Goal: Task Accomplishment & Management: Use online tool/utility

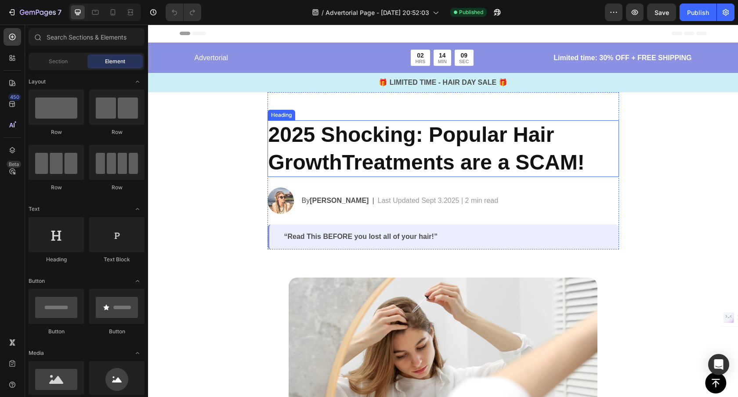
click at [343, 142] on h2 "2025 Shocking: Popular Hair GrowthTreatments are a SCAM!" at bounding box center [442, 148] width 351 height 57
click at [343, 143] on h2 "2025 Shocking: Popular Hair GrowthTreatments are a SCAM!" at bounding box center [442, 148] width 351 height 57
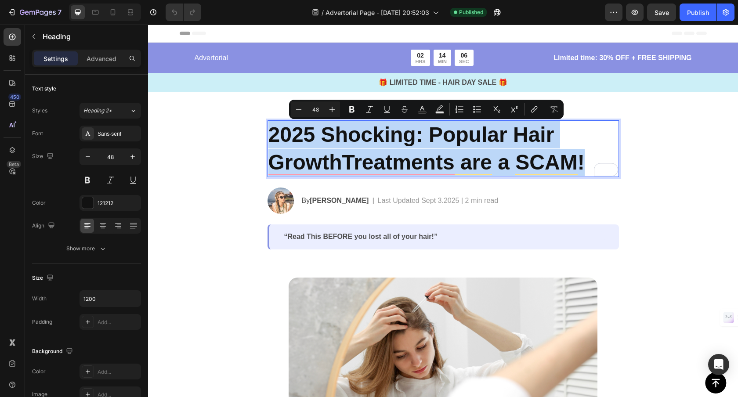
click at [401, 142] on p "2025 Shocking: Popular Hair GrowthTreatments are a SCAM!" at bounding box center [443, 148] width 350 height 55
click at [422, 142] on p "2025 Shocking: Popular Hair GrowthTreatments are a SCAM!" at bounding box center [443, 148] width 350 height 55
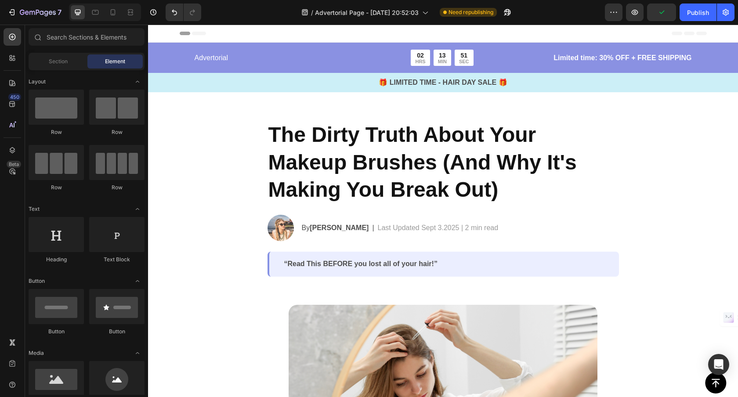
click at [375, 268] on p "“Read This BEFORE you lost all of your hair!”" at bounding box center [444, 264] width 320 height 9
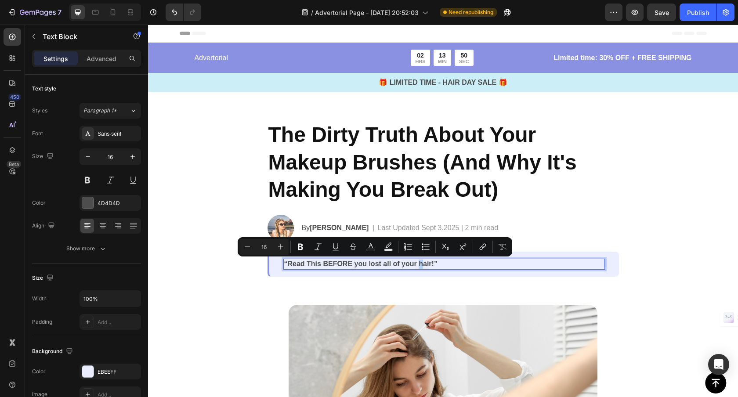
click at [422, 266] on p "“Read This BEFORE you lost all of your hair!”" at bounding box center [444, 264] width 320 height 9
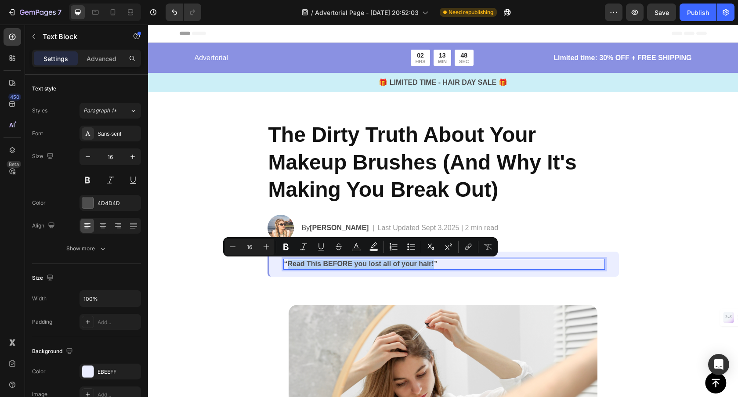
drag, startPoint x: 434, startPoint y: 265, endPoint x: 289, endPoint y: 263, distance: 145.4
click at [289, 263] on p "“Read This BEFORE you lost all of your hair!”" at bounding box center [444, 264] width 320 height 9
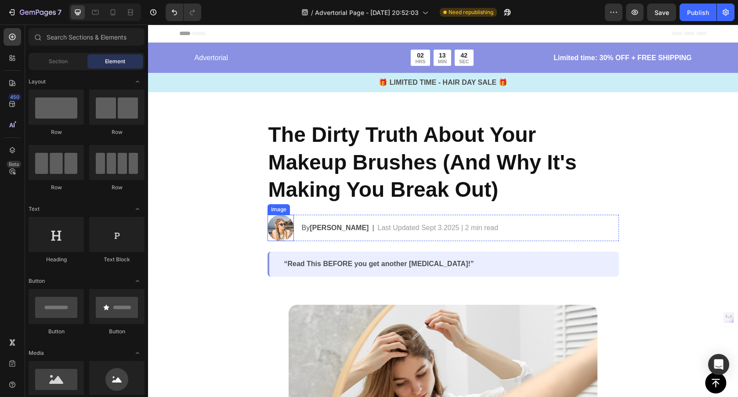
click at [284, 230] on img at bounding box center [280, 228] width 26 height 26
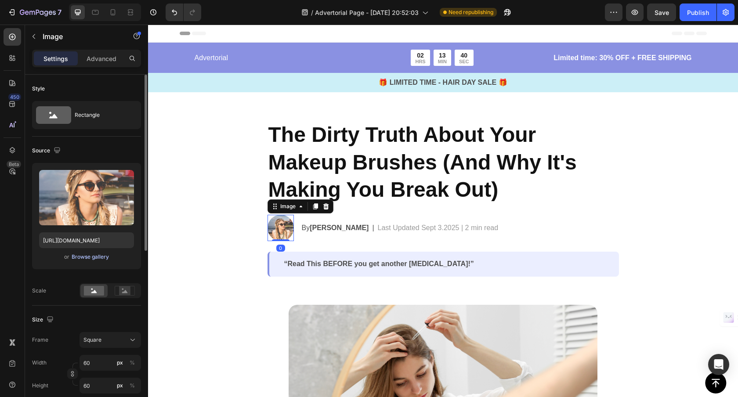
click at [84, 255] on div "Browse gallery" at bounding box center [90, 257] width 37 height 8
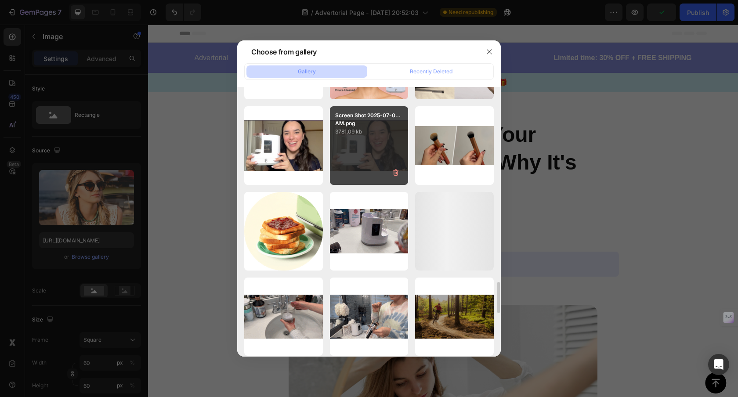
scroll to position [1695, 0]
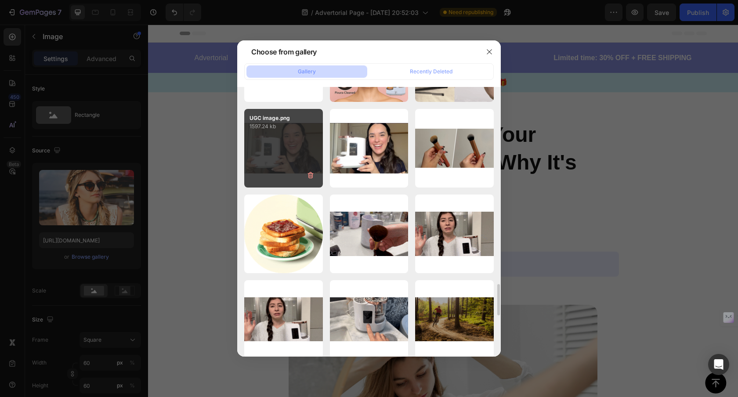
click at [292, 154] on div "UGC image.png 1597.24 kb" at bounding box center [283, 148] width 79 height 79
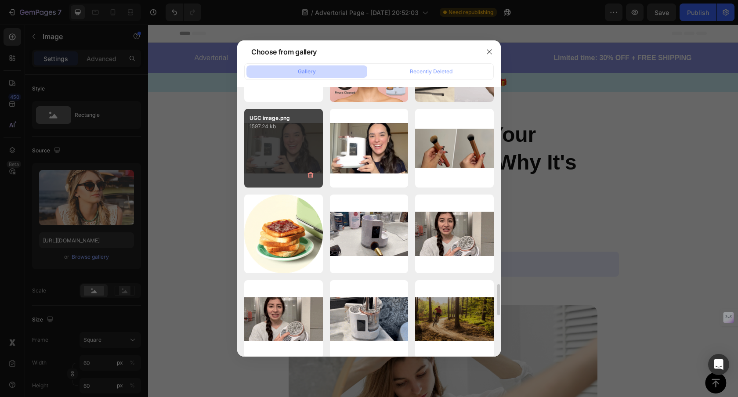
type input "https://cdn.shopify.com/s/files/1/0912/7670/6102/files/gempages_569791617079182…"
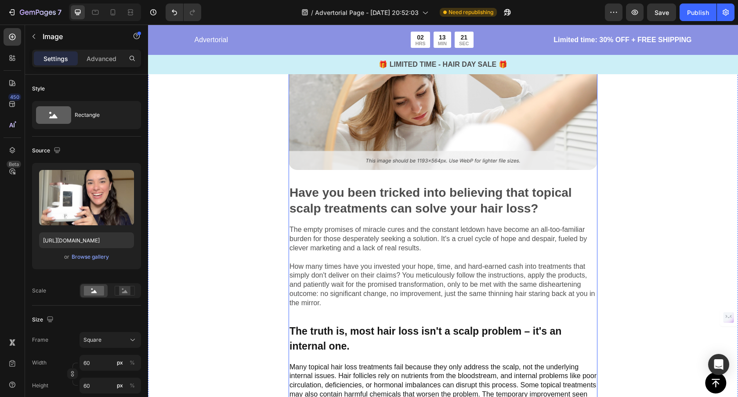
scroll to position [284, 0]
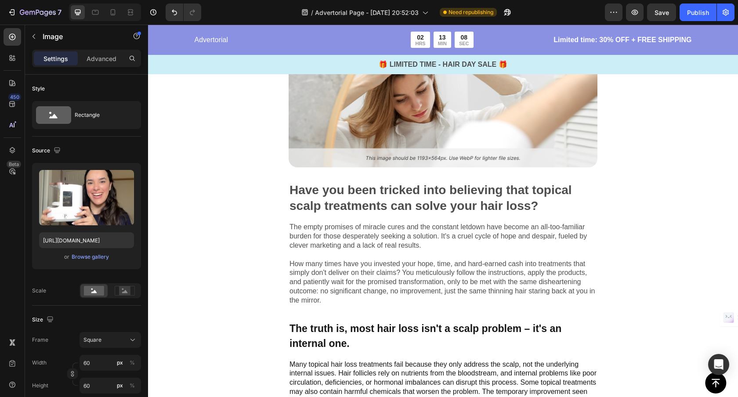
click at [346, 200] on p "Have you been tricked into believing that topical scalp treatments can solve yo…" at bounding box center [442, 198] width 307 height 32
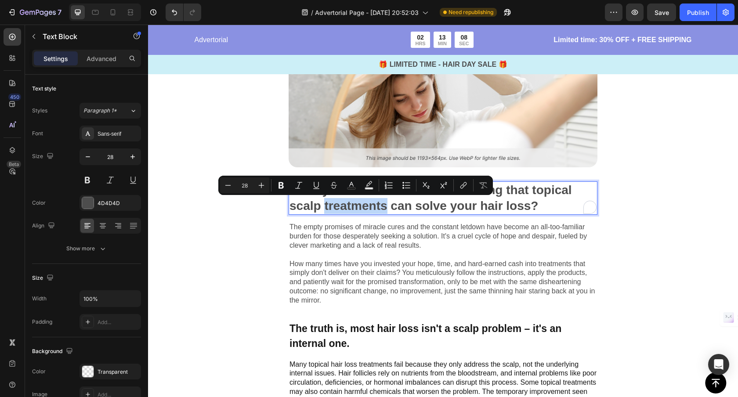
click at [390, 202] on p "Have you been tricked into believing that topical scalp treatments can solve yo…" at bounding box center [442, 198] width 307 height 32
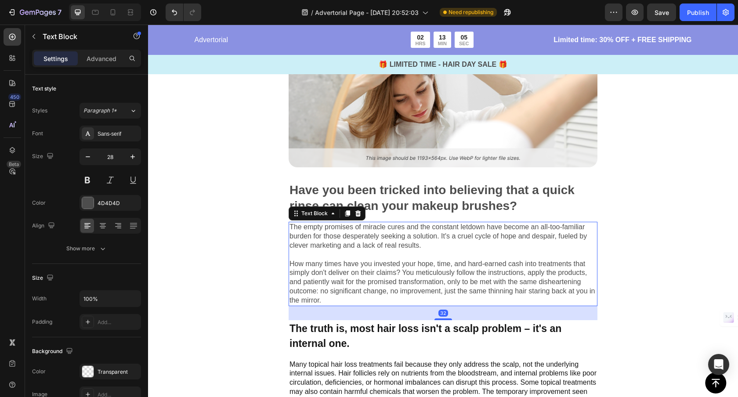
click at [357, 235] on p "The empty promises of miracle cures and the constant letdown have become an all…" at bounding box center [442, 264] width 307 height 82
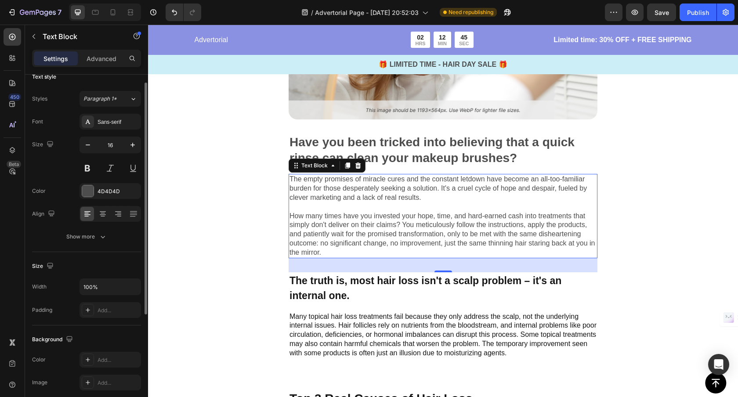
scroll to position [320, 0]
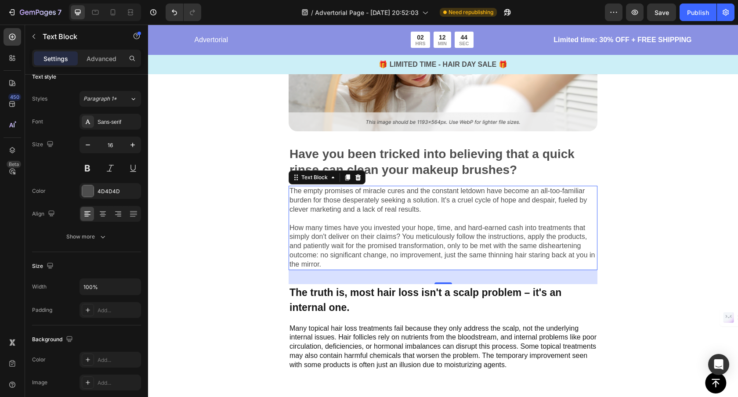
click at [381, 205] on p "The empty promises of miracle cures and the constant letdown have become an all…" at bounding box center [442, 228] width 307 height 82
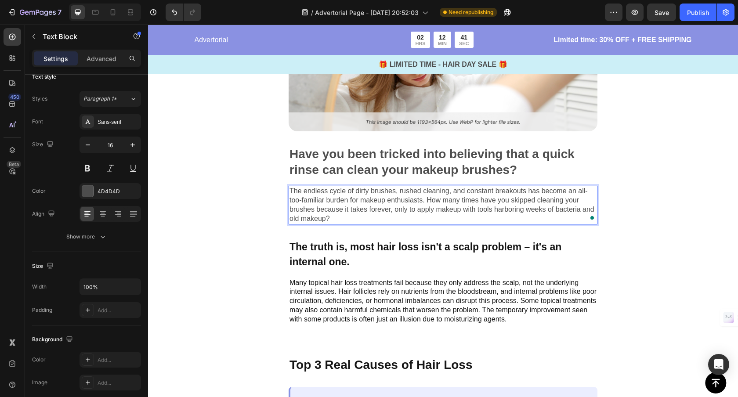
click at [373, 215] on p "The endless cycle of dirty brushes, rushed cleaning, and constant breakouts has…" at bounding box center [442, 205] width 307 height 36
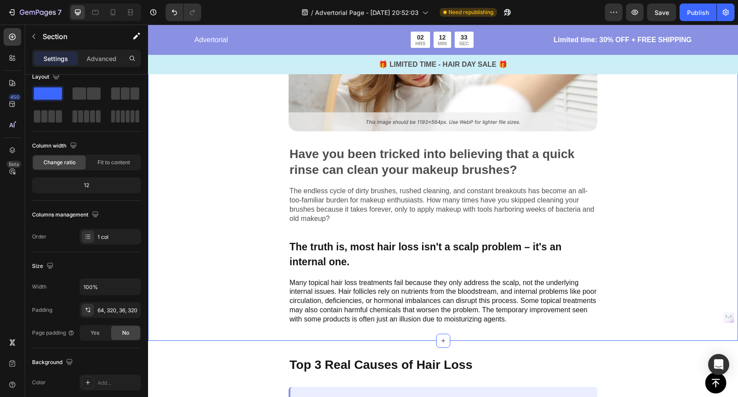
click at [698, 248] on div "Image Have you been tricked into believing that a quick rinse can clean your ma…" at bounding box center [443, 148] width 590 height 383
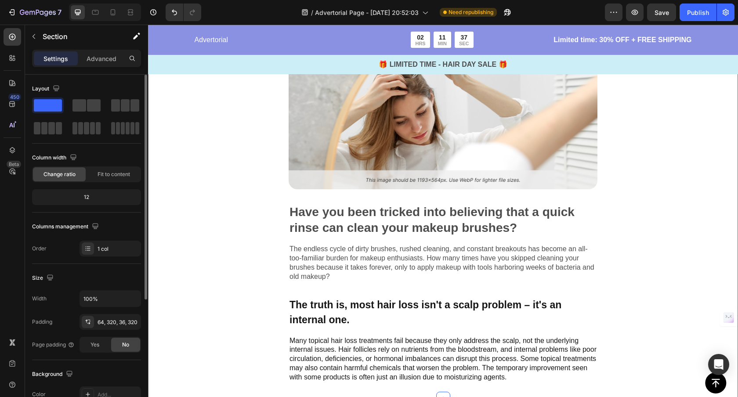
scroll to position [260, 0]
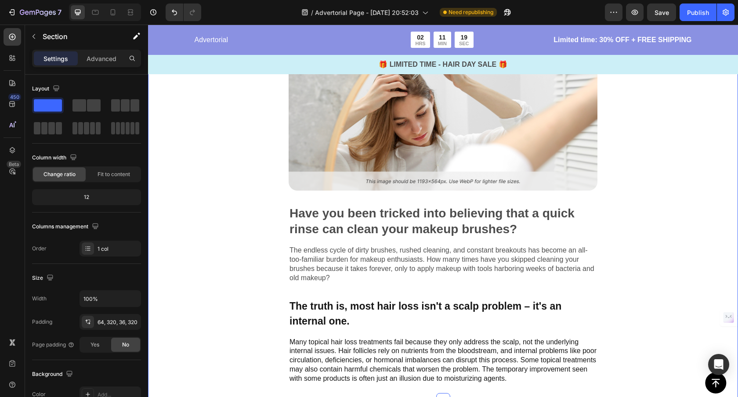
click at [452, 68] on p "🎁 LIMITED TIME - HAIR DAY SALE 🎁" at bounding box center [443, 64] width 588 height 11
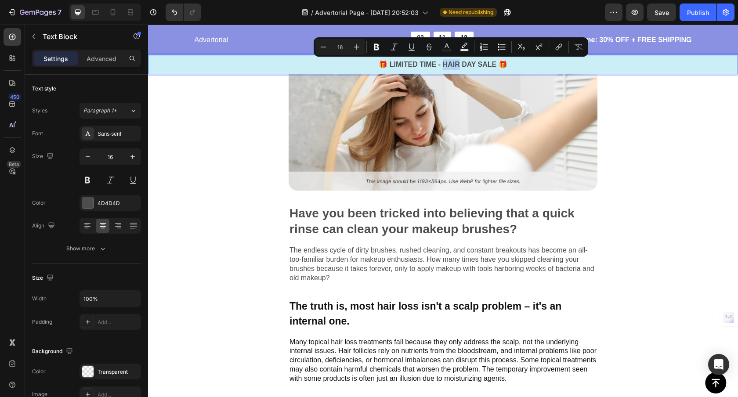
click at [473, 63] on p "🎁 LIMITED TIME - HAIR DAY SALE 🎁" at bounding box center [443, 64] width 588 height 11
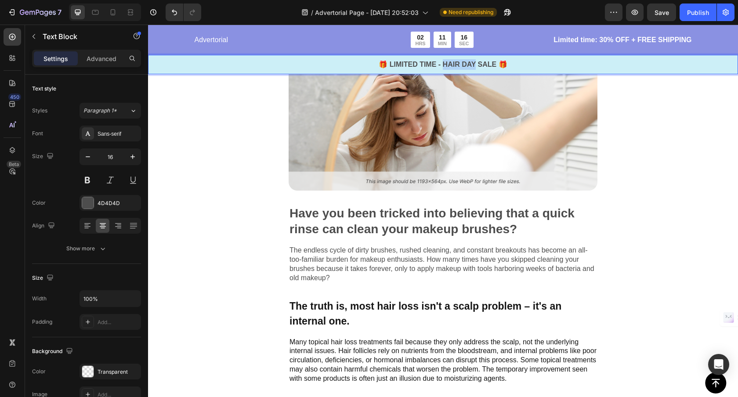
drag, startPoint x: 475, startPoint y: 64, endPoint x: 444, endPoint y: 66, distance: 30.8
click at [444, 66] on p "🎁 LIMITED TIME - HAIR DAY SALE 🎁" at bounding box center [443, 64] width 588 height 11
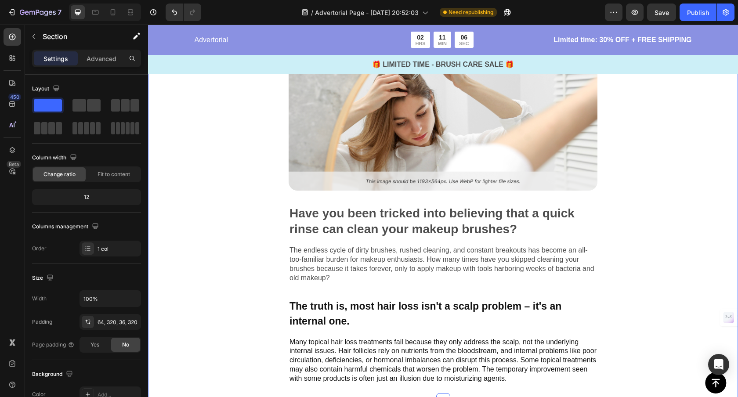
click at [239, 116] on div "Image Have you been tricked into believing that a quick rinse can clean your ma…" at bounding box center [443, 207] width 590 height 383
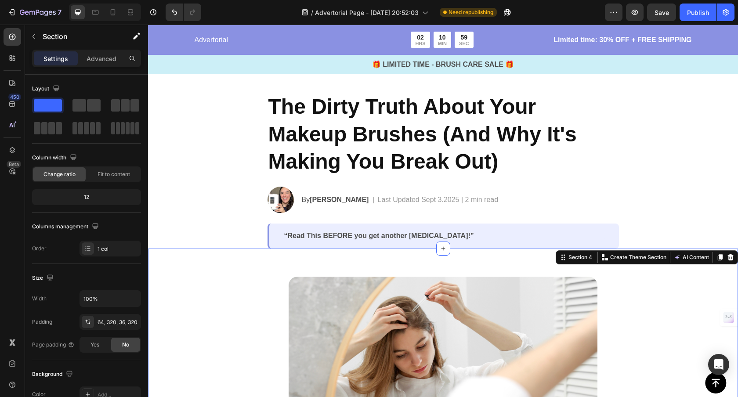
scroll to position [0, 0]
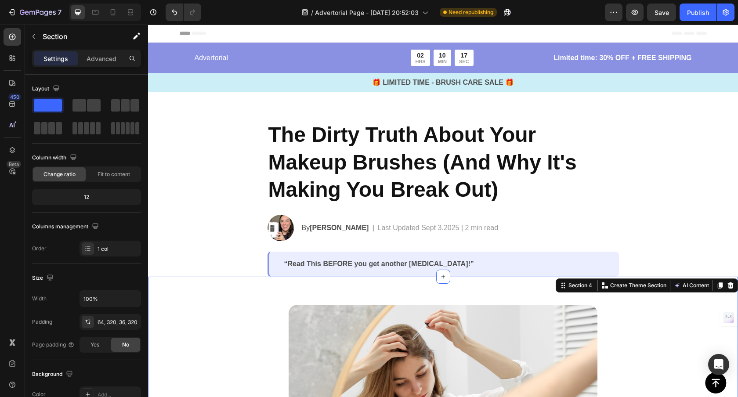
click at [372, 141] on h2 "The Dirty Truth About Your Makeup Brushes (And Why It's Making You Break Out)" at bounding box center [442, 162] width 351 height 84
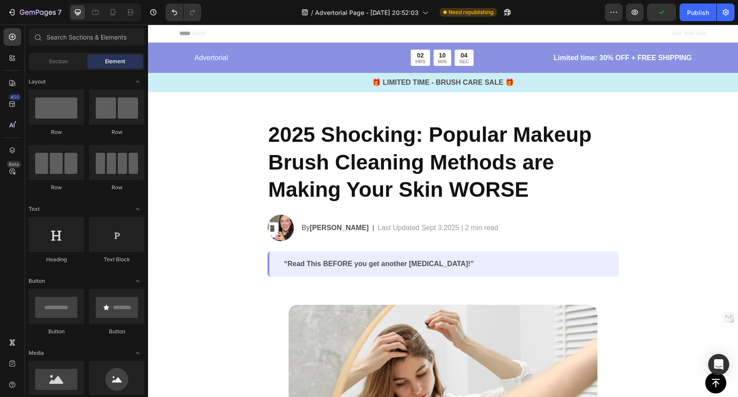
click at [327, 270] on div "“Read This BEFORE you get another skin infection!” Text Block Row" at bounding box center [442, 264] width 351 height 25
click at [327, 270] on div "“Read This BEFORE you get another skin infection!” Text Block Row 0" at bounding box center [442, 264] width 351 height 25
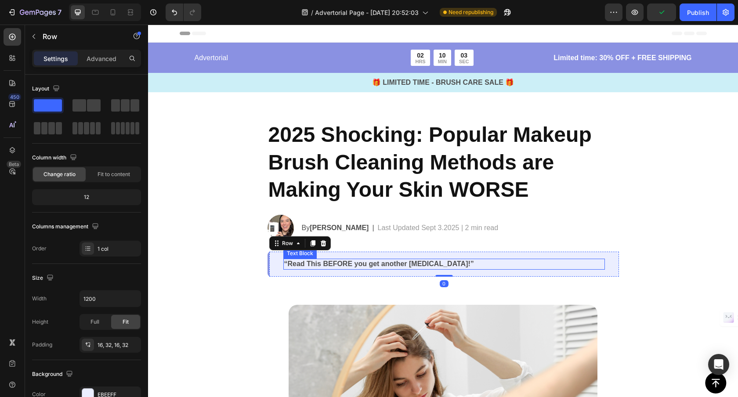
click at [295, 266] on p "“Read This BEFORE you get another skin infection!”" at bounding box center [444, 264] width 320 height 9
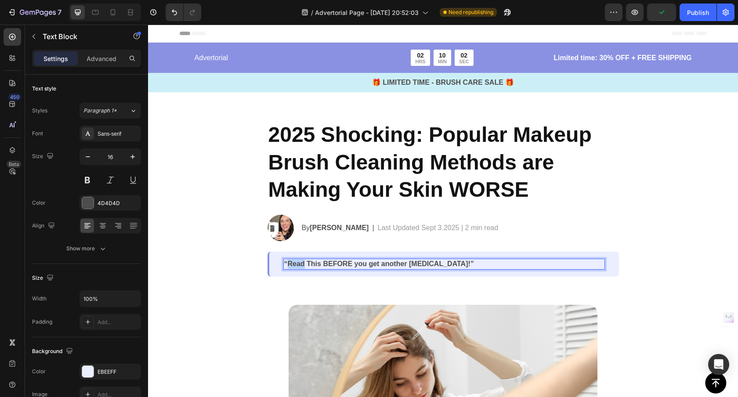
drag, startPoint x: 295, startPoint y: 266, endPoint x: 290, endPoint y: 266, distance: 4.8
click at [295, 266] on p "“Read This BEFORE you get another skin infection!”" at bounding box center [444, 264] width 320 height 9
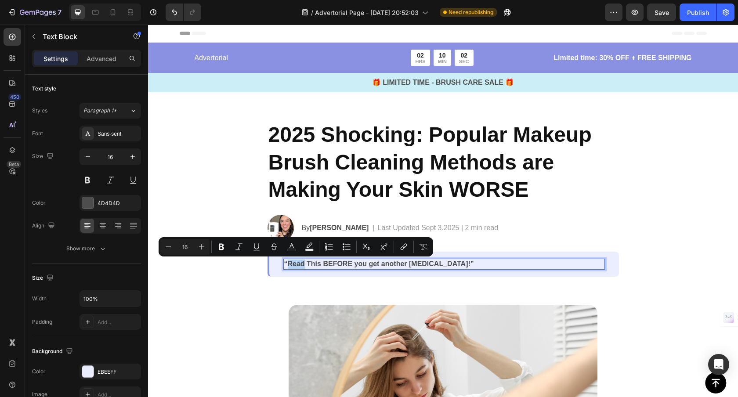
click at [289, 265] on p "“Read This BEFORE you get another skin infection!”" at bounding box center [444, 264] width 320 height 9
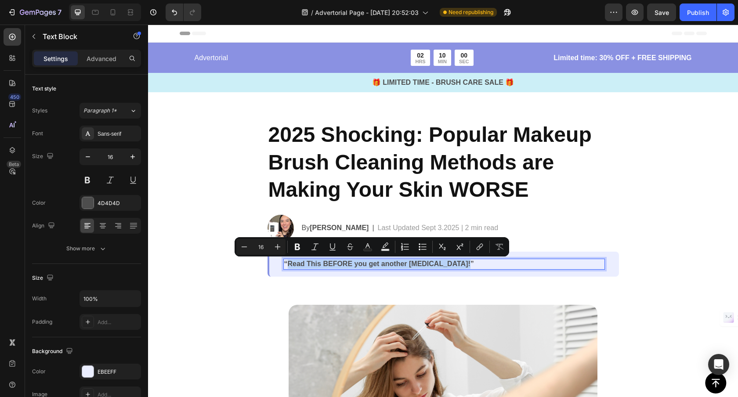
drag, startPoint x: 288, startPoint y: 265, endPoint x: 457, endPoint y: 263, distance: 169.1
click at [457, 263] on p "“Read This BEFORE you get another skin infection!”" at bounding box center [444, 264] width 320 height 9
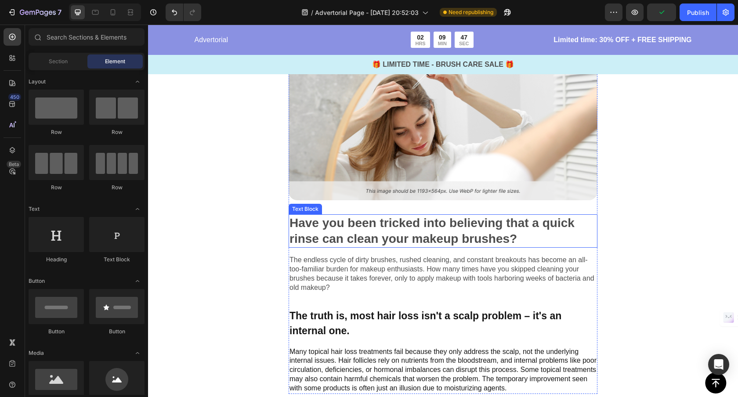
scroll to position [255, 0]
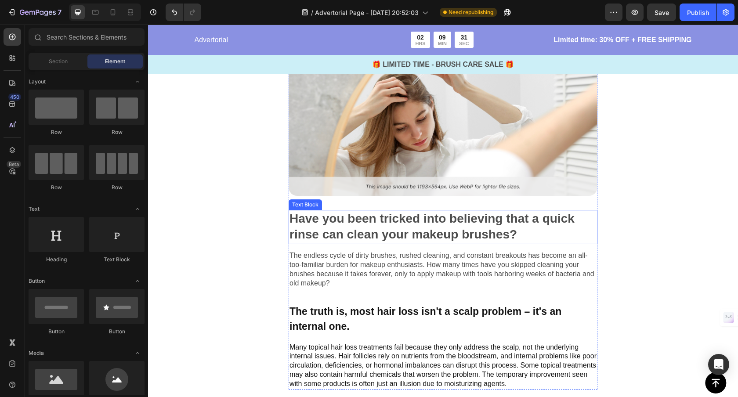
click at [320, 221] on p "Have you been tricked into believing that a quick rinse can clean your makeup b…" at bounding box center [442, 227] width 307 height 32
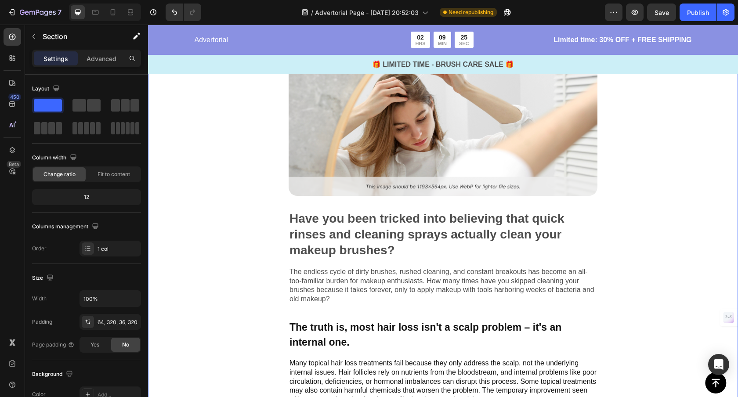
click at [716, 211] on div "Image Have you been tricked into believing that quick rinses and cleaning spray…" at bounding box center [443, 222] width 590 height 400
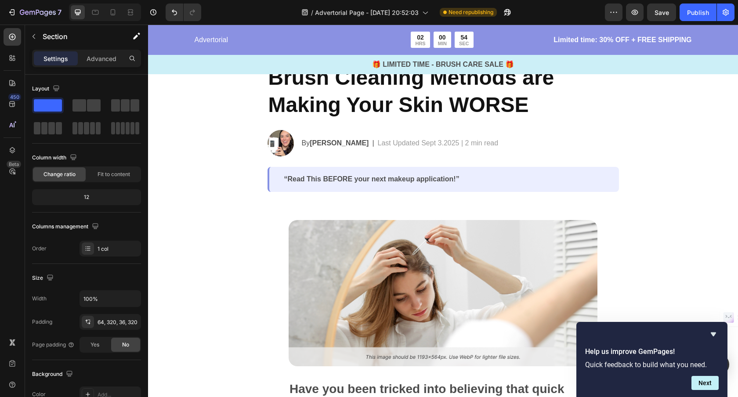
scroll to position [0, 0]
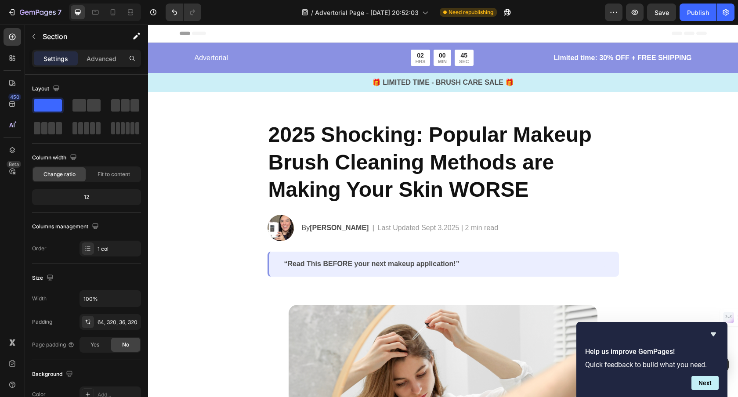
click at [445, 262] on p "“Read This BEFORE your next makeup application!”" at bounding box center [444, 264] width 320 height 9
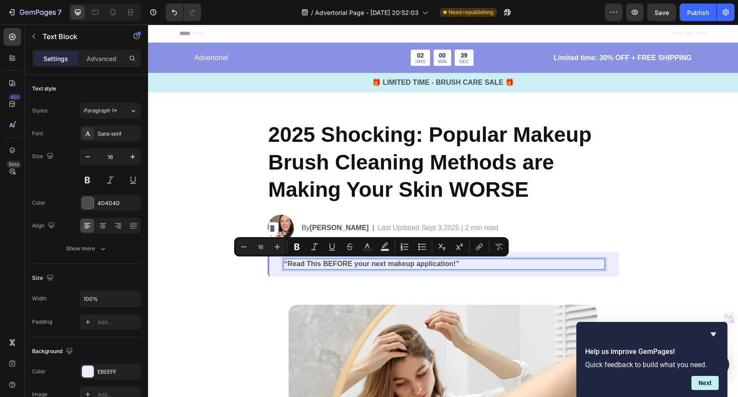
click at [481, 263] on p "“Read This BEFORE your next makeup application!”" at bounding box center [444, 264] width 320 height 9
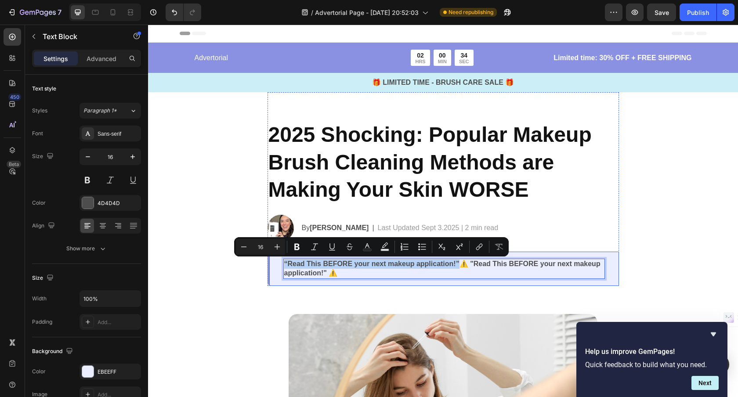
drag, startPoint x: 458, startPoint y: 264, endPoint x: 281, endPoint y: 262, distance: 177.0
click at [281, 262] on div "“Read This BEFORE your next makeup application!”⚠️ "Read This BEFORE your next …" at bounding box center [442, 269] width 351 height 34
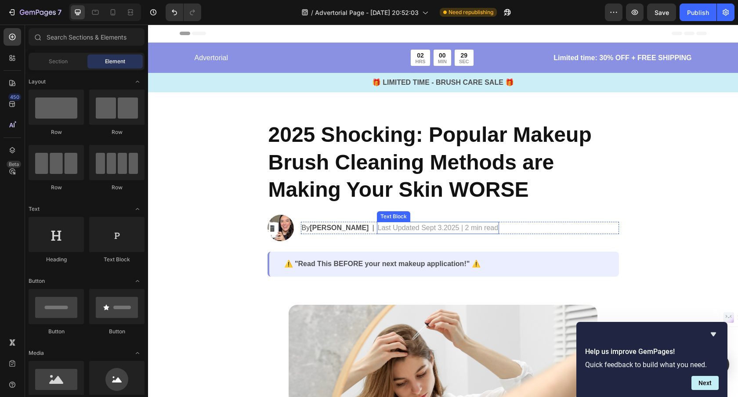
click at [420, 229] on p "Last Updated Sept 3.2025 | 2 min read" at bounding box center [438, 228] width 121 height 11
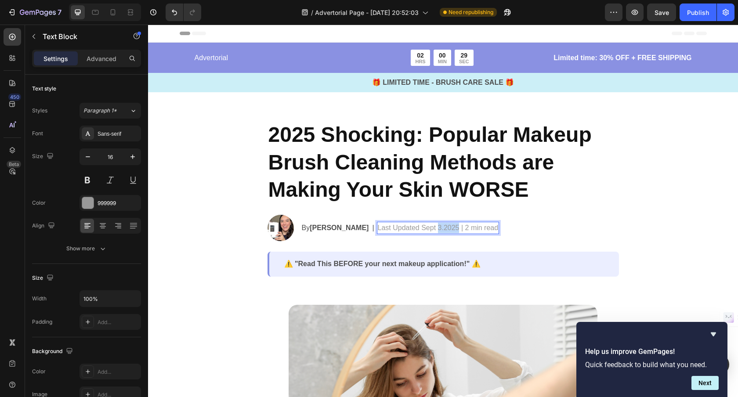
click at [419, 229] on p "Last Updated Sept 3.2025 | 2 min read" at bounding box center [438, 228] width 121 height 11
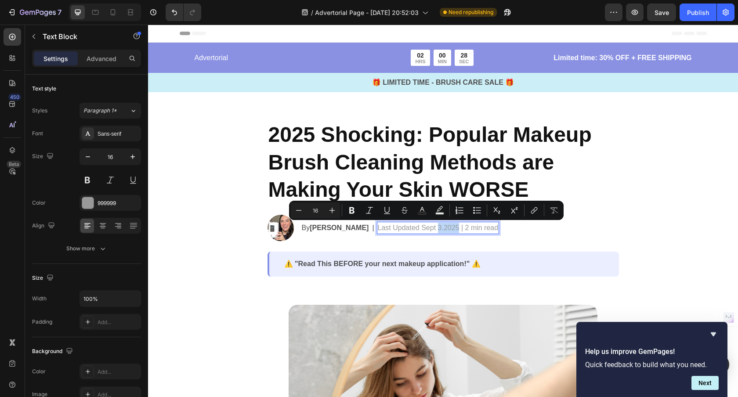
click at [418, 227] on p "Last Updated Sept 3.2025 | 2 min read" at bounding box center [438, 228] width 121 height 11
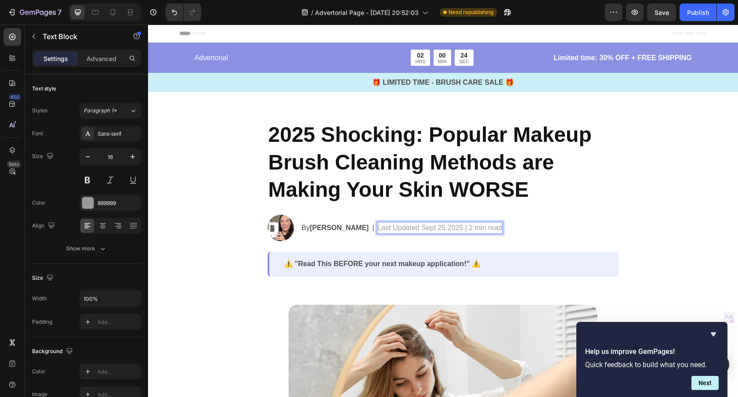
click at [424, 229] on p "Last Updated Sept 25.2025 | 2 min read" at bounding box center [440, 228] width 124 height 11
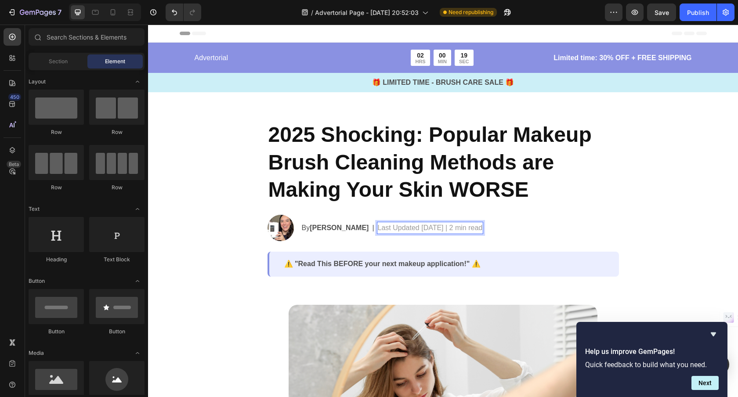
click at [345, 231] on strong "Jessica M." at bounding box center [339, 227] width 59 height 7
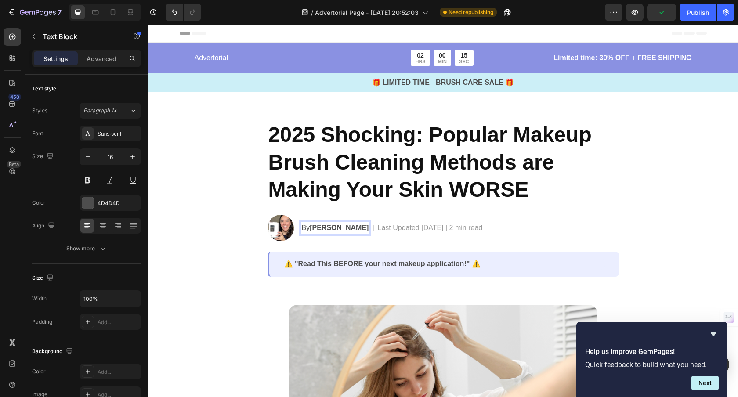
click at [345, 230] on strong "Jessica M." at bounding box center [339, 227] width 59 height 7
click at [346, 229] on strong "Jessica M." at bounding box center [339, 227] width 59 height 7
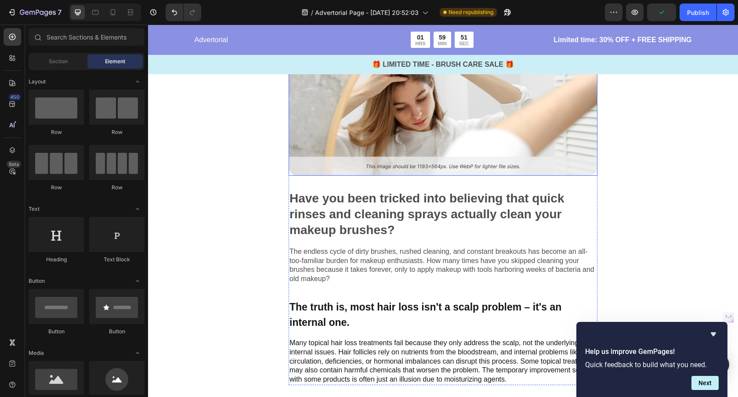
scroll to position [292, 0]
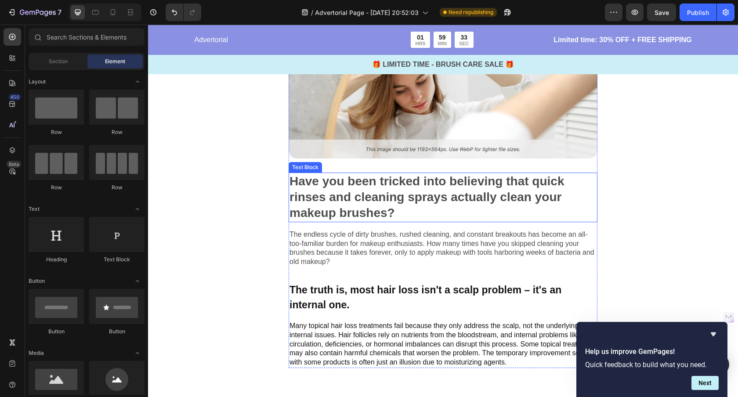
click at [402, 213] on p "Have you been tricked into believing that quick rinses and cleaning sprays actu…" at bounding box center [442, 197] width 307 height 48
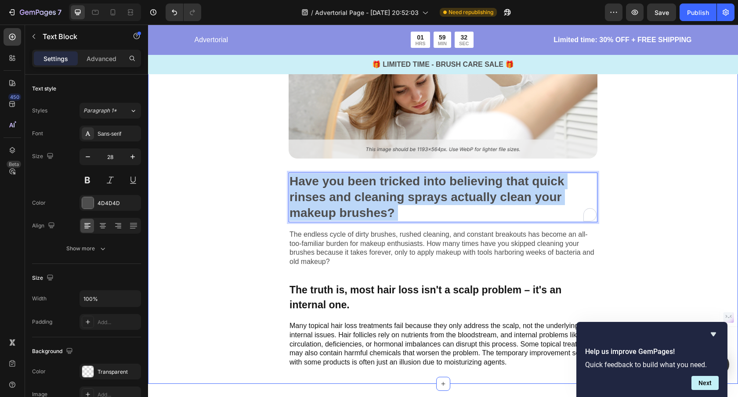
drag, startPoint x: 297, startPoint y: 203, endPoint x: 325, endPoint y: 190, distance: 30.4
click at [290, 183] on p "Have you been tricked into believing that quick rinses and cleaning sprays actu…" at bounding box center [442, 197] width 307 height 48
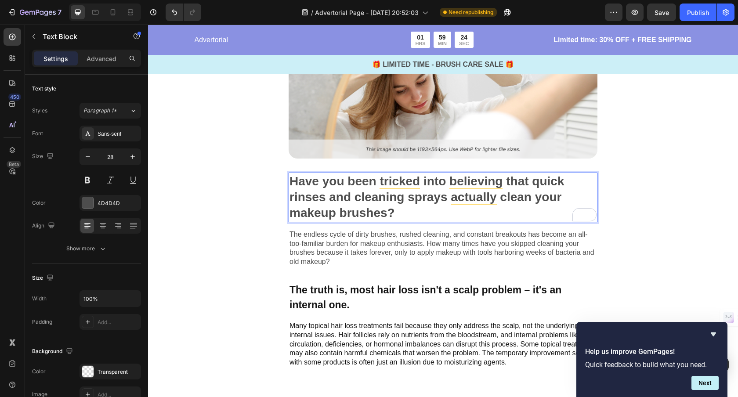
click at [408, 212] on p "Have you been tricked into believing that quick rinses and cleaning sprays actu…" at bounding box center [442, 197] width 307 height 48
click at [86, 158] on icon "button" at bounding box center [87, 156] width 9 height 9
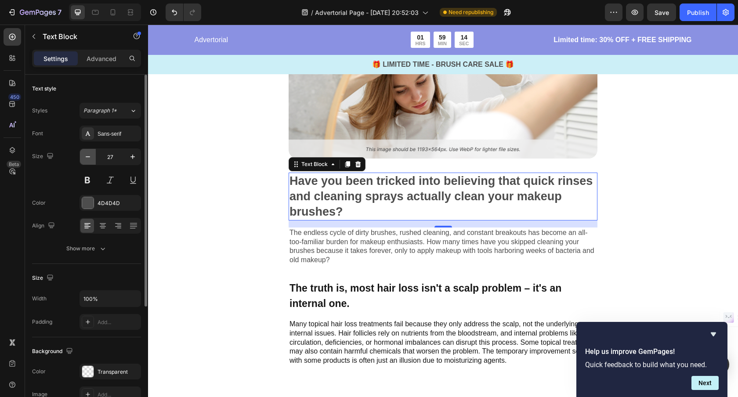
click at [86, 158] on icon "button" at bounding box center [87, 156] width 9 height 9
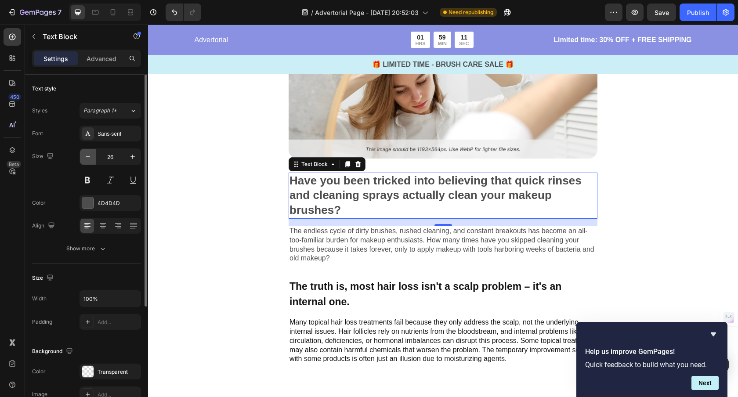
click at [86, 158] on icon "button" at bounding box center [87, 156] width 9 height 9
type input "25"
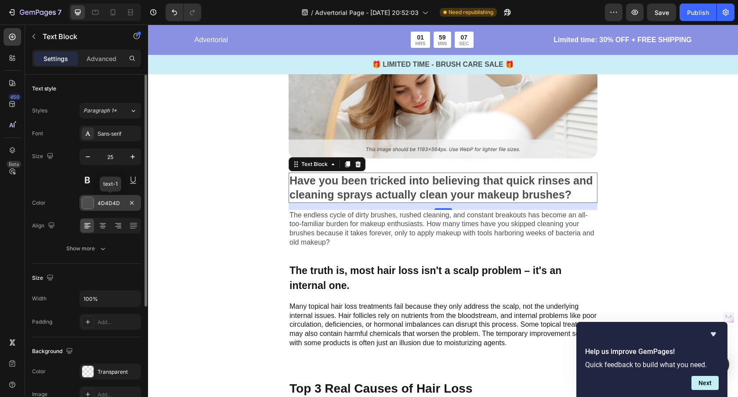
click at [118, 198] on div "4D4D4D" at bounding box center [109, 203] width 61 height 16
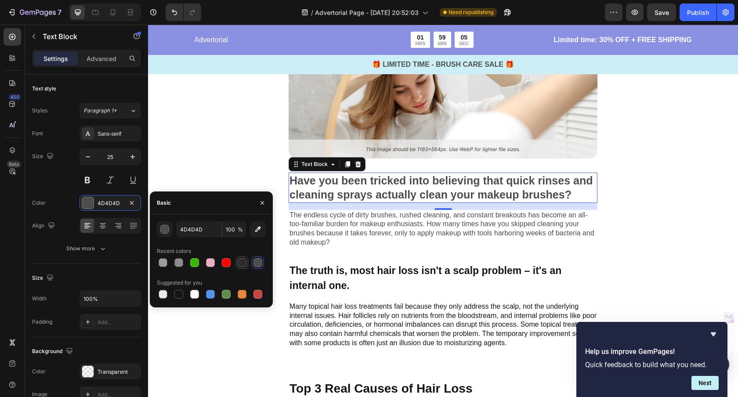
click at [241, 260] on div at bounding box center [242, 262] width 9 height 9
type input "2C2C2C"
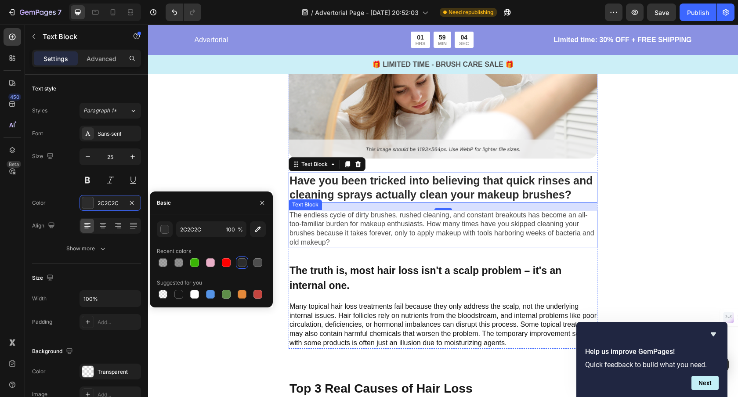
click at [317, 241] on p "The endless cycle of dirty brushes, rushed cleaning, and constant breakouts has…" at bounding box center [442, 229] width 307 height 36
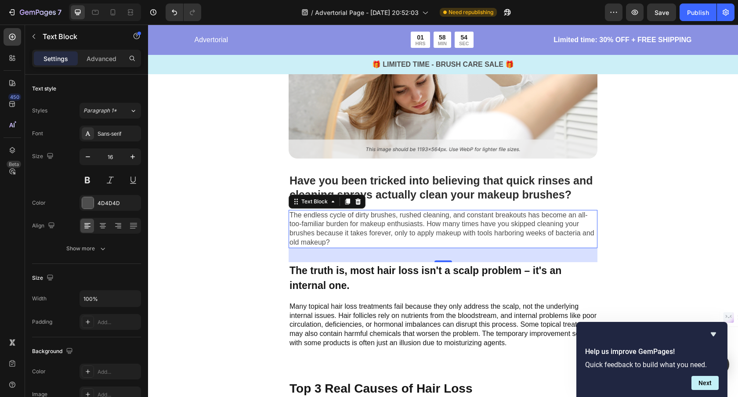
click at [352, 233] on p "The endless cycle of dirty brushes, rushed cleaning, and constant breakouts has…" at bounding box center [442, 229] width 307 height 36
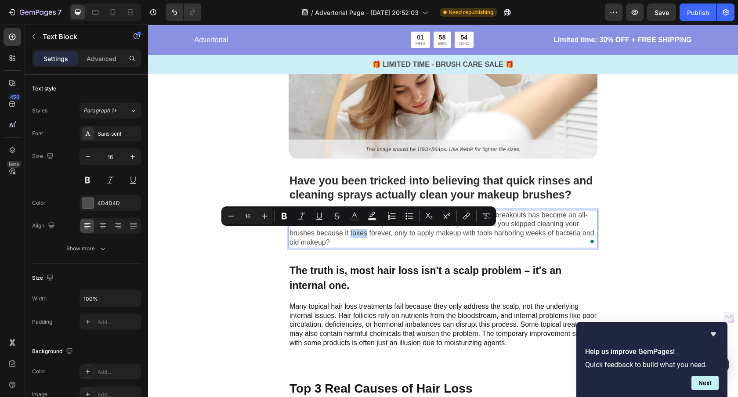
click at [353, 240] on p "The endless cycle of dirty brushes, rushed cleaning, and constant breakouts has…" at bounding box center [442, 229] width 307 height 36
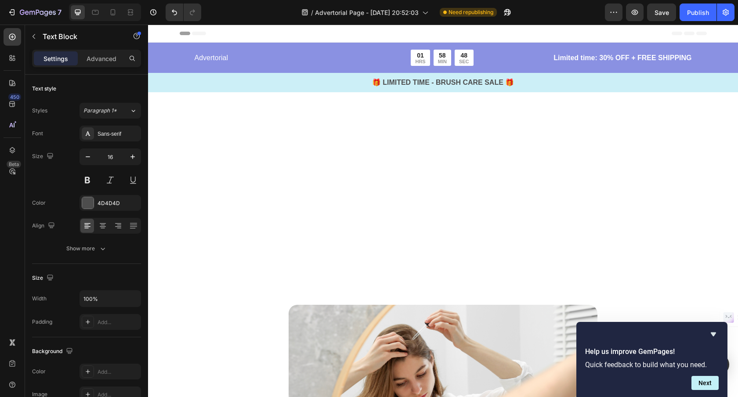
scroll to position [292, 0]
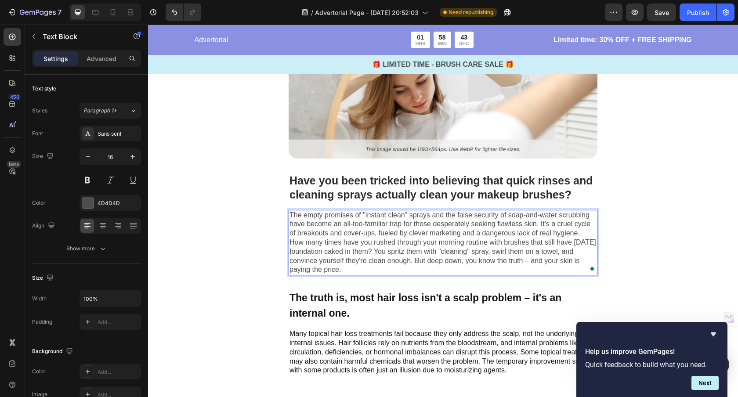
click at [583, 235] on p "The empty promises of "instant clean" sprays and the false security of soap-and…" at bounding box center [442, 224] width 307 height 27
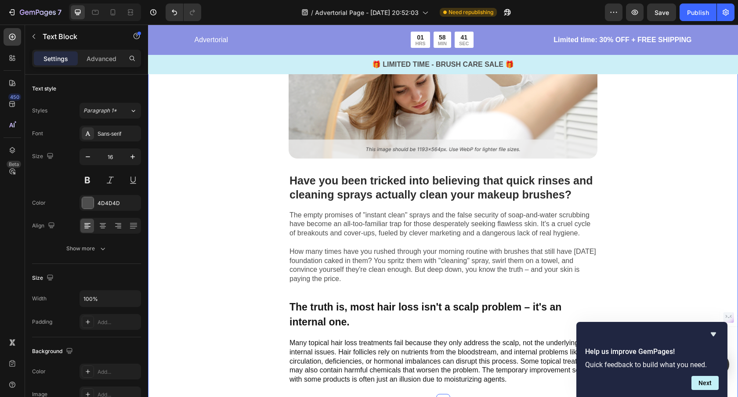
click at [661, 234] on div "Image Have you been tricked into believing that quick rinses and cleaning spray…" at bounding box center [443, 192] width 590 height 417
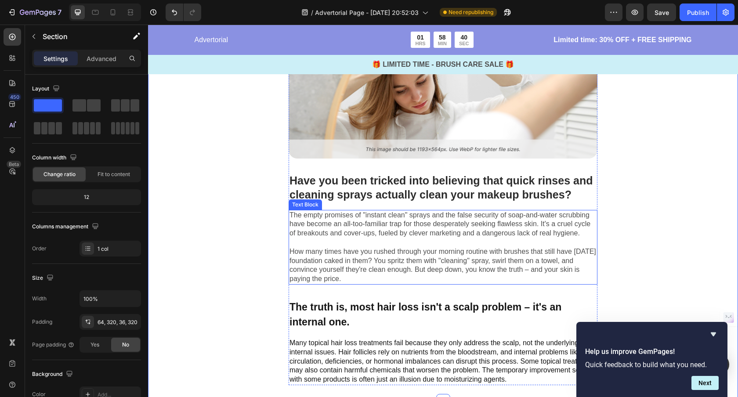
click at [414, 253] on p "How many times have you rushed through your morning routine with brushes that s…" at bounding box center [442, 265] width 307 height 36
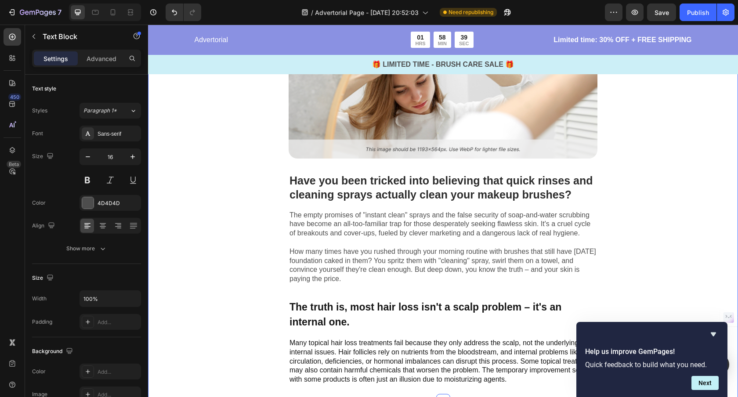
click at [248, 250] on div "Image Have you been tricked into believing that quick rinses and cleaning spray…" at bounding box center [443, 192] width 590 height 417
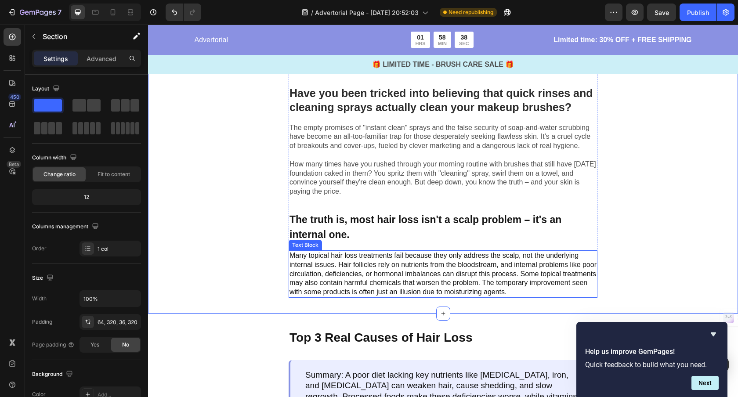
scroll to position [399, 0]
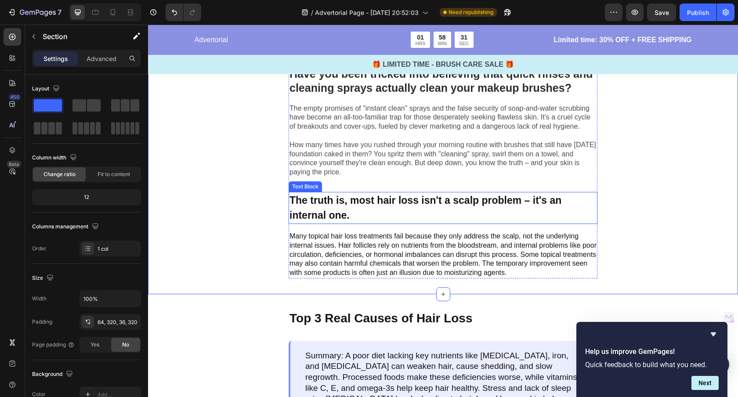
click at [439, 207] on p "The truth is, most hair loss isn't a scalp problem – it's an internal one." at bounding box center [442, 208] width 307 height 30
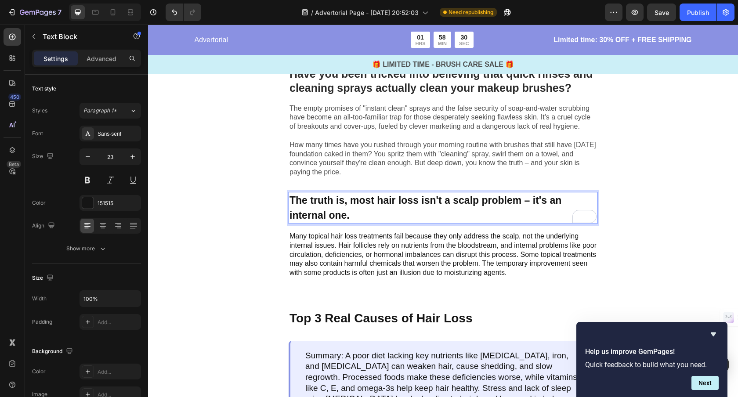
click at [396, 213] on p "The truth is, most hair loss isn't a scalp problem – it's an internal one." at bounding box center [442, 208] width 307 height 30
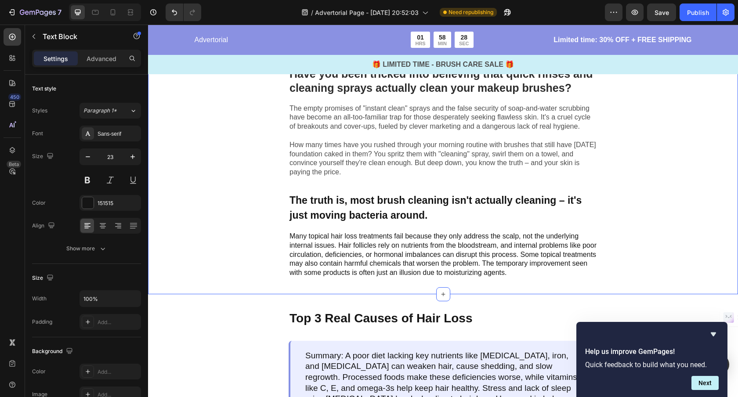
click at [689, 195] on div "Image Have you been tricked into believing that quick rinses and cleaning spray…" at bounding box center [443, 85] width 590 height 417
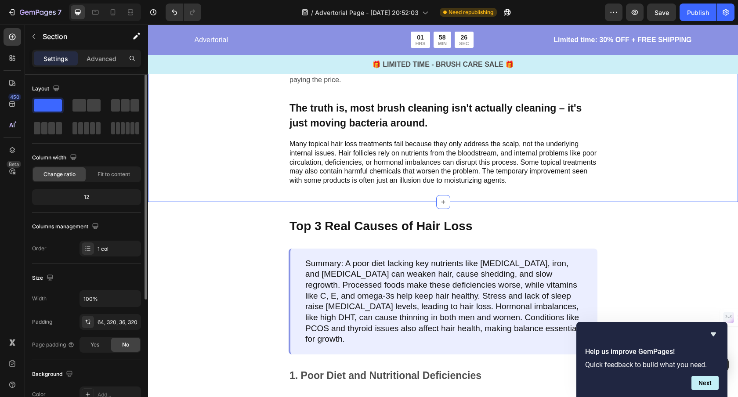
scroll to position [495, 0]
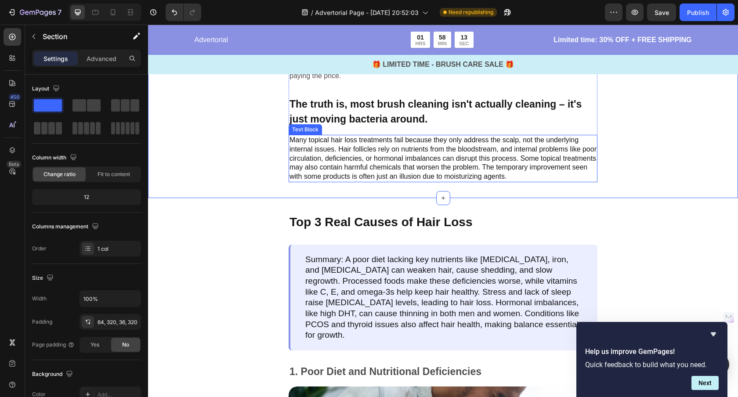
click at [388, 173] on p "Many topical hair loss treatments fail because they only address the scalp, not…" at bounding box center [442, 159] width 307 height 46
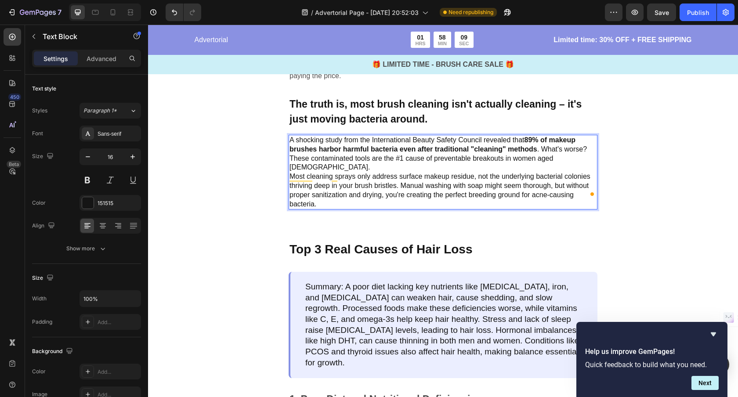
click at [569, 172] on p "Most cleaning sprays only address surface makeup residue, not the underlying ba…" at bounding box center [442, 190] width 307 height 36
click at [578, 159] on p "A shocking study from the International Beauty Safety Council revealed that 89%…" at bounding box center [442, 154] width 307 height 36
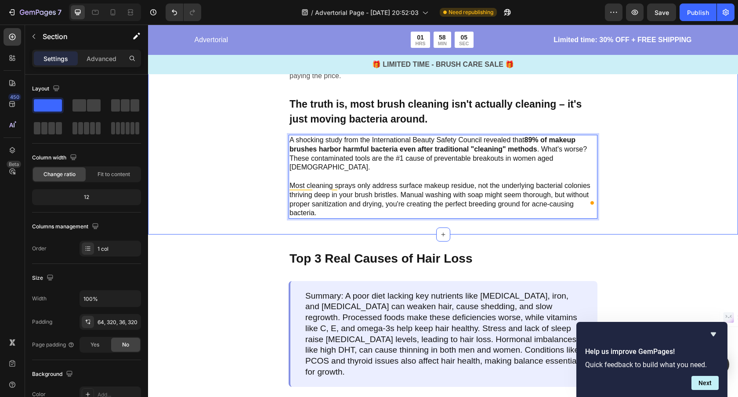
click at [650, 177] on div "Image Have you been tricked into believing that quick rinses and cleaning spray…" at bounding box center [443, 7] width 590 height 453
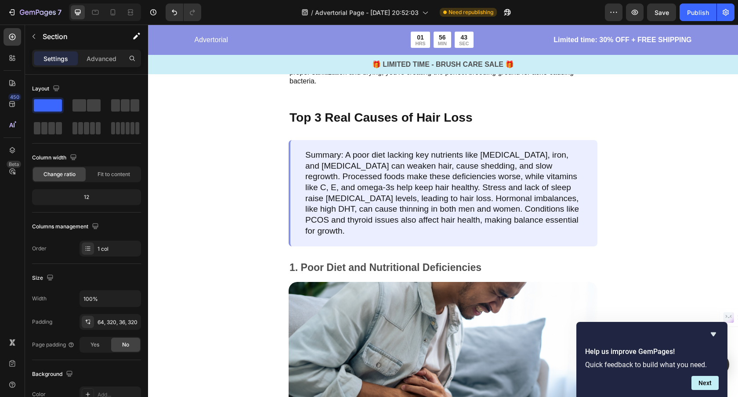
scroll to position [626, 0]
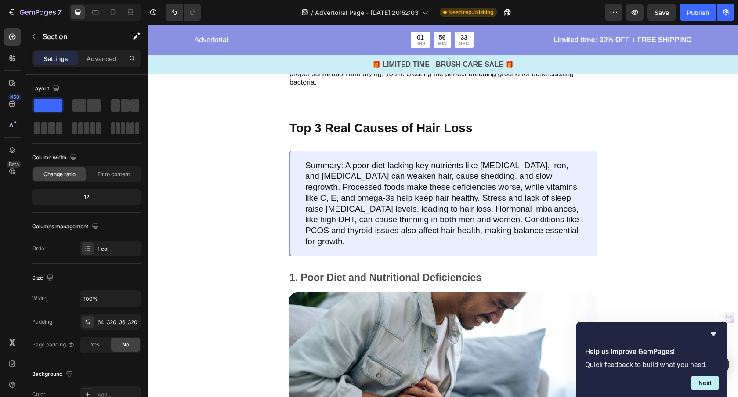
click at [445, 121] on p "Top 3 Real Causes of Hair Loss" at bounding box center [442, 128] width 307 height 15
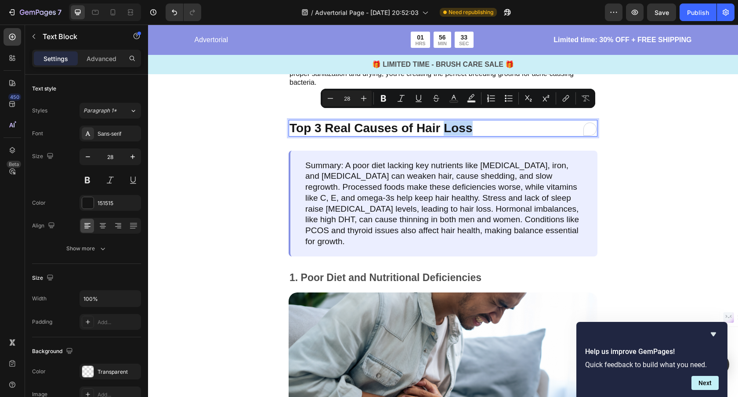
click at [478, 121] on p "Top 3 Real Causes of Hair Loss" at bounding box center [442, 128] width 307 height 15
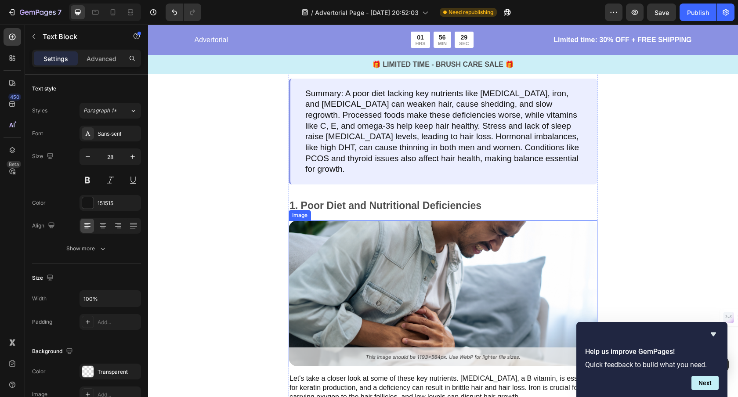
scroll to position [708, 0]
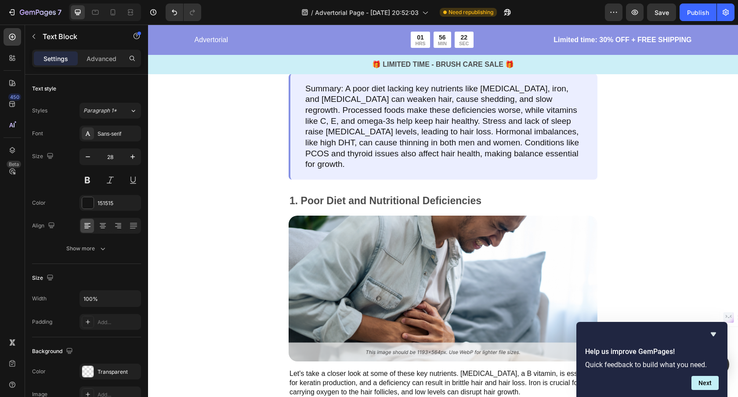
click at [462, 195] on p "1. Poor Diet and Nutritional Deficiencies" at bounding box center [442, 201] width 307 height 13
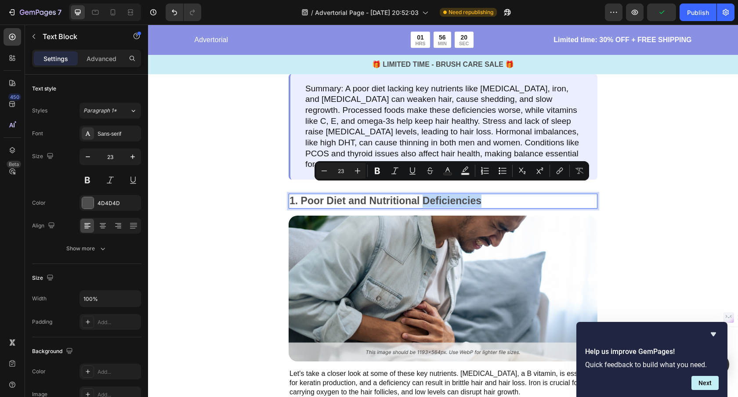
click at [487, 195] on p "1. Poor Diet and Nutritional Deficiencies" at bounding box center [442, 201] width 307 height 13
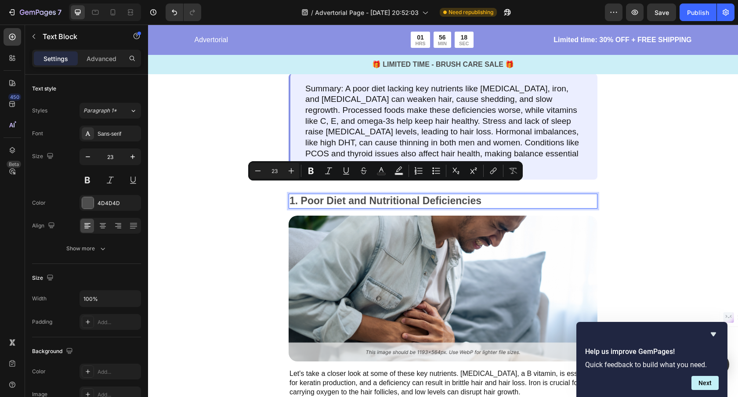
click at [498, 195] on p "1. Poor Diet and Nutritional Deficiencies" at bounding box center [442, 201] width 307 height 13
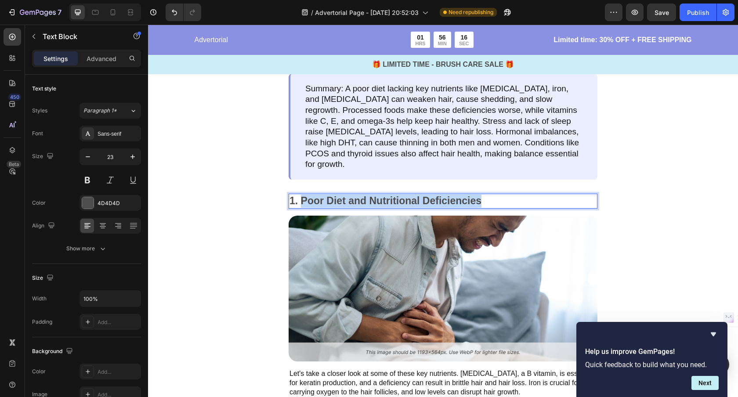
drag, startPoint x: 498, startPoint y: 191, endPoint x: 301, endPoint y: 187, distance: 196.8
click at [301, 195] on p "1. Poor Diet and Nutritional Deficiencies" at bounding box center [442, 201] width 307 height 13
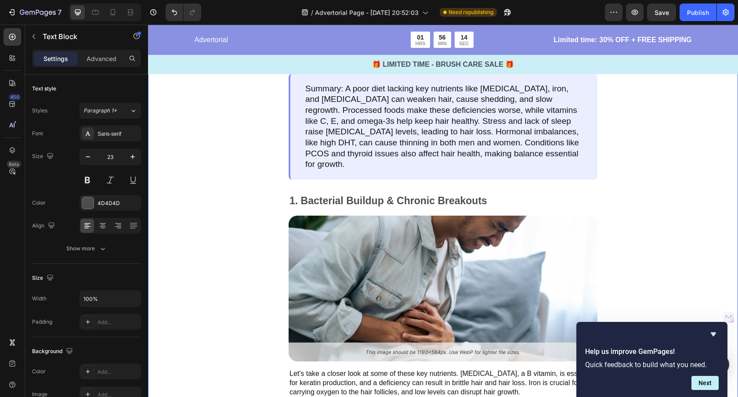
drag, startPoint x: 667, startPoint y: 203, endPoint x: 645, endPoint y: 208, distance: 22.8
click at [667, 203] on div "Top 3 Hidden Dangers Lurking in Your "Clean" Brushes Text Block Summary: A poor…" at bounding box center [443, 227] width 590 height 431
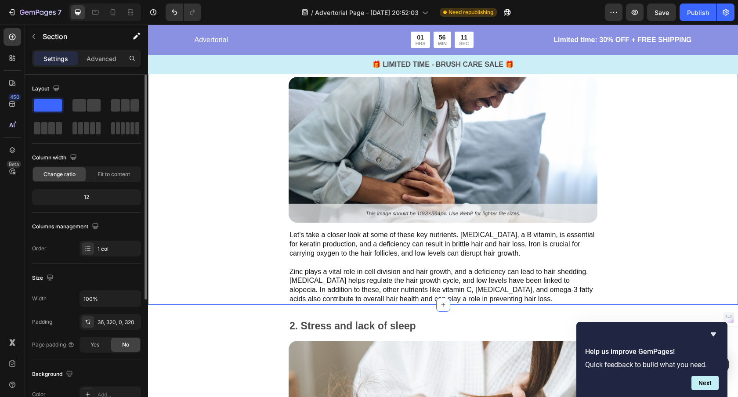
scroll to position [835, 0]
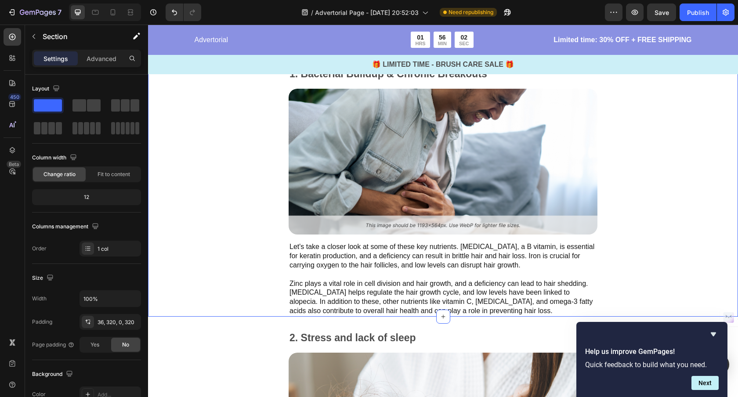
click at [419, 271] on p "Let's take a closer look at some of these key nutrients. [MEDICAL_DATA], a B vi…" at bounding box center [442, 278] width 307 height 73
click at [419, 271] on p "Let's take a closer look at some of these key nutrients. Biotin, a B vitamin, i…" at bounding box center [442, 278] width 307 height 73
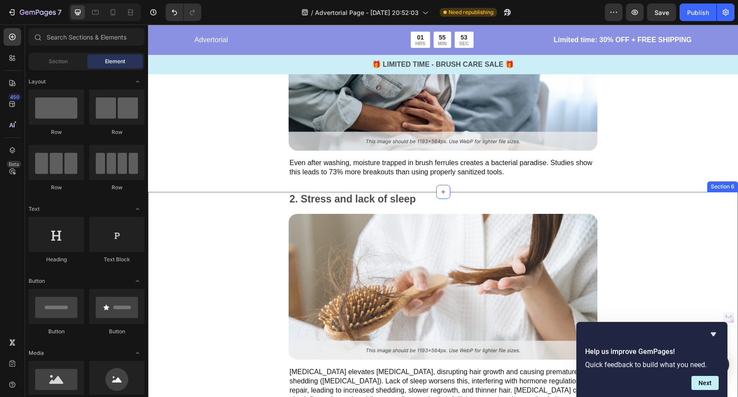
scroll to position [923, 0]
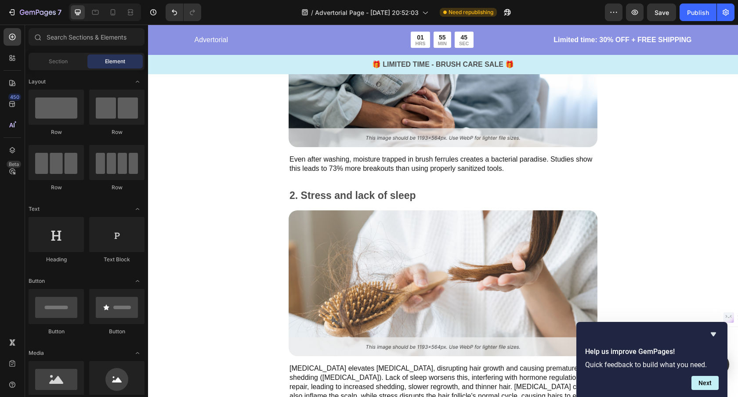
click at [357, 189] on p "2. Stress and lack of sleep" at bounding box center [442, 195] width 307 height 13
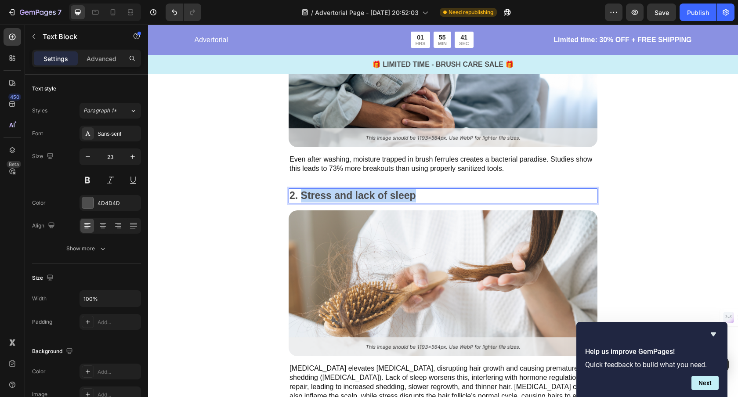
drag, startPoint x: 419, startPoint y: 184, endPoint x: 302, endPoint y: 187, distance: 116.8
click at [302, 189] on p "2. Stress and lack of sleep" at bounding box center [442, 195] width 307 height 13
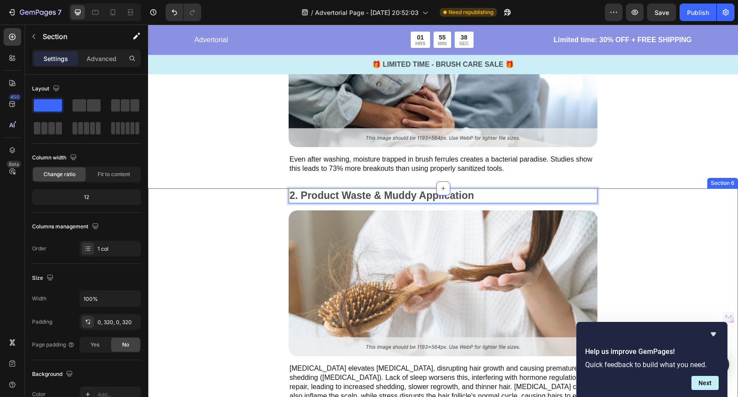
click at [261, 206] on div "2. Product Waste & Muddy Application Text Block 16 Image Chronic stress elevate…" at bounding box center [443, 303] width 590 height 231
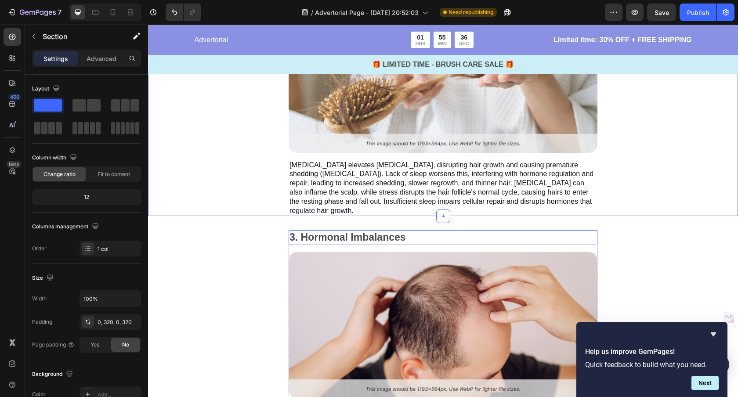
scroll to position [1118, 0]
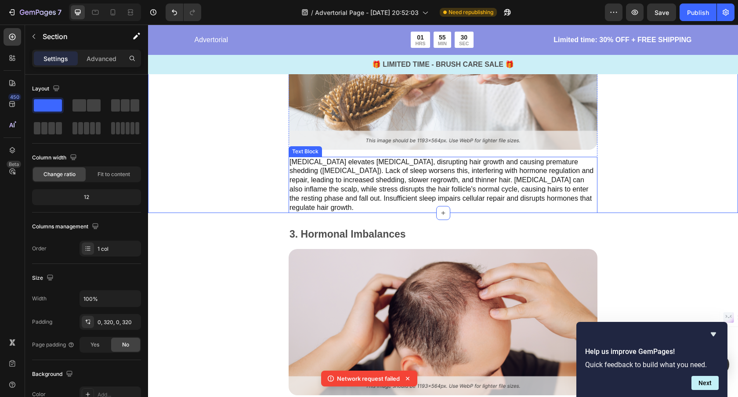
click at [386, 174] on p "Chronic stress elevates cortisol, disrupting hair growth and causing premature …" at bounding box center [442, 185] width 307 height 55
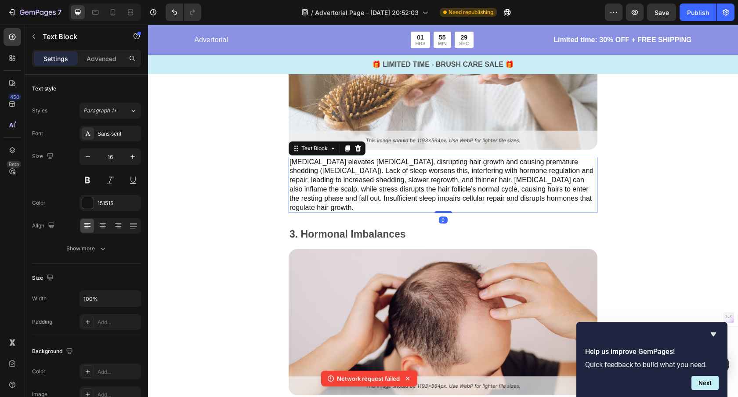
click at [386, 174] on p "Chronic stress elevates cortisol, disrupting hair growth and causing premature …" at bounding box center [442, 185] width 307 height 55
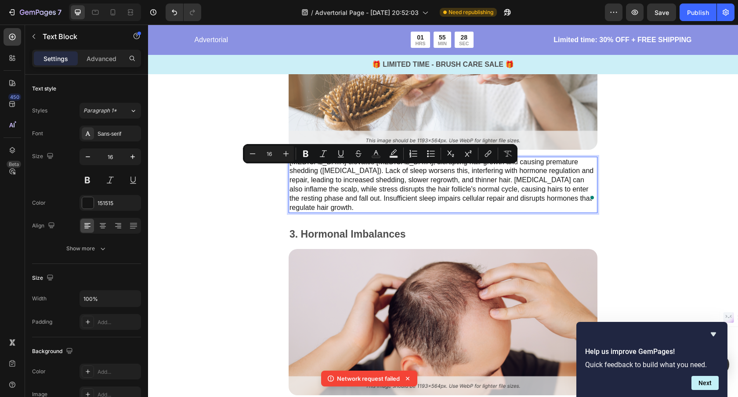
click at [377, 183] on p "Chronic stress elevates cortisol, disrupting hair growth and causing premature …" at bounding box center [442, 185] width 307 height 55
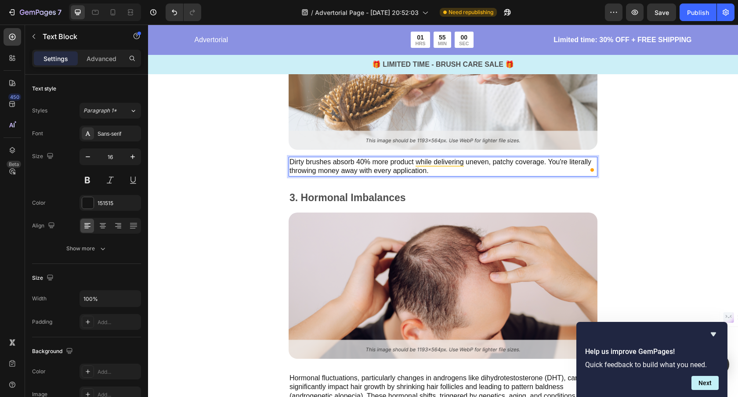
click at [418, 195] on p "3. Hormonal Imbalances" at bounding box center [442, 197] width 307 height 13
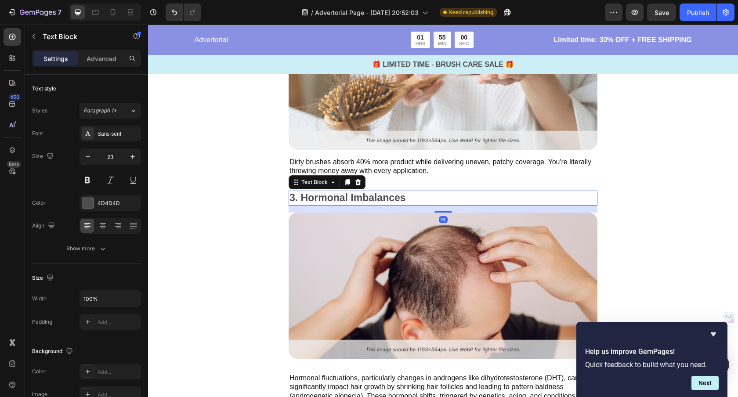
click at [418, 195] on p "3. Hormonal Imbalances" at bounding box center [442, 197] width 307 height 13
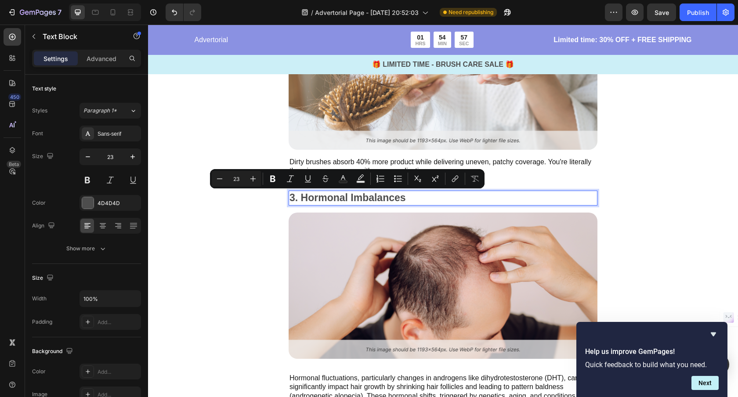
click at [418, 196] on p "3. Hormonal Imbalances" at bounding box center [442, 197] width 307 height 13
drag, startPoint x: 425, startPoint y: 198, endPoint x: 418, endPoint y: 199, distance: 7.1
click at [425, 198] on p "3. Hormonal Imbalances" at bounding box center [442, 197] width 307 height 13
drag, startPoint x: 397, startPoint y: 199, endPoint x: 401, endPoint y: 199, distance: 4.4
click at [397, 199] on p "3. Hormonal Imbalances" at bounding box center [442, 197] width 307 height 13
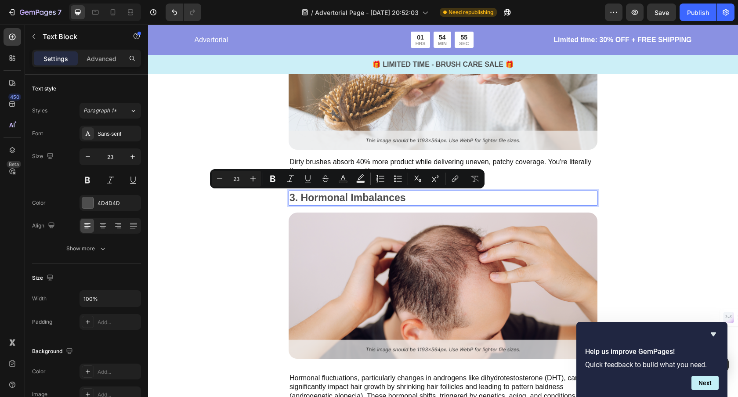
drag, startPoint x: 408, startPoint y: 199, endPoint x: 486, endPoint y: 208, distance: 78.6
click at [434, 204] on p "3. Hormonal Imbalances" at bounding box center [442, 197] width 307 height 13
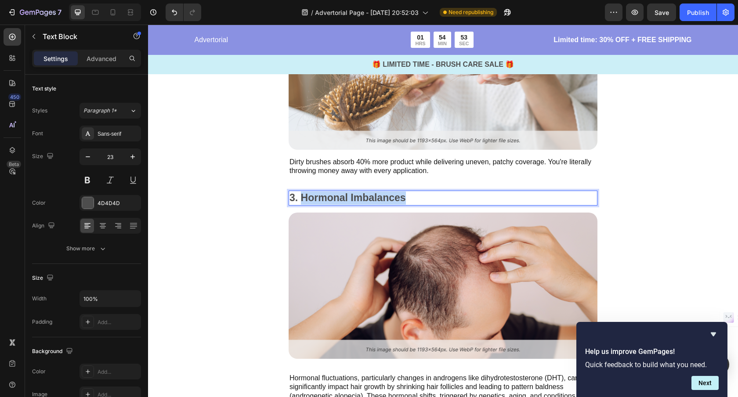
drag, startPoint x: 456, startPoint y: 198, endPoint x: 301, endPoint y: 197, distance: 155.0
click at [302, 197] on p "3. Hormonal Imbalances" at bounding box center [442, 197] width 307 height 13
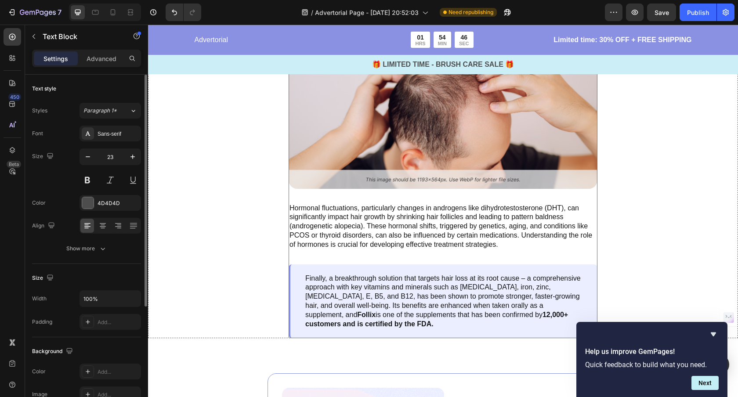
scroll to position [1290, 0]
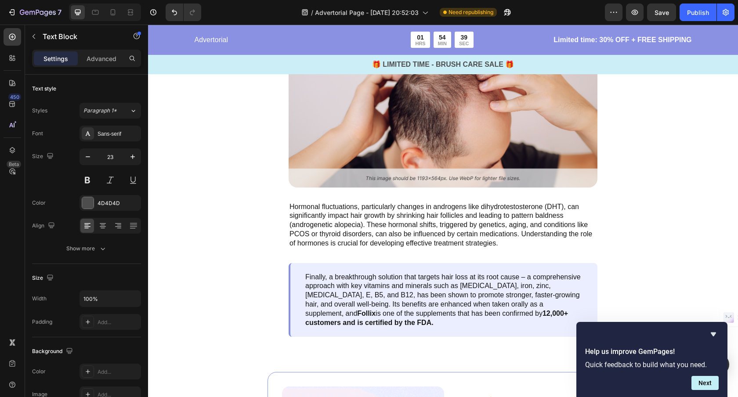
click at [348, 219] on p "Hormonal fluctuations, particularly changes in androgens like dihydrotestostero…" at bounding box center [442, 225] width 307 height 46
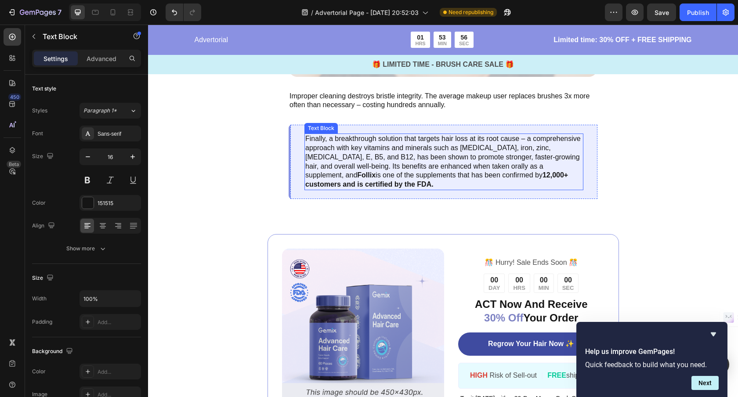
scroll to position [1380, 0]
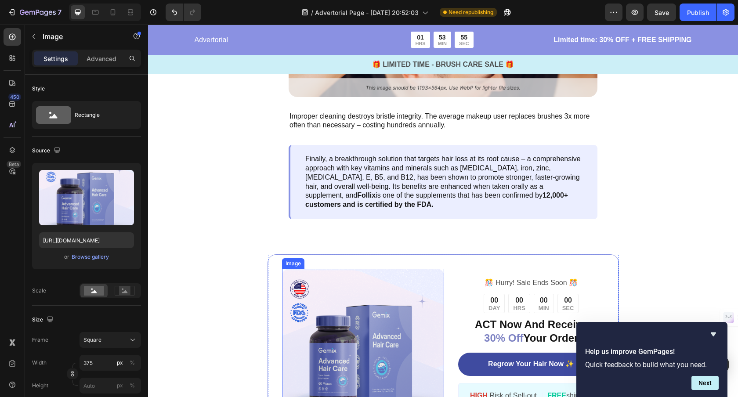
click at [404, 295] on img at bounding box center [363, 350] width 162 height 162
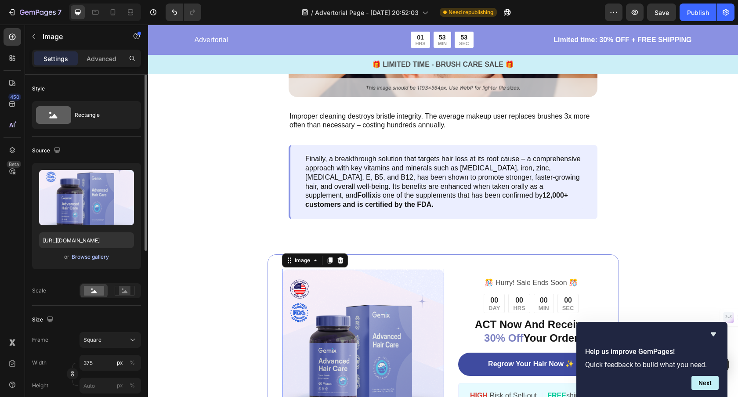
click at [89, 256] on div "Browse gallery" at bounding box center [90, 257] width 37 height 8
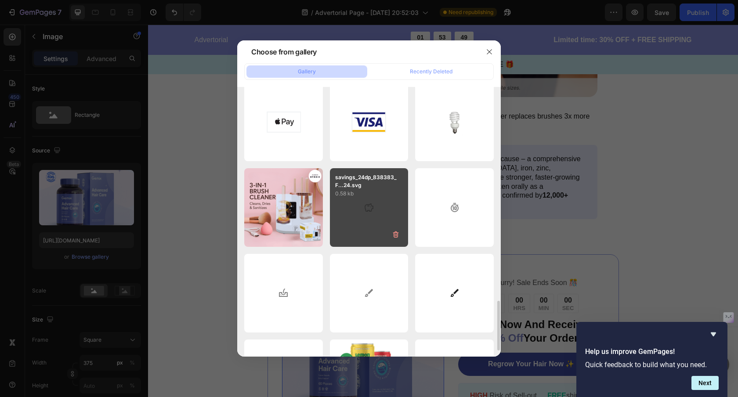
scroll to position [845, 0]
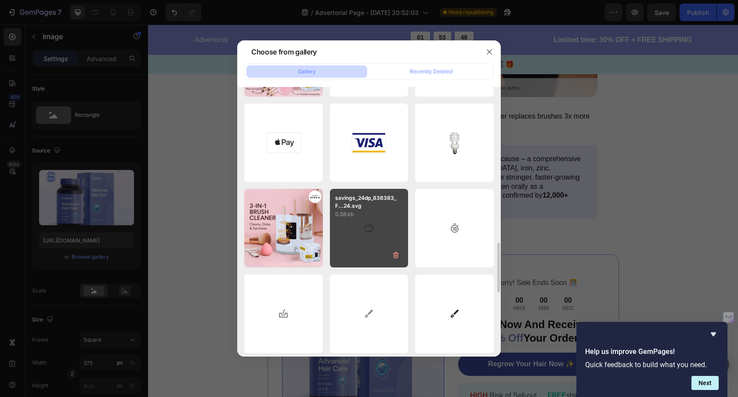
drag, startPoint x: 286, startPoint y: 222, endPoint x: 399, endPoint y: 214, distance: 113.5
click at [0, 0] on div "P7_96927254-b973-4ca2...8f.png 373.57 kb" at bounding box center [0, 0] width 0 height 0
type input "https://cdn.shopify.com/s/files/1/0912/7670/6102/files/gempages_569791617079182…"
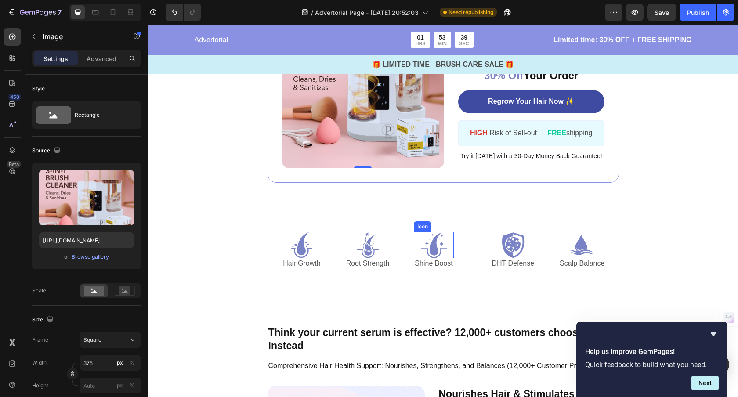
scroll to position [1652, 0]
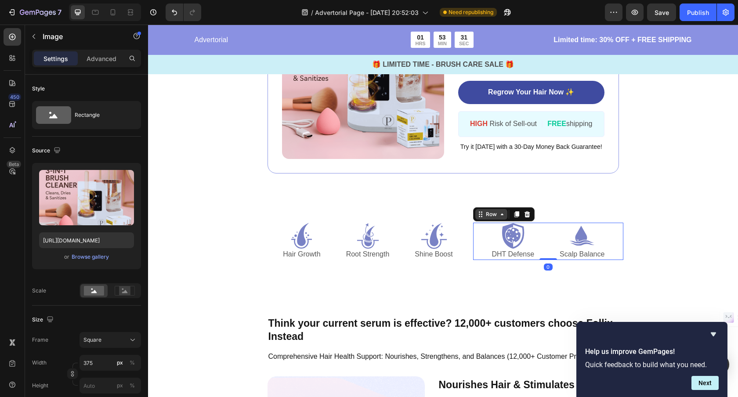
click at [477, 215] on div "Row" at bounding box center [491, 214] width 32 height 11
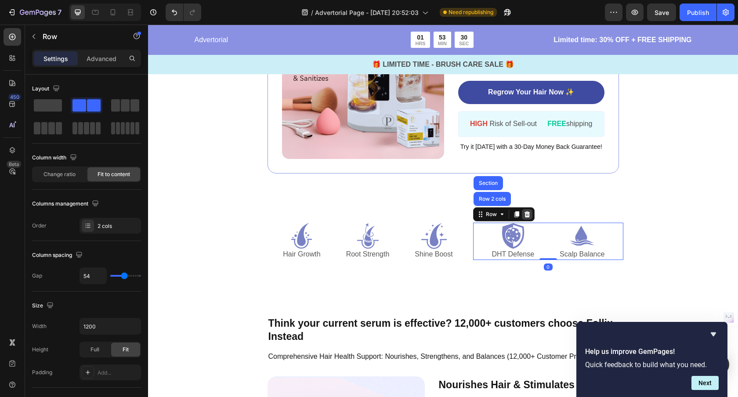
click at [526, 212] on icon at bounding box center [526, 214] width 7 height 7
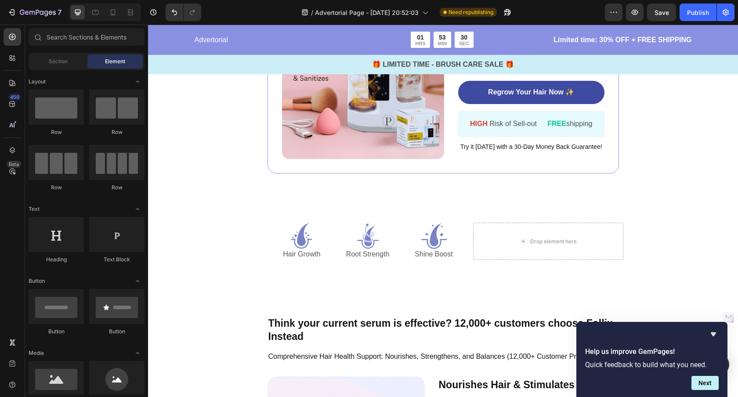
scroll to position [1649, 0]
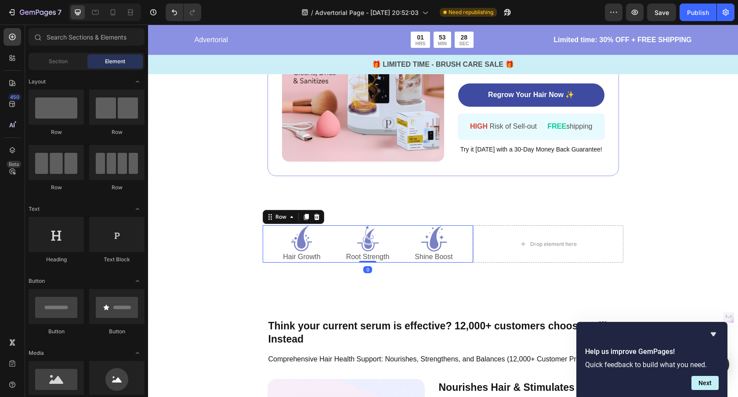
click at [470, 225] on div "Icon Hair Growth Text Block Icon Root Strength Text Block Icon Shine Boost Text…" at bounding box center [368, 243] width 210 height 37
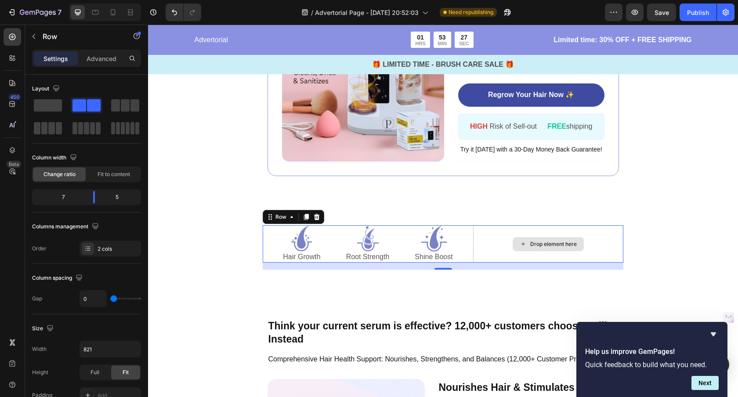
click at [474, 224] on div "Icon Hair Growth Text Block Icon Root Strength Text Block Icon Shine Boost Text…" at bounding box center [443, 247] width 590 height 72
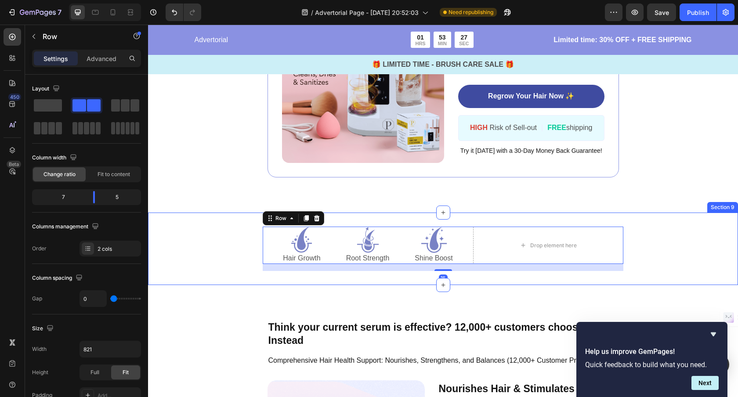
scroll to position [1648, 0]
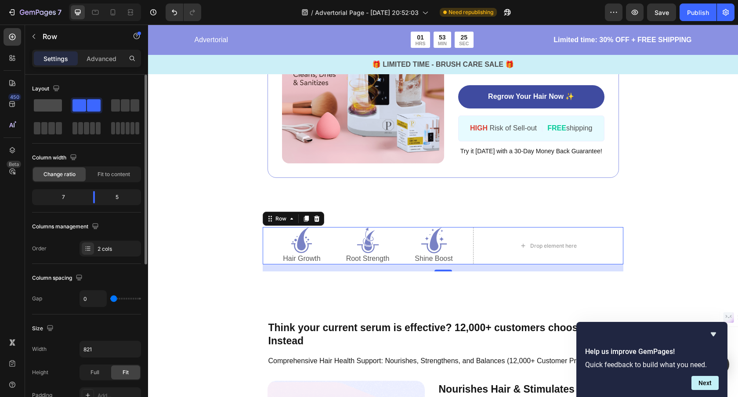
click at [47, 102] on span at bounding box center [48, 105] width 28 height 12
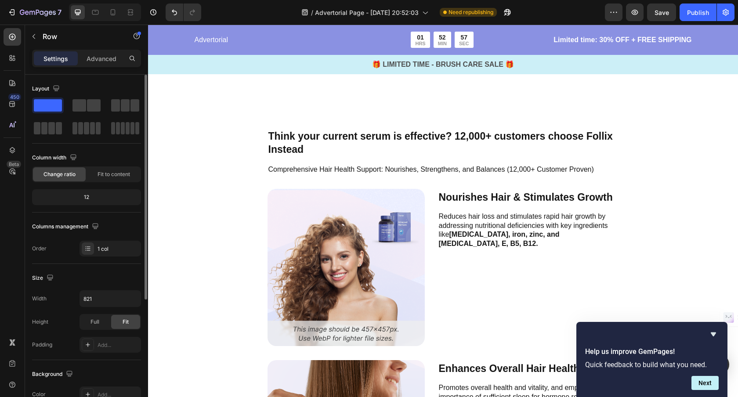
scroll to position [1838, 0]
click at [476, 200] on p "Nourishes Hair & Stimulates Growth" at bounding box center [528, 196] width 179 height 15
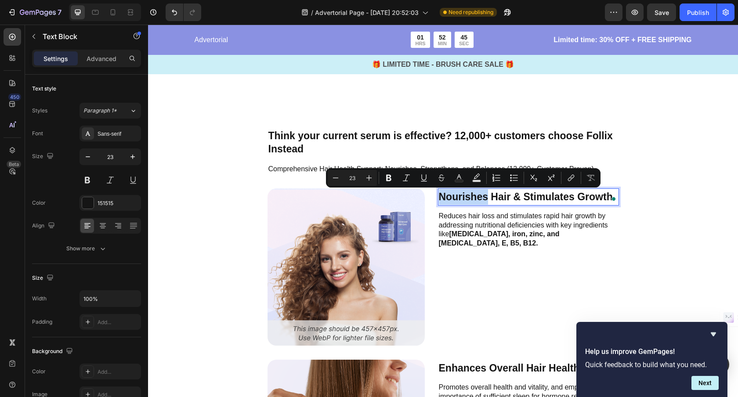
click at [503, 200] on p "Nourishes Hair & Stimulates Growth" at bounding box center [528, 196] width 179 height 15
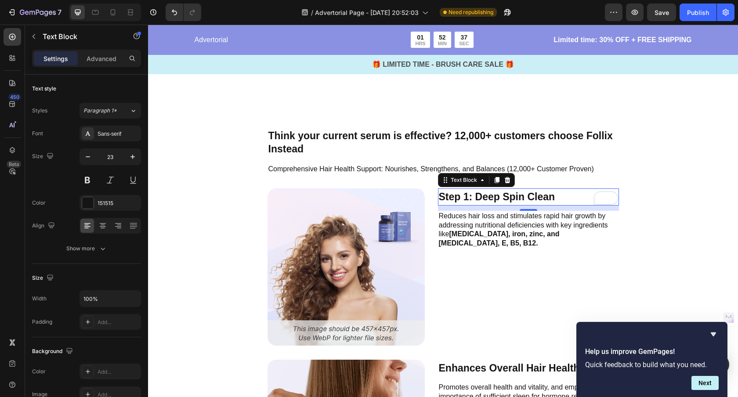
click at [513, 224] on p "Reduces hair loss and stimulates rapid hair growth by addressing nutritional de…" at bounding box center [528, 230] width 179 height 36
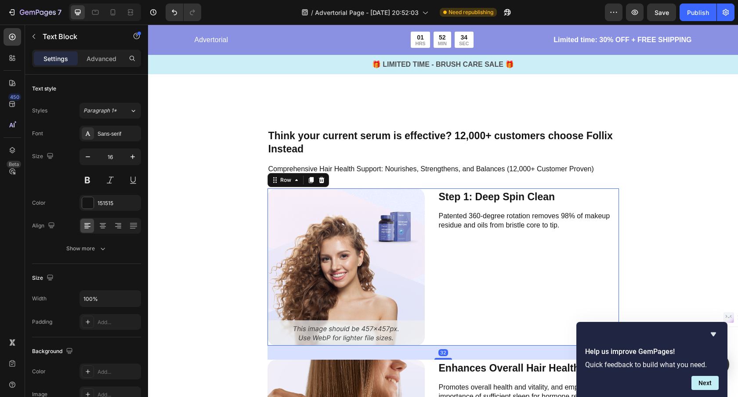
click at [516, 254] on div "Step 1: Deep Spin Clean Text Block Patented 360-degree rotation removes 98% of …" at bounding box center [528, 266] width 181 height 157
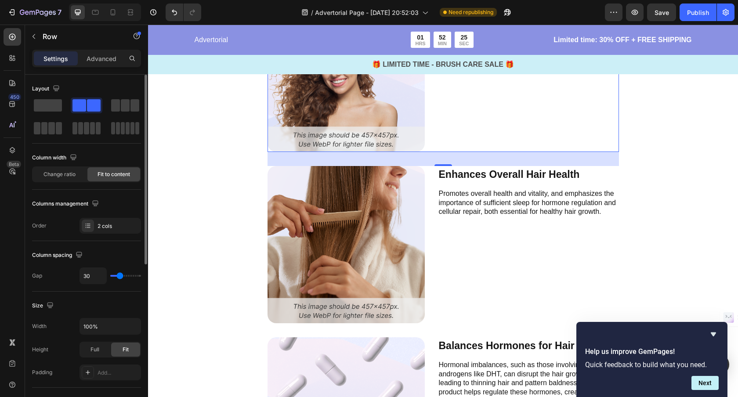
scroll to position [2054, 0]
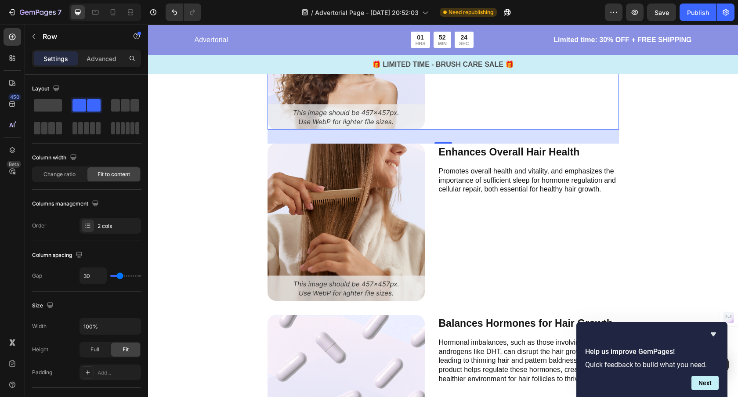
click at [467, 154] on p "Enhances Overall Hair Health" at bounding box center [528, 151] width 179 height 15
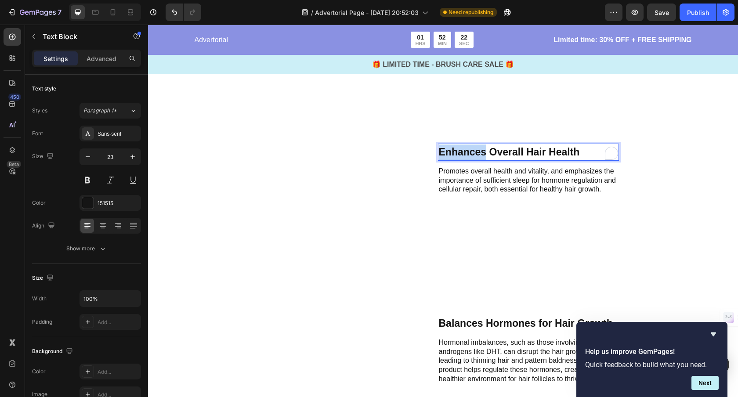
scroll to position [2054, 0]
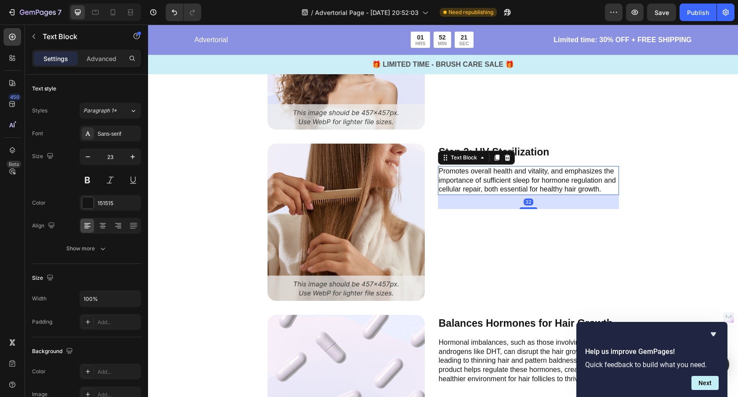
click at [472, 181] on p "Promotes overall health and vitality, and emphasizes the importance of sufficie…" at bounding box center [528, 180] width 179 height 27
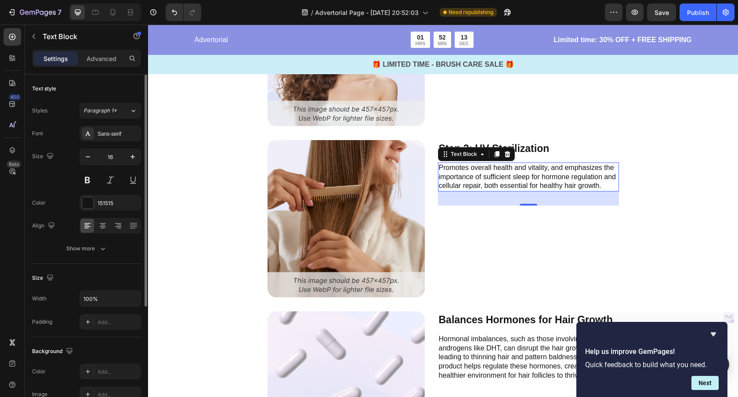
scroll to position [2009, 0]
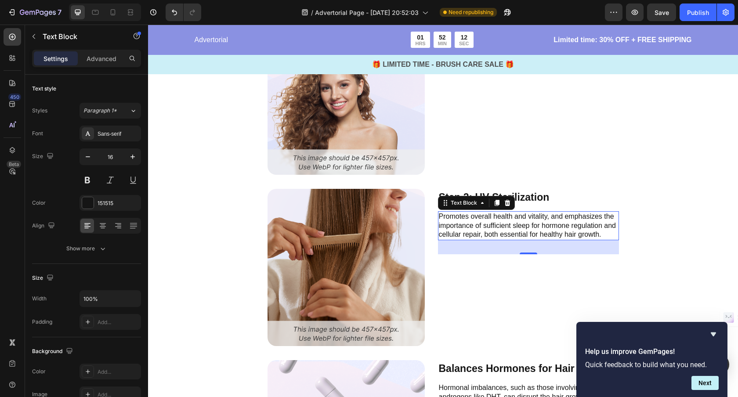
click at [527, 221] on p "Promotes overall health and vitality, and emphasizes the importance of sufficie…" at bounding box center [528, 225] width 179 height 27
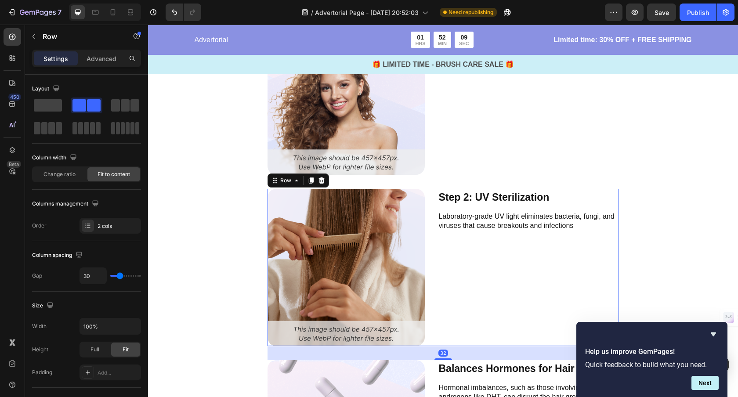
click at [530, 255] on div "Step 2: UV Sterilization Text Block Laboratory-grade UV light eliminates bacter…" at bounding box center [528, 267] width 181 height 157
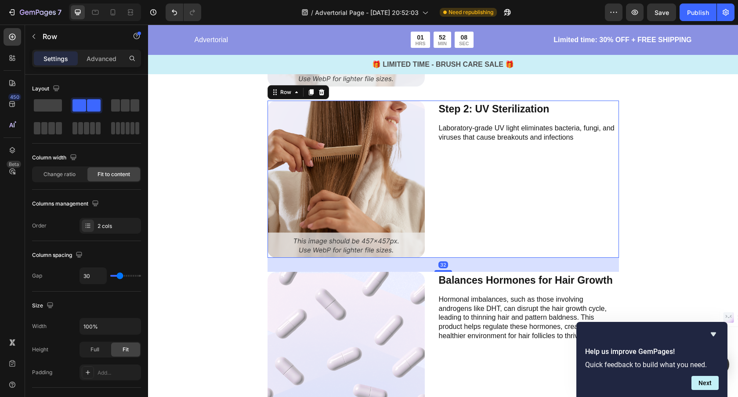
scroll to position [2142, 0]
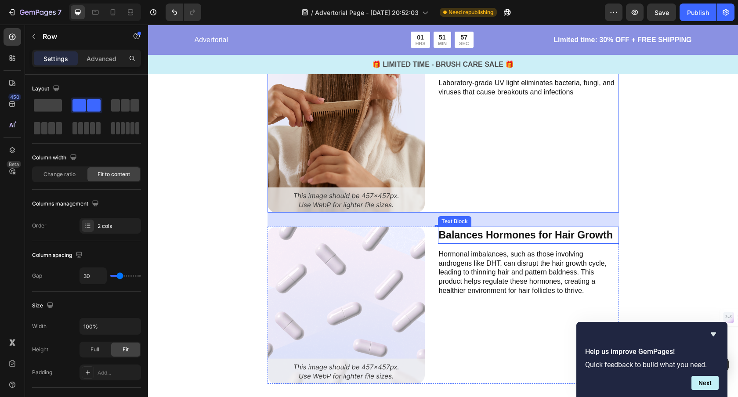
click at [548, 237] on p "Balances Hormones for Hair Growth" at bounding box center [528, 234] width 179 height 15
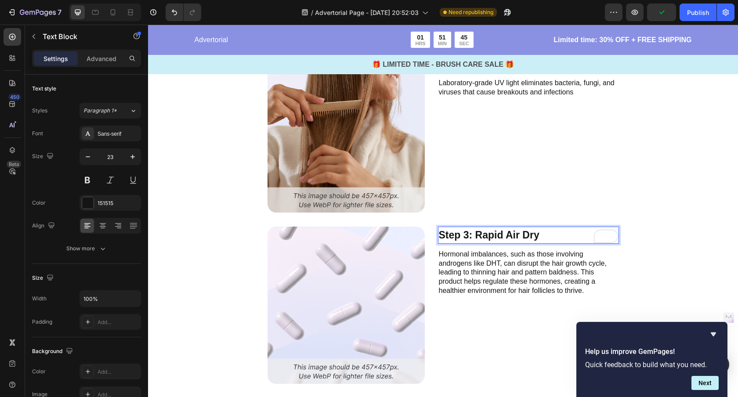
click at [503, 281] on p "Hormonal imbalances, such as those involving androgens like DHT, can disrupt th…" at bounding box center [528, 273] width 179 height 46
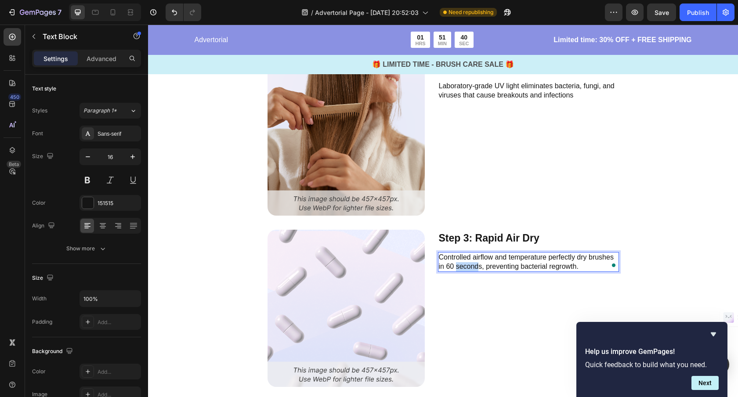
scroll to position [2134, 0]
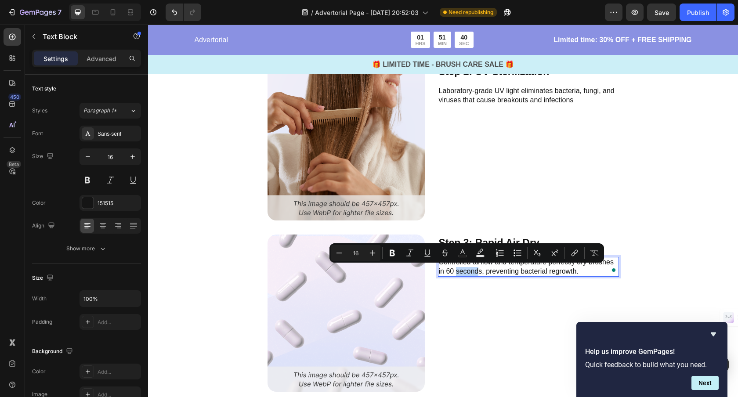
drag, startPoint x: 480, startPoint y: 263, endPoint x: 456, endPoint y: 267, distance: 23.5
click at [456, 266] on p "Controlled airflow and temperature perfectly dry brushes in 60 seconds, prevent…" at bounding box center [528, 267] width 179 height 18
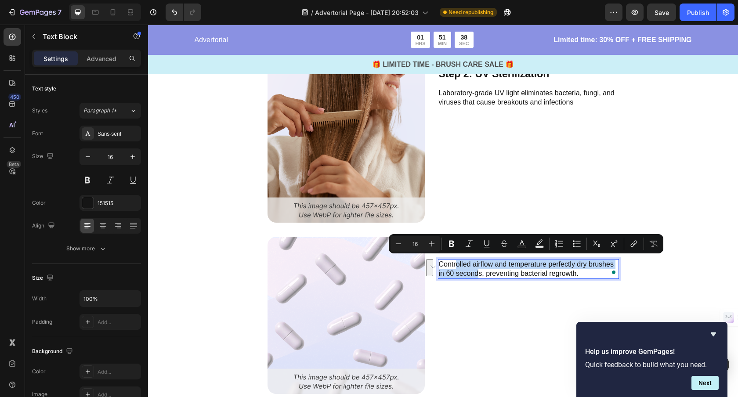
drag, startPoint x: 460, startPoint y: 269, endPoint x: 468, endPoint y: 271, distance: 7.9
click at [461, 269] on p "Controlled airflow and temperature perfectly dry brushes in 60 seconds, prevent…" at bounding box center [528, 269] width 179 height 18
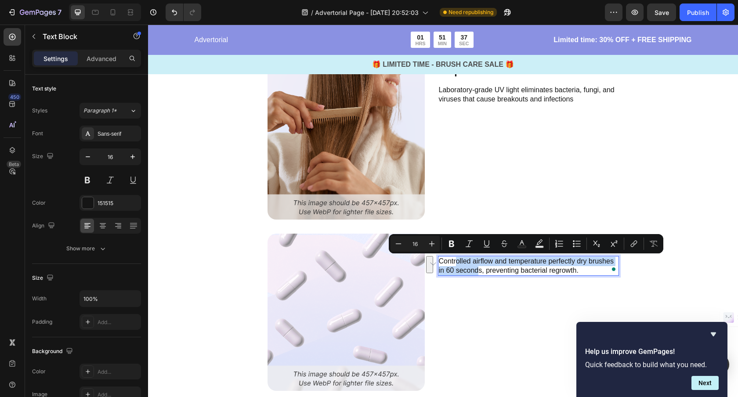
click at [478, 271] on p "Controlled airflow and temperature perfectly dry brushes in 60 seconds, prevent…" at bounding box center [528, 266] width 179 height 18
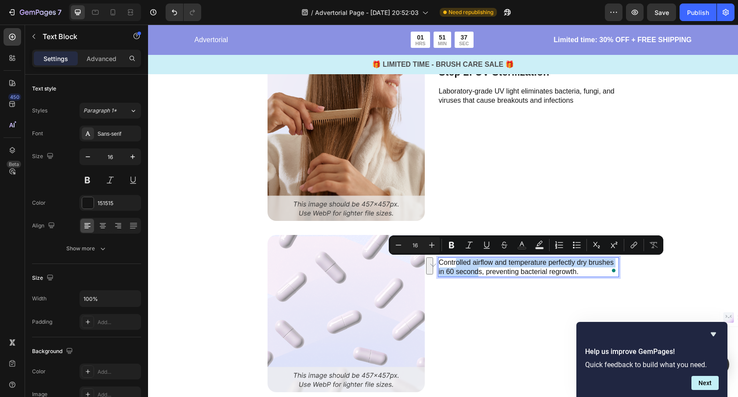
drag, startPoint x: 475, startPoint y: 272, endPoint x: 485, endPoint y: 274, distance: 10.8
click at [475, 272] on p "Controlled airflow and temperature perfectly dry brushes in 60 seconds, prevent…" at bounding box center [528, 267] width 179 height 18
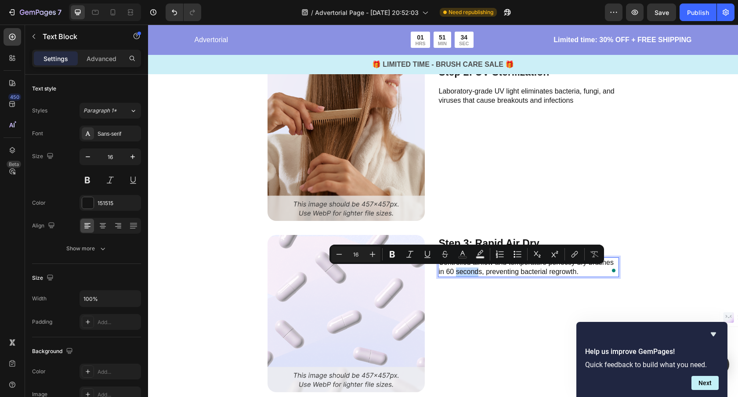
drag, startPoint x: 478, startPoint y: 272, endPoint x: 456, endPoint y: 274, distance: 22.0
click at [456, 274] on p "Controlled airflow and temperature perfectly dry brushes in 60 seconds, prevent…" at bounding box center [528, 267] width 179 height 18
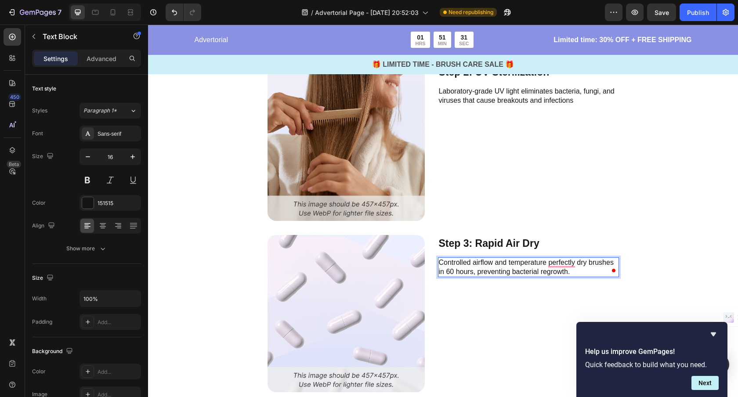
click at [452, 273] on p "Controlled airflow and temperature perfectly dry brushes in 60 hours, preventin…" at bounding box center [528, 267] width 179 height 18
click at [510, 272] on p "Controlled airflow and temperature perfectly dry brushes in 2 hours, preventing…" at bounding box center [528, 267] width 179 height 18
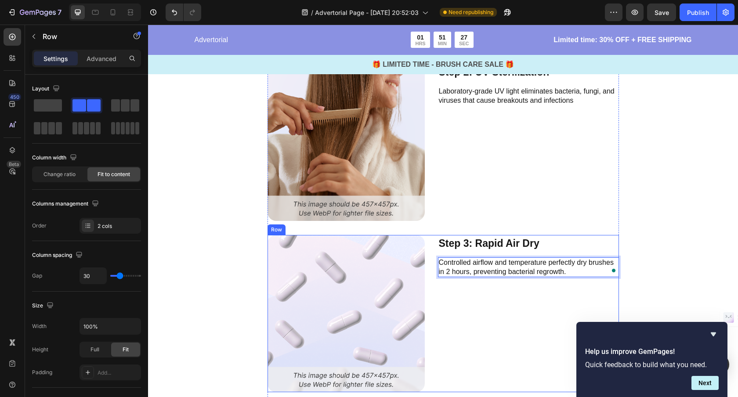
click at [505, 287] on div "Step 3: Rapid Air Dry Text Block Controlled airflow and temperature perfectly d…" at bounding box center [528, 313] width 181 height 157
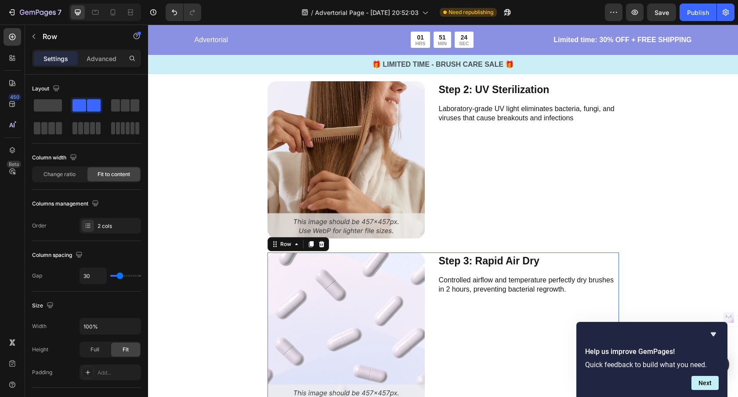
scroll to position [2108, 0]
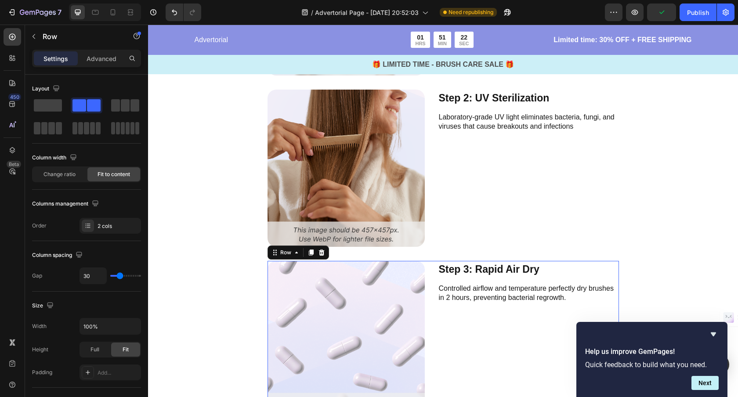
drag, startPoint x: 310, startPoint y: 252, endPoint x: 381, endPoint y: 278, distance: 75.6
click at [310, 252] on icon at bounding box center [310, 253] width 5 height 6
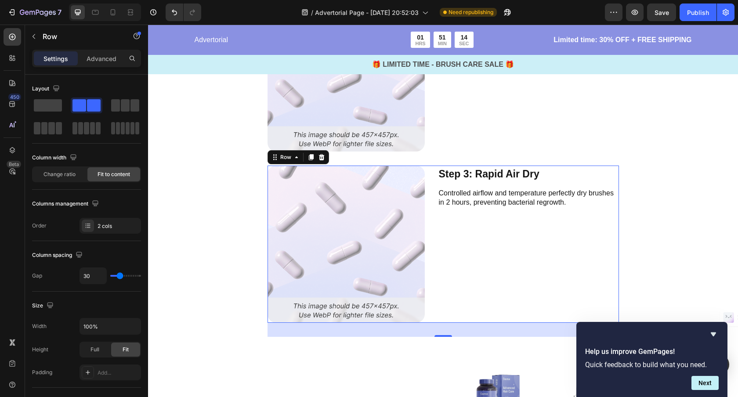
scroll to position [2361, 0]
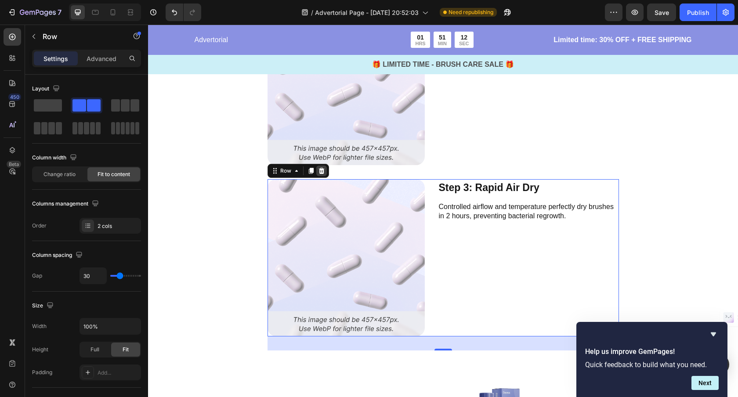
click at [321, 172] on icon at bounding box center [321, 171] width 6 height 6
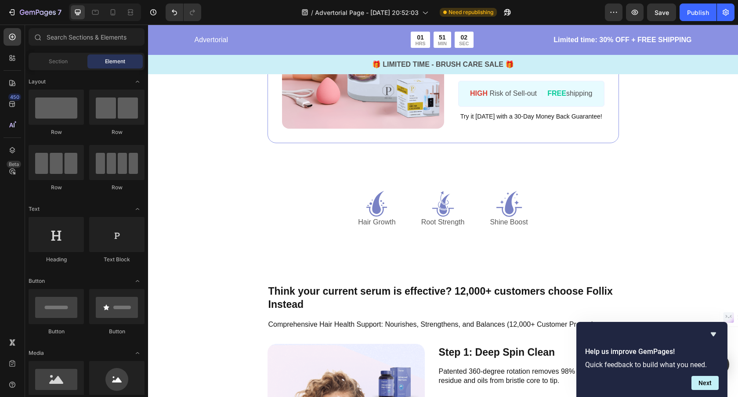
scroll to position [1685, 0]
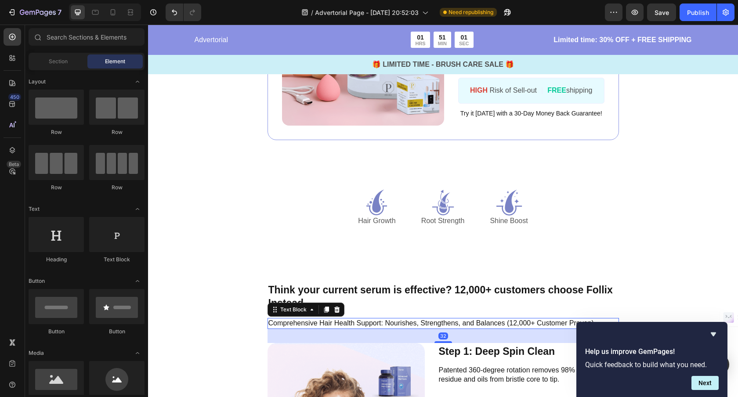
click at [389, 321] on p "Comprehensive Hair Health Support: Nourishes, Strengthens, and Balances (12,000…" at bounding box center [443, 323] width 350 height 9
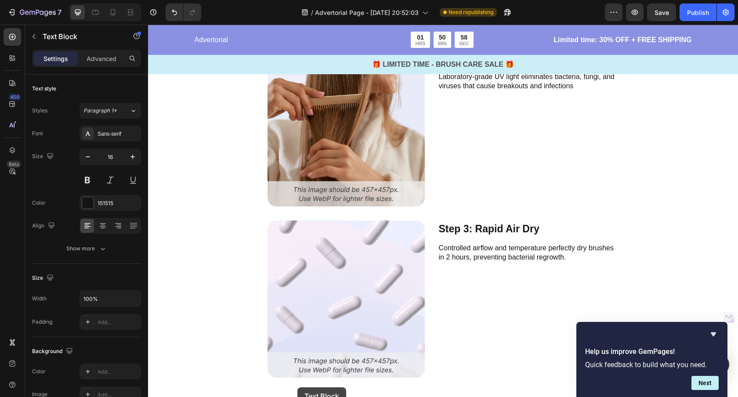
scroll to position [2175, 0]
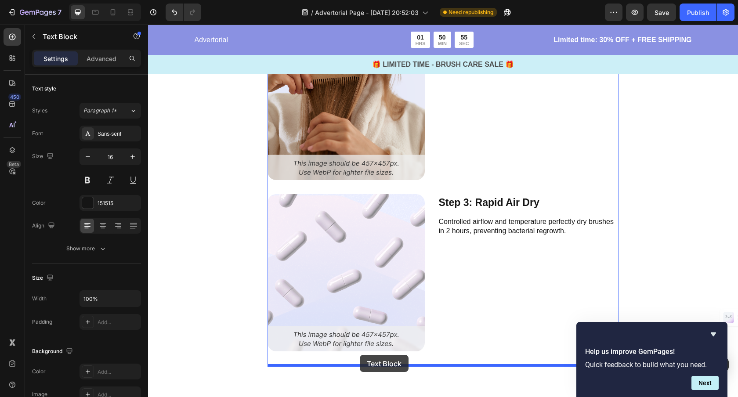
drag, startPoint x: 290, startPoint y: 309, endPoint x: 360, endPoint y: 355, distance: 83.3
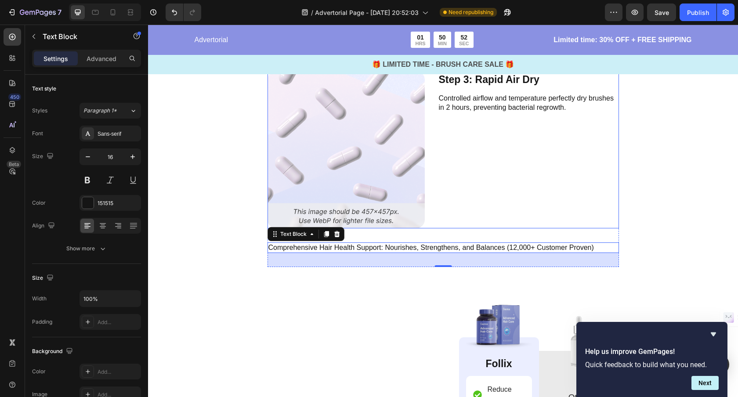
scroll to position [2330, 0]
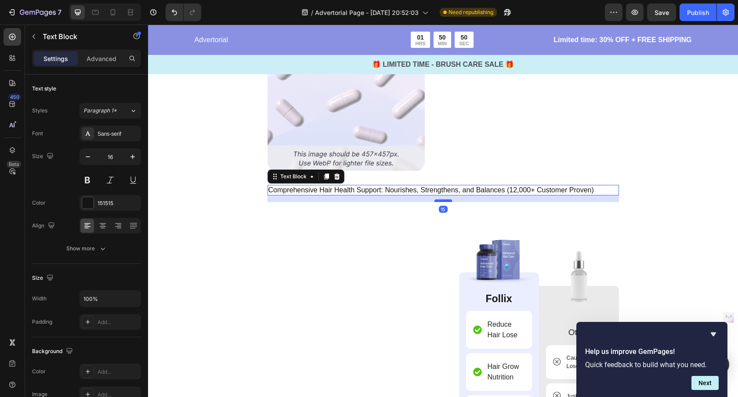
drag, startPoint x: 443, startPoint y: 208, endPoint x: 444, endPoint y: 200, distance: 7.5
click at [444, 195] on div "15" at bounding box center [442, 195] width 351 height 0
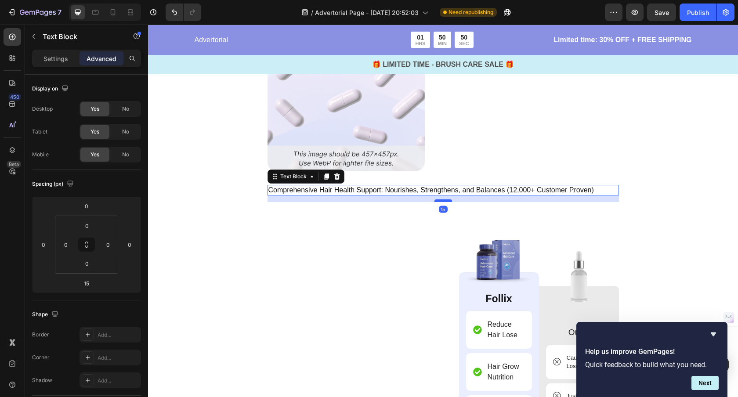
scroll to position [2327, 0]
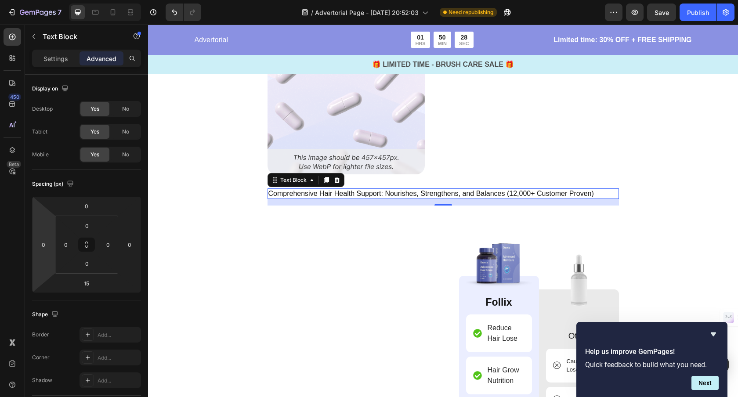
click at [370, 195] on p "Comprehensive Hair Health Support: Nourishes, Strengthens, and Balances (12,000…" at bounding box center [443, 193] width 350 height 9
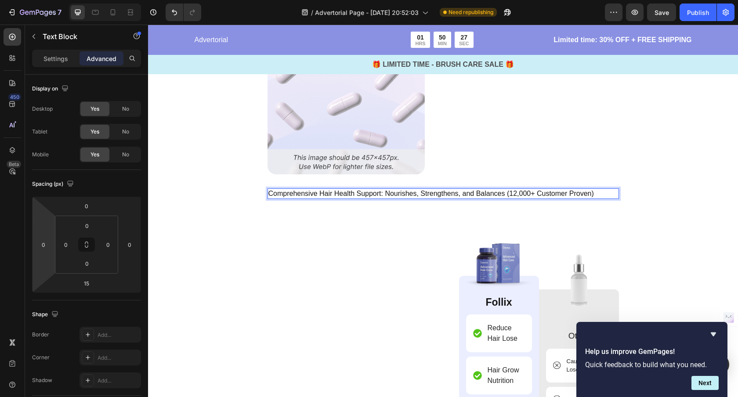
click at [370, 195] on p "Comprehensive Hair Health Support: Nourishes, Strengthens, and Balances (12,000…" at bounding box center [443, 193] width 350 height 9
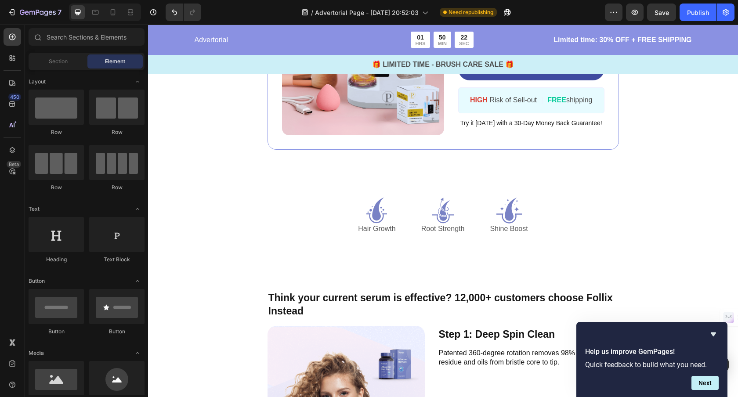
scroll to position [1677, 0]
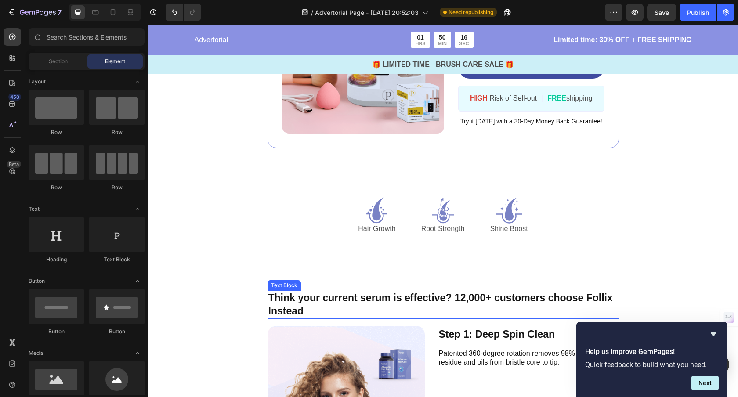
click at [353, 295] on p "Think your current serum is effective? 12,000+ customers choose Follix Instead" at bounding box center [443, 305] width 350 height 26
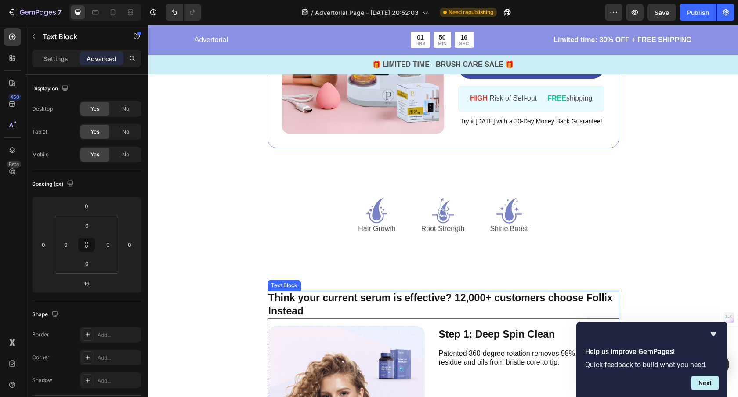
click at [353, 296] on p "Think your current serum is effective? 12,000+ customers choose Follix Instead" at bounding box center [443, 305] width 350 height 26
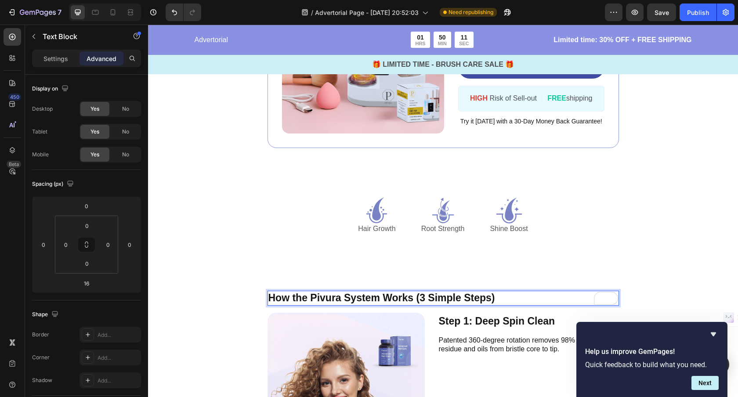
click at [675, 283] on div "Button Sticky Advertorial Text Block 01 HRS 50 MIN 11 SEC Countdown Timer Row L…" at bounding box center [443, 143] width 590 height 3556
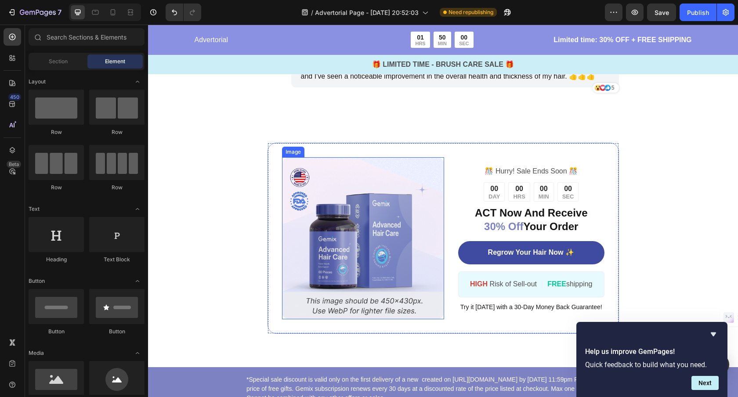
scroll to position [3161, 0]
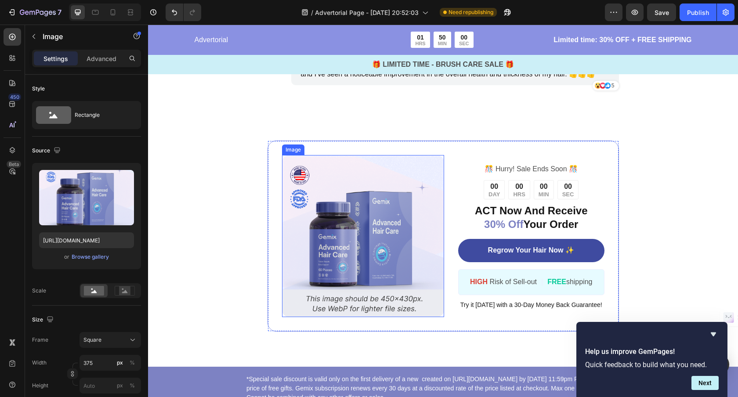
click at [333, 257] on img at bounding box center [363, 236] width 162 height 162
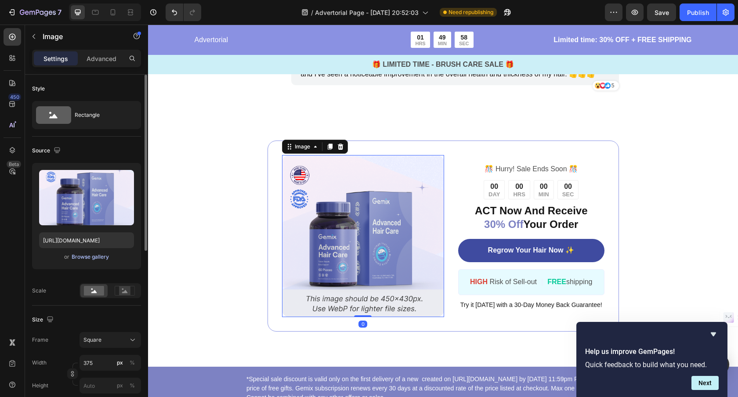
click at [81, 255] on div "Browse gallery" at bounding box center [90, 257] width 37 height 8
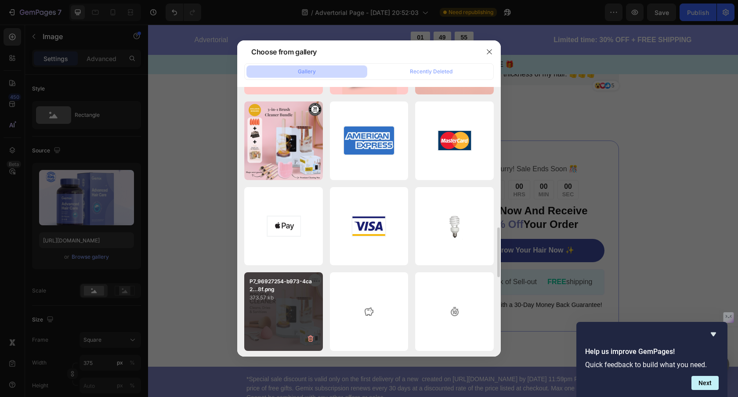
click at [287, 299] on p "373.57 kb" at bounding box center [283, 297] width 68 height 9
type input "https://cdn.shopify.com/s/files/1/0912/7670/6102/files/gempages_569791617079182…"
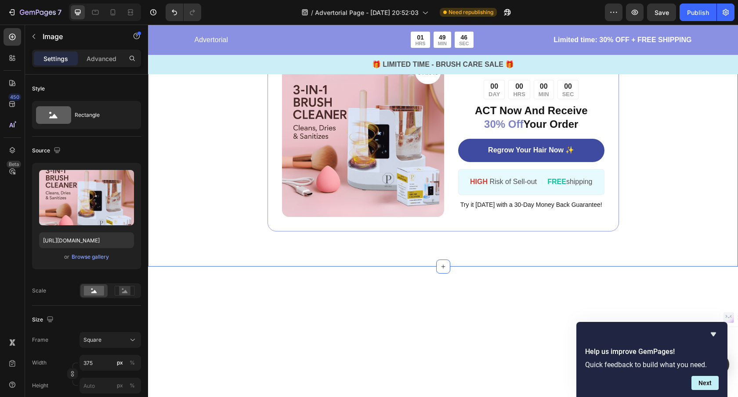
scroll to position [1471, 0]
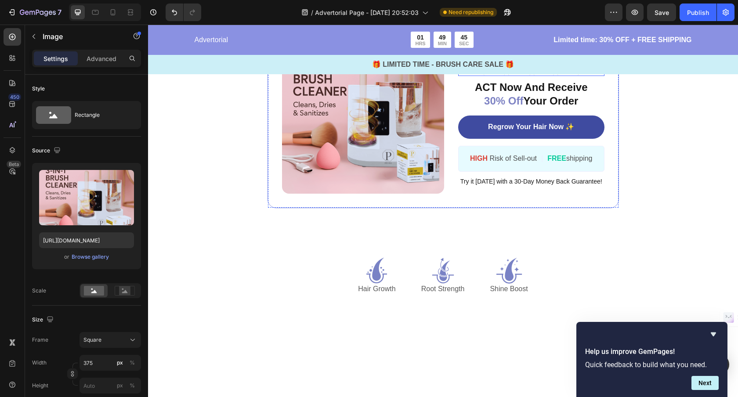
click at [519, 68] on div "00" at bounding box center [519, 63] width 12 height 9
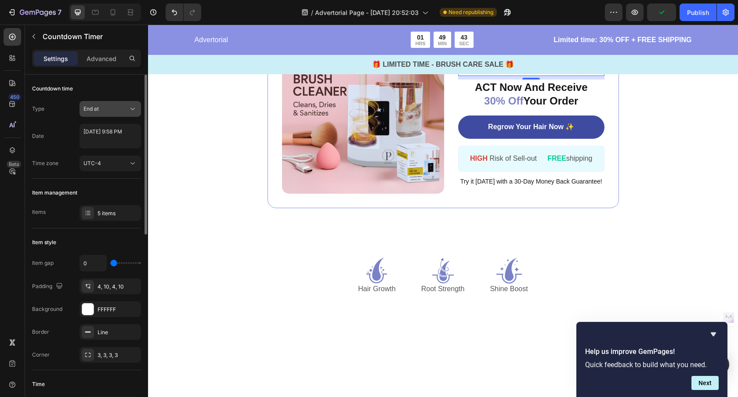
click at [98, 110] on span "End at" at bounding box center [90, 108] width 15 height 7
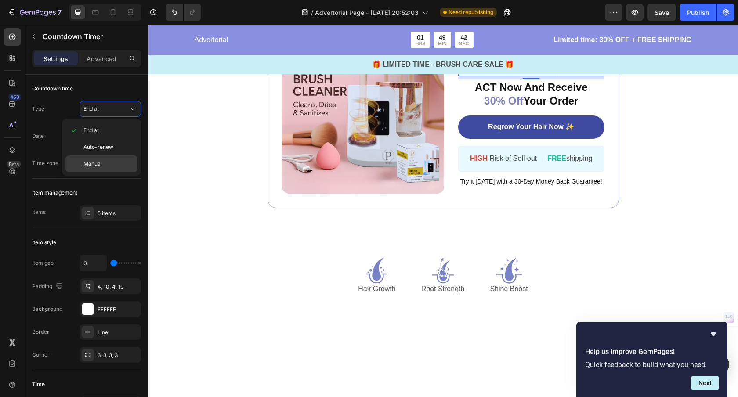
click at [101, 162] on span "Manual" at bounding box center [92, 164] width 18 height 8
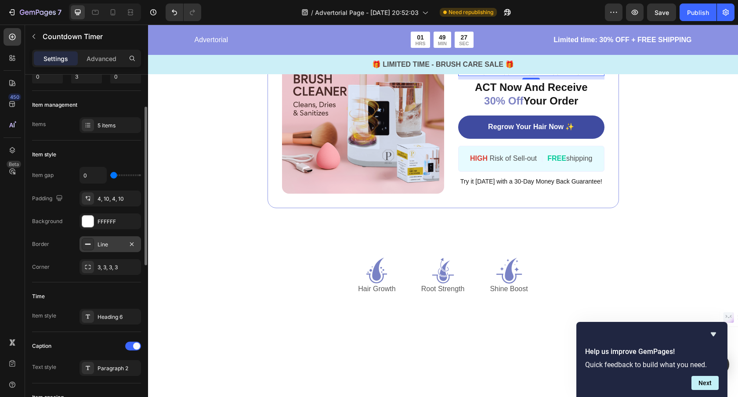
scroll to position [1, 0]
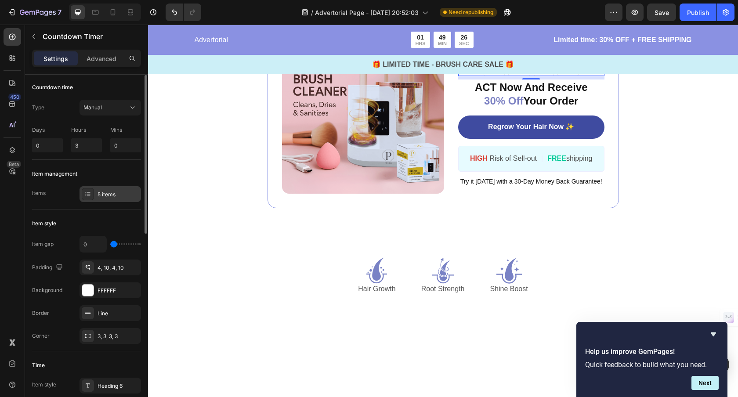
click at [99, 197] on div "5 items" at bounding box center [117, 195] width 41 height 8
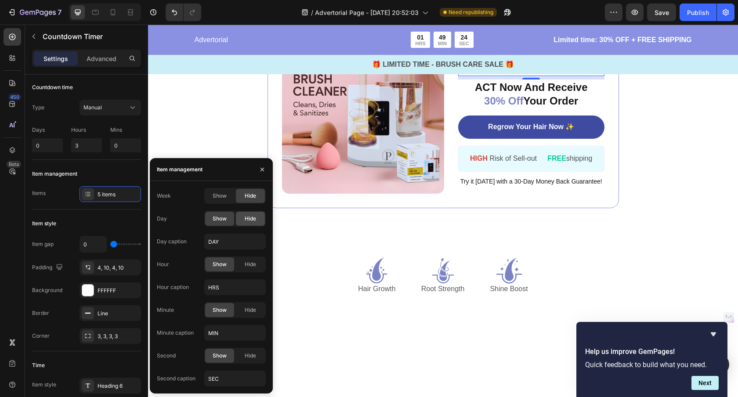
click at [245, 217] on span "Hide" at bounding box center [250, 219] width 11 height 8
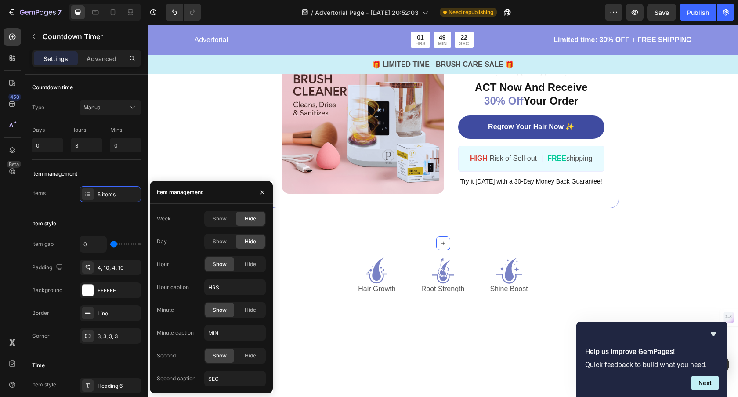
click at [266, 151] on div "Image ️🎊 Hurry! Sale Ends Soon ️🎊 Text Block 02 HRS 59 MIN 41 SEC Countdown Tim…" at bounding box center [443, 113] width 590 height 262
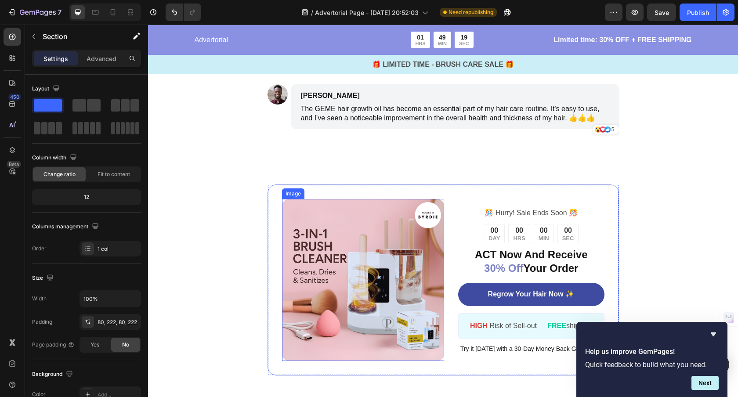
scroll to position [3138, 0]
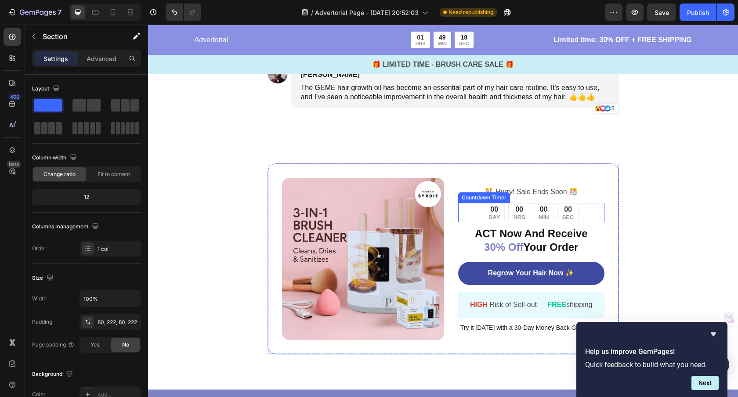
click at [521, 210] on div "00" at bounding box center [519, 209] width 12 height 9
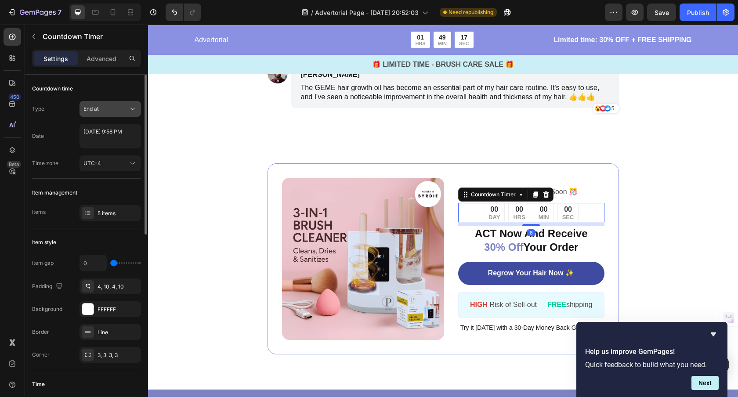
click at [110, 112] on div "End at" at bounding box center [105, 109] width 45 height 8
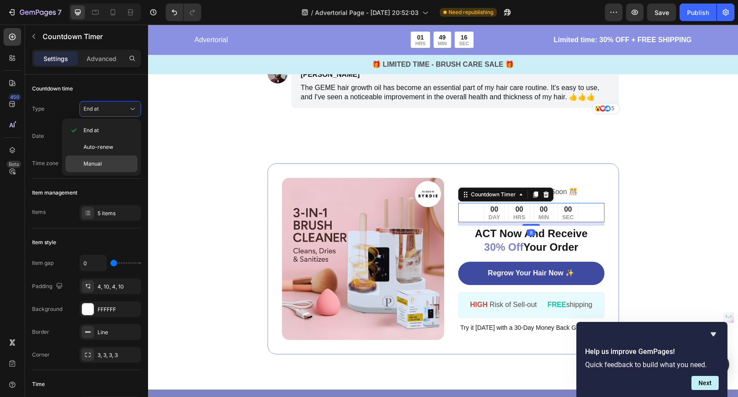
click at [112, 164] on p "Manual" at bounding box center [108, 164] width 50 height 8
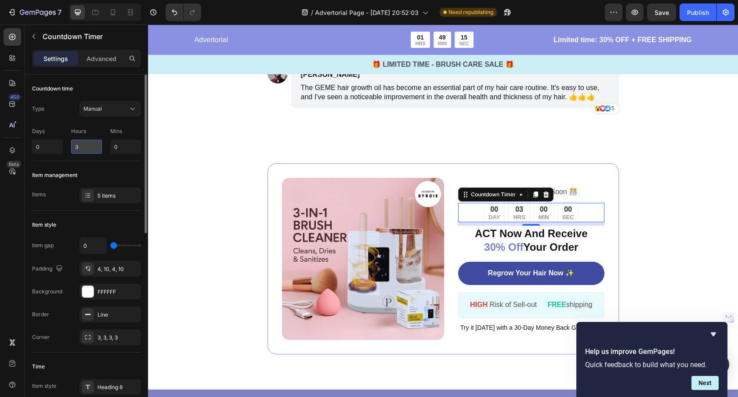
drag, startPoint x: 77, startPoint y: 148, endPoint x: 84, endPoint y: 151, distance: 7.1
click at [80, 150] on input "3" at bounding box center [86, 147] width 31 height 14
type input "2"
click at [126, 148] on input "0" at bounding box center [125, 147] width 31 height 14
type input "15"
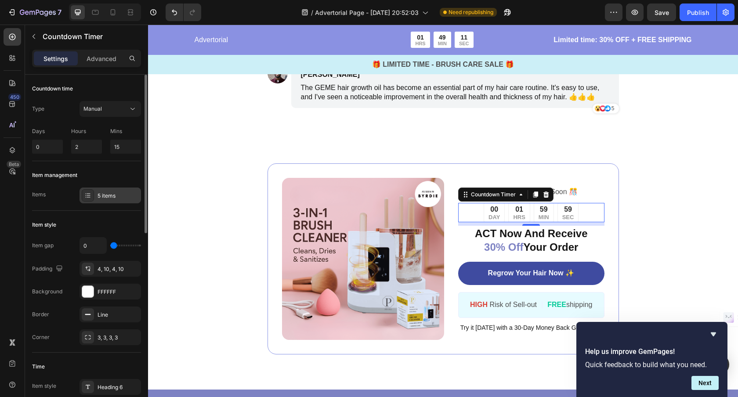
click at [108, 196] on div "5 items" at bounding box center [117, 196] width 41 height 8
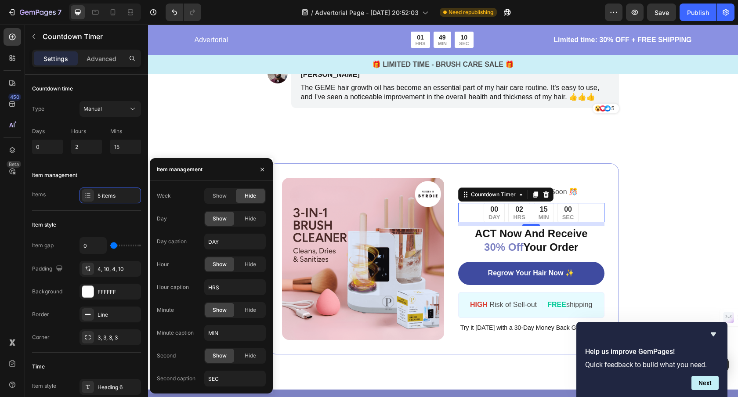
drag, startPoint x: 257, startPoint y: 220, endPoint x: 250, endPoint y: 220, distance: 6.6
click at [257, 220] on div "Hide" at bounding box center [250, 219] width 29 height 14
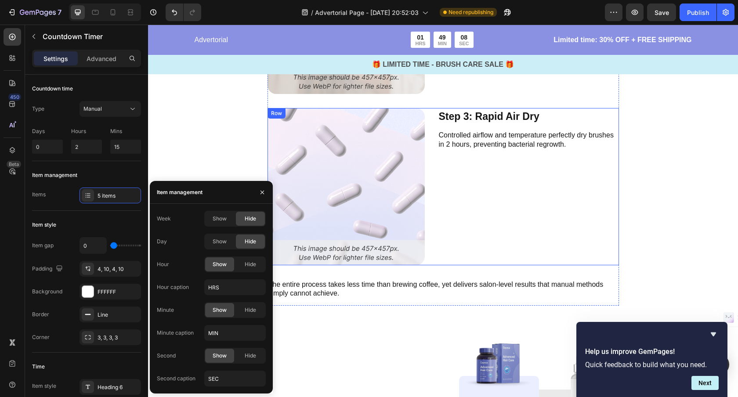
scroll to position [2220, 0]
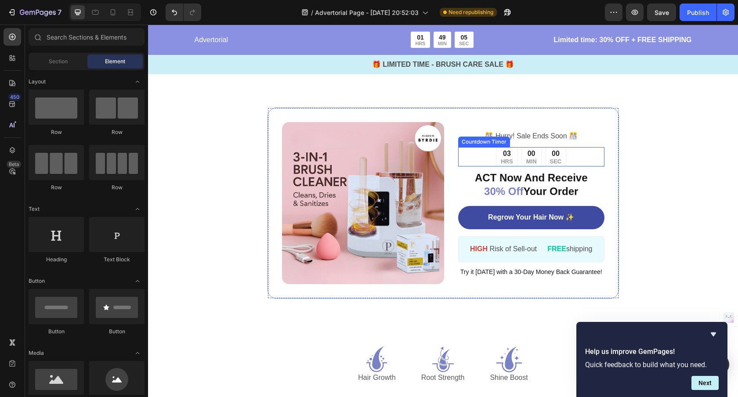
scroll to position [1510, 0]
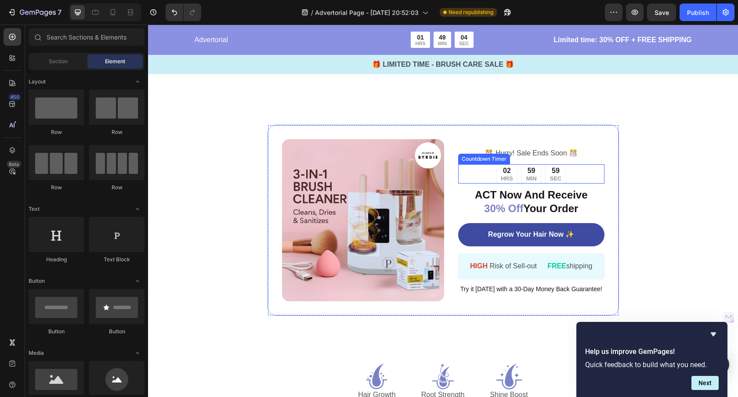
click at [536, 171] on div "59 MIN" at bounding box center [531, 173] width 20 height 19
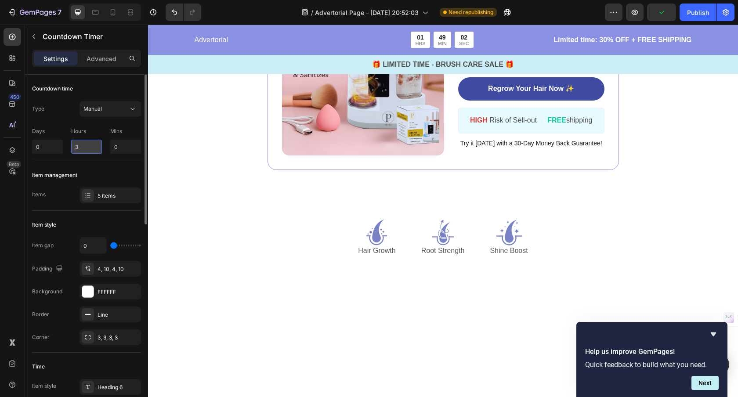
click at [85, 144] on input "3" at bounding box center [86, 147] width 31 height 14
type input "6"
type input "2"
click at [131, 150] on input "0" at bounding box center [125, 147] width 31 height 14
type input "15"
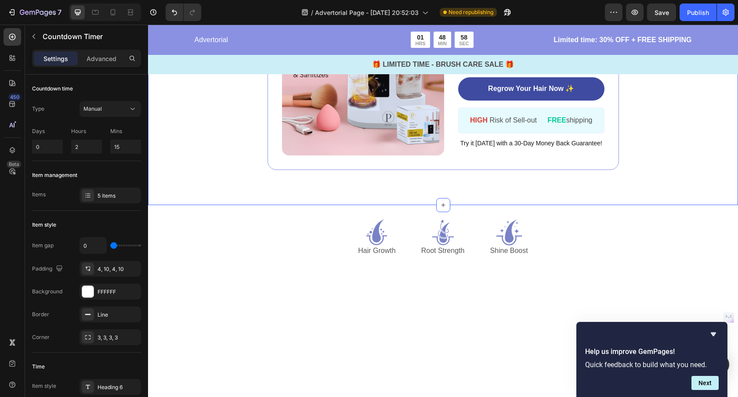
click at [228, 108] on div "Image ️🎊 Hurry! Sale Ends Soon ️🎊 Text Block 01 HRS 59 MIN 59 SEC Countdown Tim…" at bounding box center [443, 75] width 590 height 262
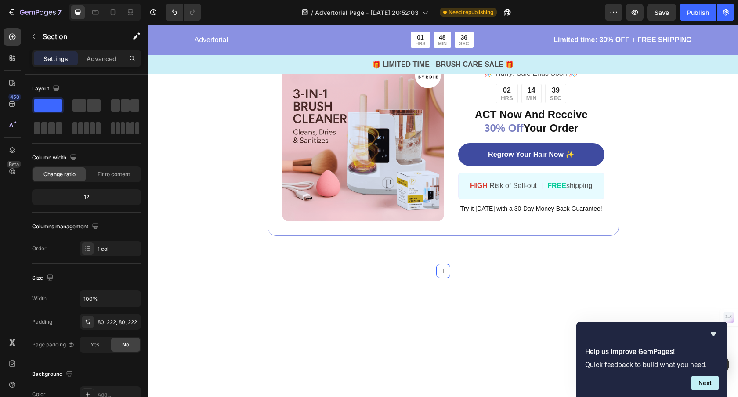
scroll to position [1367, 0]
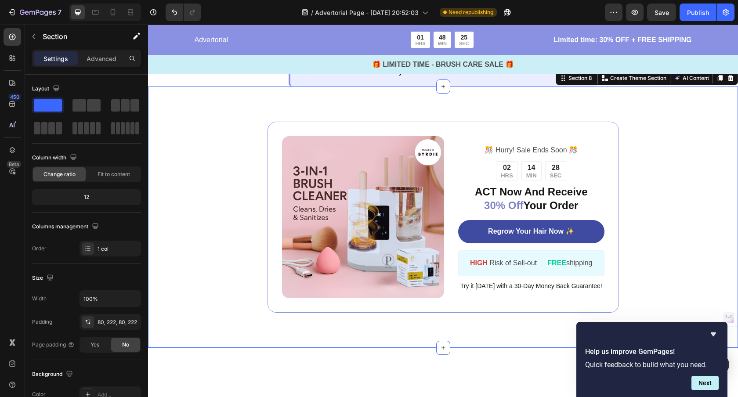
click at [365, 77] on p "Finally, a breakthrough solution that targets hair loss at its root cause – a c…" at bounding box center [443, 49] width 277 height 55
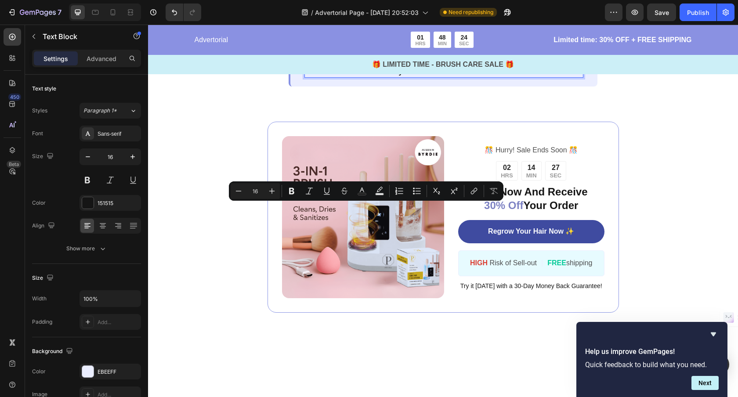
click at [367, 77] on p "Finally, a breakthrough solution that targets hair loss at its root cause – a c…" at bounding box center [443, 49] width 277 height 55
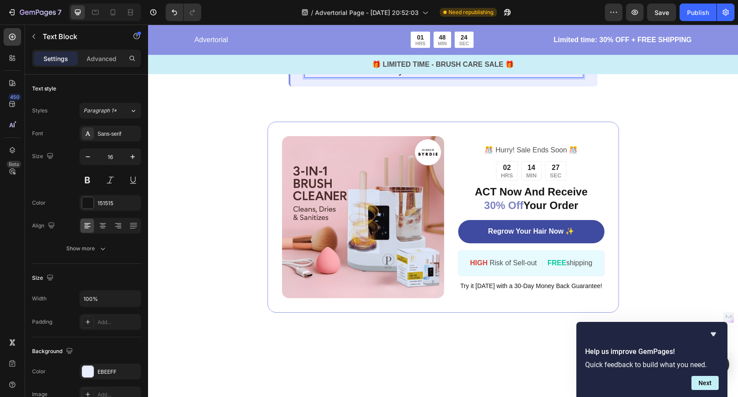
click at [367, 77] on p "Finally, a breakthrough solution that targets hair loss at its root cause – a c…" at bounding box center [443, 49] width 277 height 55
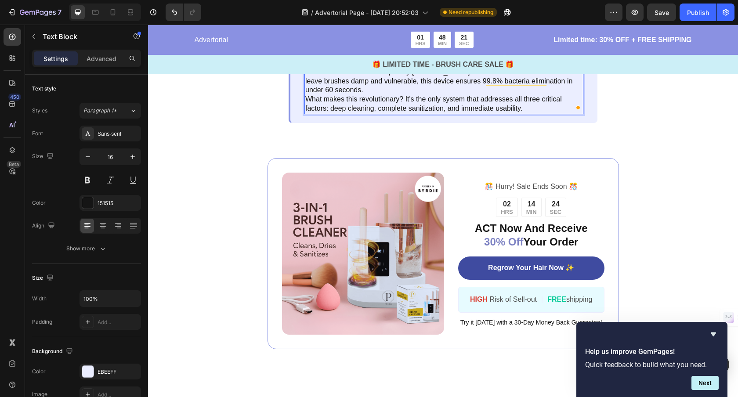
click at [467, 58] on p "After extensive research into professional makeup artist protocols, beauty tech…" at bounding box center [443, 44] width 277 height 27
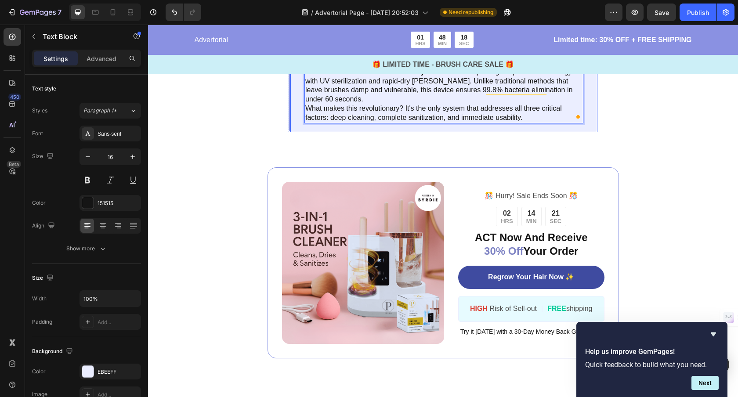
drag, startPoint x: 532, startPoint y: 173, endPoint x: 291, endPoint y: 173, distance: 241.5
click at [291, 132] on div "Finally, a breakthrough solution targets brush contamination at its source. Aft…" at bounding box center [443, 72] width 309 height 120
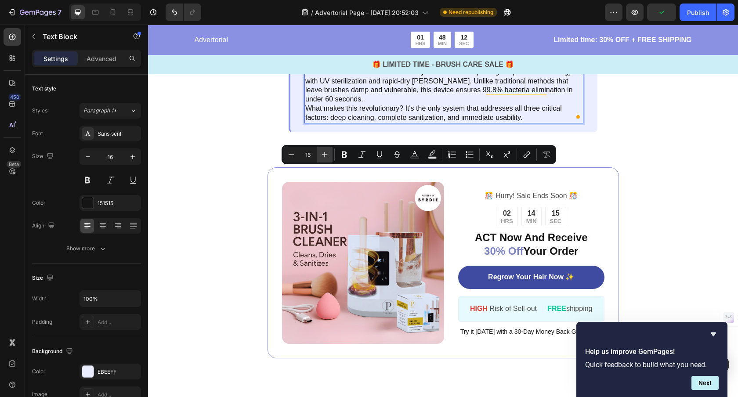
drag, startPoint x: 343, startPoint y: 155, endPoint x: 324, endPoint y: 157, distance: 18.5
click at [343, 155] on icon "Editor contextual toolbar" at bounding box center [344, 154] width 5 height 7
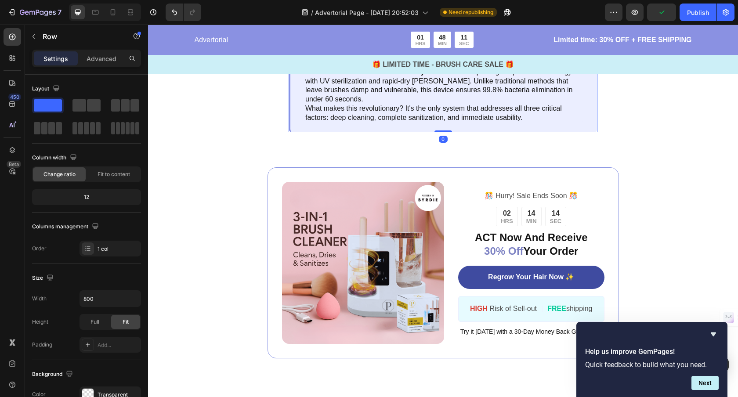
click at [328, 132] on div "3. Premature Brush Death & Replacement Costs Text Block Image Improper cleaning…" at bounding box center [443, 37] width 309 height 190
click at [339, 30] on strong "Finally, a breakthrough solution targets brush contamination at its source." at bounding box center [429, 25] width 248 height 7
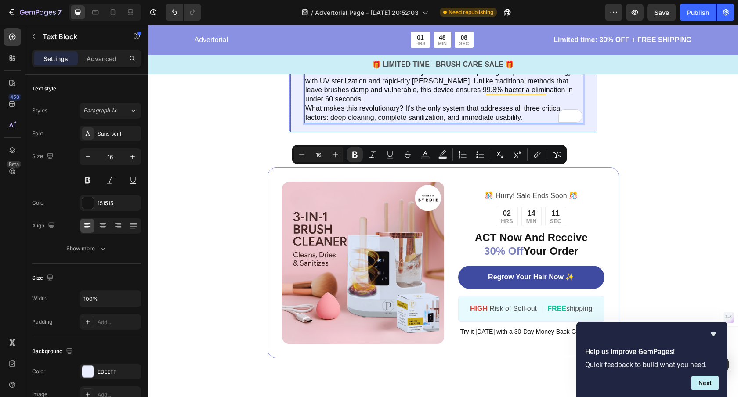
drag, startPoint x: 556, startPoint y: 173, endPoint x: 293, endPoint y: 172, distance: 263.5
click at [293, 132] on div "Finally, a breakthrough solution targets brush contamination at its source. Aft…" at bounding box center [443, 72] width 309 height 120
click at [334, 154] on icon "Editor contextual toolbar" at bounding box center [335, 154] width 9 height 9
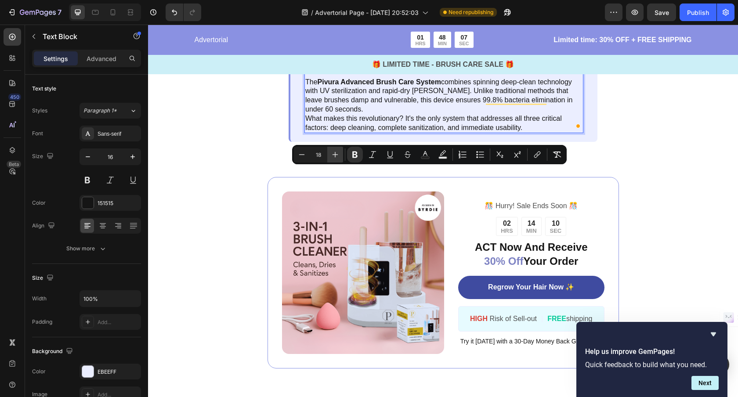
click at [334, 154] on icon "Editor contextual toolbar" at bounding box center [335, 154] width 9 height 9
type input "20"
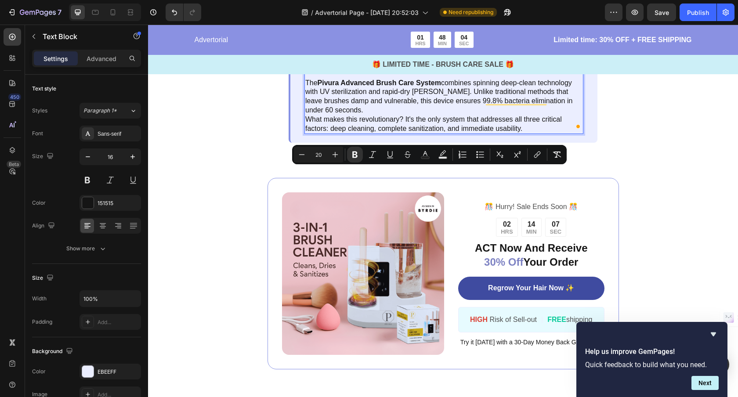
click at [354, 42] on p "Finally, a breakthrough solution targets brush contamination at its source." at bounding box center [443, 32] width 277 height 20
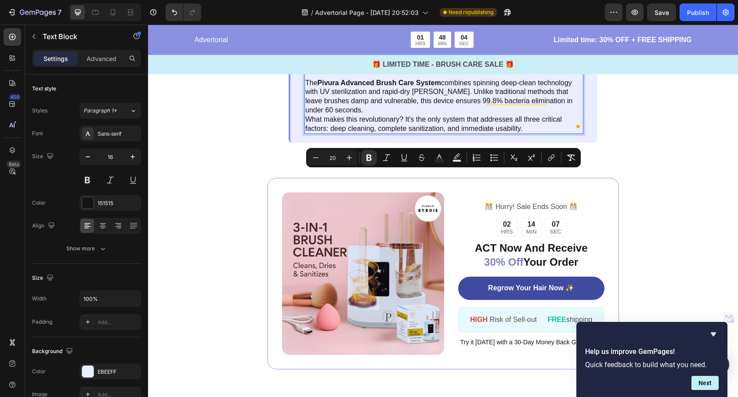
scroll to position [1363, 0]
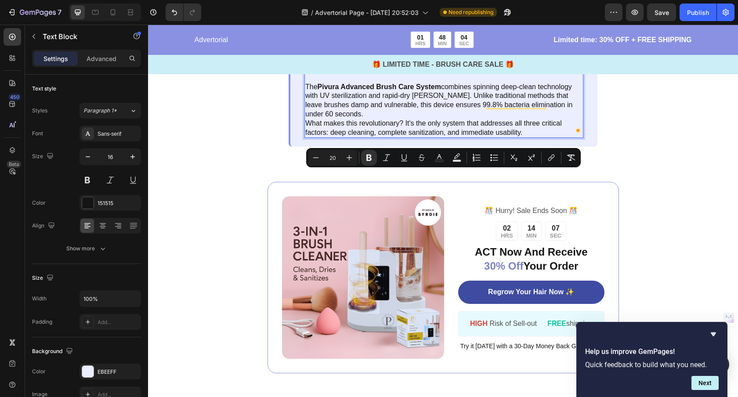
click at [354, 46] on p "Finally, a breakthrough solution targets brush contamination at its source." at bounding box center [443, 36] width 277 height 20
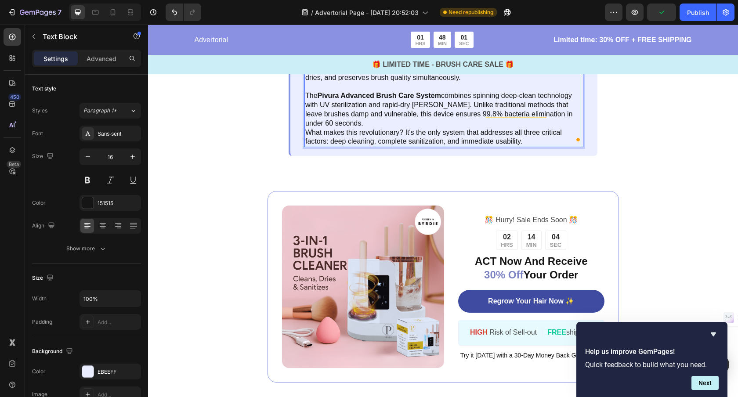
click at [364, 128] on p "The Pivura Advanced Brush Care System combines spinning deep-clean technology w…" at bounding box center [443, 109] width 277 height 36
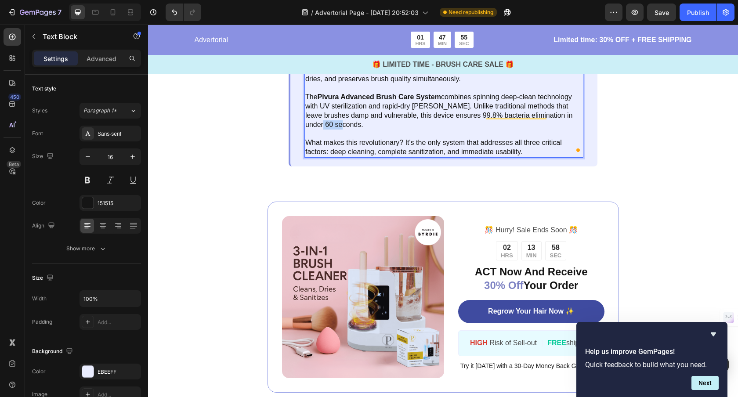
drag, startPoint x: 337, startPoint y: 270, endPoint x: 316, endPoint y: 270, distance: 21.1
click at [317, 129] on p "The Pivura Advanced Brush Care System combines spinning deep-clean technology w…" at bounding box center [443, 111] width 277 height 36
click at [311, 129] on p "The Pivura Advanced Brush Care System combines spinning deep-clean technology w…" at bounding box center [443, 111] width 277 height 36
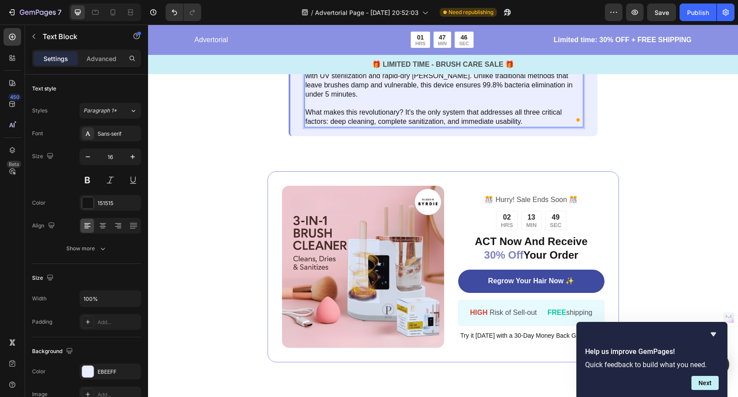
scroll to position [1398, 0]
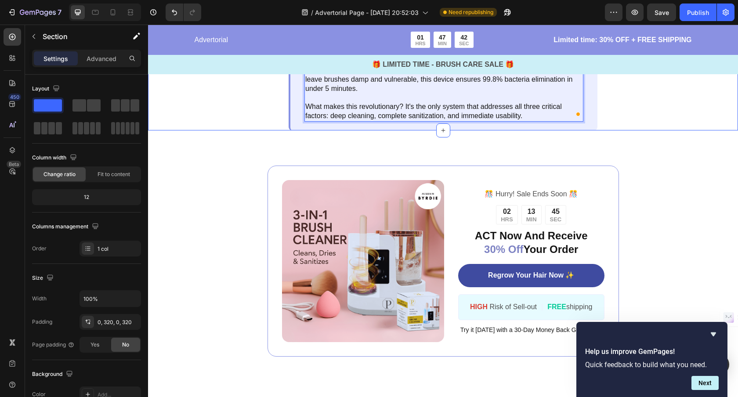
click at [648, 130] on div "3. Premature Brush Death & Replacement Costs Text Block Image Improper cleaning…" at bounding box center [443, 20] width 590 height 219
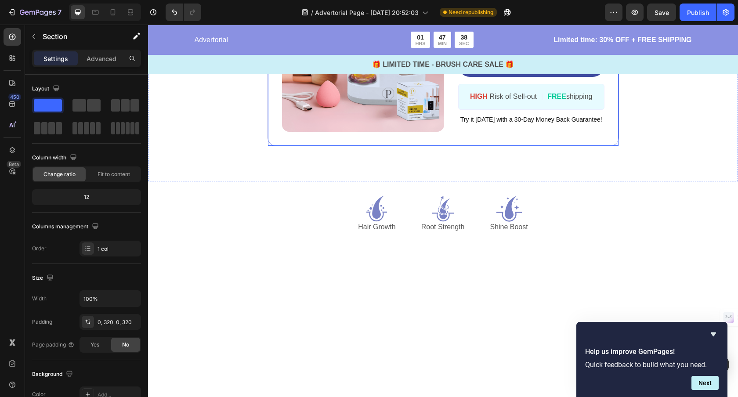
scroll to position [1626, 0]
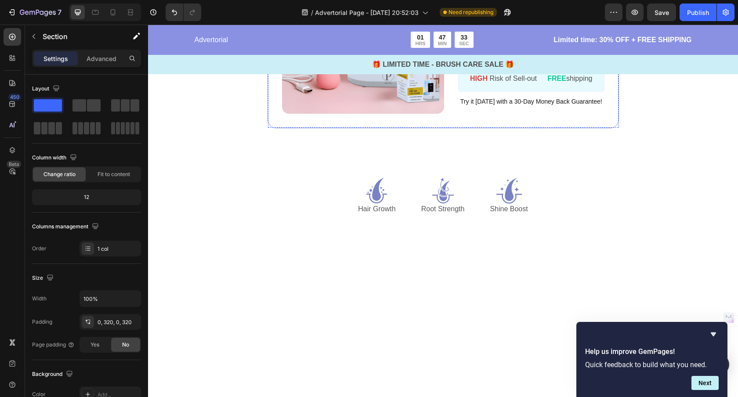
click at [592, 59] on link "Regrow Your Hair Now ✨" at bounding box center [531, 47] width 146 height 23
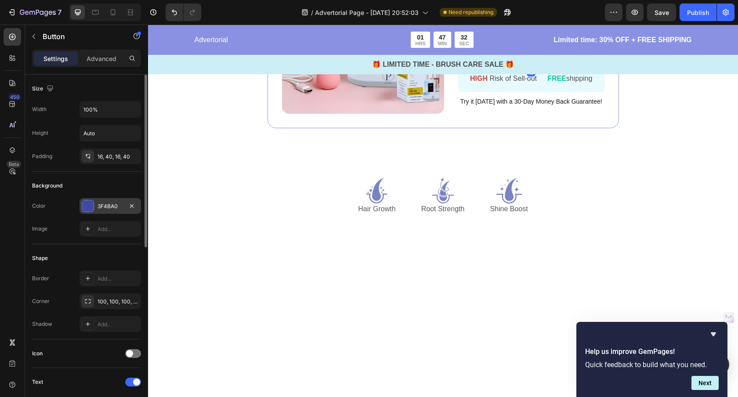
click at [98, 203] on div "3F4BA0" at bounding box center [109, 206] width 25 height 8
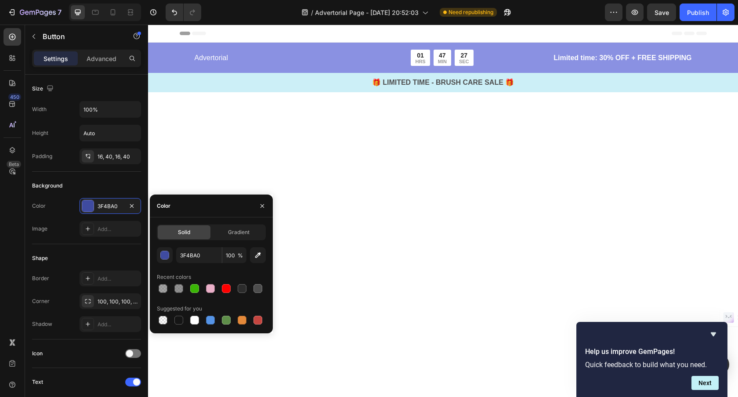
scroll to position [1626, 0]
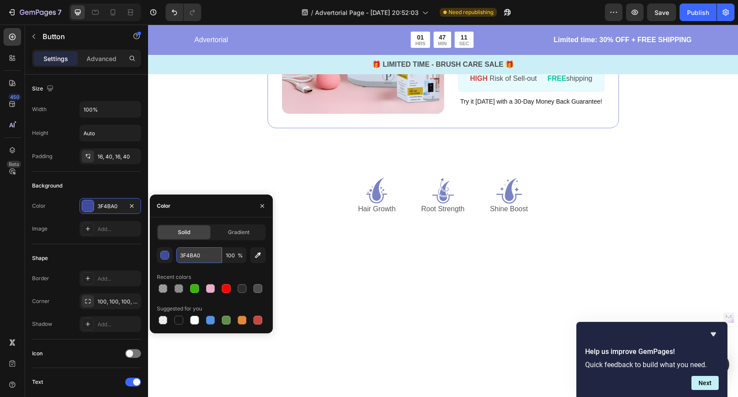
click at [198, 255] on input "3F4BA0" at bounding box center [199, 255] width 46 height 16
paste input "#B8696E"
type input "B8696E"
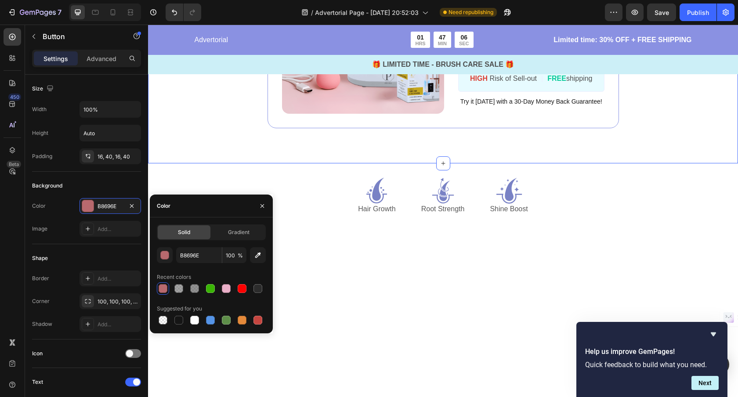
click at [192, 164] on div "Image ️🎊 Hurry! Sale Ends Soon ️🎊 Text Block 02 HRS 13 MIN 09 SEC Countdown Tim…" at bounding box center [443, 33] width 590 height 262
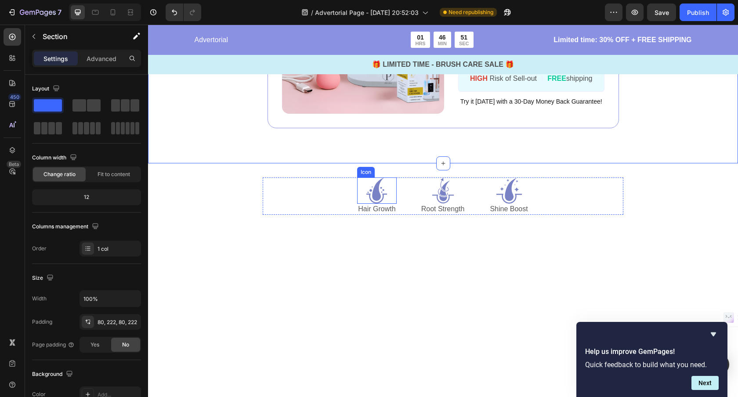
click at [382, 204] on icon at bounding box center [377, 190] width 26 height 26
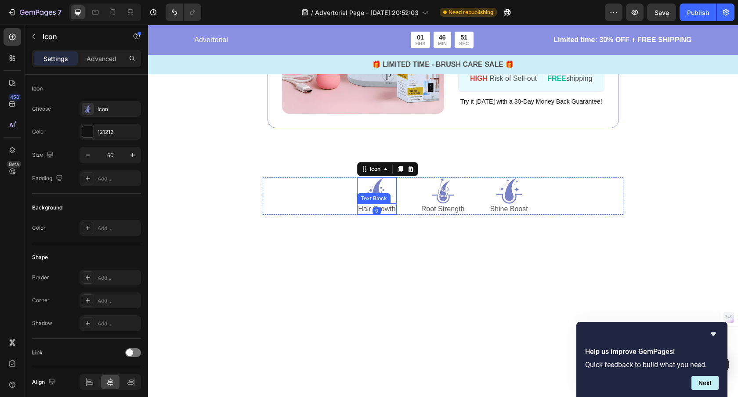
click at [388, 214] on p "Hair Growth" at bounding box center [376, 209] width 37 height 9
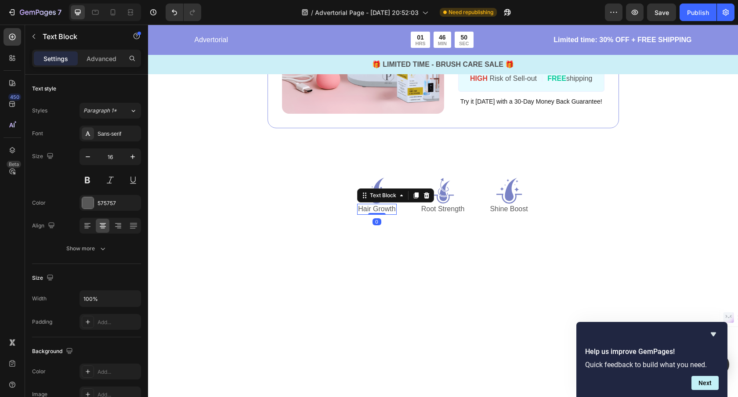
click at [388, 214] on p "Hair Growth" at bounding box center [376, 209] width 37 height 9
click at [426, 214] on p "Root Strength" at bounding box center [440, 209] width 43 height 9
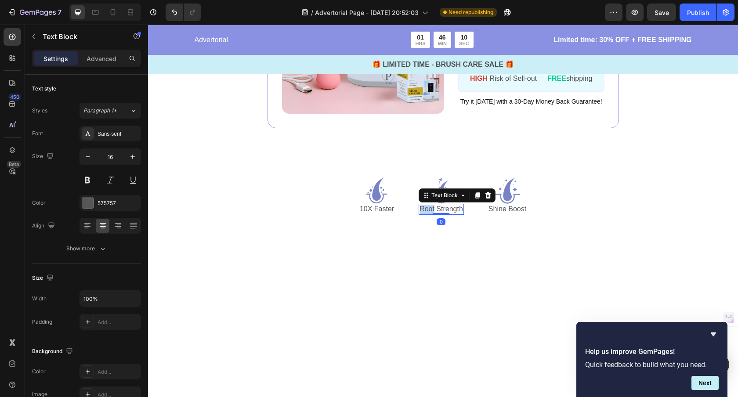
click at [426, 214] on p "Root Strength" at bounding box center [440, 209] width 43 height 9
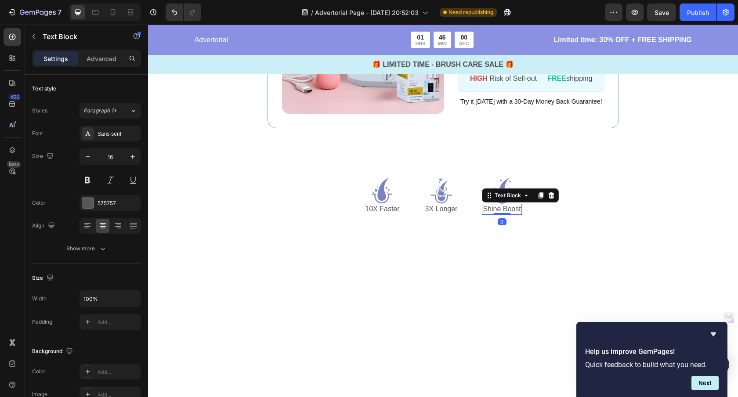
click at [505, 214] on p "Shine Boost" at bounding box center [502, 209] width 38 height 9
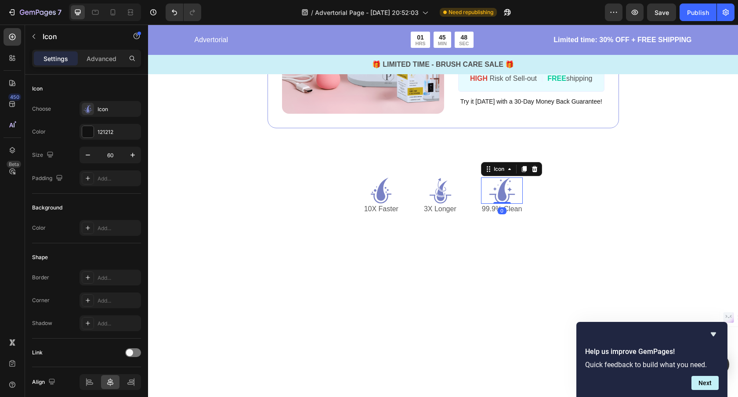
click at [507, 204] on icon at bounding box center [502, 190] width 26 height 26
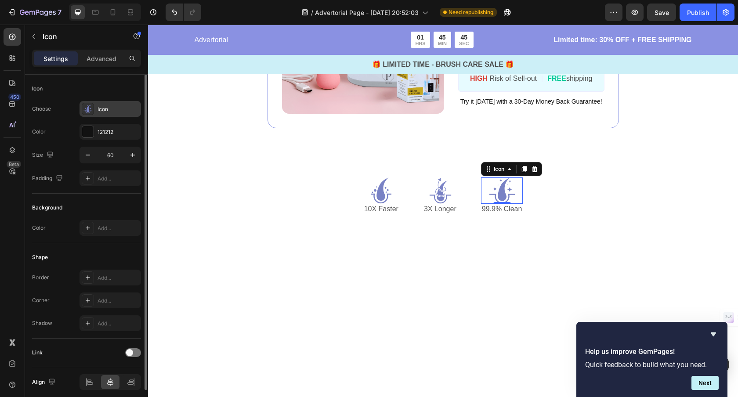
click at [101, 108] on div "Icon" at bounding box center [117, 109] width 41 height 8
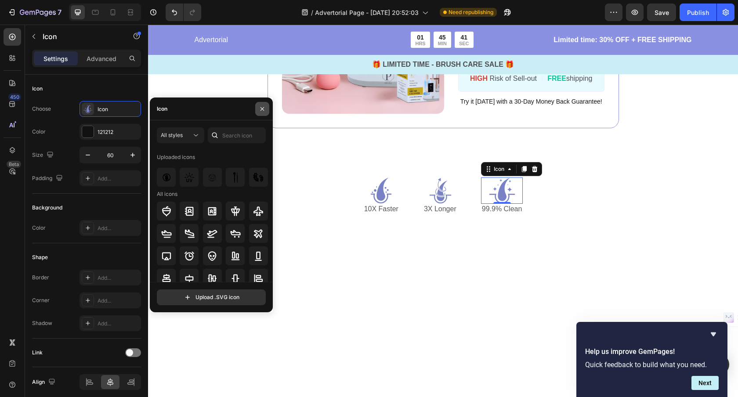
click at [259, 109] on icon "button" at bounding box center [262, 108] width 7 height 7
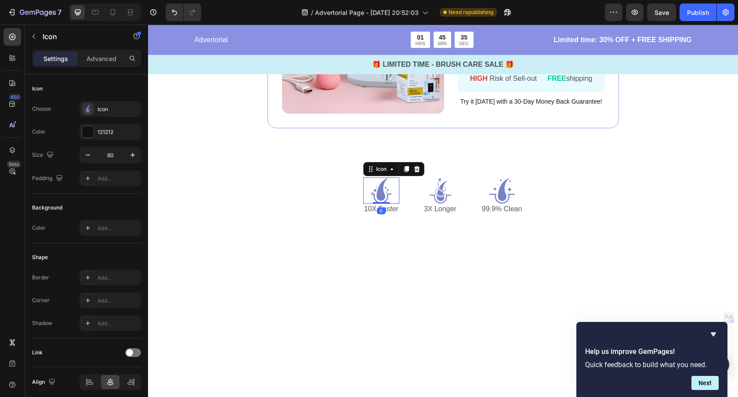
click at [390, 204] on icon at bounding box center [381, 190] width 26 height 26
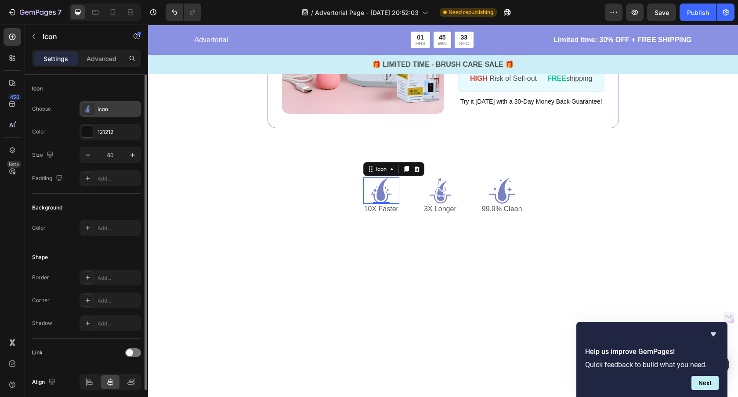
click at [101, 109] on div "Icon" at bounding box center [117, 109] width 41 height 8
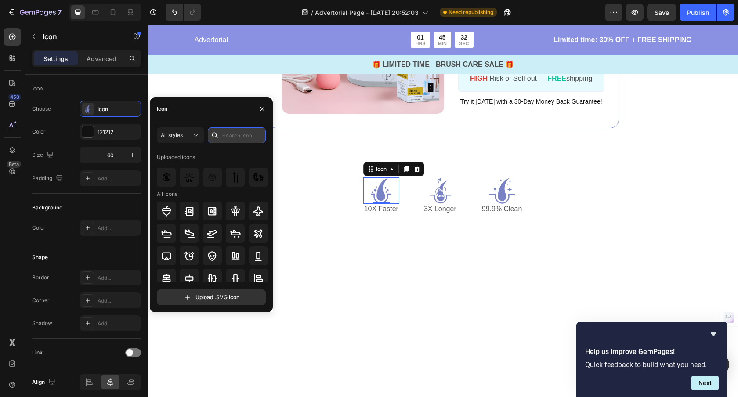
click at [230, 137] on input "text" at bounding box center [237, 135] width 58 height 16
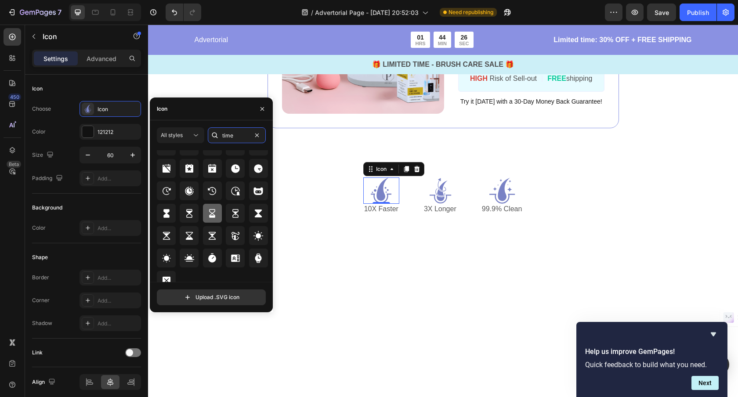
scroll to position [588, 0]
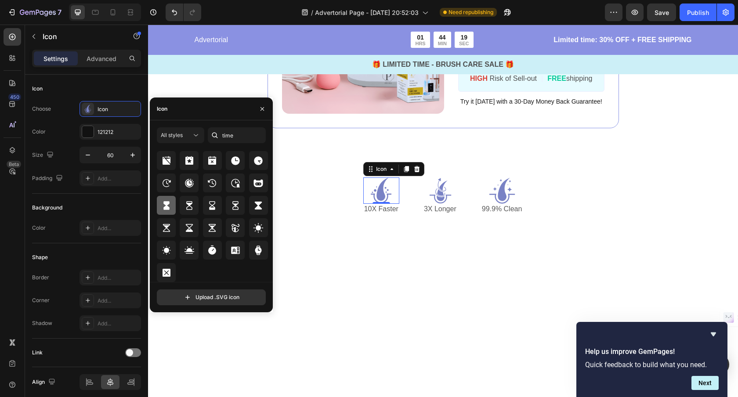
click at [169, 205] on icon at bounding box center [166, 205] width 11 height 11
type input "t"
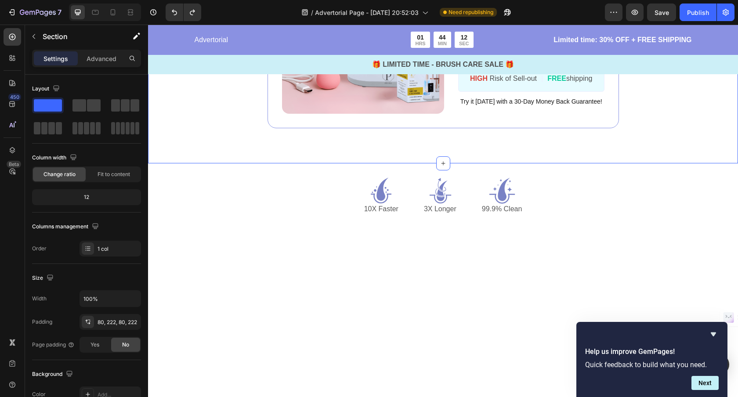
click at [309, 164] on div "Image ️🎊 Hurry! Sale Ends Soon ️🎊 Text Block 02 HRS 10 MIN 15 SEC Countdown Tim…" at bounding box center [443, 33] width 590 height 262
click at [661, 16] on icon "button" at bounding box center [661, 12] width 9 height 9
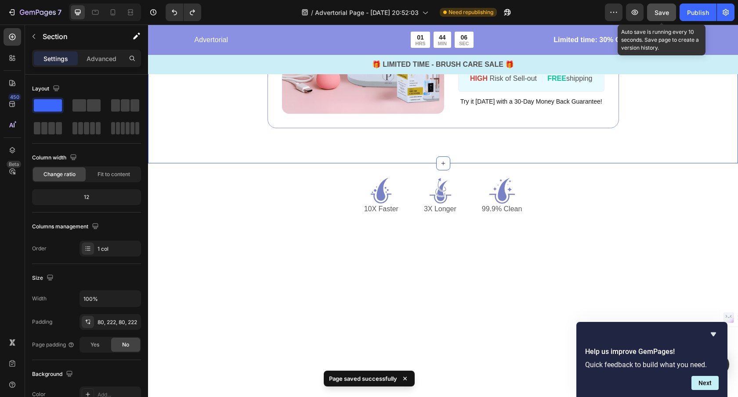
click at [660, 15] on span "Save" at bounding box center [661, 12] width 14 height 7
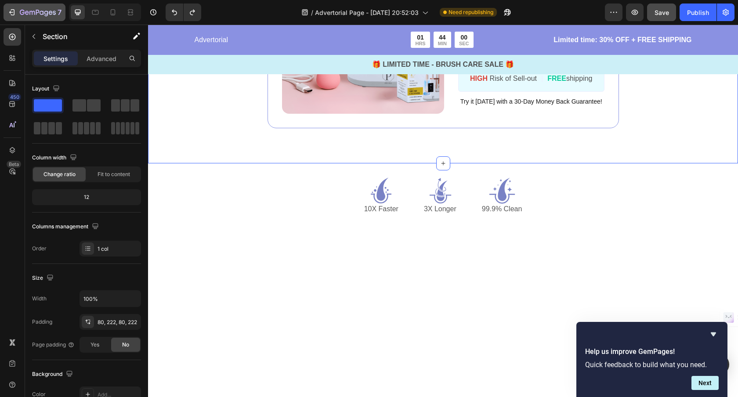
click at [50, 14] on icon "button" at bounding box center [51, 13] width 4 height 4
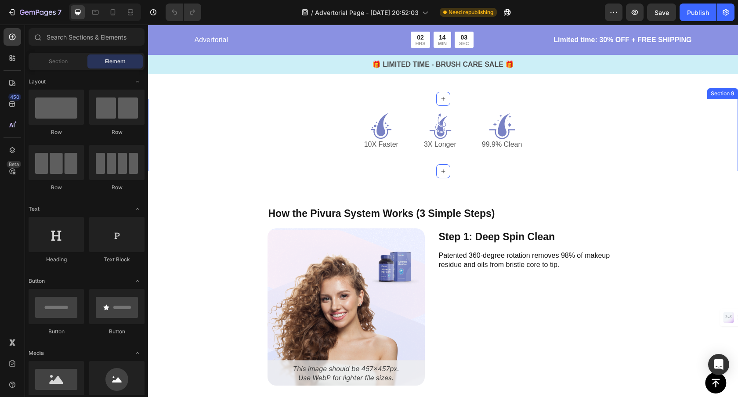
scroll to position [1833, 0]
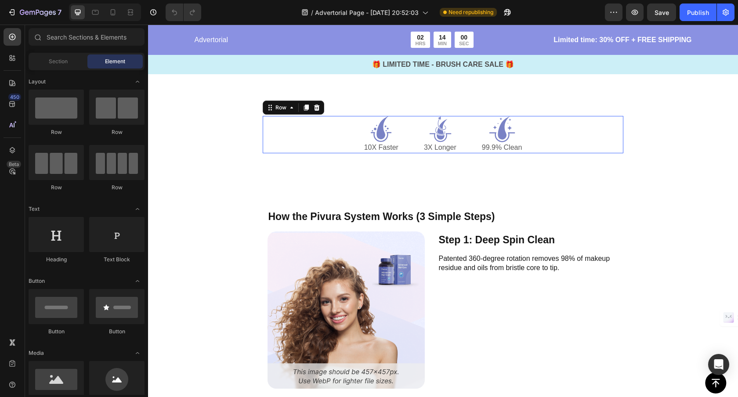
click at [458, 150] on div "Icon 10X Faster Text Block Icon 3X Longer Text Block Icon 99.9% Clean Text Bloc…" at bounding box center [442, 138] width 395 height 44
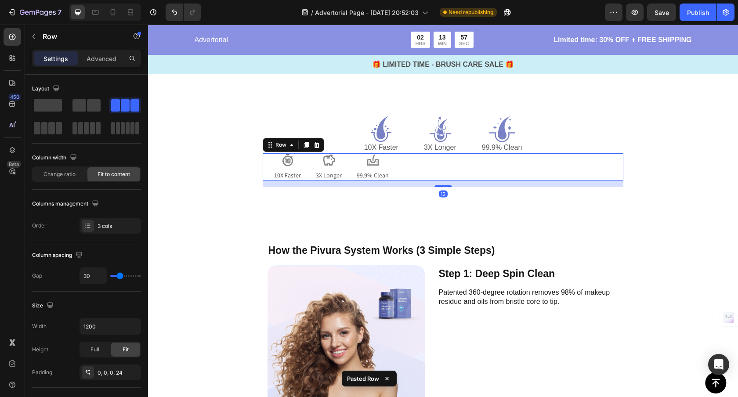
click at [431, 162] on div "Image 10X Faster Text Block Image 3X Longer Text Block Image 99.9% Clean Text B…" at bounding box center [443, 166] width 361 height 27
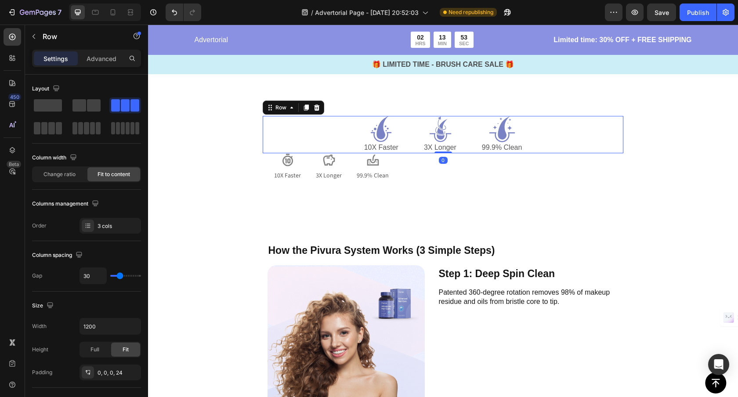
click at [344, 126] on div "Icon 10X Faster Text Block Icon 3X Longer Text Block Icon 99.9% Clean Text Bloc…" at bounding box center [443, 134] width 361 height 37
click at [317, 106] on icon at bounding box center [317, 108] width 6 height 6
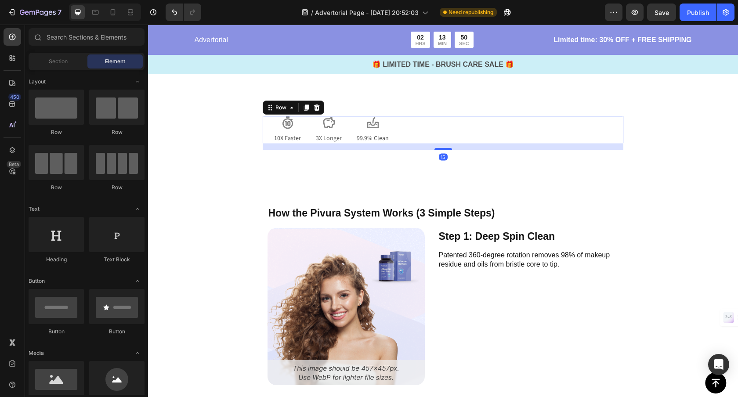
click at [434, 133] on div "Image 10X Faster Text Block Image 3X Longer Text Block Image 99.9% Clean Text B…" at bounding box center [443, 129] width 361 height 27
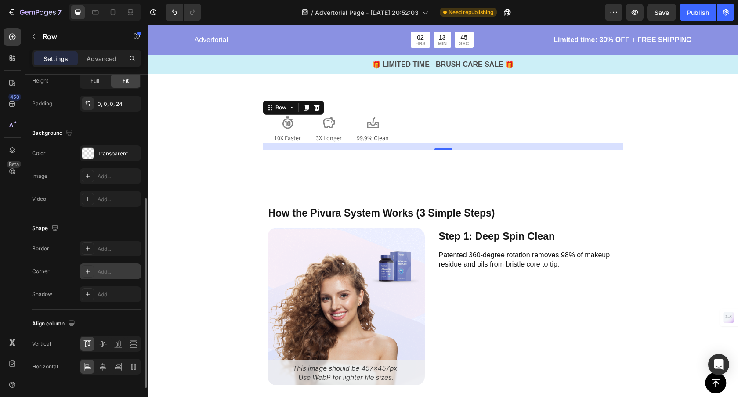
scroll to position [289, 0]
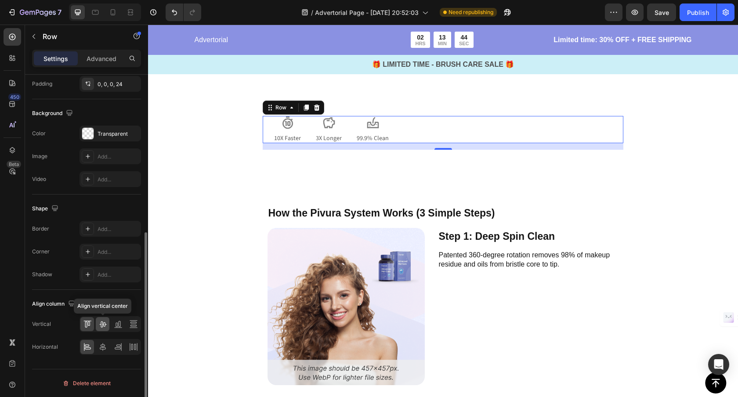
click at [105, 322] on icon at bounding box center [102, 324] width 9 height 9
click at [103, 345] on div "Vertical Horizontal Align horizontal center" at bounding box center [86, 335] width 109 height 39
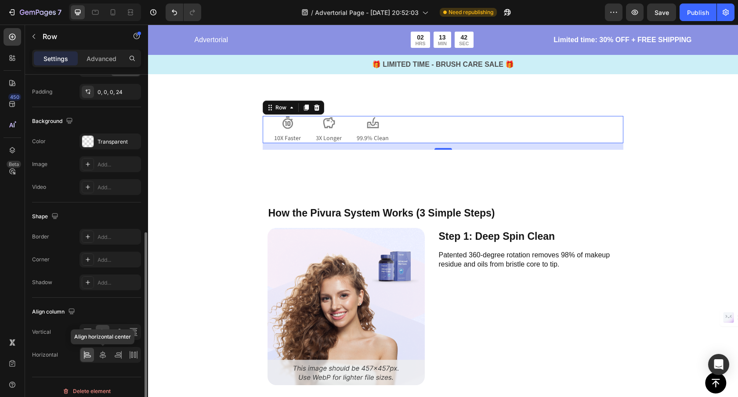
scroll to position [279, 0]
click at [102, 362] on div at bounding box center [103, 356] width 14 height 14
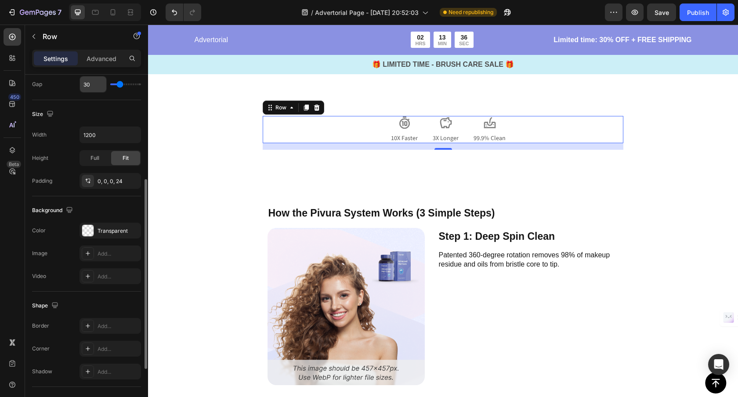
scroll to position [180, 0]
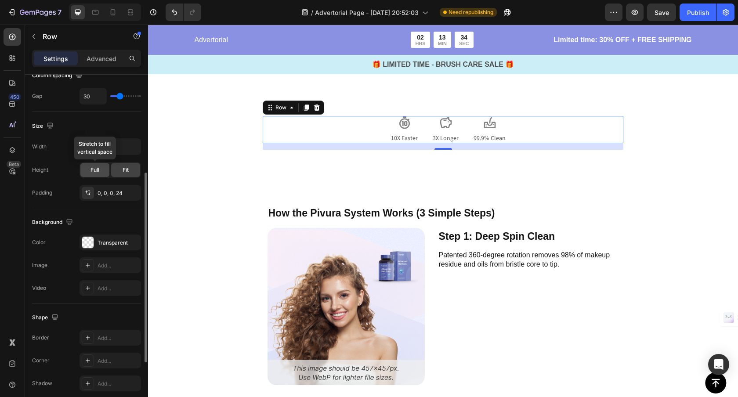
click at [94, 170] on span "Full" at bounding box center [94, 170] width 9 height 8
click at [119, 172] on div "Fit" at bounding box center [125, 170] width 29 height 14
click at [115, 149] on input "1200" at bounding box center [110, 147] width 61 height 16
click at [130, 147] on icon "button" at bounding box center [132, 146] width 9 height 9
click at [104, 187] on p "Full 100%" at bounding box center [108, 186] width 50 height 8
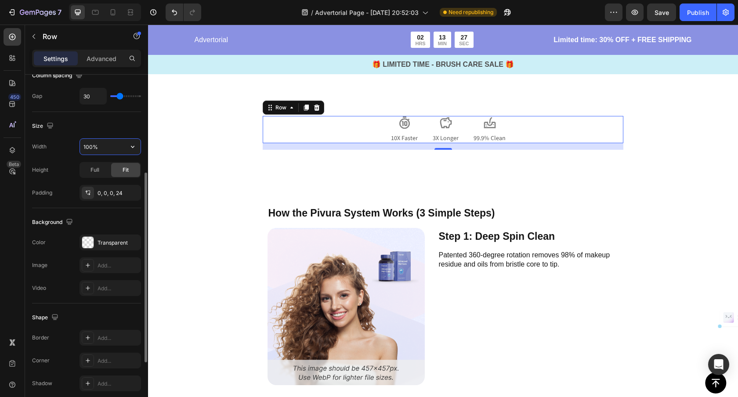
click at [123, 150] on input "100%" at bounding box center [110, 147] width 61 height 16
click at [137, 147] on button "button" at bounding box center [133, 147] width 16 height 16
click at [107, 163] on div "Default 1200px" at bounding box center [101, 169] width 72 height 17
type input "1200"
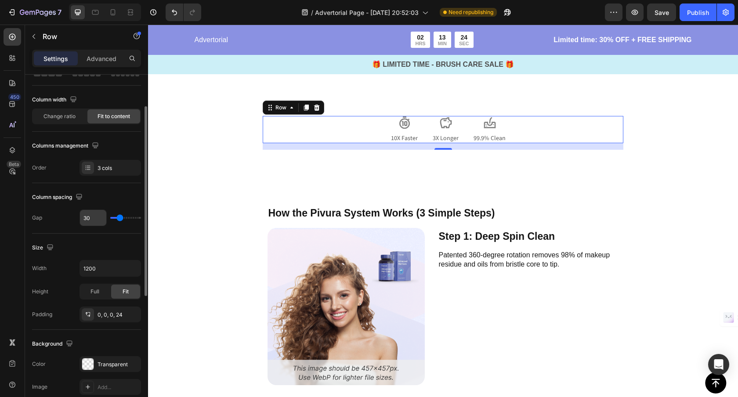
scroll to position [38, 0]
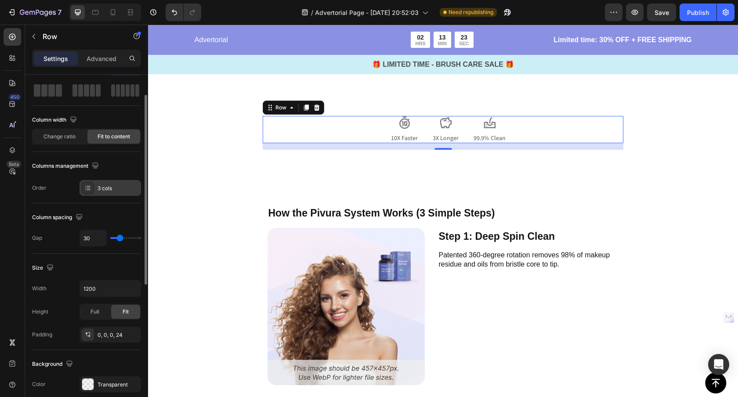
click at [106, 189] on div "3 cols" at bounding box center [117, 188] width 41 height 8
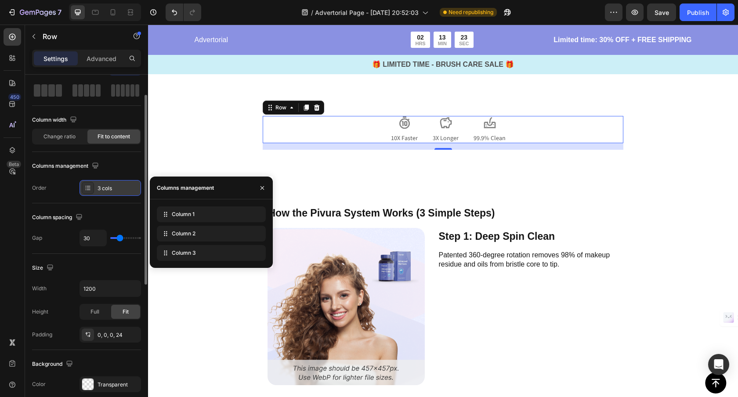
click at [107, 189] on div "3 cols" at bounding box center [117, 188] width 41 height 8
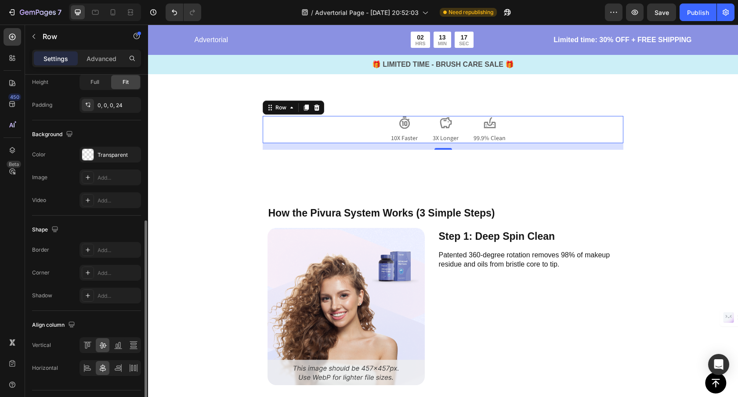
scroll to position [289, 0]
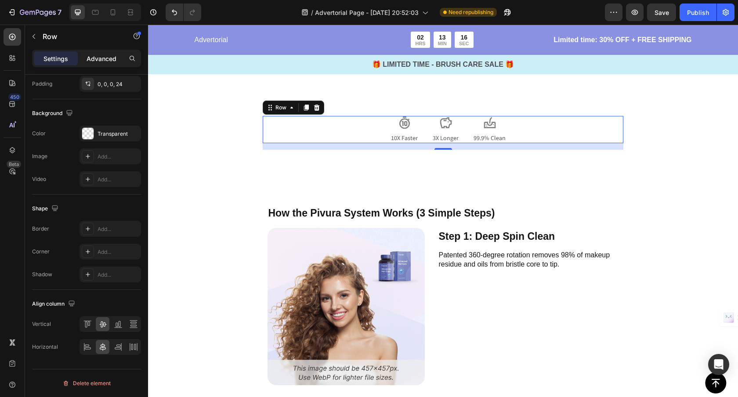
click at [100, 59] on p "Advanced" at bounding box center [102, 58] width 30 height 9
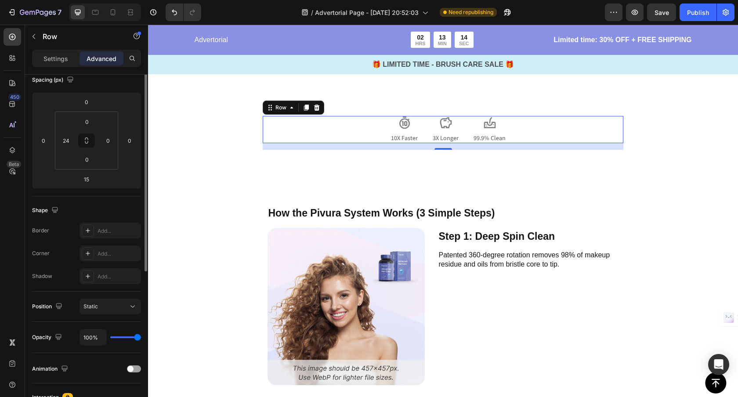
scroll to position [0, 0]
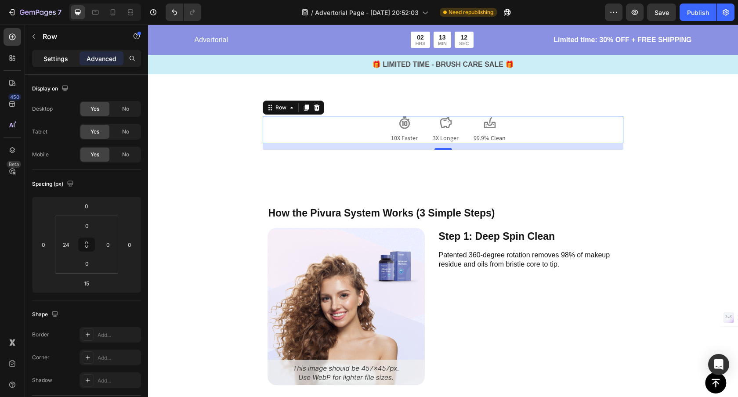
click at [63, 58] on p "Settings" at bounding box center [55, 58] width 25 height 9
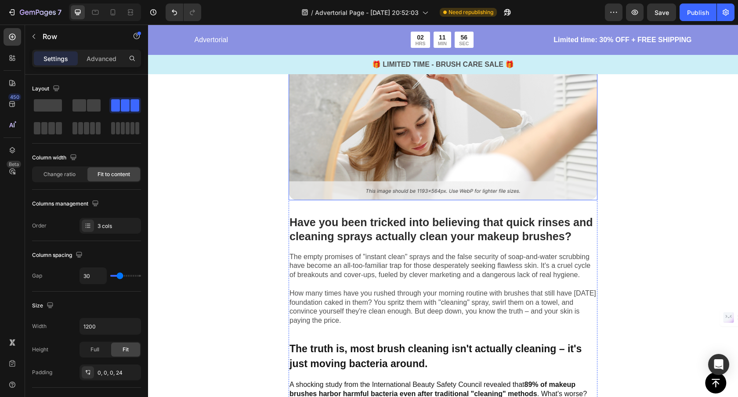
scroll to position [210, 0]
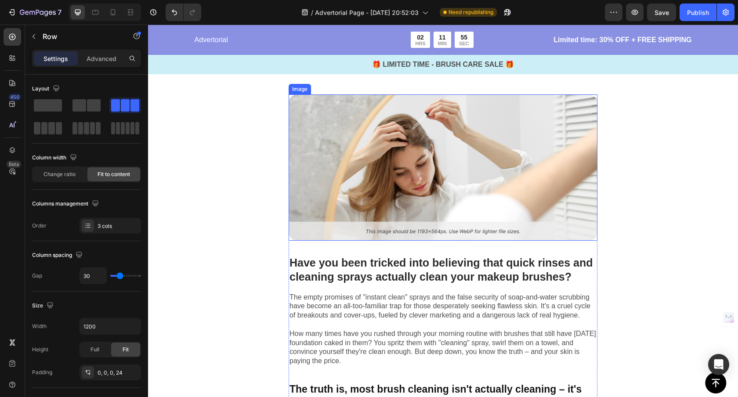
click at [335, 164] on img at bounding box center [443, 167] width 309 height 146
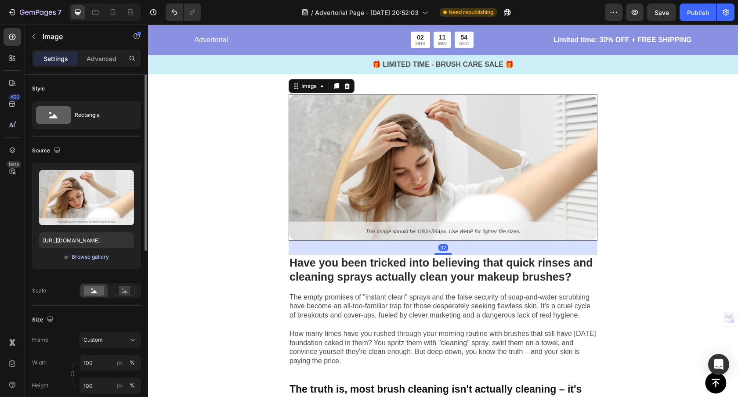
click at [100, 256] on div "Browse gallery" at bounding box center [90, 257] width 37 height 8
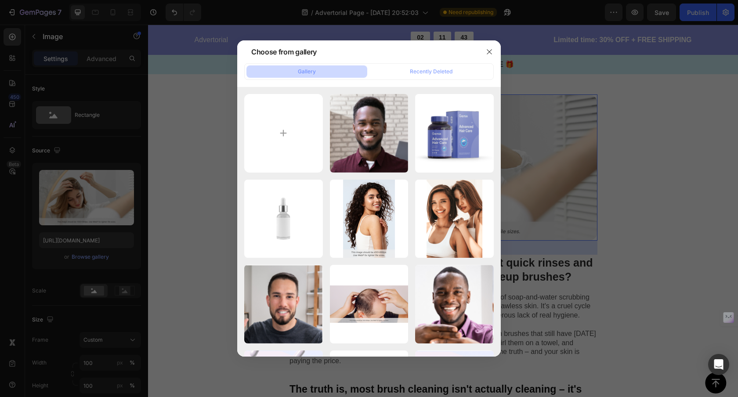
type input "C:\fakepath\images9.jpg"
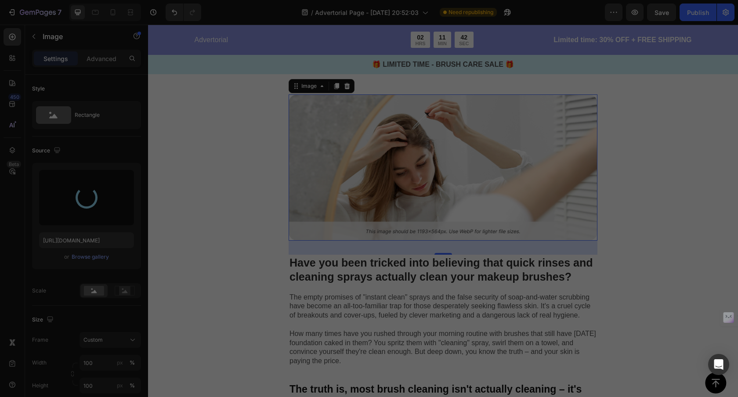
type input "https://cdn.shopify.com/s/files/1/0912/7670/6102/files/gempages_569791617079182…"
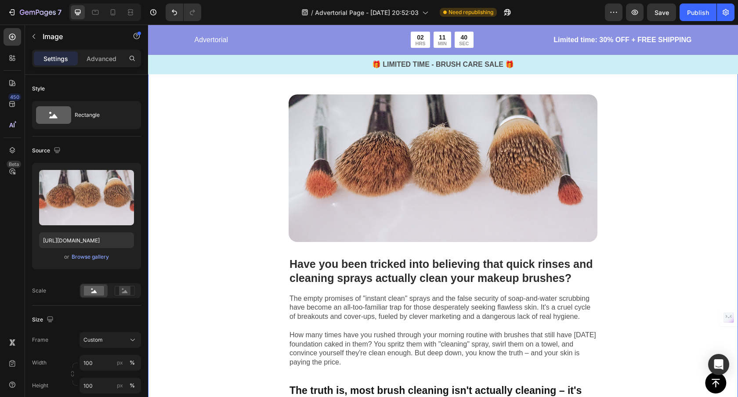
click at [260, 158] on div "Image Have you been tricked into believing that quick rinses and cleaning spray…" at bounding box center [443, 293] width 590 height 454
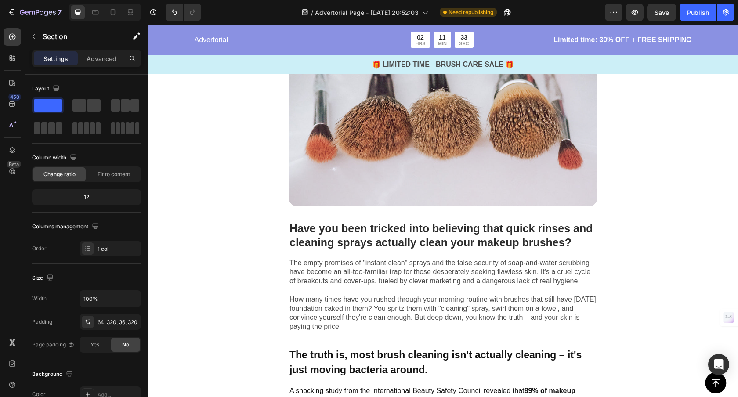
scroll to position [253, 0]
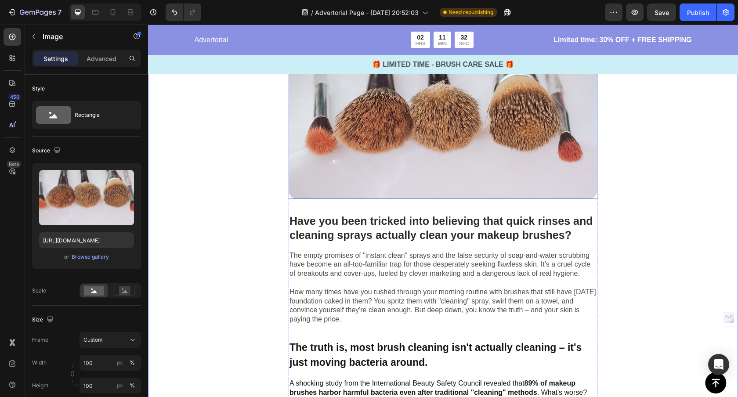
click at [331, 149] on img at bounding box center [443, 124] width 309 height 147
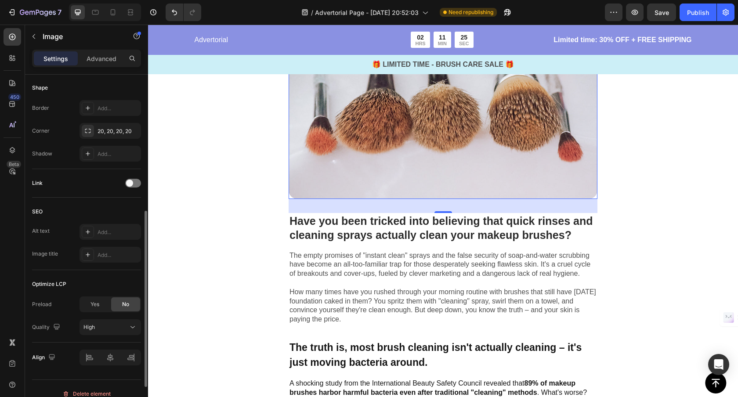
scroll to position [338, 0]
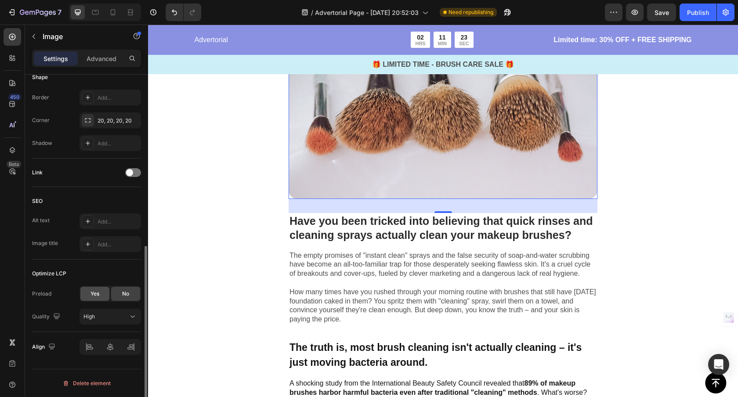
click at [95, 296] on span "Yes" at bounding box center [94, 294] width 9 height 8
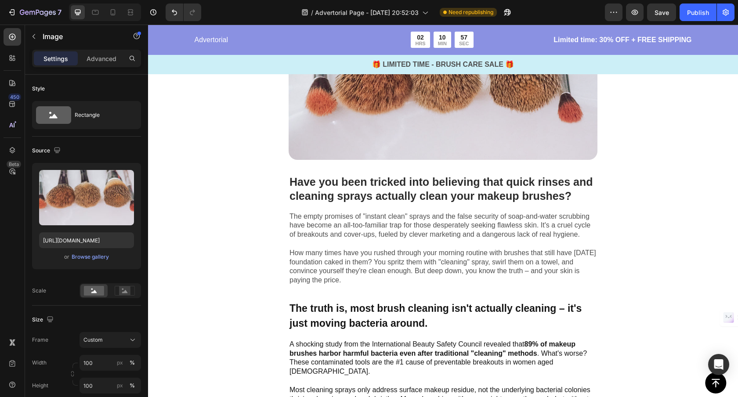
scroll to position [292, 0]
click at [111, 16] on icon at bounding box center [112, 12] width 9 height 9
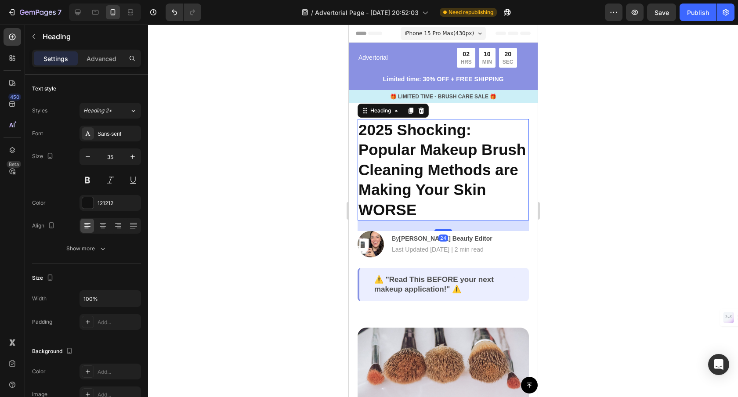
click at [416, 176] on h2 "2025 Shocking: Popular Makeup Brush Cleaning Methods are Making Your Skin WORSE" at bounding box center [442, 170] width 171 height 102
click at [88, 159] on icon "button" at bounding box center [87, 156] width 9 height 9
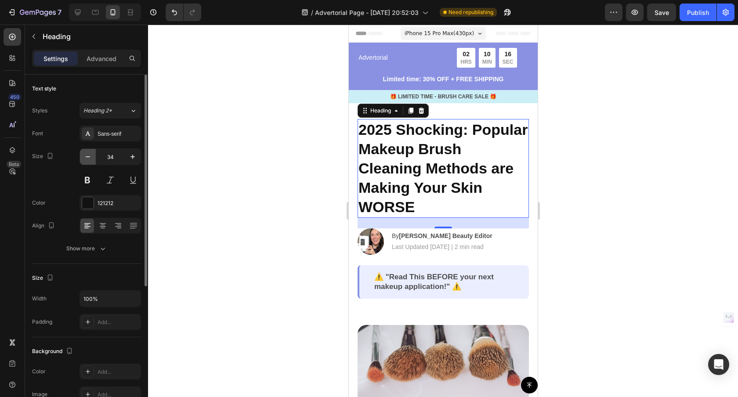
click at [88, 159] on icon "button" at bounding box center [87, 156] width 9 height 9
type input "33"
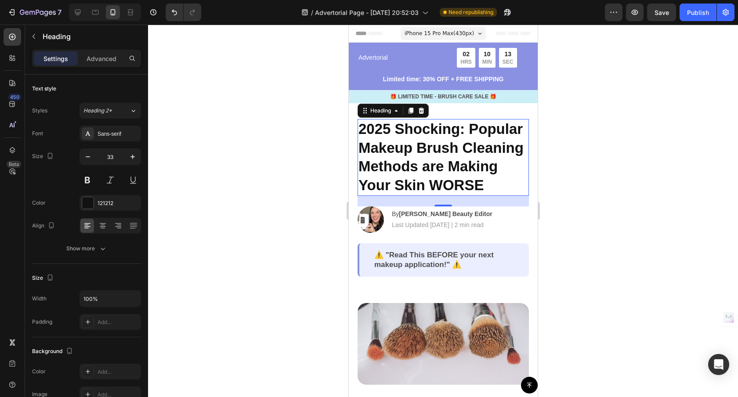
click at [634, 198] on div at bounding box center [443, 211] width 590 height 372
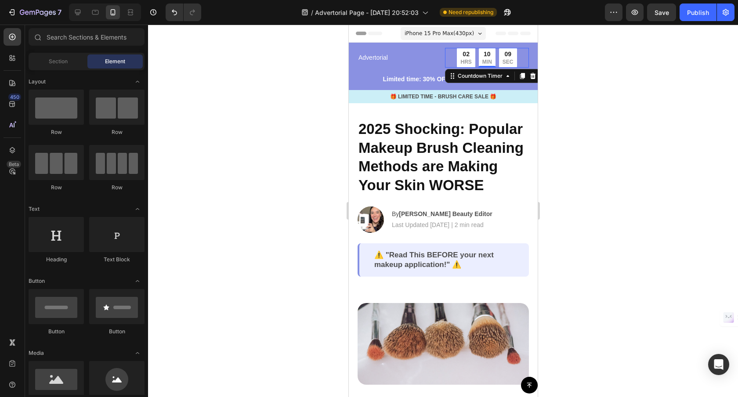
click at [482, 61] on p "MIN" at bounding box center [487, 62] width 10 height 7
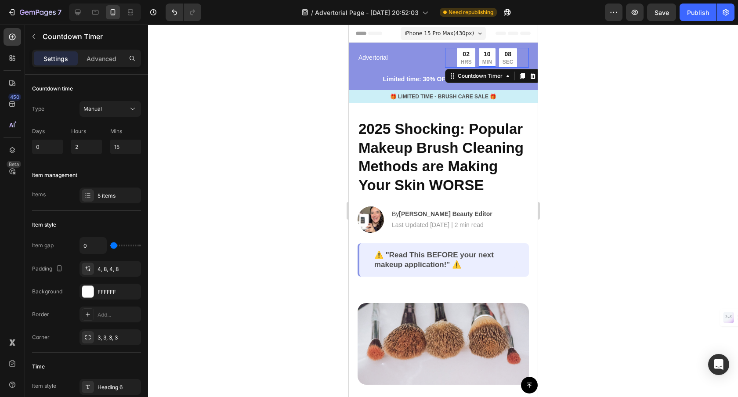
click at [598, 207] on div at bounding box center [443, 211] width 590 height 372
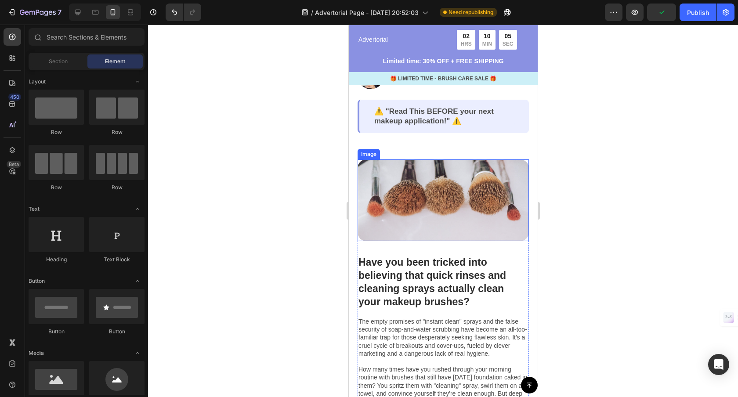
scroll to position [145, 0]
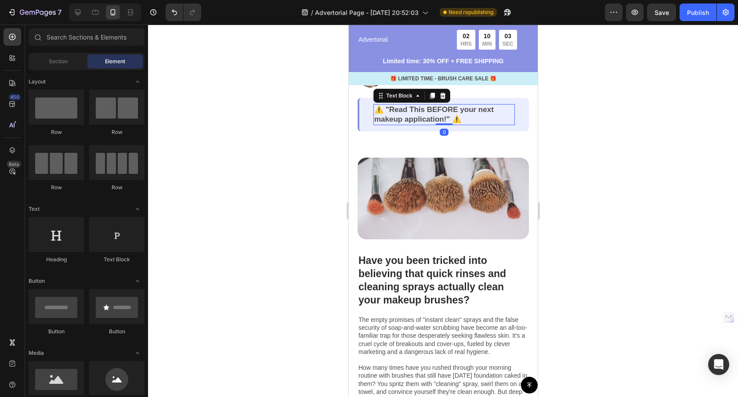
click at [413, 115] on p "⚠️ "Read This BEFORE your next makeup application!" ⚠️" at bounding box center [444, 114] width 140 height 19
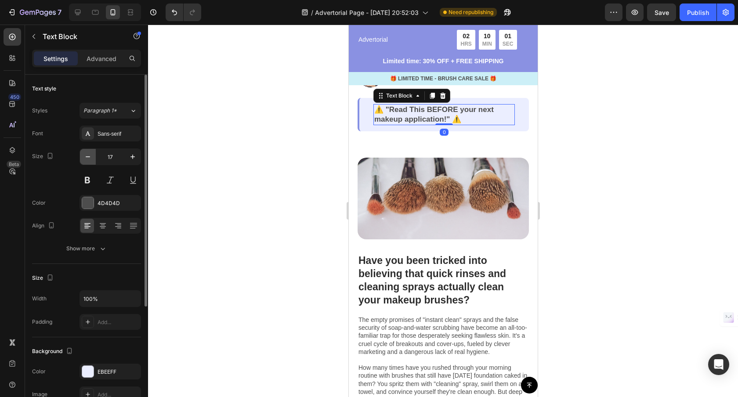
click at [87, 160] on icon "button" at bounding box center [87, 156] width 9 height 9
type input "16"
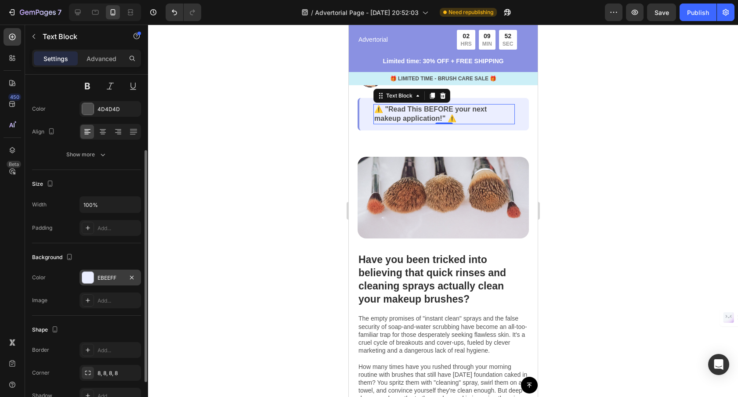
scroll to position [29, 0]
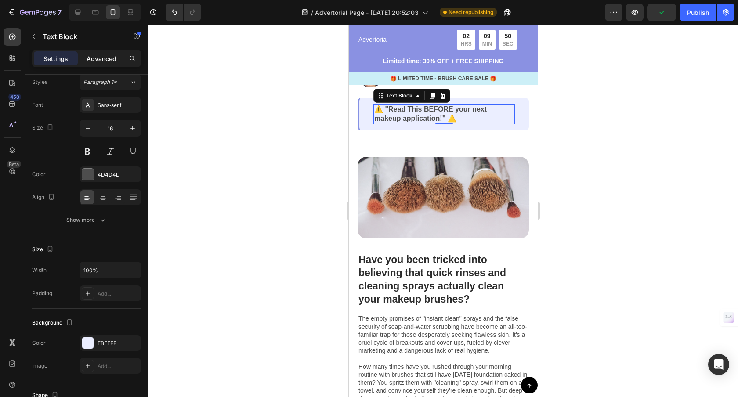
click at [89, 54] on p "Advanced" at bounding box center [102, 58] width 30 height 9
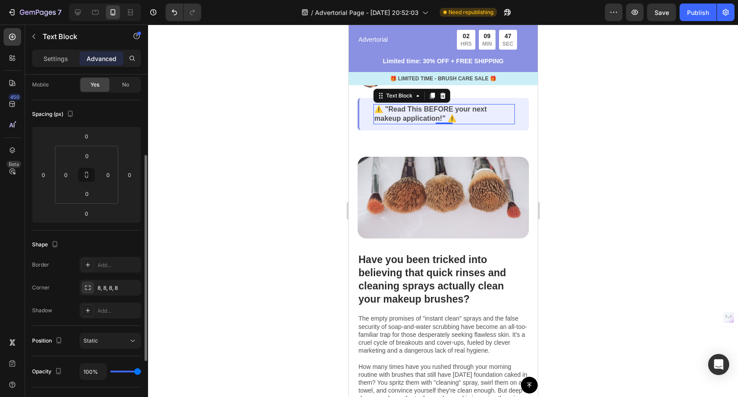
scroll to position [108, 0]
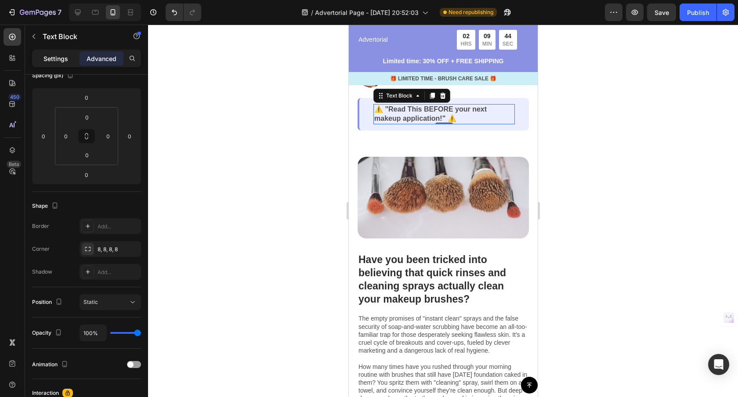
click at [63, 58] on p "Settings" at bounding box center [55, 58] width 25 height 9
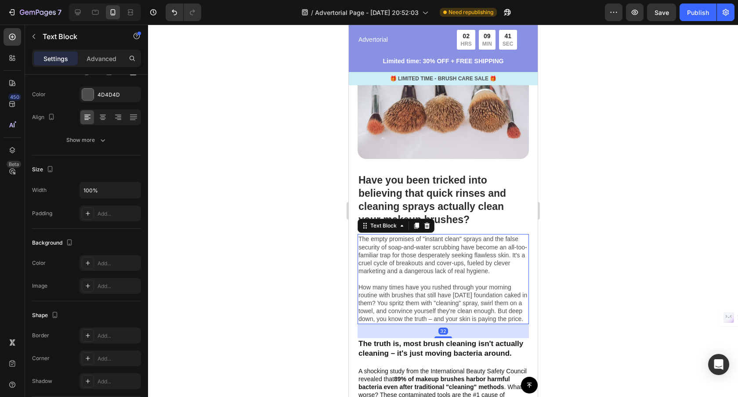
click at [452, 293] on p "How many times have you rushed through your morning routine with brushes that s…" at bounding box center [442, 303] width 169 height 40
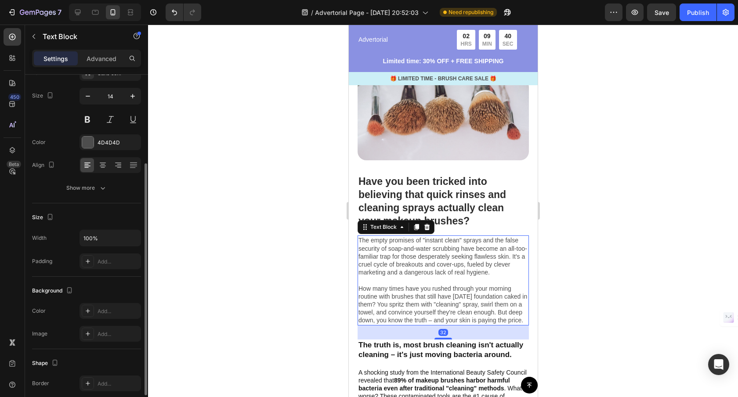
scroll to position [0, 0]
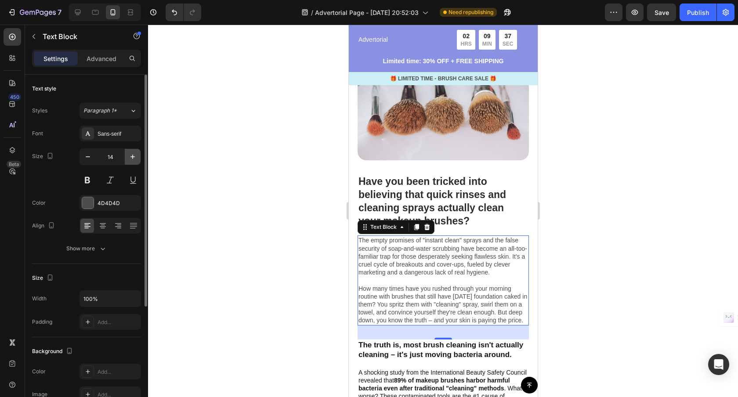
click at [131, 158] on icon "button" at bounding box center [132, 156] width 9 height 9
click at [130, 158] on icon "button" at bounding box center [132, 156] width 9 height 9
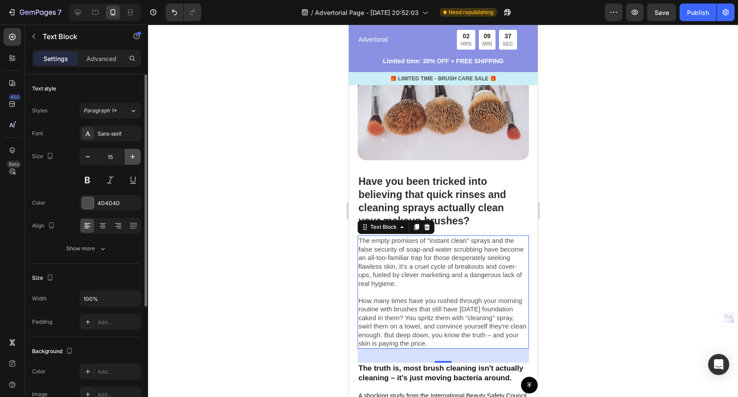
type input "16"
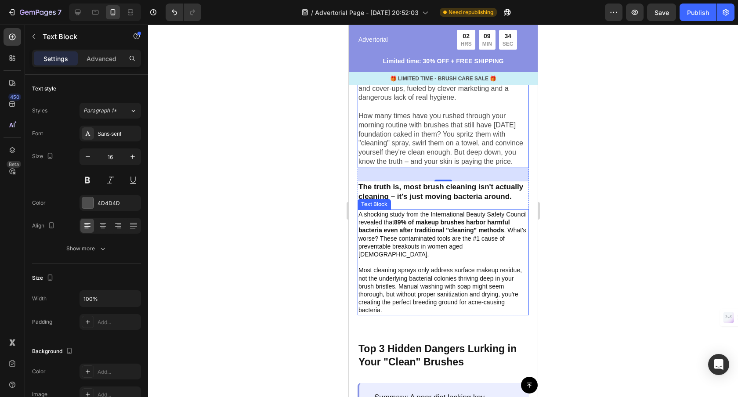
scroll to position [431, 0]
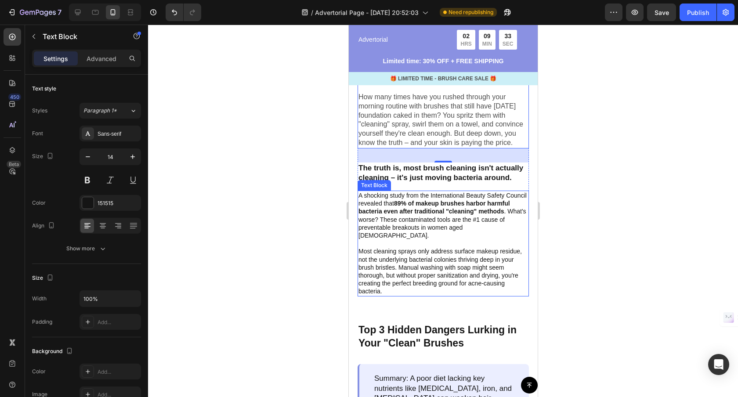
click at [401, 257] on p "Most cleaning sprays only address surface makeup residue, not the underlying ba…" at bounding box center [442, 271] width 169 height 48
click at [413, 124] on p "How many times have you rushed through your morning routine with brushes that s…" at bounding box center [442, 120] width 169 height 55
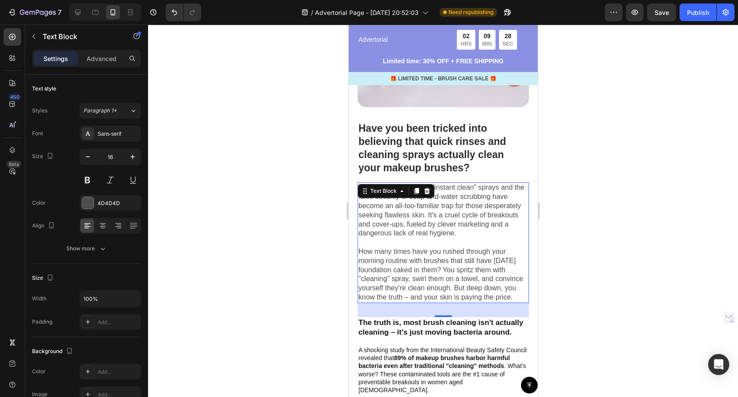
scroll to position [274, 0]
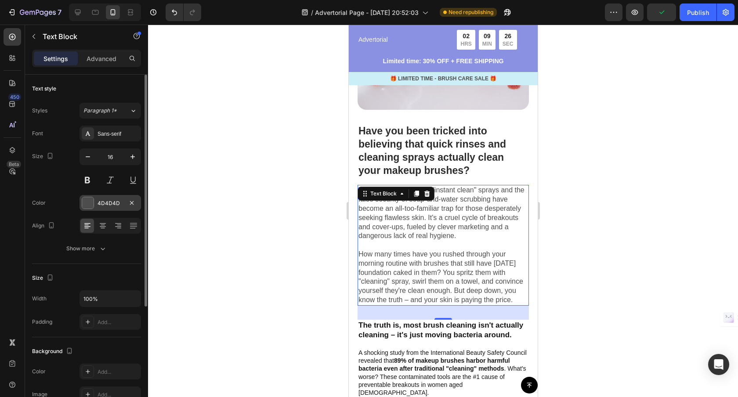
click at [114, 203] on div "4D4D4D" at bounding box center [109, 203] width 25 height 8
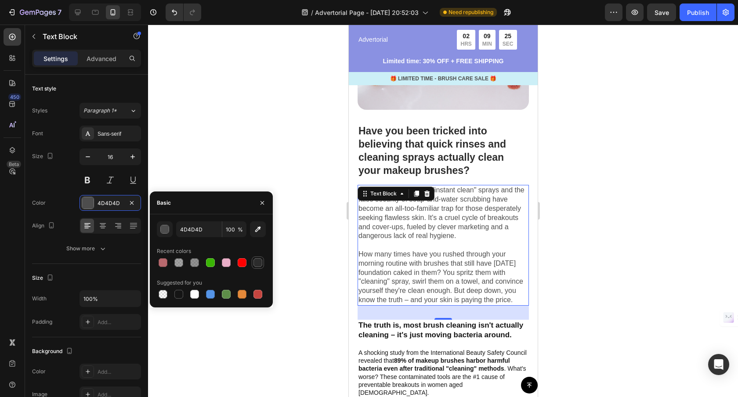
click at [256, 262] on div at bounding box center [257, 262] width 9 height 9
type input "2C2C2C"
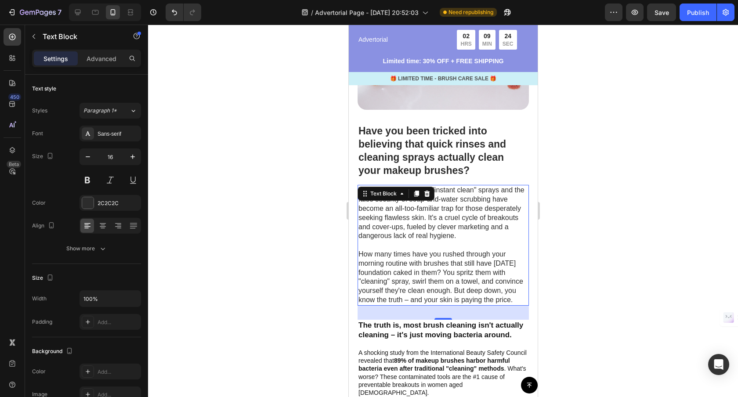
click at [317, 186] on div at bounding box center [443, 211] width 590 height 372
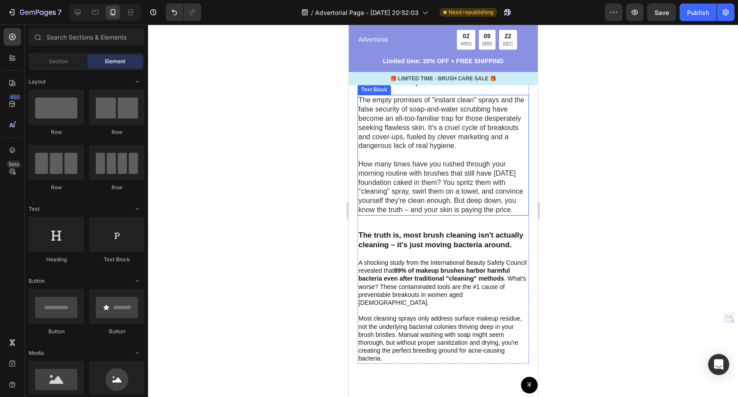
scroll to position [369, 0]
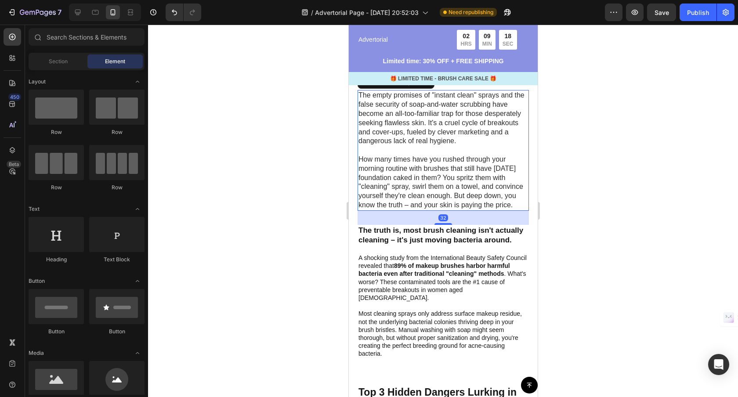
click at [483, 197] on p "How many times have you rushed through your morning routine with brushes that s…" at bounding box center [442, 182] width 169 height 55
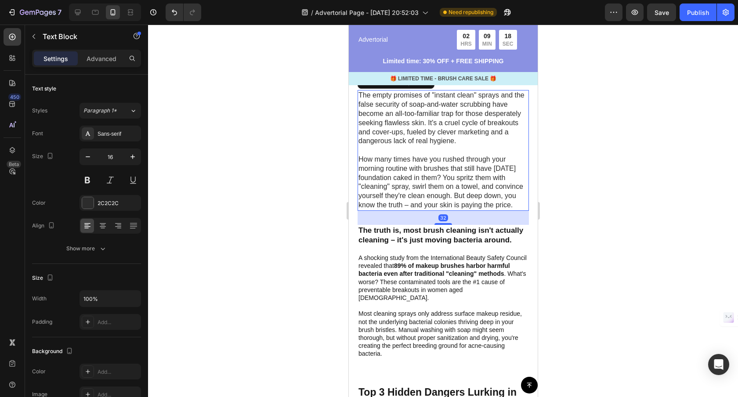
click at [483, 197] on p "How many times have you rushed through your morning routine with brushes that s…" at bounding box center [442, 182] width 169 height 55
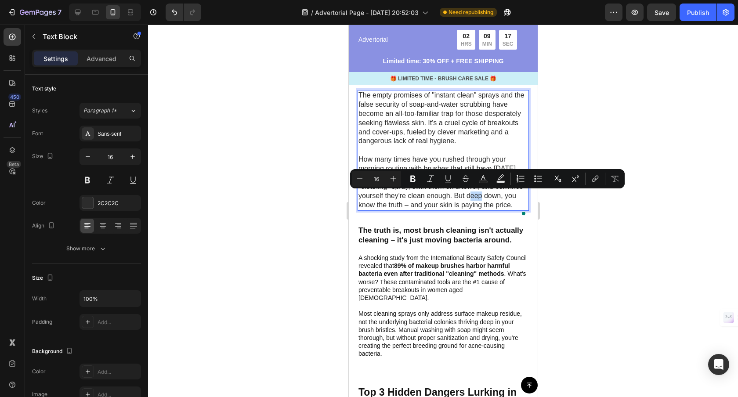
click at [483, 197] on p "How many times have you rushed through your morning routine with brushes that s…" at bounding box center [442, 182] width 169 height 55
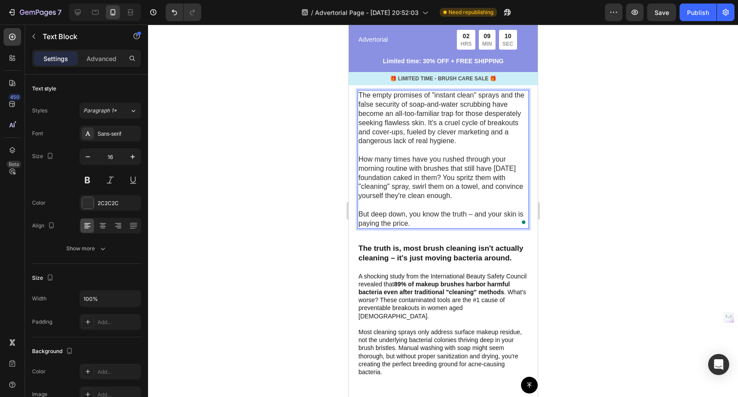
click at [473, 216] on p "But deep down, you know the truth – and your skin is paying the price." at bounding box center [442, 219] width 169 height 18
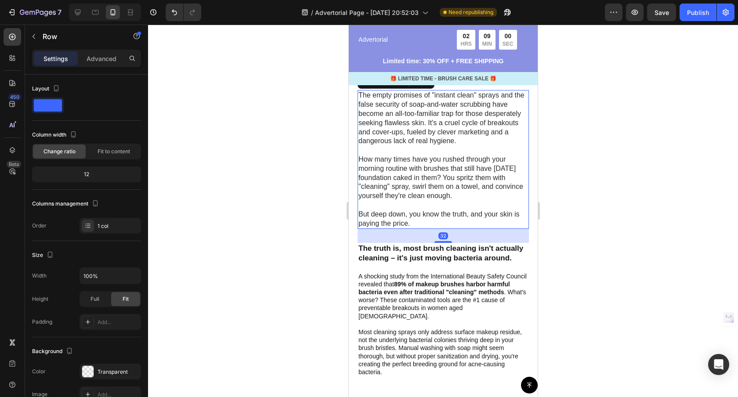
click at [482, 179] on p "How many times have you rushed through your morning routine with brushes that s…" at bounding box center [442, 178] width 169 height 46
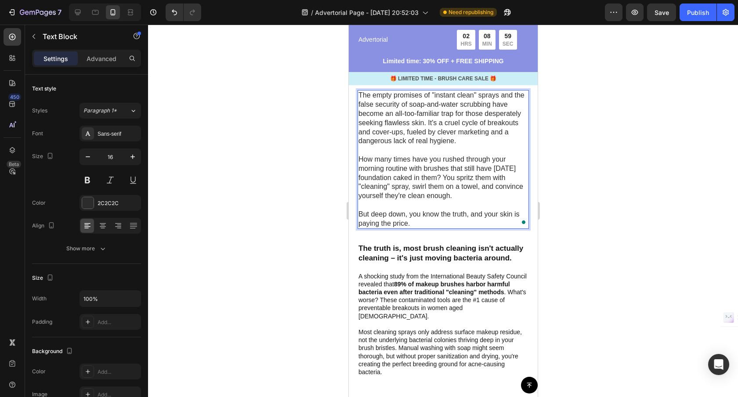
click at [480, 180] on p "How many times have you rushed through your morning routine with brushes that s…" at bounding box center [442, 178] width 169 height 46
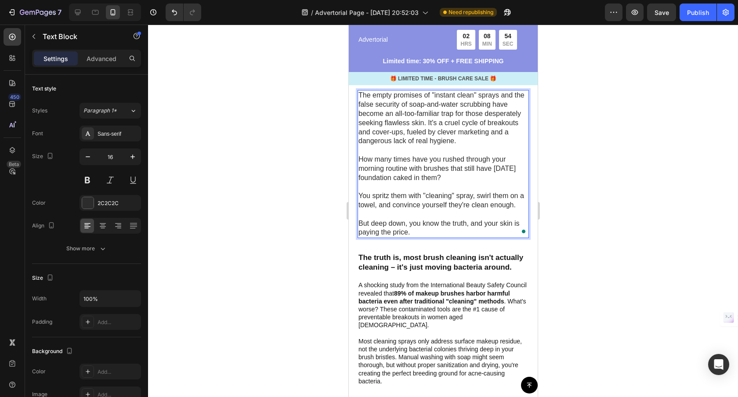
click at [427, 123] on p "The empty promises of "instant clean" sprays and the false security of soap-and…" at bounding box center [442, 118] width 169 height 55
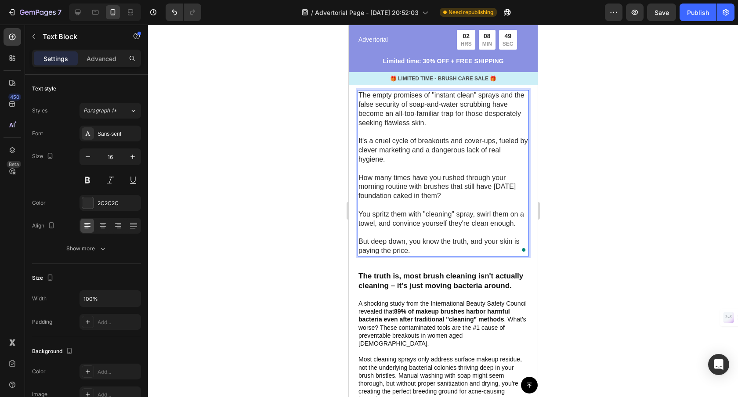
click at [358, 242] on p "But deep down, you know the truth, and your skin is paying the price." at bounding box center [442, 246] width 169 height 18
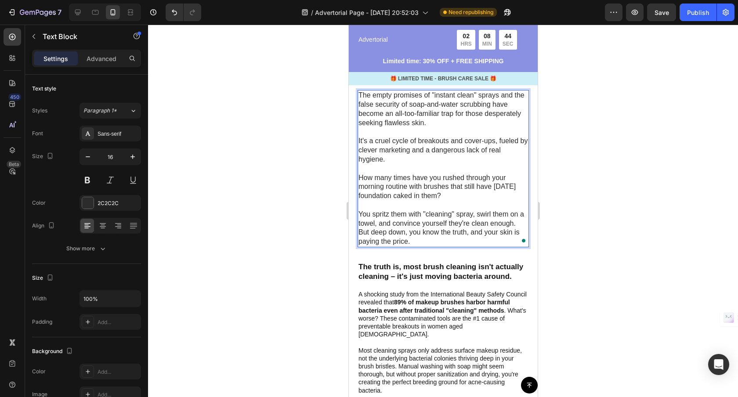
click at [588, 224] on div at bounding box center [443, 211] width 590 height 372
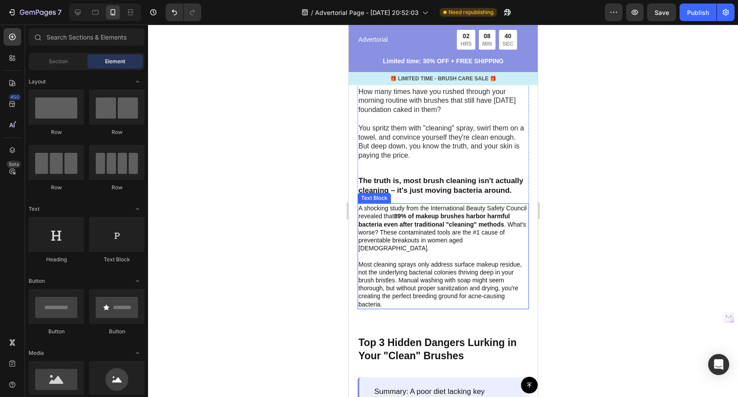
scroll to position [461, 0]
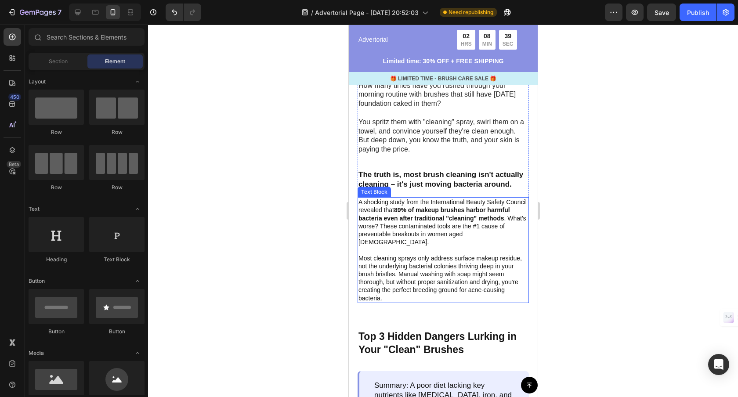
click at [442, 234] on p "A shocking study from the International Beauty Safety Council revealed that 89%…" at bounding box center [442, 222] width 169 height 48
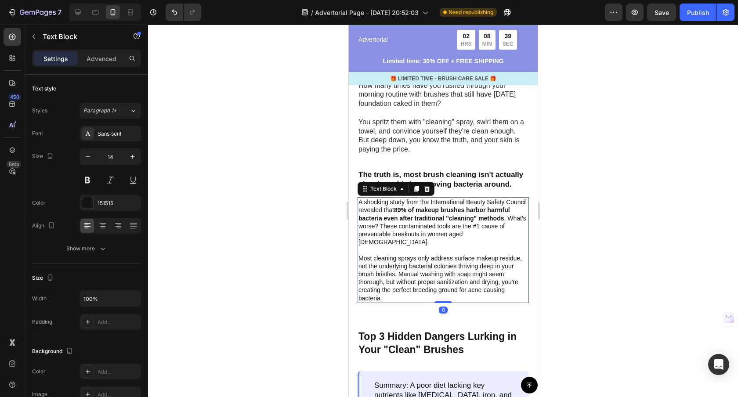
click at [442, 234] on p "A shocking study from the International Beauty Safety Council revealed that 89%…" at bounding box center [442, 222] width 169 height 48
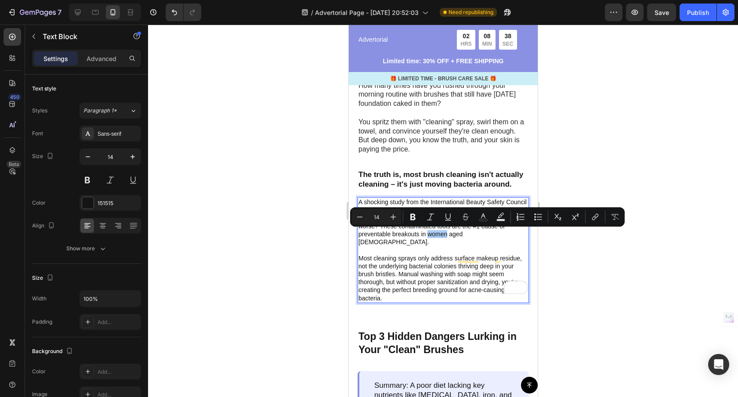
click at [616, 250] on div at bounding box center [443, 211] width 590 height 372
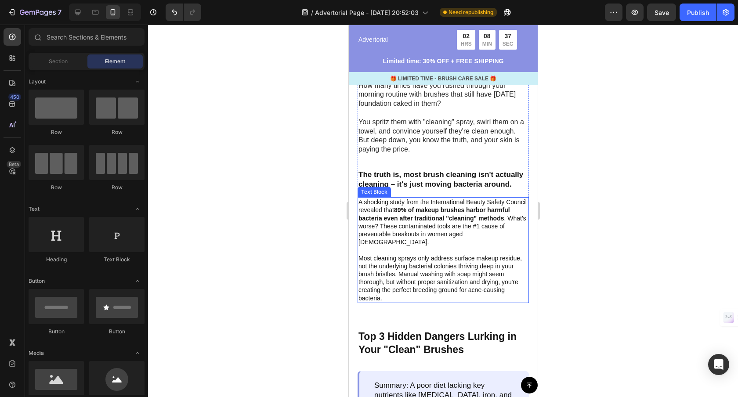
click at [470, 254] on p "Most cleaning sprays only address surface makeup residue, not the underlying ba…" at bounding box center [442, 278] width 169 height 48
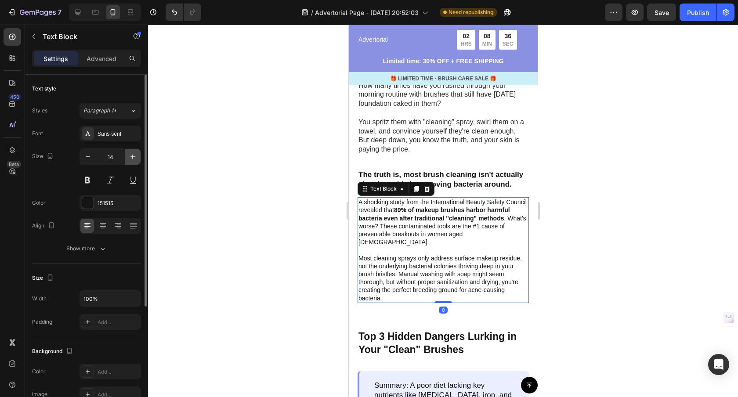
click at [130, 156] on icon "button" at bounding box center [132, 156] width 9 height 9
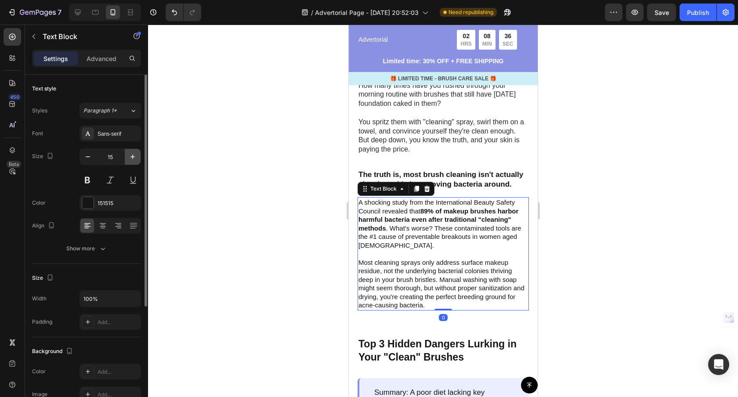
type input "16"
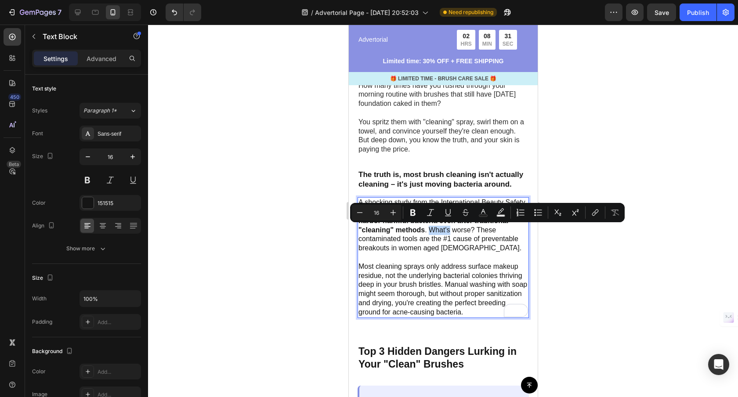
click at [428, 231] on p "A shocking study from the International Beauty Safety Council revealed that 89%…" at bounding box center [442, 225] width 169 height 55
click at [424, 232] on p "A shocking study from the International Beauty Safety Council revealed that 89%…" at bounding box center [442, 225] width 169 height 55
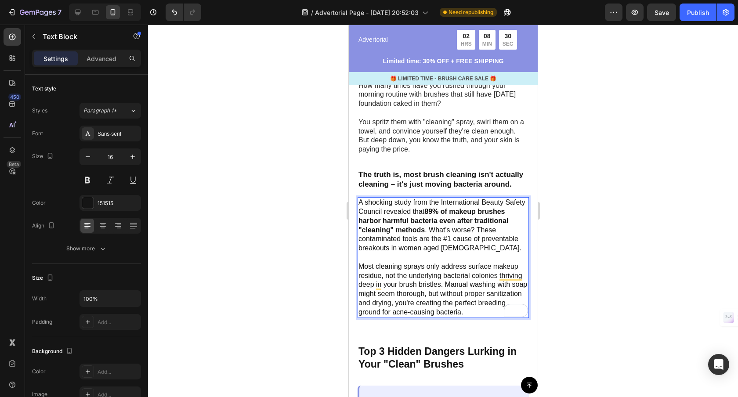
click at [429, 230] on p "A shocking study from the International Beauty Safety Council revealed that 89%…" at bounding box center [442, 225] width 169 height 55
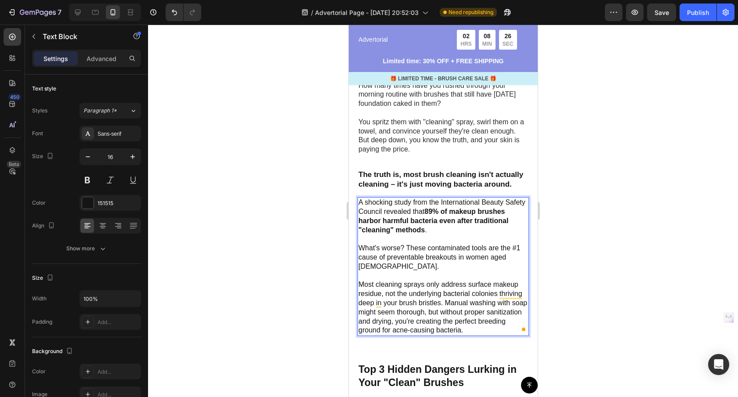
click at [444, 300] on p "Most cleaning sprays only address surface makeup residue, not the underlying ba…" at bounding box center [442, 307] width 169 height 55
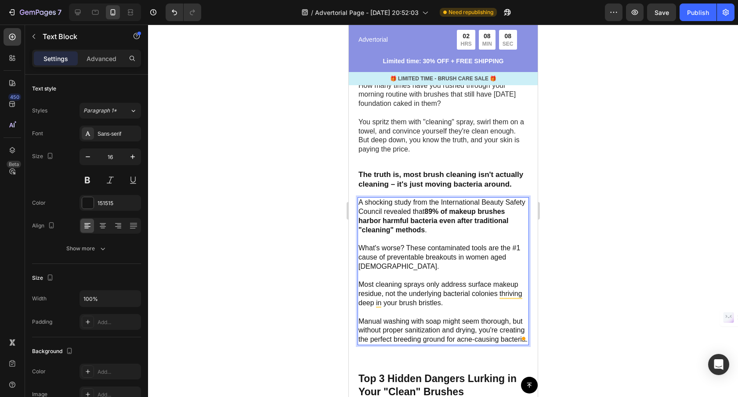
scroll to position [467, 0]
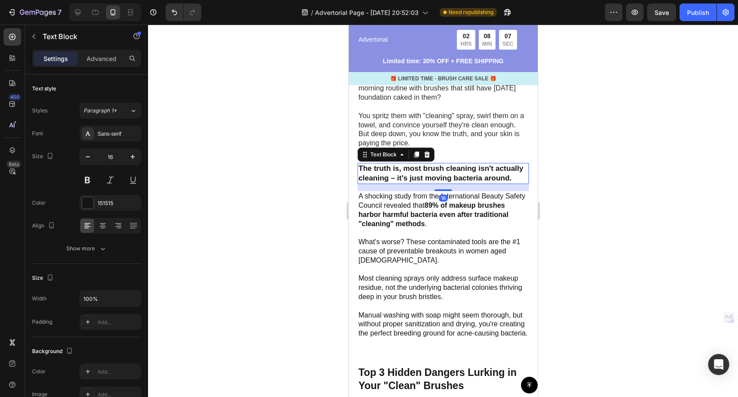
click at [435, 178] on p "The truth is, most brush cleaning isn't actually cleaning – it's just moving ba…" at bounding box center [442, 173] width 169 height 19
click at [128, 155] on icon "button" at bounding box center [132, 156] width 9 height 9
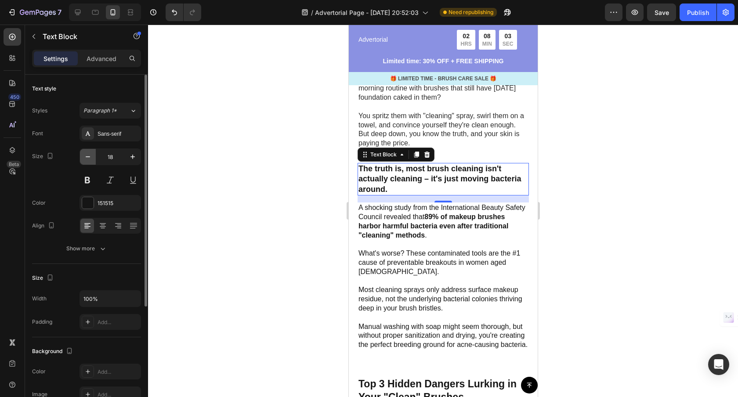
click at [86, 159] on icon "button" at bounding box center [87, 156] width 9 height 9
type input "17"
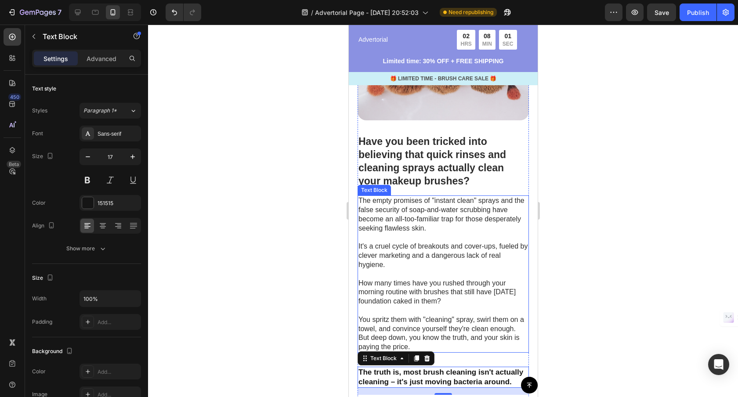
scroll to position [237, 0]
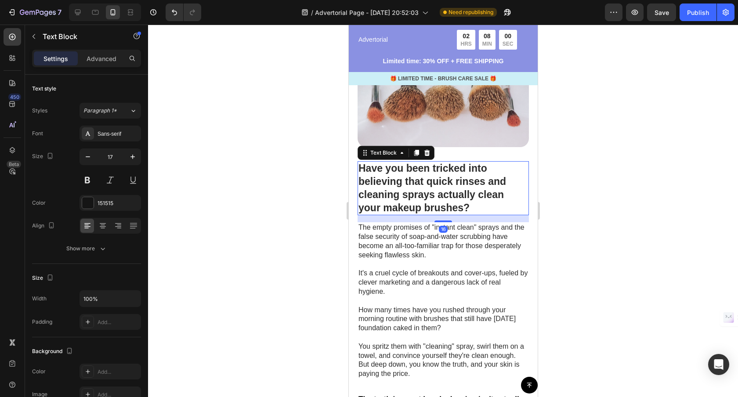
click at [465, 201] on p "Have you been tricked into believing that quick rinses and cleaning sprays actu…" at bounding box center [442, 188] width 169 height 53
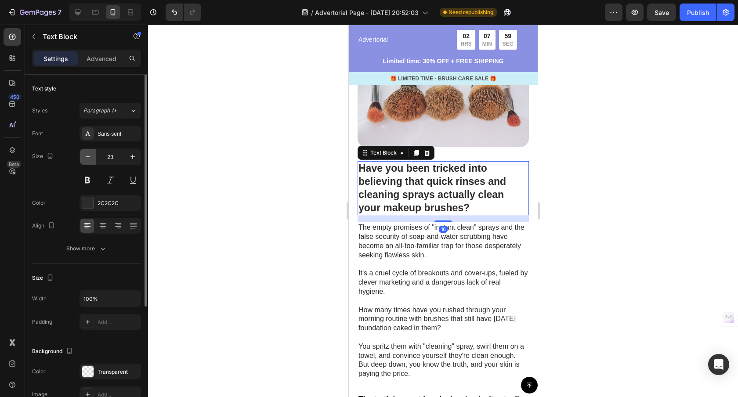
click at [92, 158] on icon "button" at bounding box center [87, 156] width 9 height 9
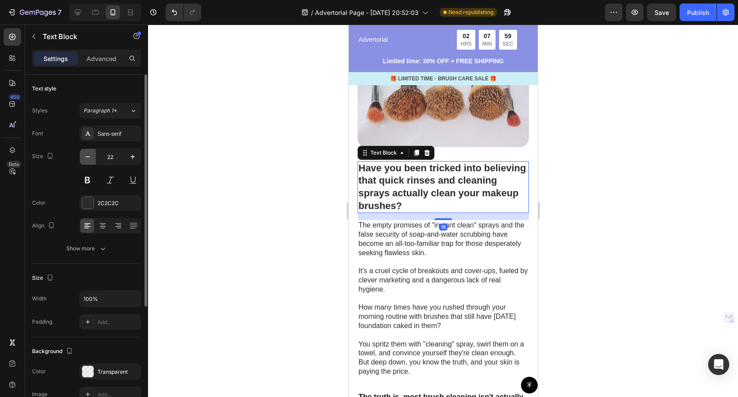
click at [92, 158] on icon "button" at bounding box center [87, 156] width 9 height 9
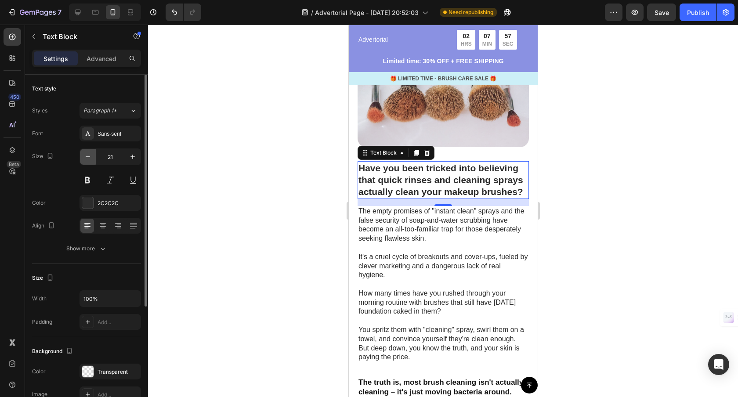
click at [92, 158] on icon "button" at bounding box center [87, 156] width 9 height 9
type input "20"
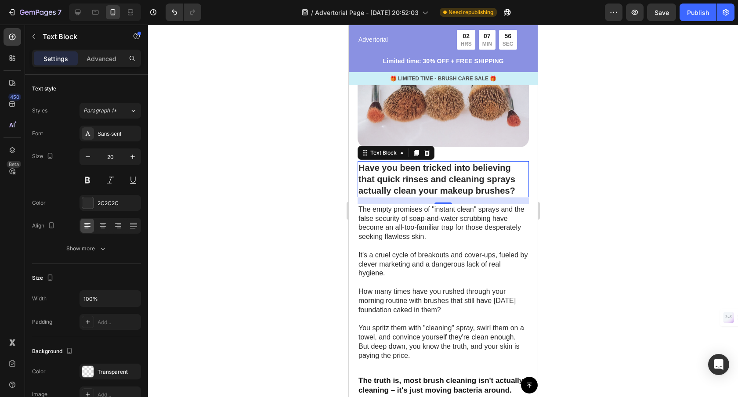
click at [625, 258] on div at bounding box center [443, 211] width 590 height 372
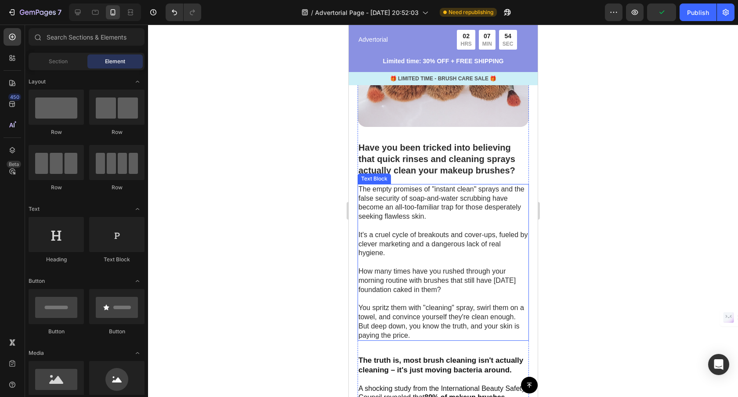
scroll to position [247, 0]
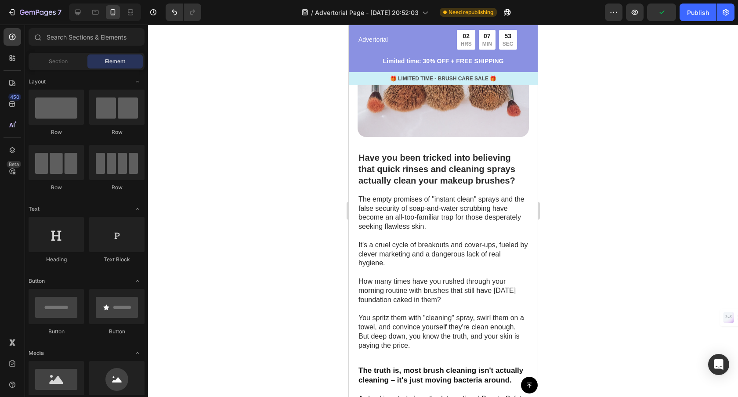
click at [660, 265] on div at bounding box center [443, 211] width 590 height 372
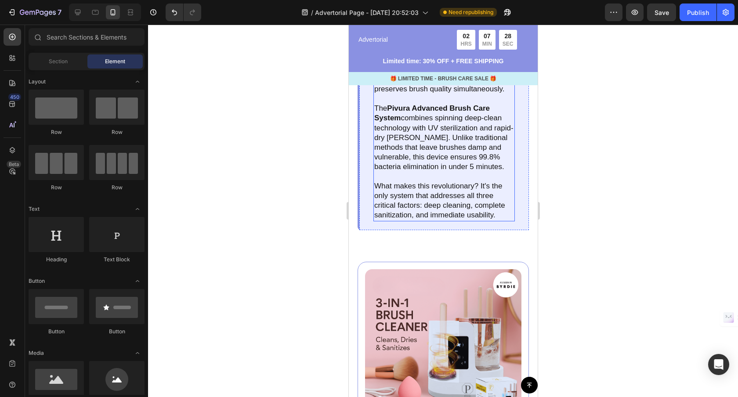
scroll to position [1464, 0]
click at [434, 172] on p "The Pivura Advanced Brush Care System combines spinning deep-clean technology w…" at bounding box center [444, 138] width 140 height 68
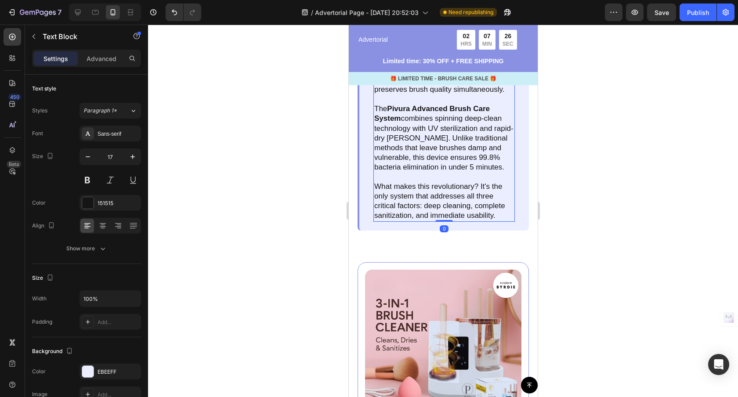
click at [422, 172] on p "The Pivura Advanced Brush Care System combines spinning deep-clean technology w…" at bounding box center [444, 138] width 140 height 68
click at [423, 172] on p "The Pivura Advanced Brush Care System combines spinning deep-clean technology w…" at bounding box center [444, 138] width 140 height 68
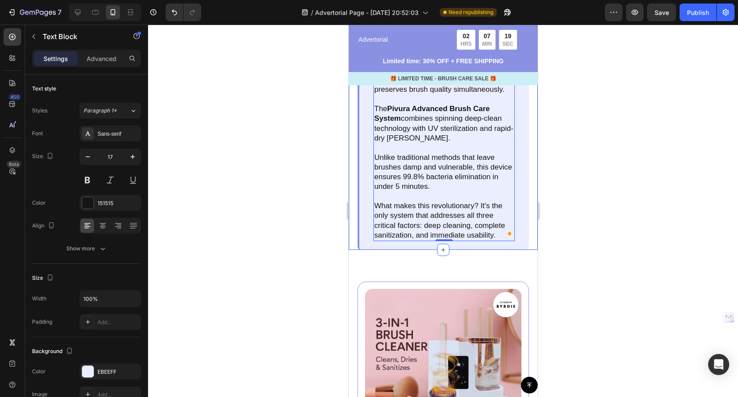
click at [592, 191] on div at bounding box center [443, 211] width 590 height 372
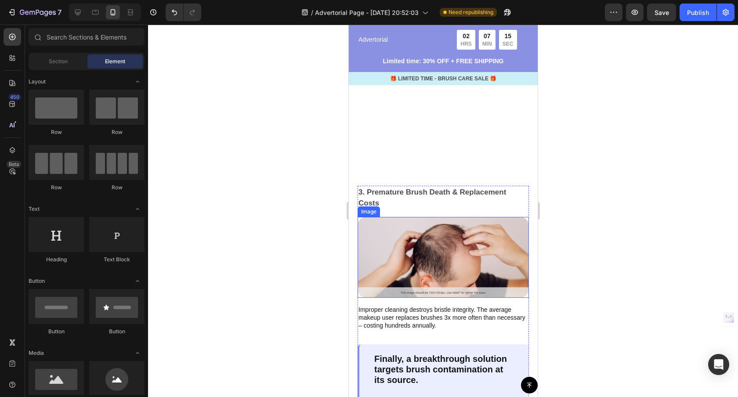
scroll to position [1145, 0]
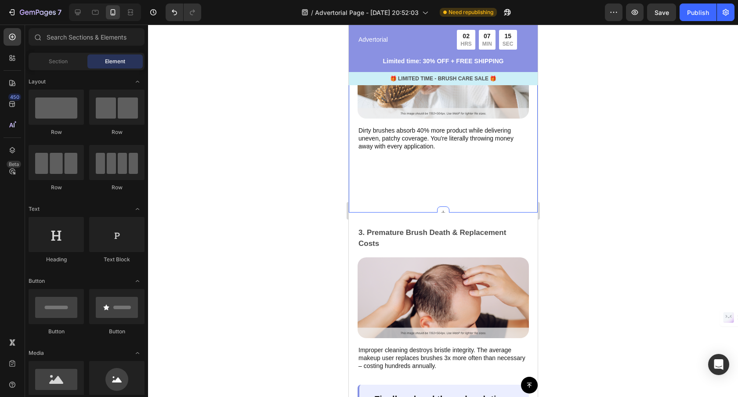
click at [421, 141] on p "Dirty brushes absorb 40% more product while delivering uneven, patchy coverage.…" at bounding box center [442, 138] width 169 height 24
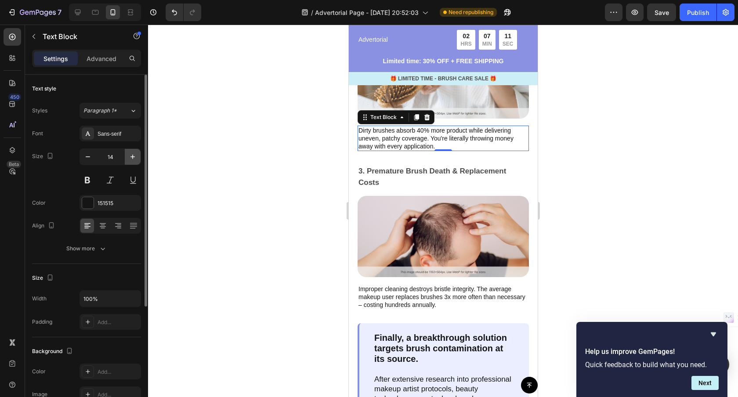
click at [130, 158] on icon "button" at bounding box center [132, 156] width 9 height 9
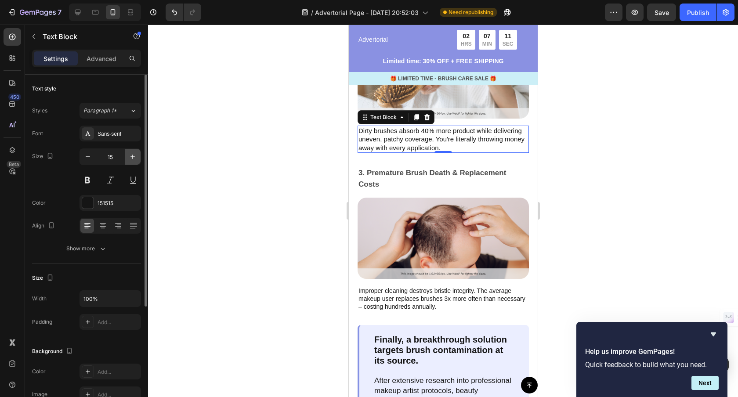
type input "16"
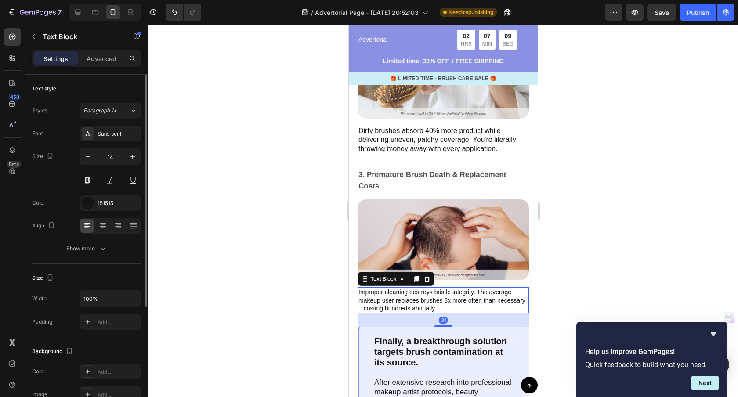
click at [414, 296] on p "Improper cleaning destroys bristle integrity. The average makeup user replaces …" at bounding box center [442, 300] width 169 height 24
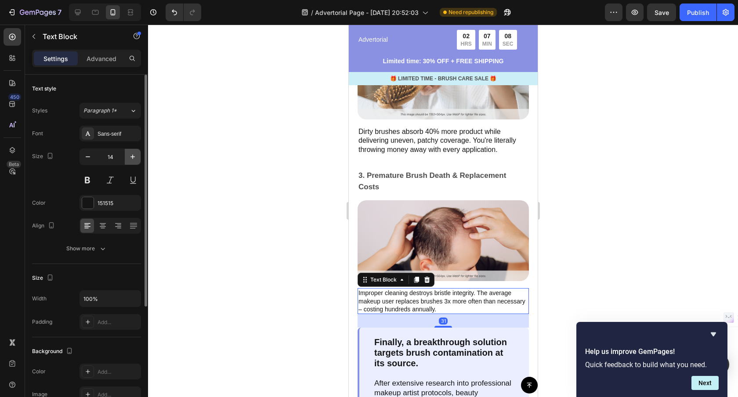
click at [134, 159] on icon "button" at bounding box center [132, 156] width 9 height 9
type input "16"
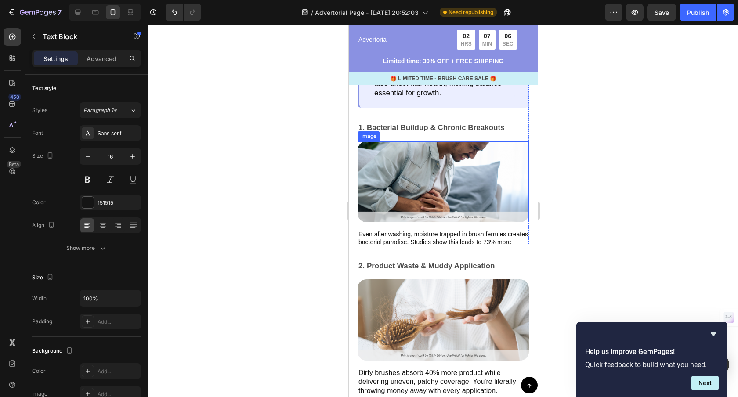
scroll to position [877, 0]
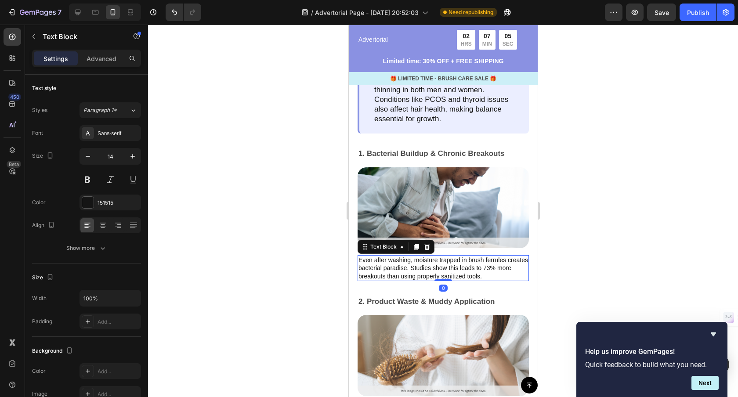
click at [446, 262] on p "Even after washing, moisture trapped in brush ferrules creates bacterial paradi…" at bounding box center [442, 268] width 169 height 24
click at [138, 159] on button "button" at bounding box center [133, 156] width 16 height 16
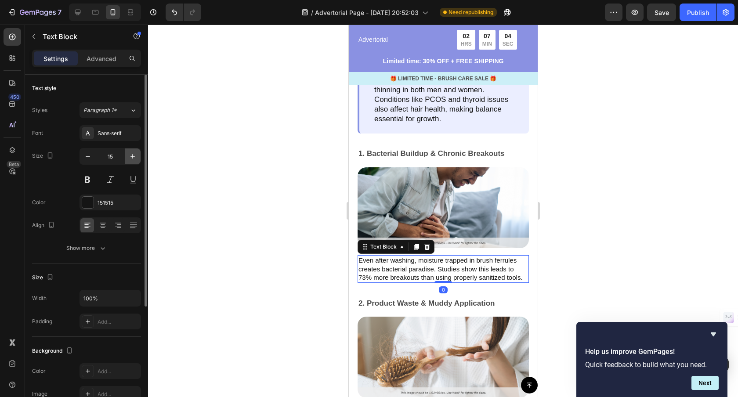
type input "16"
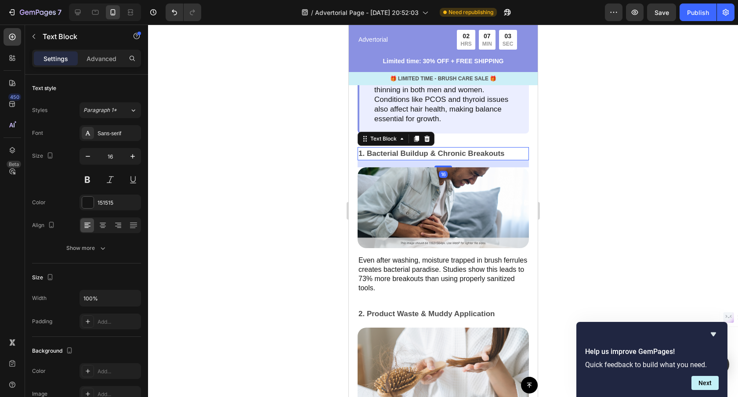
click at [433, 148] on p "1. Bacterial Buildup & Chronic Breakouts" at bounding box center [442, 153] width 169 height 11
click at [138, 160] on button "button" at bounding box center [133, 156] width 16 height 16
type input "18"
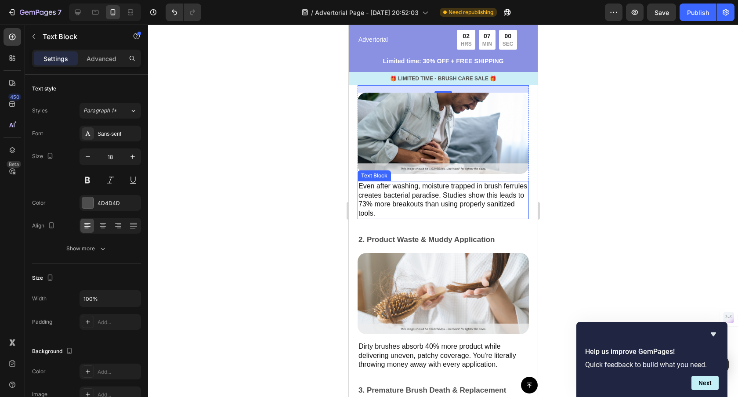
scroll to position [982, 0]
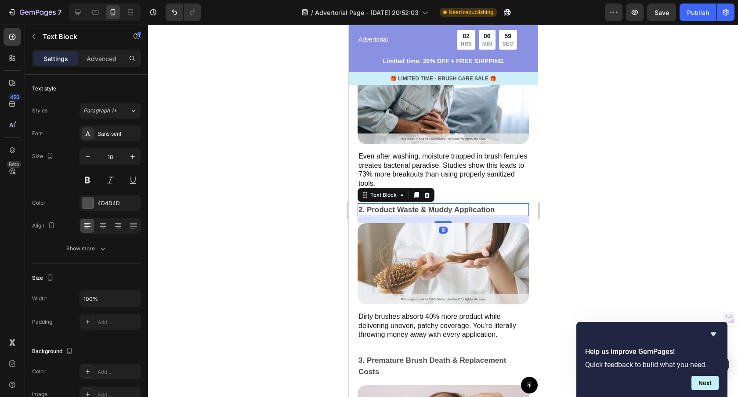
drag, startPoint x: 395, startPoint y: 202, endPoint x: 364, endPoint y: 203, distance: 31.6
click at [395, 204] on p "2. Product Waste & Muddy Application" at bounding box center [442, 209] width 169 height 11
drag, startPoint x: 136, startPoint y: 154, endPoint x: 213, endPoint y: 216, distance: 98.4
click at [136, 155] on icon "button" at bounding box center [132, 156] width 9 height 9
type input "18"
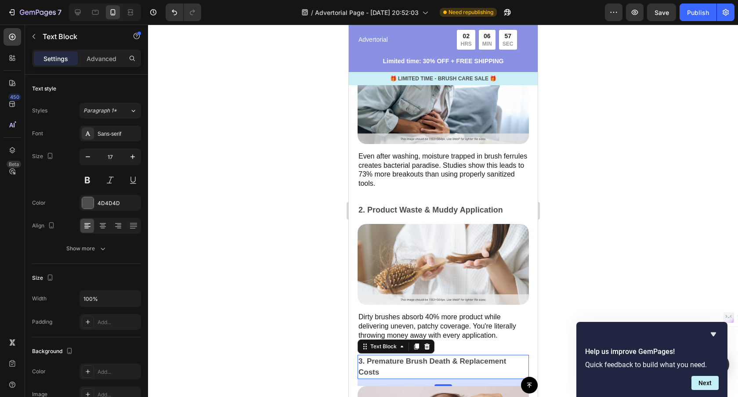
drag, startPoint x: 435, startPoint y: 355, endPoint x: 403, endPoint y: 345, distance: 33.6
click at [435, 356] on p "3. Premature Brush Death & Replacement Costs" at bounding box center [442, 367] width 169 height 22
click at [135, 159] on icon "button" at bounding box center [132, 156] width 9 height 9
type input "18"
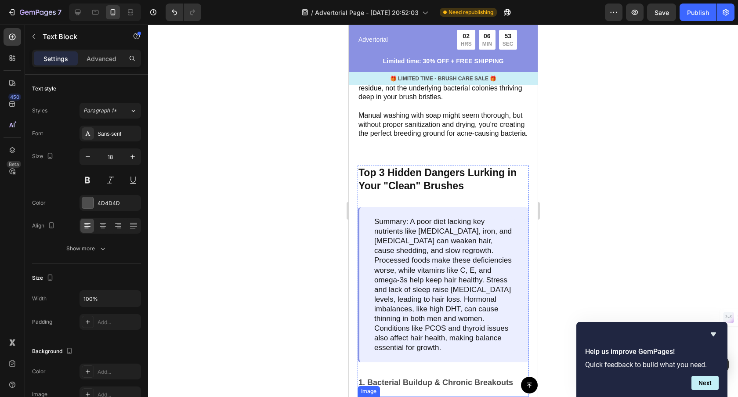
scroll to position [614, 0]
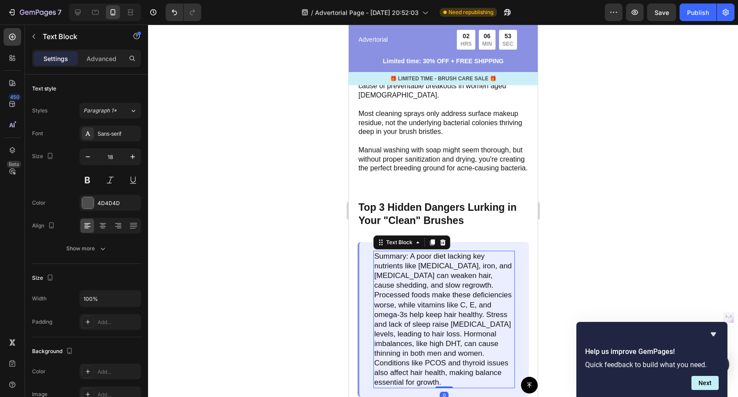
click at [463, 324] on p "Summary: A poor diet lacking key nutrients like biotin, iron, and vitamin D can…" at bounding box center [444, 320] width 140 height 136
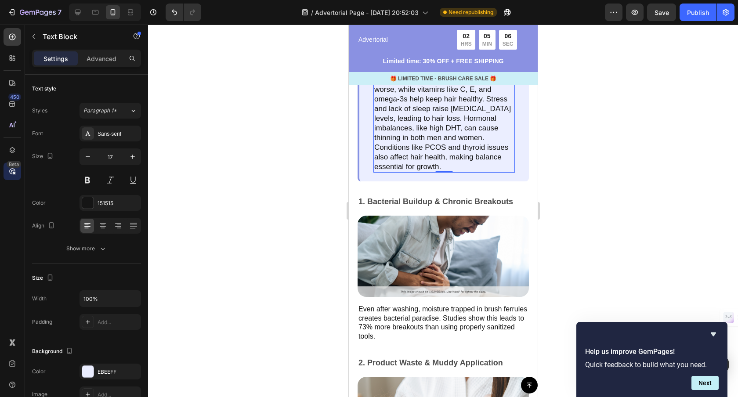
scroll to position [726, 0]
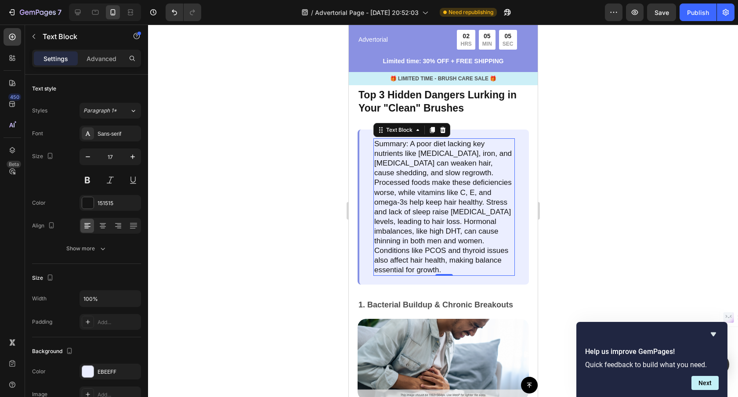
click at [458, 259] on p "Summary: A poor diet lacking key nutrients like biotin, iron, and vitamin D can…" at bounding box center [444, 207] width 140 height 136
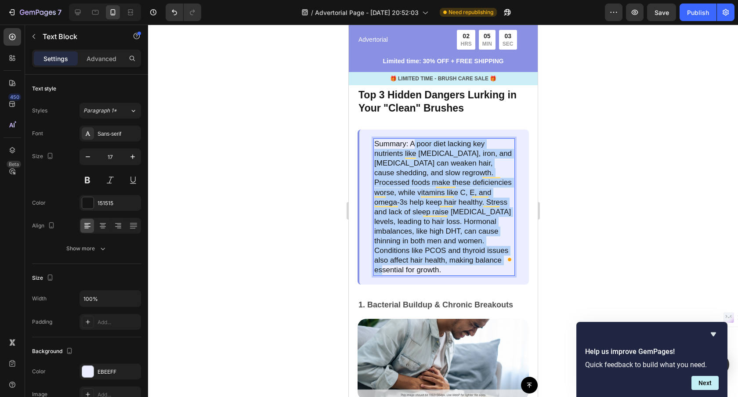
drag, startPoint x: 443, startPoint y: 260, endPoint x: 412, endPoint y: 144, distance: 120.0
click at [412, 144] on p "Summary: A poor diet lacking key nutrients like biotin, iron, and vitamin D can…" at bounding box center [444, 207] width 140 height 136
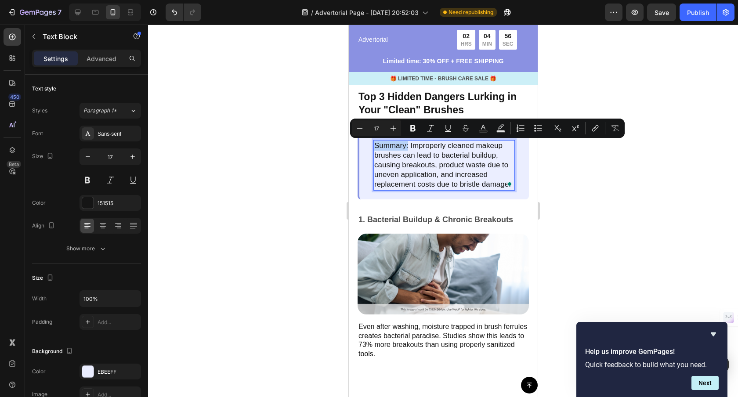
drag, startPoint x: 407, startPoint y: 146, endPoint x: 371, endPoint y: 144, distance: 36.5
click at [371, 144] on div "Summary: Improperly cleaned makeup brushes can lead to bacterial buildup, causi…" at bounding box center [442, 165] width 171 height 68
click at [409, 128] on icon "Editor contextual toolbar" at bounding box center [412, 128] width 9 height 9
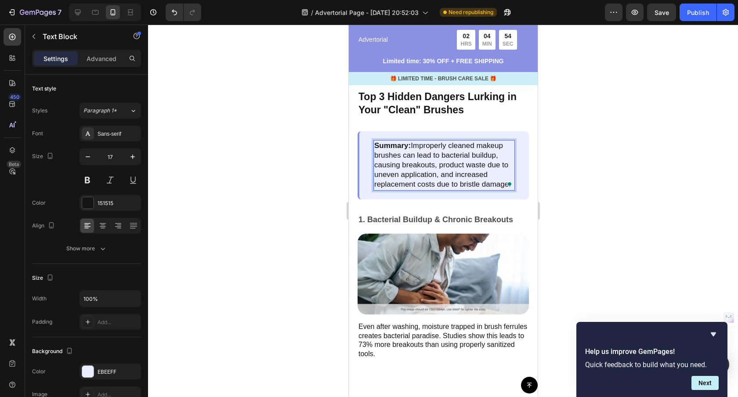
click at [565, 168] on div at bounding box center [443, 211] width 590 height 372
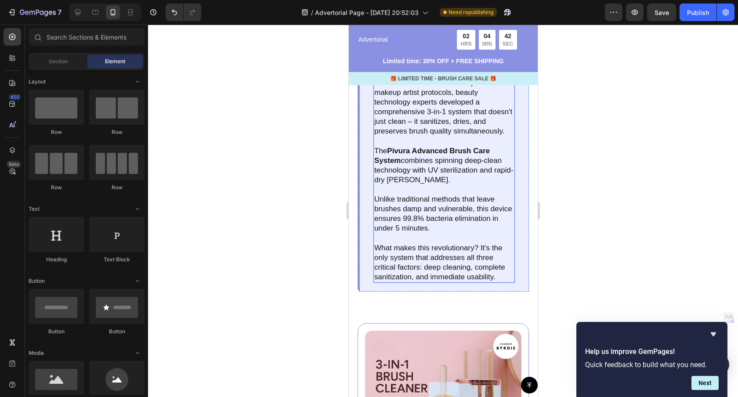
scroll to position [1386, 0]
click at [599, 276] on div at bounding box center [443, 211] width 590 height 372
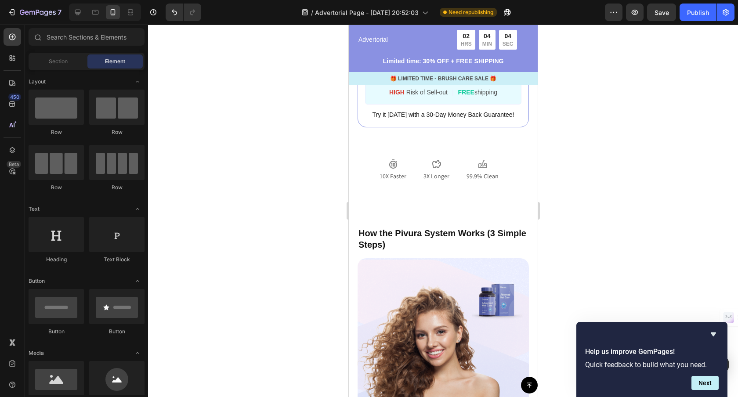
scroll to position [1929, 0]
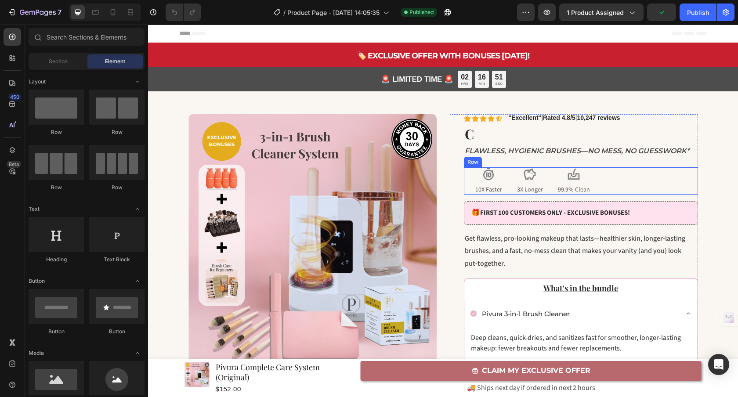
click at [608, 184] on div "Image 10X Faster Text Block Image 3X Longer Text Block Image 99.9% Clean Text B…" at bounding box center [581, 180] width 234 height 27
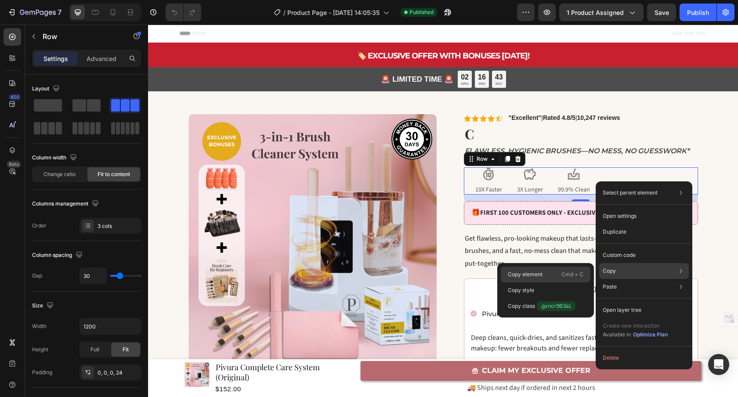
click at [551, 274] on div "Copy element Cmd + C" at bounding box center [546, 275] width 90 height 16
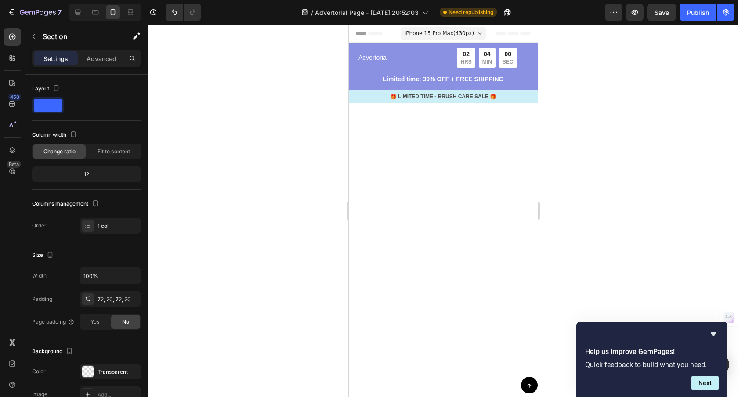
scroll to position [1929, 0]
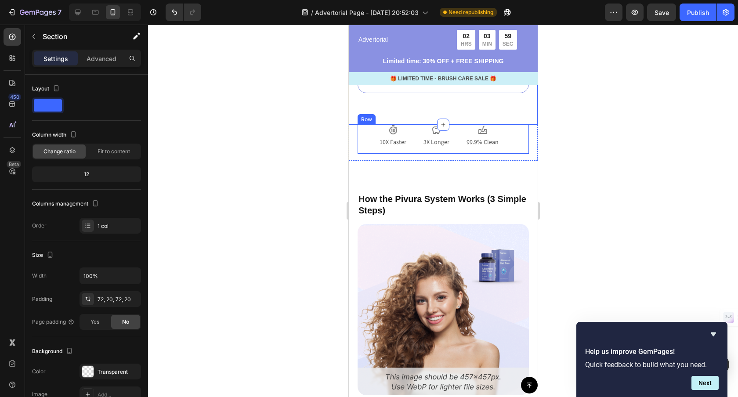
click at [497, 154] on div "Image 10X Faster Text Block Image 3X Longer Text Block Image 99.9% Clean Text B…" at bounding box center [442, 139] width 171 height 29
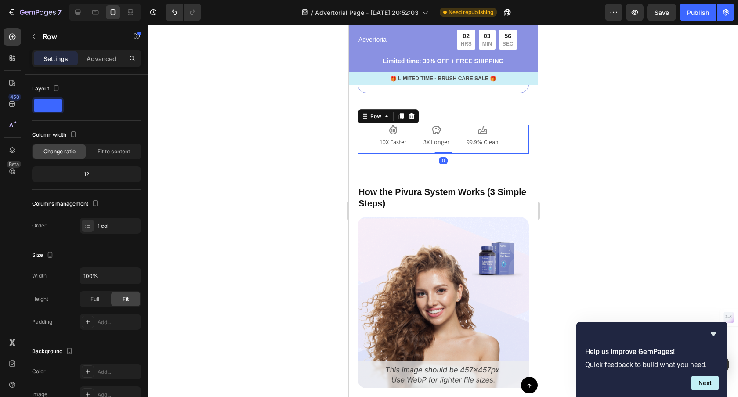
drag, startPoint x: 447, startPoint y: 172, endPoint x: 444, endPoint y: 155, distance: 17.4
click at [444, 154] on div "Image 10X Faster Text Block Image 3X Longer Text Block Image 99.9% Clean Text B…" at bounding box center [442, 139] width 171 height 29
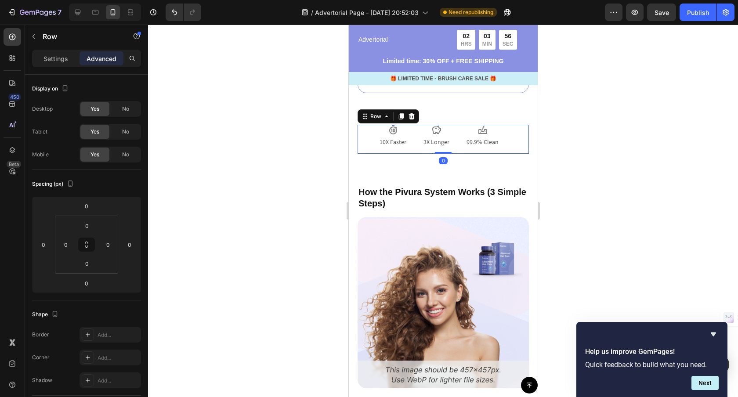
click at [601, 181] on div at bounding box center [443, 211] width 590 height 372
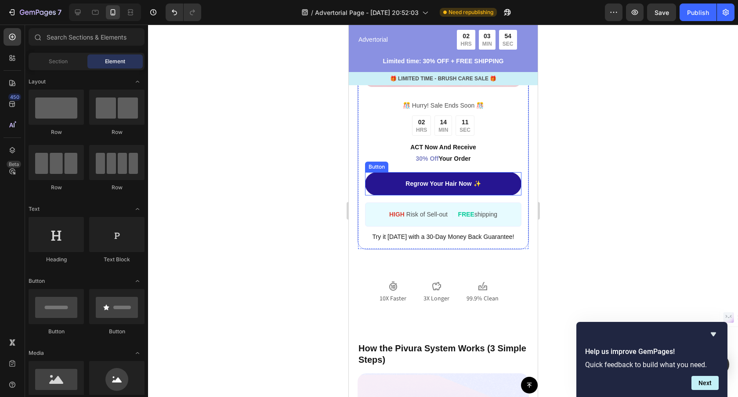
scroll to position [1782, 0]
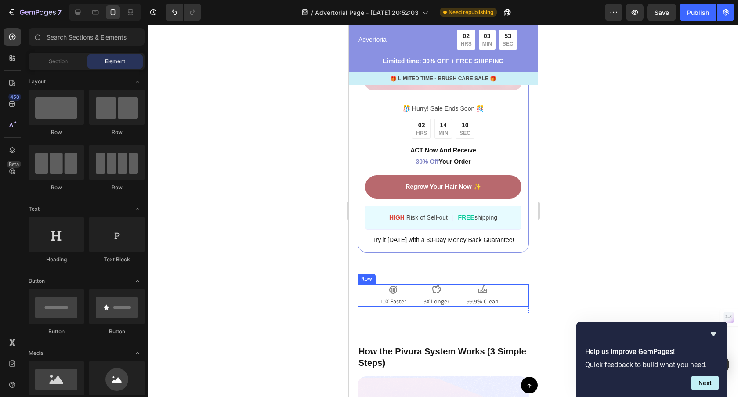
click at [498, 288] on div "Image 10X Faster Text Block Image 3X Longer Text Block Image 99.9% Clean Text B…" at bounding box center [442, 295] width 171 height 22
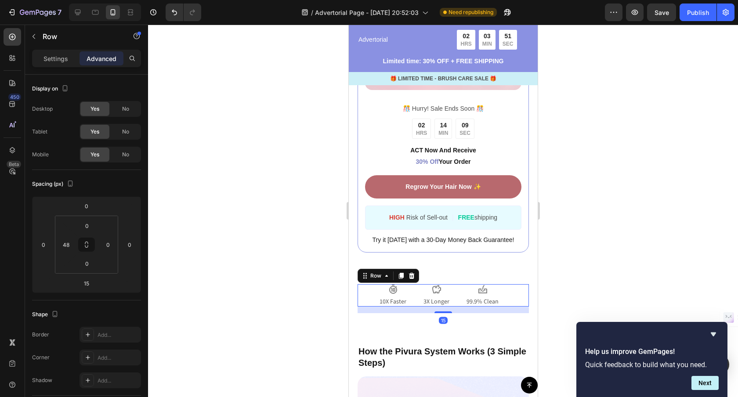
click at [411, 277] on icon at bounding box center [411, 275] width 7 height 7
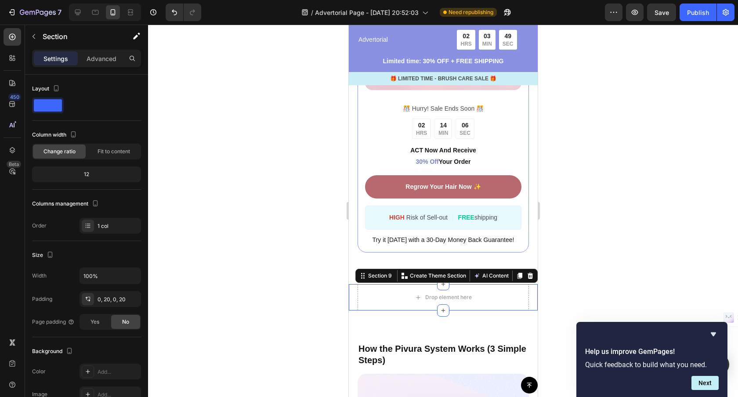
click at [353, 289] on div "Drop element here Row Section 9 You can create reusable sections Create Theme S…" at bounding box center [442, 297] width 189 height 26
click at [530, 275] on icon at bounding box center [529, 275] width 7 height 7
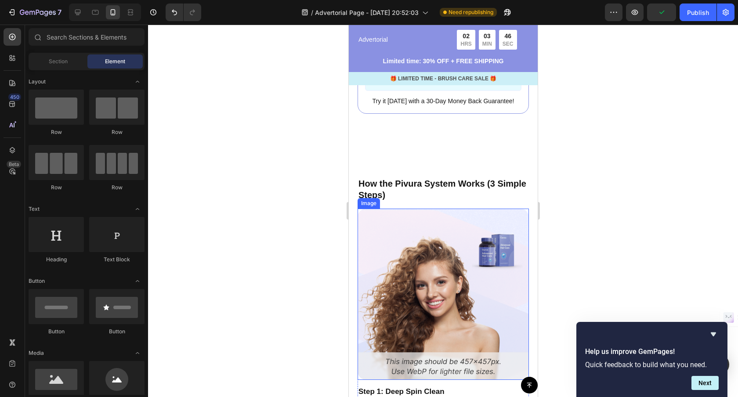
scroll to position [1922, 0]
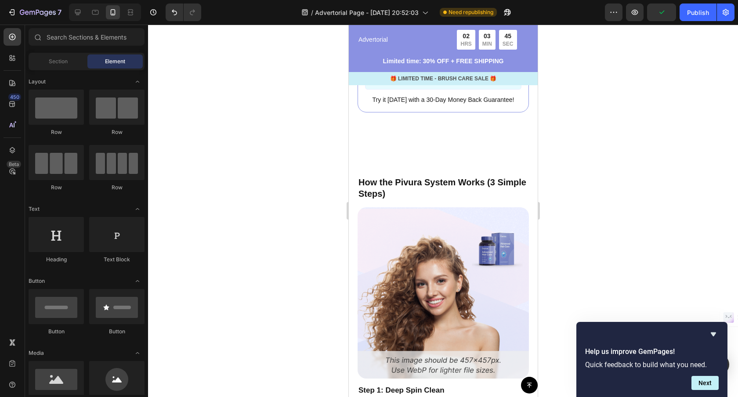
click at [422, 144] on div "Button Sticky Advertorial Text Block 02 HRS 03 MIN 45 SEC Countdown Timer Row L…" at bounding box center [442, 42] width 189 height 3845
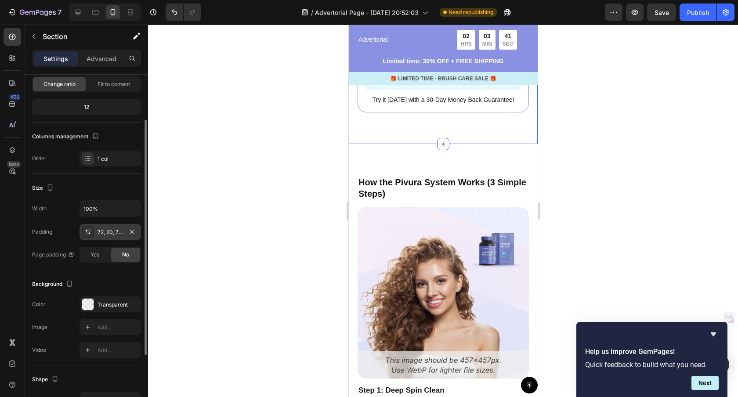
click at [121, 229] on div "72, 20, 72, 20" at bounding box center [109, 232] width 25 height 8
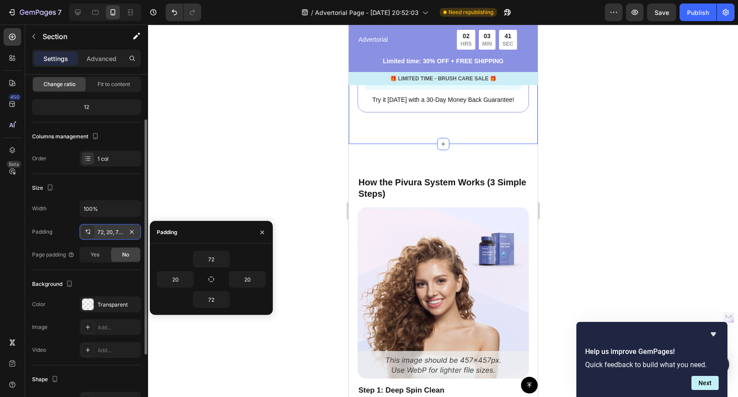
scroll to position [67, 0]
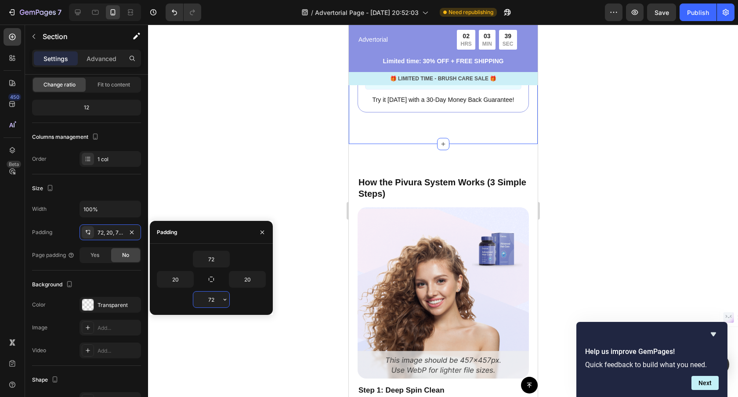
click at [218, 299] on input "72" at bounding box center [211, 300] width 36 height 16
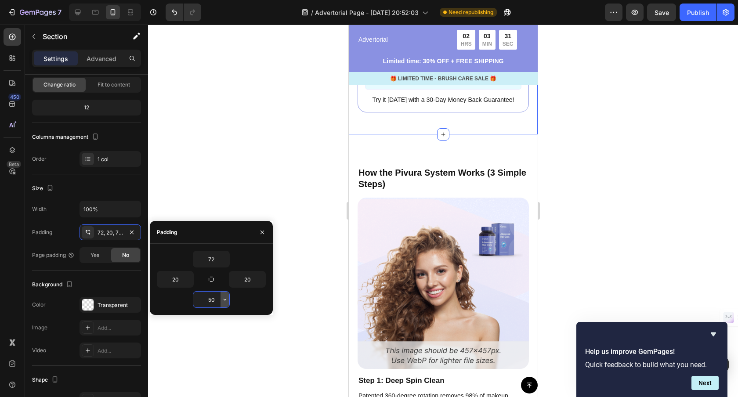
type input "5"
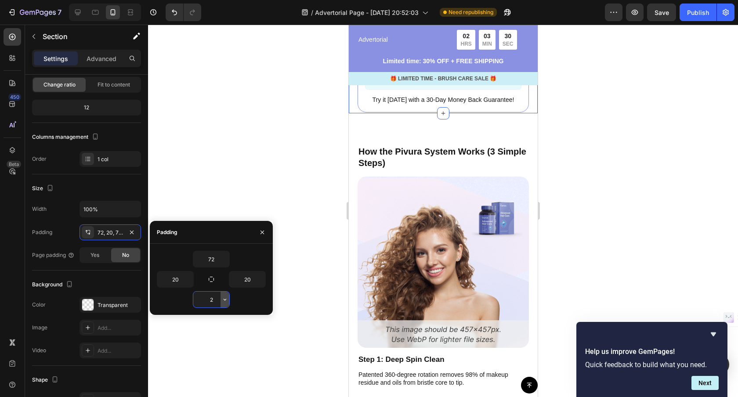
type input "20"
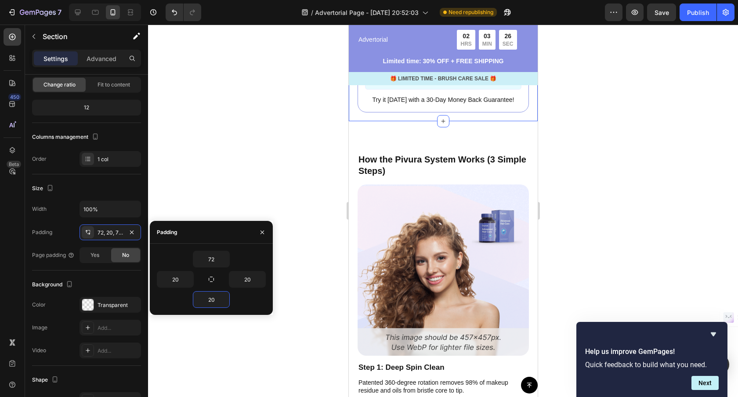
click at [430, 140] on div "Button Sticky Advertorial Text Block 02 HRS 03 MIN 26 SEC Countdown Timer Row L…" at bounding box center [442, 31] width 189 height 3823
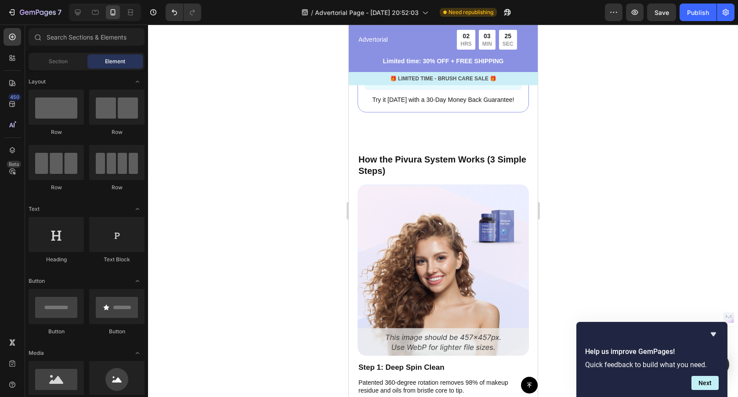
click at [424, 148] on div "Button Sticky Advertorial Text Block 02 HRS 03 MIN 25 SEC Countdown Timer Row L…" at bounding box center [442, 31] width 189 height 3823
click at [444, 156] on p "How the Pivura System Works (3 Simple Steps)" at bounding box center [442, 165] width 169 height 23
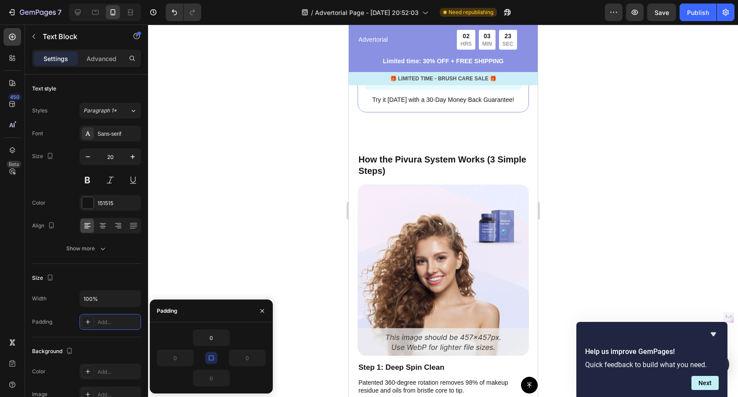
click at [464, 138] on div "Button Sticky Advertorial Text Block 02 HRS 03 MIN 23 SEC Countdown Timer Row L…" at bounding box center [442, 31] width 189 height 3823
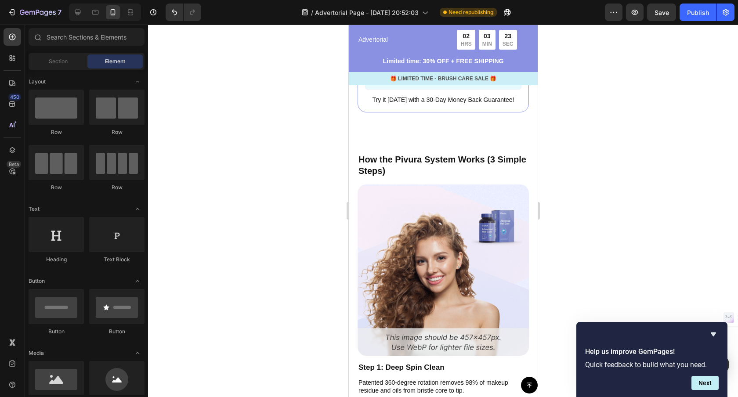
click at [516, 134] on div "Button Sticky Advertorial Text Block 02 HRS 03 MIN 23 SEC Countdown Timer Row L…" at bounding box center [442, 31] width 189 height 3823
click at [462, 127] on div "Button Sticky Advertorial Text Block 02 HRS 03 MIN 21 SEC Countdown Timer Row L…" at bounding box center [442, 31] width 189 height 3823
drag, startPoint x: 361, startPoint y: 133, endPoint x: 359, endPoint y: 156, distance: 22.9
click at [360, 133] on div "Button Sticky Advertorial Text Block 02 HRS 03 MIN 21 SEC Countdown Timer Row L…" at bounding box center [442, 31] width 189 height 3823
click at [362, 132] on div "Button Sticky Advertorial Text Block 02 HRS 03 MIN 20 SEC Countdown Timer Row L…" at bounding box center [442, 31] width 189 height 3823
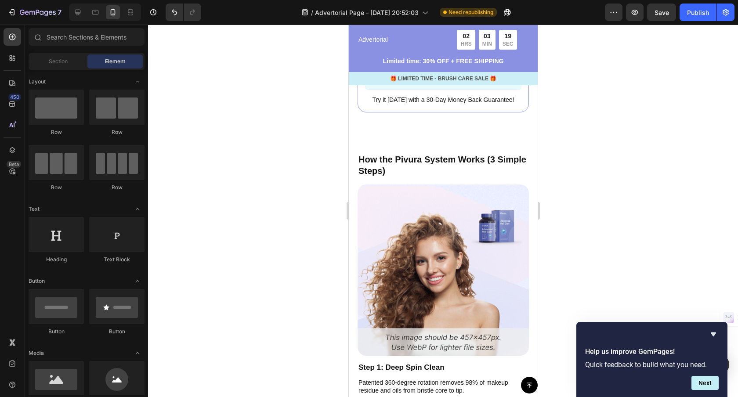
click at [411, 146] on div "Button Sticky Advertorial Text Block 02 HRS 03 MIN 19 SEC Countdown Timer Row L…" at bounding box center [442, 31] width 189 height 3823
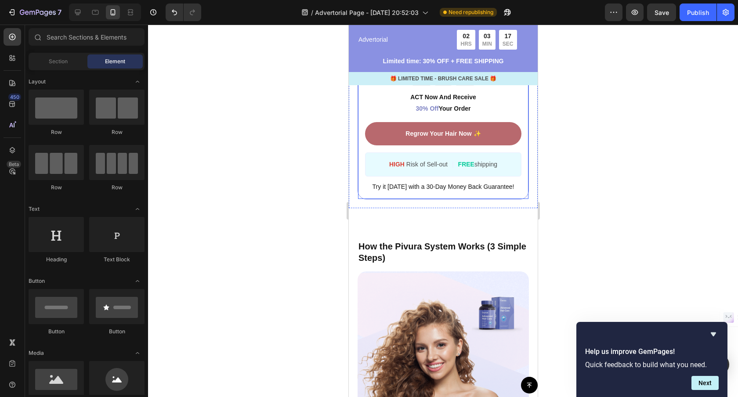
scroll to position [1801, 0]
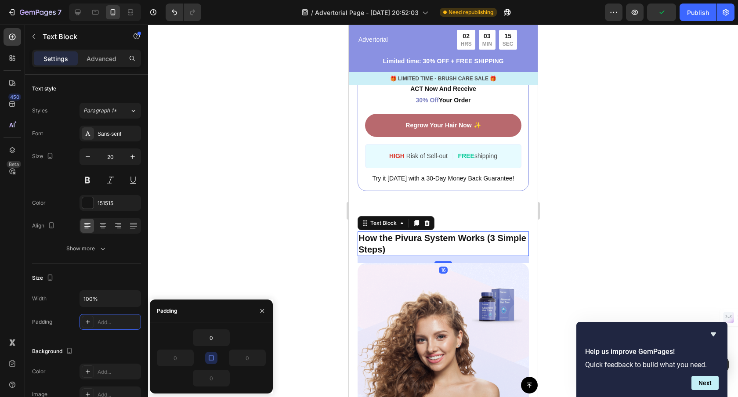
click at [437, 241] on p "How the Pivura System Works (3 Simple Steps)" at bounding box center [442, 243] width 169 height 23
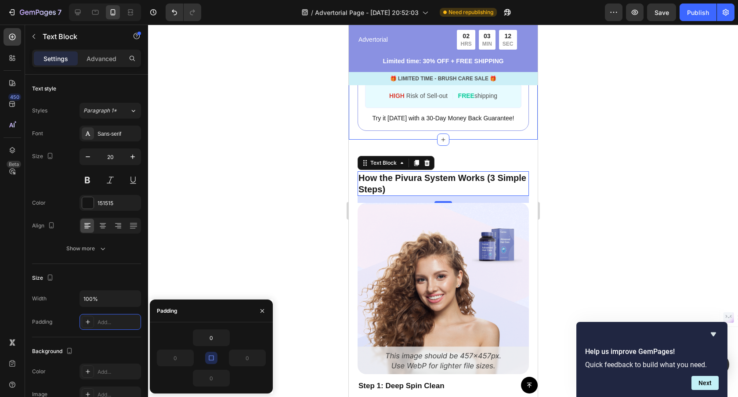
scroll to position [1924, 0]
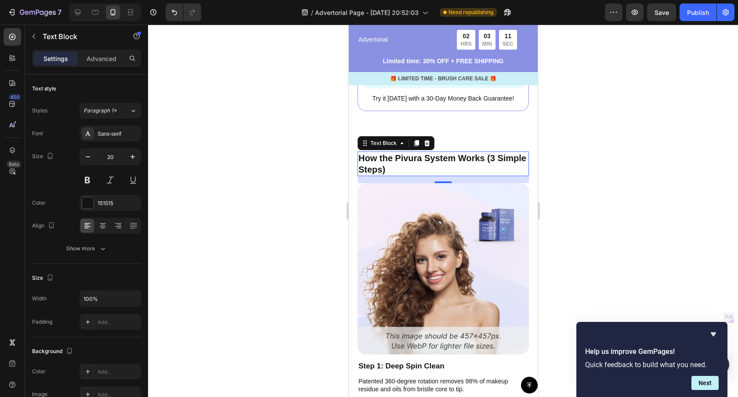
click at [487, 158] on p "How the Pivura System Works (3 Simple Steps)" at bounding box center [442, 163] width 169 height 23
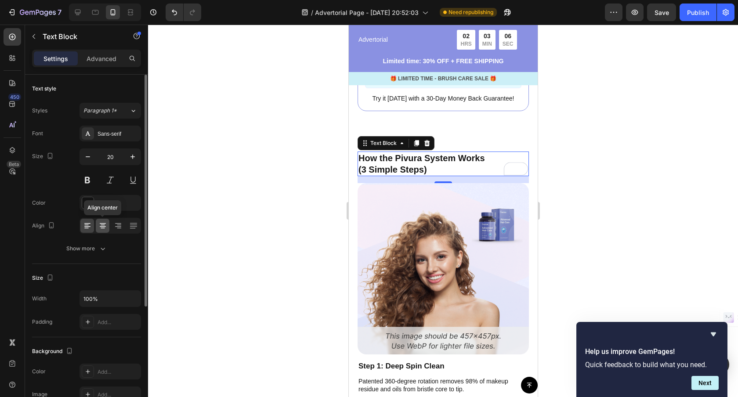
click at [99, 224] on icon at bounding box center [102, 225] width 9 height 9
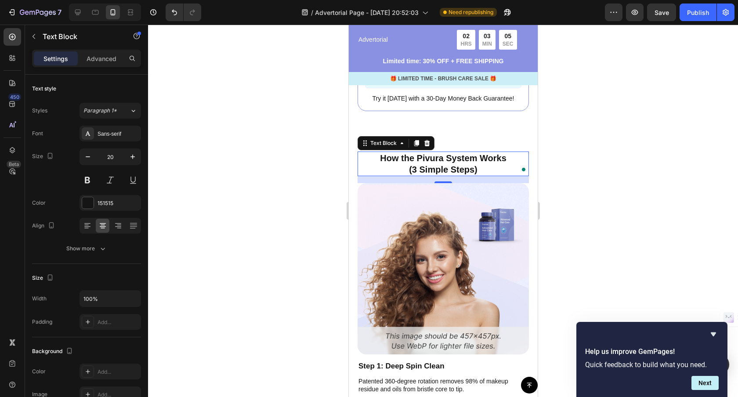
click at [291, 197] on div at bounding box center [443, 211] width 590 height 372
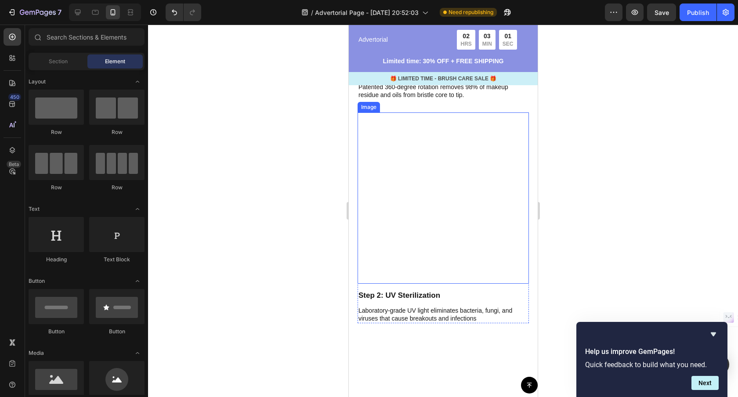
scroll to position [1908, 0]
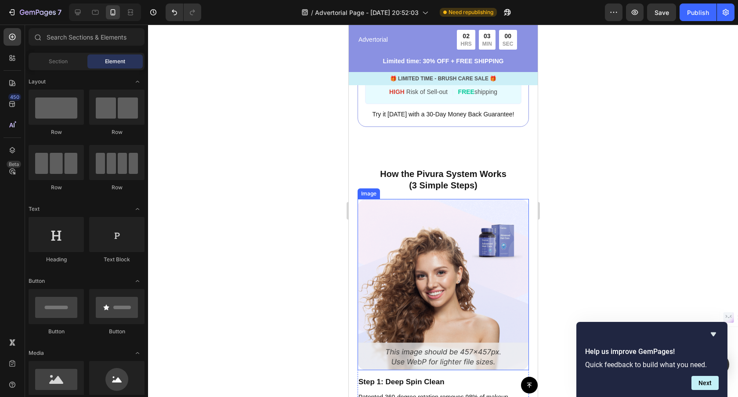
click at [422, 238] on img at bounding box center [442, 284] width 171 height 171
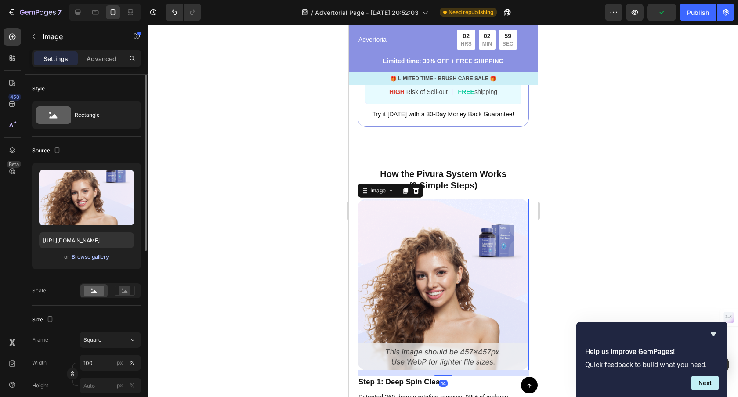
click at [101, 258] on div "Browse gallery" at bounding box center [90, 257] width 37 height 8
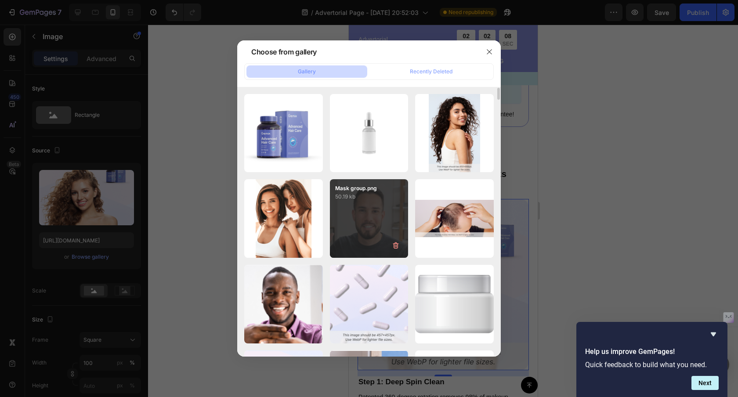
scroll to position [82, 0]
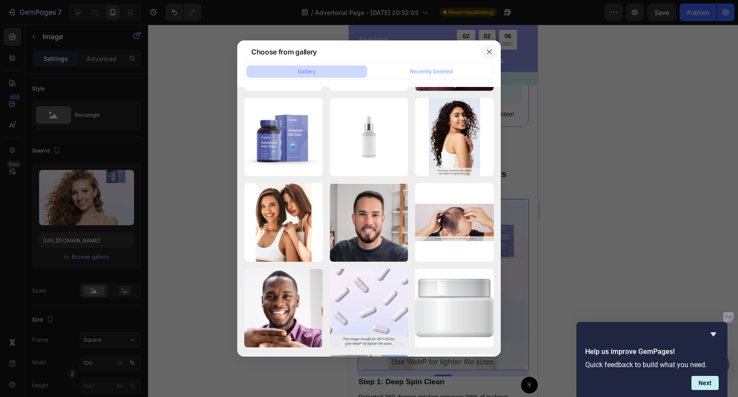
click at [490, 51] on icon "button" at bounding box center [489, 51] width 5 height 5
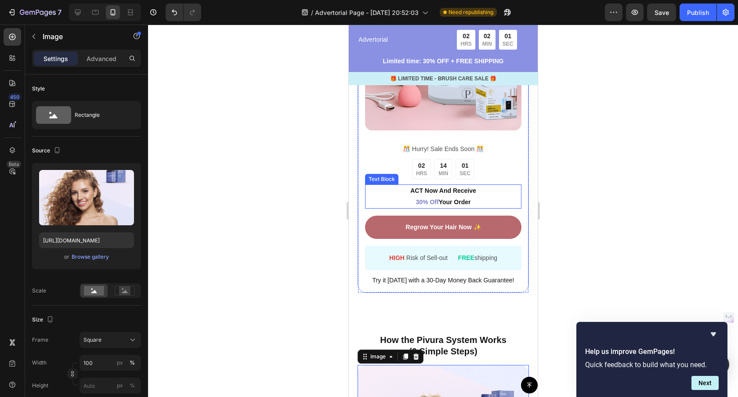
scroll to position [1741, 0]
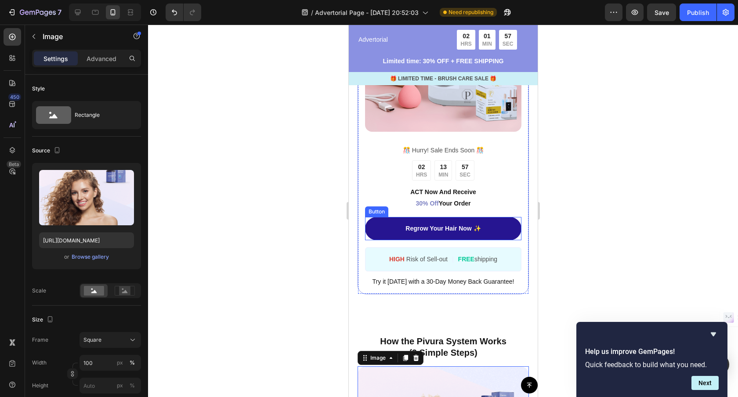
click at [377, 232] on link "Regrow Your Hair Now ✨" at bounding box center [442, 228] width 156 height 23
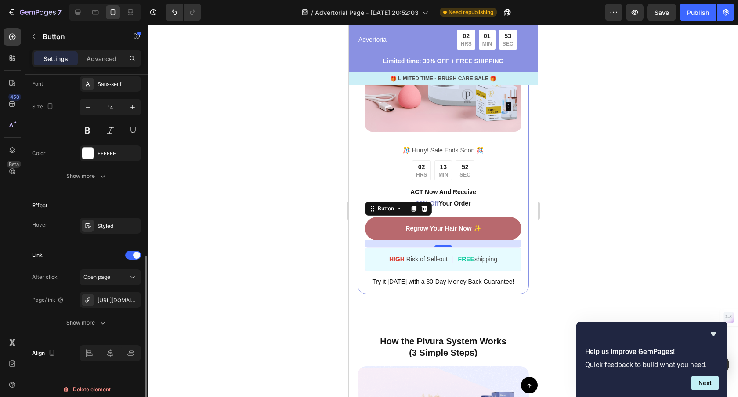
scroll to position [351, 0]
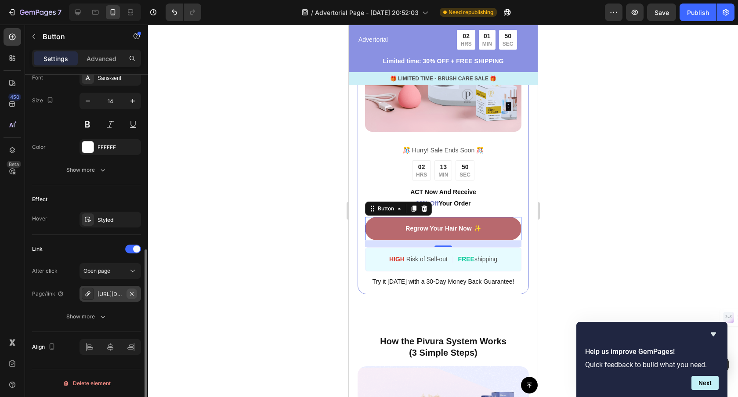
click at [132, 292] on icon "button" at bounding box center [131, 293] width 7 height 7
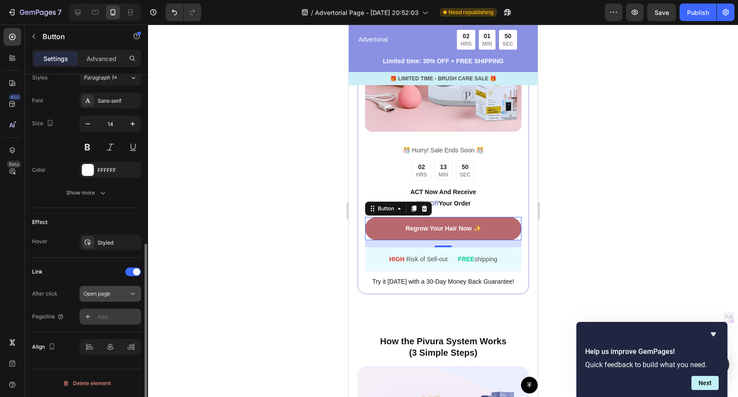
scroll to position [328, 0]
click at [115, 315] on div "Add..." at bounding box center [117, 317] width 41 height 8
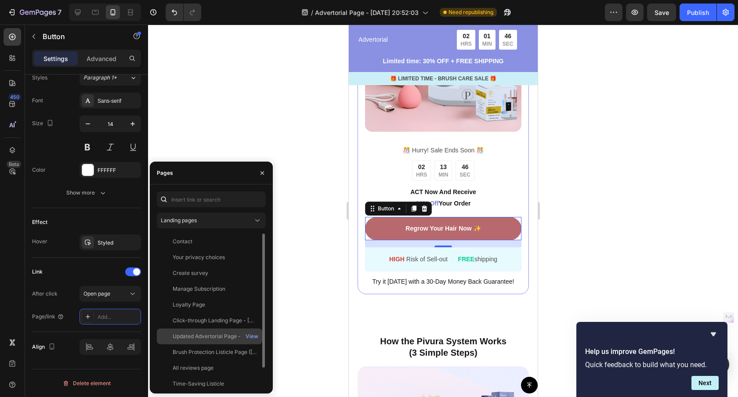
scroll to position [21, 0]
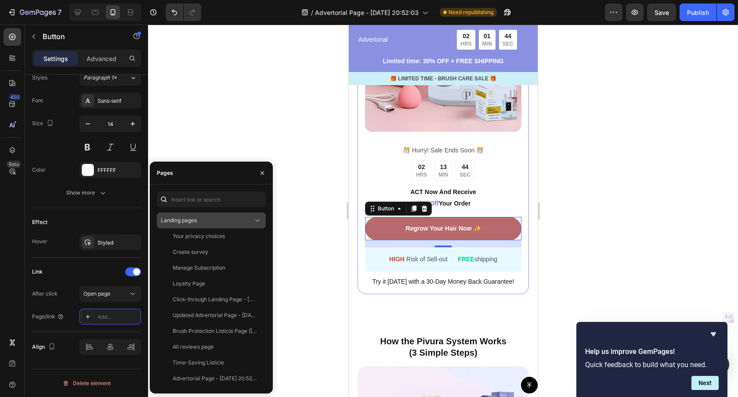
click at [240, 224] on div "Landing pages" at bounding box center [207, 220] width 92 height 8
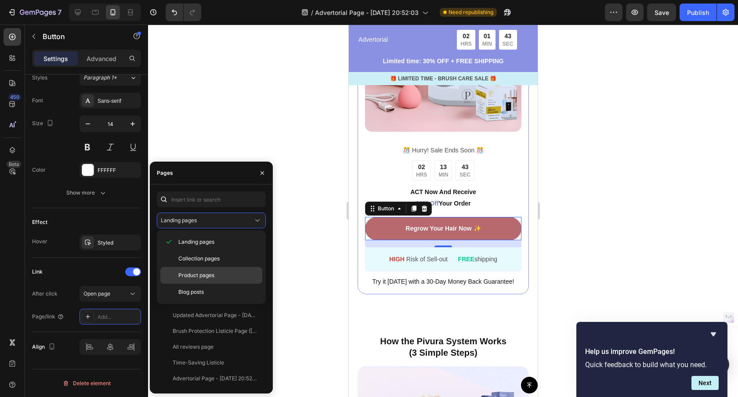
click at [224, 277] on p "Product pages" at bounding box center [218, 275] width 80 height 8
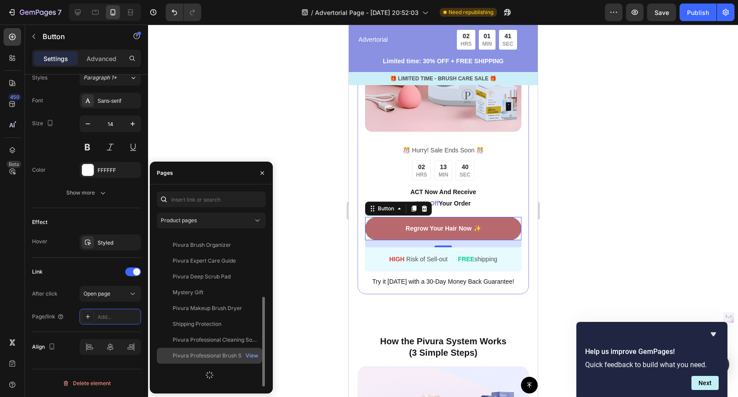
scroll to position [148, 0]
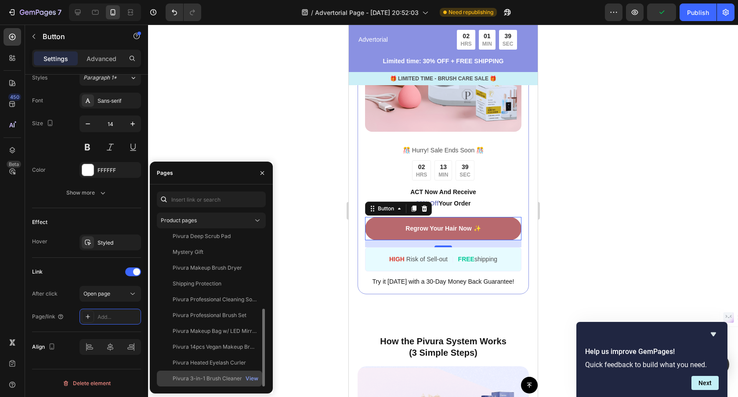
click at [221, 379] on div "Pivura 3-in-1 Brush Cleaner" at bounding box center [207, 379] width 69 height 8
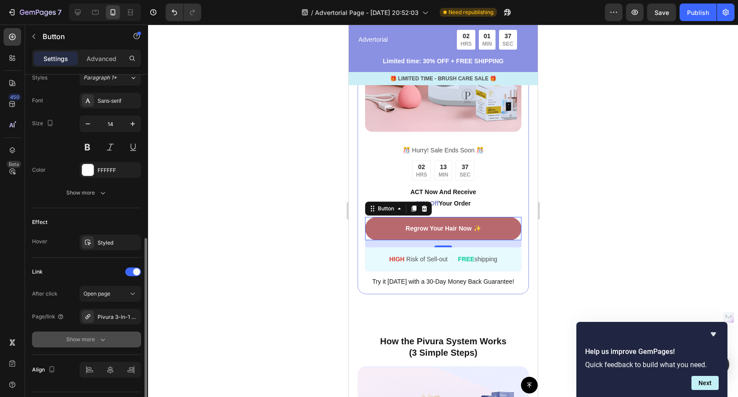
click at [90, 340] on div "Show more" at bounding box center [86, 339] width 41 height 9
click at [101, 271] on div "Link" at bounding box center [86, 272] width 109 height 14
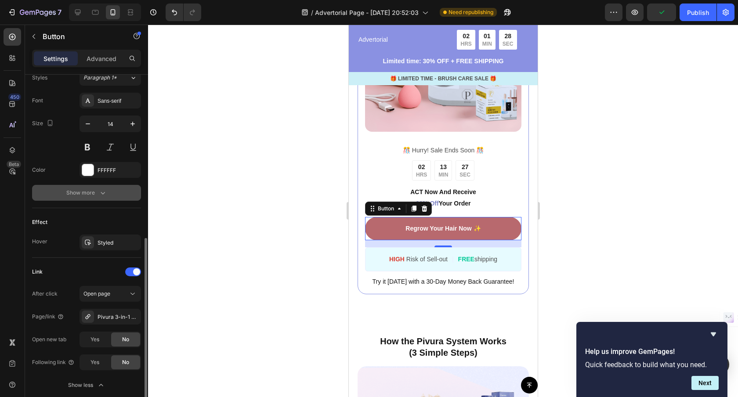
click at [100, 194] on icon "button" at bounding box center [102, 192] width 9 height 9
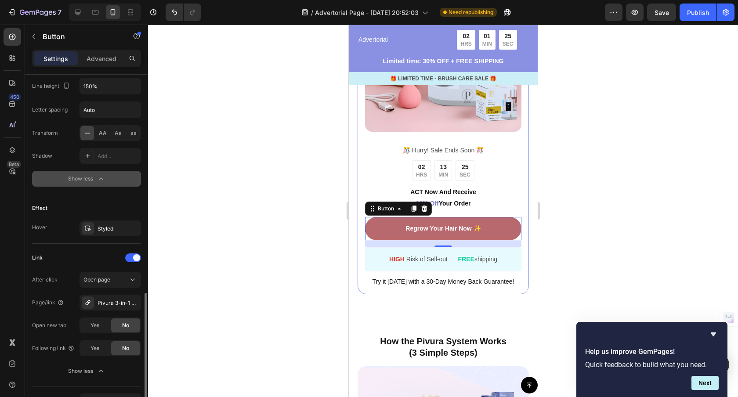
scroll to position [512, 0]
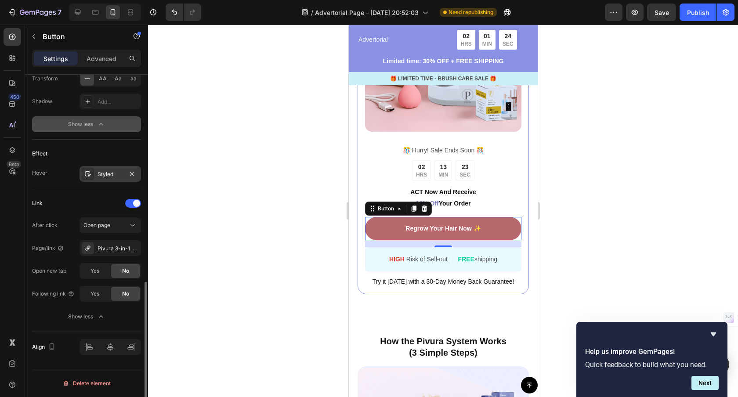
click at [91, 171] on icon at bounding box center [87, 173] width 7 height 7
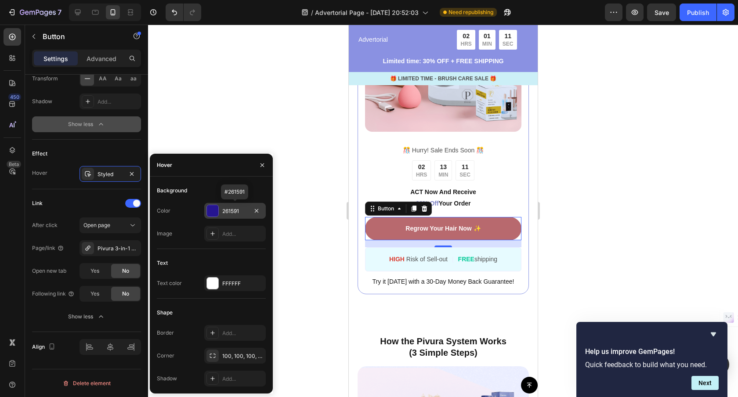
click at [240, 212] on div "261591" at bounding box center [234, 211] width 25 height 8
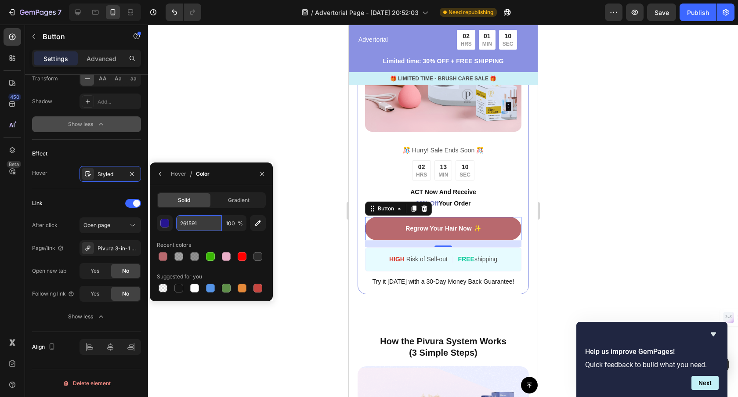
click at [198, 227] on input "261591" at bounding box center [199, 223] width 46 height 16
paste input "#A05A5C"
click at [213, 235] on div "#A05A5C 100 % Recent colors Suggested for you" at bounding box center [211, 254] width 109 height 79
type input "A05A5C"
click at [285, 128] on div at bounding box center [443, 211] width 590 height 372
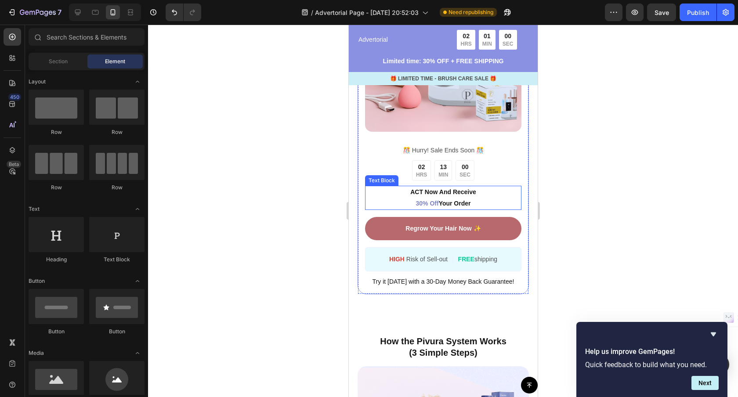
click at [455, 198] on p "ACT Now And Receive 30% Off Your Order" at bounding box center [442, 198] width 155 height 22
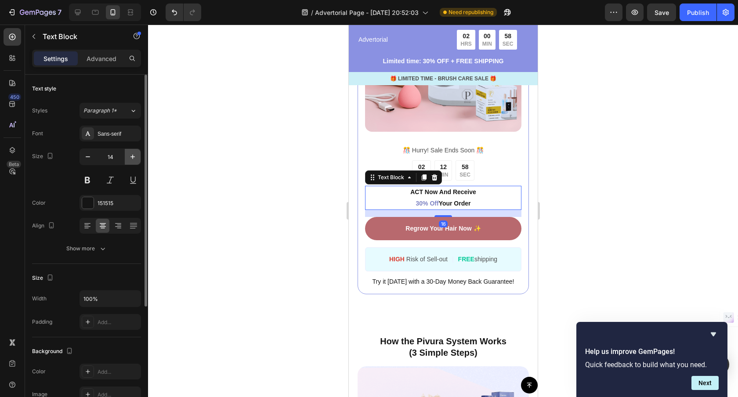
click at [130, 154] on icon "button" at bounding box center [132, 156] width 9 height 9
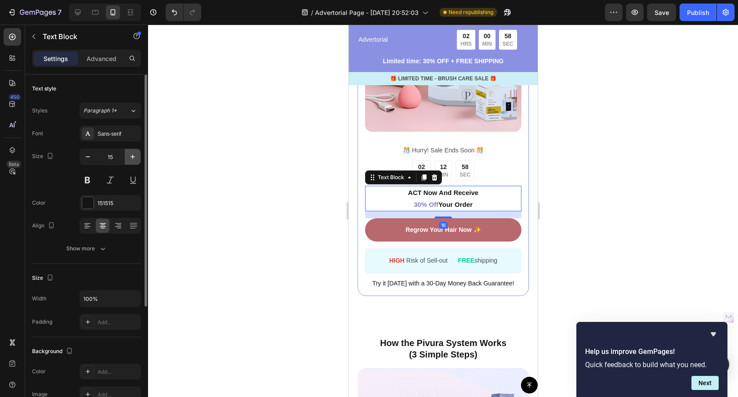
type input "16"
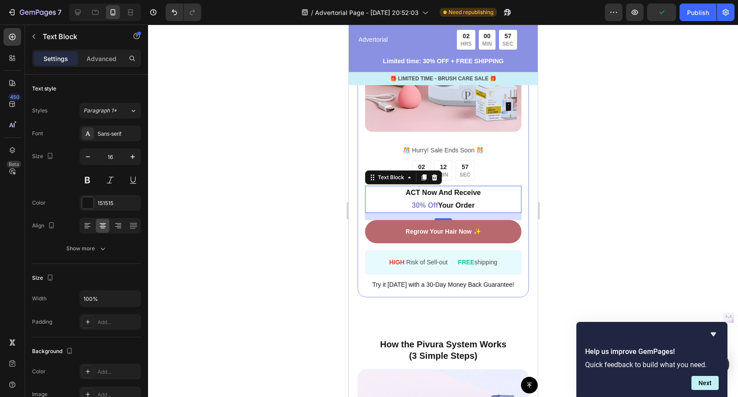
click at [232, 169] on div at bounding box center [443, 211] width 590 height 372
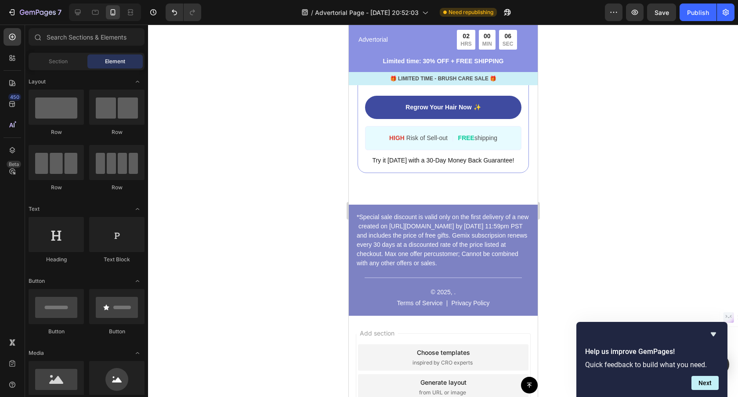
scroll to position [3803, 0]
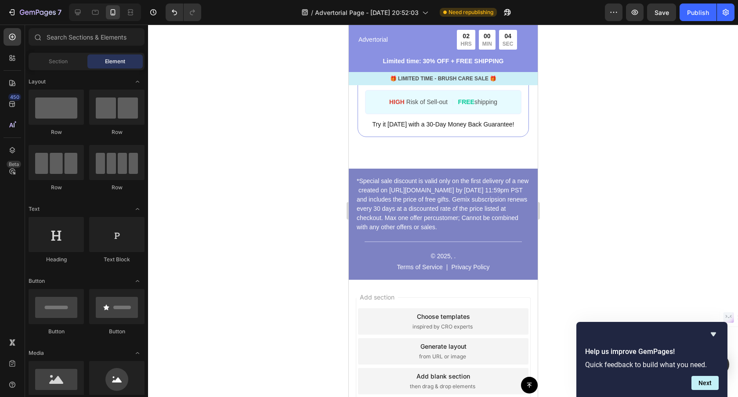
click at [426, 256] on p "© 2025, ." at bounding box center [442, 256] width 93 height 9
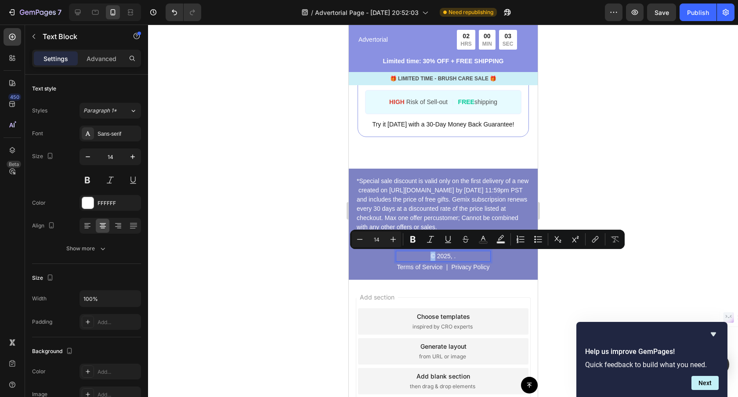
click at [429, 257] on p "© 2025, ." at bounding box center [442, 256] width 93 height 9
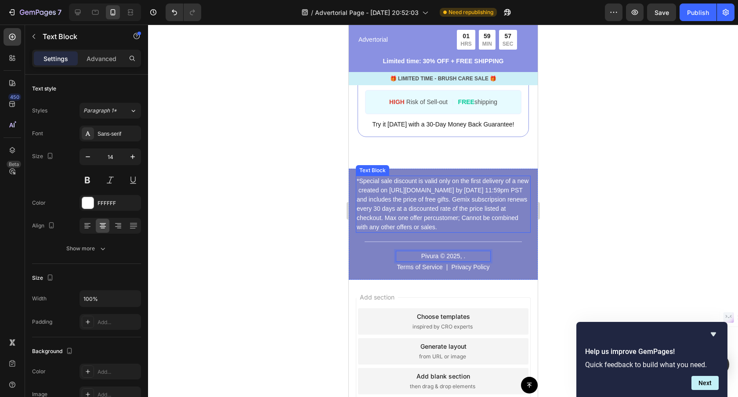
click at [500, 225] on p "*Special sale discount is valid only on the first delivery of a new created on …" at bounding box center [442, 204] width 173 height 55
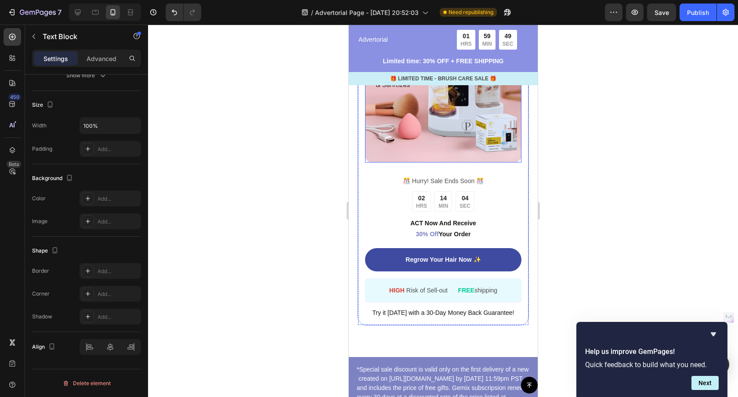
scroll to position [3646, 0]
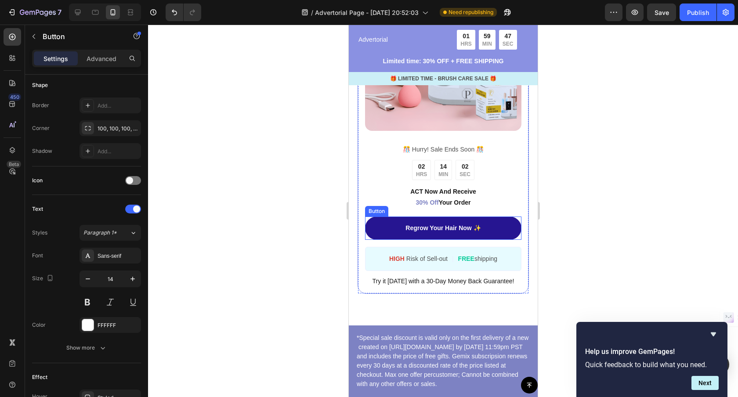
click at [487, 235] on link "Regrow Your Hair Now ✨" at bounding box center [442, 227] width 156 height 23
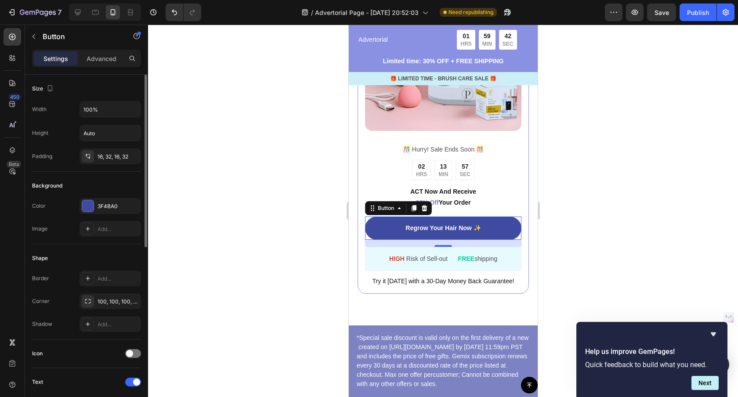
drag, startPoint x: 119, startPoint y: 206, endPoint x: 119, endPoint y: 215, distance: 8.8
click at [119, 206] on div "3F4BA0" at bounding box center [117, 206] width 41 height 8
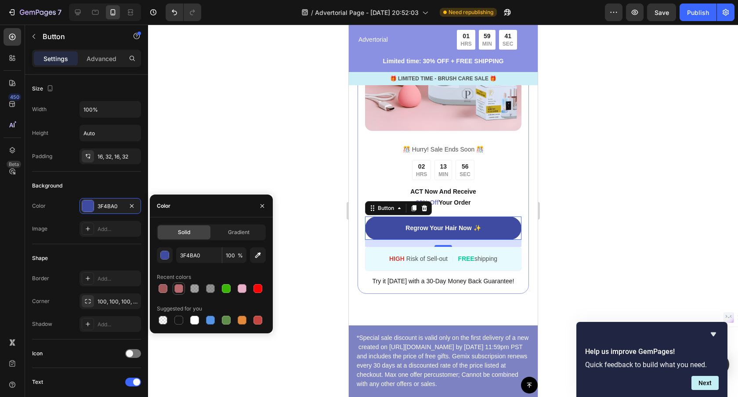
click at [179, 292] on div at bounding box center [178, 288] width 9 height 9
type input "B8696E"
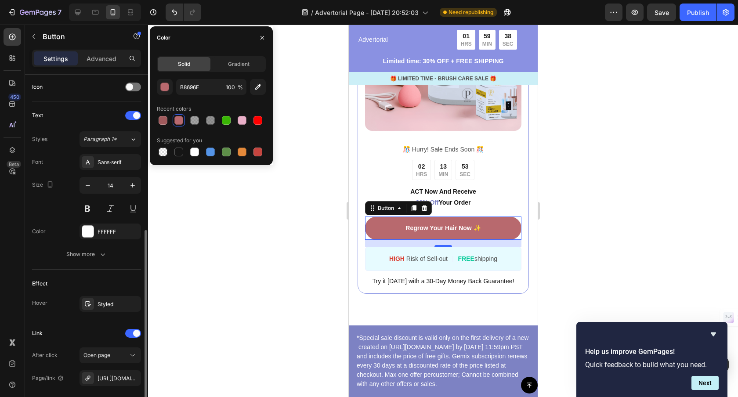
scroll to position [289, 0]
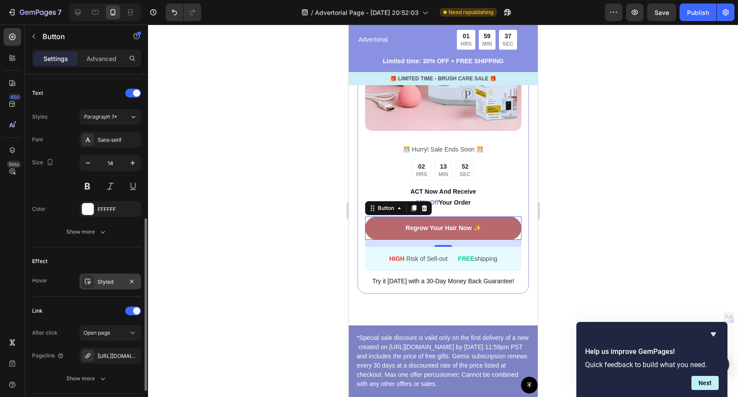
click at [107, 284] on div "Styled" at bounding box center [109, 282] width 25 height 8
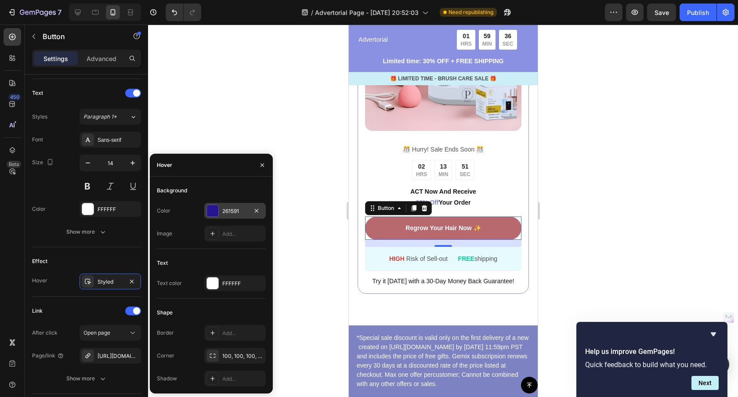
click at [233, 214] on div "261591" at bounding box center [234, 211] width 25 height 8
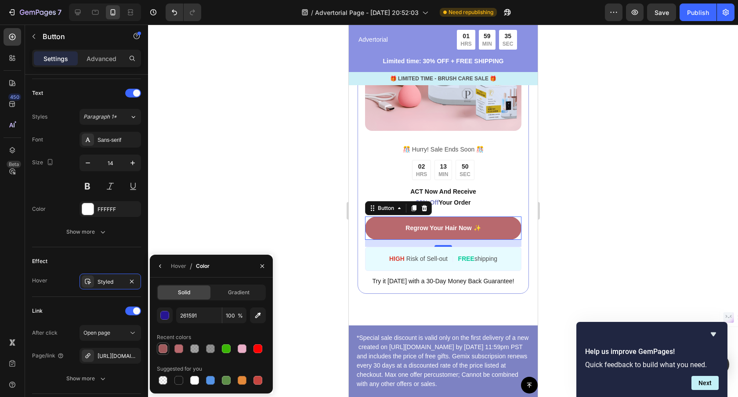
click at [163, 350] on div at bounding box center [163, 348] width 9 height 9
type input "A05A5C"
click at [328, 170] on div at bounding box center [443, 211] width 590 height 372
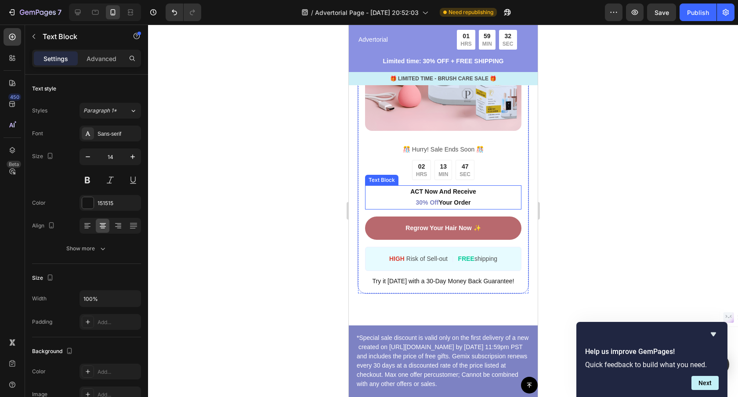
click at [475, 203] on p "ACT Now And Receive 30% Off Your Order" at bounding box center [442, 197] width 155 height 22
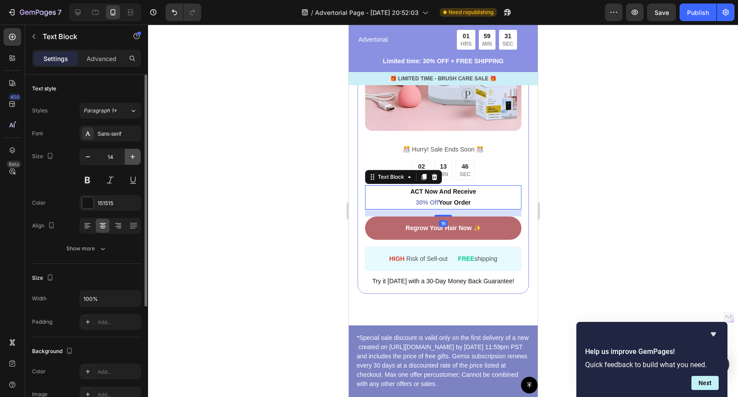
click at [132, 156] on icon "button" at bounding box center [132, 157] width 4 height 4
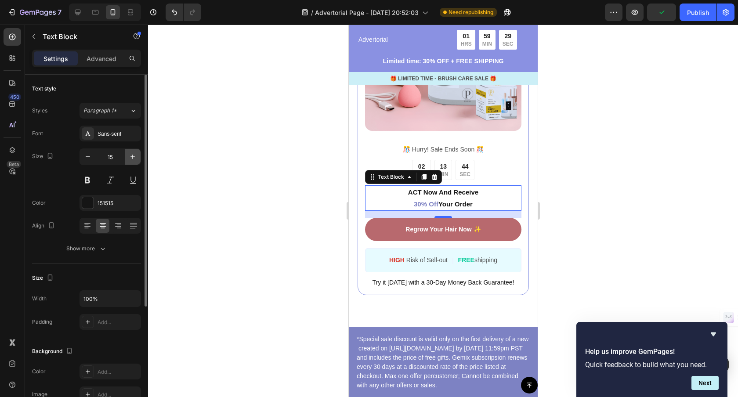
click at [132, 156] on icon "button" at bounding box center [132, 157] width 4 height 4
type input "16"
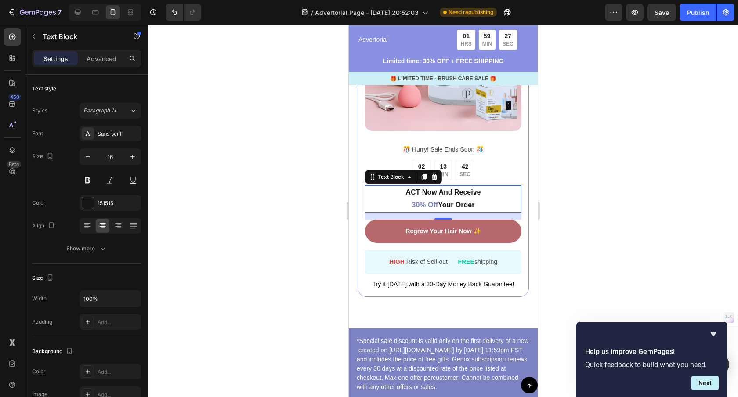
click at [282, 210] on div at bounding box center [443, 211] width 590 height 372
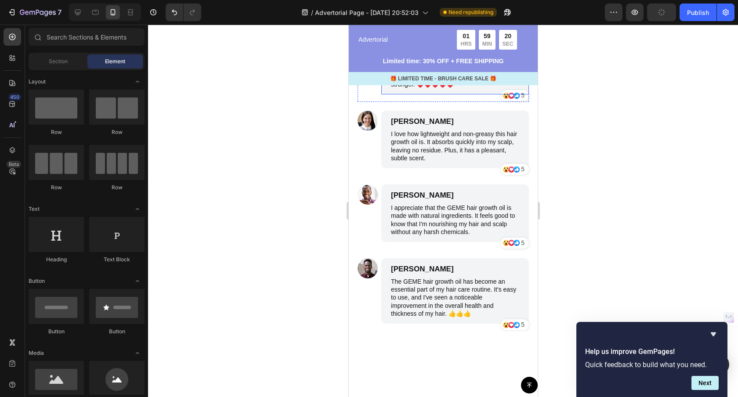
scroll to position [3055, 0]
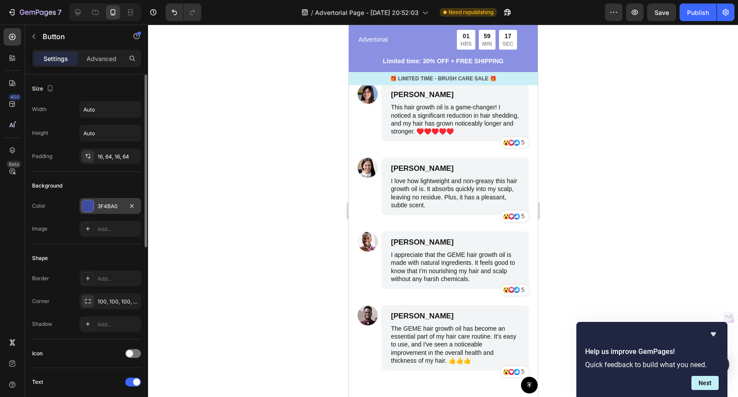
click at [108, 207] on div "3F4BA0" at bounding box center [109, 206] width 25 height 8
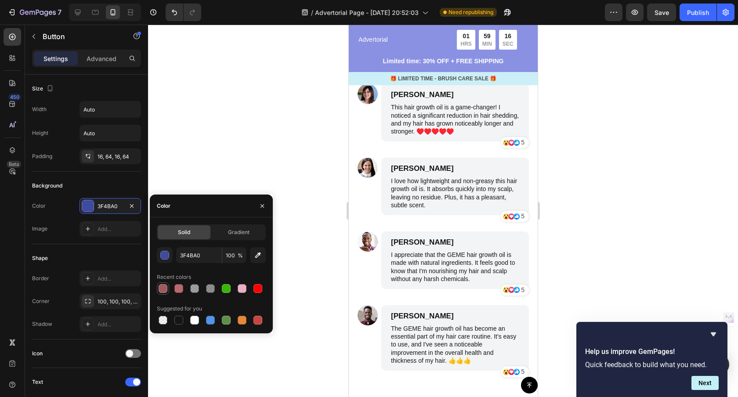
drag, startPoint x: 178, startPoint y: 289, endPoint x: 168, endPoint y: 285, distance: 11.3
click at [178, 289] on div at bounding box center [178, 288] width 9 height 9
type input "B8696E"
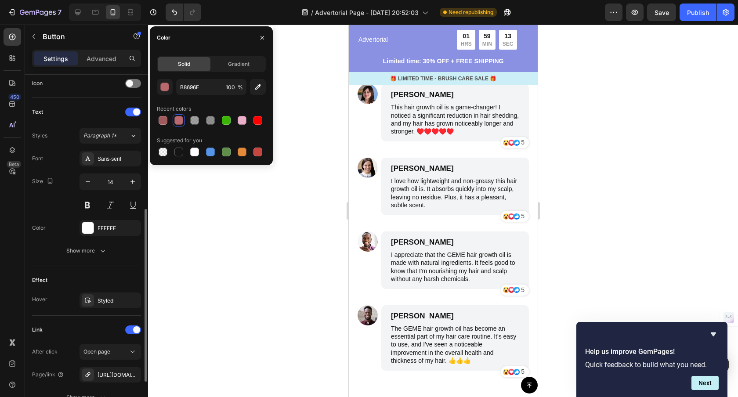
scroll to position [296, 0]
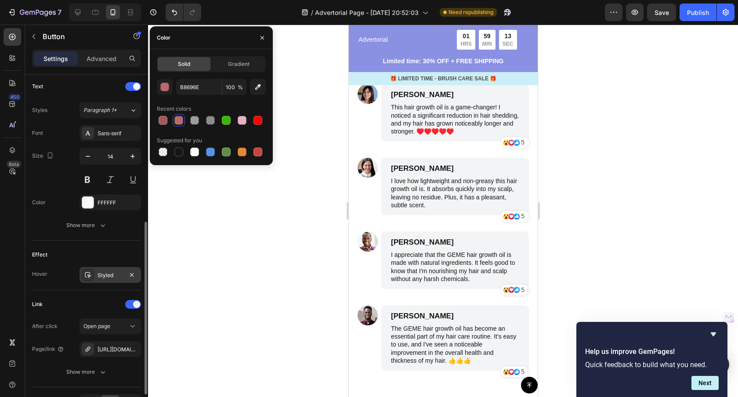
click at [111, 268] on div "Styled" at bounding box center [109, 275] width 61 height 16
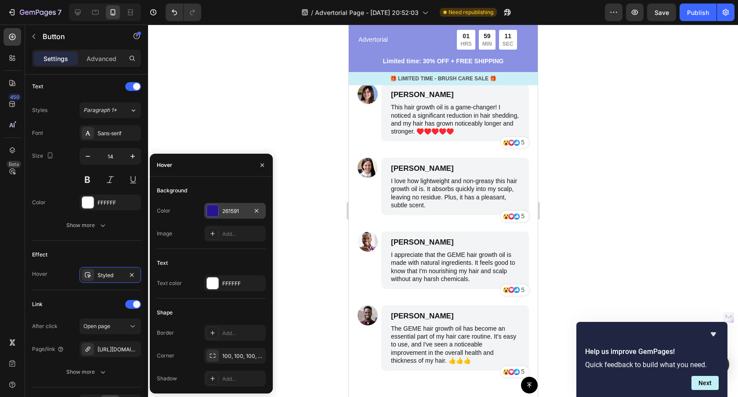
click at [241, 211] on div "261591" at bounding box center [234, 211] width 25 height 8
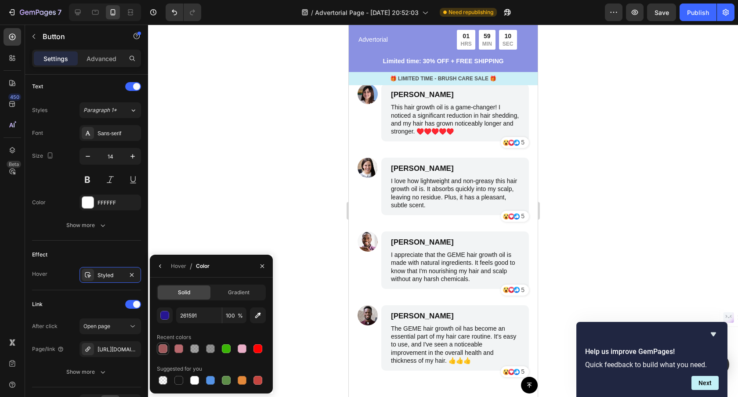
click at [166, 345] on div at bounding box center [163, 348] width 9 height 9
type input "A05A5C"
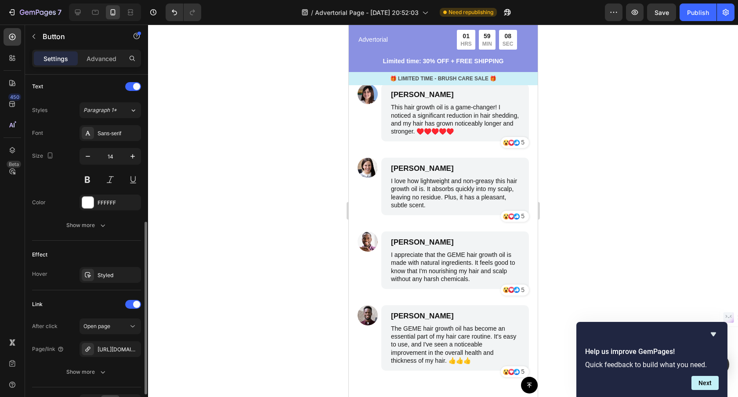
click at [121, 247] on div "Effect Hover Styled" at bounding box center [86, 266] width 109 height 50
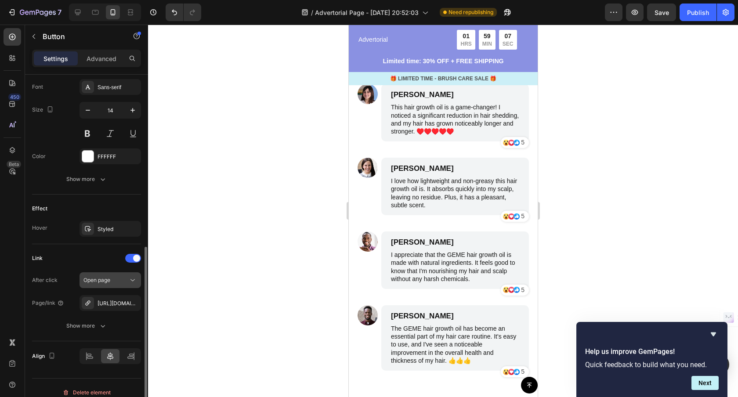
drag, startPoint x: 129, startPoint y: 299, endPoint x: 122, endPoint y: 301, distance: 7.7
click at [0, 0] on button "button" at bounding box center [0, 0] width 0 height 0
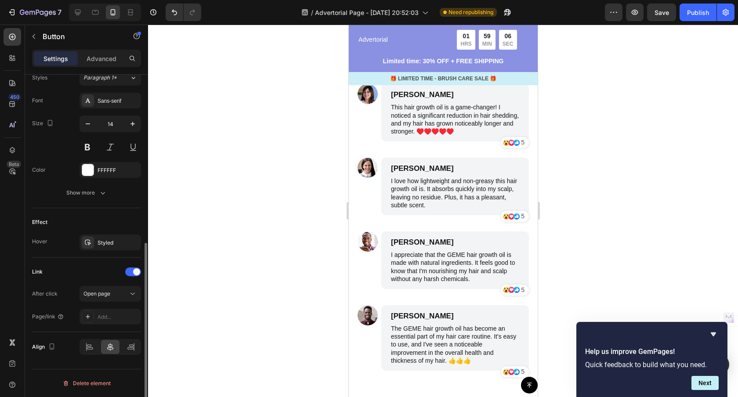
scroll to position [328, 0]
click at [107, 315] on div "Add..." at bounding box center [117, 318] width 41 height 8
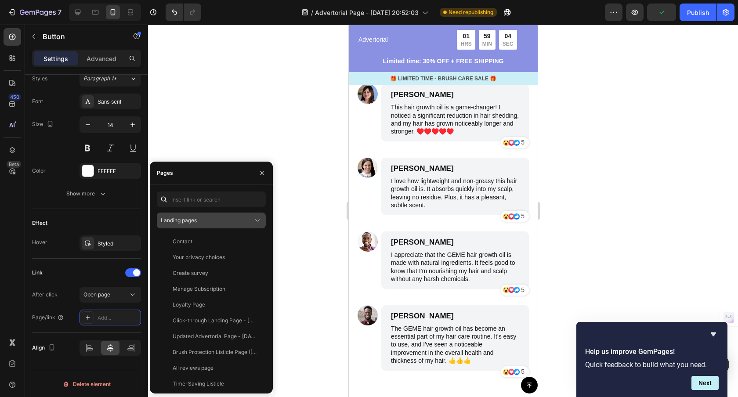
click at [219, 220] on div "Landing pages" at bounding box center [207, 220] width 92 height 8
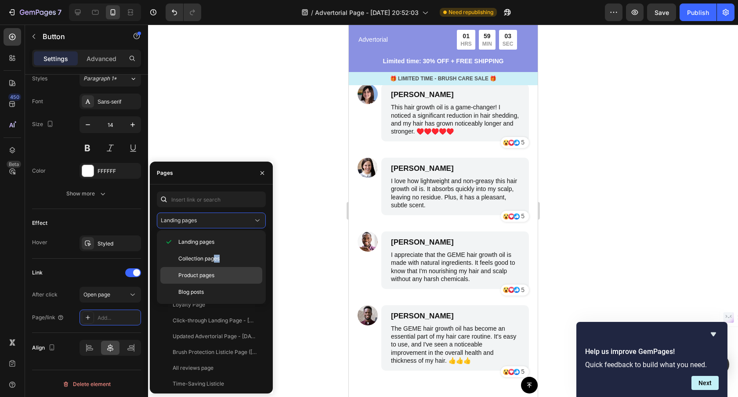
drag, startPoint x: 215, startPoint y: 256, endPoint x: 213, endPoint y: 269, distance: 13.4
click at [213, 269] on div "Landing pages Collection pages Product pages Blog posts" at bounding box center [211, 267] width 102 height 67
click at [220, 274] on p "Product pages" at bounding box center [218, 275] width 80 height 8
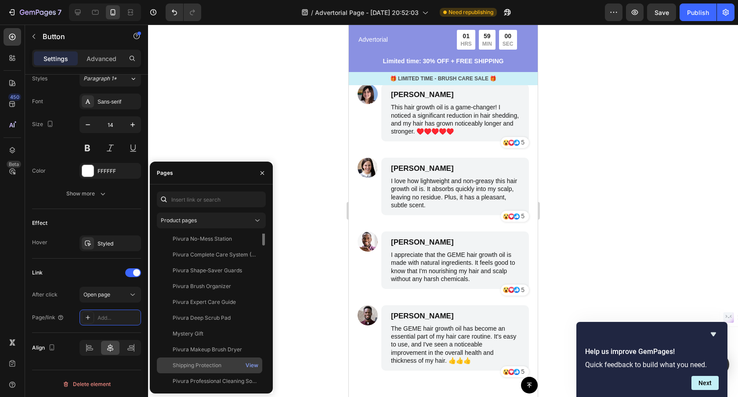
scroll to position [148, 0]
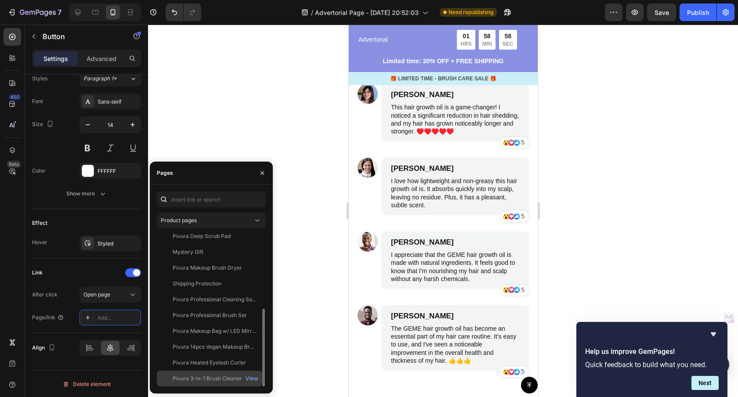
click at [227, 379] on div "Pivura 3-in-1 Brush Cleaner" at bounding box center [207, 379] width 69 height 8
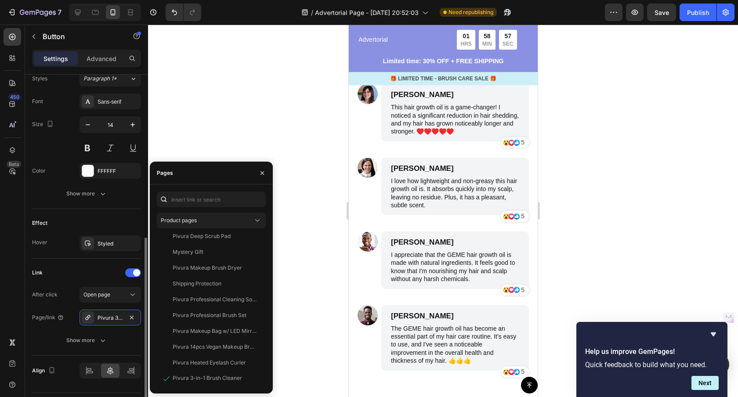
click at [85, 270] on div "Link" at bounding box center [86, 273] width 109 height 14
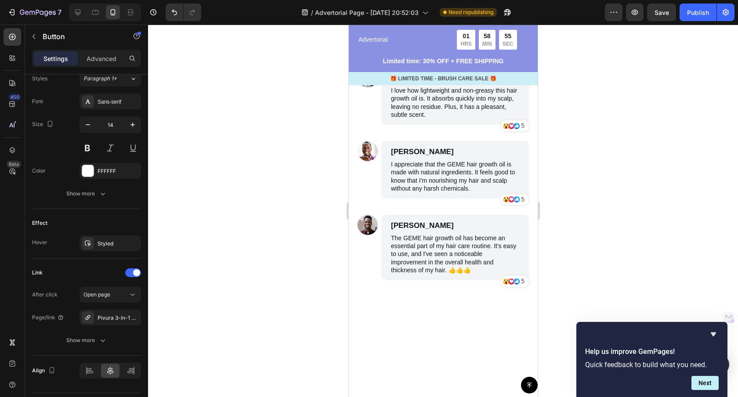
scroll to position [3250, 0]
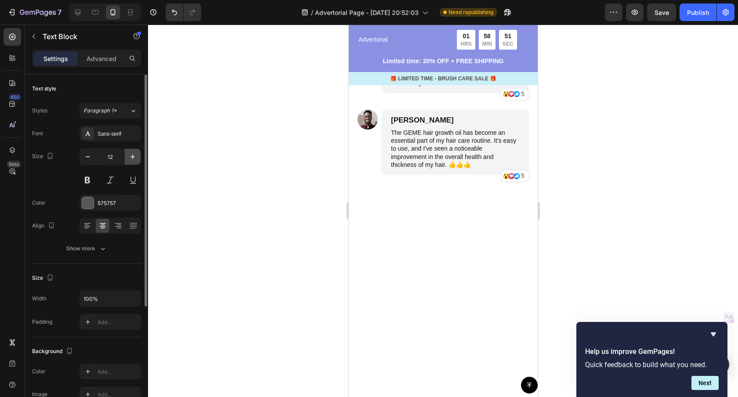
click at [129, 151] on button "button" at bounding box center [133, 157] width 16 height 16
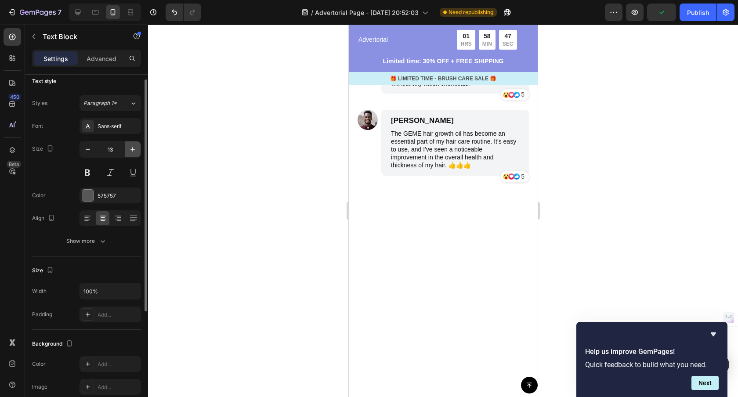
click at [130, 152] on icon "button" at bounding box center [132, 149] width 9 height 9
type input "14"
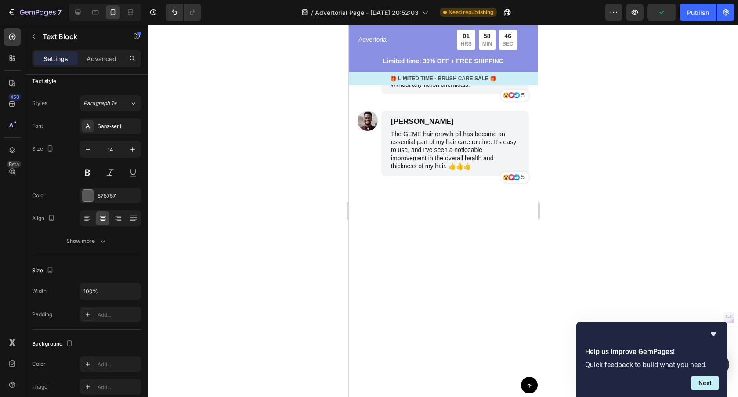
click at [648, 259] on div at bounding box center [443, 211] width 590 height 372
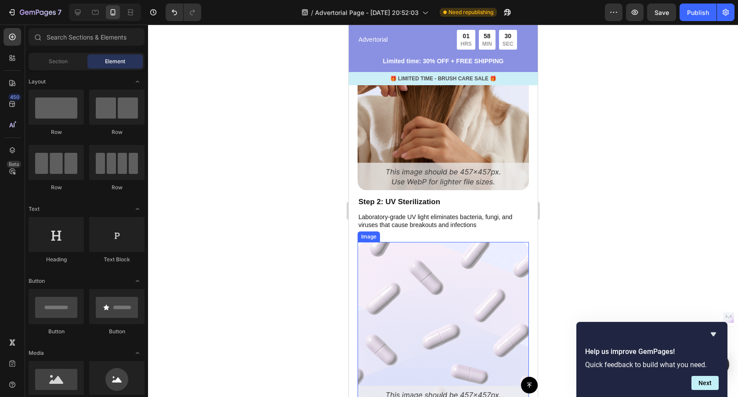
scroll to position [2309, 0]
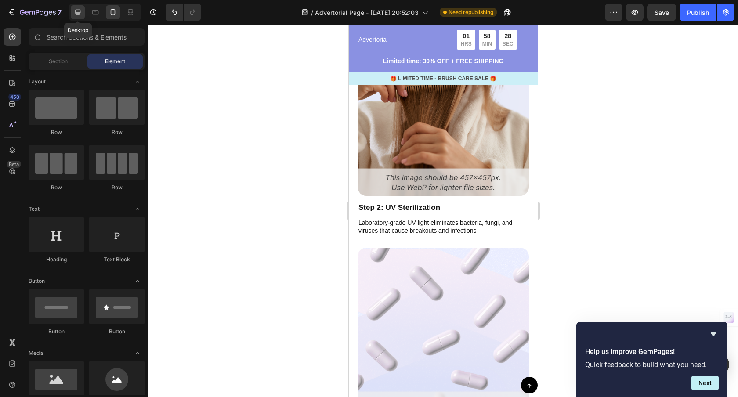
click at [79, 17] on div at bounding box center [78, 12] width 14 height 14
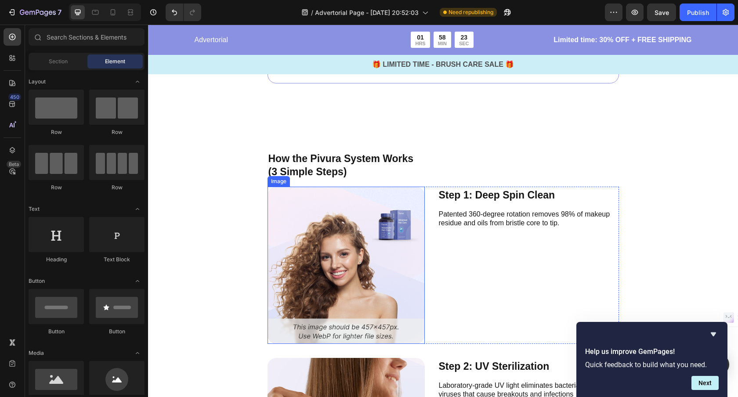
scroll to position [1797, 0]
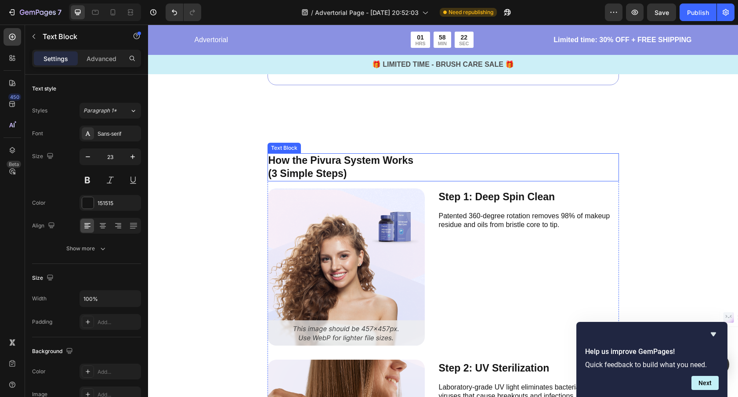
click at [366, 163] on p "How the Pivura System Works" at bounding box center [443, 160] width 350 height 13
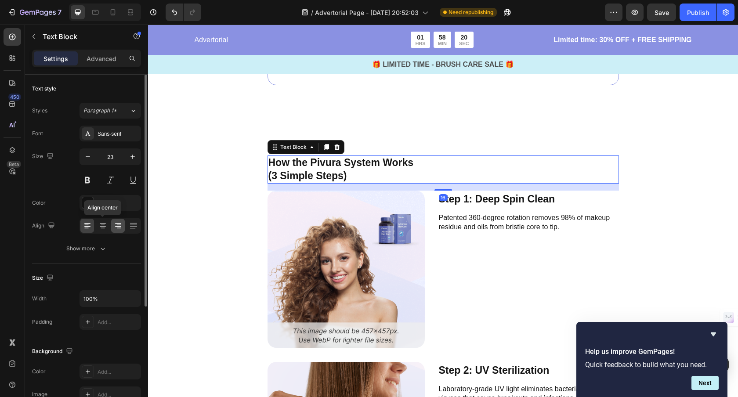
drag, startPoint x: 103, startPoint y: 226, endPoint x: 113, endPoint y: 223, distance: 10.1
click at [103, 226] on icon at bounding box center [102, 225] width 9 height 9
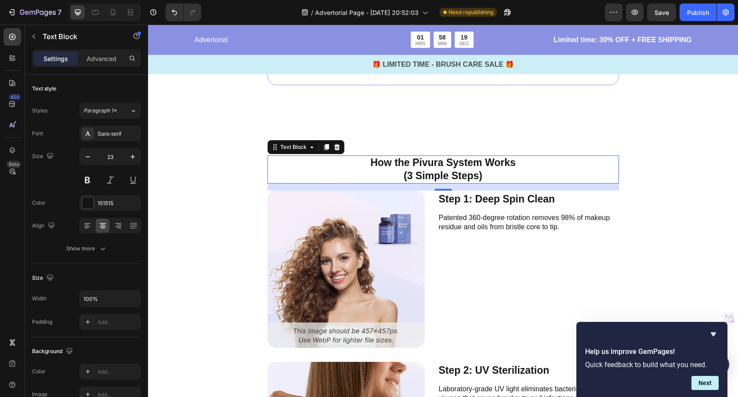
click at [694, 173] on div "Button Sticky Advertorial Text Block 01 HRS 58 MIN 19 SEC Countdown Timer Row L…" at bounding box center [443, 130] width 590 height 3771
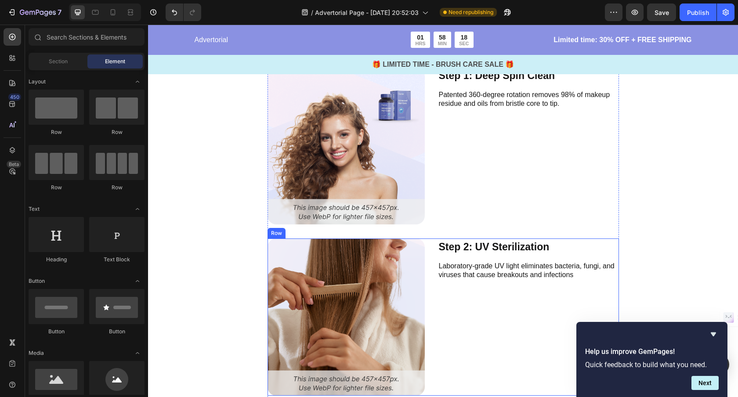
scroll to position [1953, 0]
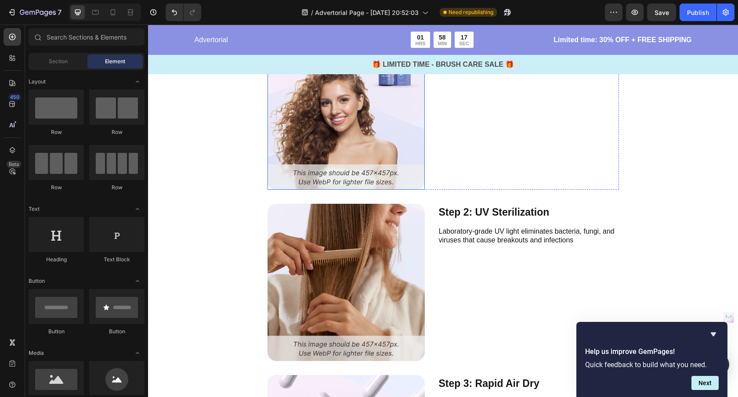
click at [353, 137] on img at bounding box center [345, 110] width 157 height 157
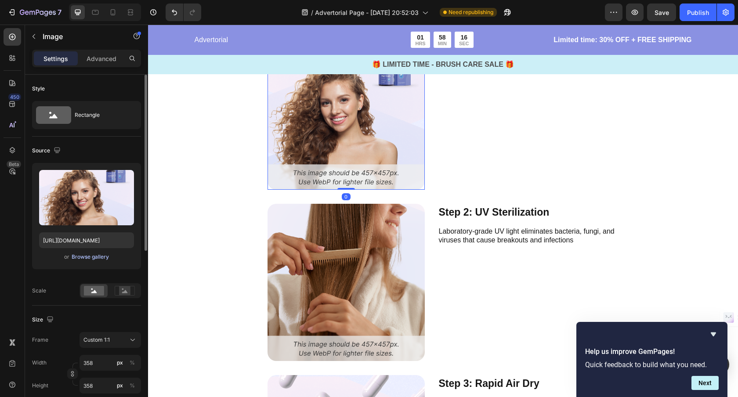
click at [93, 259] on div "Browse gallery" at bounding box center [90, 257] width 37 height 8
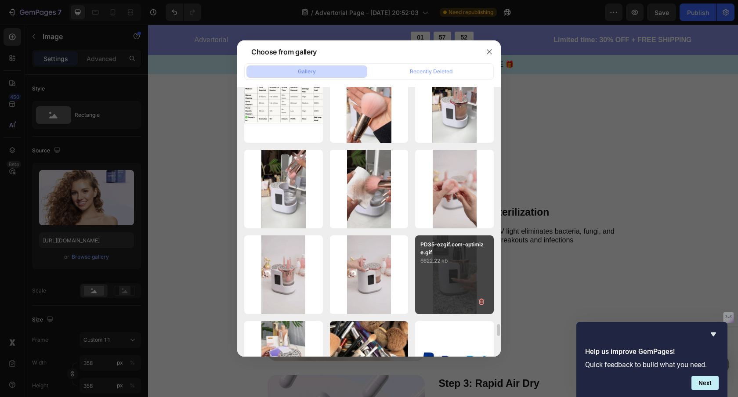
scroll to position [5617, 0]
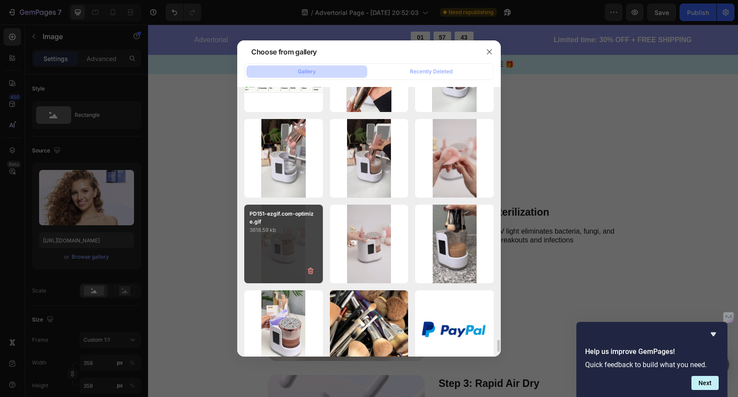
click at [278, 247] on div "PD151-ezgif.com-optimize.gif 3618.59 kb" at bounding box center [283, 244] width 79 height 79
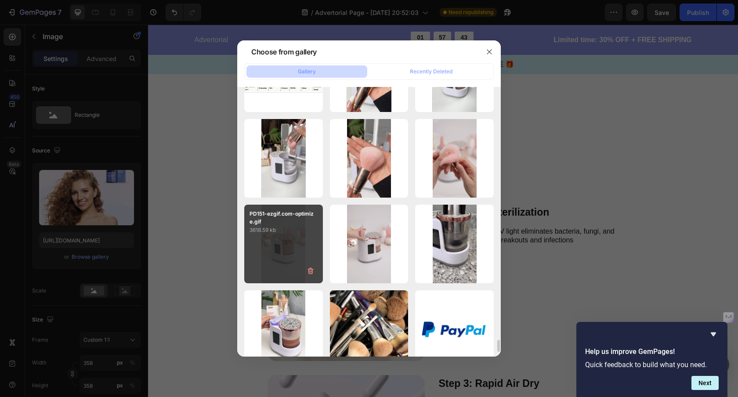
type input "https://cdn.shopify.com/s/files/1/0912/7670/6102/files/gempages_569791617079182…"
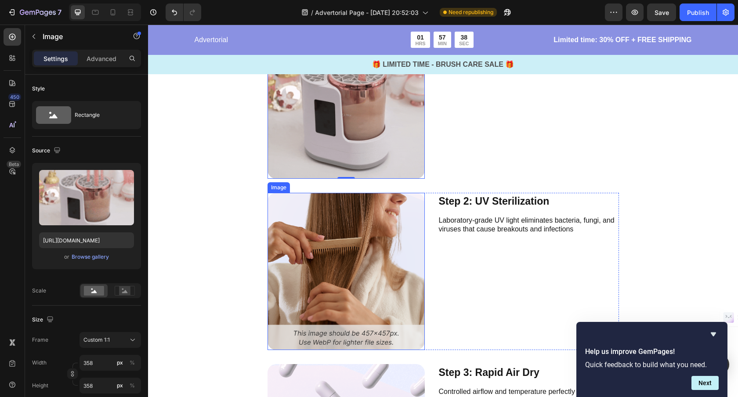
scroll to position [7, 0]
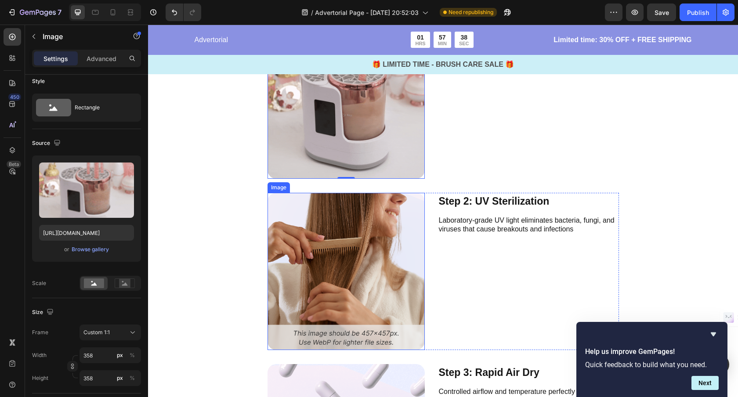
click at [332, 259] on img at bounding box center [345, 271] width 157 height 157
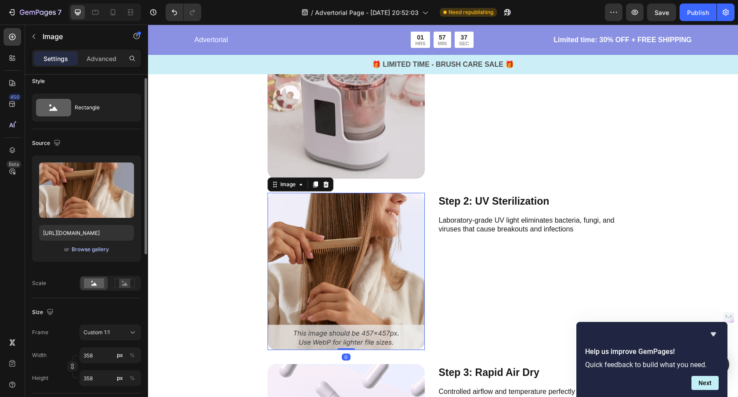
click at [98, 249] on div "Browse gallery" at bounding box center [90, 249] width 37 height 8
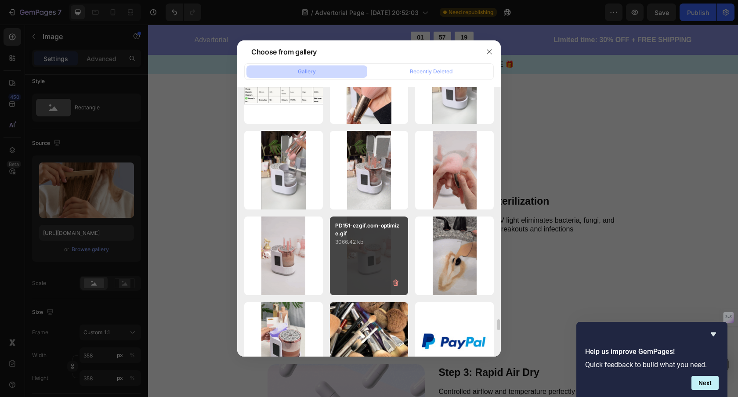
scroll to position [5604, 0]
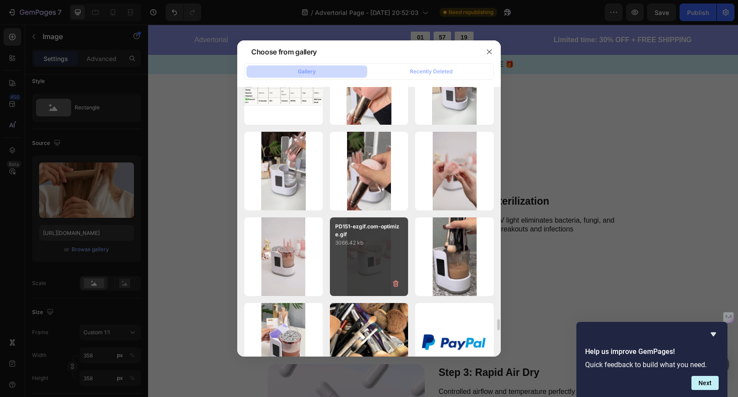
click at [384, 251] on div "PD151-ezgif.com-optimize.gif 3066.42 kb" at bounding box center [369, 256] width 79 height 79
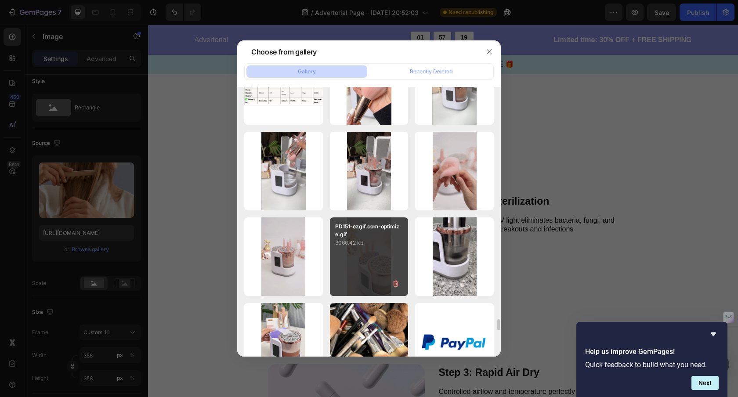
type input "https://cdn.shopify.com/s/files/1/0912/7670/6102/files/gempages_569791617079182…"
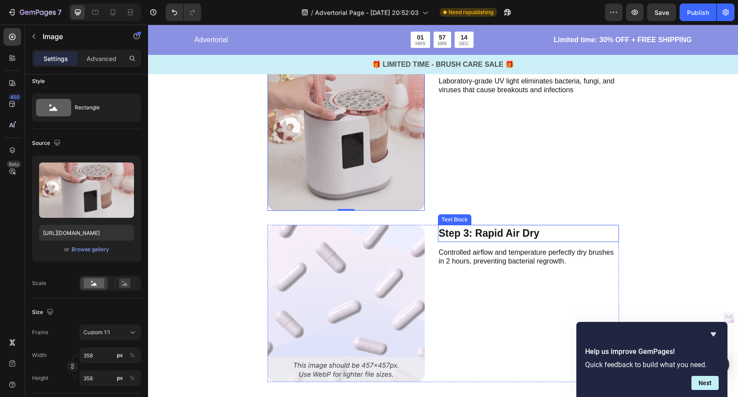
scroll to position [2107, 0]
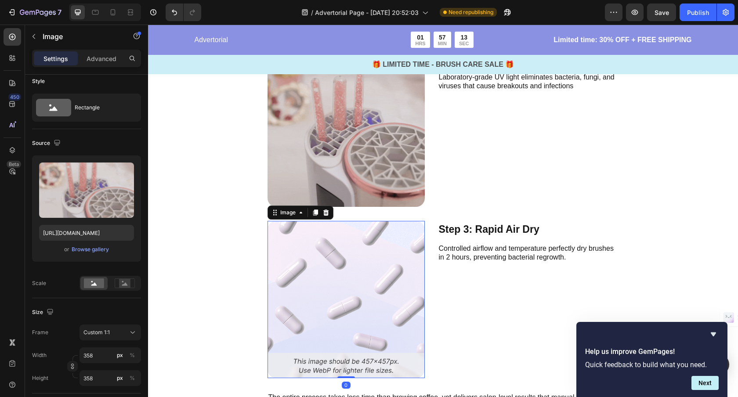
click at [376, 254] on img at bounding box center [345, 299] width 157 height 157
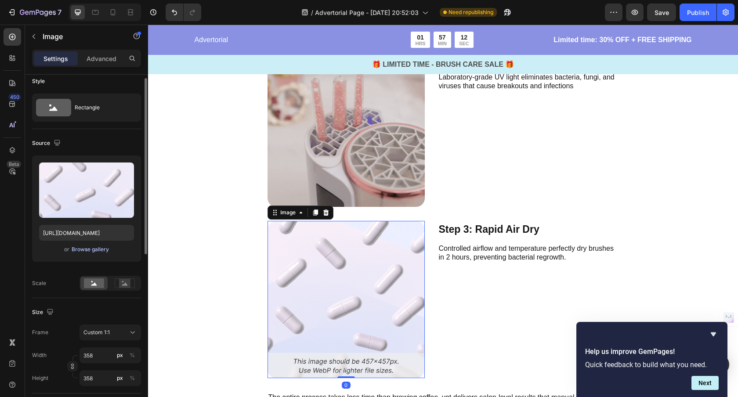
click at [104, 249] on div "Browse gallery" at bounding box center [90, 249] width 37 height 8
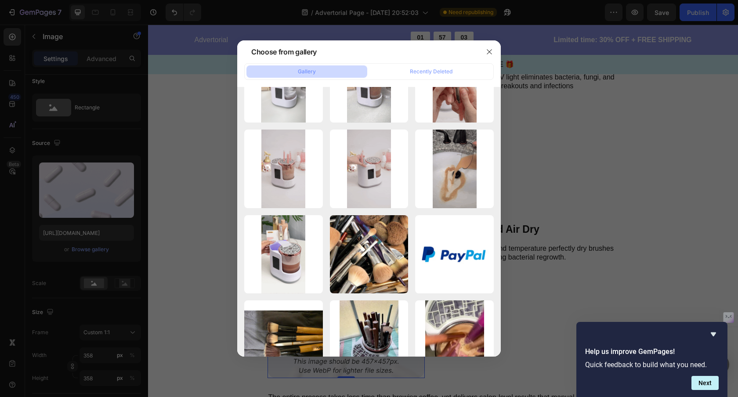
scroll to position [5763, 0]
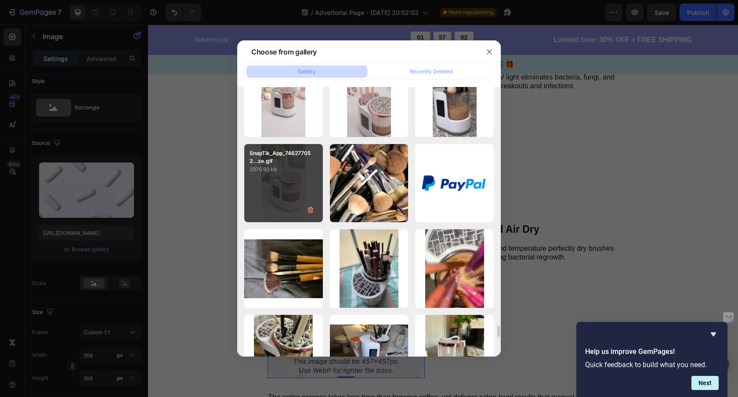
click at [281, 189] on div "SnapTik_App_746277052...ze.gif 2979.92 kb" at bounding box center [283, 183] width 79 height 79
type input "https://cdn.shopify.com/s/files/1/0912/7670/6102/files/gempages_569791617079182…"
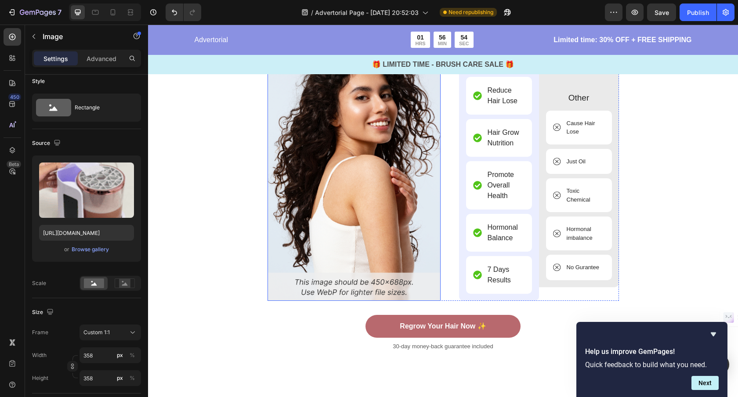
scroll to position [2477, 0]
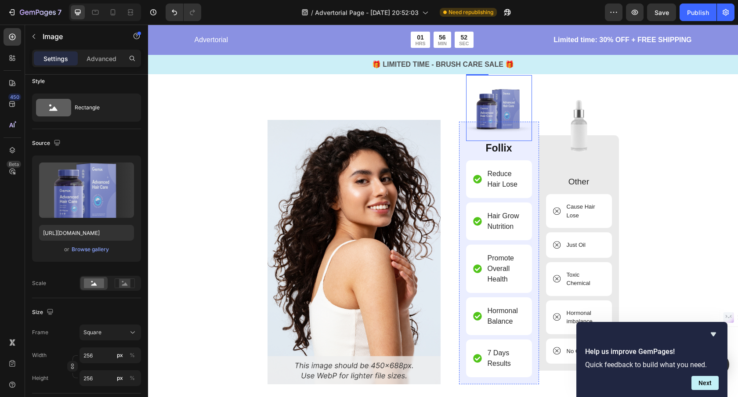
click at [490, 115] on img at bounding box center [499, 108] width 66 height 66
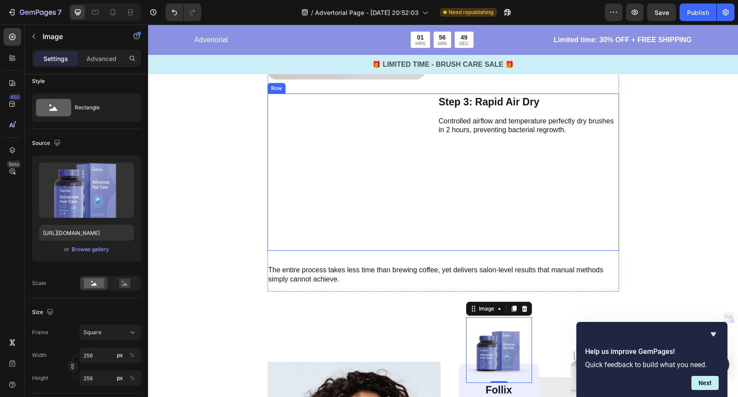
scroll to position [2195, 0]
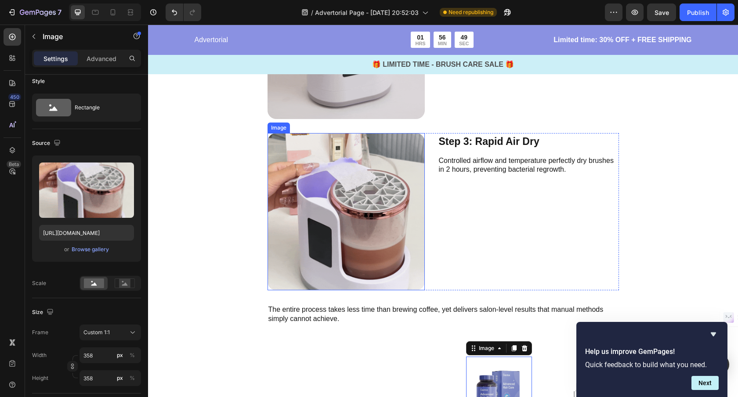
click at [354, 213] on img at bounding box center [345, 211] width 157 height 157
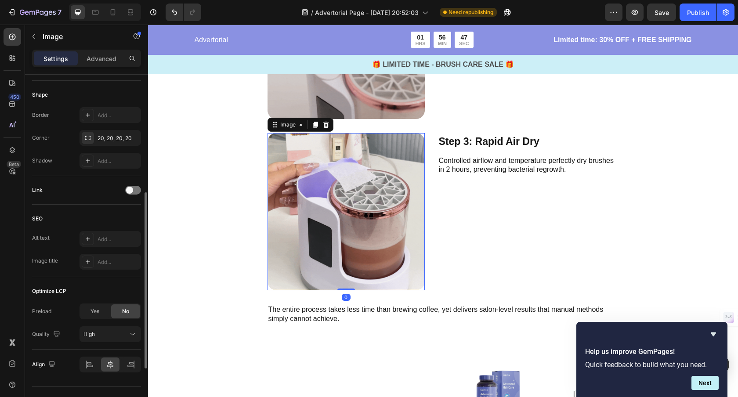
scroll to position [338, 0]
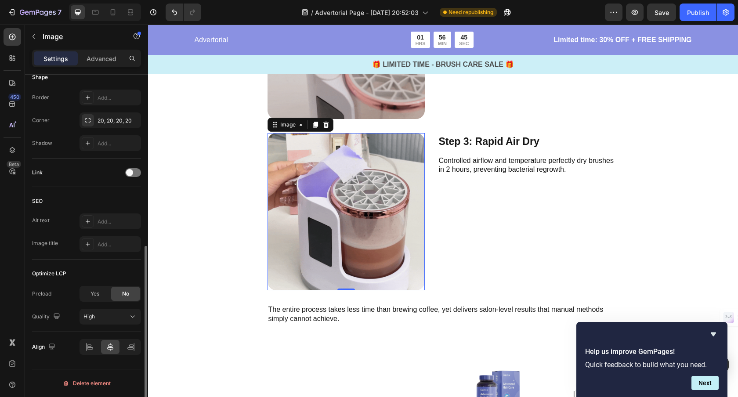
drag, startPoint x: 97, startPoint y: 293, endPoint x: 96, endPoint y: 299, distance: 5.8
click at [97, 293] on span "Yes" at bounding box center [94, 294] width 9 height 8
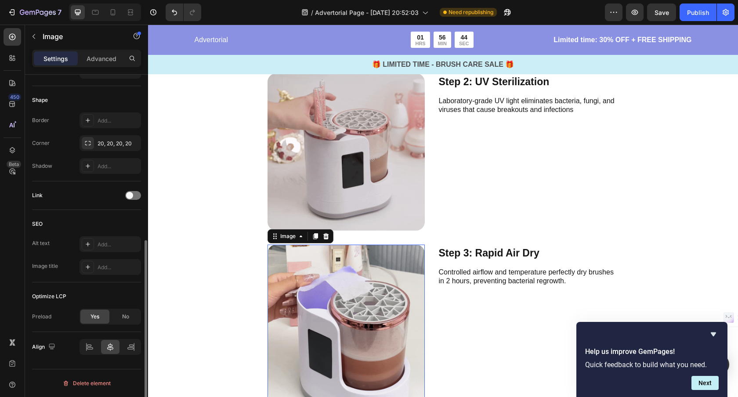
scroll to position [2074, 0]
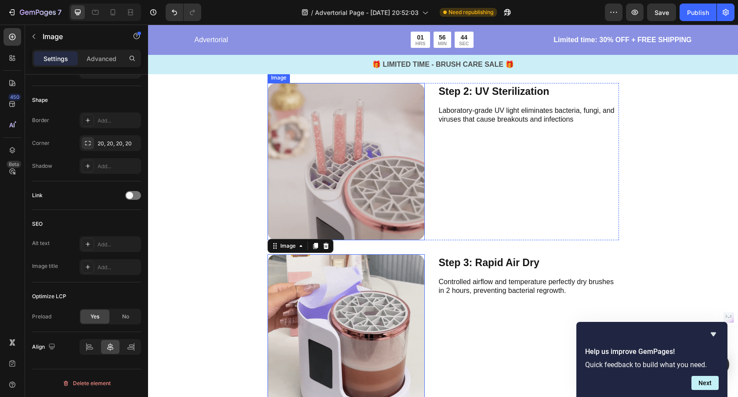
click at [352, 202] on img at bounding box center [345, 161] width 157 height 157
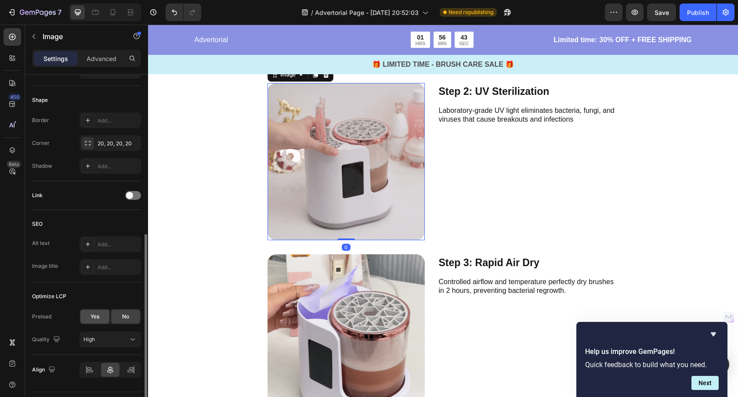
click at [93, 317] on span "Yes" at bounding box center [94, 317] width 9 height 8
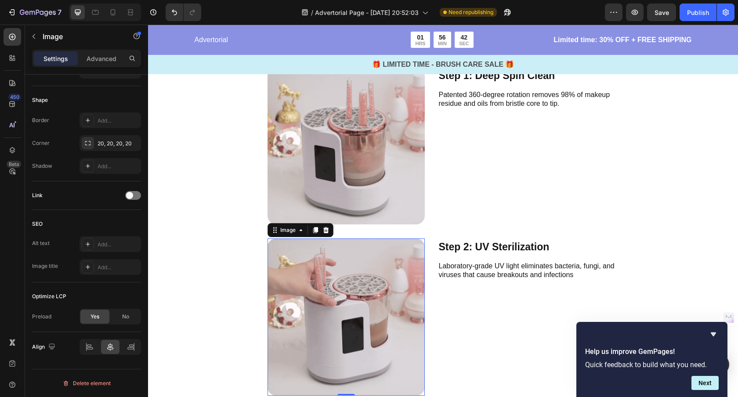
scroll to position [1905, 0]
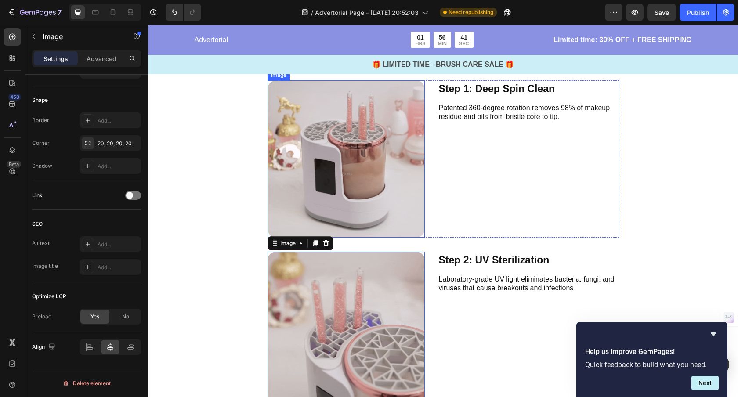
click at [369, 204] on img at bounding box center [345, 158] width 157 height 157
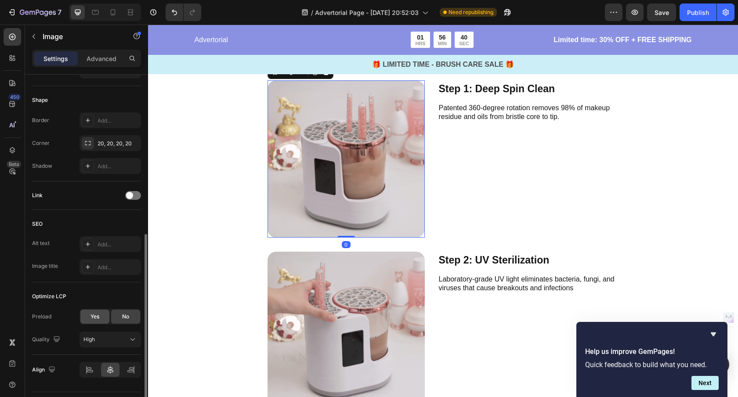
click at [90, 318] on span "Yes" at bounding box center [94, 317] width 9 height 8
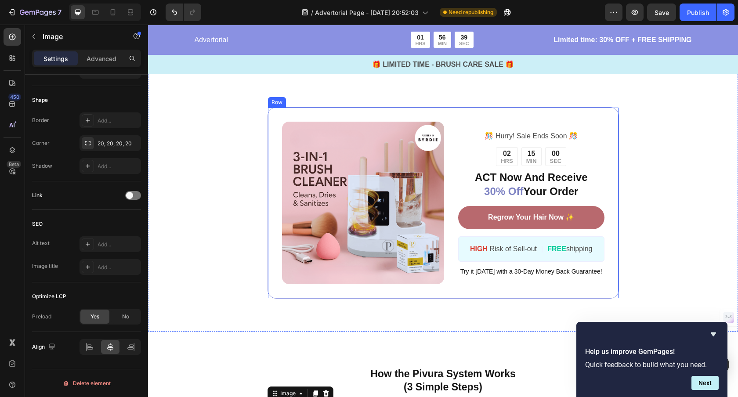
scroll to position [1585, 0]
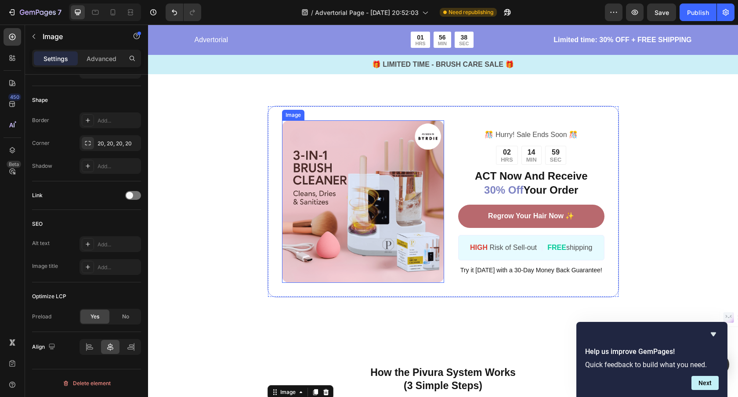
click at [328, 250] on img at bounding box center [363, 201] width 162 height 162
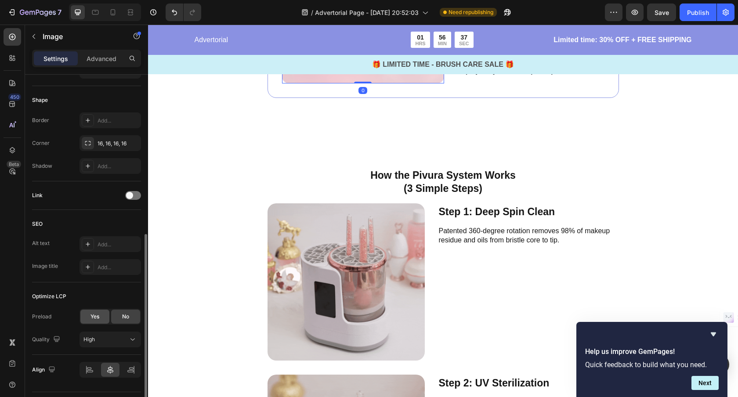
click at [103, 318] on div "Yes" at bounding box center [94, 317] width 29 height 14
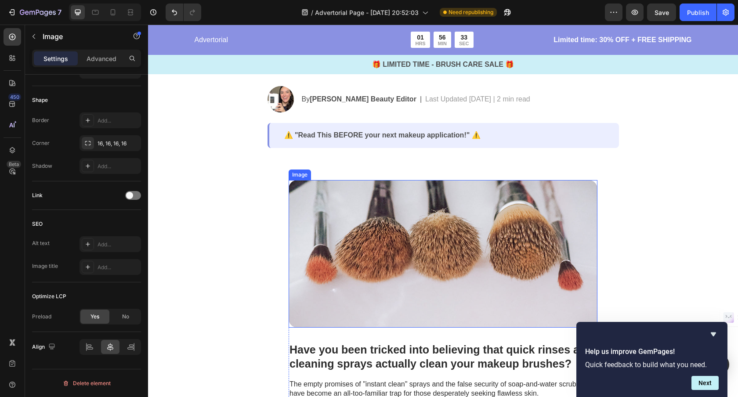
scroll to position [110, 0]
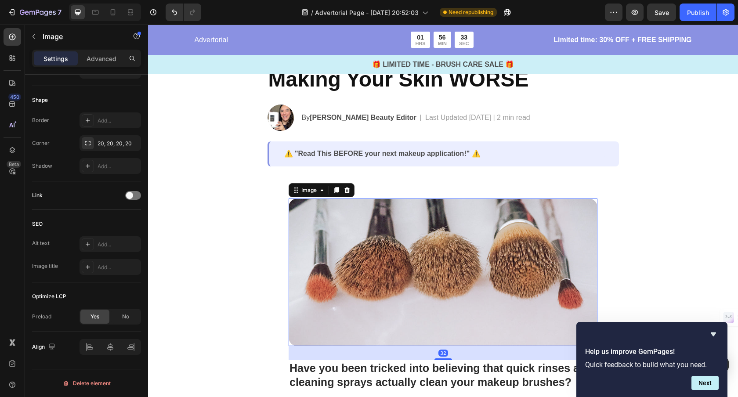
click at [348, 287] on img at bounding box center [443, 271] width 309 height 147
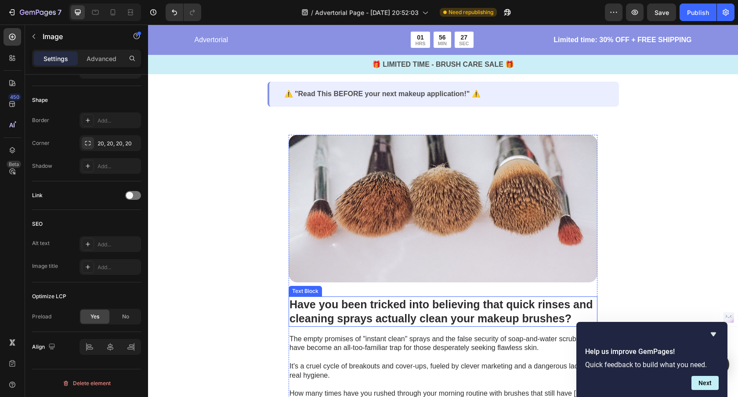
scroll to position [161, 0]
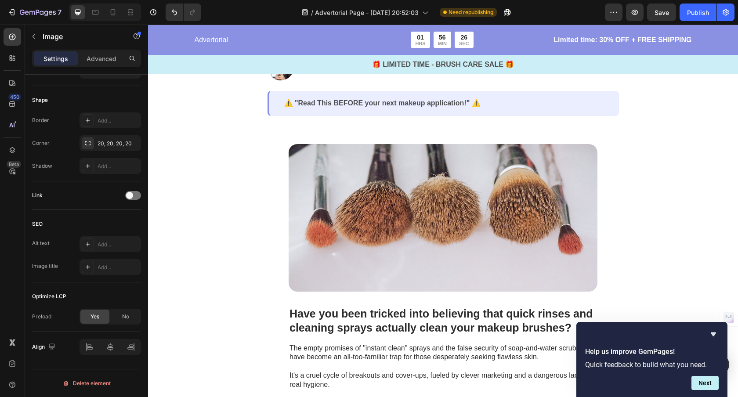
click at [333, 274] on img at bounding box center [443, 217] width 309 height 147
click at [317, 263] on img at bounding box center [443, 217] width 309 height 147
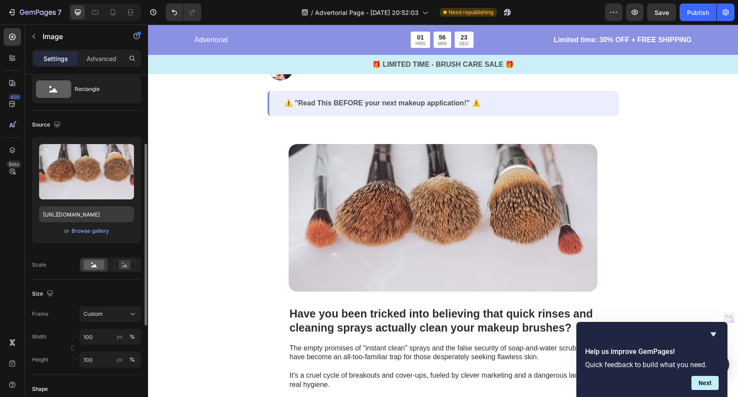
scroll to position [0, 0]
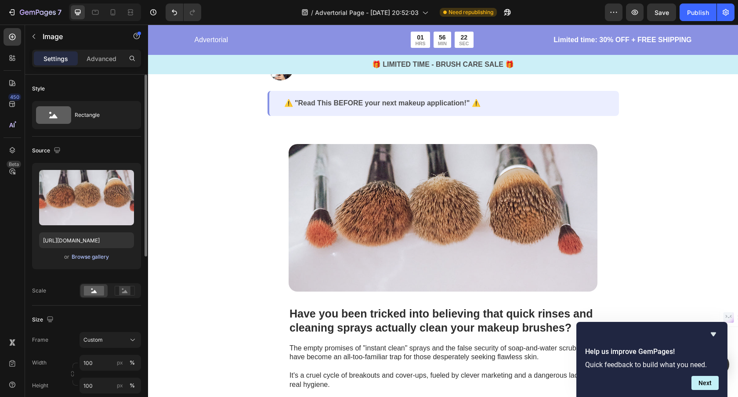
click at [89, 257] on div "Browse gallery" at bounding box center [90, 257] width 37 height 8
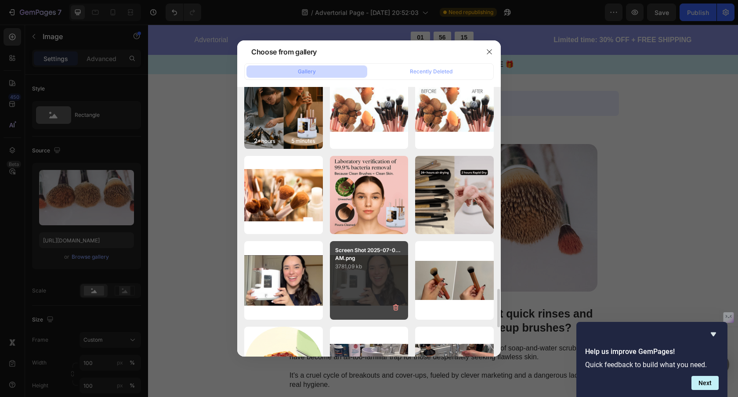
scroll to position [1563, 0]
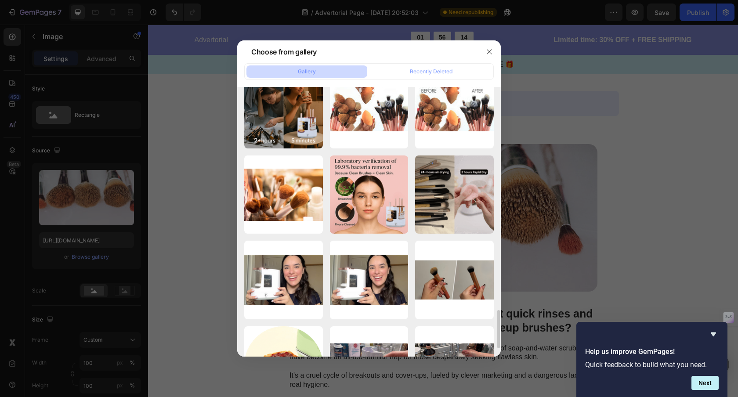
click at [233, 170] on div at bounding box center [369, 198] width 738 height 397
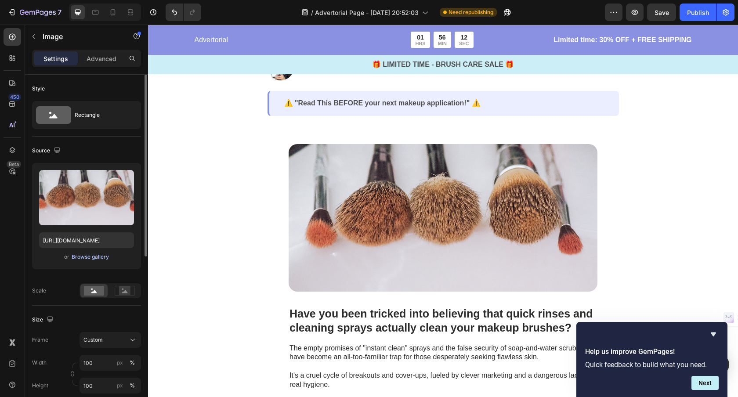
click at [95, 258] on div "Browse gallery" at bounding box center [90, 257] width 37 height 8
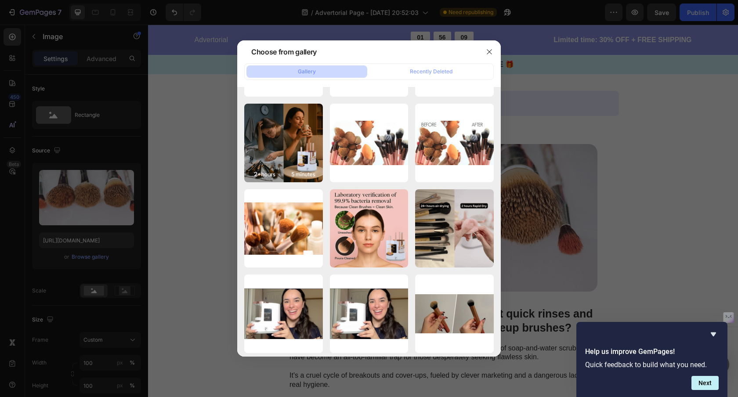
scroll to position [1647, 0]
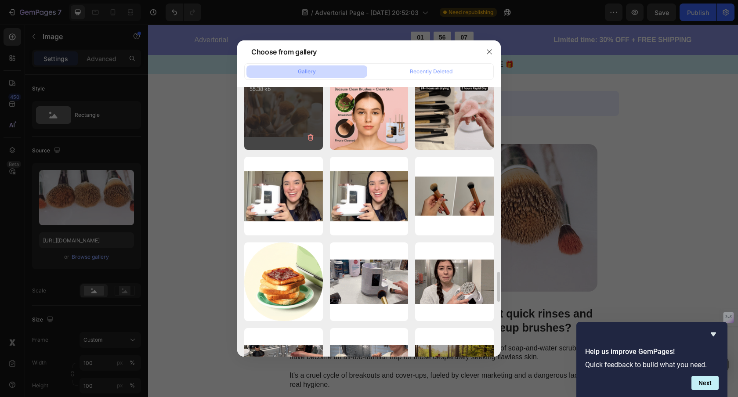
click at [282, 128] on div "brush-3408995_640.jpg 55.38 kb" at bounding box center [283, 111] width 79 height 79
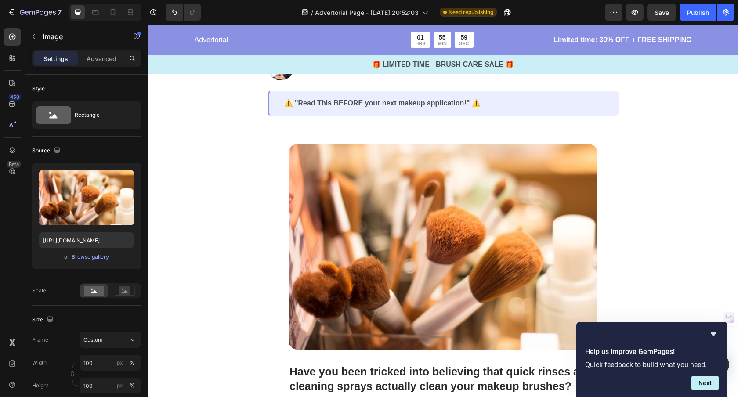
type input "https://cdn.shopify.com/s/files/1/0912/7670/6102/files/gempages_569791617079182…"
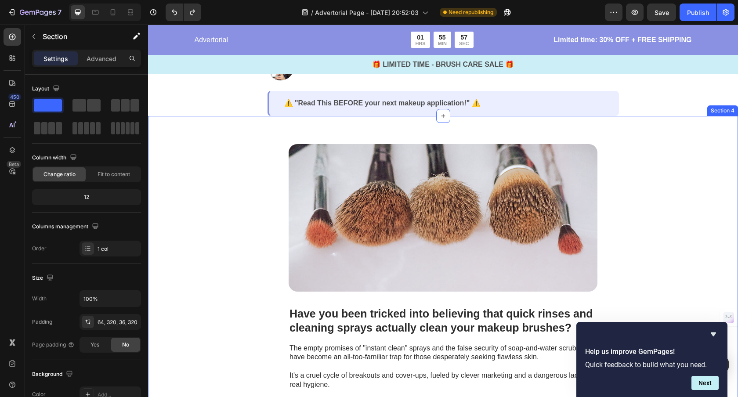
click at [699, 191] on div "Image Have you been tricked into believing that quick rinses and cleaning spray…" at bounding box center [443, 366] width 590 height 500
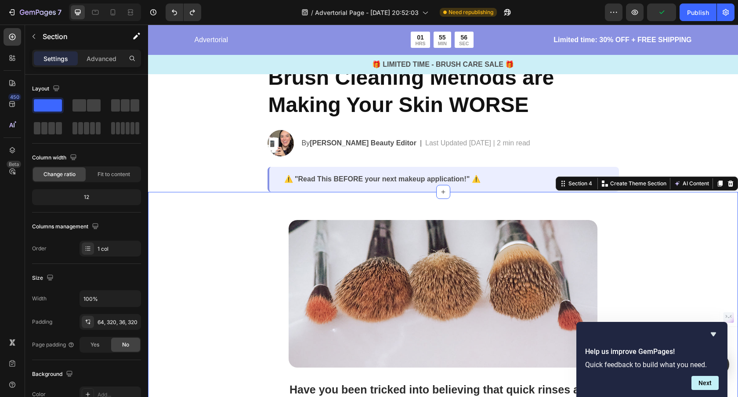
scroll to position [0, 0]
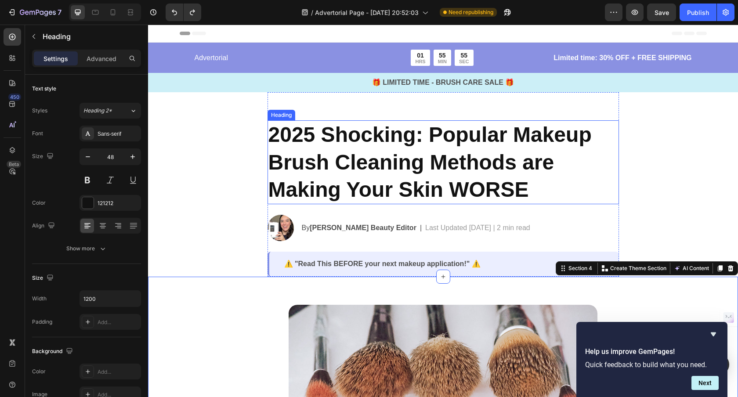
click at [613, 154] on h2 "2025 Shocking: Popular Makeup Brush Cleaning Methods are Making Your Skin WORSE" at bounding box center [442, 162] width 351 height 84
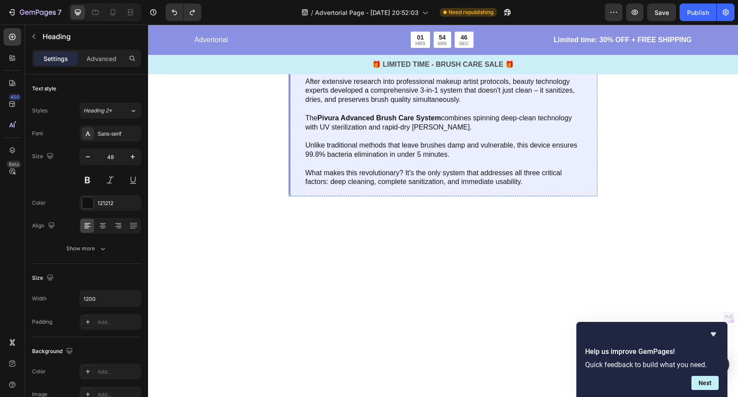
scroll to position [1211, 0]
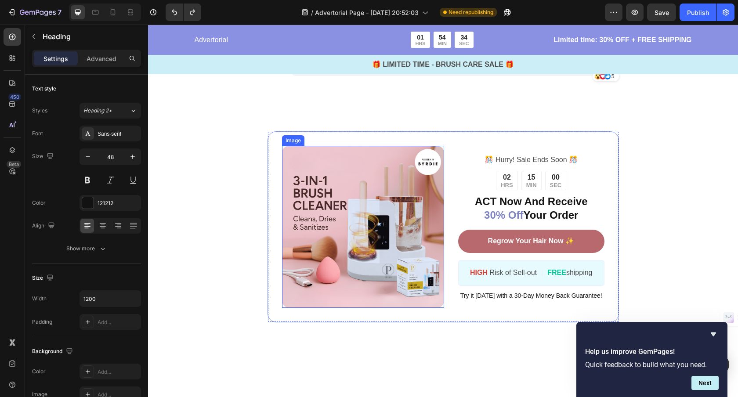
click at [373, 245] on img at bounding box center [363, 227] width 162 height 162
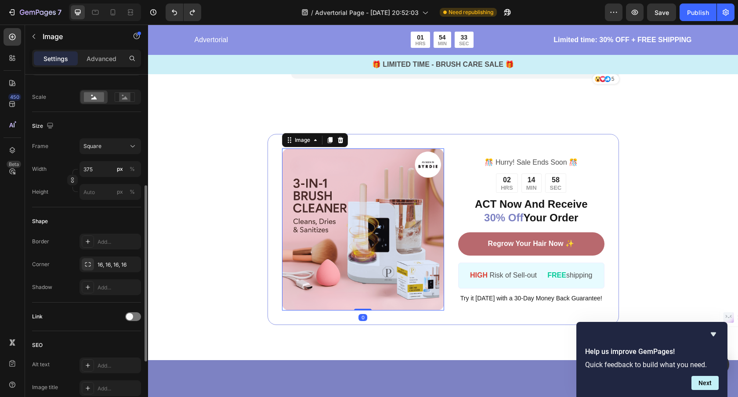
scroll to position [338, 0]
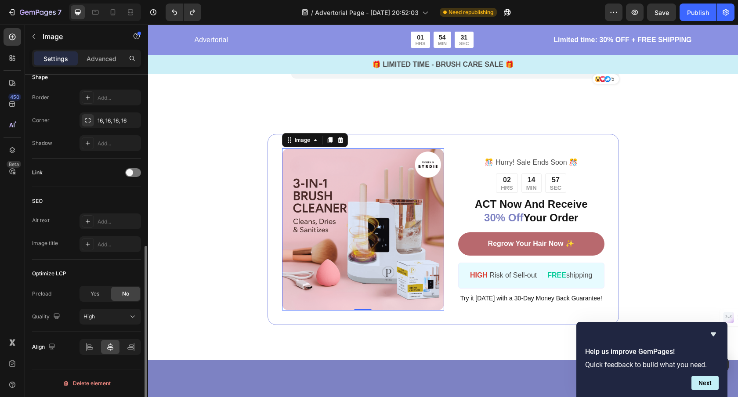
click at [91, 294] on span "Yes" at bounding box center [94, 294] width 9 height 8
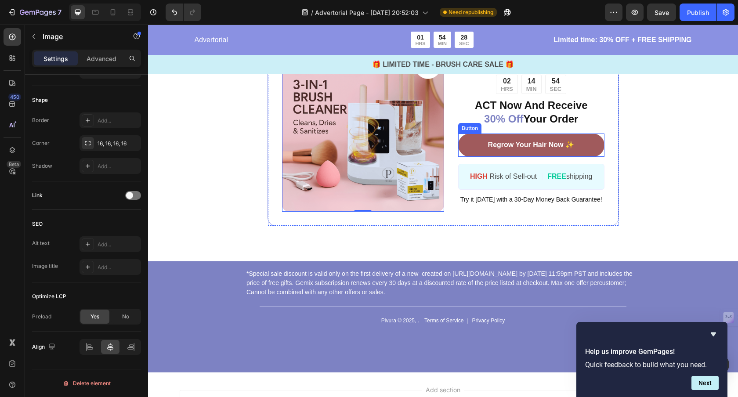
scroll to position [3225, 0]
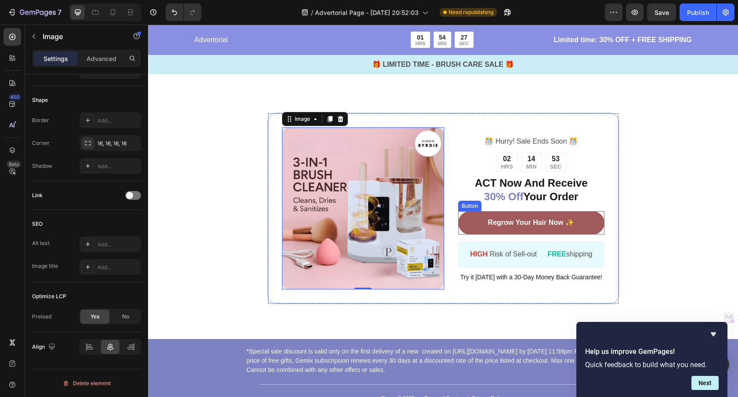
click at [472, 221] on link "Regrow Your Hair Now ✨" at bounding box center [531, 222] width 146 height 23
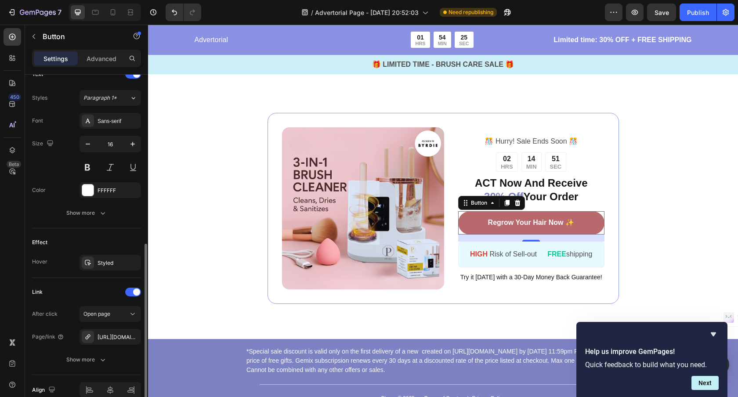
scroll to position [325, 0]
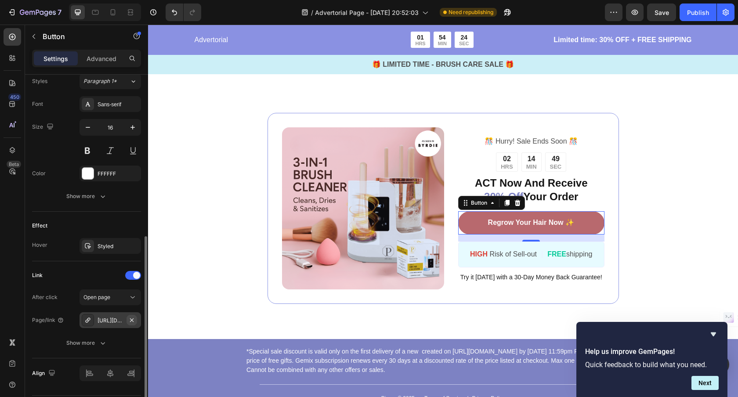
click at [130, 319] on icon "button" at bounding box center [131, 320] width 7 height 7
click at [112, 321] on div "Add..." at bounding box center [117, 321] width 41 height 8
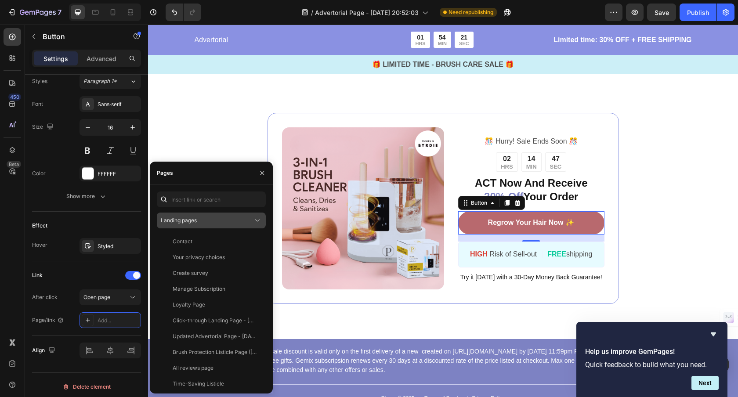
click at [178, 216] on span "Landing pages" at bounding box center [179, 220] width 36 height 8
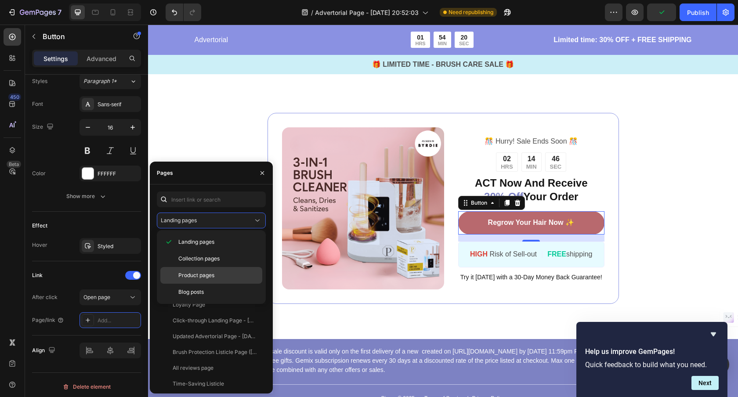
click at [196, 277] on span "Product pages" at bounding box center [196, 275] width 36 height 8
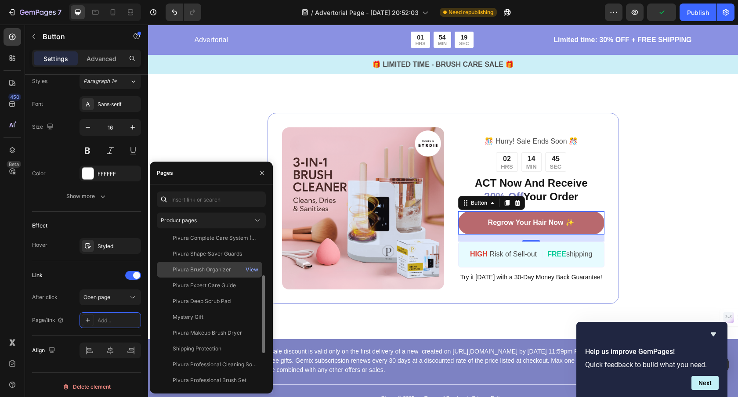
scroll to position [148, 0]
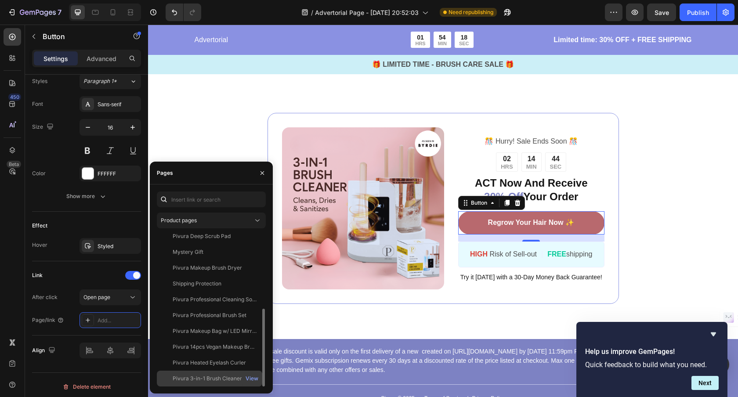
click at [225, 381] on div "Pivura 3-in-1 Brush Cleaner" at bounding box center [207, 379] width 69 height 8
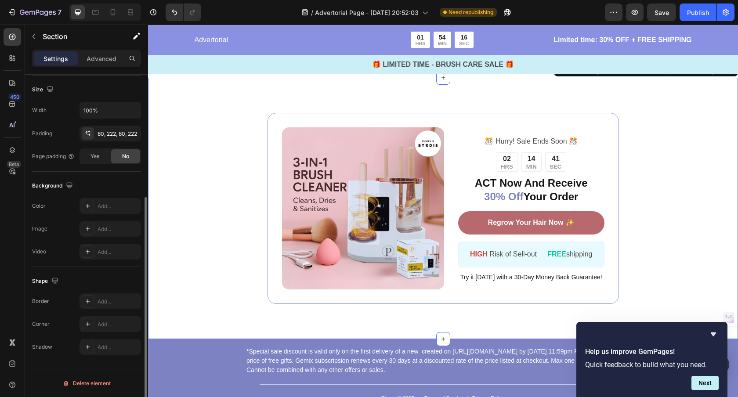
scroll to position [0, 0]
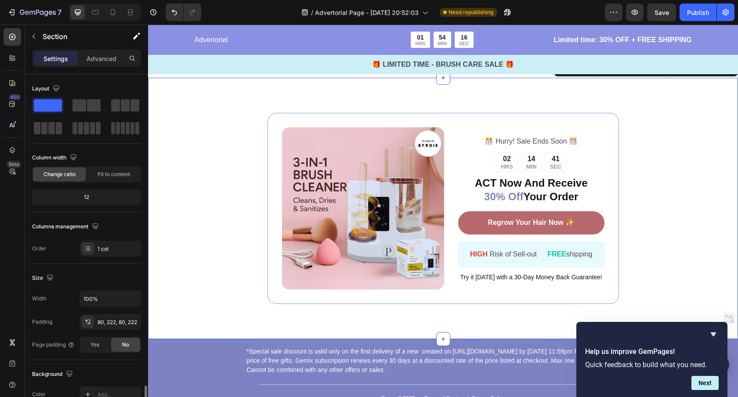
click at [472, 311] on div "Image ️🎊 Hurry! Sale Ends Soon ️🎊 Text Block 02 HRS 14 MIN 41 SEC Countdown Tim…" at bounding box center [443, 209] width 590 height 262
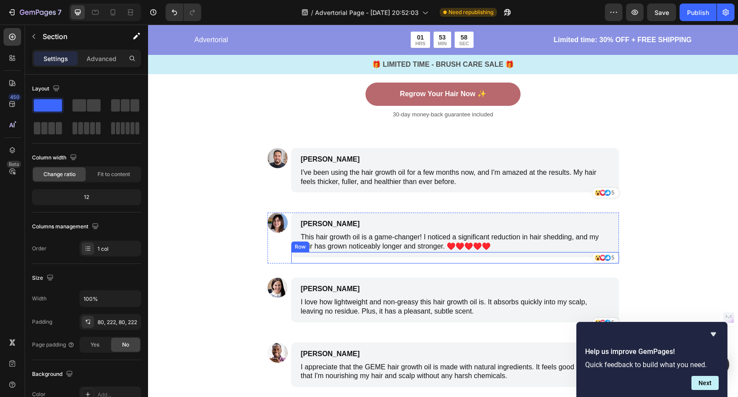
scroll to position [2891, 0]
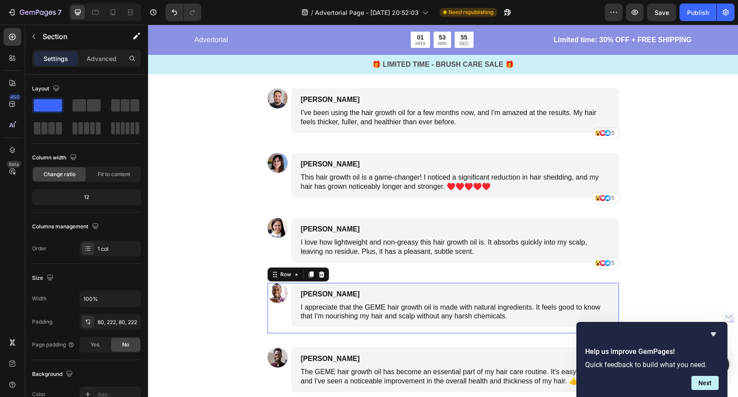
click at [280, 323] on div "Image" at bounding box center [277, 308] width 20 height 51
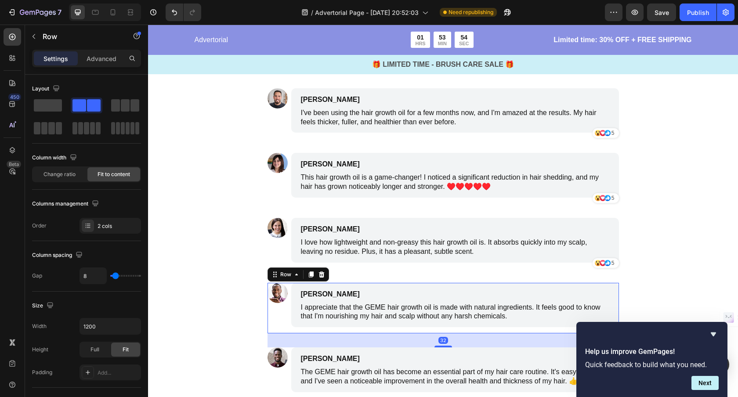
click at [323, 271] on icon at bounding box center [321, 274] width 7 height 7
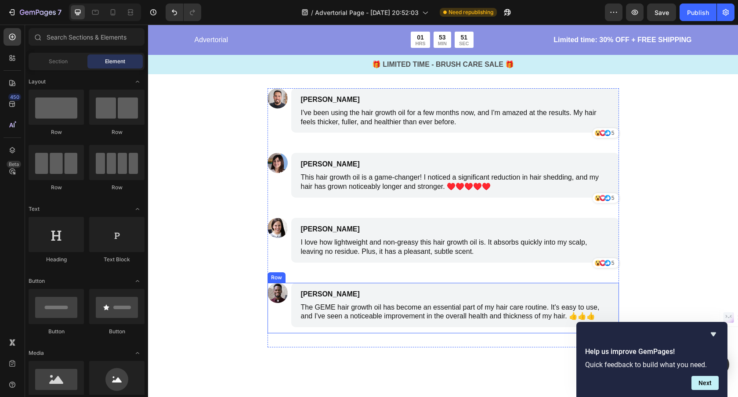
click at [281, 313] on div "Image" at bounding box center [277, 308] width 20 height 51
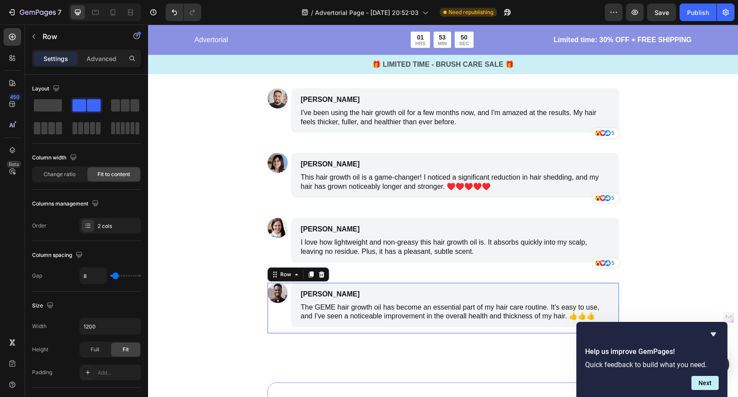
scroll to position [2892, 0]
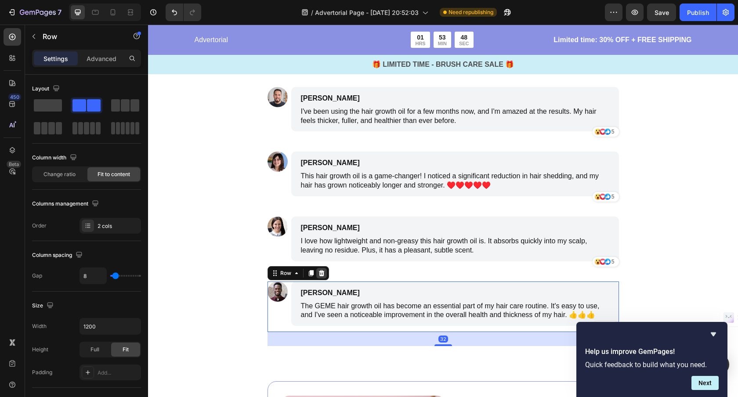
click at [322, 276] on icon at bounding box center [321, 273] width 7 height 7
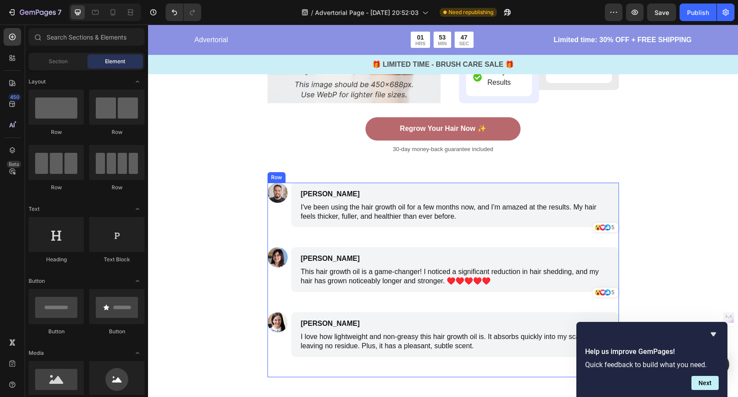
scroll to position [2747, 0]
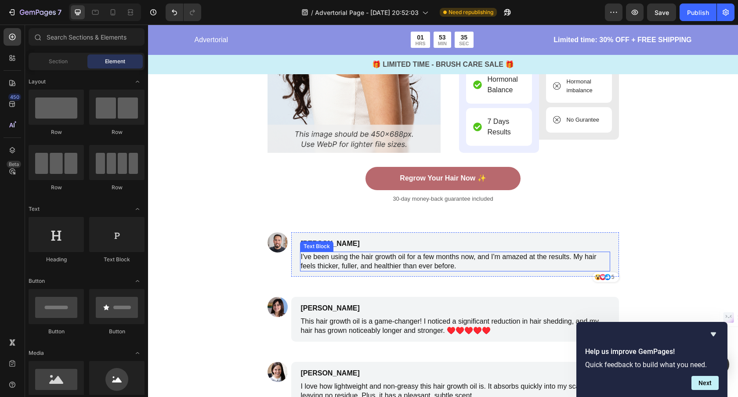
click at [384, 255] on p "I've been using the hair growth oil for a few months now, and I'm amazed at the…" at bounding box center [455, 261] width 308 height 18
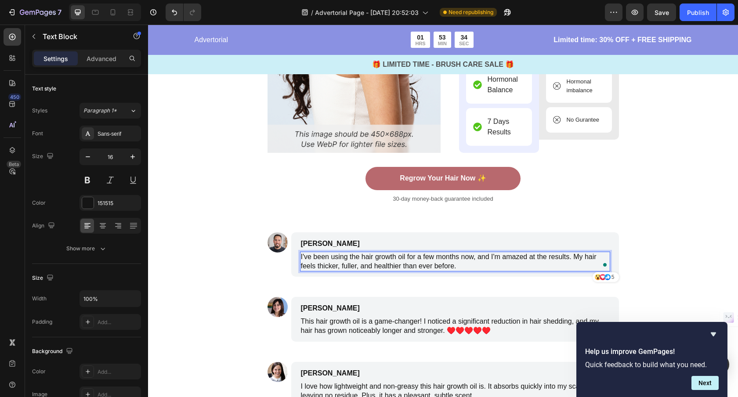
click at [408, 259] on p "I've been using the hair growth oil for a few months now, and I'm amazed at the…" at bounding box center [455, 261] width 308 height 18
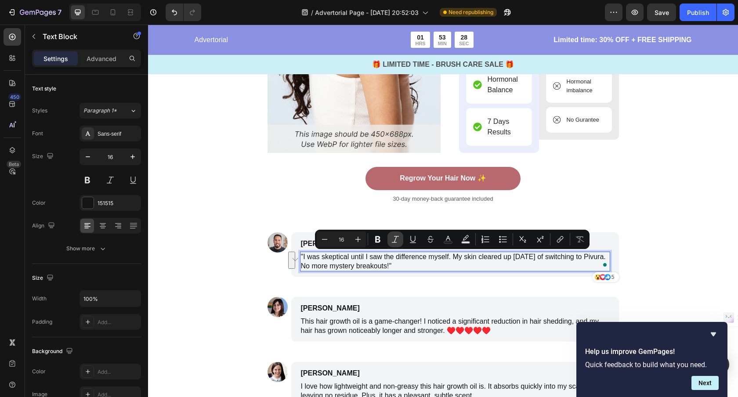
click at [399, 238] on icon "Editor contextual toolbar" at bounding box center [395, 239] width 9 height 9
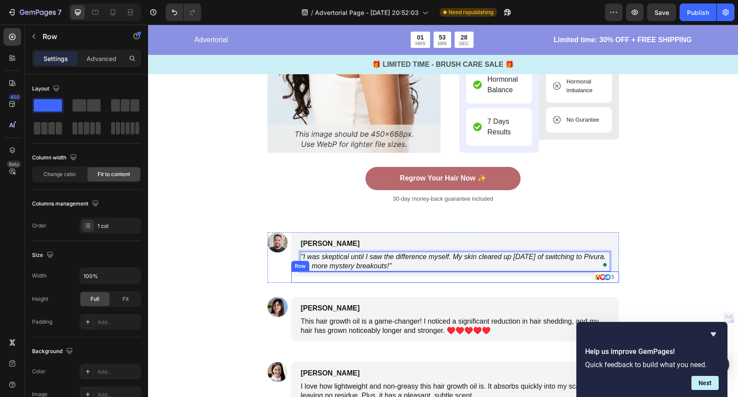
click at [423, 274] on div "Icon Icon Icon 5 Text Block Row Row" at bounding box center [455, 276] width 328 height 11
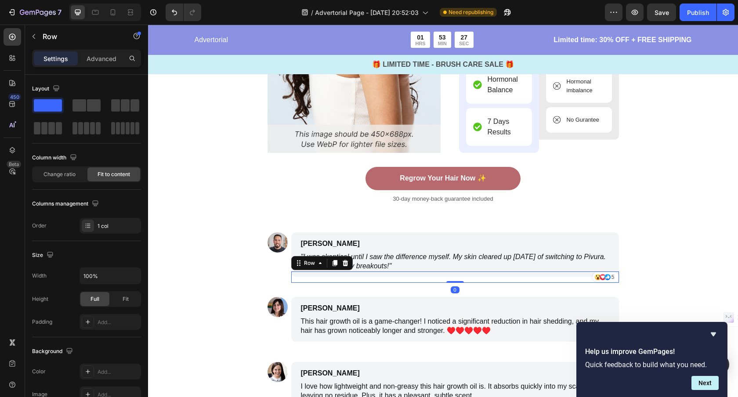
scroll to position [2746, 0]
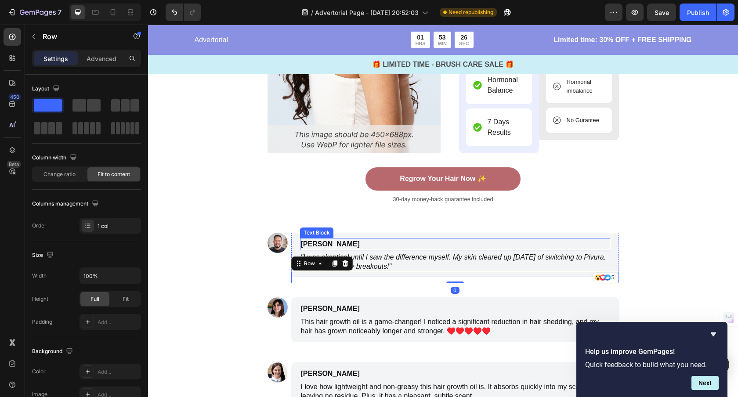
click at [345, 242] on p "James Smith" at bounding box center [413, 244] width 225 height 11
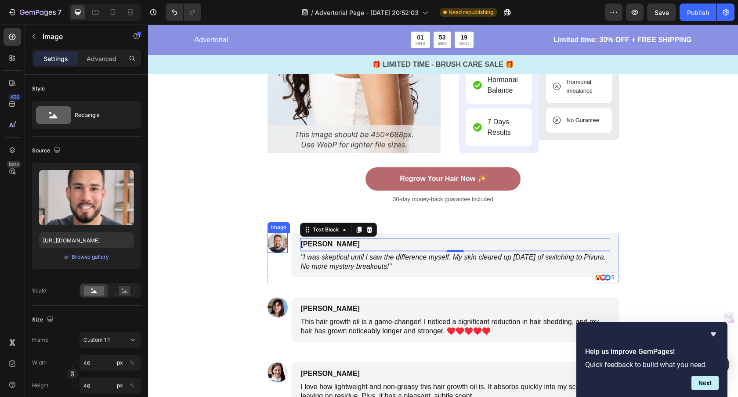
click at [277, 243] on img at bounding box center [277, 243] width 20 height 20
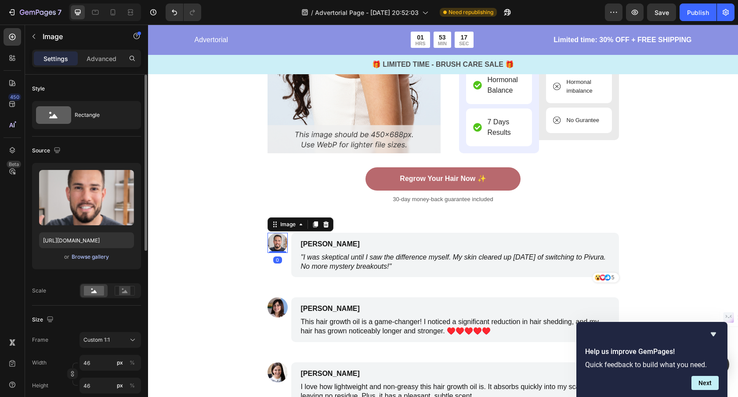
click at [93, 256] on div "Browse gallery" at bounding box center [90, 257] width 37 height 8
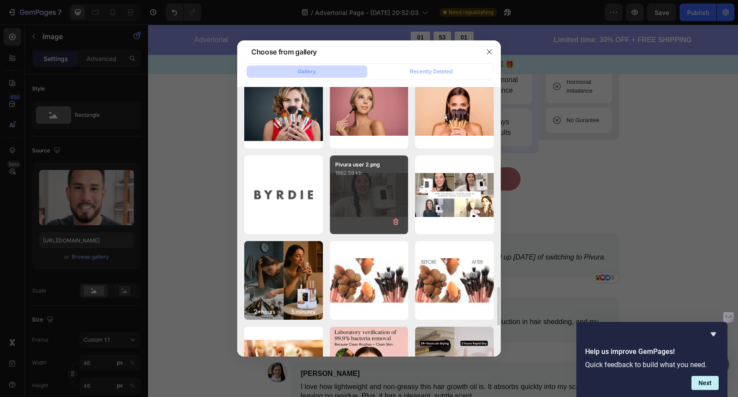
scroll to position [1395, 0]
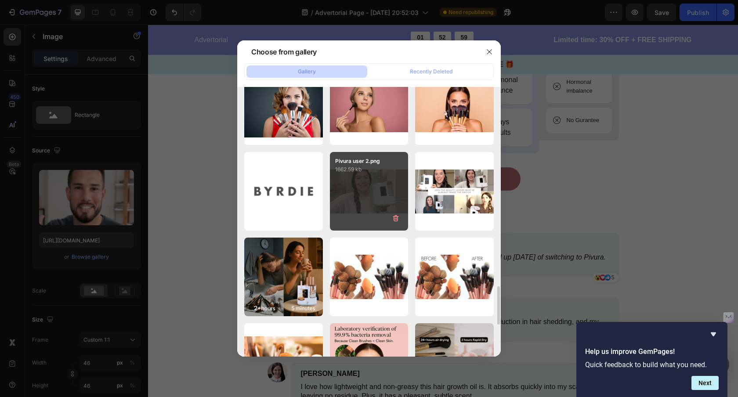
click at [369, 201] on div "Pivura user 2.png 1662.59 kb" at bounding box center [369, 191] width 79 height 79
type input "[URL][DOMAIN_NAME]"
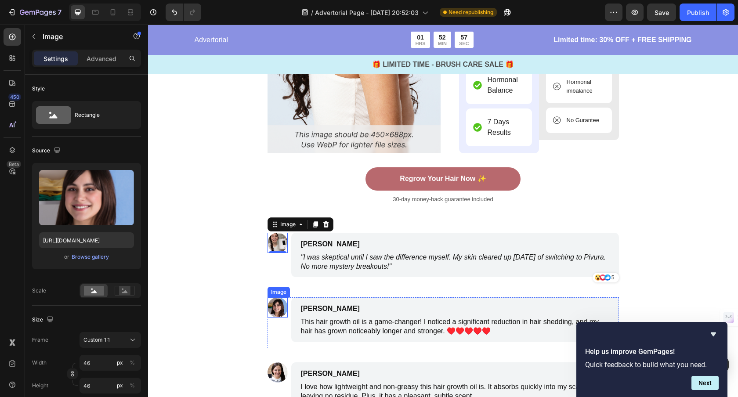
click at [277, 309] on img at bounding box center [277, 307] width 20 height 20
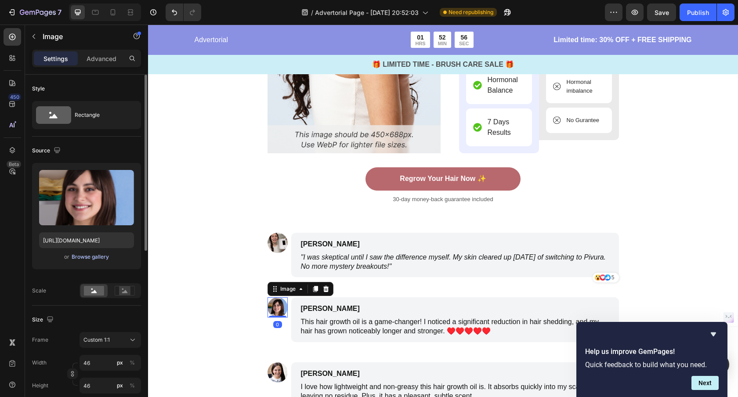
click at [96, 258] on div "Browse gallery" at bounding box center [90, 257] width 37 height 8
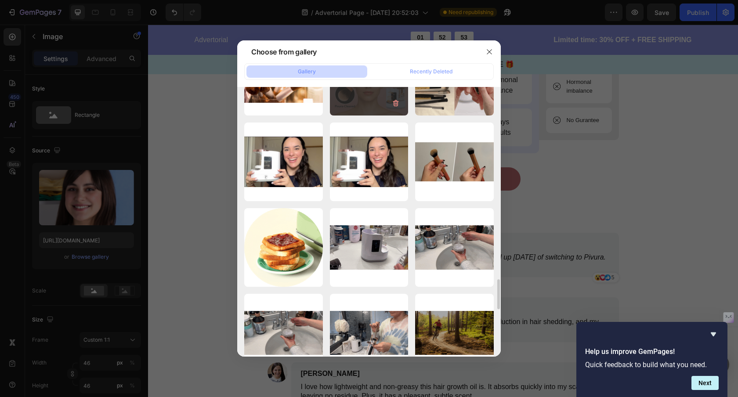
scroll to position [1687, 0]
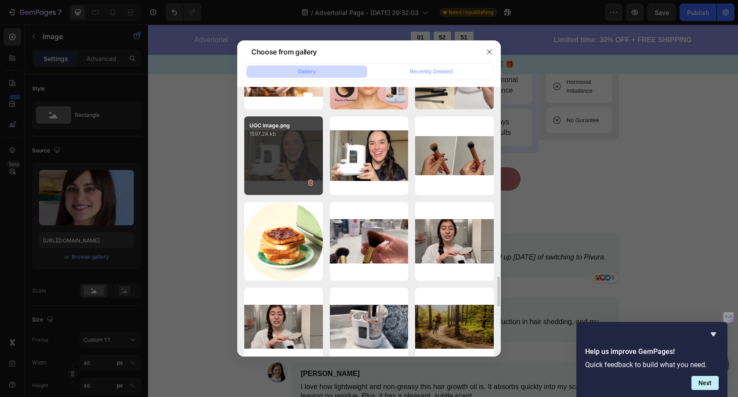
click at [284, 165] on div "UGC image.png 1597.24 kb" at bounding box center [283, 155] width 79 height 79
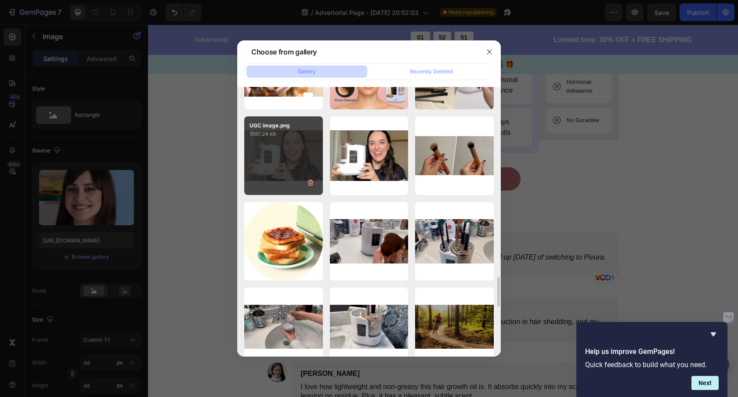
type input "[URL][DOMAIN_NAME]"
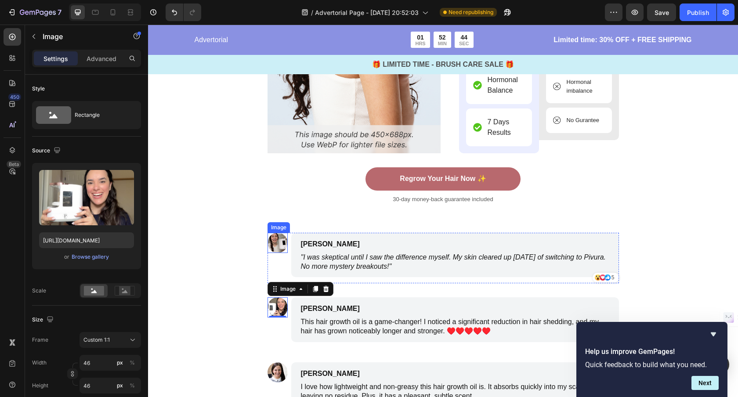
click at [277, 242] on img at bounding box center [277, 243] width 20 height 20
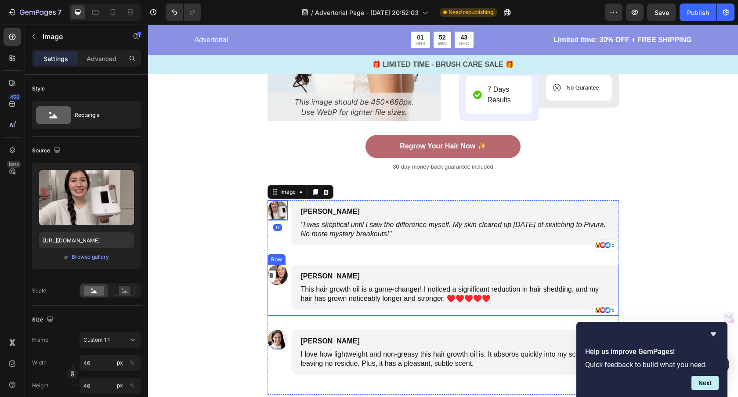
scroll to position [2782, 0]
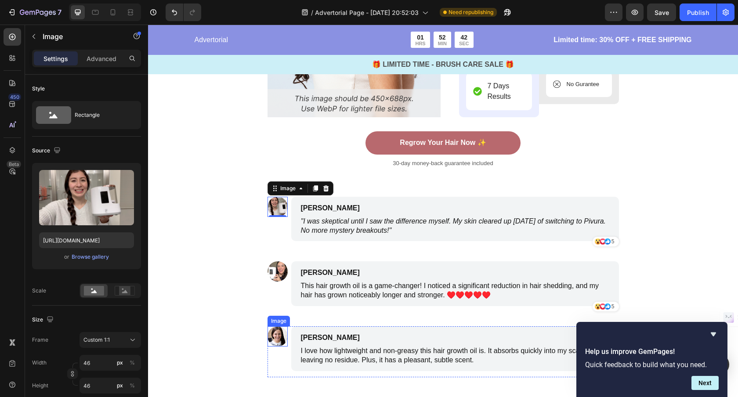
click at [275, 341] on img at bounding box center [277, 336] width 20 height 20
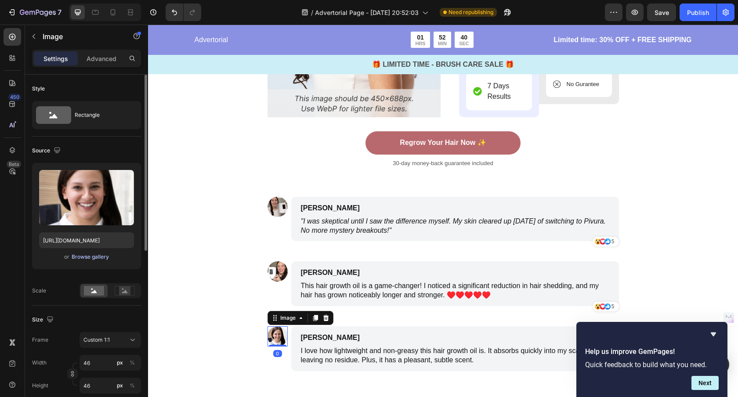
click at [100, 255] on div "Browse gallery" at bounding box center [90, 257] width 37 height 8
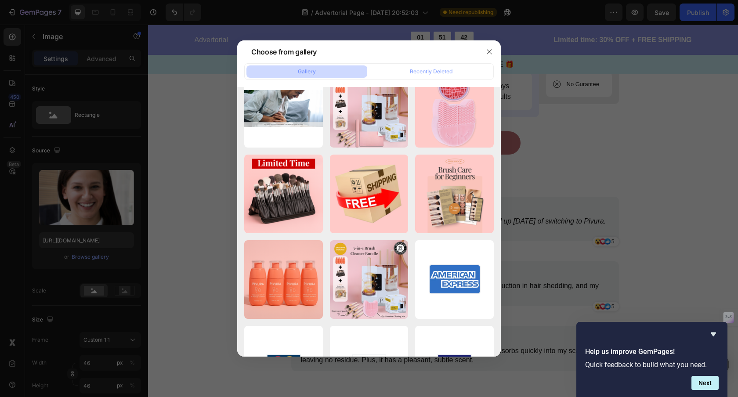
scroll to position [0, 0]
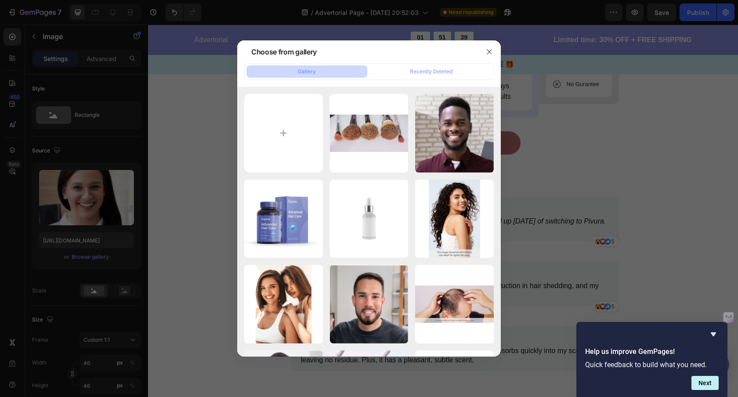
type input "C:\fakepath\Pivura user 3.png"
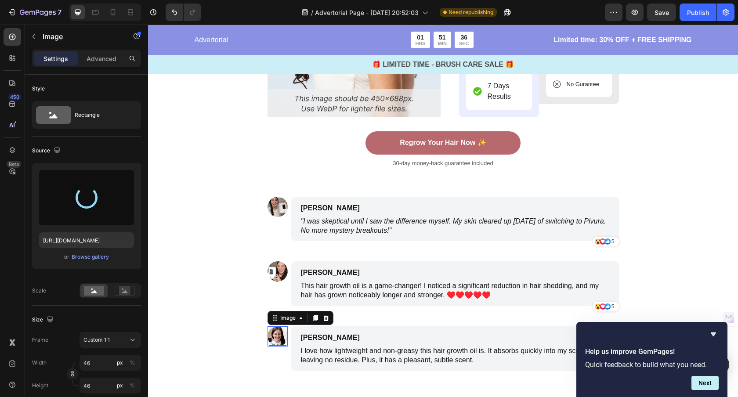
type input "[URL][DOMAIN_NAME]"
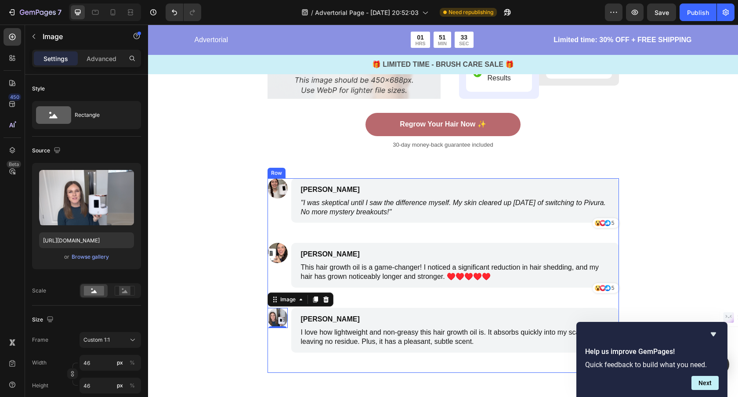
scroll to position [2839, 0]
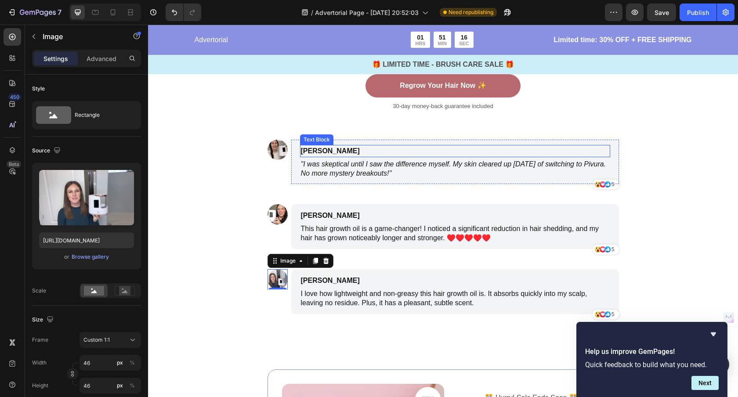
click at [323, 151] on p "[PERSON_NAME]" at bounding box center [413, 151] width 225 height 11
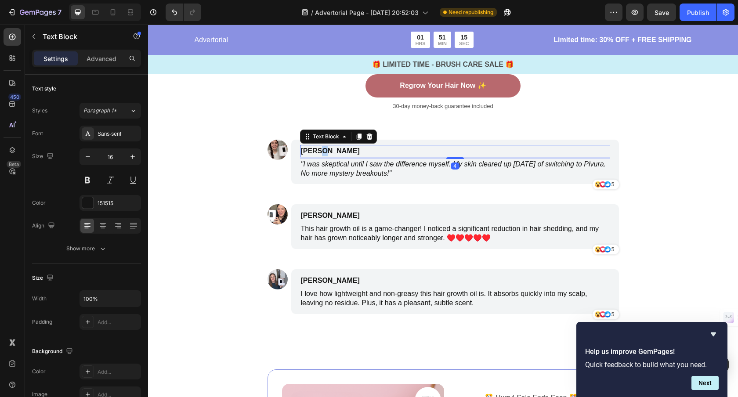
click at [323, 151] on p "[PERSON_NAME]" at bounding box center [413, 151] width 225 height 11
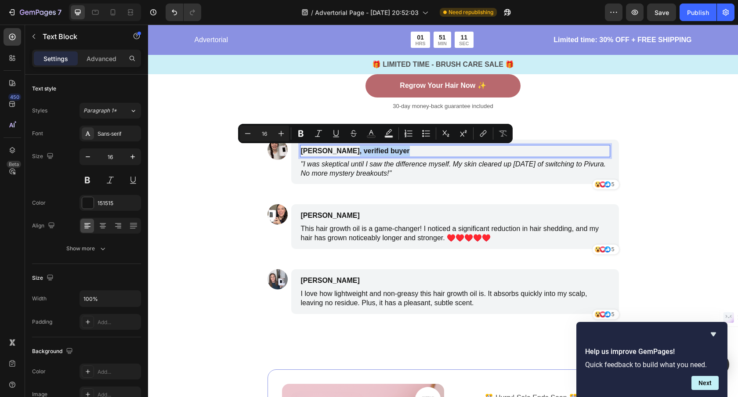
drag, startPoint x: 402, startPoint y: 148, endPoint x: 350, endPoint y: 154, distance: 52.5
click at [350, 154] on p "[PERSON_NAME], verified buyer" at bounding box center [413, 151] width 225 height 11
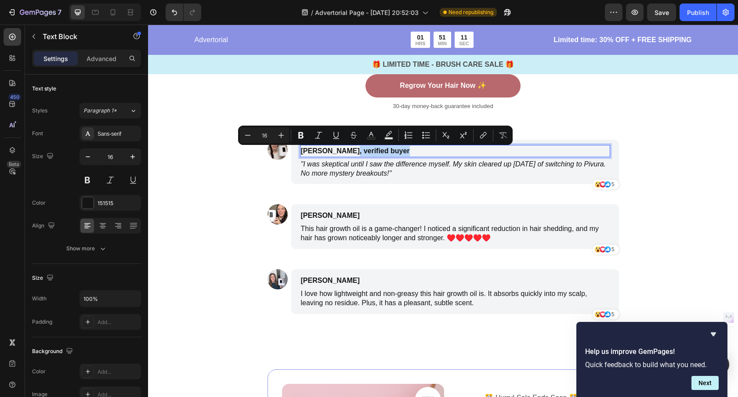
scroll to position [2838, 0]
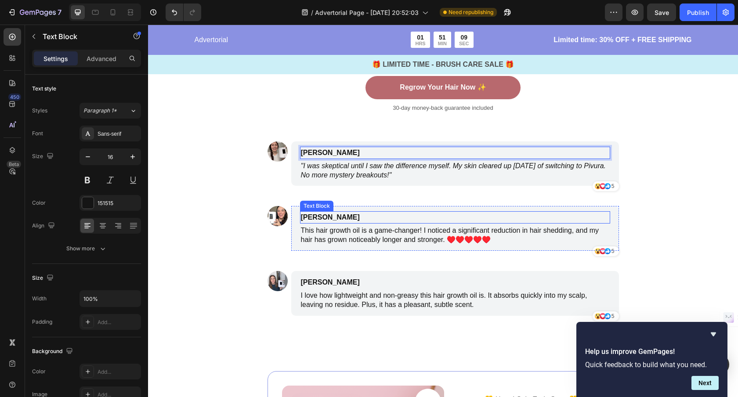
click at [331, 218] on p "[PERSON_NAME]" at bounding box center [413, 217] width 225 height 11
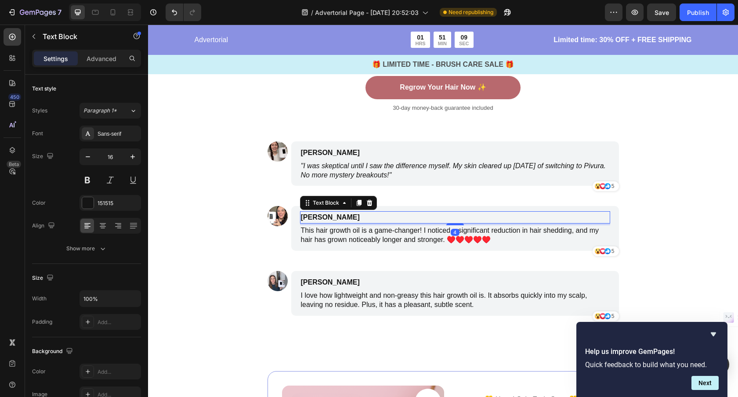
scroll to position [2837, 0]
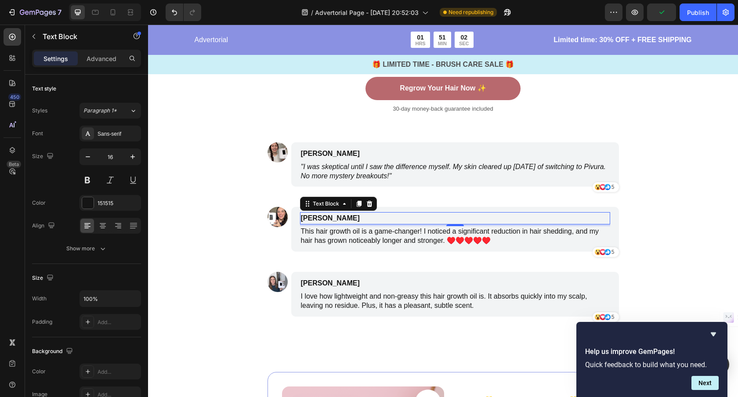
click at [356, 216] on p "[PERSON_NAME]" at bounding box center [413, 218] width 225 height 11
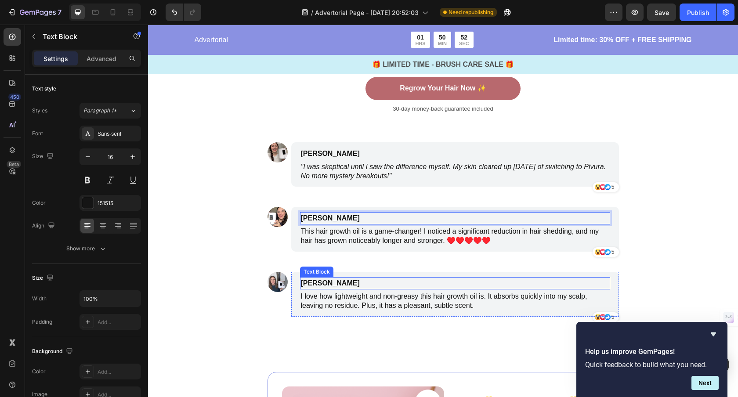
click at [340, 282] on p "[PERSON_NAME]" at bounding box center [413, 283] width 225 height 11
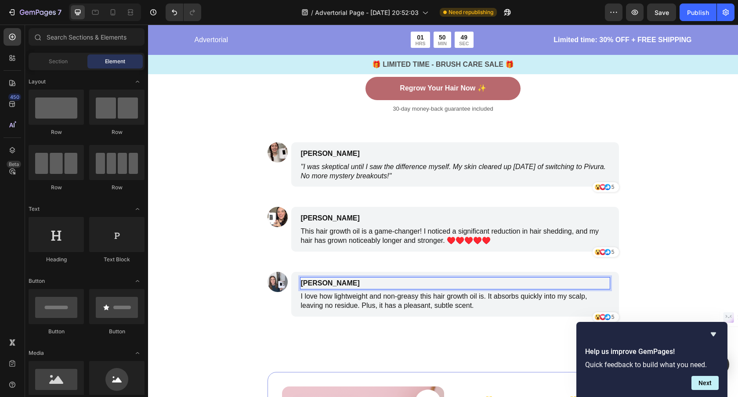
click at [389, 306] on p "I love how lightweight and non-greasy this hair growth oil is. It absorbs quick…" at bounding box center [455, 301] width 308 height 18
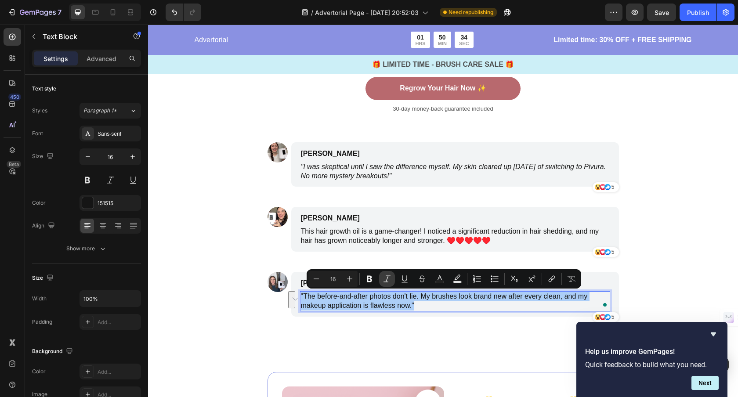
click at [385, 278] on icon "Editor contextual toolbar" at bounding box center [386, 278] width 9 height 9
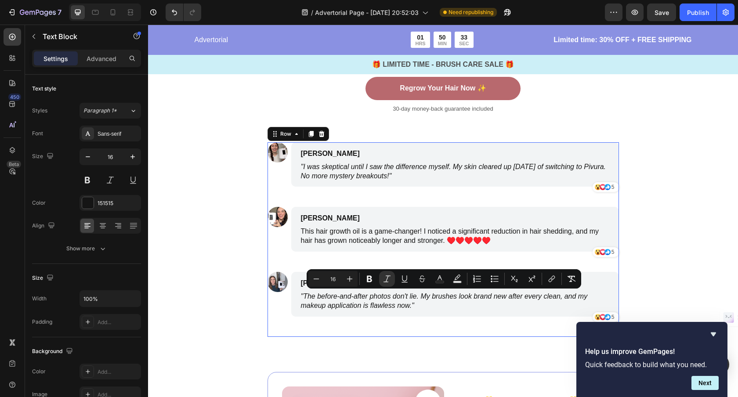
drag, startPoint x: 370, startPoint y: 332, endPoint x: 364, endPoint y: 332, distance: 6.2
click at [370, 332] on div "Image [PERSON_NAME] Text Block "I was skeptical until I saw the difference myse…" at bounding box center [442, 239] width 351 height 195
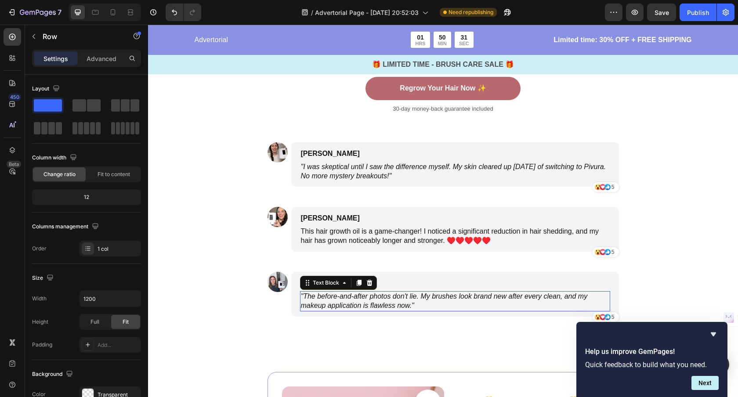
click at [448, 297] on icon ""The before-and-after photos don't lie. My brushes look brand new after every c…" at bounding box center [444, 300] width 287 height 17
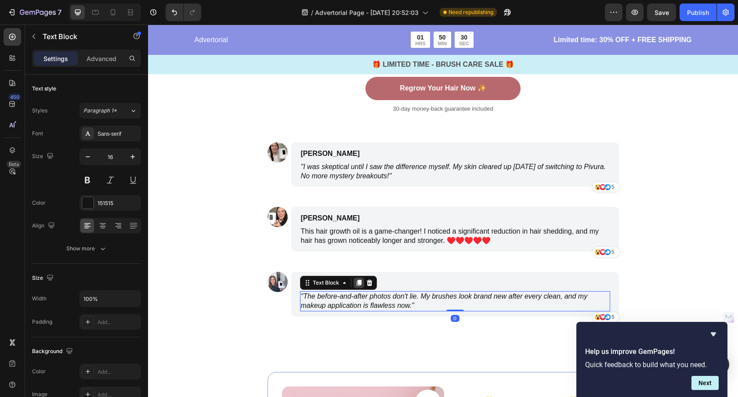
click at [359, 284] on icon at bounding box center [358, 283] width 5 height 6
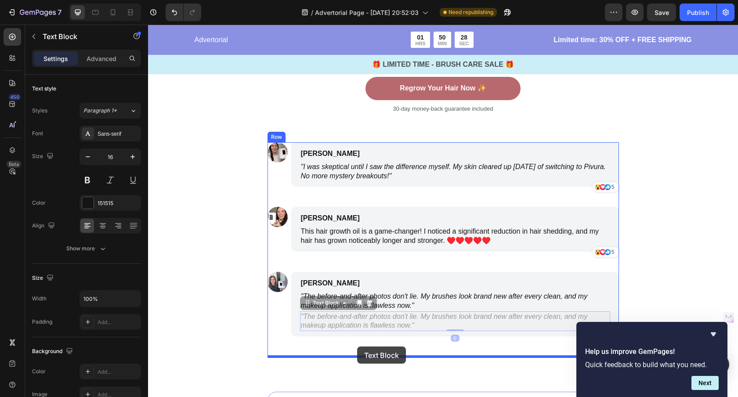
drag, startPoint x: 325, startPoint y: 303, endPoint x: 357, endPoint y: 346, distance: 54.1
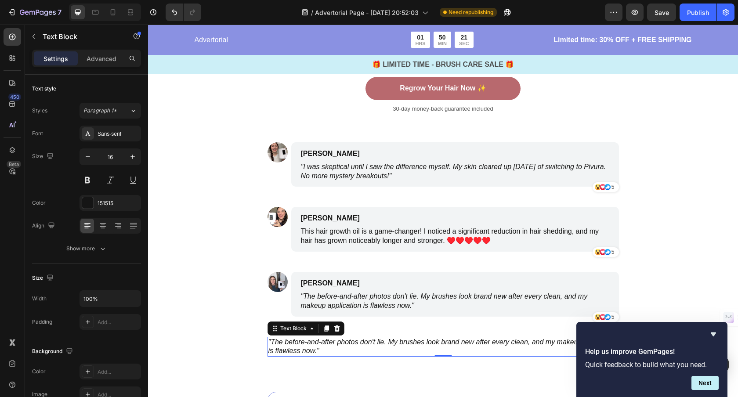
click at [386, 352] on p ""The before-and-after photos don't lie. My brushes look brand new after every c…" at bounding box center [443, 347] width 350 height 18
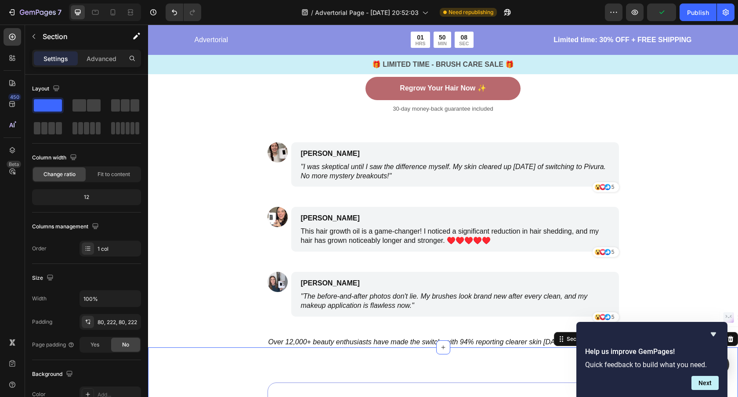
click at [363, 239] on p "This hair growth oil is a game-changer! I noticed a significant reduction in ha…" at bounding box center [455, 236] width 308 height 18
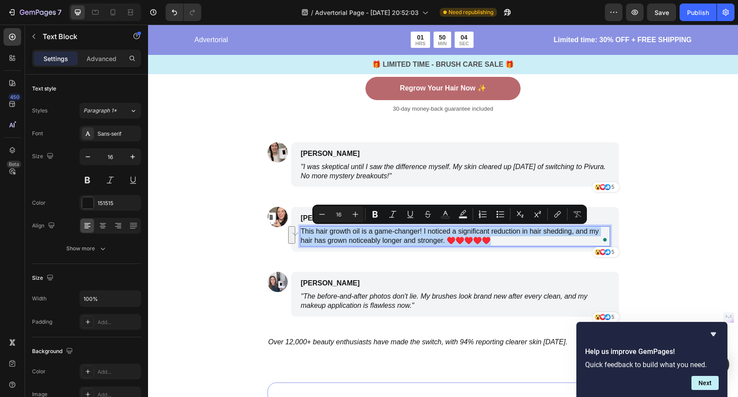
click at [426, 240] on p "This hair growth oil is a game-changer! I noticed a significant reduction in ha…" at bounding box center [455, 236] width 308 height 18
click at [438, 239] on p "This hair growth oil is a game-changer! I noticed a significant reduction in ha…" at bounding box center [455, 236] width 308 height 18
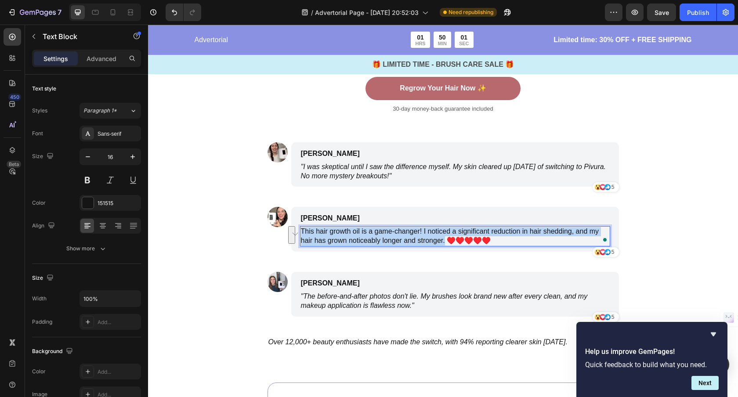
drag, startPoint x: 444, startPoint y: 242, endPoint x: 299, endPoint y: 230, distance: 145.4
click at [300, 230] on div "This hair growth oil is a game-changer! I noticed a significant reduction in ha…" at bounding box center [455, 236] width 310 height 20
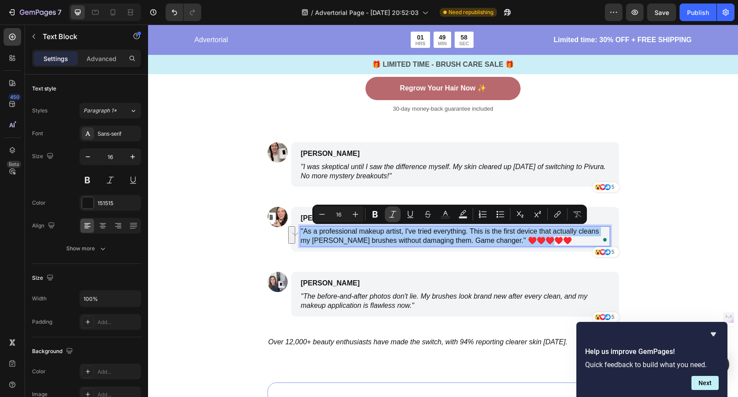
click at [396, 213] on icon "Editor contextual toolbar" at bounding box center [392, 214] width 9 height 9
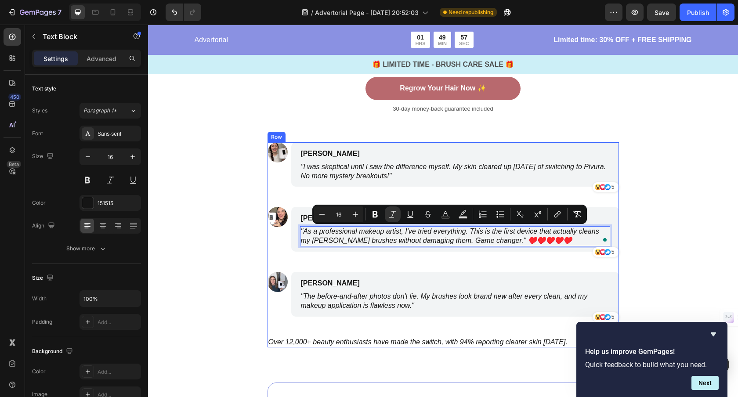
click at [469, 270] on div "Image [PERSON_NAME] Text Block "I was skeptical until I saw the difference myse…" at bounding box center [442, 245] width 351 height 206
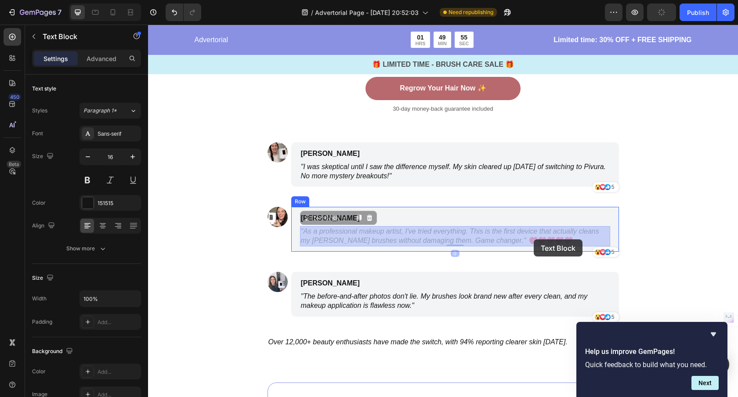
drag, startPoint x: 542, startPoint y: 238, endPoint x: 537, endPoint y: 240, distance: 5.1
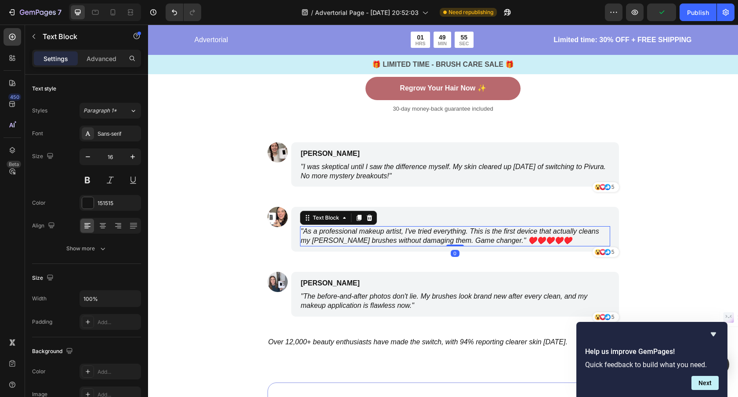
scroll to position [2834, 0]
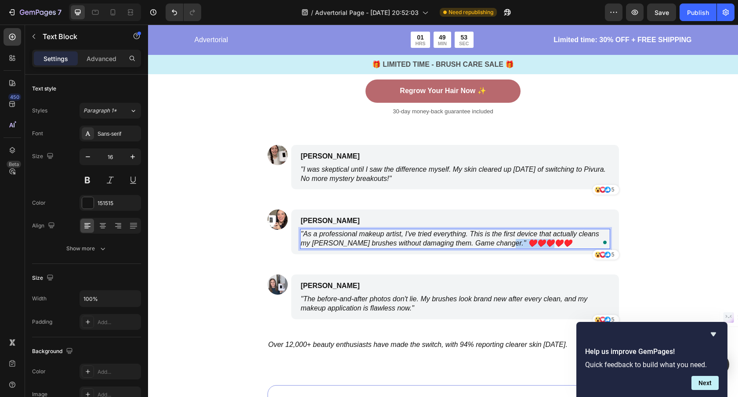
drag, startPoint x: 540, startPoint y: 241, endPoint x: 502, endPoint y: 243, distance: 37.4
click at [502, 243] on p ""As a professional makeup artist, I've tried everything. This is the first devi…" at bounding box center [455, 239] width 308 height 18
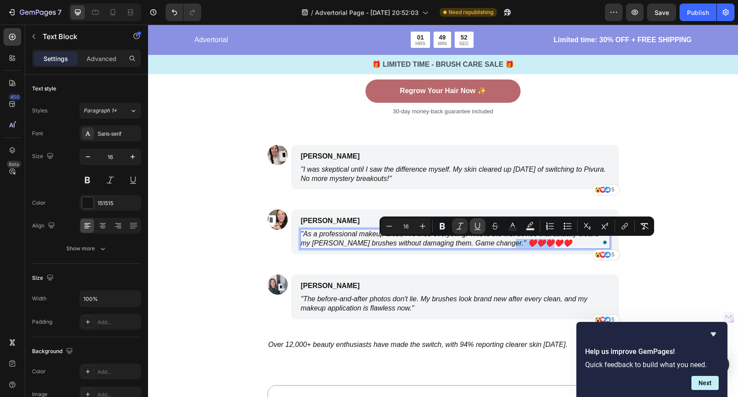
drag, startPoint x: 464, startPoint y: 229, endPoint x: 472, endPoint y: 232, distance: 8.7
click at [464, 229] on icon "Editor contextual toolbar" at bounding box center [459, 226] width 9 height 9
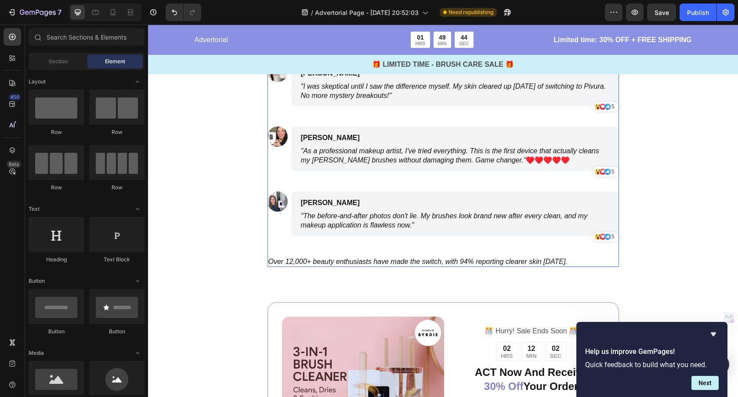
scroll to position [2921, 0]
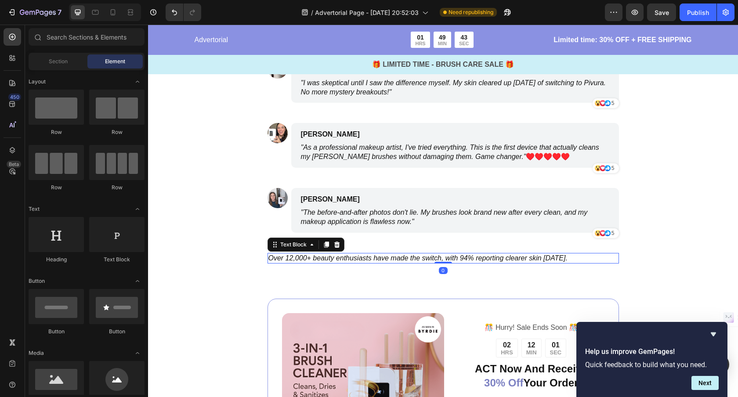
click at [477, 257] on icon "Over 12,000+ beauty enthusiasts have made the switch, with 94% reporting cleare…" at bounding box center [417, 257] width 299 height 7
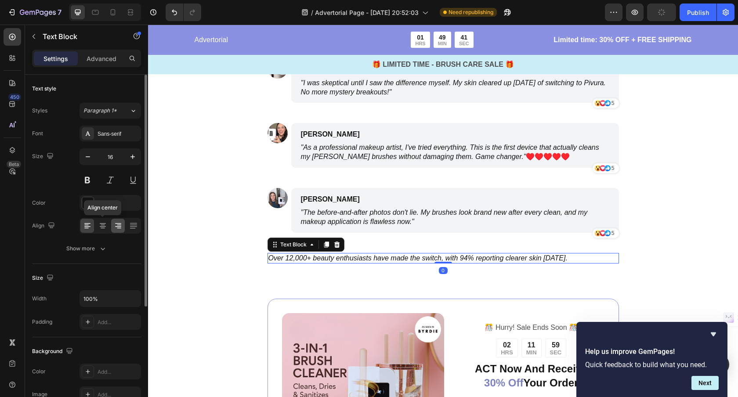
drag, startPoint x: 102, startPoint y: 224, endPoint x: 115, endPoint y: 223, distance: 12.8
click at [102, 224] on icon at bounding box center [102, 225] width 9 height 9
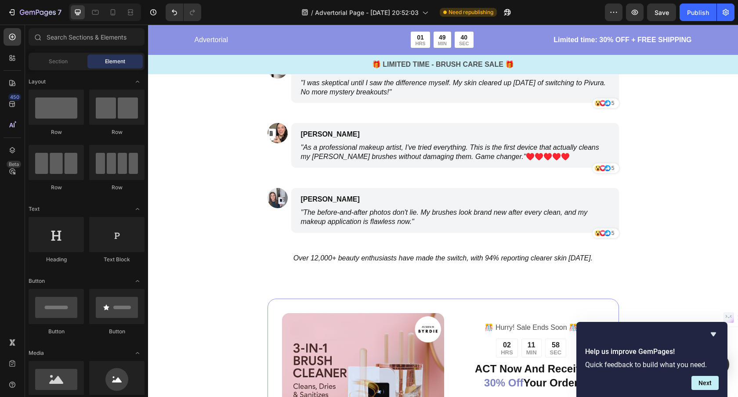
click at [605, 168] on icon at bounding box center [607, 168] width 6 height 6
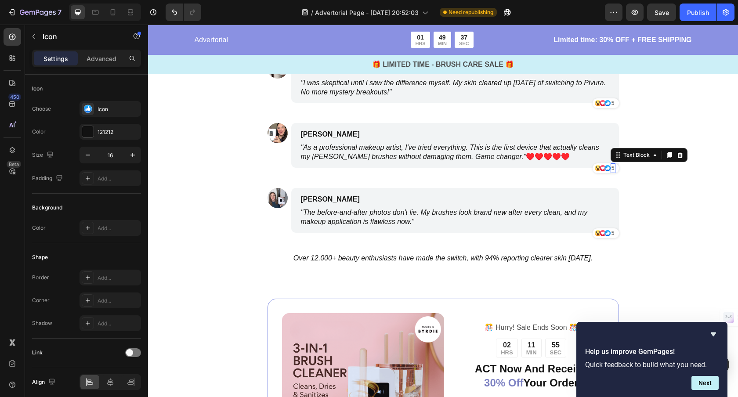
click at [613, 168] on p "5" at bounding box center [612, 168] width 3 height 8
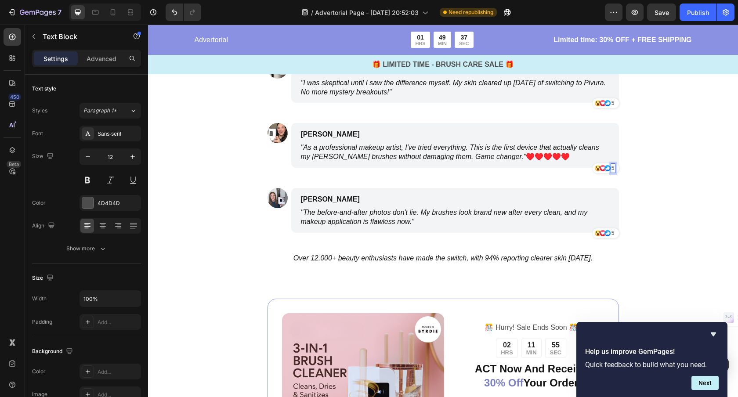
click at [613, 168] on p "5" at bounding box center [612, 168] width 3 height 8
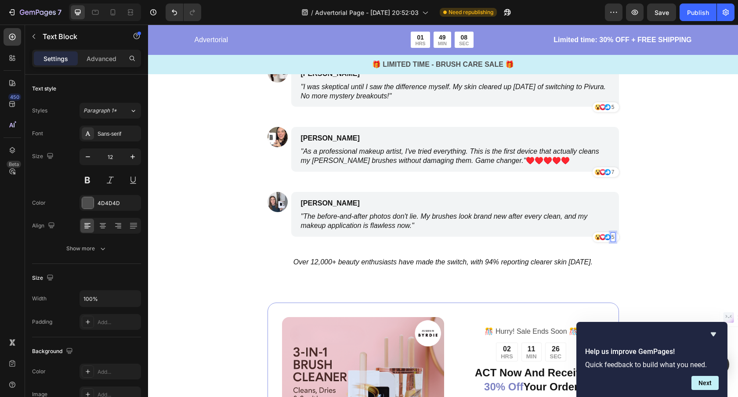
click at [613, 235] on p "5" at bounding box center [612, 237] width 3 height 8
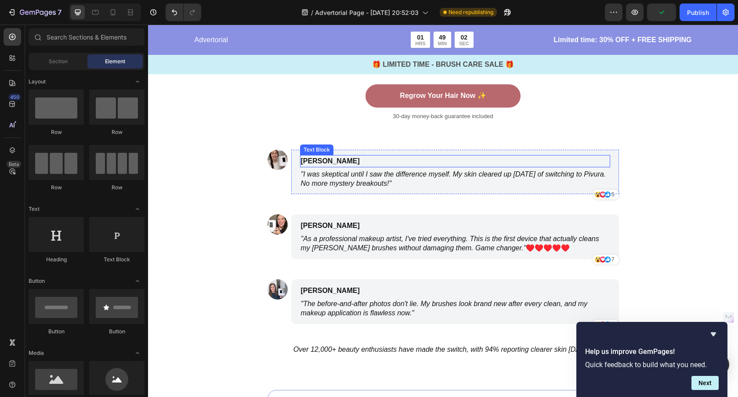
scroll to position [2834, 0]
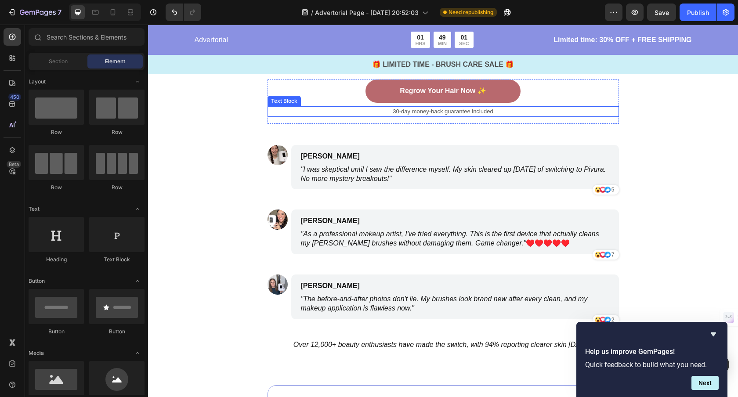
click at [418, 110] on p "30-day money-back guarantee included" at bounding box center [443, 111] width 350 height 9
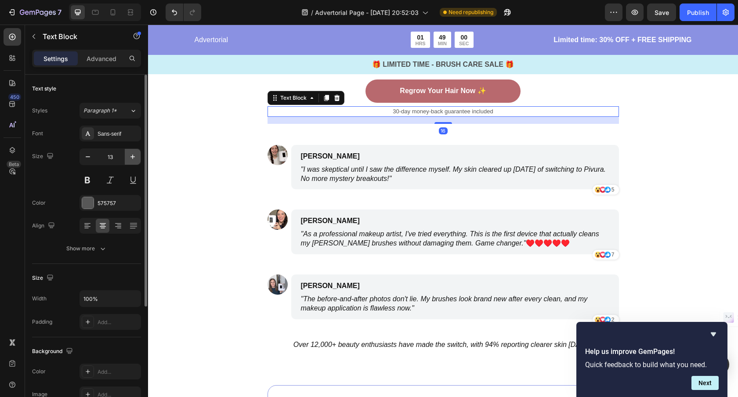
click at [131, 155] on icon "button" at bounding box center [132, 156] width 9 height 9
type input "14"
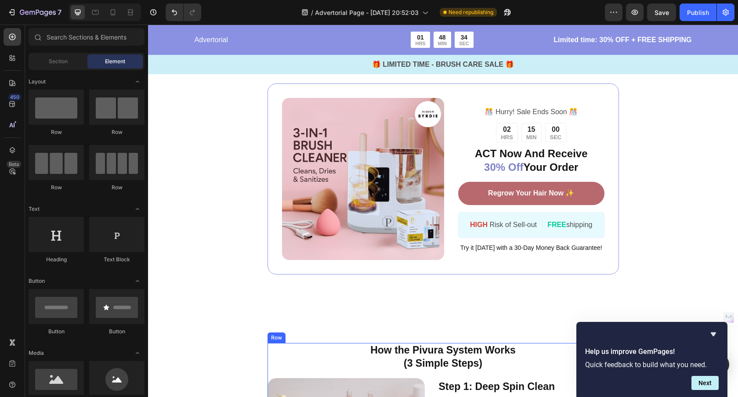
scroll to position [1635, 0]
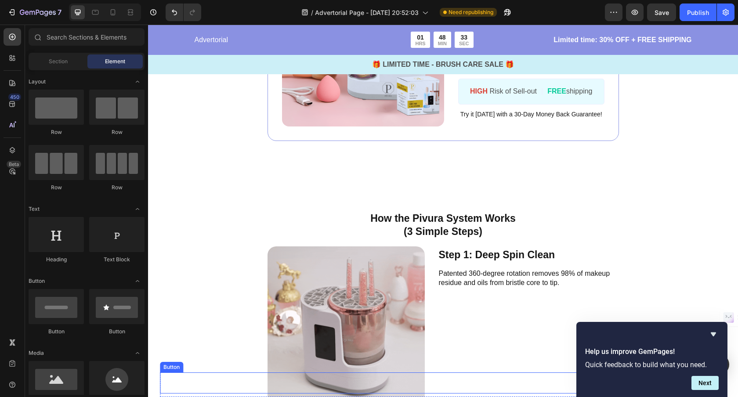
click at [502, 375] on div "Button" at bounding box center [443, 382] width 566 height 21
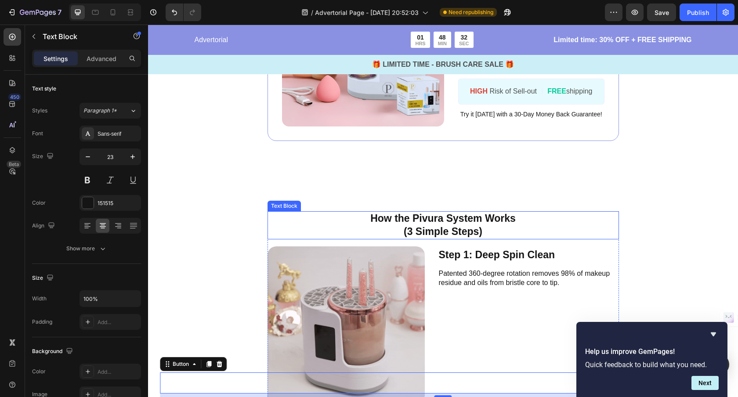
click at [512, 225] on p "How the Pivura System Works" at bounding box center [443, 218] width 350 height 13
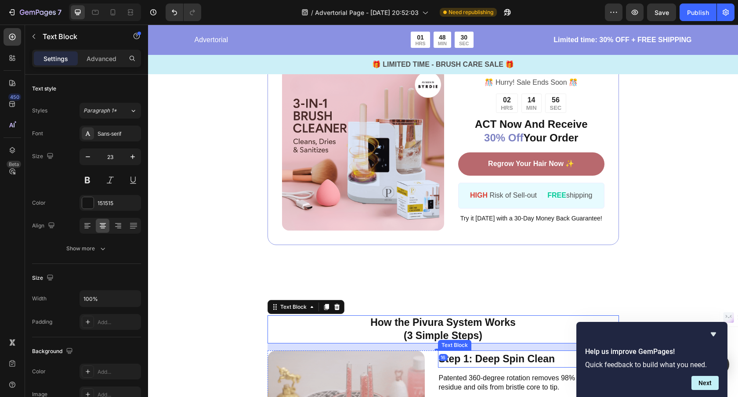
scroll to position [1724, 0]
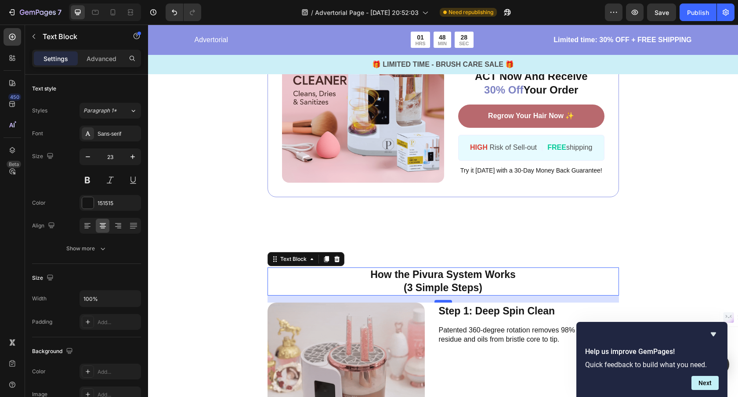
click at [447, 300] on div at bounding box center [443, 301] width 18 height 3
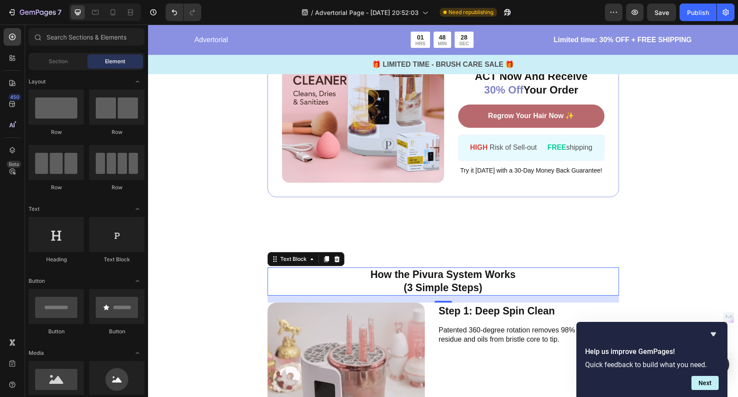
click at [656, 274] on div "Button Sticky Advertorial Text Block 01 HRS 48 MIN 28 SEC Countdown Timer Row L…" at bounding box center [443, 56] width 590 height 3475
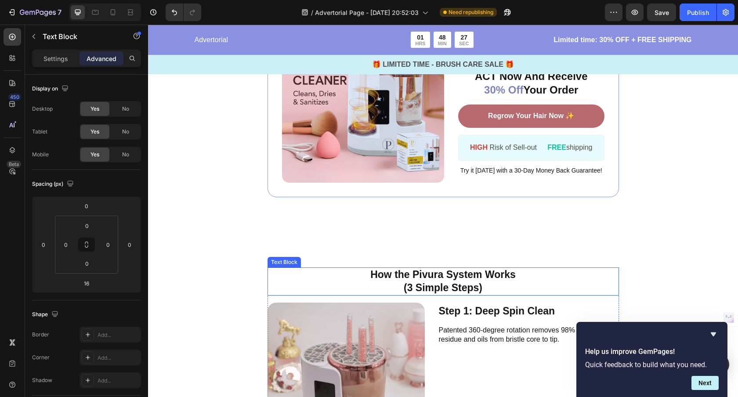
click at [451, 278] on p "How the Pivura System Works" at bounding box center [443, 274] width 350 height 13
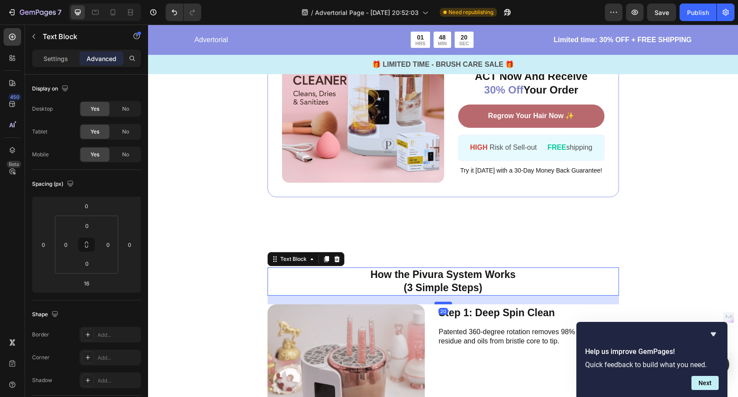
click at [435, 302] on div at bounding box center [443, 303] width 18 height 3
type input "20"
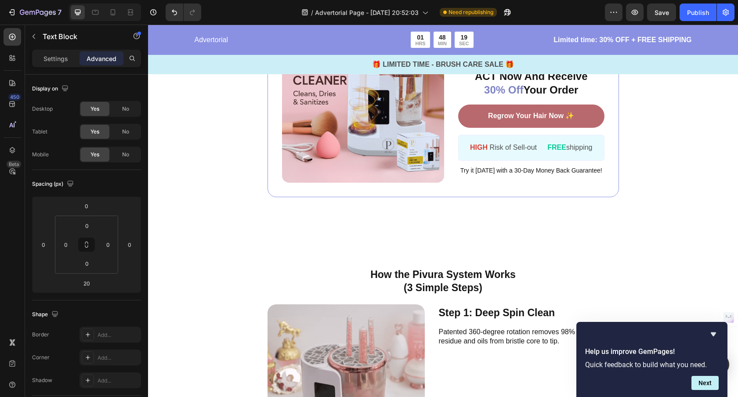
click at [656, 260] on div "Button Sticky Advertorial Text Block 01 HRS 48 MIN 19 SEC Countdown Timer Row L…" at bounding box center [443, 57] width 590 height 3476
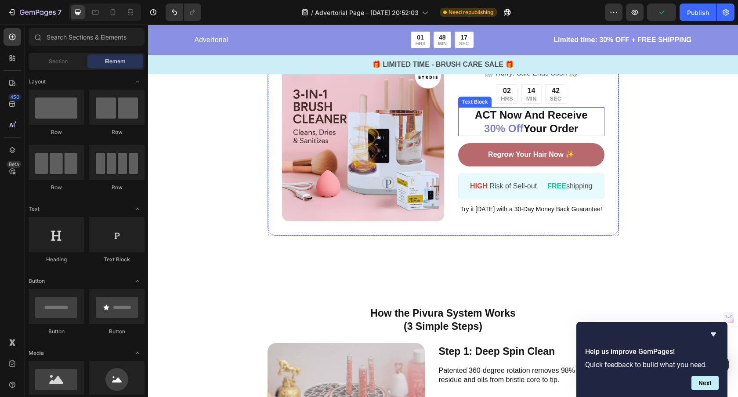
scroll to position [1691, 0]
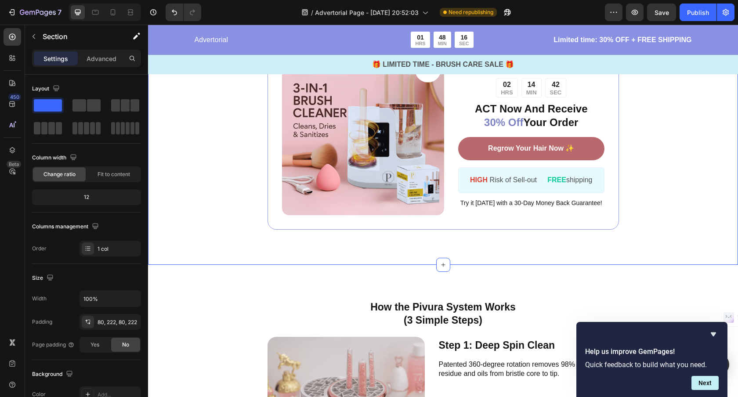
click at [517, 250] on div "Image ️🎊 Hurry! Sale Ends Soon ️🎊 Text Block 02 HRS 14 MIN 42 SEC Countdown Tim…" at bounding box center [443, 135] width 590 height 262
click at [116, 320] on div "80, 222, 80, 222" at bounding box center [109, 322] width 25 height 8
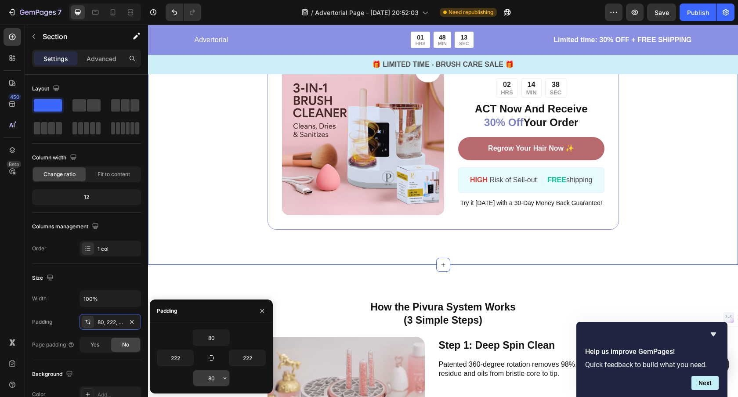
click at [217, 376] on input "80" at bounding box center [211, 378] width 36 height 16
click at [224, 377] on icon "button" at bounding box center [224, 378] width 7 height 7
click at [211, 379] on input "80" at bounding box center [211, 378] width 36 height 16
type input "50"
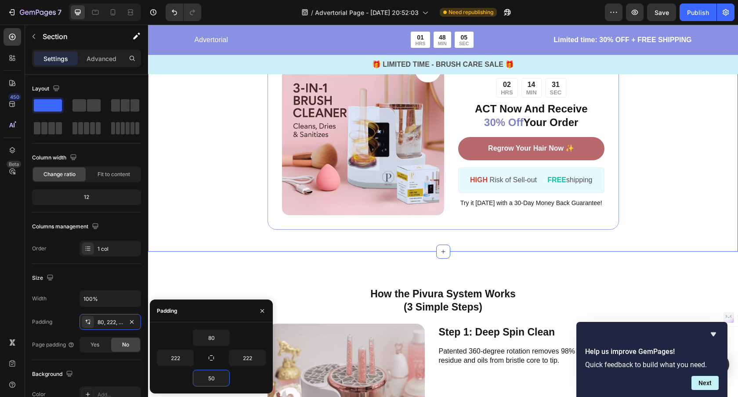
click at [660, 230] on div "Image ️🎊 Hurry! Sale Ends Soon ️🎊 Text Block 02 HRS 14 MIN 31 SEC Countdown Tim…" at bounding box center [443, 128] width 590 height 249
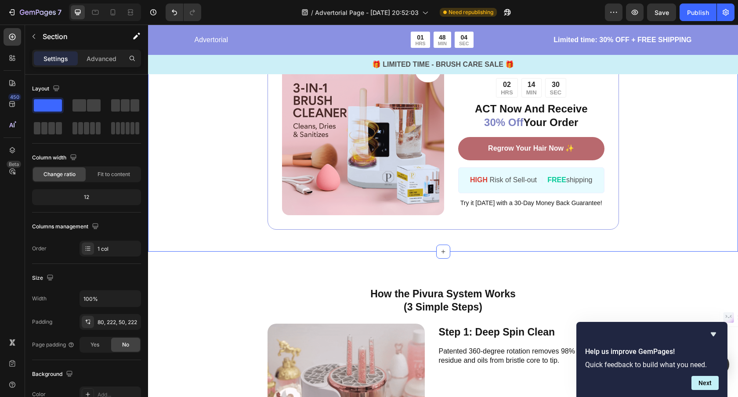
click at [660, 237] on div "Image ️🎊 Hurry! Sale Ends Soon ️🎊 Text Block 02 HRS 14 MIN 30 SEC Countdown Tim…" at bounding box center [443, 128] width 590 height 249
click at [438, 288] on p "How the Pivura System Works" at bounding box center [443, 294] width 350 height 13
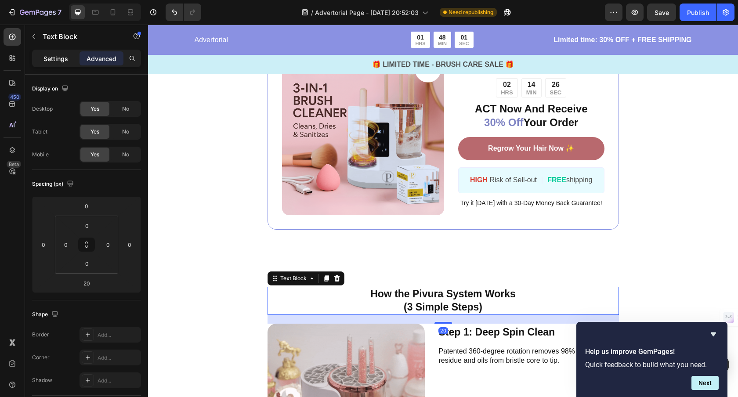
click at [50, 60] on p "Settings" at bounding box center [55, 58] width 25 height 9
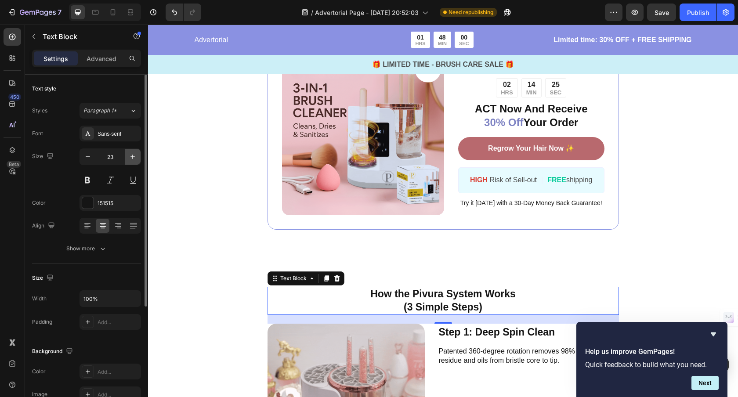
click at [130, 156] on icon "button" at bounding box center [132, 157] width 4 height 4
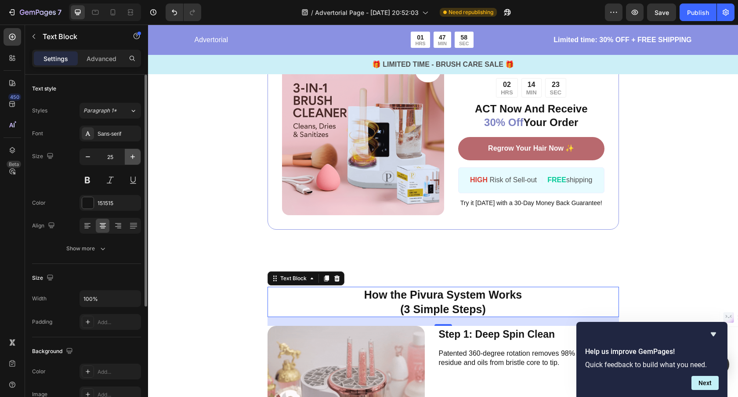
click at [130, 156] on icon "button" at bounding box center [132, 157] width 4 height 4
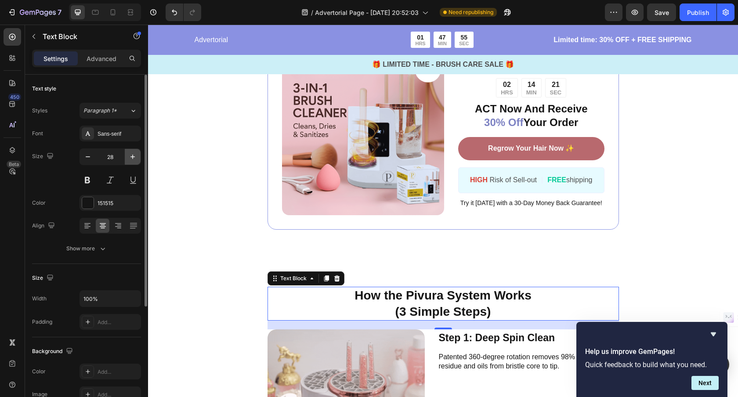
click at [130, 156] on icon "button" at bounding box center [132, 157] width 4 height 4
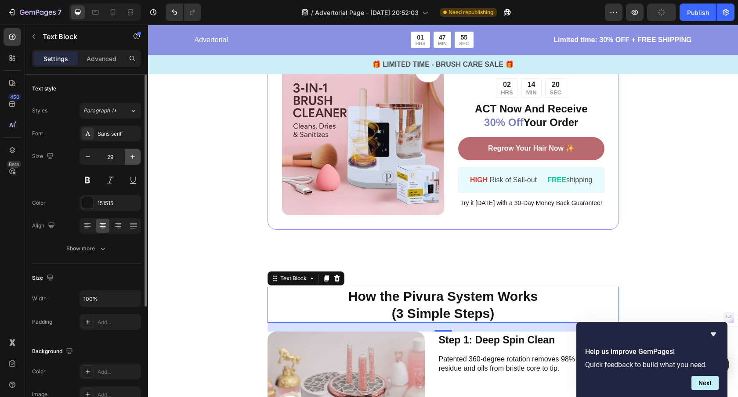
type input "30"
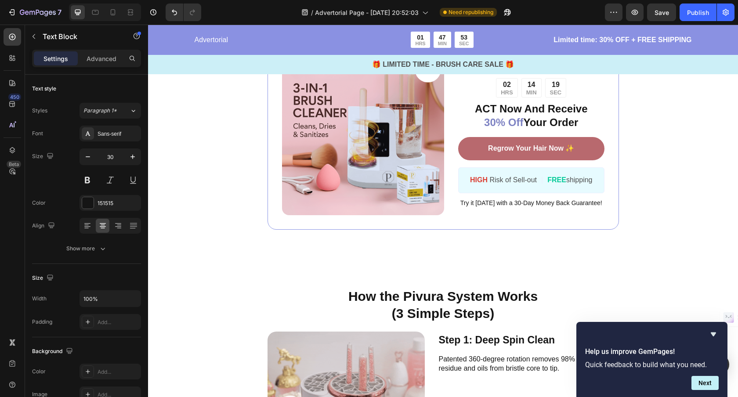
click at [606, 263] on div "Button Sticky Advertorial Text Block 01 HRS 47 MIN 53 SEC Countdown Timer Row L…" at bounding box center [443, 87] width 590 height 3472
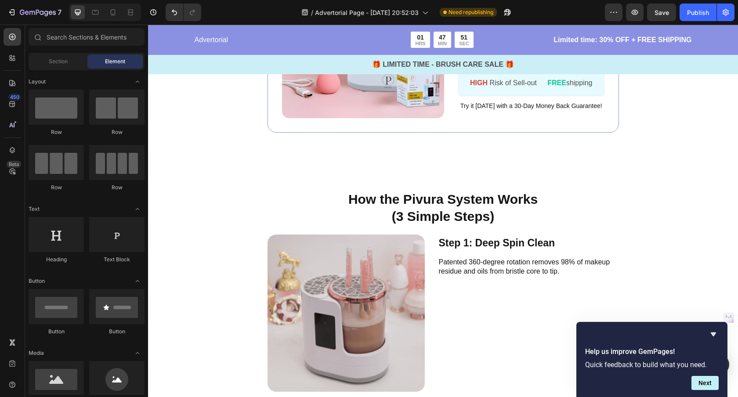
scroll to position [1790, 0]
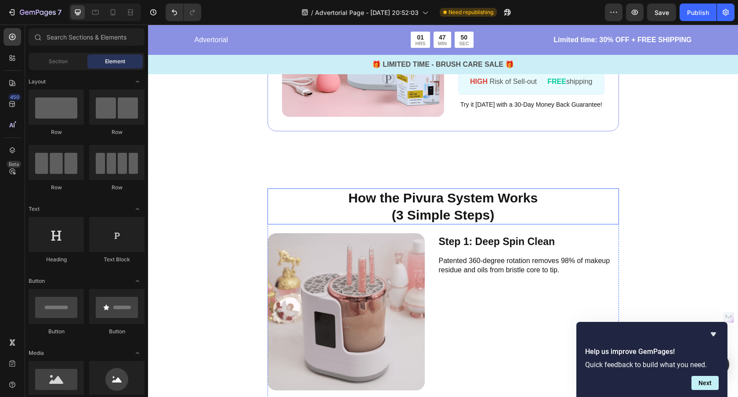
click at [415, 211] on p "(3 Simple Steps)" at bounding box center [443, 214] width 350 height 17
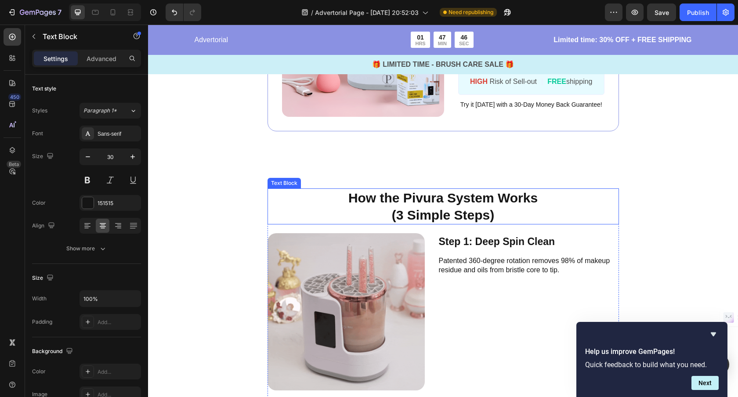
click at [422, 208] on p "(3 Simple Steps)" at bounding box center [443, 214] width 350 height 17
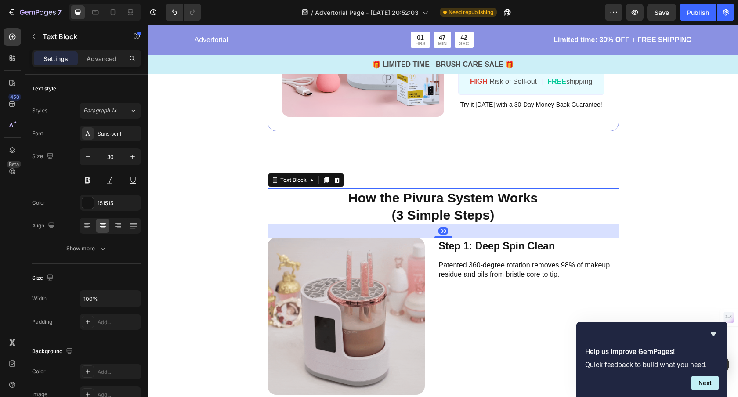
drag, startPoint x: 444, startPoint y: 231, endPoint x: 497, endPoint y: 224, distance: 52.7
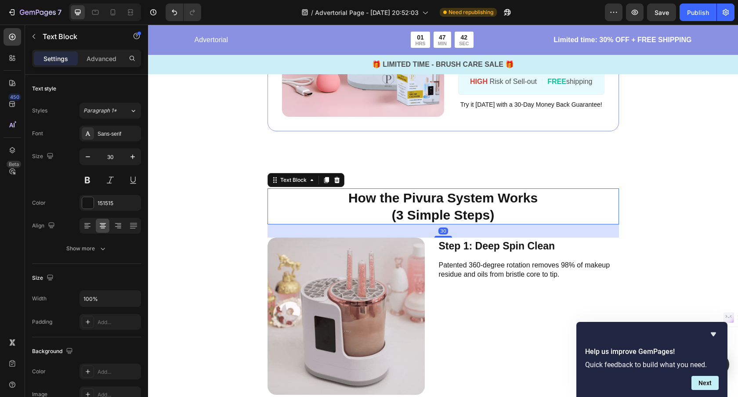
click at [443, 236] on div at bounding box center [443, 237] width 18 height 2
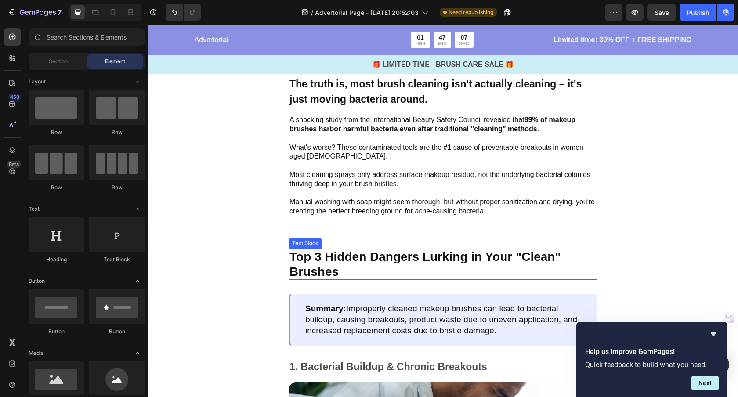
scroll to position [547, 0]
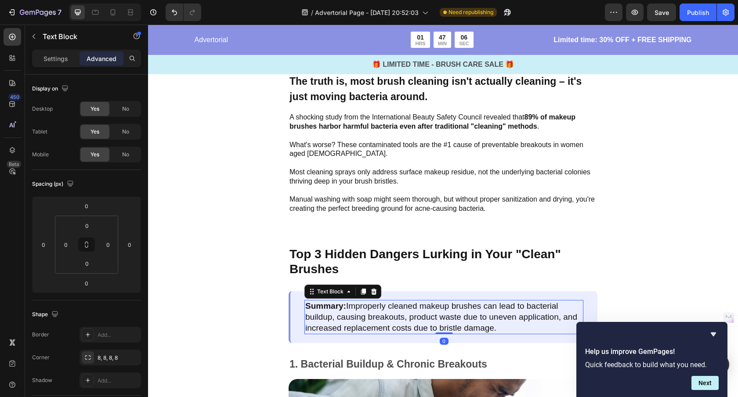
click at [513, 311] on p "Summary: Improperly cleaned makeup brushes can lead to bacterial buildup, causi…" at bounding box center [443, 317] width 277 height 32
click at [62, 64] on div "Settings" at bounding box center [56, 58] width 44 height 14
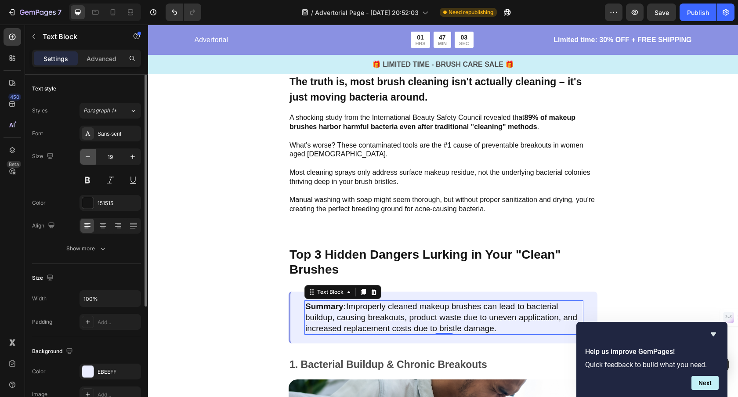
click at [89, 159] on icon "button" at bounding box center [87, 156] width 9 height 9
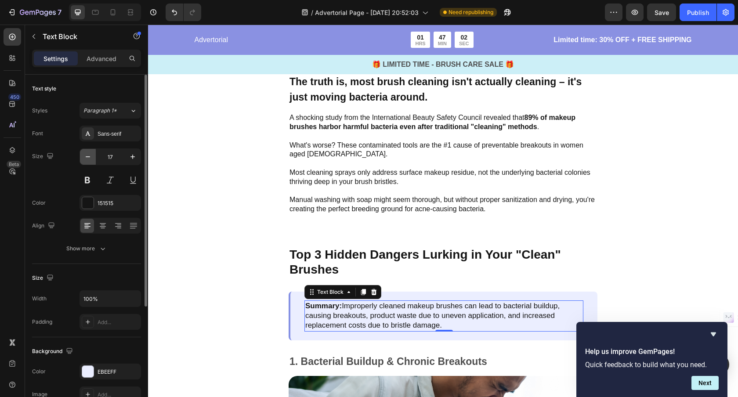
click at [88, 159] on icon "button" at bounding box center [87, 156] width 9 height 9
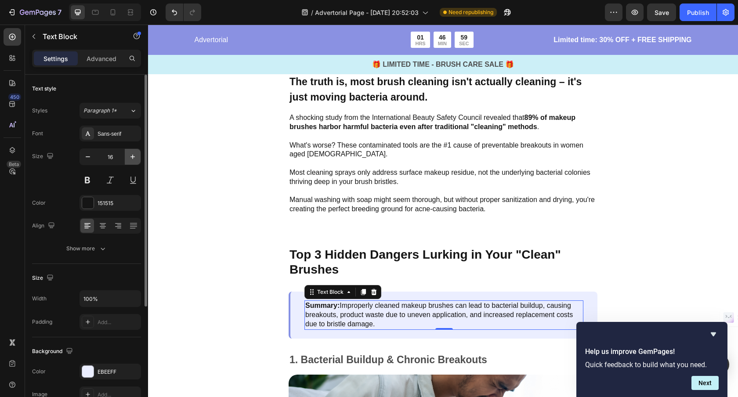
click at [134, 155] on icon "button" at bounding box center [132, 156] width 9 height 9
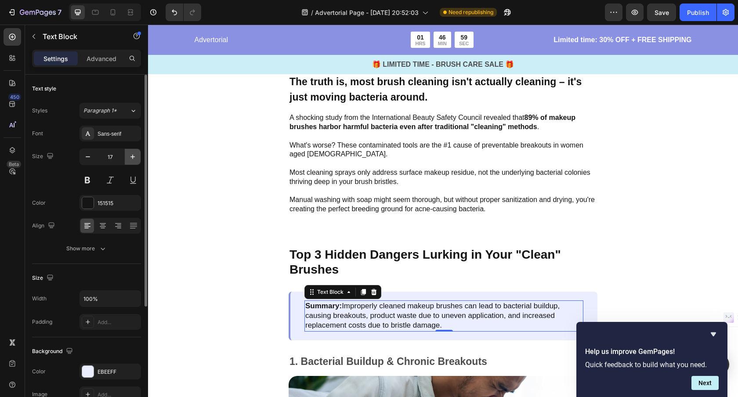
click at [134, 155] on icon "button" at bounding box center [132, 156] width 9 height 9
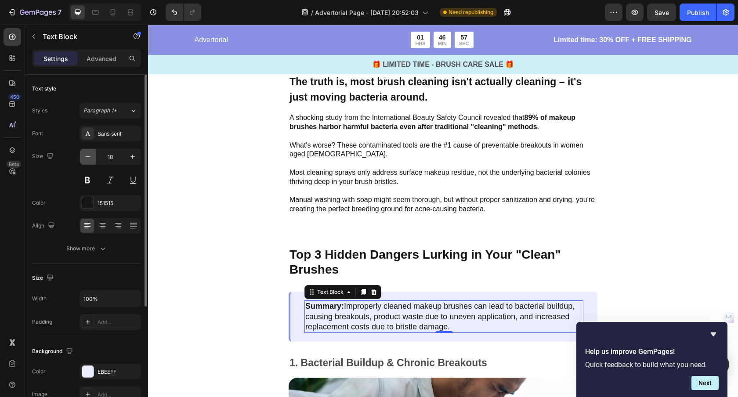
click at [92, 157] on button "button" at bounding box center [88, 157] width 16 height 16
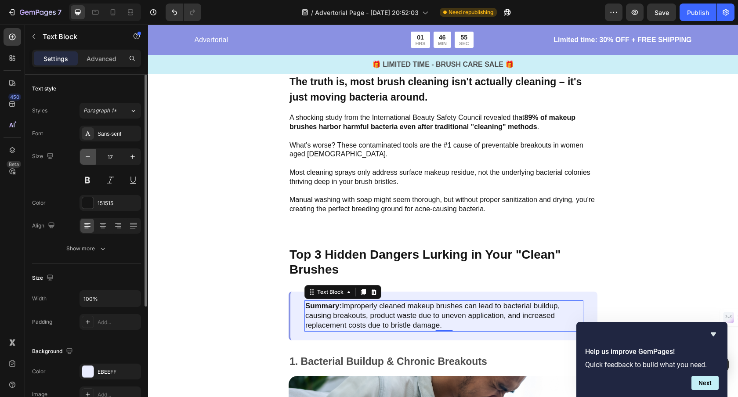
click at [92, 157] on button "button" at bounding box center [88, 157] width 16 height 16
type input "16"
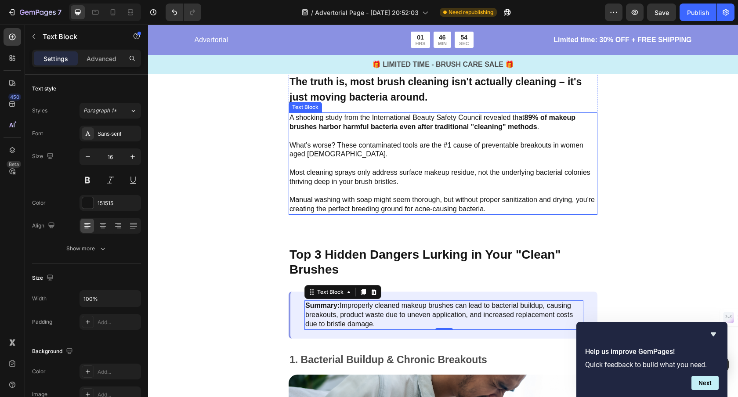
click at [347, 169] on p "Most cleaning sprays only address surface makeup residue, not the underlying ba…" at bounding box center [442, 177] width 307 height 18
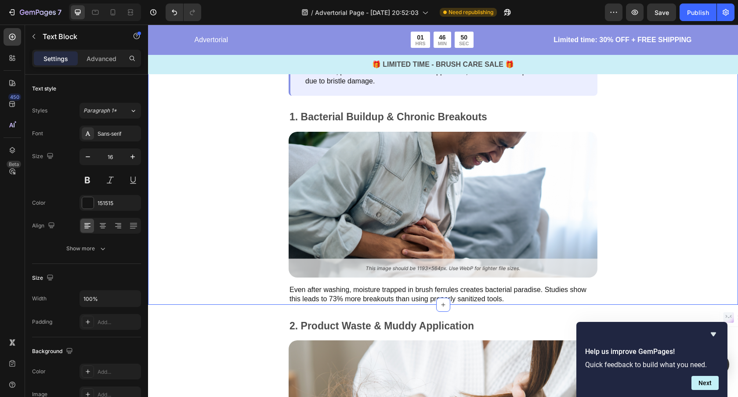
scroll to position [790, 0]
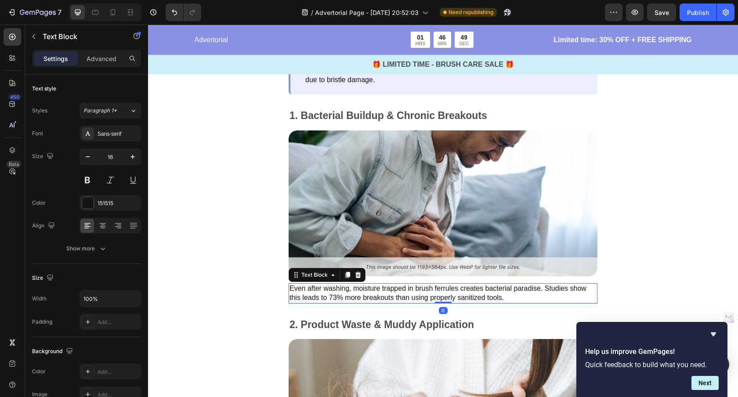
click at [531, 286] on div "Even after washing, moisture trapped in brush ferrules creates bacterial paradi…" at bounding box center [443, 293] width 309 height 20
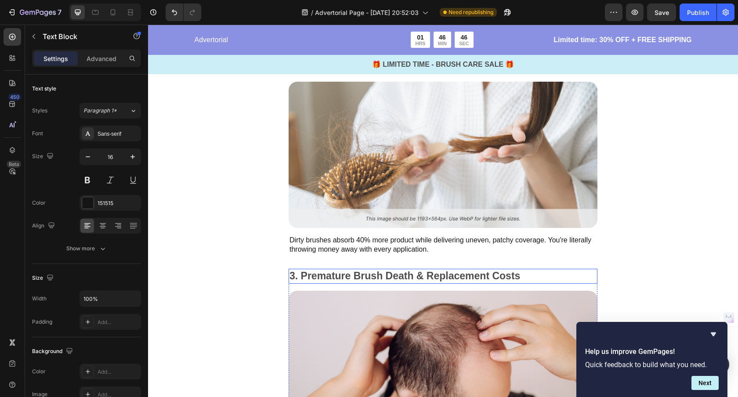
scroll to position [1050, 0]
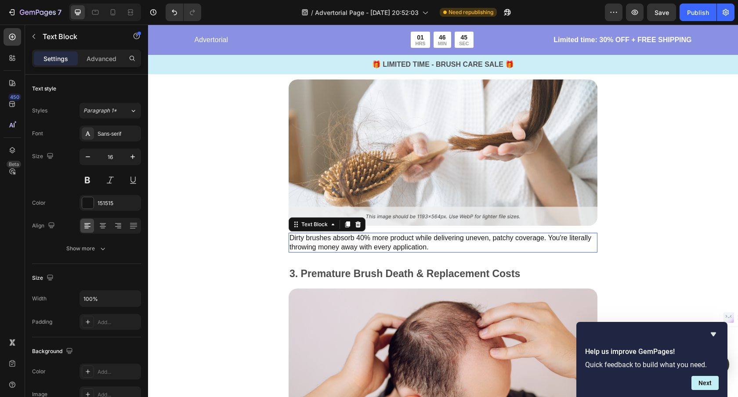
click at [511, 248] on p "Dirty brushes absorb 40% more product while delivering uneven, patchy coverage.…" at bounding box center [442, 243] width 307 height 18
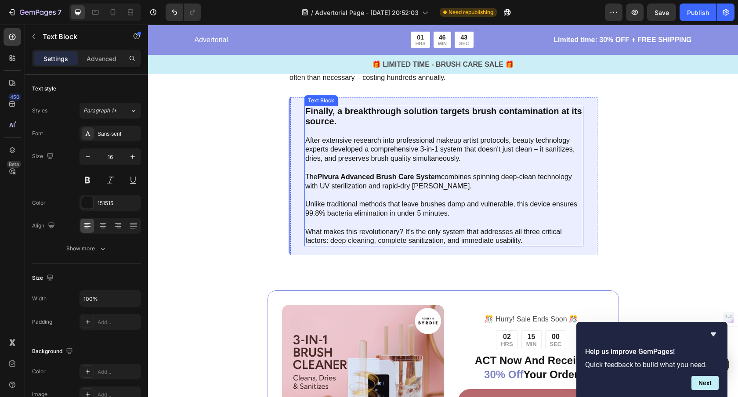
scroll to position [1507, 0]
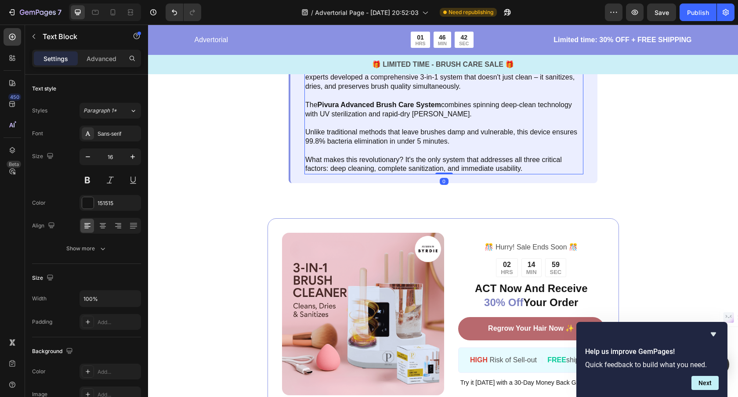
click at [441, 147] on p at bounding box center [443, 150] width 277 height 9
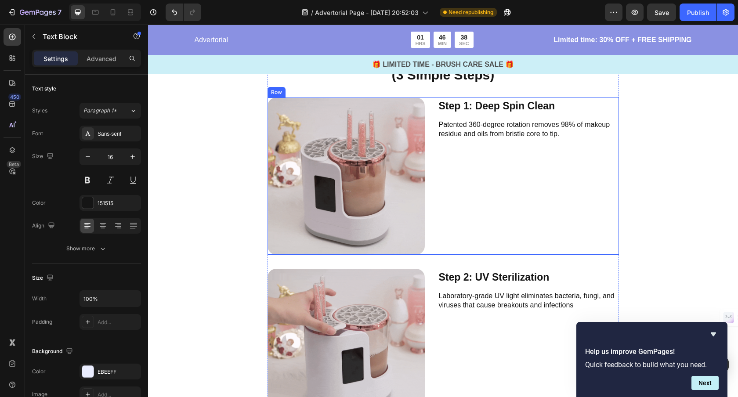
scroll to position [1947, 0]
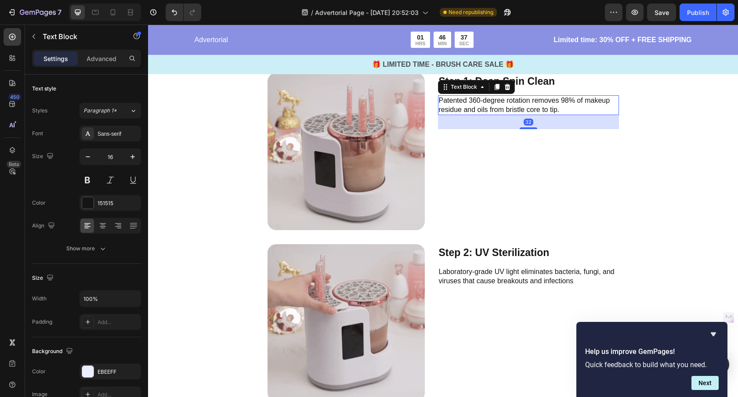
click at [477, 109] on p "Patented 360-degree rotation removes 98% of makeup residue and oils from bristl…" at bounding box center [528, 105] width 179 height 18
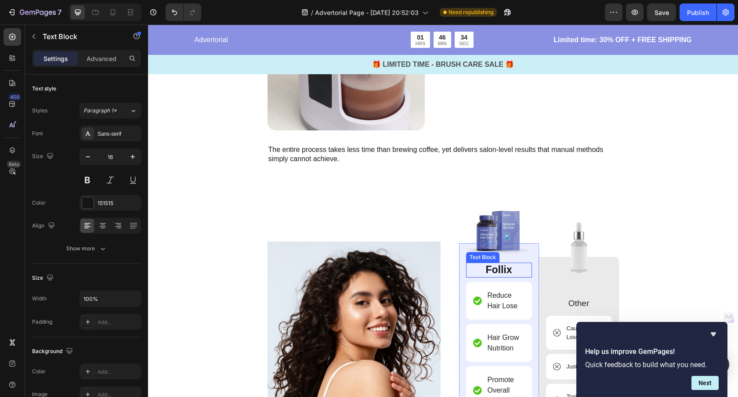
scroll to position [2383, 0]
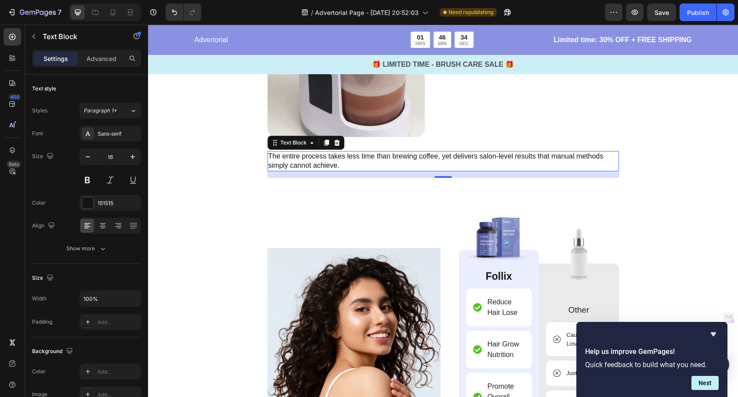
click at [440, 162] on p "The entire process takes less time than brewing coffee, yet delivers salon-leve…" at bounding box center [443, 161] width 350 height 18
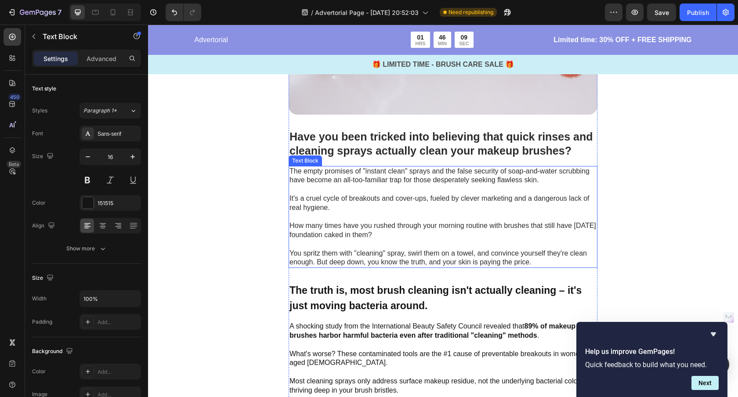
scroll to position [332, 0]
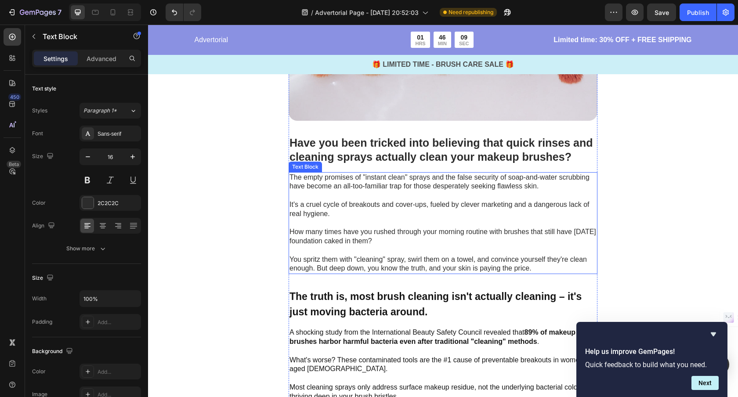
click at [364, 224] on p at bounding box center [442, 223] width 307 height 9
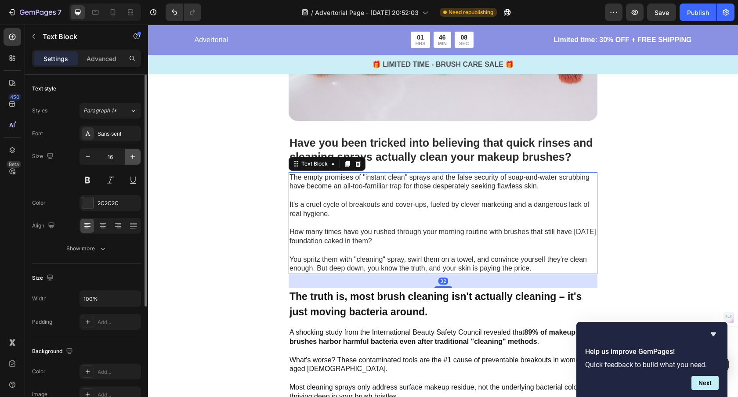
click at [131, 156] on icon "button" at bounding box center [132, 156] width 9 height 9
type input "17"
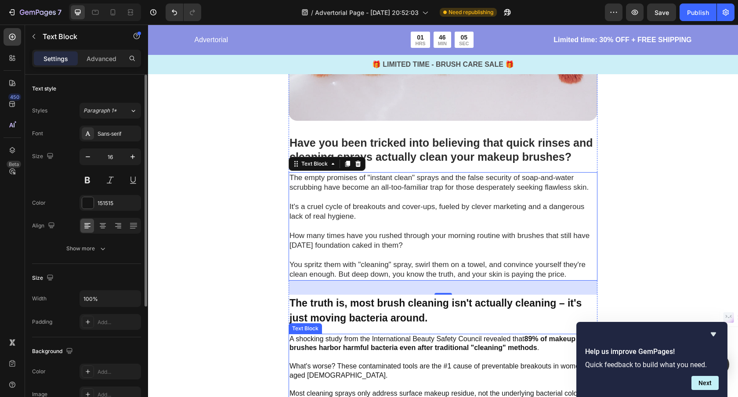
click at [373, 337] on p "A shocking study from the International Beauty Safety Council revealed that 89%…" at bounding box center [442, 344] width 307 height 18
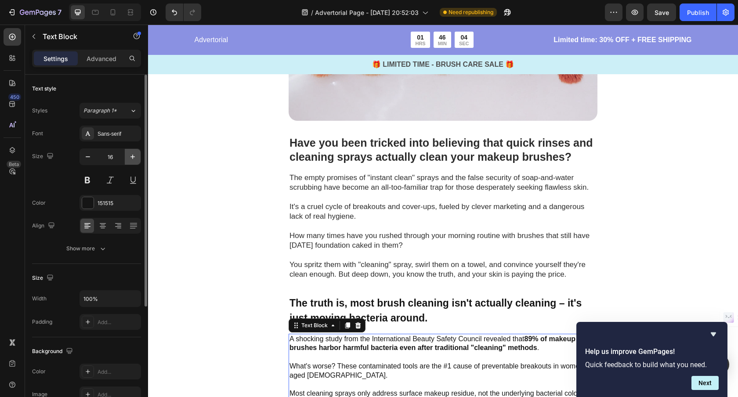
click at [130, 159] on icon "button" at bounding box center [132, 156] width 9 height 9
type input "17"
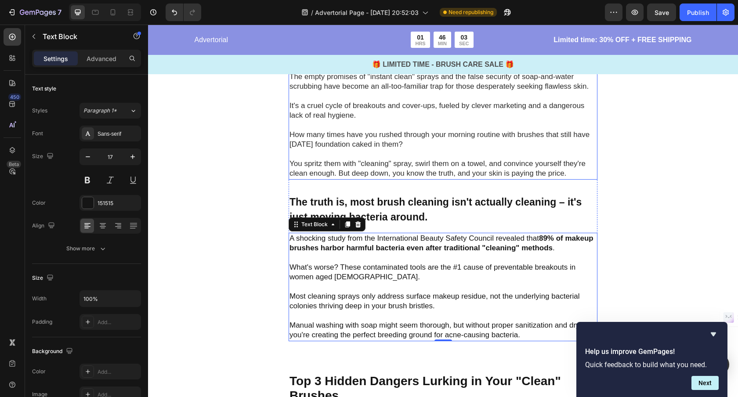
scroll to position [459, 0]
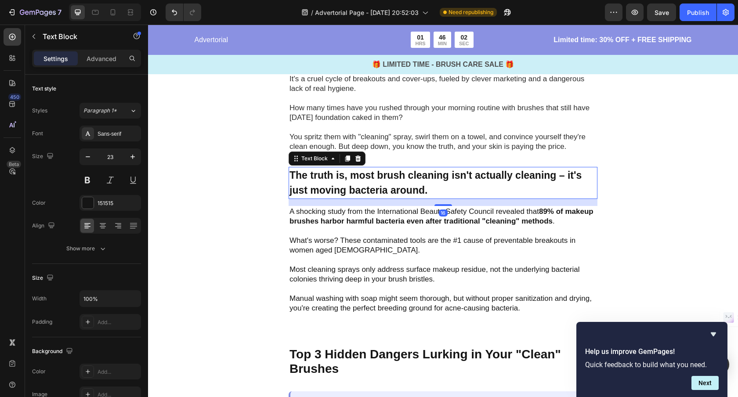
click at [354, 181] on p "The truth is, most brush cleaning isn't actually cleaning – it's just moving ba…" at bounding box center [442, 183] width 307 height 30
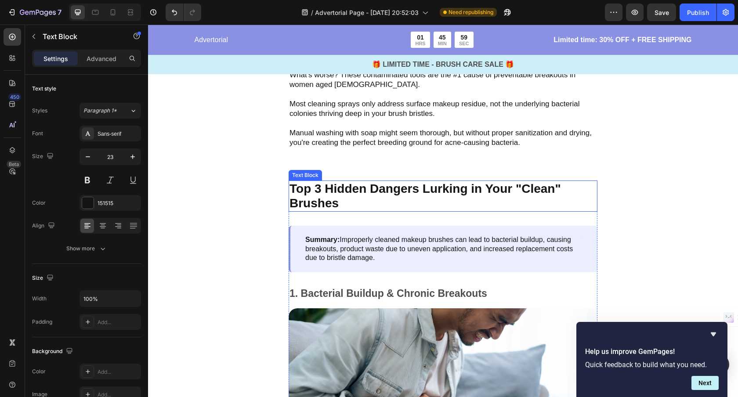
scroll to position [645, 0]
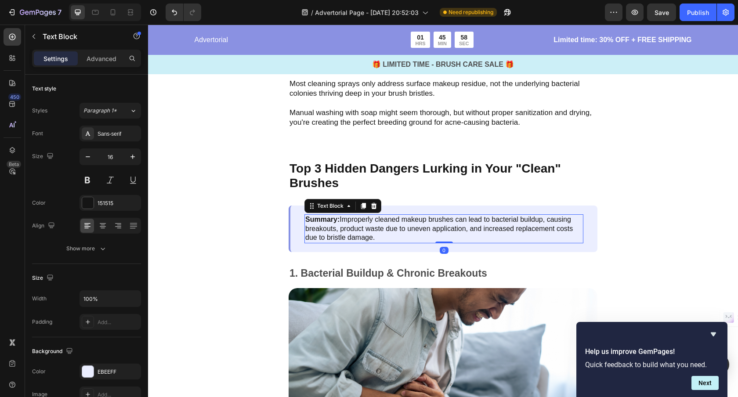
click at [388, 226] on p "Summary: Improperly cleaned makeup brushes can lead to bacterial buildup, causi…" at bounding box center [443, 228] width 277 height 27
drag, startPoint x: 128, startPoint y: 156, endPoint x: 141, endPoint y: 163, distance: 14.5
click at [128, 156] on icon "button" at bounding box center [132, 156] width 9 height 9
type input "17"
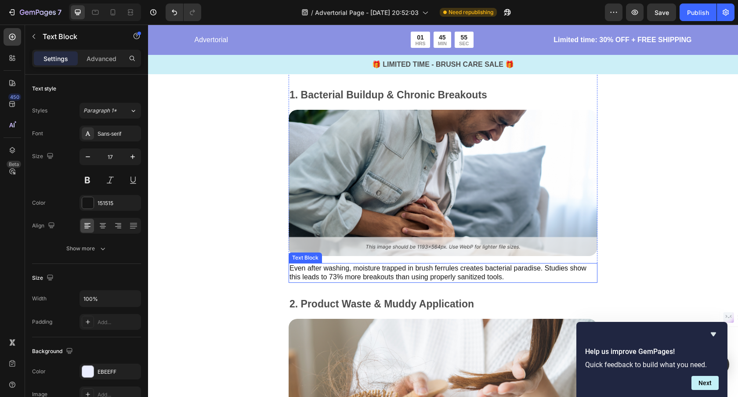
scroll to position [828, 0]
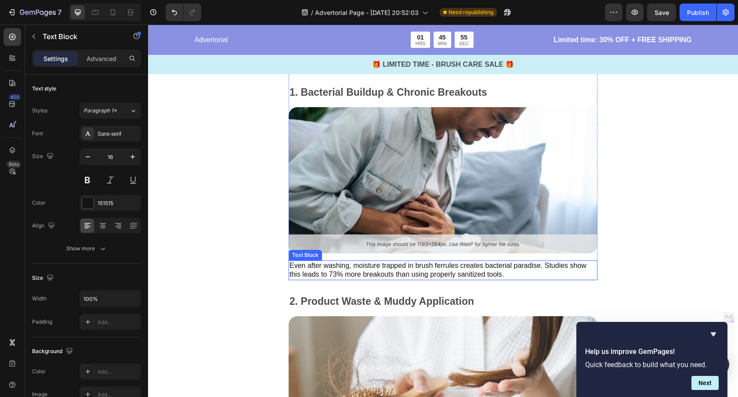
click at [371, 271] on p "Even after washing, moisture trapped in brush ferrules creates bacterial paradi…" at bounding box center [442, 270] width 307 height 18
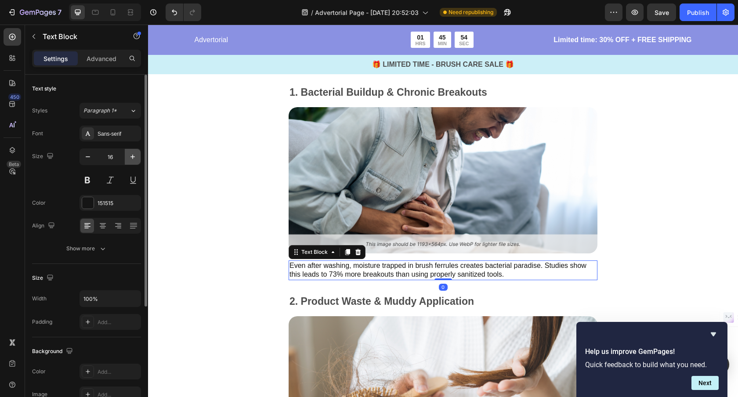
click at [131, 155] on icon "button" at bounding box center [132, 156] width 9 height 9
type input "17"
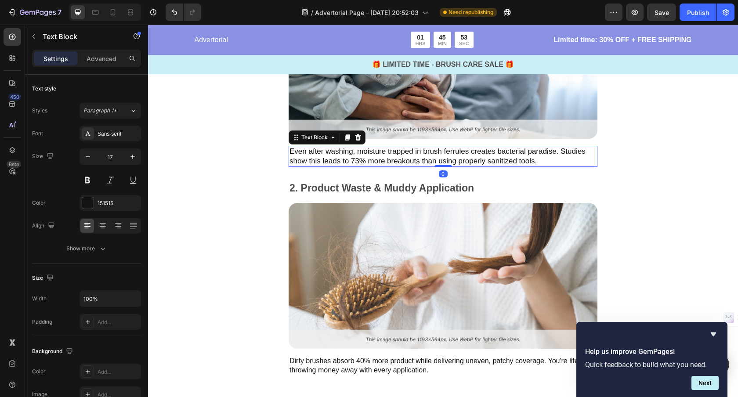
scroll to position [1004, 0]
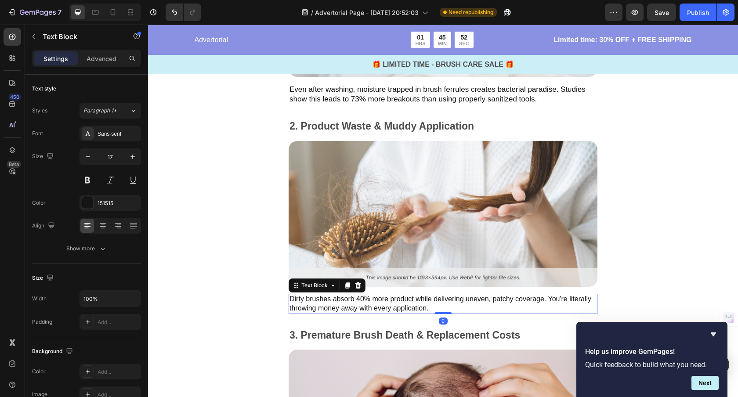
drag, startPoint x: 318, startPoint y: 301, endPoint x: 309, endPoint y: 298, distance: 9.7
click at [318, 301] on p "Dirty brushes absorb 40% more product while delivering uneven, patchy coverage.…" at bounding box center [442, 304] width 307 height 18
click at [132, 158] on icon "button" at bounding box center [132, 156] width 9 height 9
type input "17"
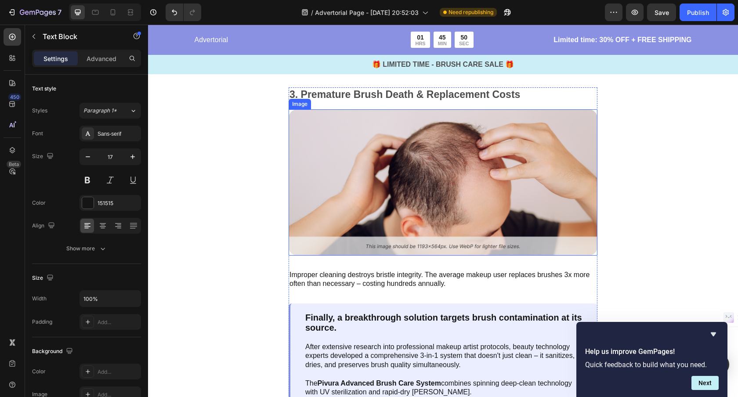
scroll to position [1294, 0]
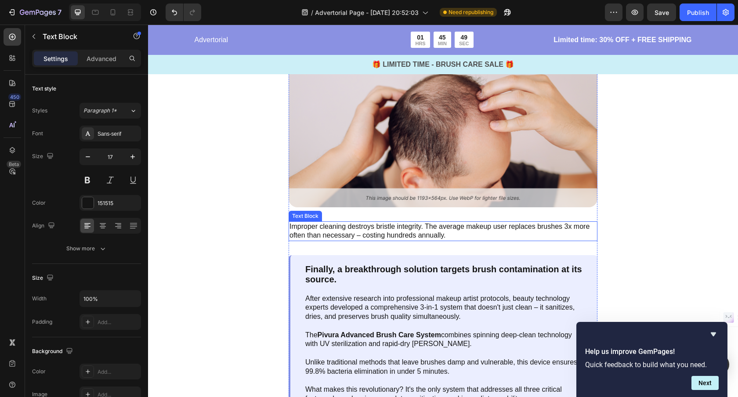
click at [326, 228] on p "Improper cleaning destroys bristle integrity. The average makeup user replaces …" at bounding box center [442, 231] width 307 height 18
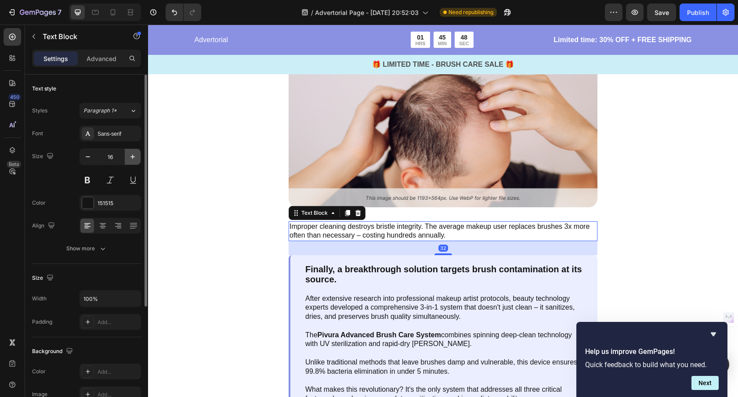
click at [134, 155] on icon "button" at bounding box center [132, 156] width 9 height 9
type input "17"
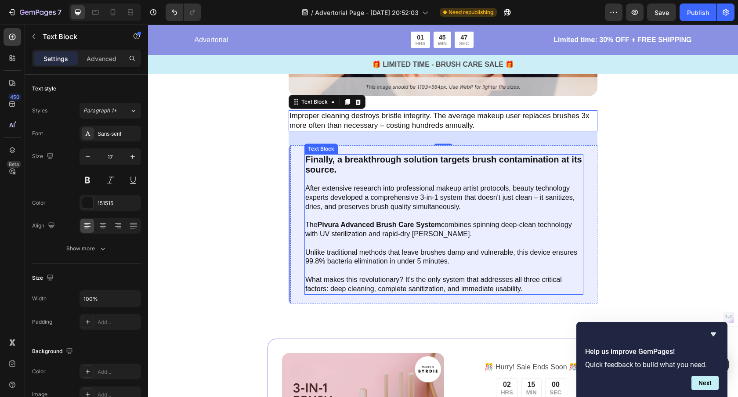
scroll to position [1430, 0]
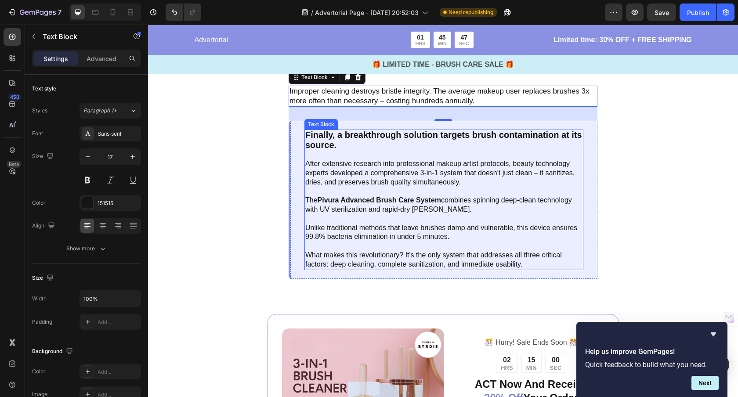
click at [404, 216] on p at bounding box center [443, 218] width 277 height 9
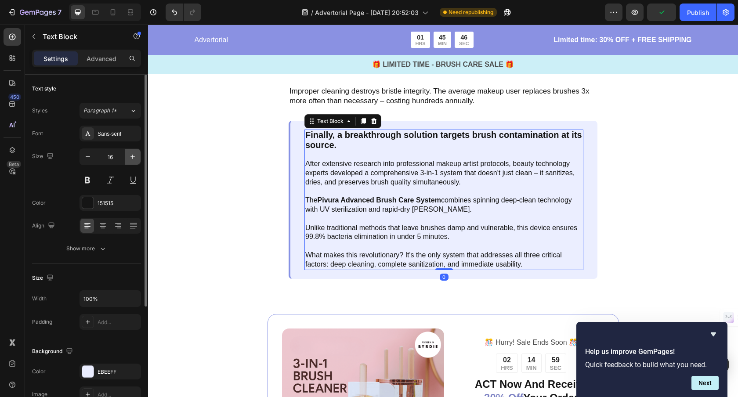
click at [132, 158] on icon "button" at bounding box center [132, 156] width 9 height 9
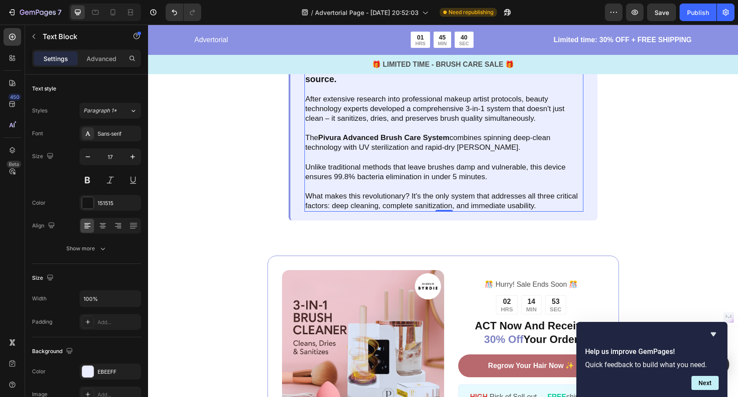
scroll to position [1498, 0]
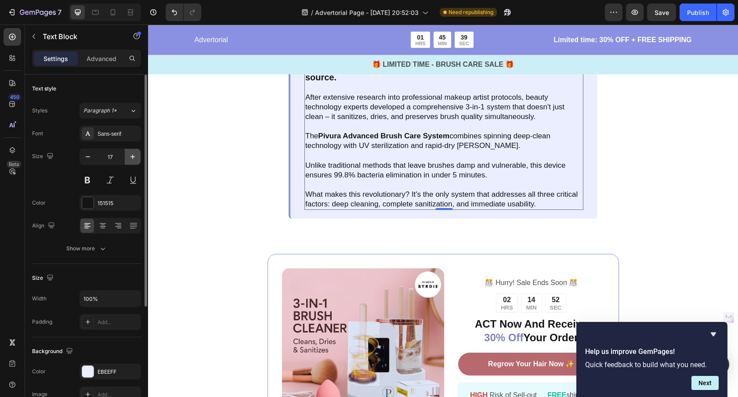
click at [130, 156] on icon "button" at bounding box center [132, 156] width 9 height 9
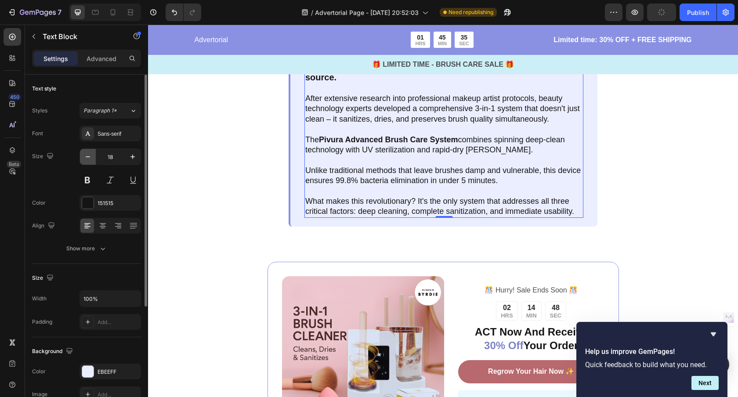
drag, startPoint x: 90, startPoint y: 159, endPoint x: 94, endPoint y: 159, distance: 4.5
click at [90, 159] on icon "button" at bounding box center [87, 156] width 9 height 9
type input "17"
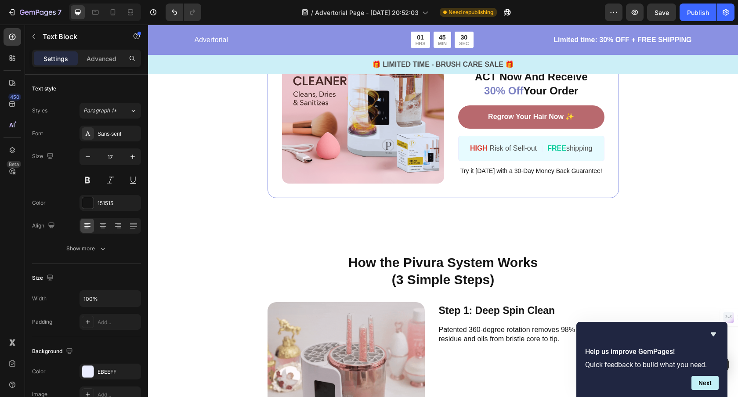
scroll to position [1774, 0]
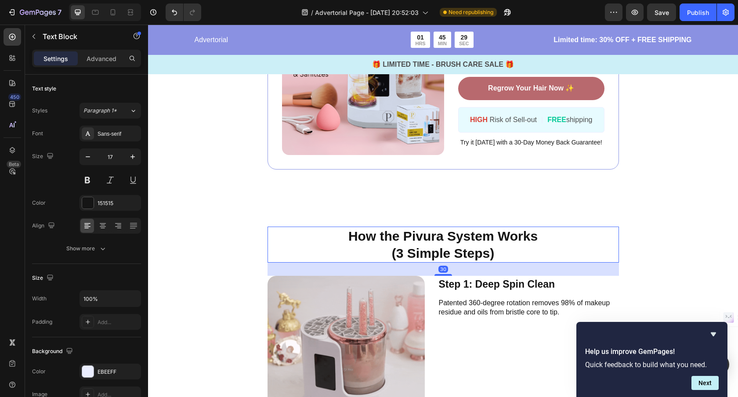
click at [448, 238] on p "How the Pivura System Works" at bounding box center [443, 235] width 350 height 17
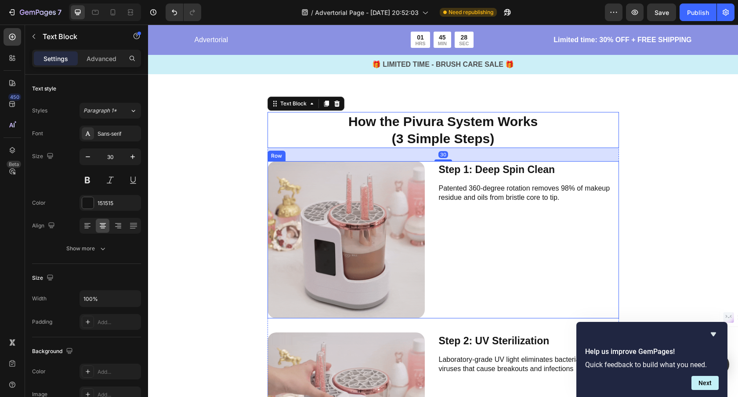
scroll to position [1934, 0]
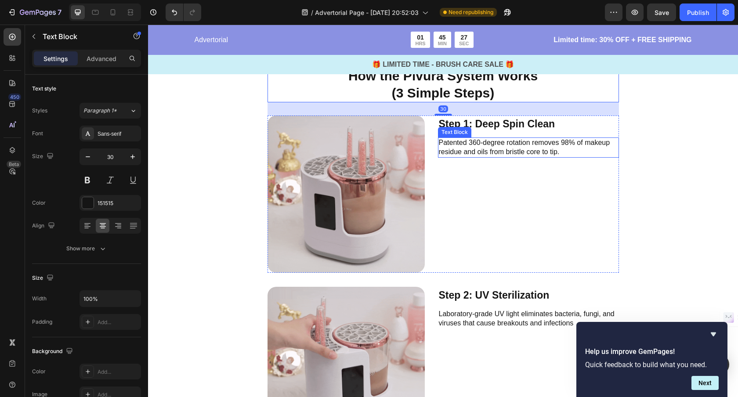
click at [475, 148] on p "Patented 360-degree rotation removes 98% of makeup residue and oils from bristl…" at bounding box center [528, 147] width 179 height 18
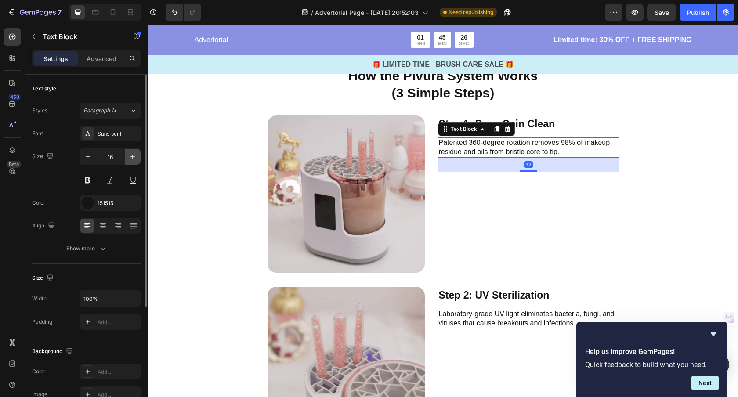
click at [133, 160] on icon "button" at bounding box center [132, 156] width 9 height 9
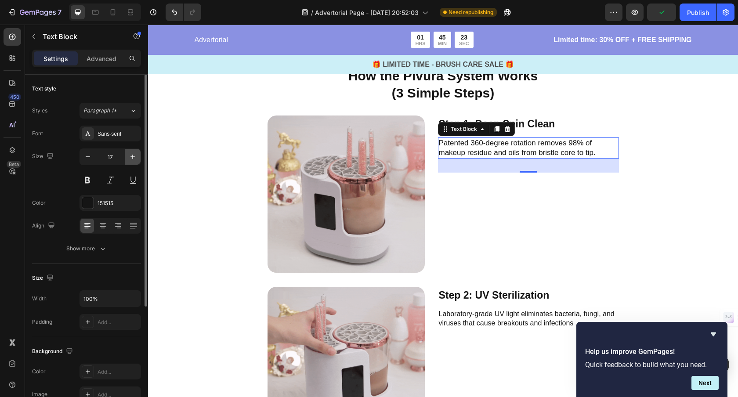
click at [133, 160] on icon "button" at bounding box center [132, 156] width 9 height 9
type input "18"
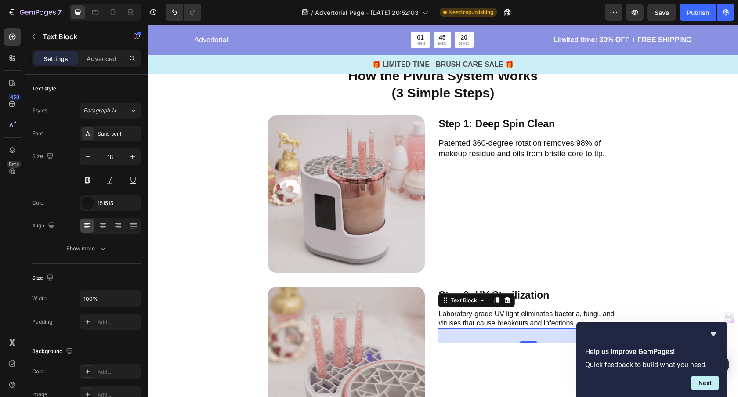
click at [494, 318] on p "Laboratory-grade UV light eliminates bacteria, fungi, and viruses that cause br…" at bounding box center [528, 319] width 179 height 18
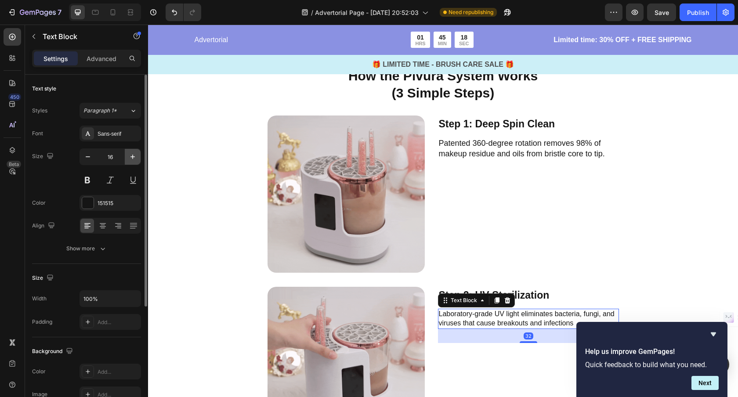
click at [132, 157] on icon "button" at bounding box center [132, 157] width 4 height 4
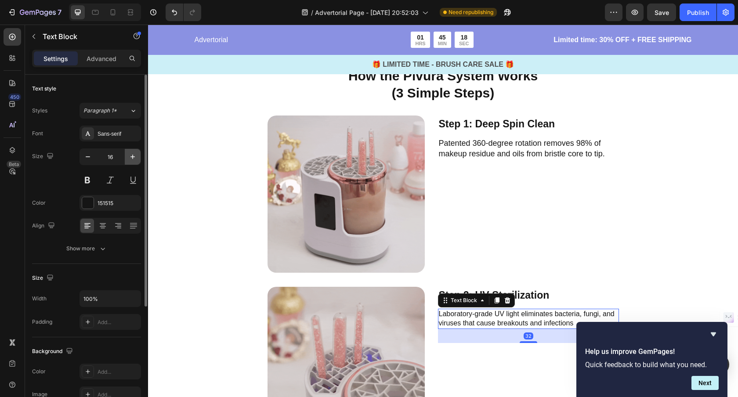
click at [132, 156] on icon "button" at bounding box center [132, 156] width 9 height 9
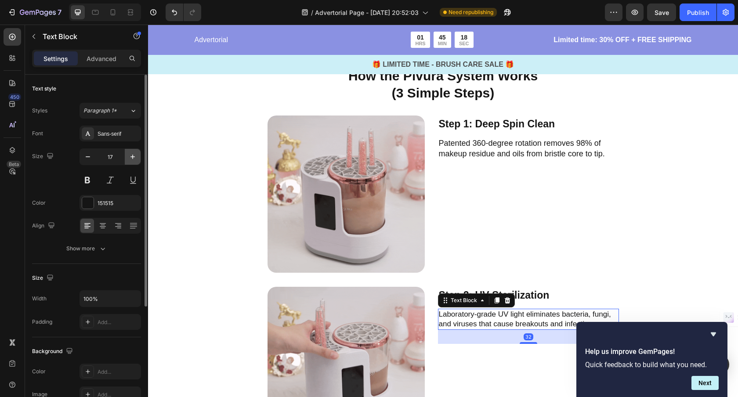
type input "18"
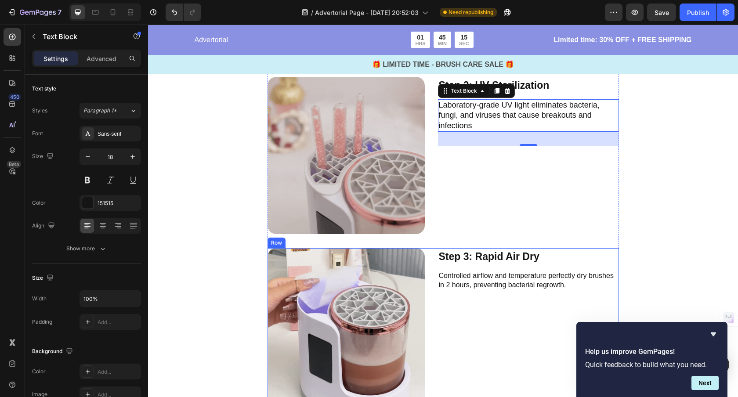
scroll to position [2143, 0]
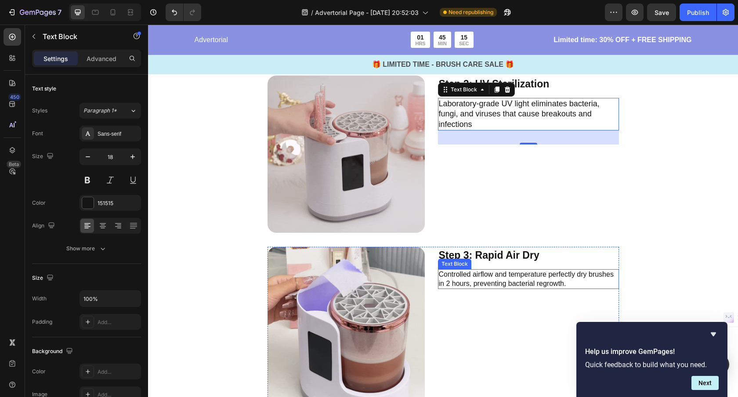
click at [504, 282] on p "Controlled airflow and temperature perfectly dry brushes in 2 hours, preventing…" at bounding box center [528, 279] width 179 height 18
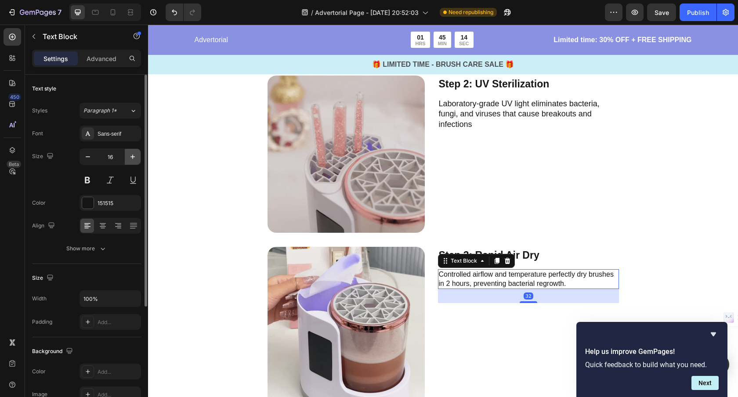
click at [137, 158] on icon "button" at bounding box center [132, 156] width 9 height 9
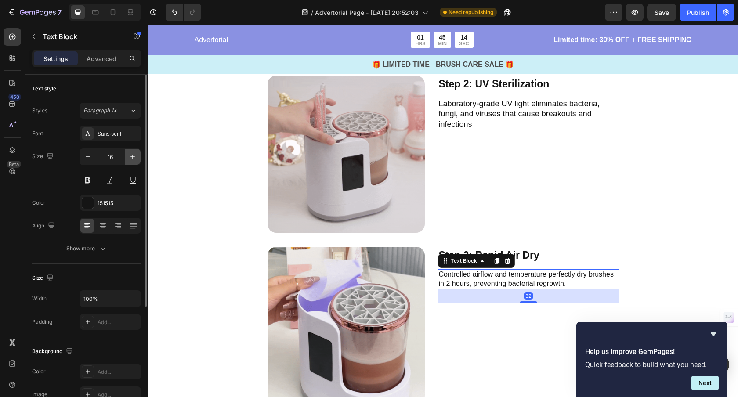
click at [137, 158] on icon "button" at bounding box center [132, 156] width 9 height 9
type input "18"
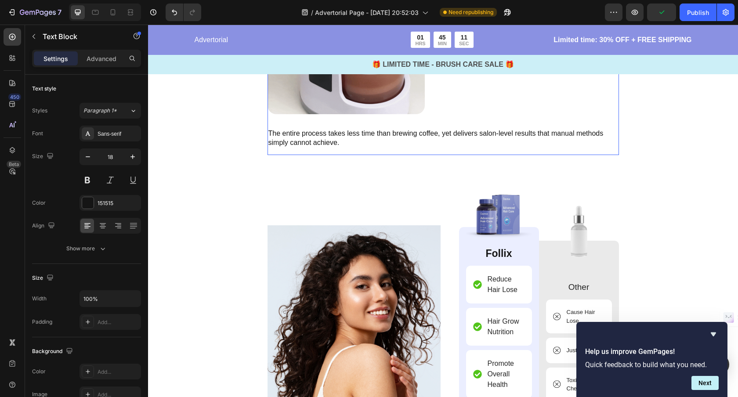
scroll to position [2427, 0]
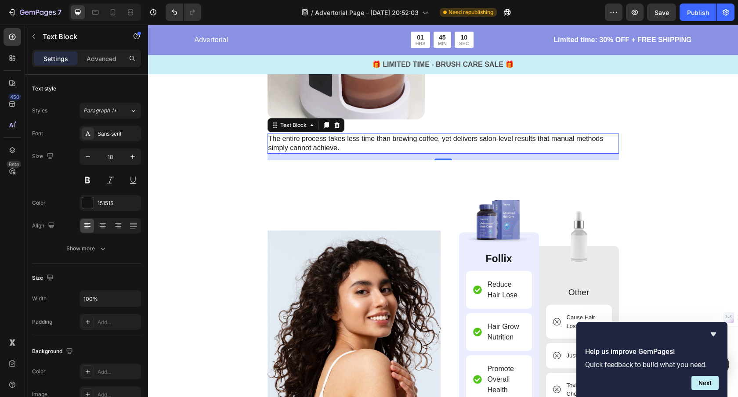
click at [357, 147] on p "The entire process takes less time than brewing coffee, yet delivers salon-leve…" at bounding box center [443, 143] width 350 height 18
click at [132, 155] on icon "button" at bounding box center [132, 156] width 9 height 9
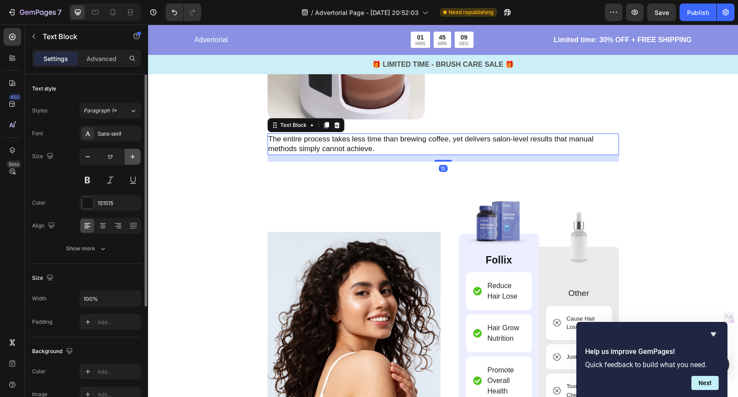
type input "18"
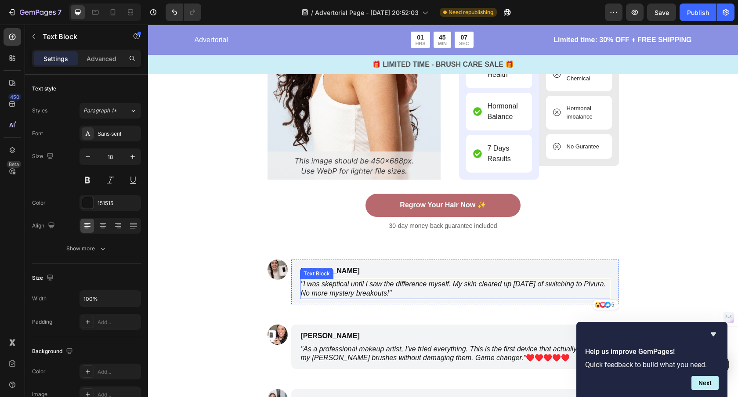
scroll to position [2744, 0]
click at [440, 296] on p ""I was skeptical until I saw the difference myself. My skin cleared up within t…" at bounding box center [455, 289] width 308 height 18
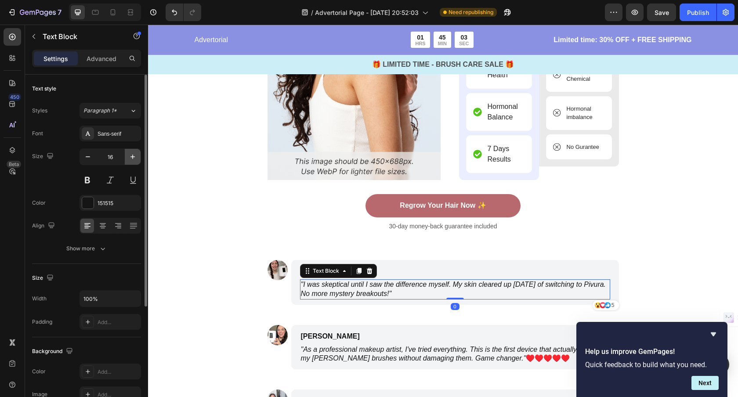
click at [136, 157] on icon "button" at bounding box center [132, 156] width 9 height 9
type input "17"
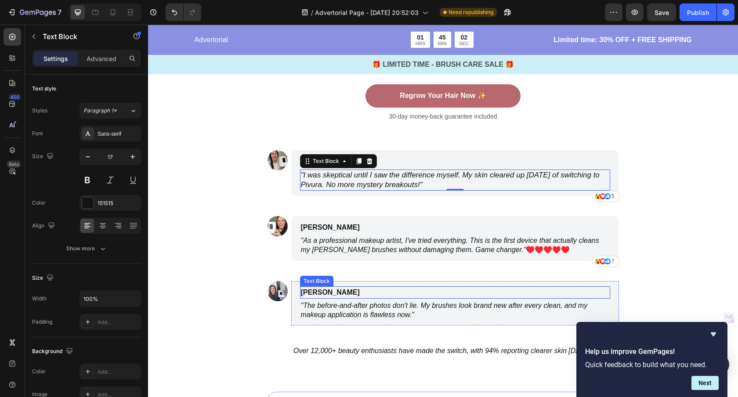
scroll to position [2899, 0]
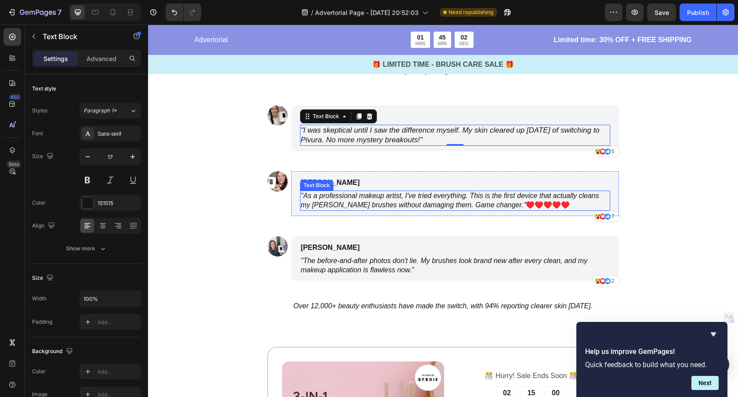
click at [305, 195] on icon ""As a professional makeup artist, I've tried everything. This is the first devi…" at bounding box center [450, 200] width 298 height 17
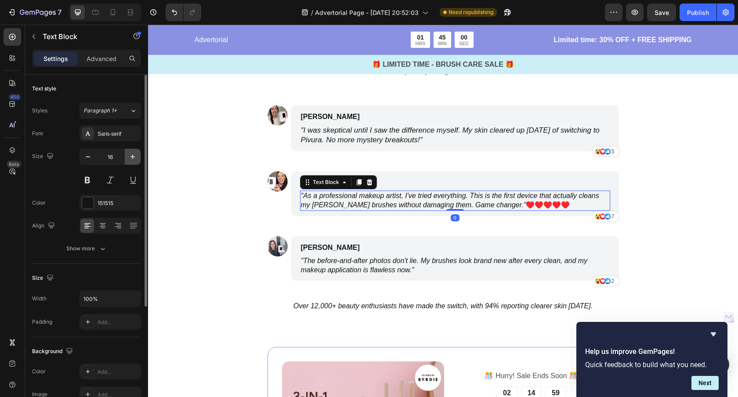
click at [129, 159] on icon "button" at bounding box center [132, 156] width 9 height 9
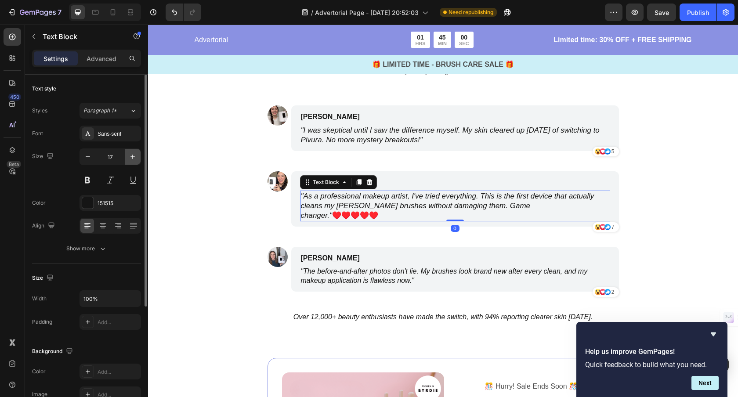
click at [129, 159] on icon "button" at bounding box center [132, 156] width 9 height 9
type input "18"
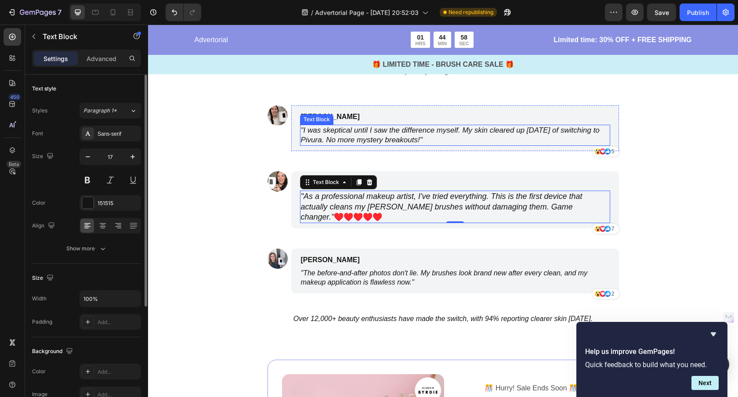
click at [360, 137] on icon ""I was skeptical until I saw the difference myself. My skin cleared up within t…" at bounding box center [450, 135] width 299 height 18
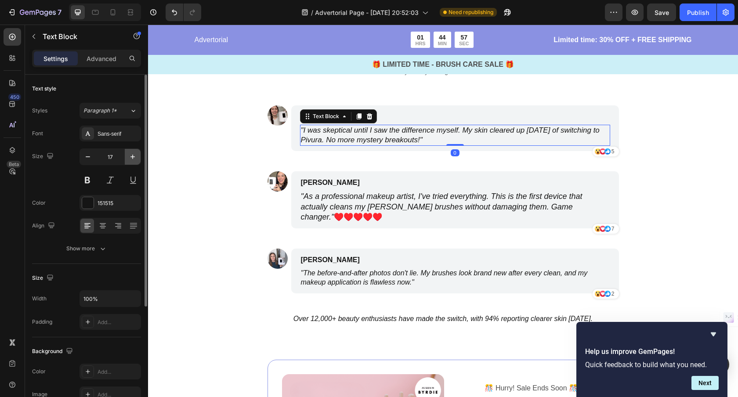
click at [137, 156] on button "button" at bounding box center [133, 157] width 16 height 16
type input "18"
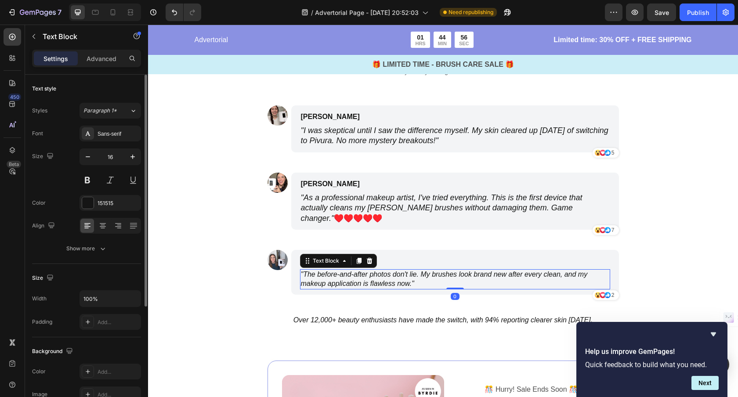
click at [380, 275] on icon ""The before-and-after photos don't lie. My brushes look brand new after every c…" at bounding box center [444, 278] width 287 height 17
click at [135, 158] on icon "button" at bounding box center [132, 156] width 9 height 9
click at [134, 159] on icon "button" at bounding box center [132, 156] width 9 height 9
type input "18"
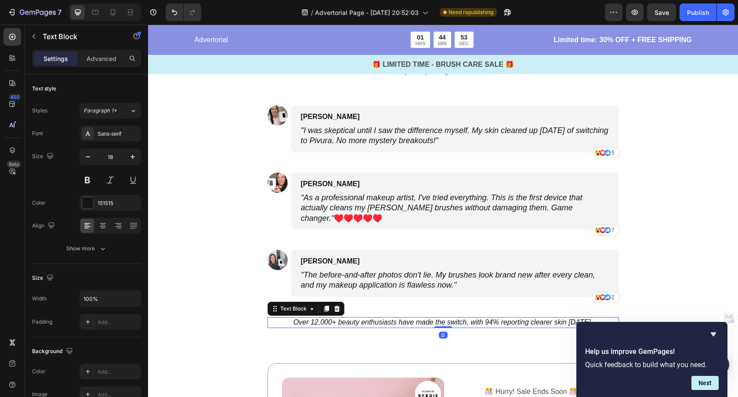
click at [331, 322] on icon "Over 12,000+ beauty enthusiasts have made the switch, with 94% reporting cleare…" at bounding box center [442, 321] width 299 height 7
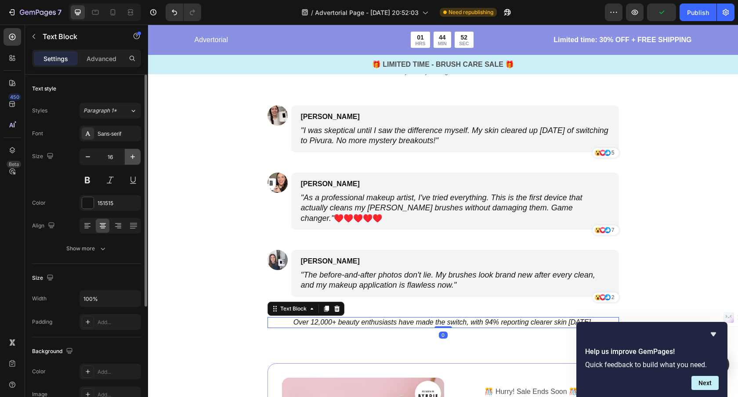
click at [133, 157] on icon "button" at bounding box center [132, 156] width 9 height 9
type input "18"
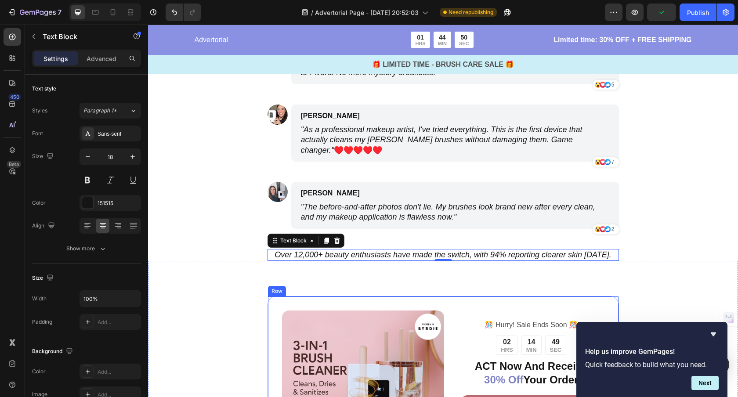
scroll to position [3124, 0]
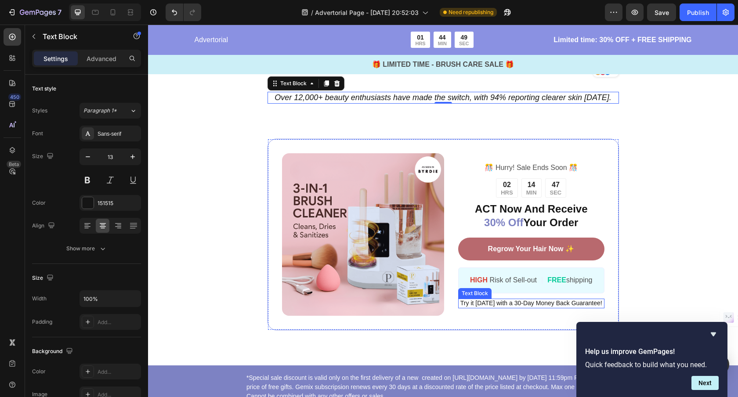
click at [510, 307] on span "Try it today with a 30-Day Money Back Guarantee!" at bounding box center [531, 302] width 142 height 7
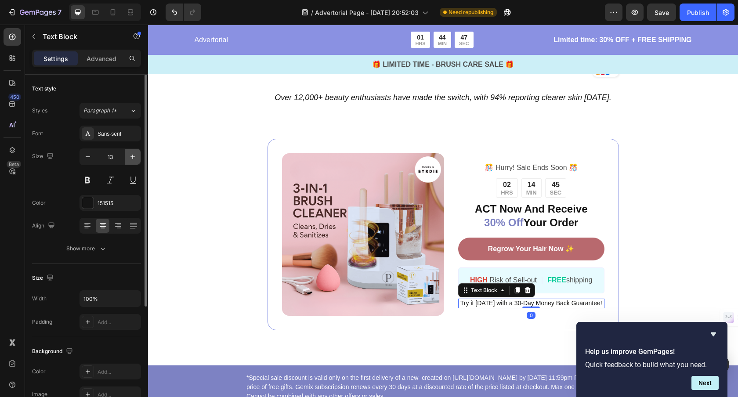
click at [128, 156] on icon "button" at bounding box center [132, 156] width 9 height 9
type input "14"
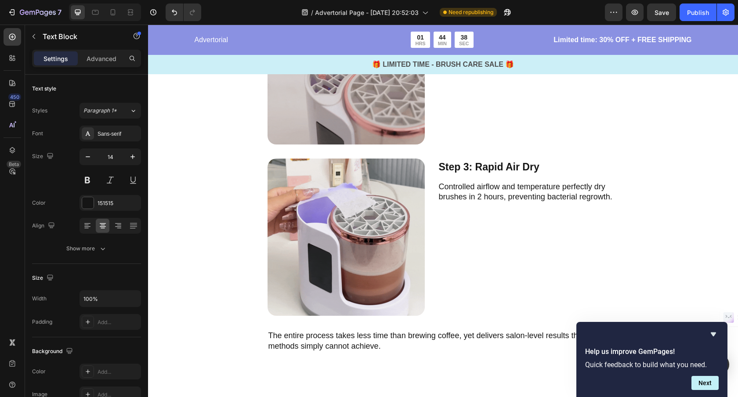
scroll to position [2302, 0]
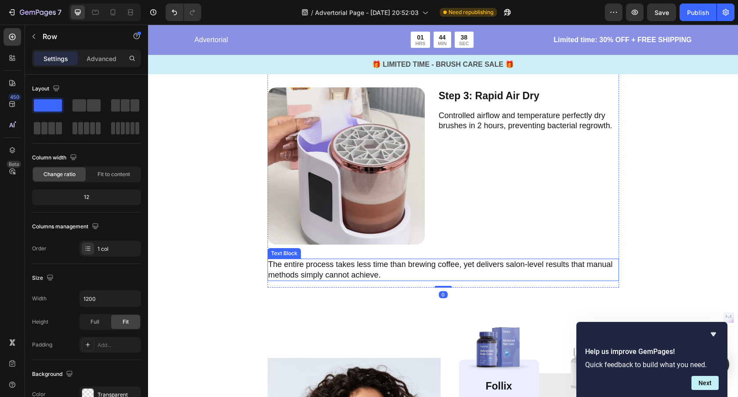
click at [482, 267] on p "The entire process takes less time than brewing coffee, yet delivers salon-leve…" at bounding box center [443, 270] width 350 height 21
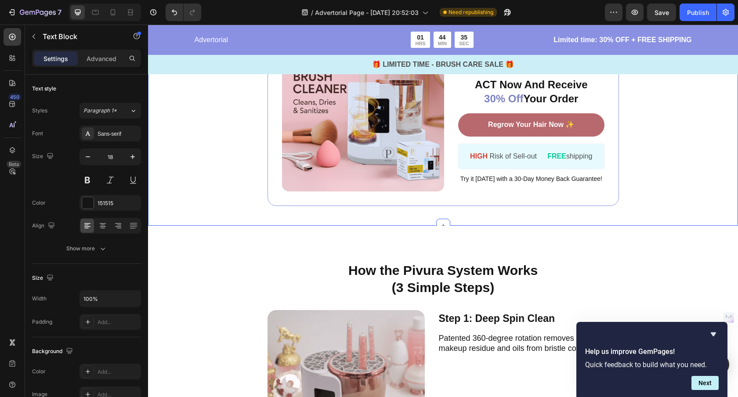
scroll to position [1731, 0]
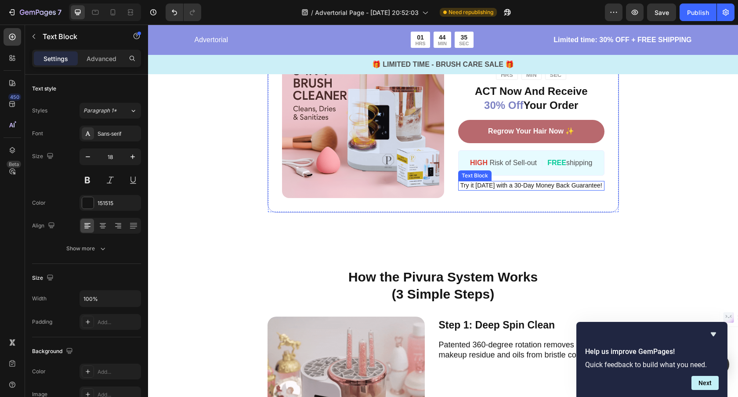
click at [506, 185] on span "Try it today with a 30-Day Money Back Guarantee!" at bounding box center [531, 185] width 142 height 7
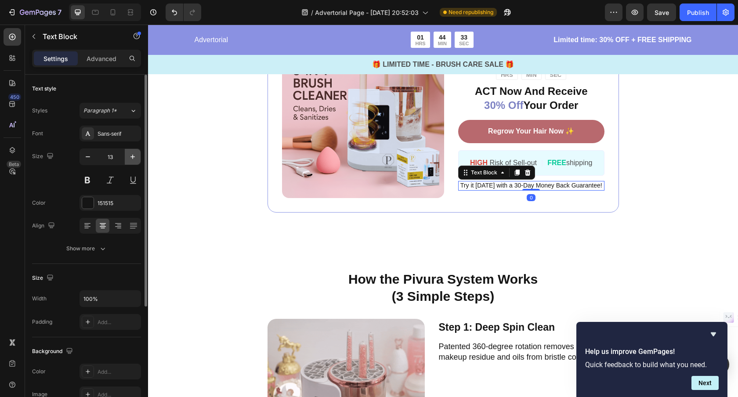
click at [132, 155] on icon "button" at bounding box center [132, 156] width 9 height 9
type input "14"
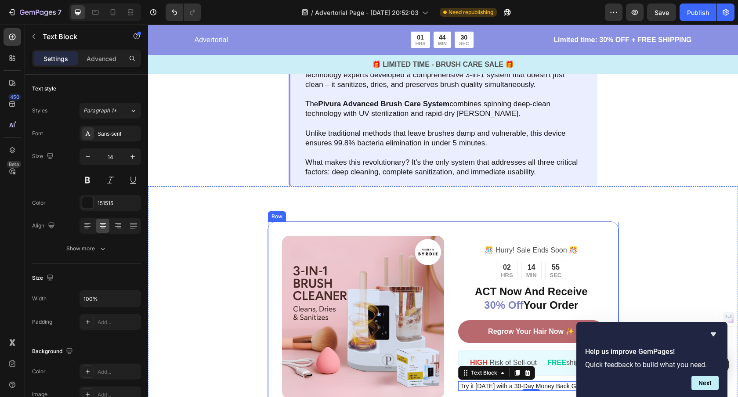
scroll to position [1529, 0]
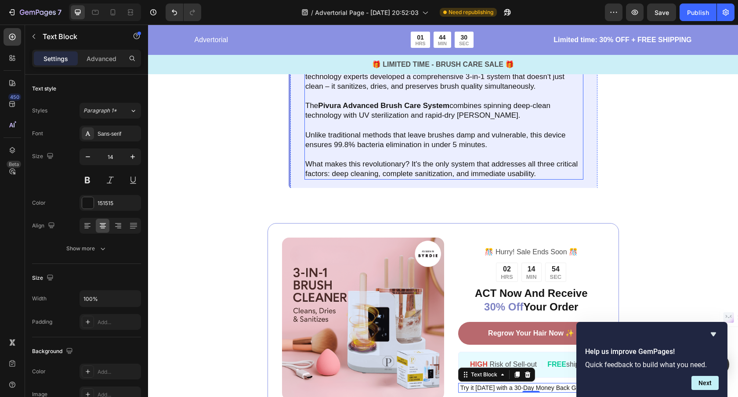
click at [367, 170] on p "What makes this revolutionary? It's the only system that addresses all three cr…" at bounding box center [443, 168] width 277 height 19
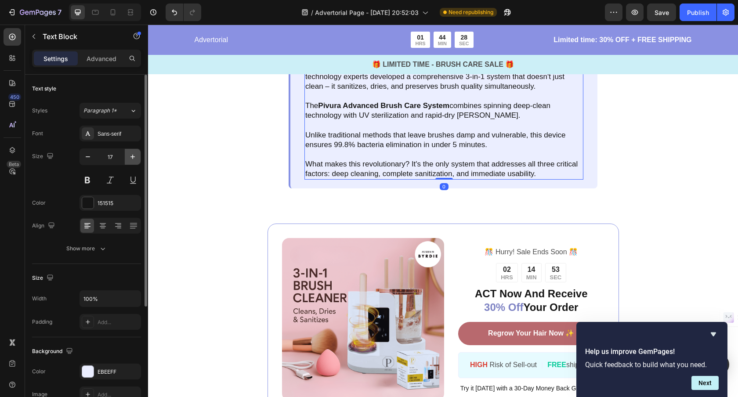
click at [130, 159] on icon "button" at bounding box center [132, 156] width 9 height 9
type input "18"
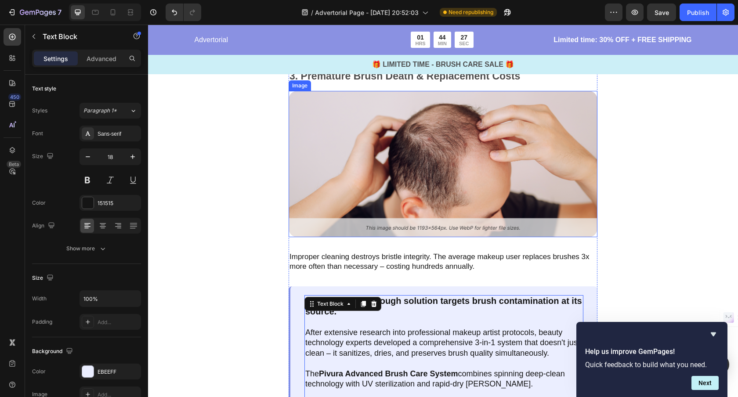
scroll to position [1252, 0]
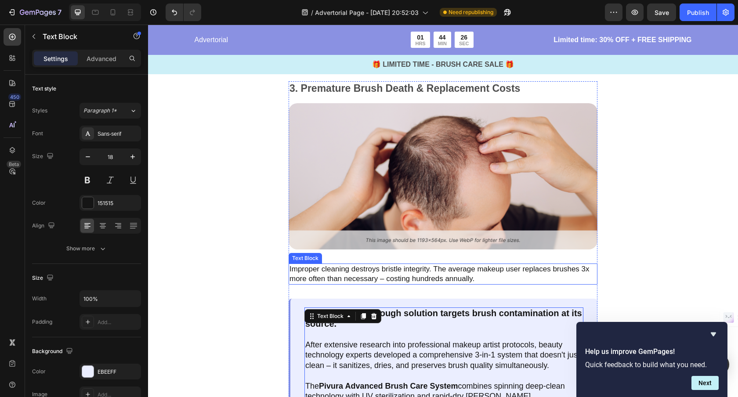
click at [368, 270] on p "Improper cleaning destroys bristle integrity. The average makeup user replaces …" at bounding box center [442, 273] width 307 height 19
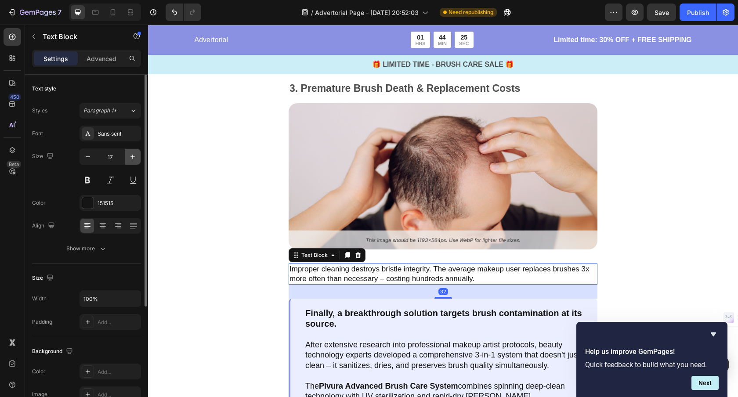
click at [133, 157] on icon "button" at bounding box center [132, 156] width 9 height 9
type input "18"
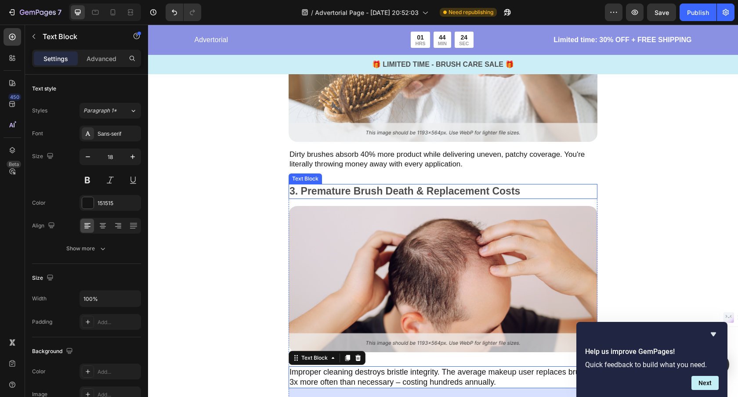
scroll to position [1143, 0]
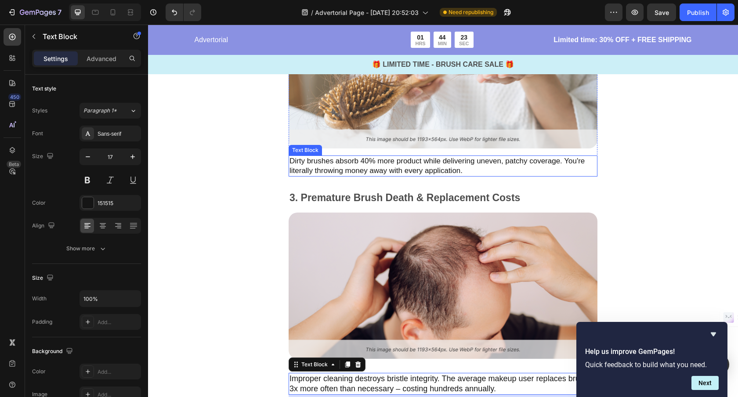
click at [374, 170] on p "Dirty brushes absorb 40% more product while delivering uneven, patchy coverage.…" at bounding box center [442, 165] width 307 height 19
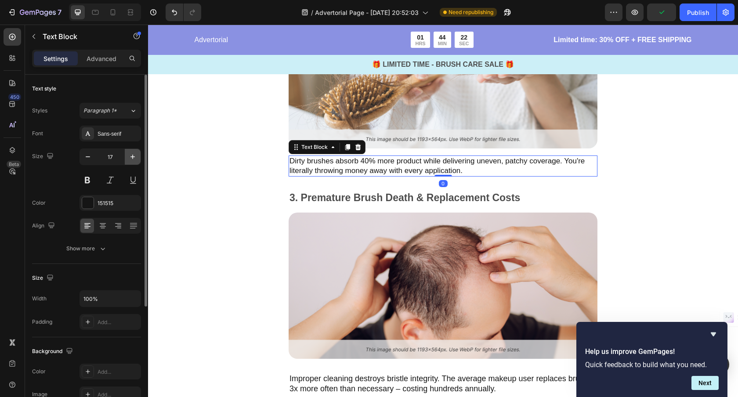
click at [135, 162] on button "button" at bounding box center [133, 157] width 16 height 16
type input "18"
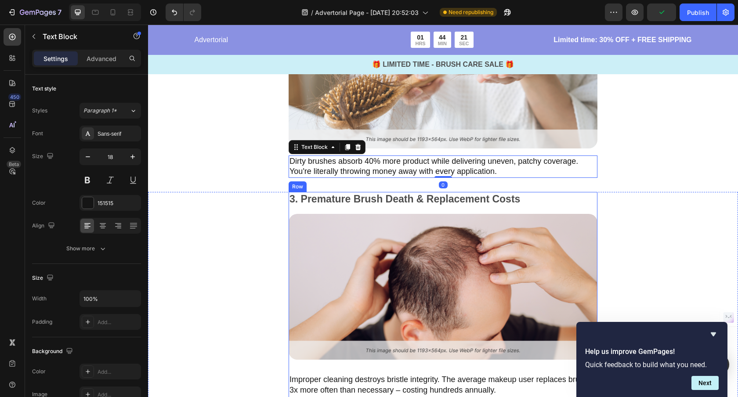
click at [335, 202] on p "3. Premature Brush Death & Replacement Costs" at bounding box center [442, 199] width 307 height 13
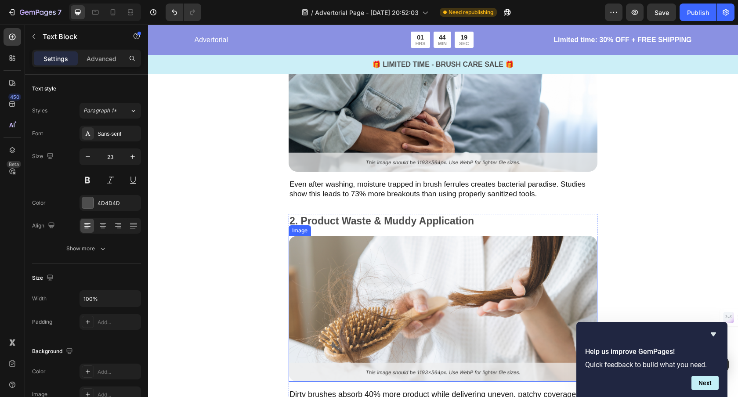
scroll to position [887, 0]
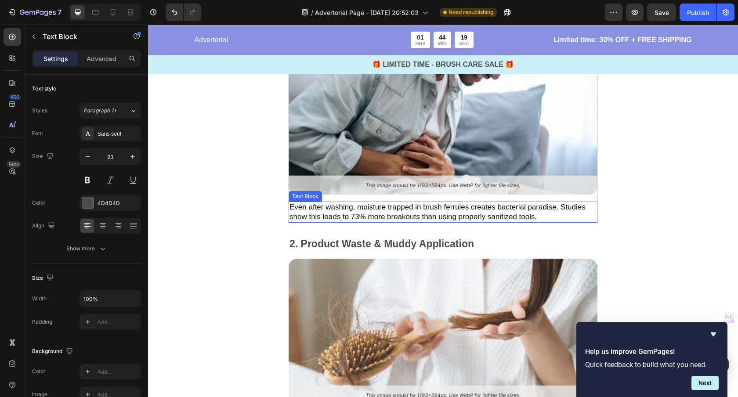
click at [355, 217] on p "Even after washing, moisture trapped in brush ferrules creates bacterial paradi…" at bounding box center [442, 211] width 307 height 19
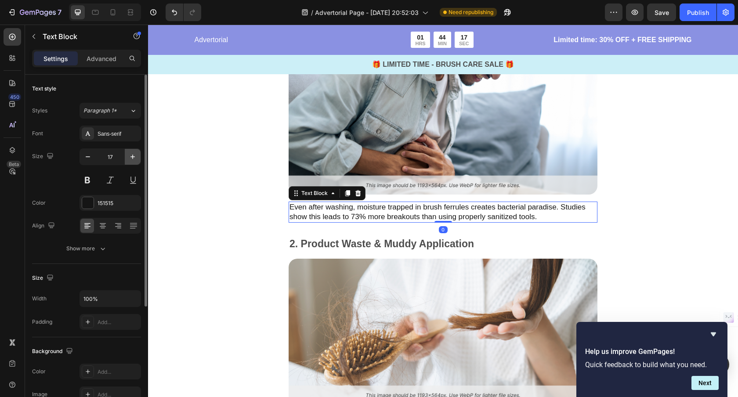
click at [130, 158] on icon "button" at bounding box center [132, 156] width 9 height 9
type input "18"
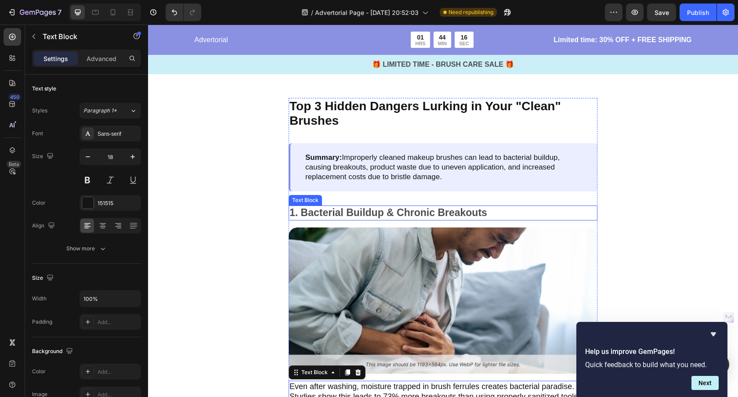
scroll to position [644, 0]
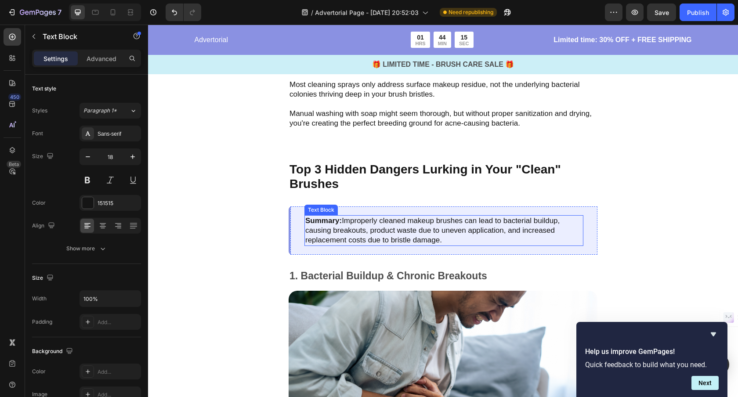
click at [400, 224] on p "Summary: Improperly cleaned makeup brushes can lead to bacterial buildup, causi…" at bounding box center [443, 230] width 277 height 29
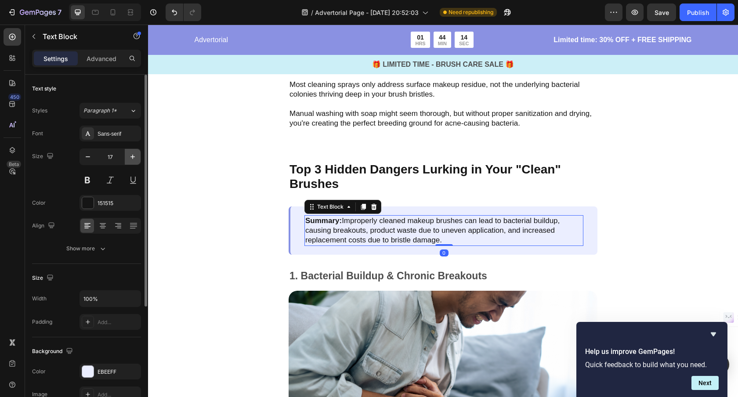
click at [130, 157] on icon "button" at bounding box center [132, 157] width 4 height 4
type input "18"
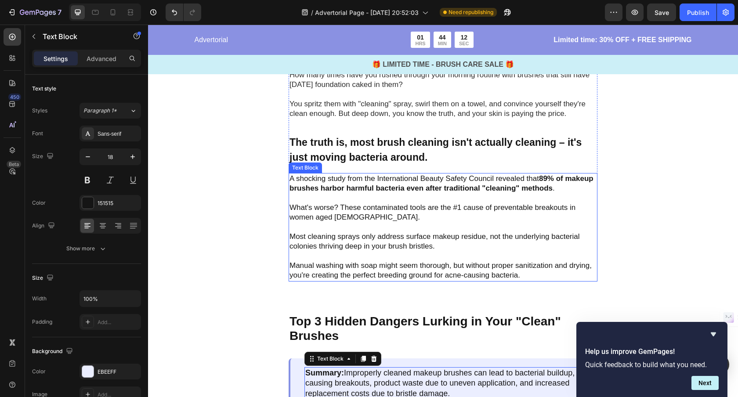
scroll to position [474, 0]
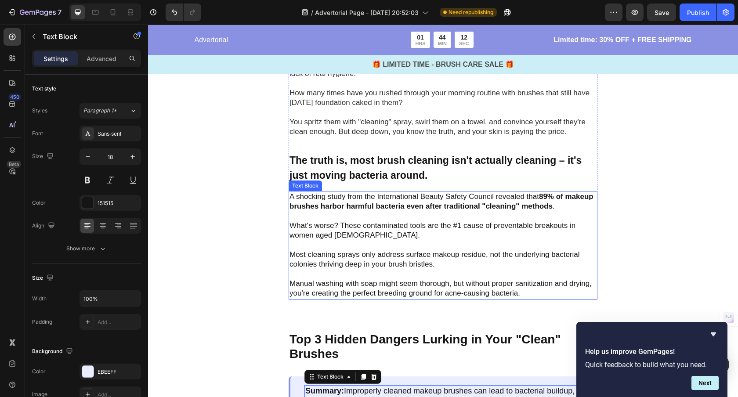
click at [331, 235] on p "What's worse? These contaminated tools are the #1 cause of preventable breakout…" at bounding box center [442, 230] width 307 height 19
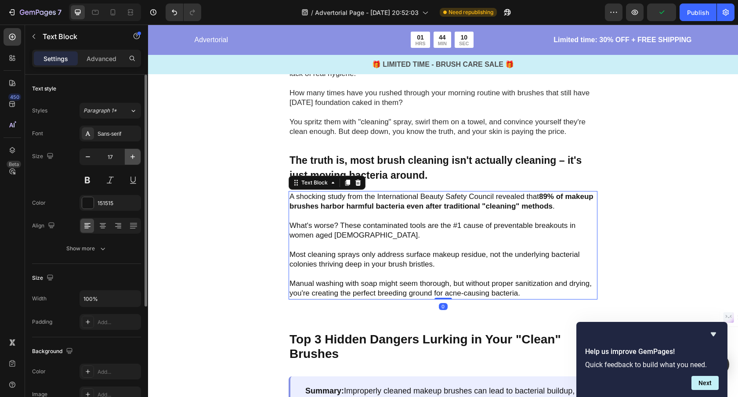
click at [134, 155] on icon "button" at bounding box center [132, 156] width 9 height 9
type input "18"
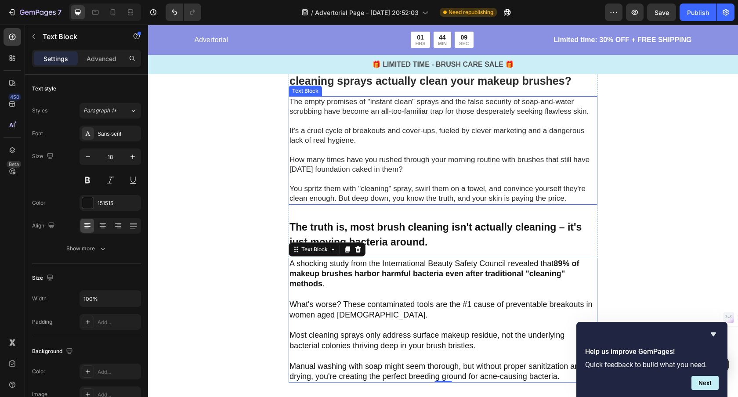
scroll to position [393, 0]
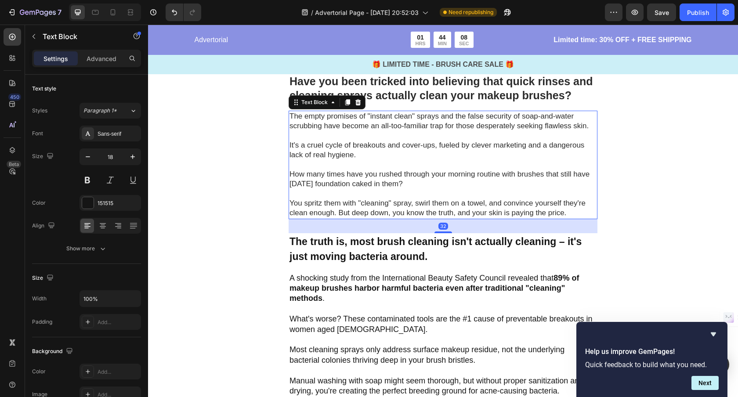
click at [371, 184] on p "How many times have you rushed through your morning routine with brushes that s…" at bounding box center [442, 178] width 307 height 19
click at [130, 157] on icon "button" at bounding box center [132, 156] width 9 height 9
type input "18"
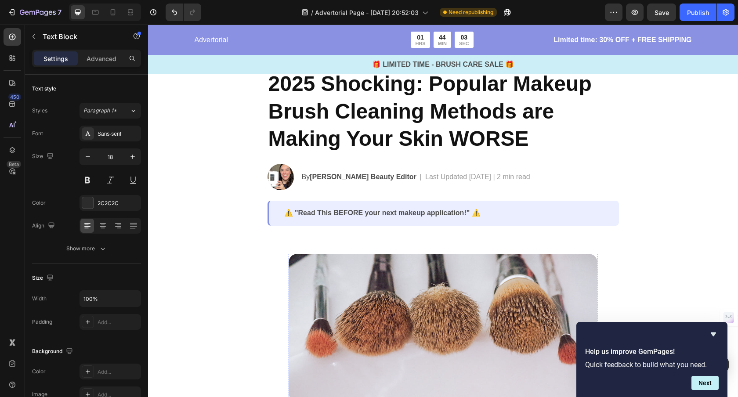
scroll to position [50, 0]
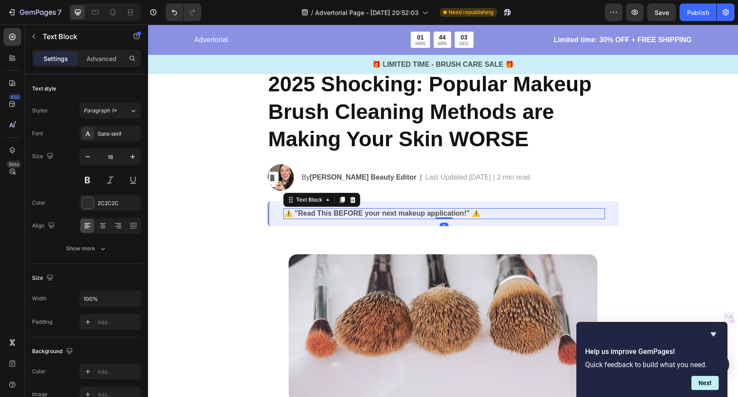
click at [375, 215] on p "⚠️ "Read This BEFORE your next makeup application!" ⚠️" at bounding box center [444, 213] width 320 height 9
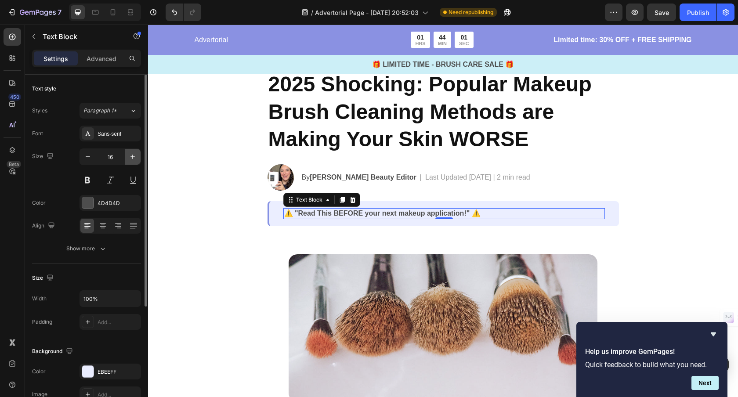
click at [134, 157] on icon "button" at bounding box center [132, 156] width 9 height 9
type input "18"
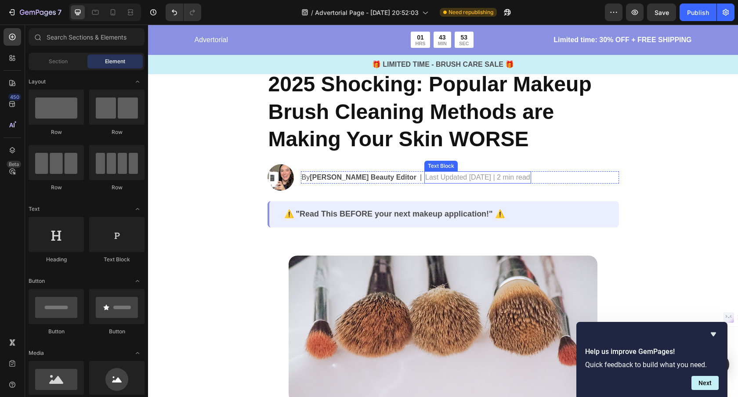
click at [514, 179] on p "Last Updated [DATE] | 2 min read" at bounding box center [477, 177] width 105 height 11
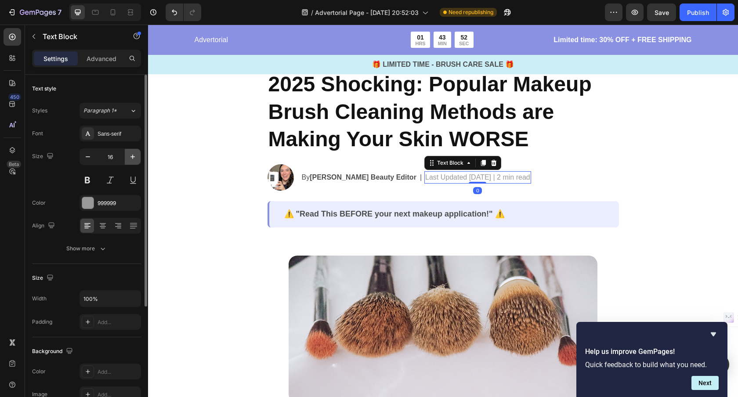
click at [135, 158] on icon "button" at bounding box center [132, 156] width 9 height 9
type input "17"
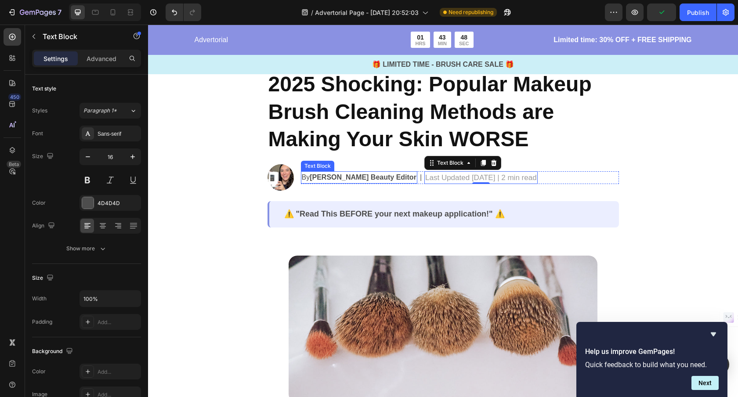
click at [341, 178] on strong "Jessica M. Beauty Editor" at bounding box center [363, 176] width 107 height 7
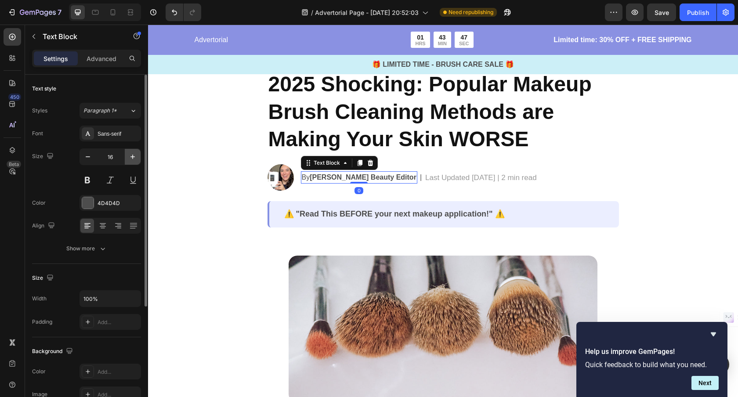
click at [131, 156] on icon "button" at bounding box center [132, 157] width 4 height 4
type input "17"
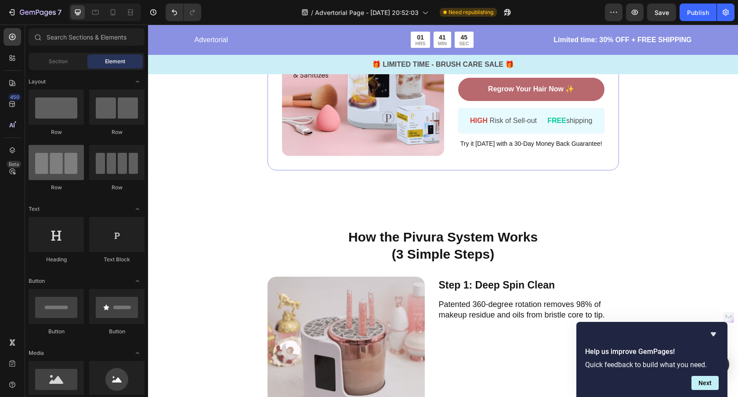
scroll to position [1688, 0]
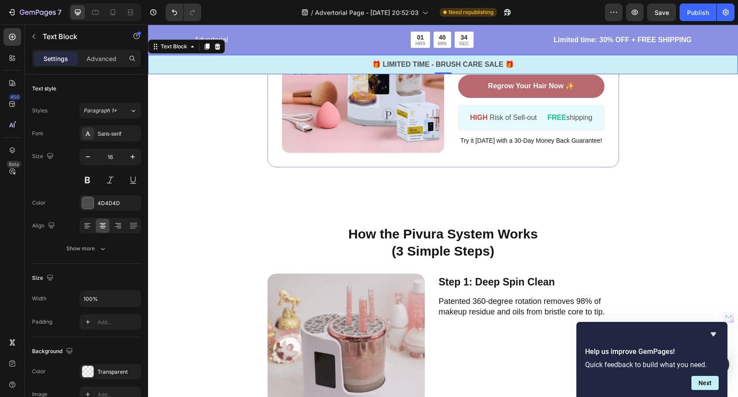
click at [186, 58] on div "🎁 LIMITED TIME - BRUSH CARE SALE 🎁 Text Block 0" at bounding box center [443, 64] width 590 height 19
click at [176, 67] on p "🎁 LIMITED TIME - BRUSH CARE SALE 🎁" at bounding box center [443, 64] width 588 height 11
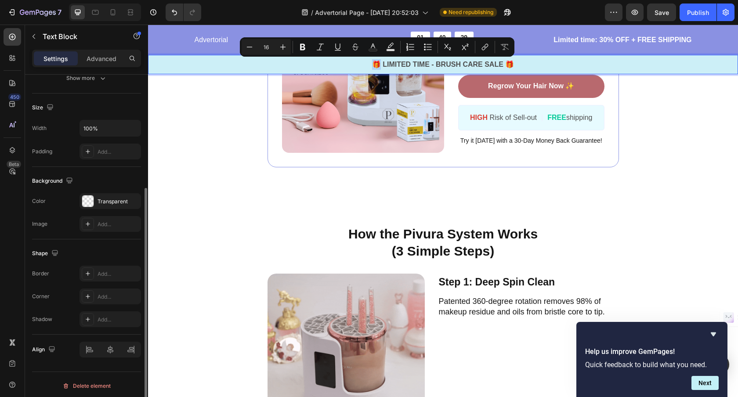
scroll to position [168, 0]
click at [207, 68] on p "🎁 LIMITED TIME - BRUSH CARE SALE 🎁" at bounding box center [443, 64] width 588 height 11
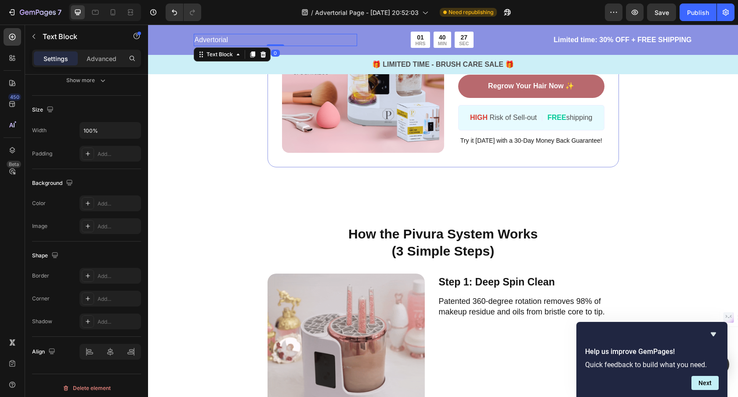
click at [270, 39] on p "Advertorial" at bounding box center [276, 40] width 162 height 11
click at [616, 65] on p "🎁 LIMITED TIME - BRUSH CARE SALE 🎁" at bounding box center [443, 64] width 588 height 11
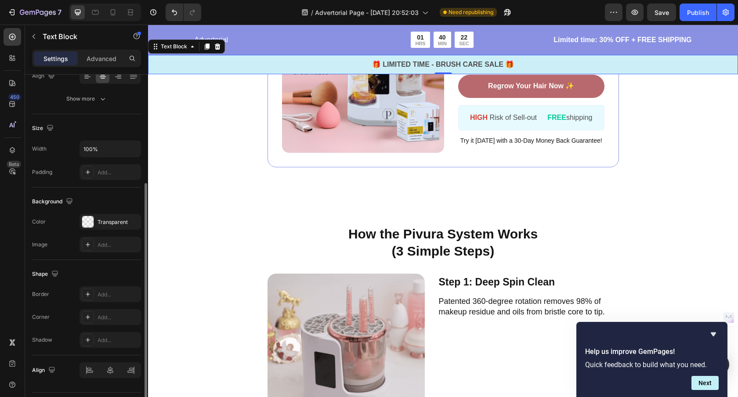
scroll to position [173, 0]
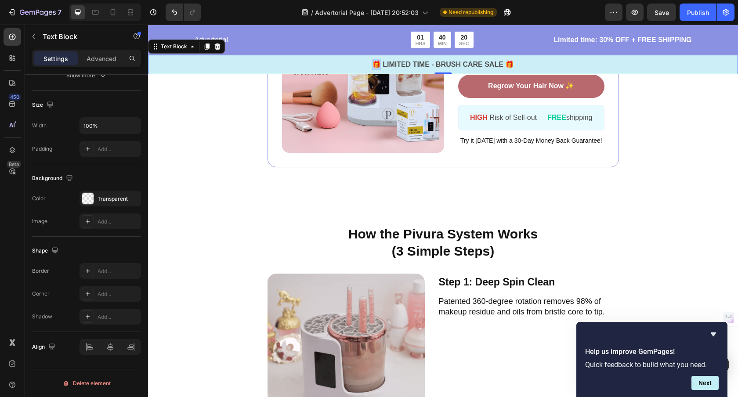
click at [195, 69] on p "🎁 LIMITED TIME - BRUSH CARE SALE 🎁" at bounding box center [443, 64] width 588 height 11
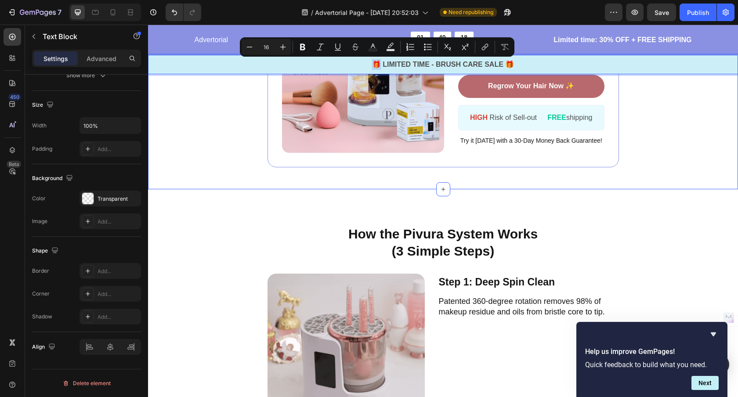
click at [195, 90] on div "Image ️🎊 Hurry! Sale Ends Soon ️🎊 Text Block 02 HRS 14 MIN 00 SEC Countdown Tim…" at bounding box center [443, 65] width 590 height 249
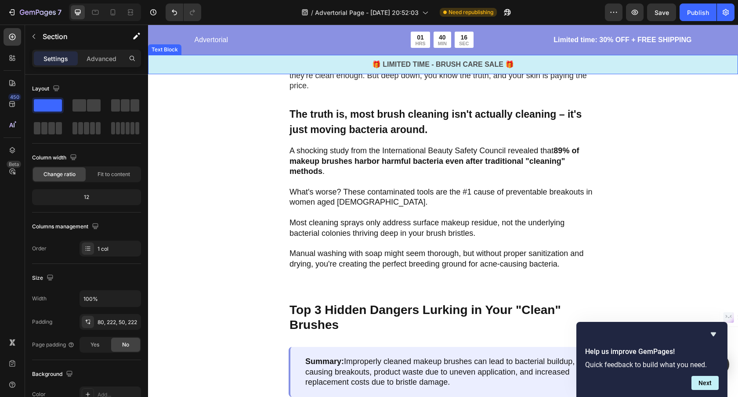
scroll to position [521, 0]
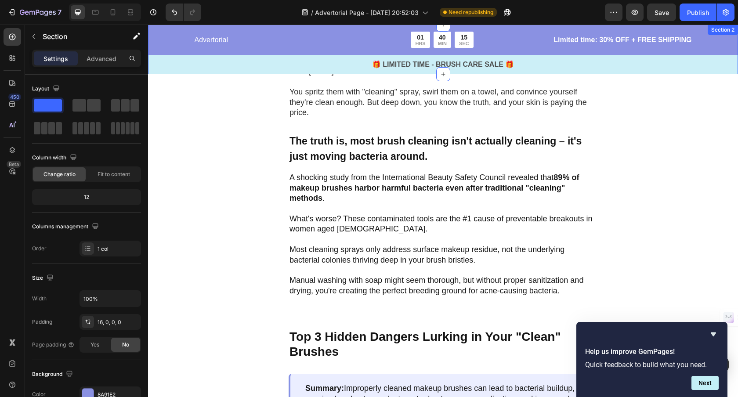
click at [159, 29] on div "Advertorial Text Block 01 HRS 40 MIN 15 SEC Countdown Timer Row Limited time: 3…" at bounding box center [443, 50] width 590 height 50
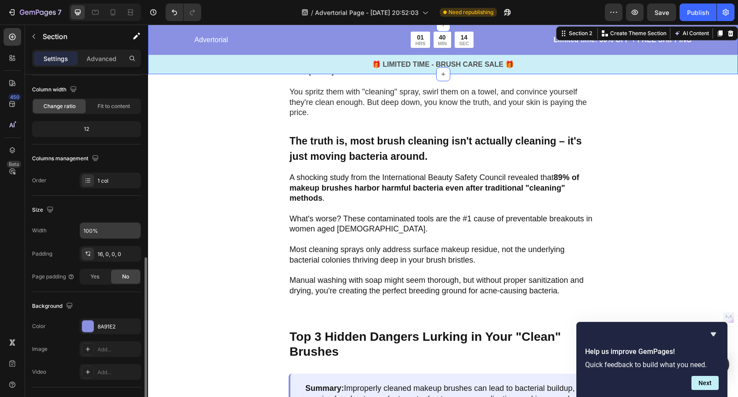
scroll to position [188, 0]
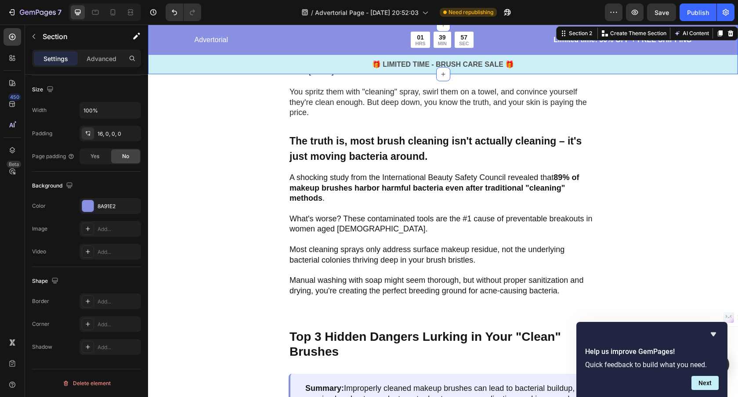
click at [168, 35] on div "Advertorial Text Block 01 HRS 39 MIN 57 SEC Countdown Timer Row Limited time: 3…" at bounding box center [443, 53] width 590 height 43
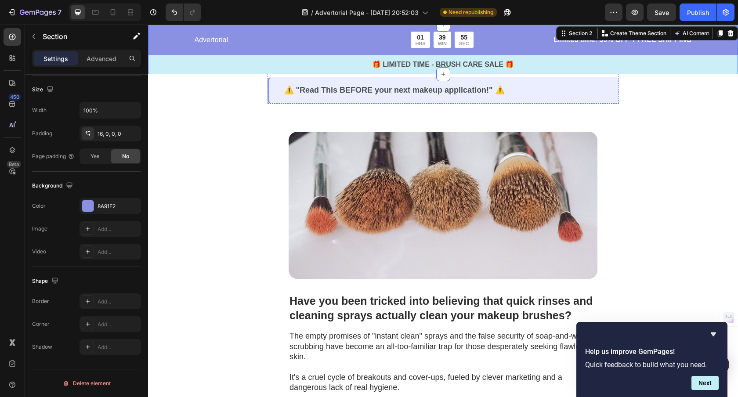
scroll to position [0, 0]
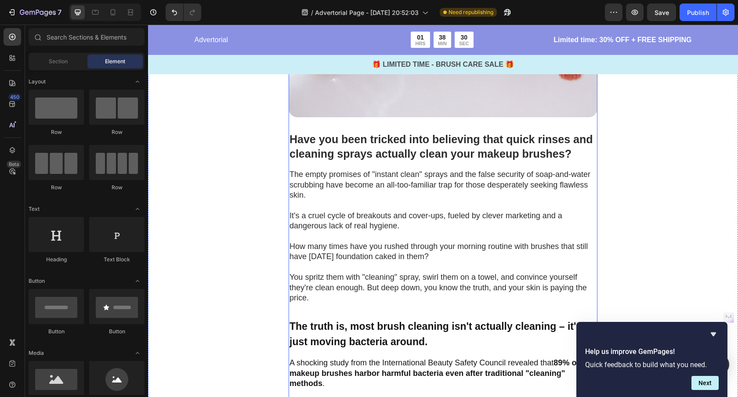
scroll to position [347, 0]
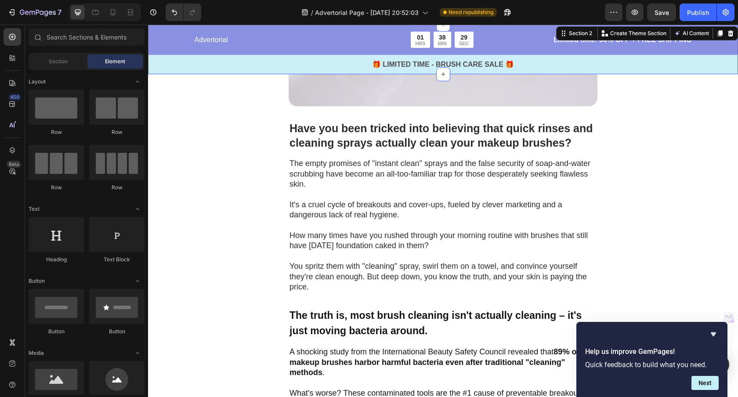
click at [155, 46] on div "Advertorial Text Block 01 HRS 38 MIN 29 SEC Countdown Timer Row Limited time: 3…" at bounding box center [443, 53] width 590 height 43
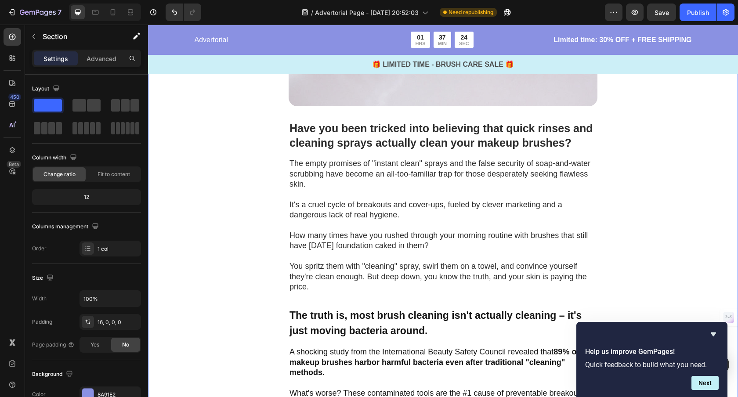
click at [172, 75] on div "Image Have you been tricked into believing that quick rinses and cleaning spray…" at bounding box center [443, 209] width 590 height 556
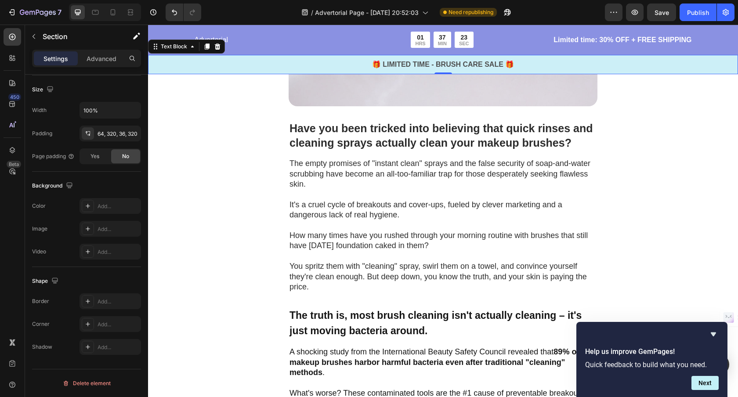
click at [181, 65] on p "🎁 LIMITED TIME - BRUSH CARE SALE 🎁" at bounding box center [443, 64] width 588 height 11
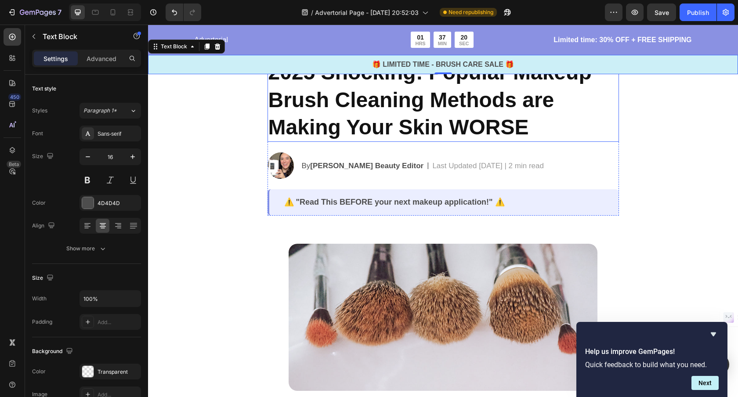
scroll to position [0, 0]
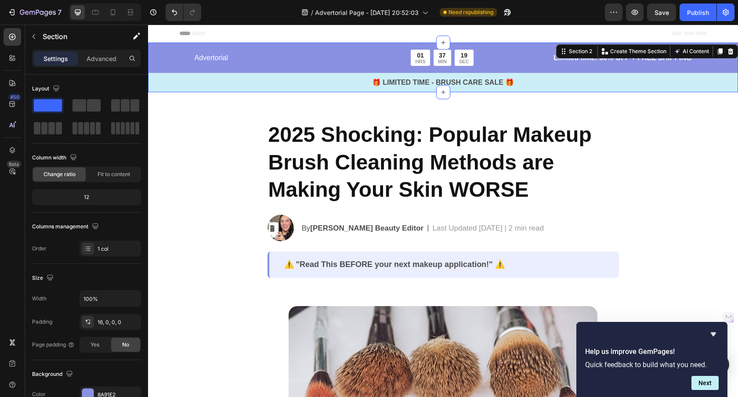
click at [325, 43] on div "Advertorial Text Block 01 HRS 37 MIN 19 SEC Countdown Timer Row Limited time: 3…" at bounding box center [443, 68] width 590 height 50
click at [96, 58] on p "Advanced" at bounding box center [102, 58] width 30 height 9
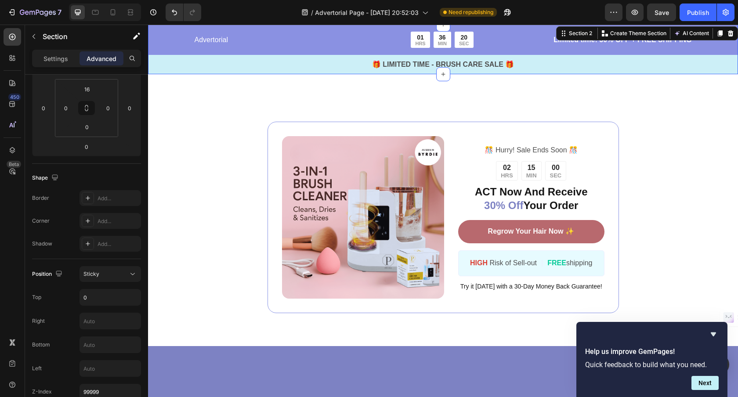
scroll to position [3335, 0]
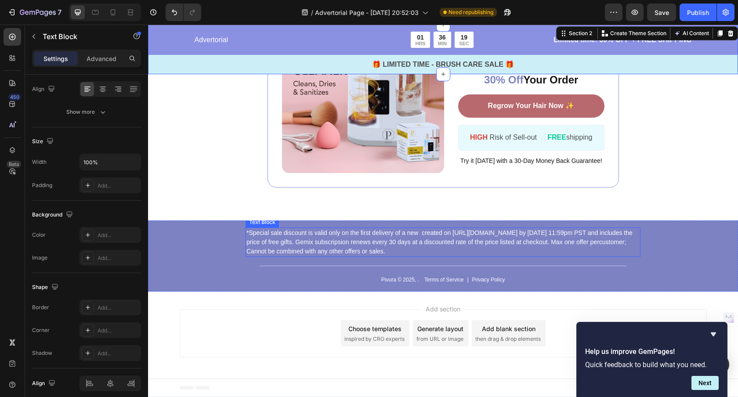
click at [339, 246] on p "*Special sale discount is valid only on the first delivery of a new created on …" at bounding box center [442, 242] width 393 height 28
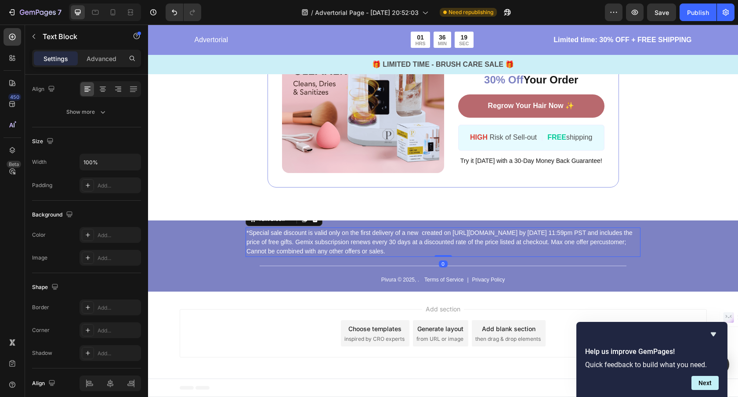
scroll to position [0, 0]
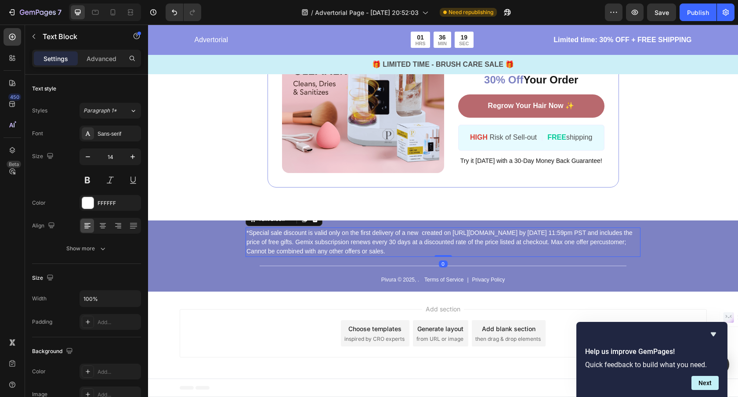
click at [339, 246] on p "*Special sale discount is valid only on the first delivery of a new created on …" at bounding box center [442, 242] width 393 height 28
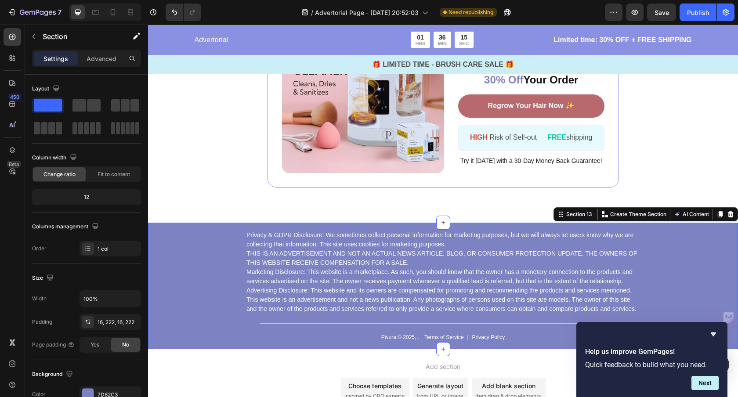
click at [191, 285] on div "Privacy & GDPR Disclosure: We sometimes collect personal information for market…" at bounding box center [443, 286] width 590 height 126
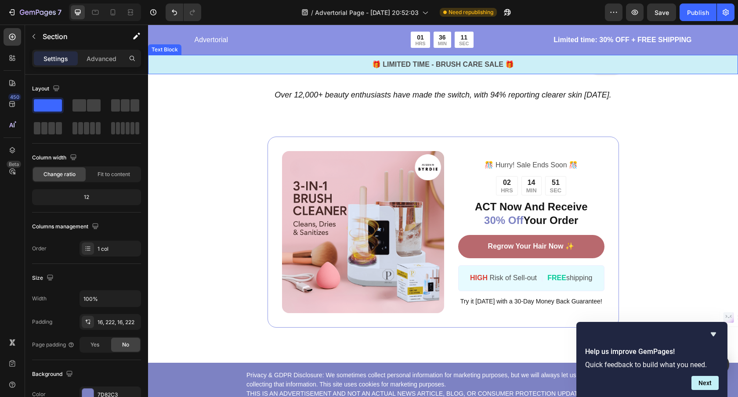
scroll to position [3187, 0]
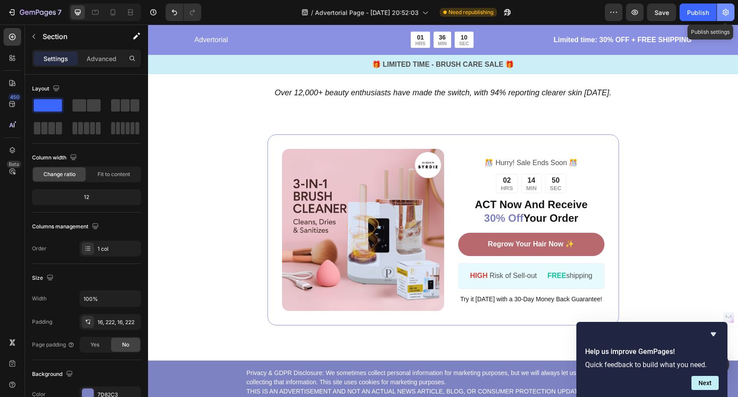
click at [721, 10] on icon "button" at bounding box center [725, 12] width 9 height 9
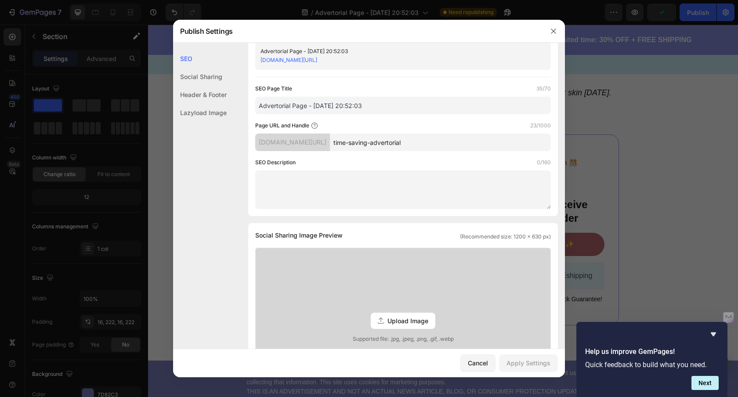
scroll to position [35, 0]
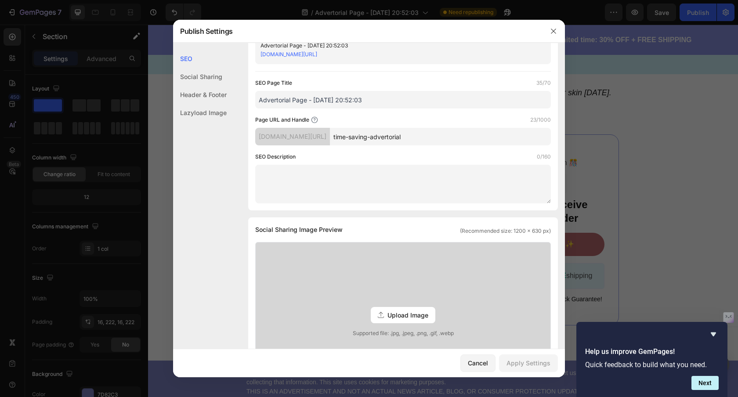
click at [616, 157] on div at bounding box center [369, 198] width 738 height 397
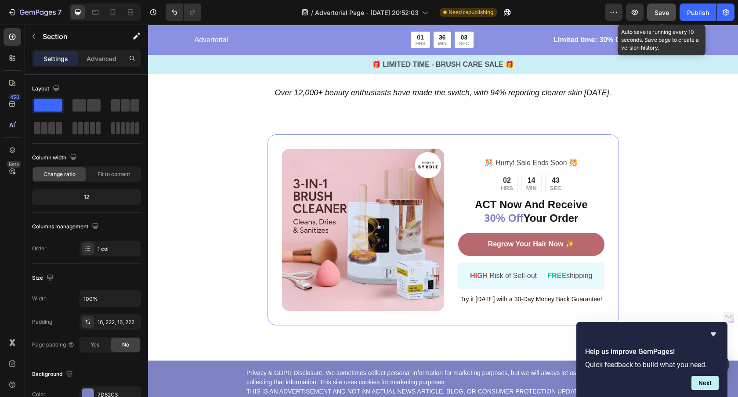
click at [667, 14] on span "Save" at bounding box center [661, 12] width 14 height 7
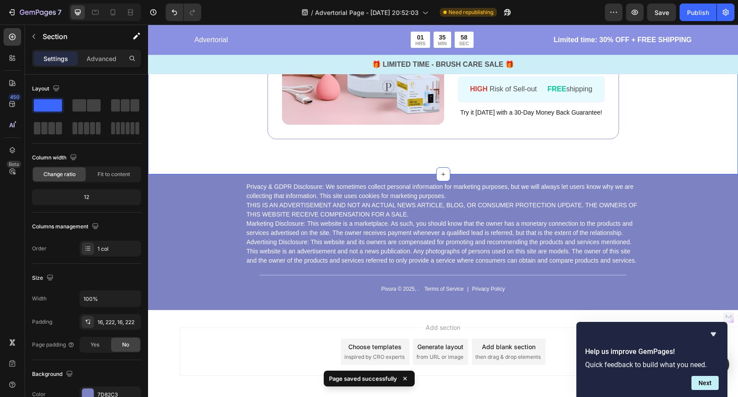
scroll to position [3400, 0]
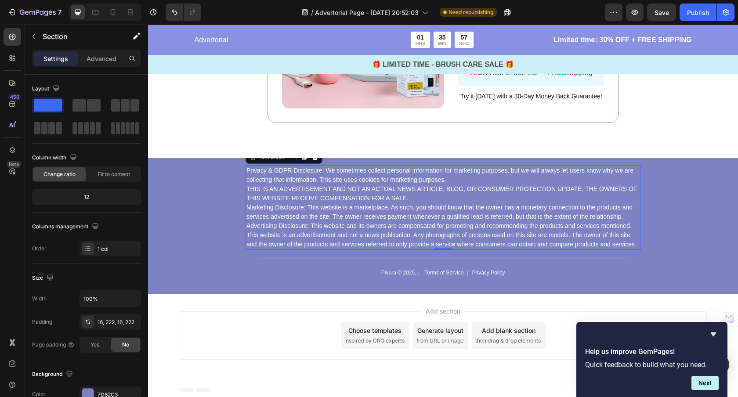
click at [390, 190] on p "Privacy & GDPR Disclosure: We sometimes collect personal information for market…" at bounding box center [442, 207] width 393 height 83
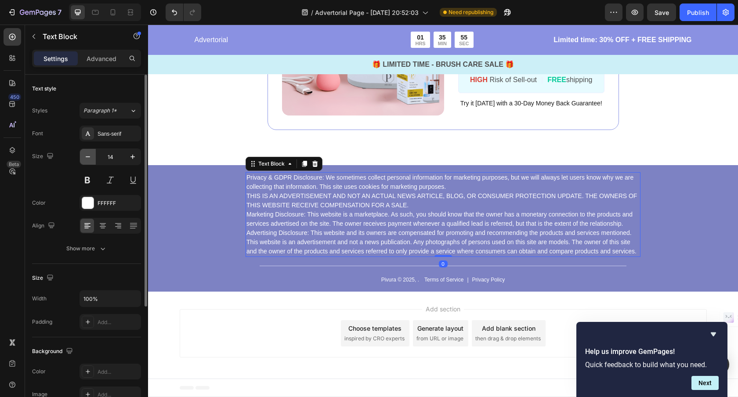
click at [87, 159] on icon "button" at bounding box center [87, 156] width 9 height 9
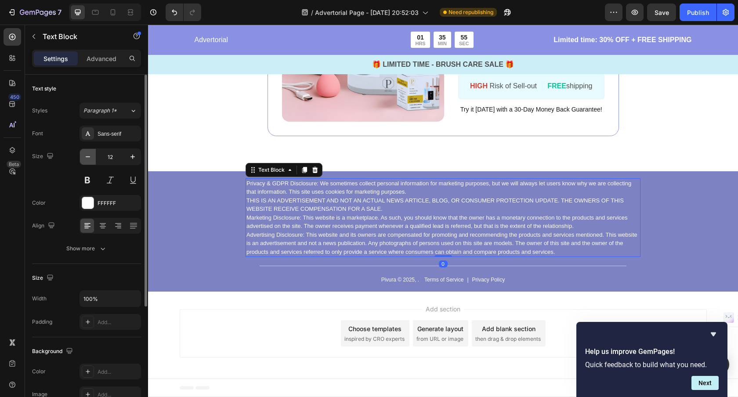
scroll to position [3379, 0]
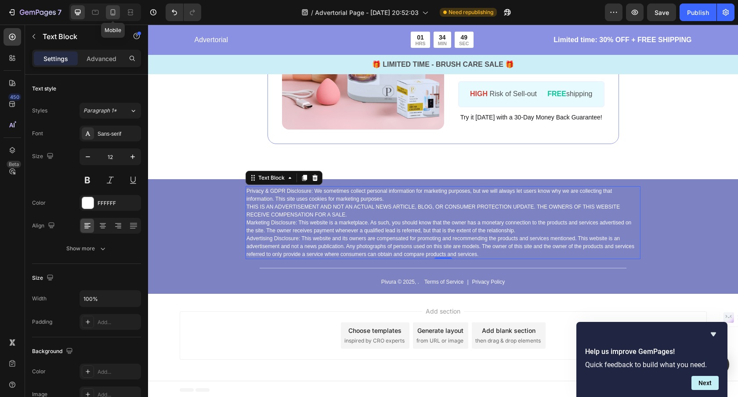
click at [109, 8] on icon at bounding box center [112, 12] width 9 height 9
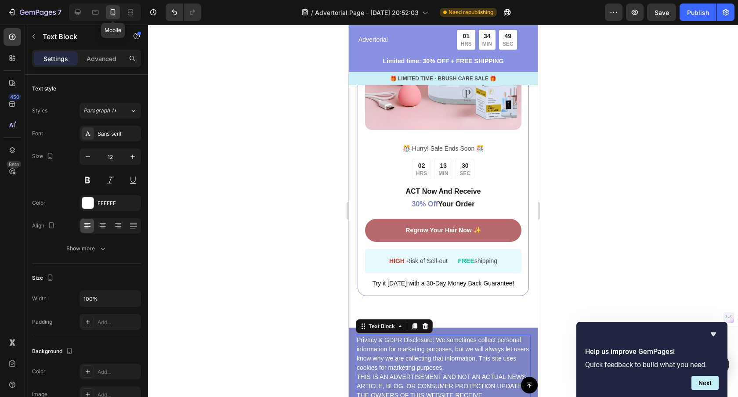
type input "14"
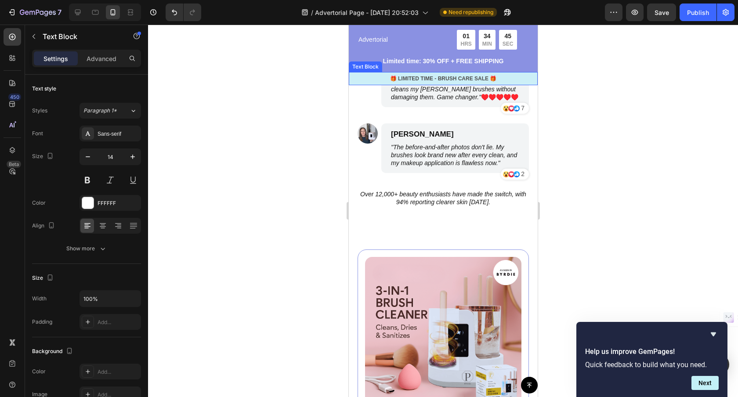
scroll to position [3029, 0]
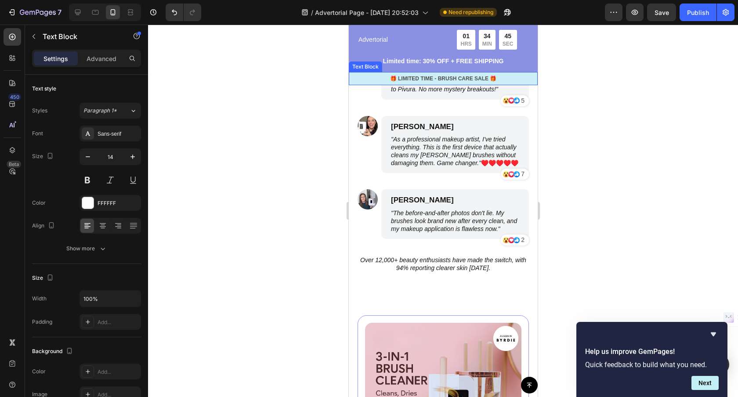
click at [408, 77] on p "🎁 LIMITED TIME - BRUSH CARE SALE 🎁" at bounding box center [442, 79] width 187 height 8
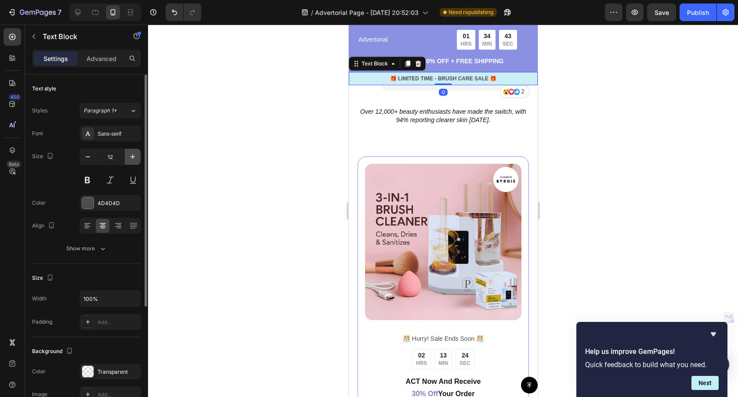
click at [128, 157] on icon "button" at bounding box center [132, 156] width 9 height 9
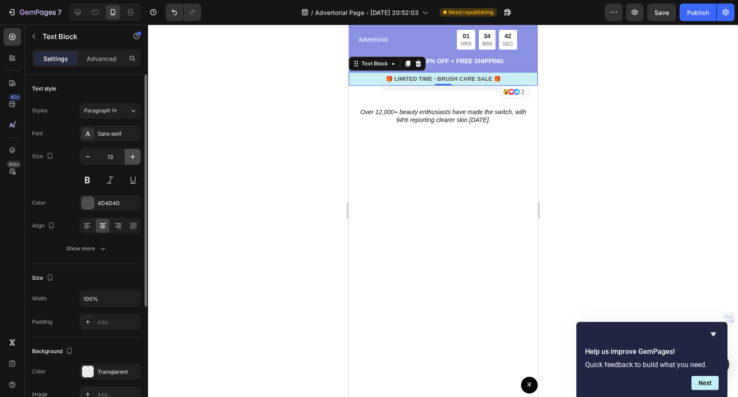
click at [128, 157] on icon "button" at bounding box center [132, 156] width 9 height 9
type input "14"
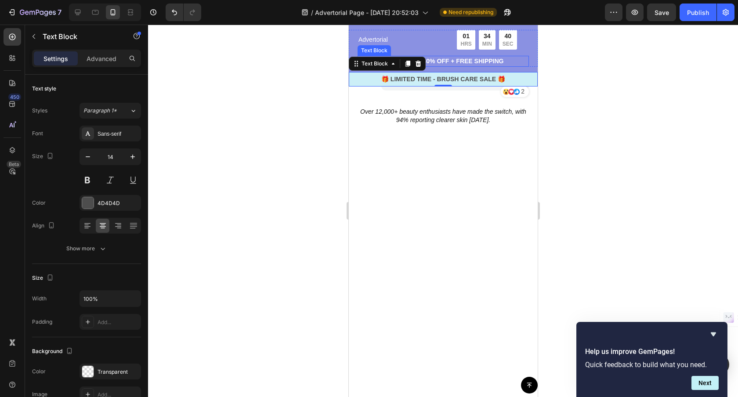
click at [501, 64] on p "Limited time: 30% OFF + FREE SHIPPING" at bounding box center [442, 61] width 169 height 9
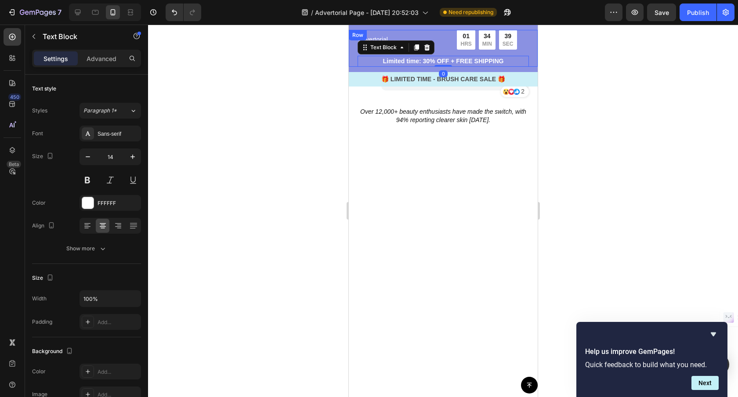
click at [606, 69] on div at bounding box center [443, 211] width 590 height 372
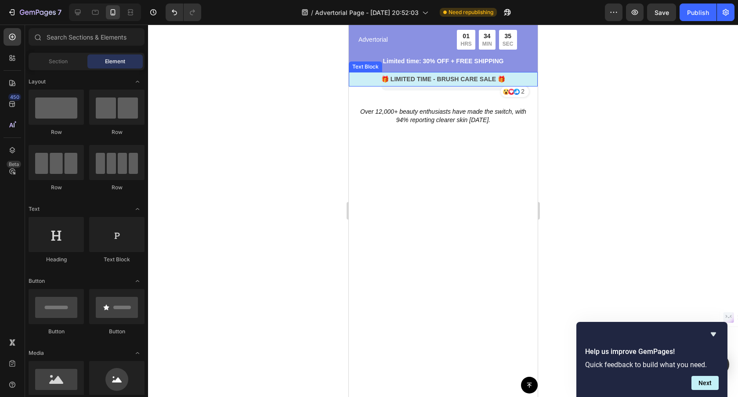
click at [435, 79] on p "🎁 LIMITED TIME - BRUSH CARE SALE 🎁" at bounding box center [442, 79] width 187 height 9
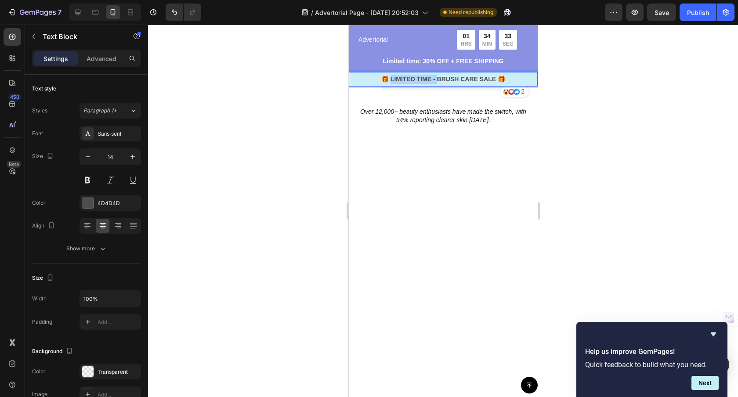
drag, startPoint x: 436, startPoint y: 79, endPoint x: 389, endPoint y: 79, distance: 46.1
click at [389, 79] on p "🎁 LIMITED TIME - BRUSH CARE SALE 🎁" at bounding box center [442, 79] width 187 height 9
click at [630, 99] on div at bounding box center [443, 211] width 590 height 372
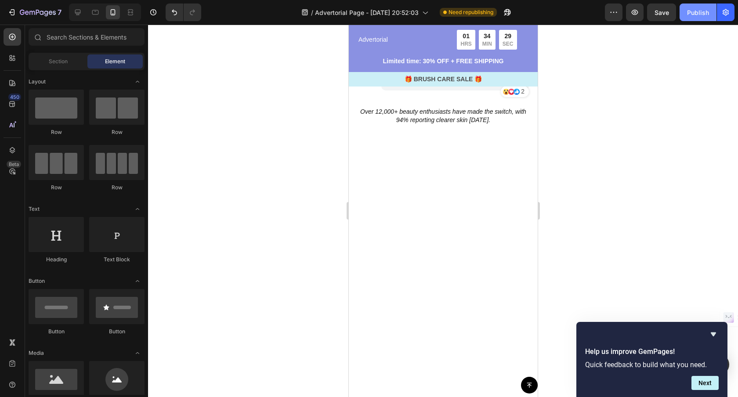
click at [702, 17] on div "Publish" at bounding box center [698, 12] width 22 height 9
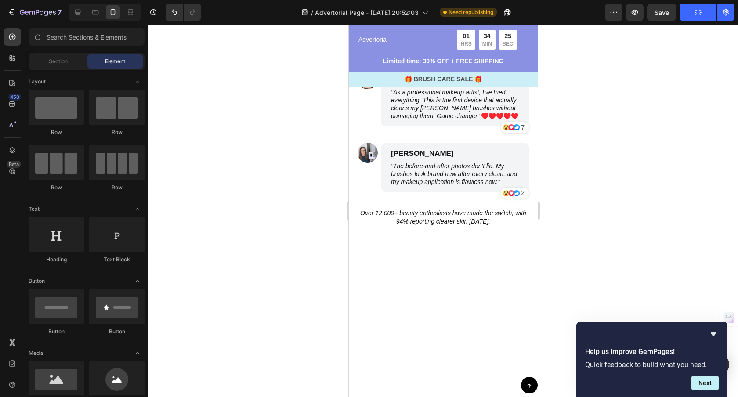
scroll to position [2939, 0]
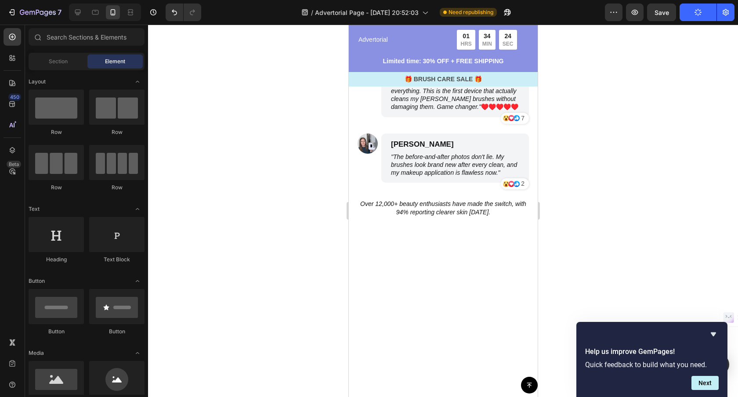
click at [484, 36] on icon ""I was skeptical until I saw the difference myself. My skin cleared up [DATE] o…" at bounding box center [453, 25] width 127 height 23
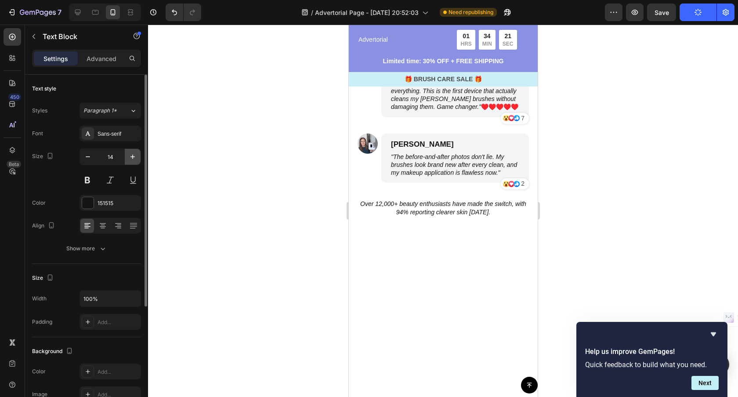
click at [133, 157] on icon "button" at bounding box center [132, 157] width 4 height 4
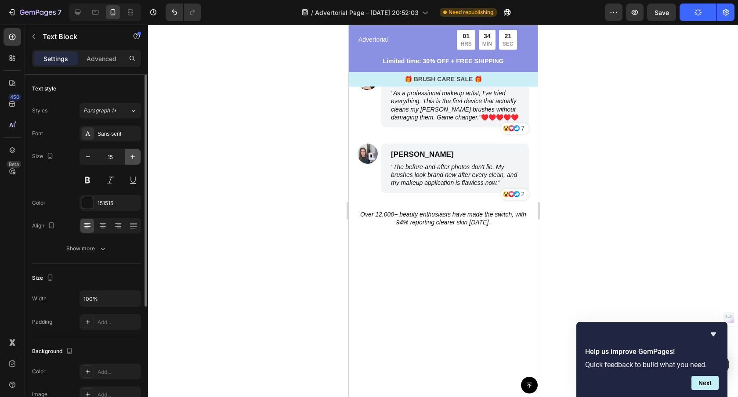
type input "16"
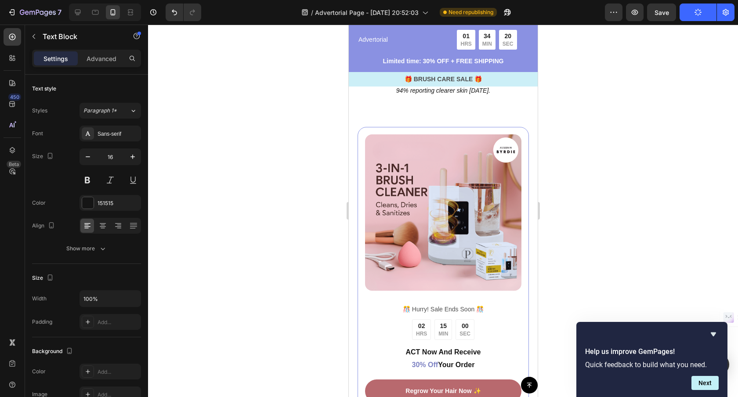
scroll to position [3081, 0]
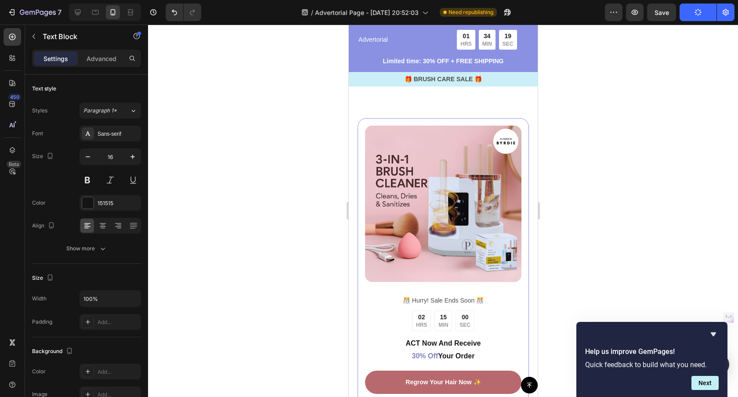
click at [131, 158] on icon "button" at bounding box center [132, 156] width 9 height 9
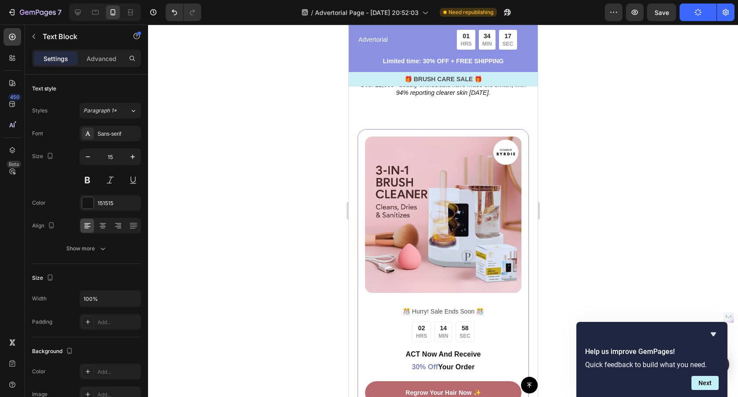
type input "16"
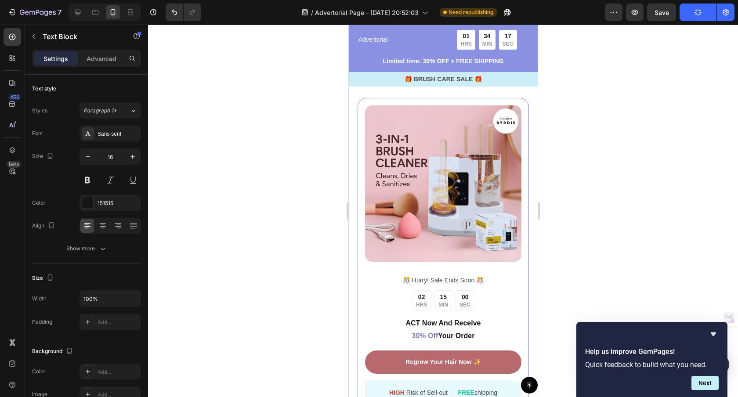
scroll to position [3257, 0]
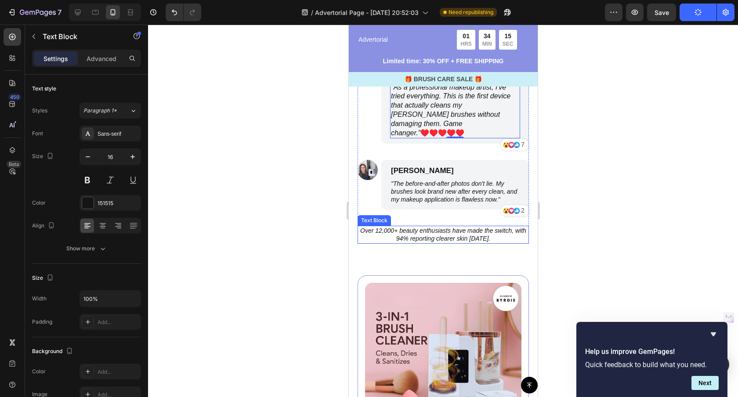
click at [426, 227] on icon "Over 12,000+ beauty enthusiasts have made the switch, with 94% reporting cleare…" at bounding box center [443, 234] width 166 height 15
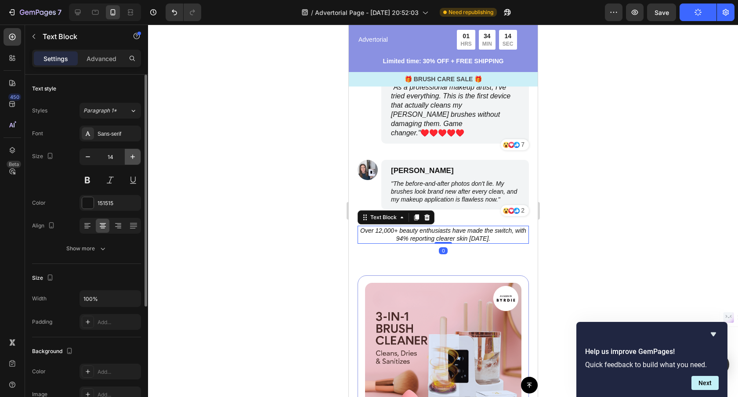
click at [129, 157] on icon "button" at bounding box center [132, 156] width 9 height 9
click at [128, 157] on icon "button" at bounding box center [132, 156] width 9 height 9
type input "16"
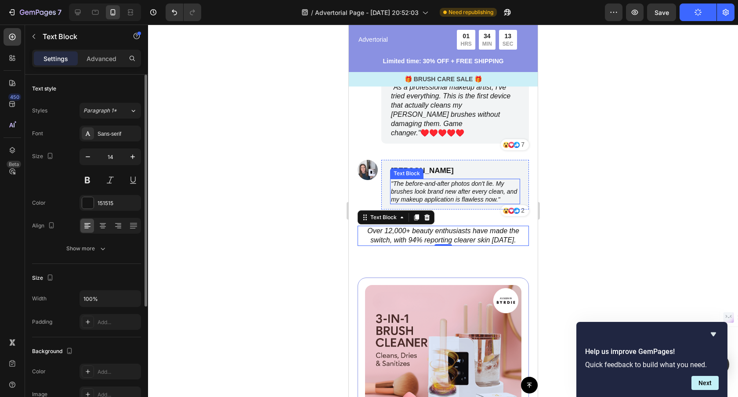
click at [442, 189] on icon ""The before-and-after photos don't lie. My brushes look brand new after every c…" at bounding box center [453, 191] width 126 height 23
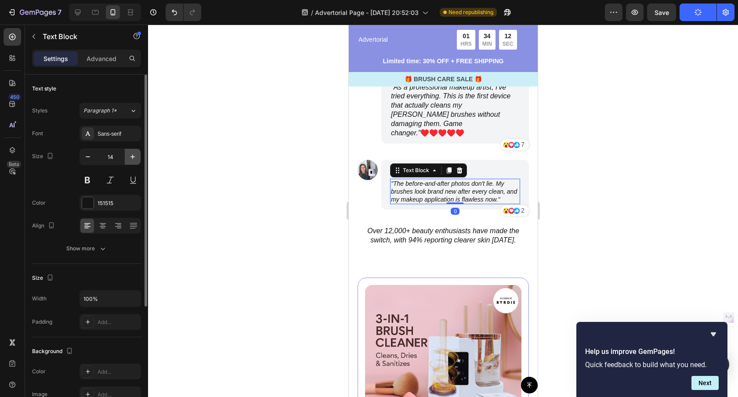
click at [130, 154] on icon "button" at bounding box center [132, 156] width 9 height 9
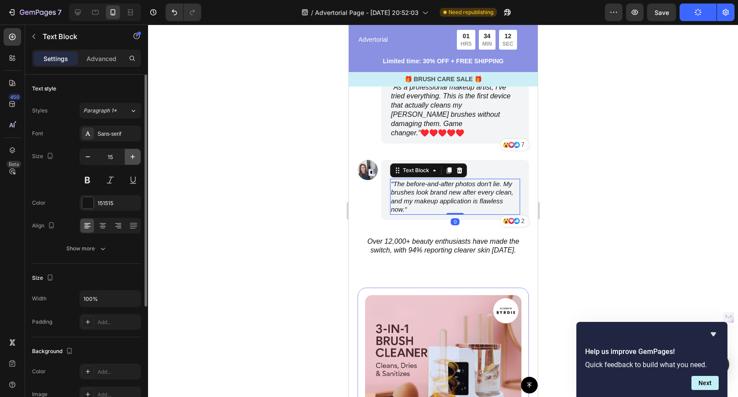
type input "16"
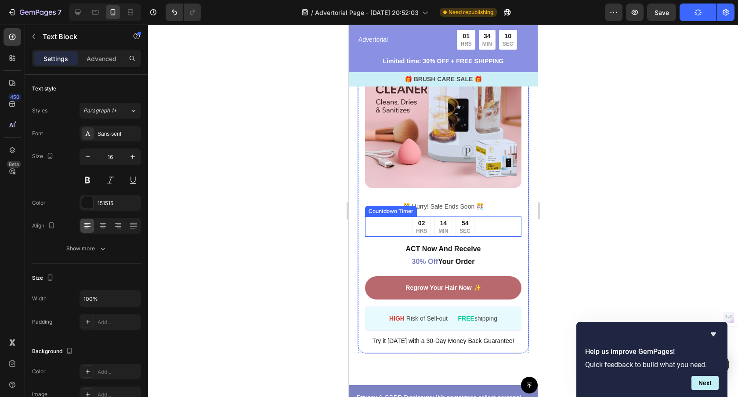
scroll to position [3517, 0]
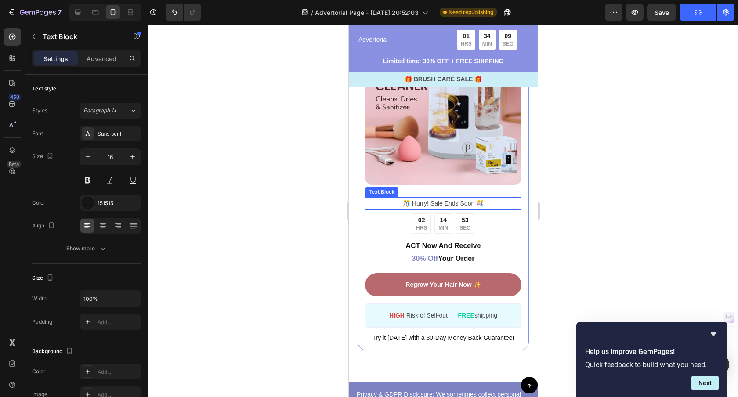
click at [424, 200] on p "️🎊 Hurry! Sale Ends Soon ️🎊" at bounding box center [442, 203] width 155 height 11
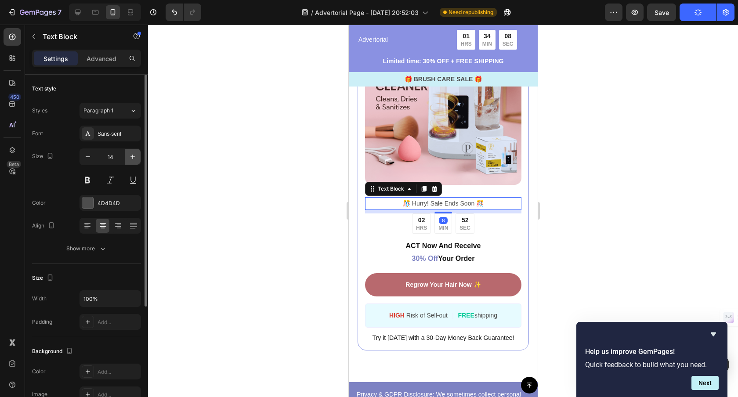
click at [136, 157] on icon "button" at bounding box center [132, 156] width 9 height 9
type input "16"
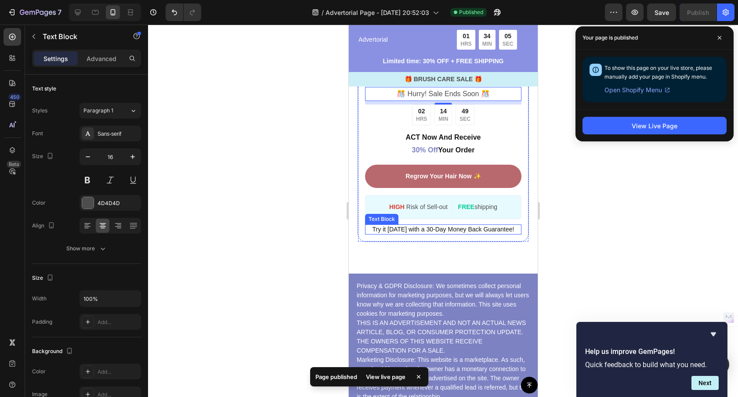
scroll to position [3631, 0]
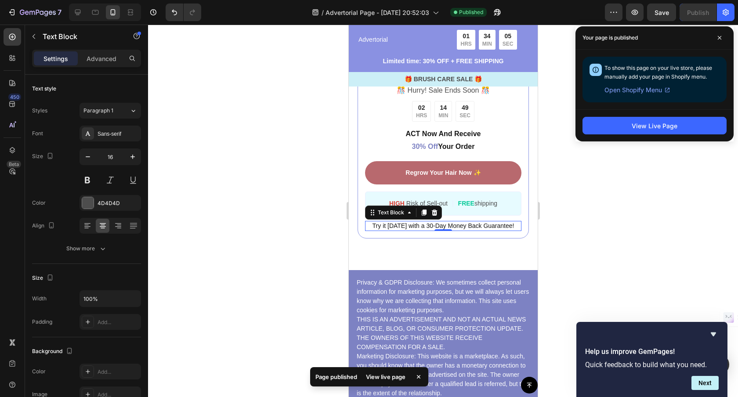
click at [414, 227] on span "Try it [DATE] with a 30-Day Money Back Guarantee!" at bounding box center [443, 225] width 142 height 7
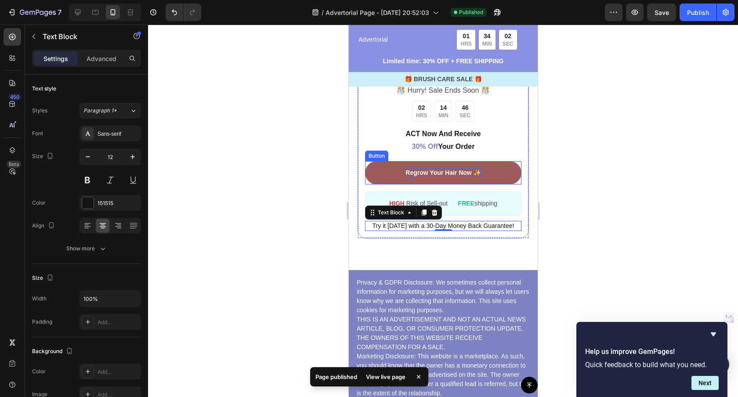
click at [428, 174] on p "Regrow Your Hair Now ✨" at bounding box center [442, 172] width 75 height 9
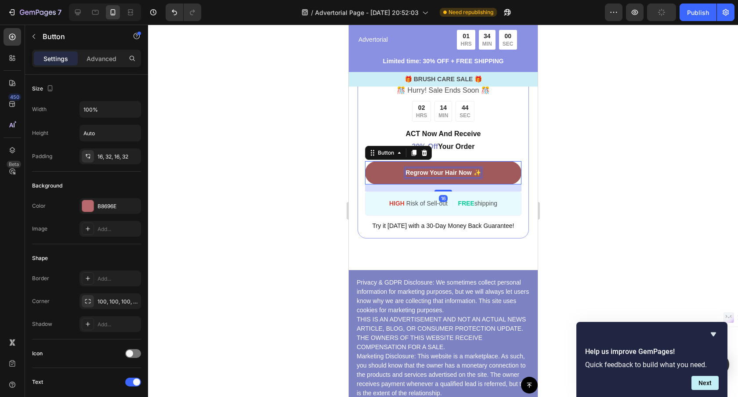
click at [432, 173] on p "Regrow Your Hair Now ✨" at bounding box center [442, 172] width 75 height 9
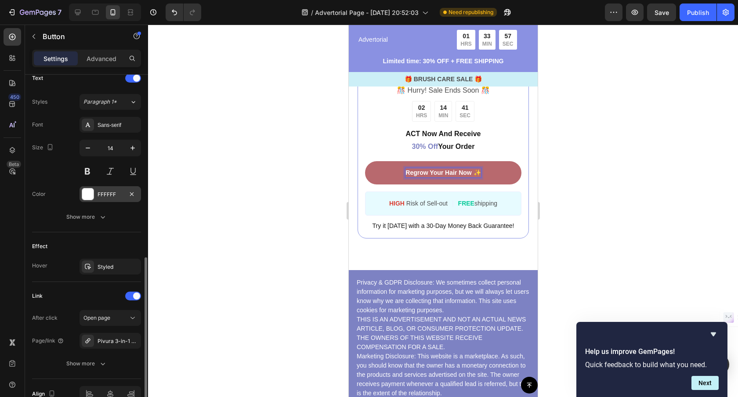
scroll to position [325, 0]
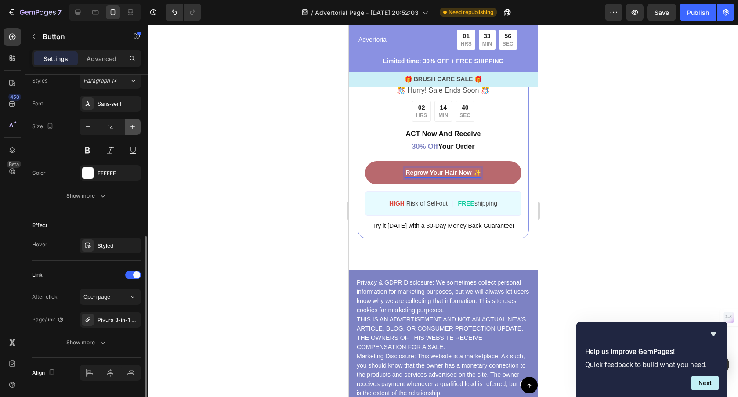
click at [132, 127] on icon "button" at bounding box center [132, 127] width 4 height 4
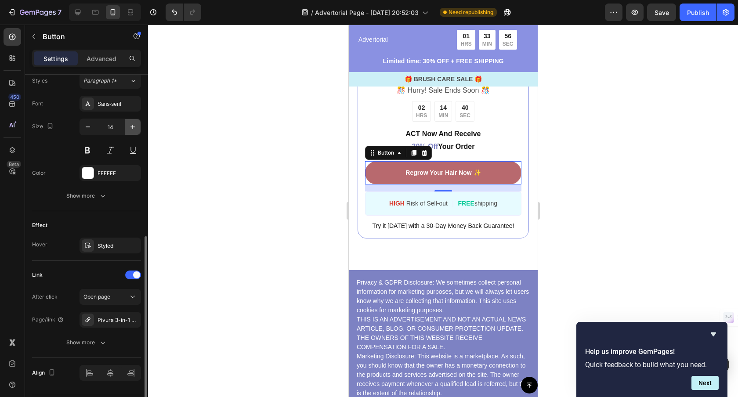
click at [132, 127] on icon "button" at bounding box center [132, 127] width 4 height 4
type input "16"
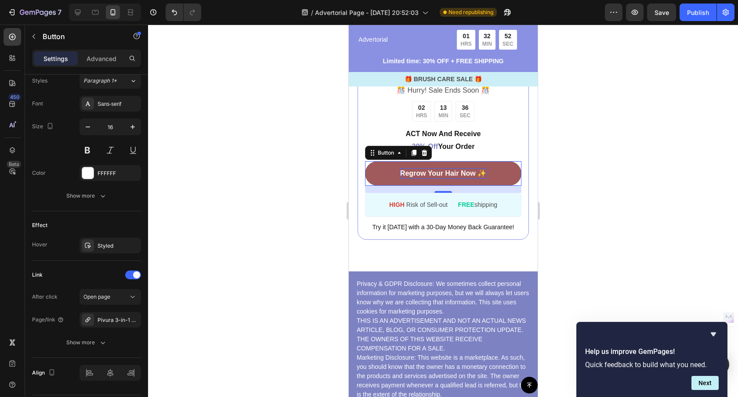
click at [447, 176] on p "Regrow Your Hair Now ✨" at bounding box center [443, 173] width 86 height 11
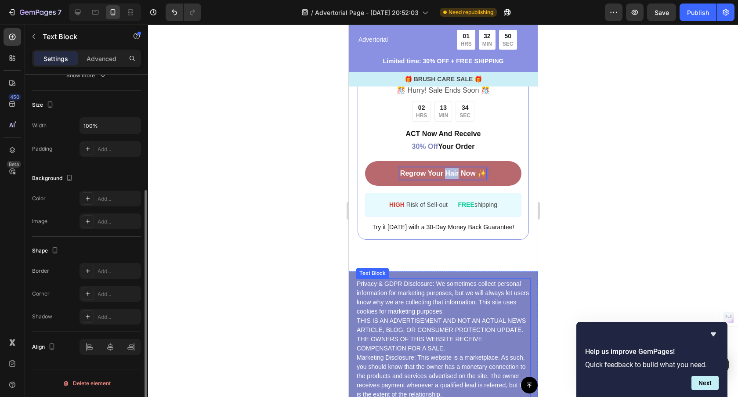
click at [429, 324] on p "Privacy & GDPR Disclosure: We sometimes collect personal information for market…" at bounding box center [442, 371] width 173 height 184
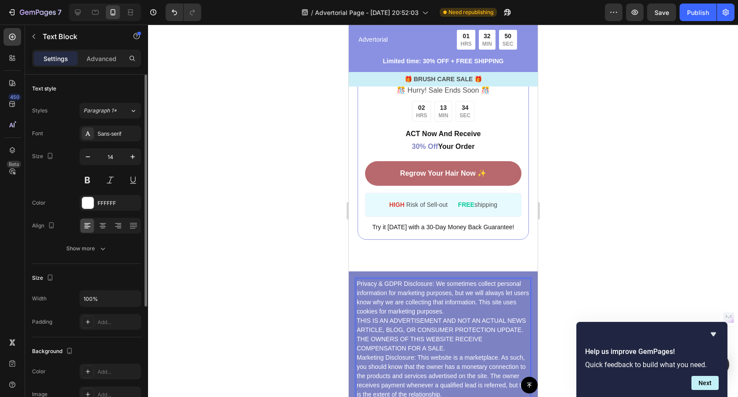
click at [437, 315] on p "Privacy & GDPR Disclosure: We sometimes collect personal information for market…" at bounding box center [442, 371] width 173 height 184
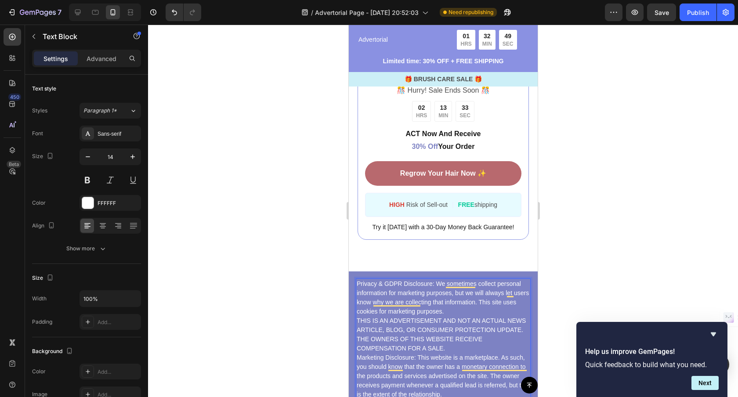
scroll to position [3685, 0]
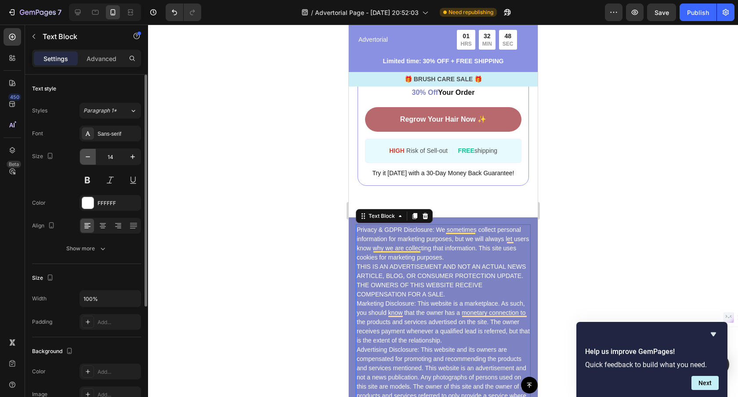
click at [89, 158] on icon "button" at bounding box center [87, 156] width 9 height 9
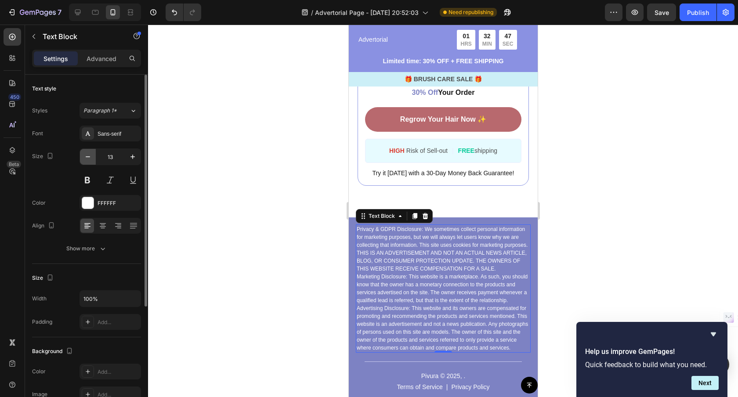
type input "12"
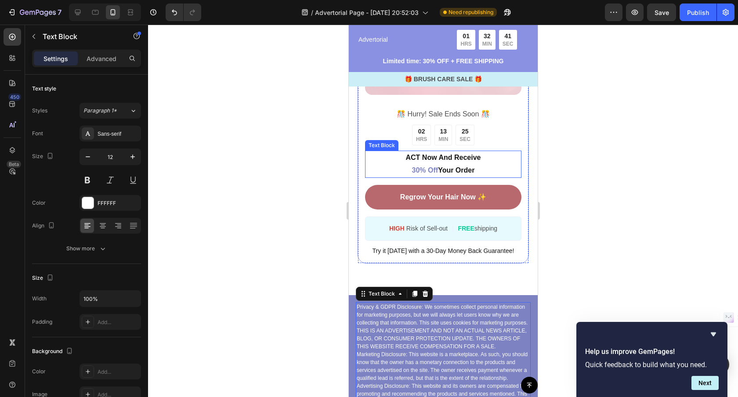
scroll to position [3603, 0]
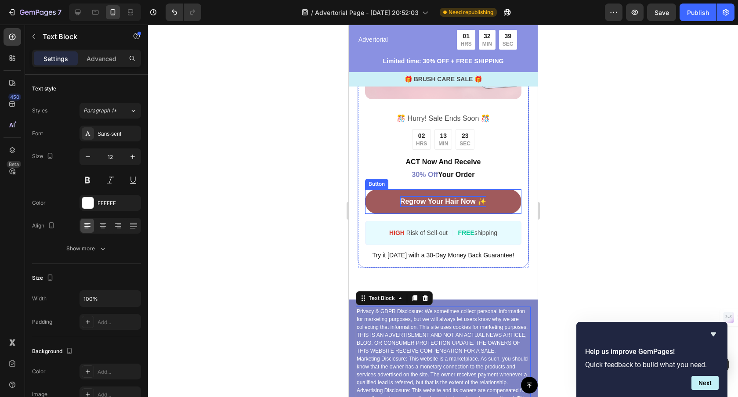
click at [455, 198] on p "Regrow Your Hair Now ✨" at bounding box center [443, 201] width 86 height 11
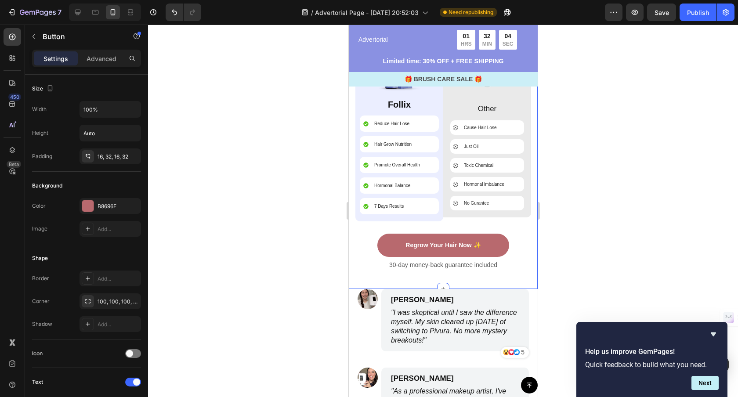
scroll to position [2969, 0]
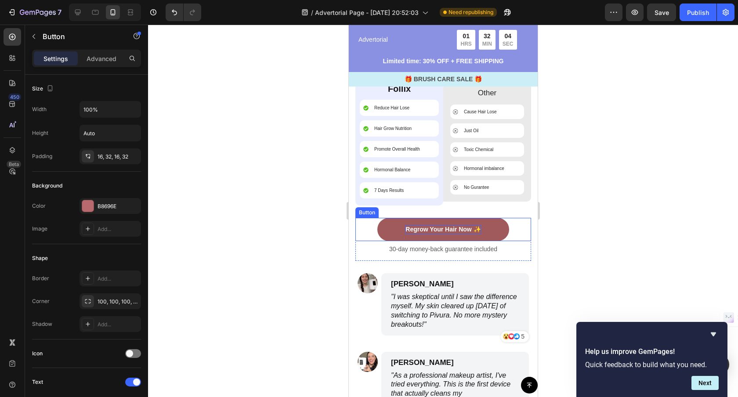
click at [436, 231] on p "Regrow Your Hair Now ✨" at bounding box center [442, 229] width 75 height 9
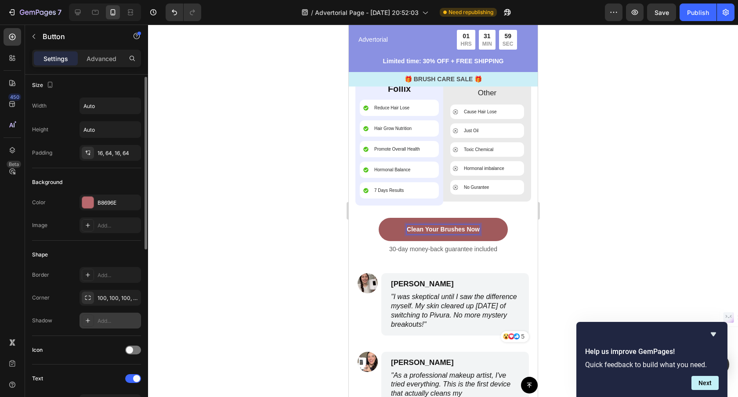
scroll to position [3, 0]
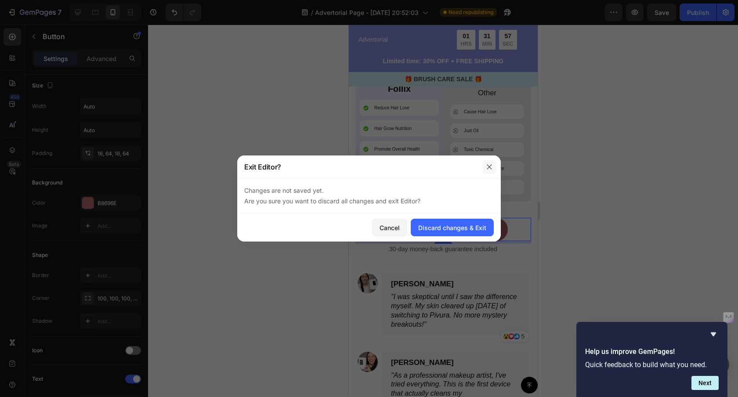
click at [490, 168] on icon "button" at bounding box center [489, 166] width 5 height 5
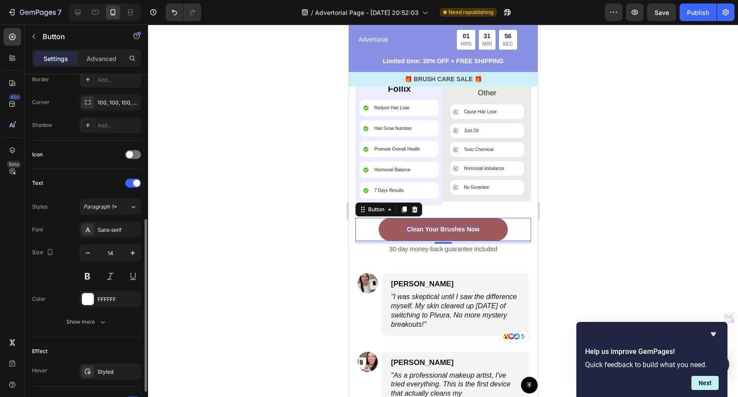
scroll to position [259, 0]
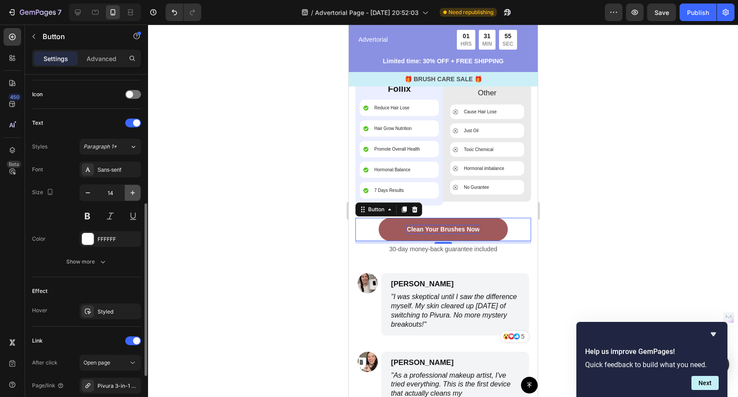
click at [132, 195] on icon "button" at bounding box center [132, 193] width 4 height 4
type input "16"
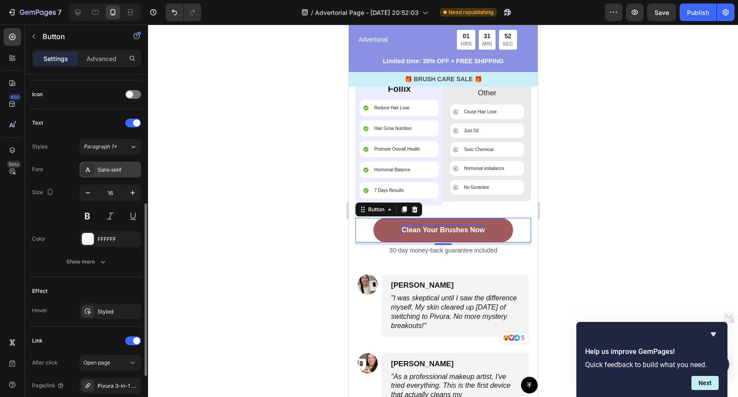
click at [119, 172] on div "Sans-serif" at bounding box center [117, 170] width 41 height 8
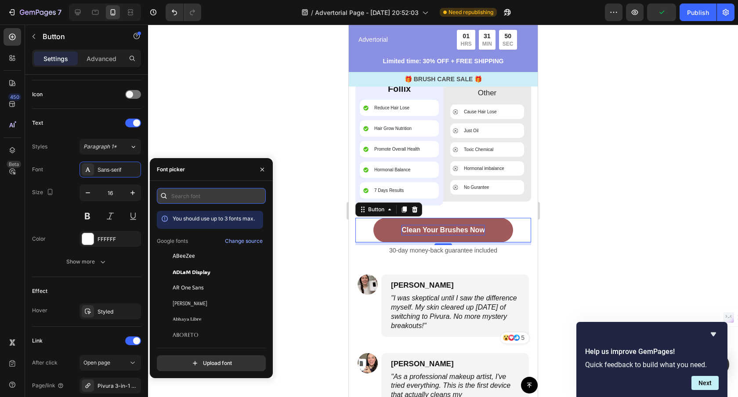
click at [192, 196] on input "text" at bounding box center [211, 196] width 109 height 16
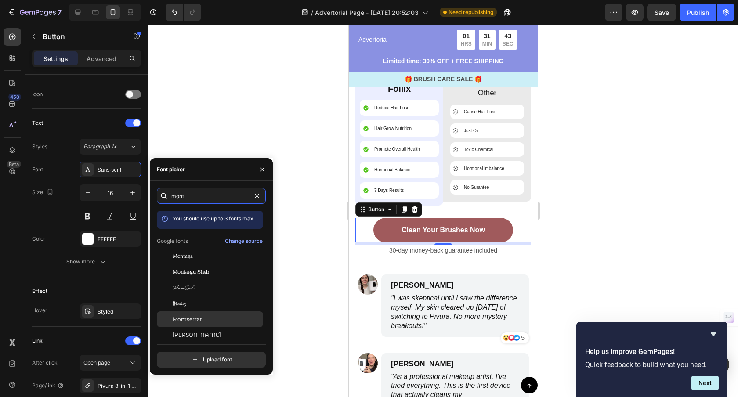
type input "mont"
drag, startPoint x: 210, startPoint y: 321, endPoint x: 201, endPoint y: 317, distance: 9.5
click at [210, 321] on div "Montserrat" at bounding box center [217, 319] width 89 height 8
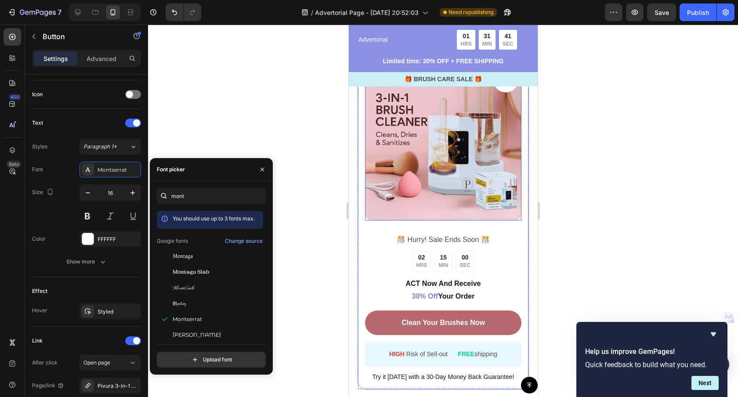
scroll to position [3544, 0]
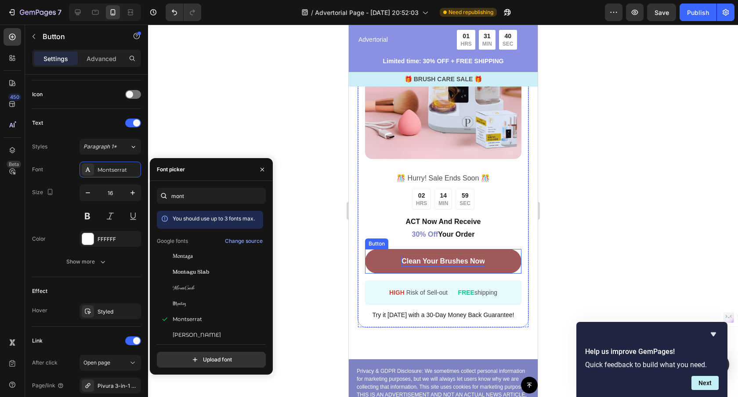
click at [442, 261] on p "Clean Your Brushes Now" at bounding box center [442, 261] width 83 height 11
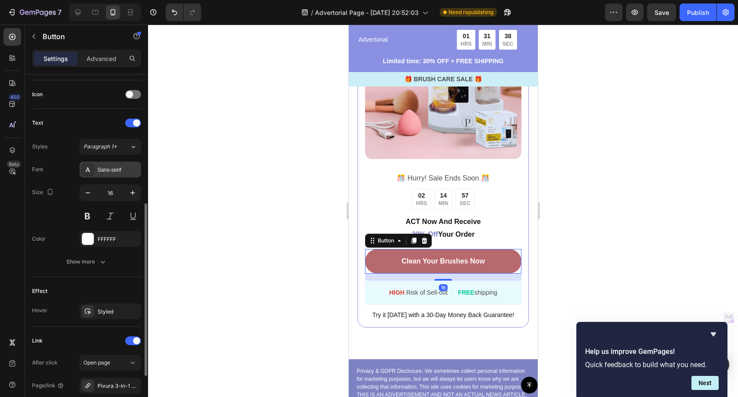
click at [115, 167] on div "Sans-serif" at bounding box center [117, 170] width 41 height 8
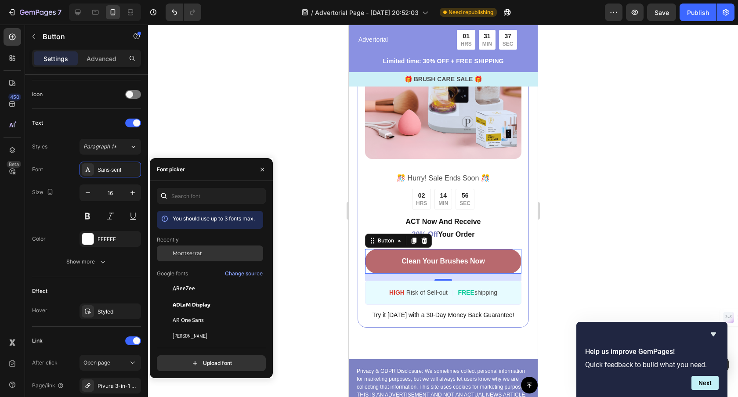
click at [192, 250] on span "Montserrat" at bounding box center [187, 253] width 29 height 8
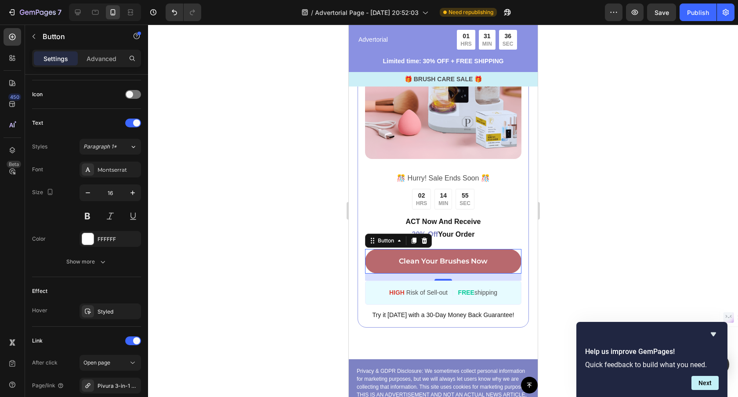
click at [333, 168] on div at bounding box center [443, 211] width 590 height 372
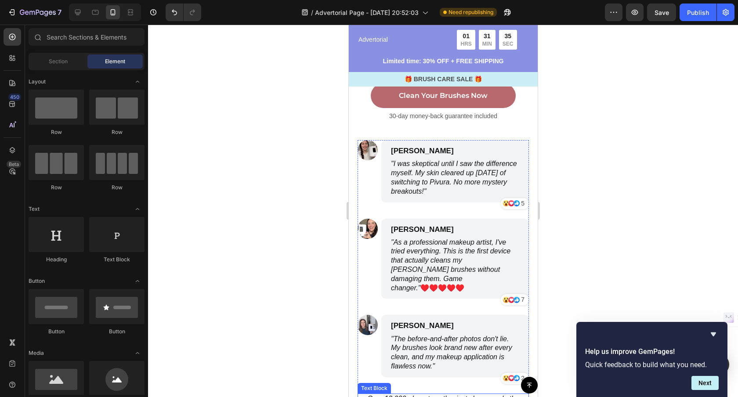
scroll to position [3053, 0]
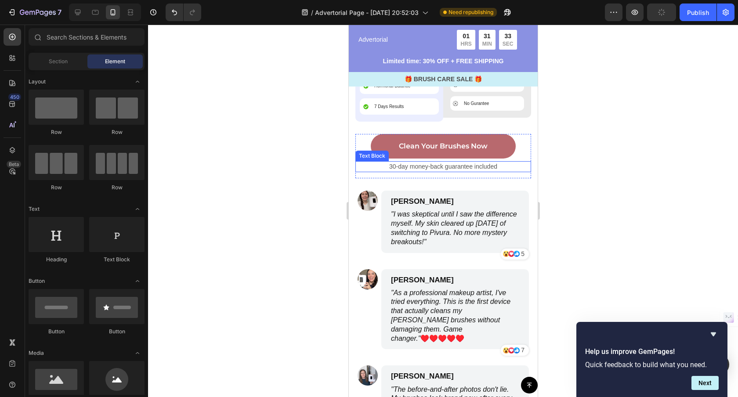
click at [426, 168] on p "30-day money-back guarantee included" at bounding box center [443, 166] width 174 height 9
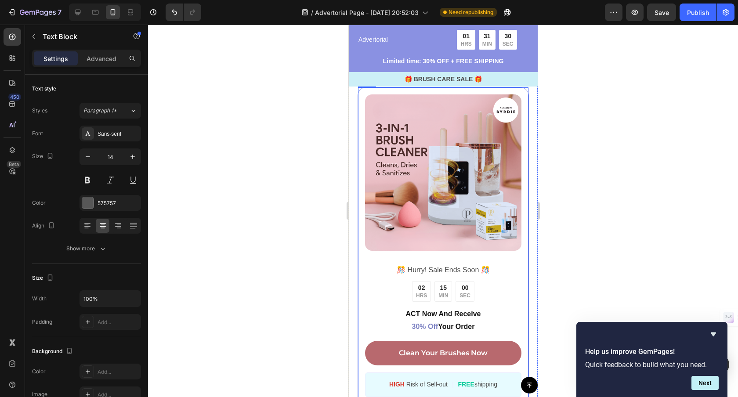
scroll to position [3467, 0]
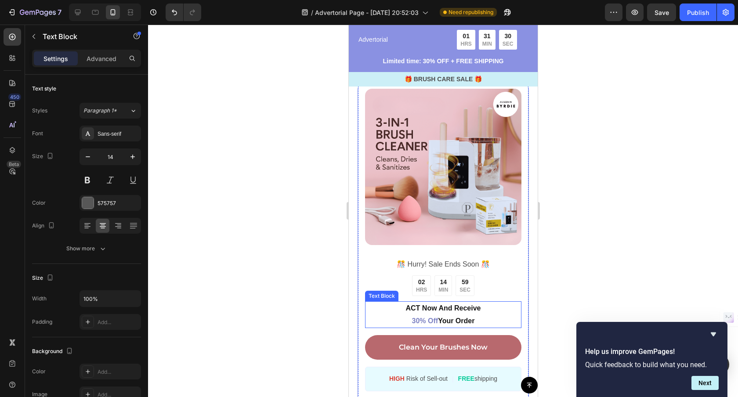
click at [458, 309] on p "ACT Now And Receive 30% Off Your Order" at bounding box center [442, 314] width 155 height 25
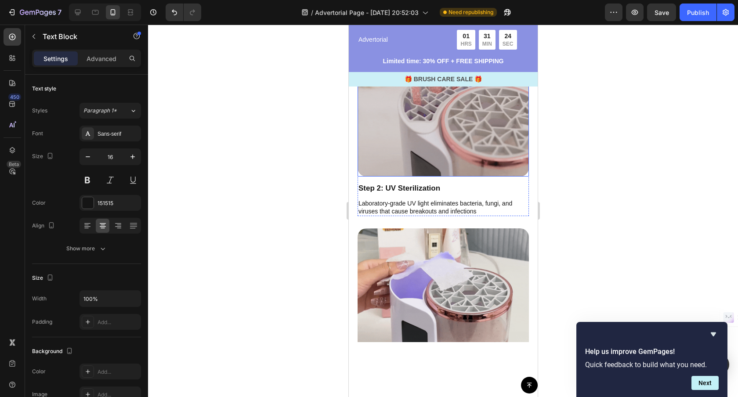
scroll to position [2286, 0]
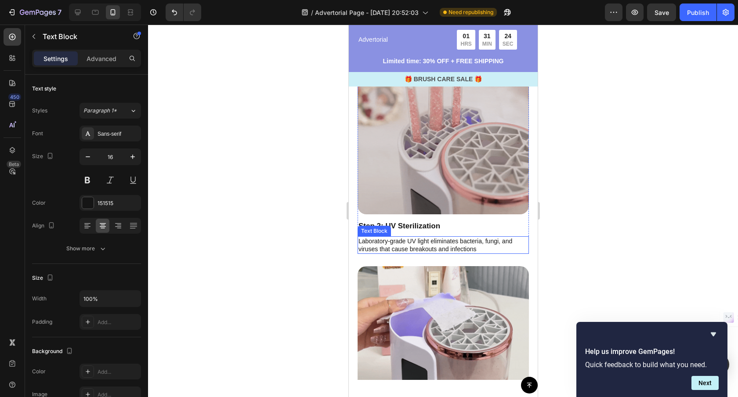
click at [450, 243] on p "Laboratory-grade UV light eliminates bacteria, fungi, and viruses that cause br…" at bounding box center [442, 245] width 169 height 16
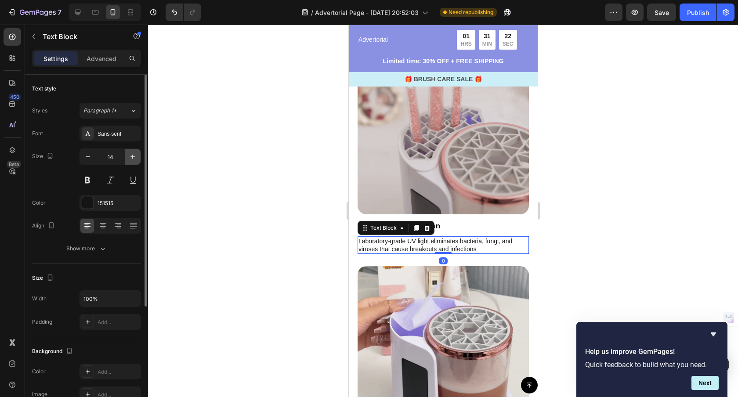
click at [128, 157] on icon "button" at bounding box center [132, 156] width 9 height 9
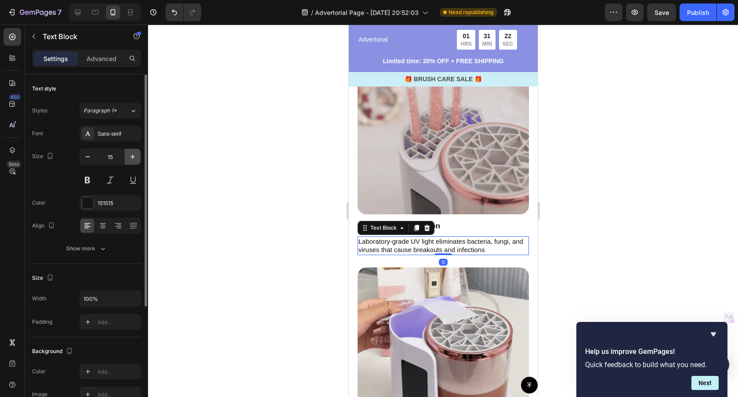
type input "16"
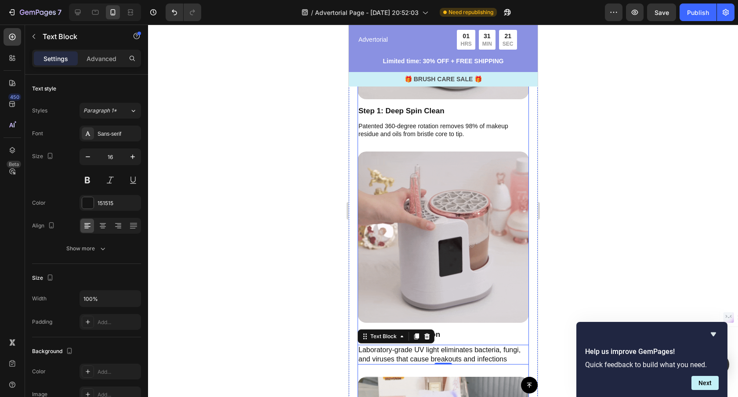
scroll to position [2165, 0]
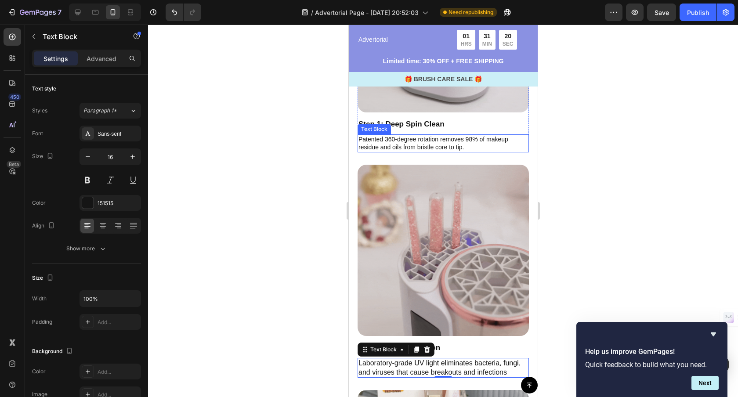
click at [405, 139] on p "Patented 360-degree rotation removes 98% of makeup residue and oils from bristl…" at bounding box center [442, 143] width 169 height 16
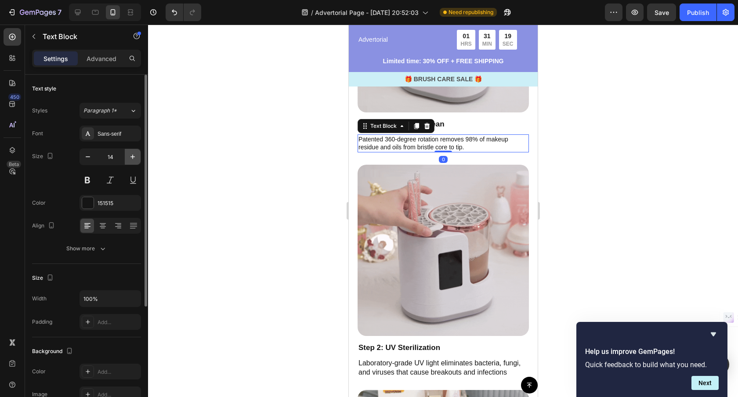
click at [131, 155] on icon "button" at bounding box center [132, 156] width 9 height 9
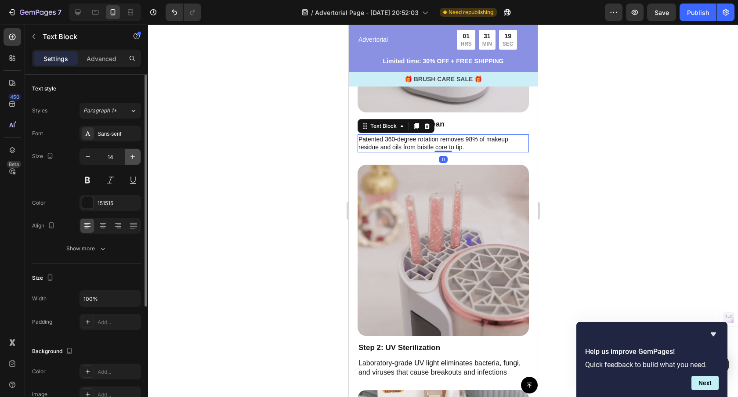
click at [131, 155] on icon "button" at bounding box center [132, 156] width 9 height 9
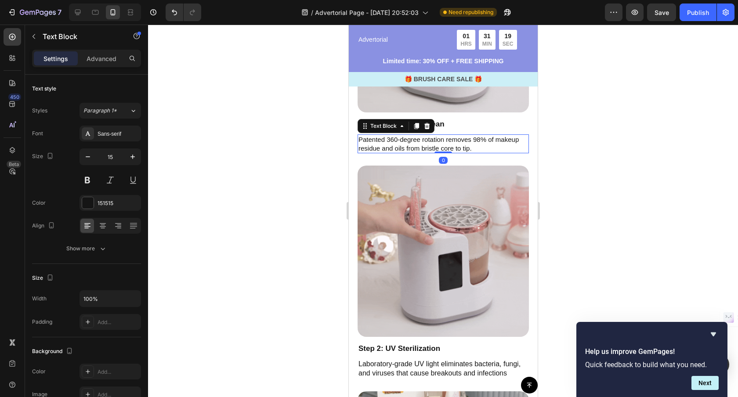
type input "16"
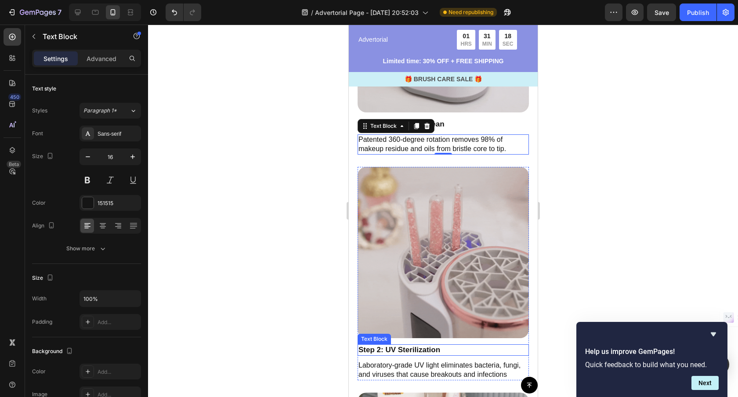
click at [413, 352] on p "Step 2: UV Sterilization" at bounding box center [442, 350] width 169 height 10
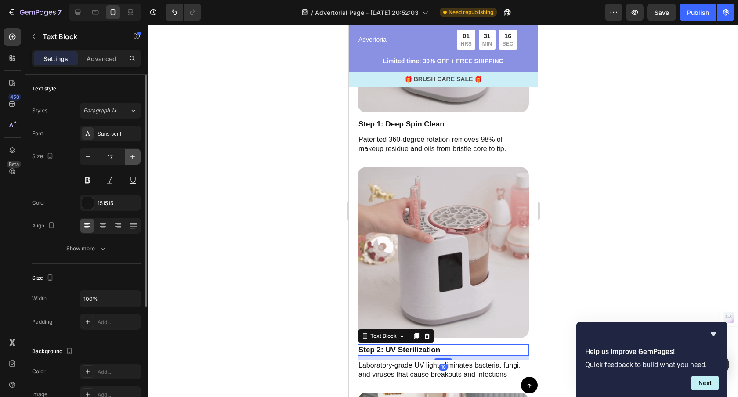
click at [132, 157] on icon "button" at bounding box center [132, 157] width 4 height 4
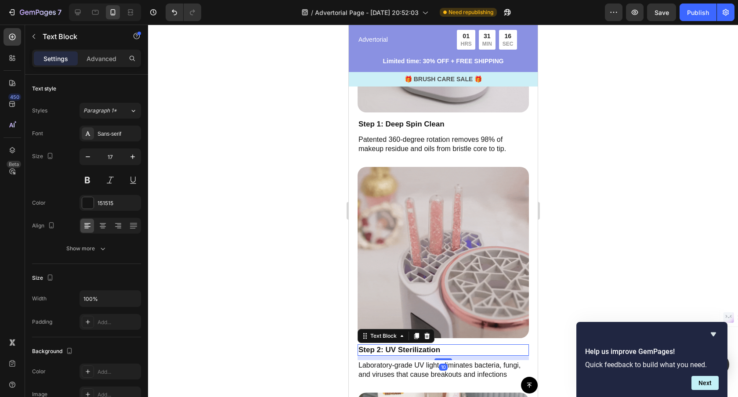
type input "18"
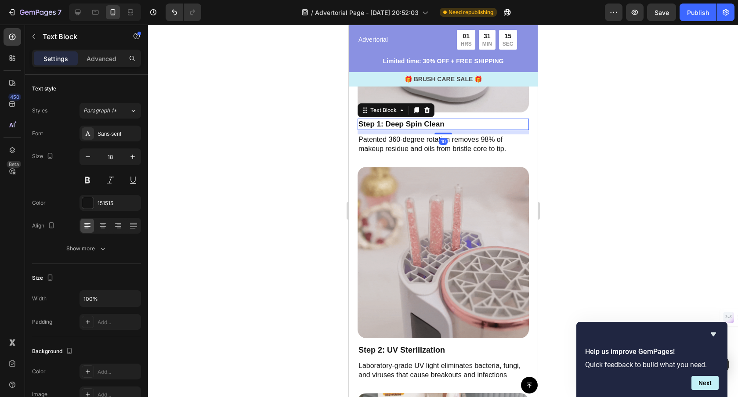
click at [405, 127] on p "Step 1: Deep Spin Clean" at bounding box center [442, 124] width 169 height 10
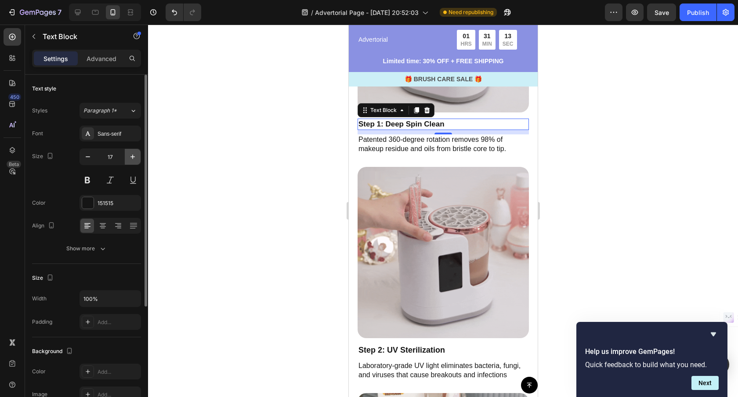
click at [135, 163] on button "button" at bounding box center [133, 157] width 16 height 16
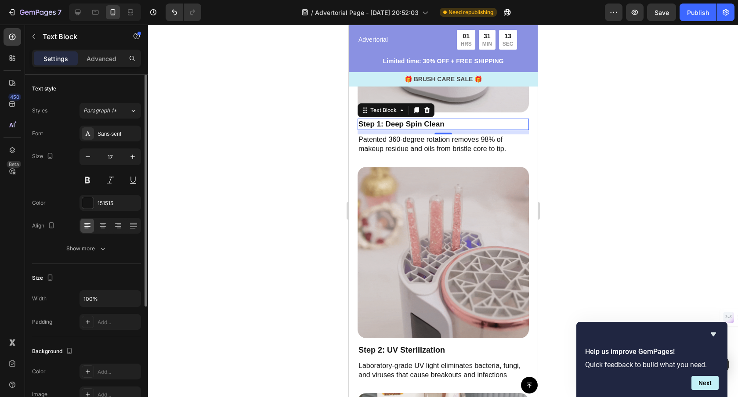
type input "18"
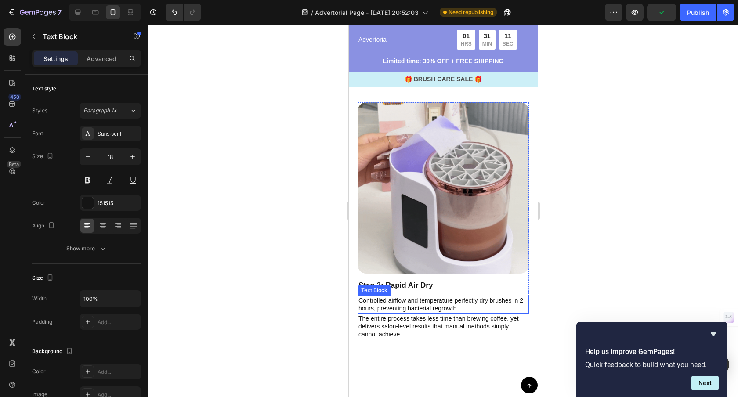
scroll to position [2456, 0]
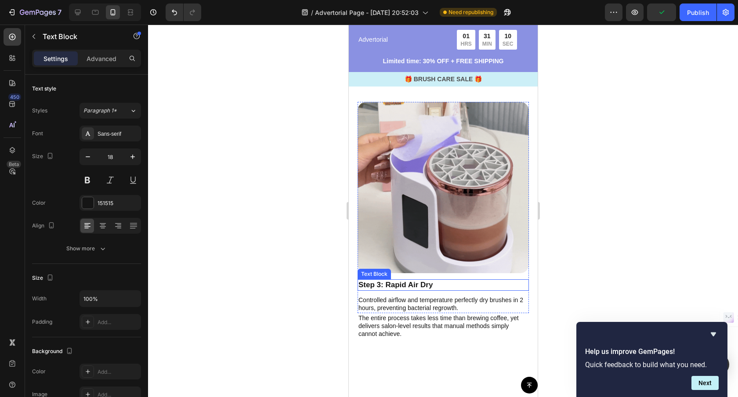
click at [414, 285] on p "Step 3: Rapid Air Dry" at bounding box center [442, 285] width 169 height 10
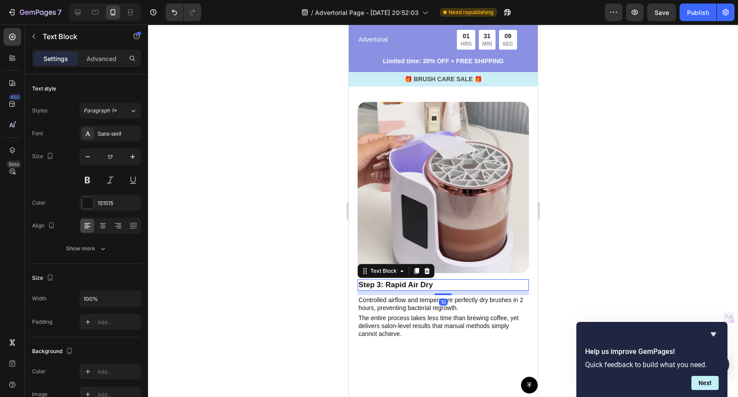
drag, startPoint x: 133, startPoint y: 157, endPoint x: 196, endPoint y: 198, distance: 75.6
click at [133, 157] on icon "button" at bounding box center [132, 157] width 4 height 4
type input "18"
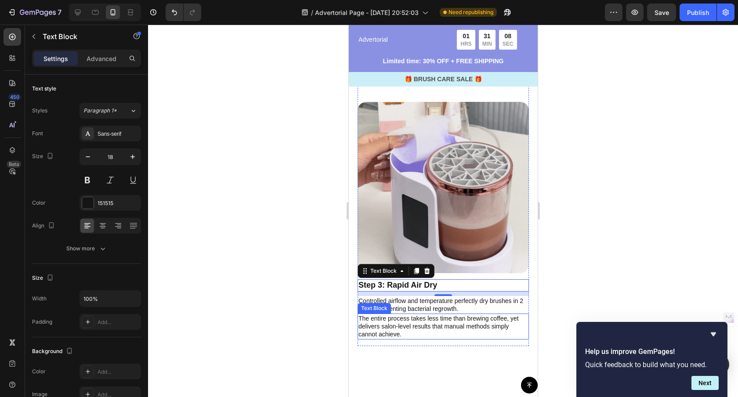
click at [444, 330] on p "The entire process takes less time than brewing coffee, yet delivers salon-leve…" at bounding box center [442, 326] width 169 height 24
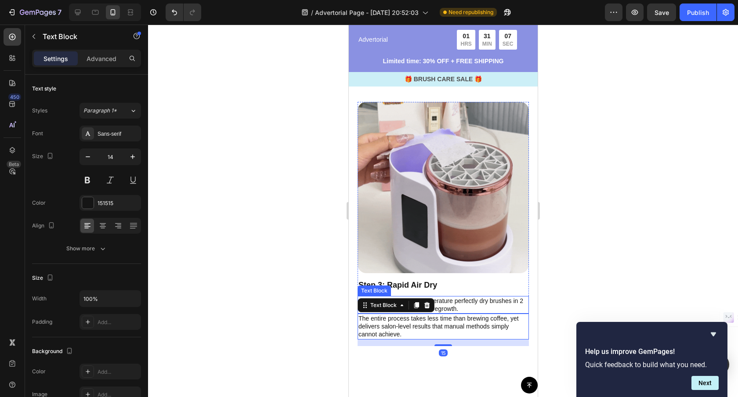
click at [460, 306] on p "Controlled airflow and temperature perfectly dry brushes in 2 hours, preventing…" at bounding box center [442, 305] width 169 height 16
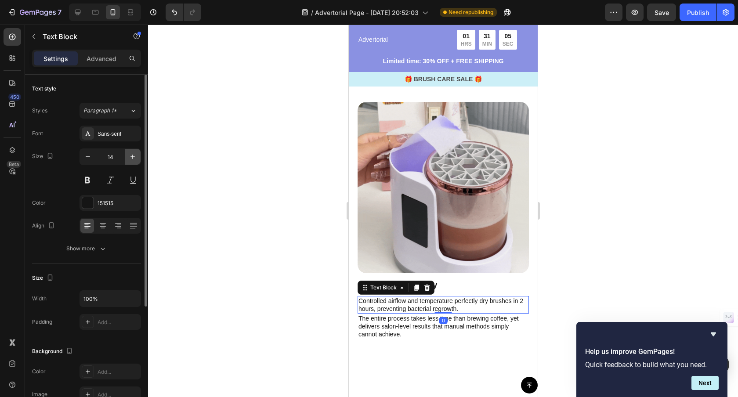
drag, startPoint x: 133, startPoint y: 159, endPoint x: 133, endPoint y: 164, distance: 4.9
click at [133, 159] on icon "button" at bounding box center [132, 156] width 9 height 9
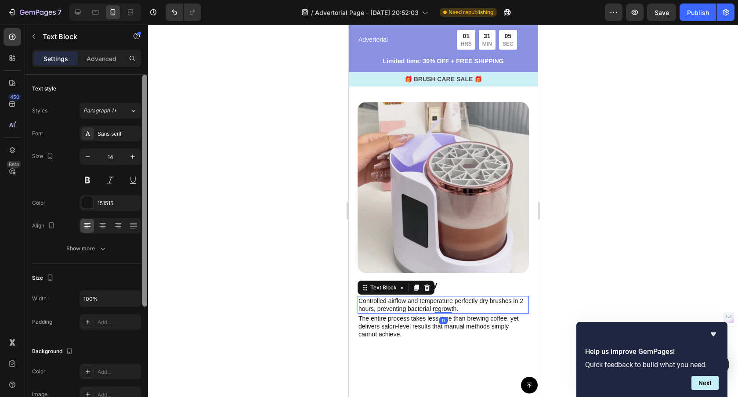
type input "15"
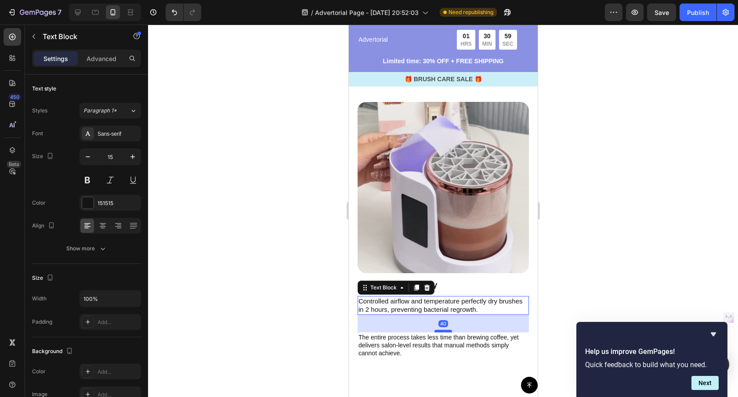
drag, startPoint x: 444, startPoint y: 314, endPoint x: 443, endPoint y: 331, distance: 17.2
click at [443, 332] on div at bounding box center [443, 331] width 18 height 3
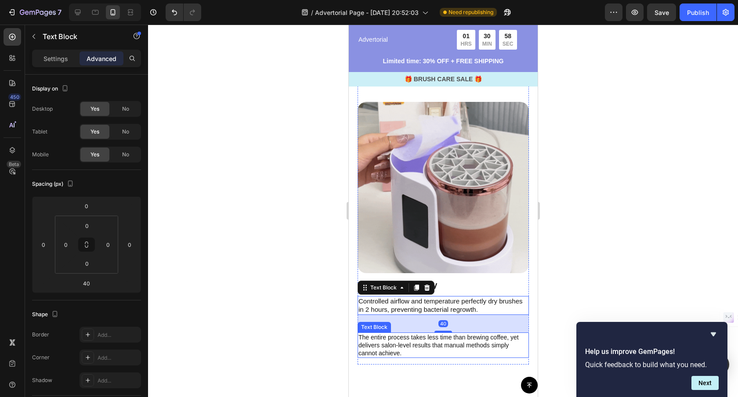
click at [443, 346] on p "The entire process takes less time than brewing coffee, yet delivers salon-leve…" at bounding box center [442, 345] width 169 height 24
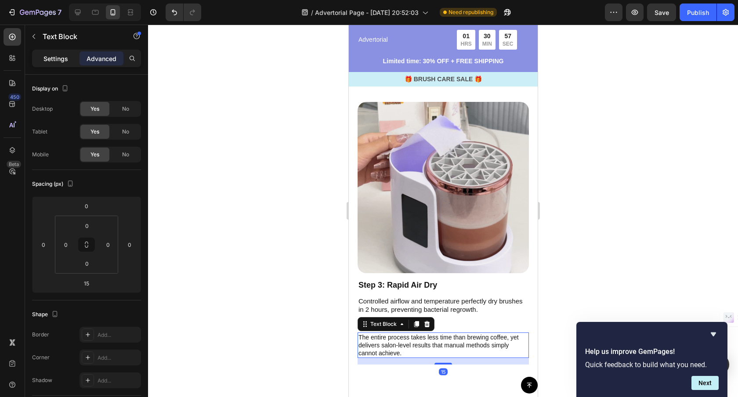
click at [50, 59] on p "Settings" at bounding box center [55, 58] width 25 height 9
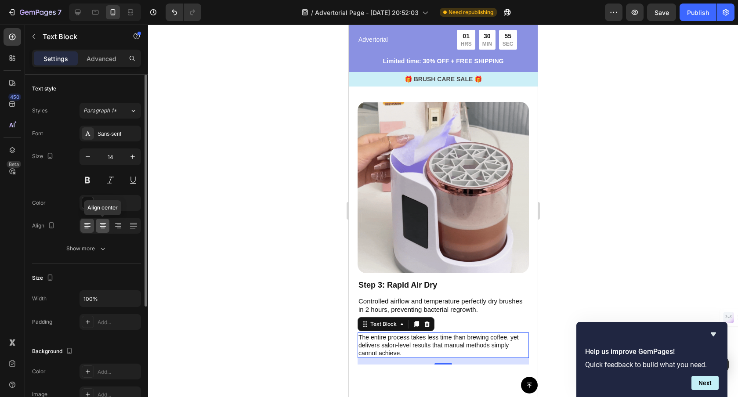
click at [100, 224] on icon at bounding box center [102, 225] width 9 height 9
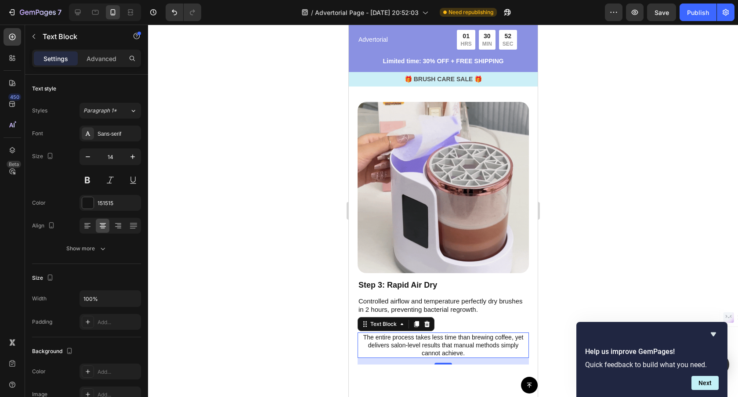
click at [588, 290] on div at bounding box center [443, 211] width 590 height 372
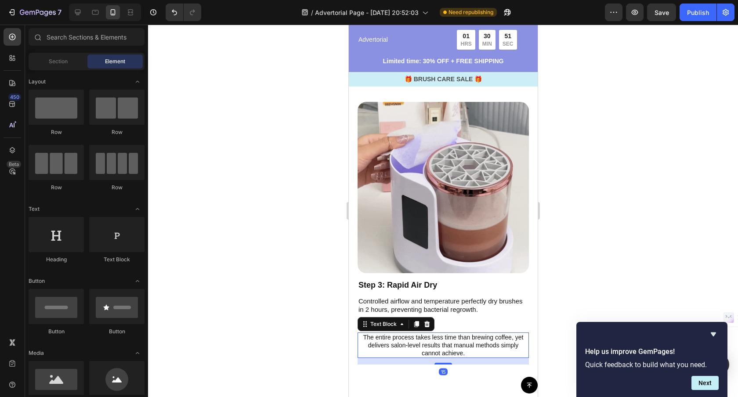
click at [446, 345] on p "The entire process takes less time than brewing coffee, yet delivers salon-leve…" at bounding box center [442, 345] width 169 height 24
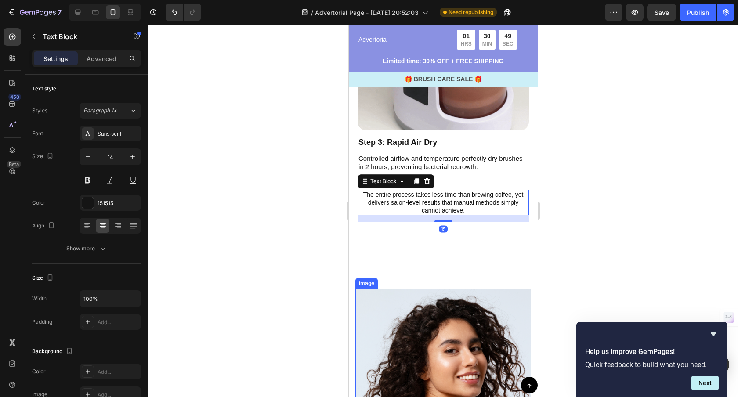
scroll to position [2644, 0]
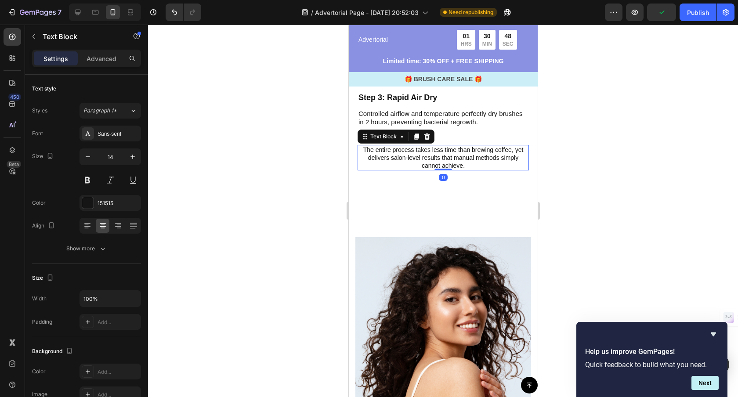
drag, startPoint x: 443, startPoint y: 175, endPoint x: 447, endPoint y: 161, distance: 14.6
click at [447, 161] on div "The entire process takes less time than brewing coffee, yet delivers salon-leve…" at bounding box center [442, 158] width 171 height 26
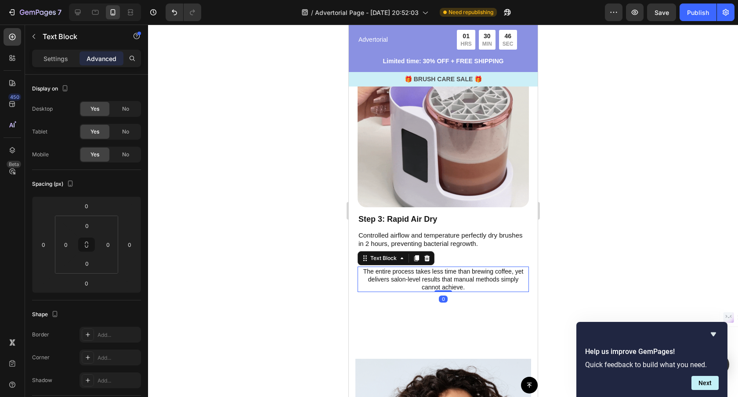
scroll to position [2518, 0]
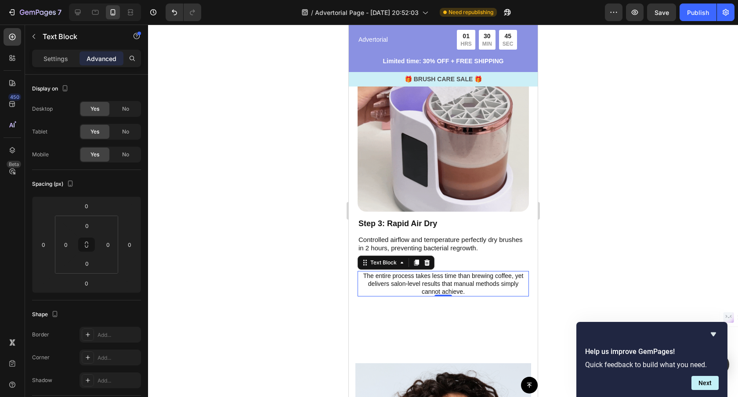
drag, startPoint x: 445, startPoint y: 291, endPoint x: 435, endPoint y: 289, distance: 10.3
click at [445, 291] on p "The entire process takes less time than brewing coffee, yet delivers salon-leve…" at bounding box center [442, 284] width 169 height 24
click at [55, 61] on p "Settings" at bounding box center [55, 58] width 25 height 9
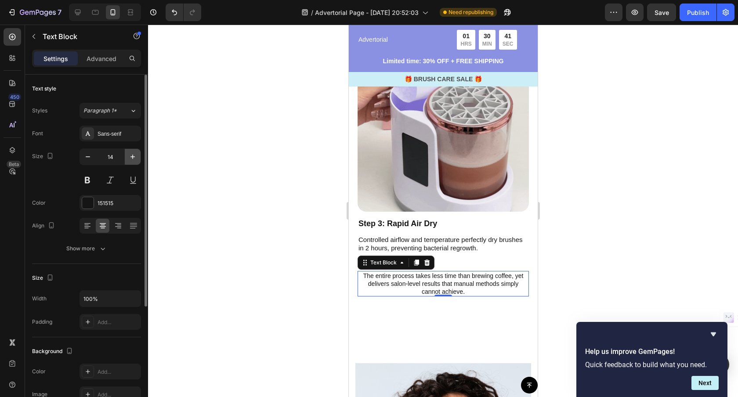
click at [131, 155] on icon "button" at bounding box center [132, 156] width 9 height 9
type input "16"
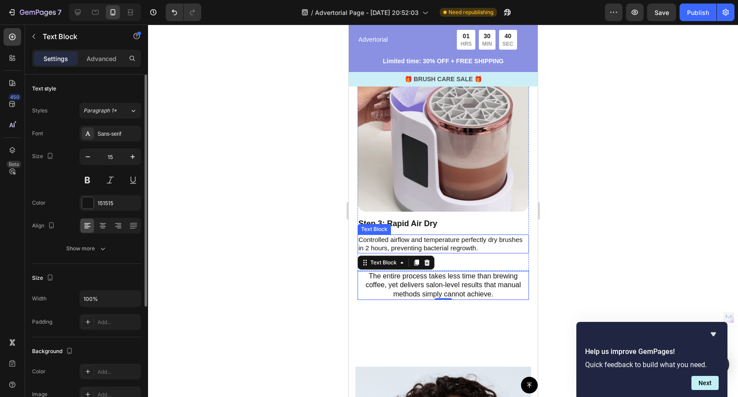
click at [449, 247] on p "Controlled airflow and temperature perfectly dry brushes in 2 hours, preventing…" at bounding box center [442, 243] width 169 height 17
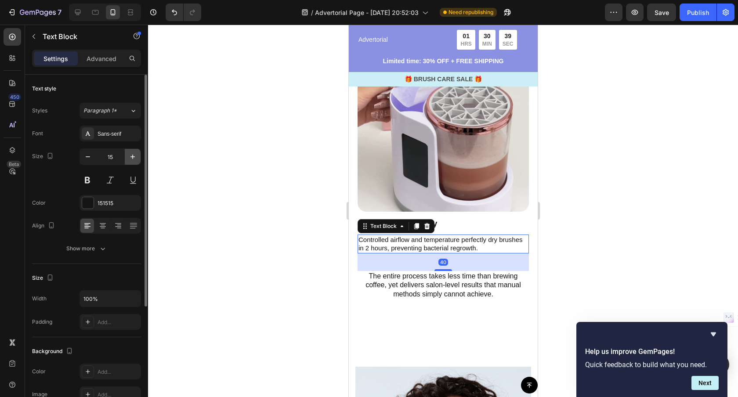
click at [133, 159] on icon "button" at bounding box center [132, 156] width 9 height 9
type input "16"
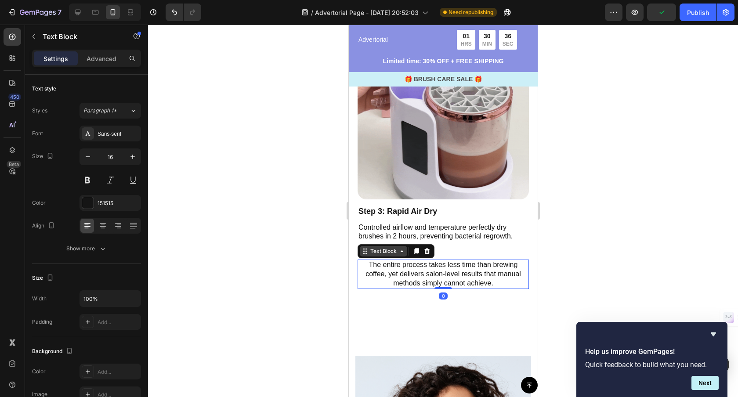
drag, startPoint x: 432, startPoint y: 272, endPoint x: 378, endPoint y: 256, distance: 56.4
click at [432, 272] on p "The entire process takes less time than brewing coffee, yet delivers salon-leve…" at bounding box center [442, 273] width 169 height 27
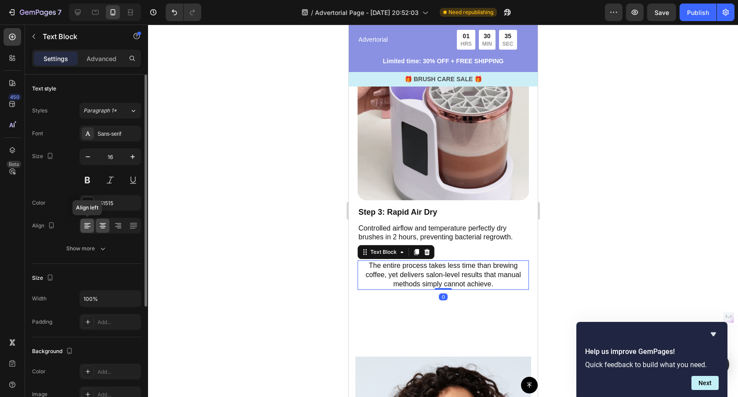
drag, startPoint x: 86, startPoint y: 225, endPoint x: 91, endPoint y: 224, distance: 4.9
click at [86, 225] on icon at bounding box center [86, 225] width 4 height 1
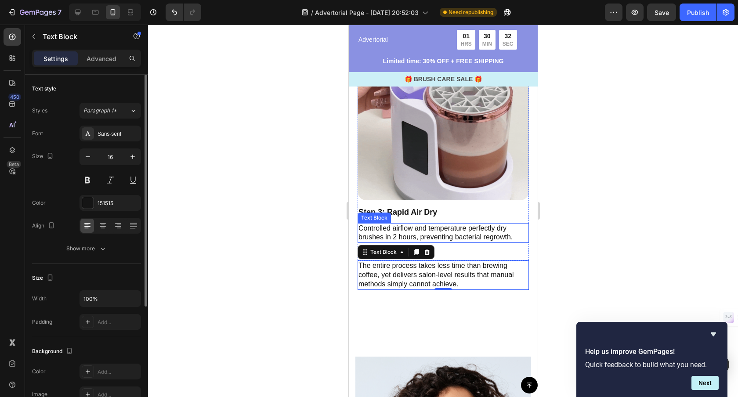
click at [460, 240] on p "Controlled airflow and temperature perfectly dry brushes in 2 hours, preventing…" at bounding box center [442, 233] width 169 height 18
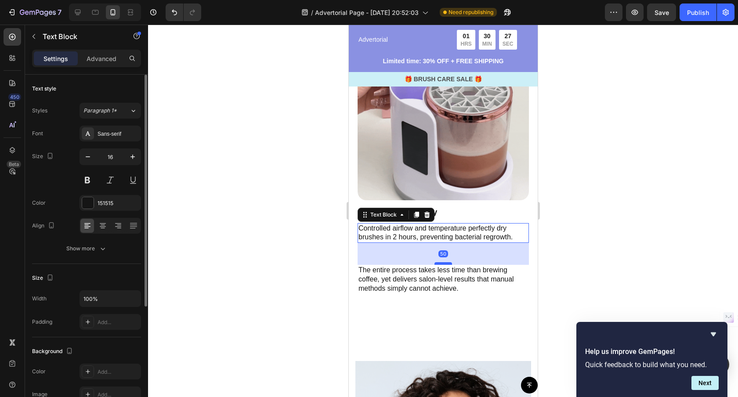
drag, startPoint x: 440, startPoint y: 259, endPoint x: 442, endPoint y: 264, distance: 5.3
click at [442, 263] on div at bounding box center [443, 263] width 18 height 3
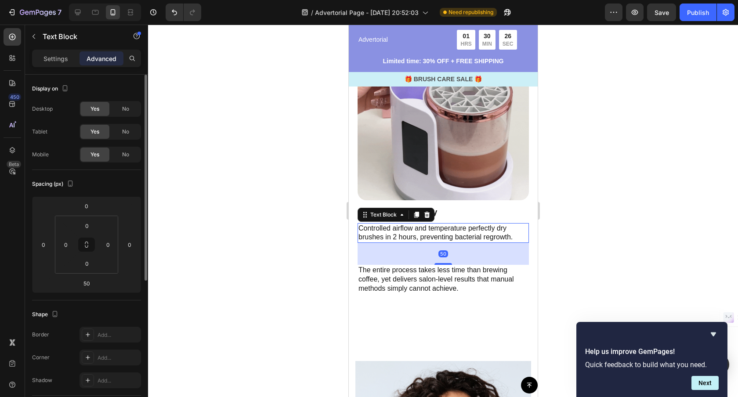
click at [636, 270] on div at bounding box center [443, 211] width 590 height 372
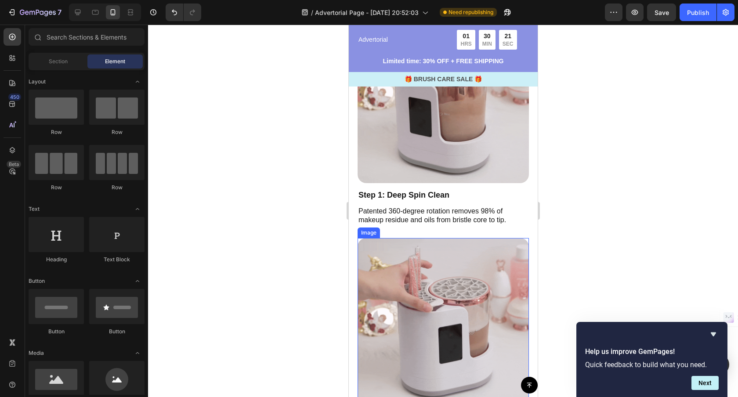
scroll to position [2092, 0]
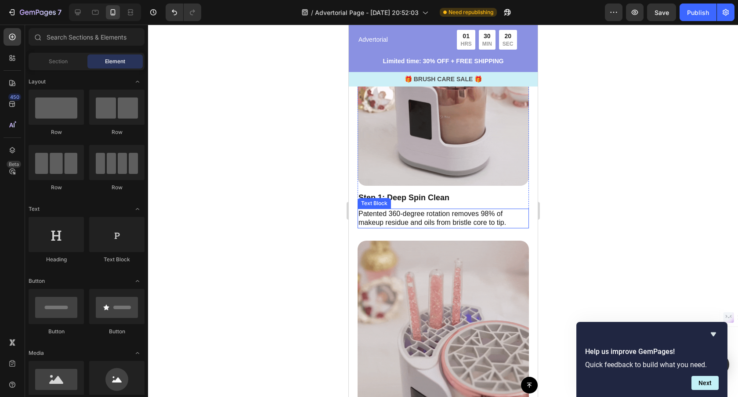
click at [435, 220] on p "Patented 360-degree rotation removes 98% of makeup residue and oils from bristl…" at bounding box center [442, 218] width 169 height 18
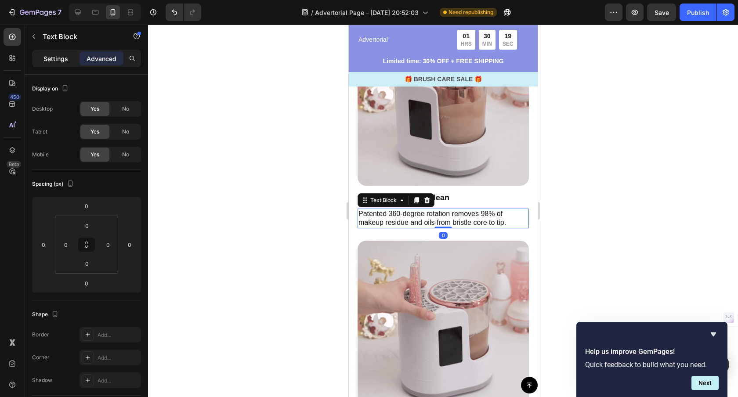
click at [49, 58] on p "Settings" at bounding box center [55, 58] width 25 height 9
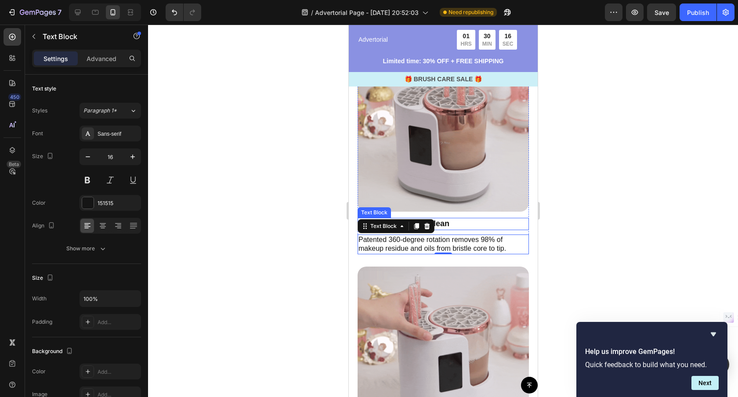
click at [452, 223] on p "Step 1: Deep Spin Clean" at bounding box center [442, 224] width 169 height 10
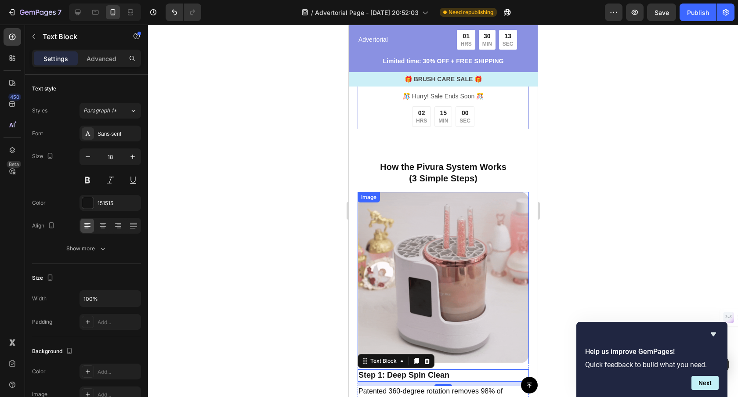
scroll to position [1912, 0]
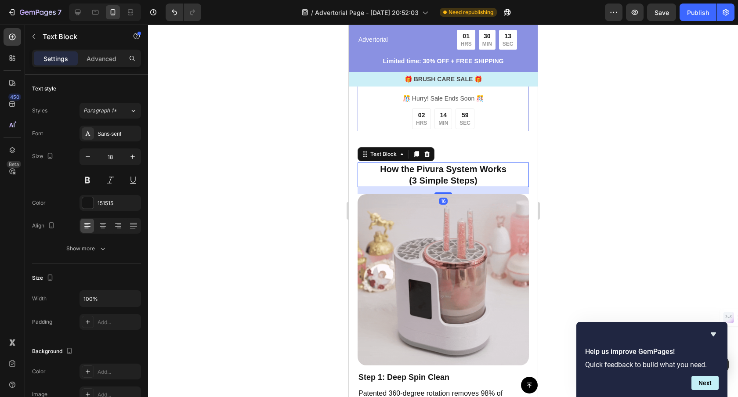
click at [438, 173] on p "How the Pivura System Works" at bounding box center [442, 168] width 169 height 11
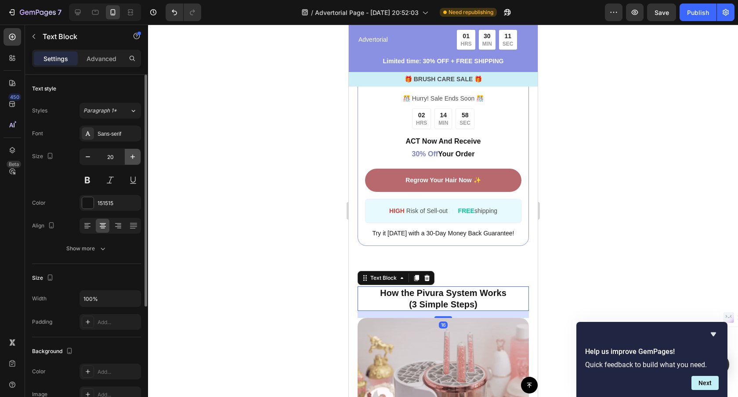
click at [130, 156] on icon "button" at bounding box center [132, 156] width 9 height 9
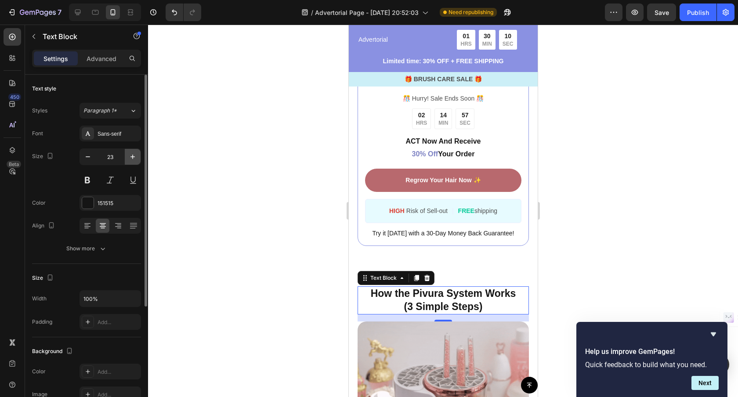
click at [130, 156] on icon "button" at bounding box center [132, 156] width 9 height 9
click at [130, 155] on icon "button" at bounding box center [132, 156] width 9 height 9
type input "25"
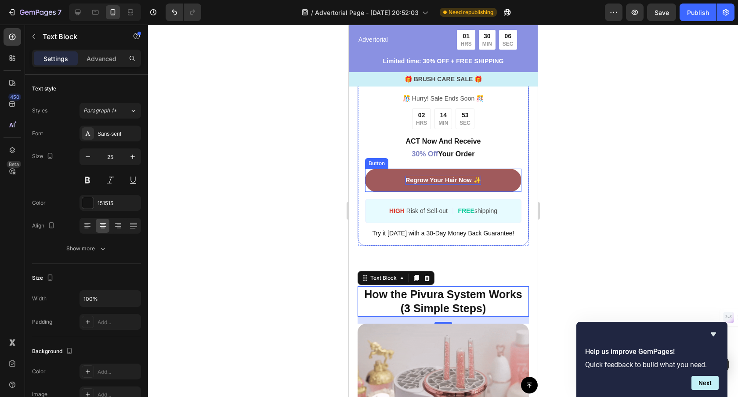
click at [423, 180] on p "Regrow Your Hair Now ✨" at bounding box center [442, 180] width 75 height 9
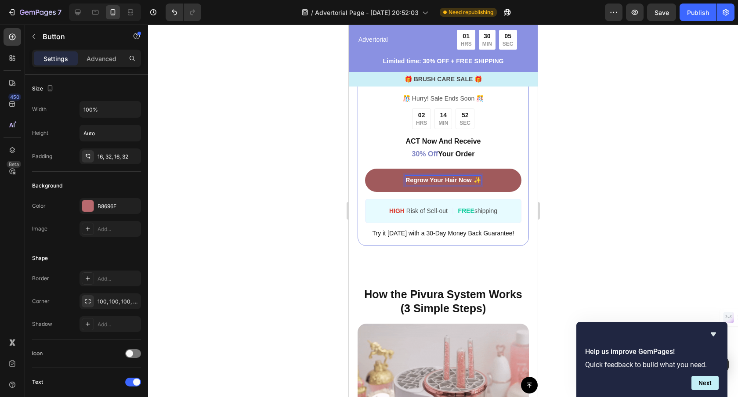
click at [423, 180] on p "Regrow Your Hair Now ✨" at bounding box center [442, 180] width 75 height 9
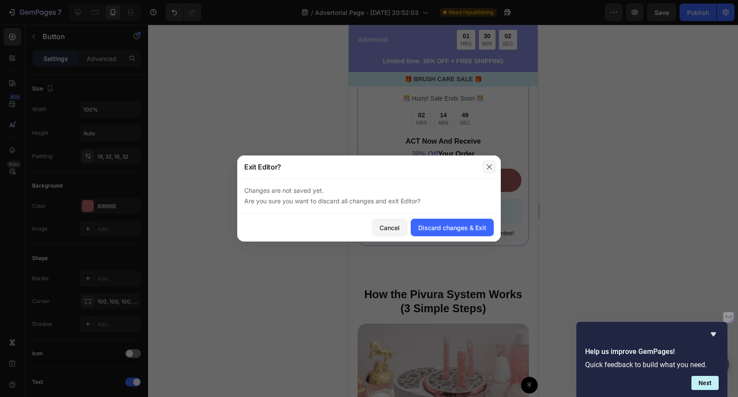
click at [487, 166] on icon "button" at bounding box center [489, 166] width 7 height 7
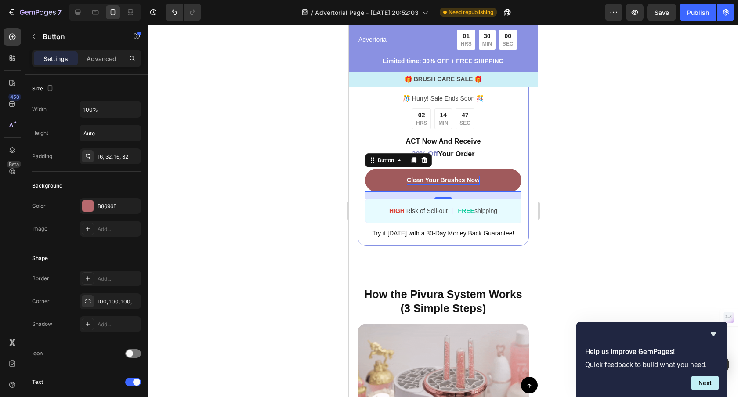
click at [421, 180] on p "Clean Your Brushes Now" at bounding box center [442, 180] width 73 height 9
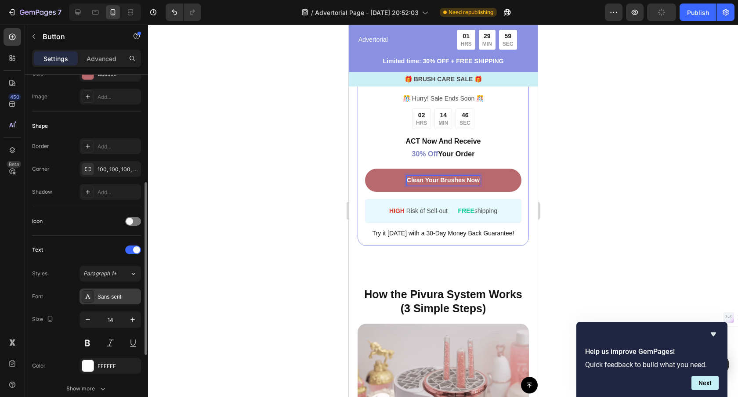
scroll to position [160, 0]
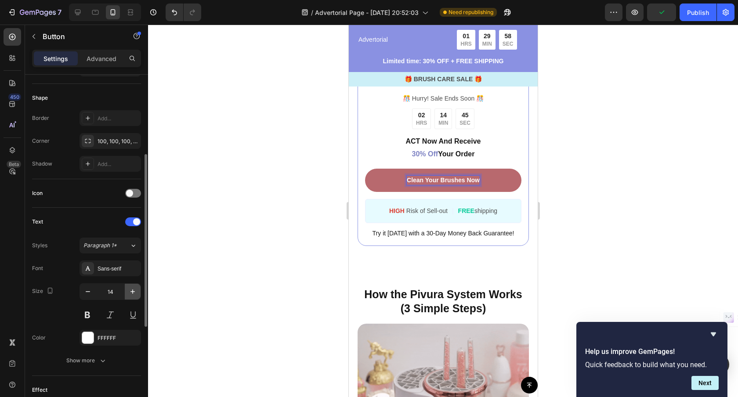
click at [135, 293] on icon "button" at bounding box center [132, 291] width 9 height 9
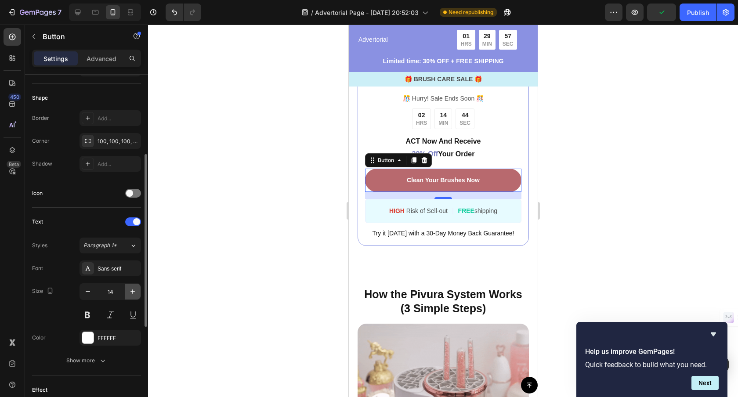
click at [135, 292] on icon "button" at bounding box center [132, 291] width 9 height 9
type input "16"
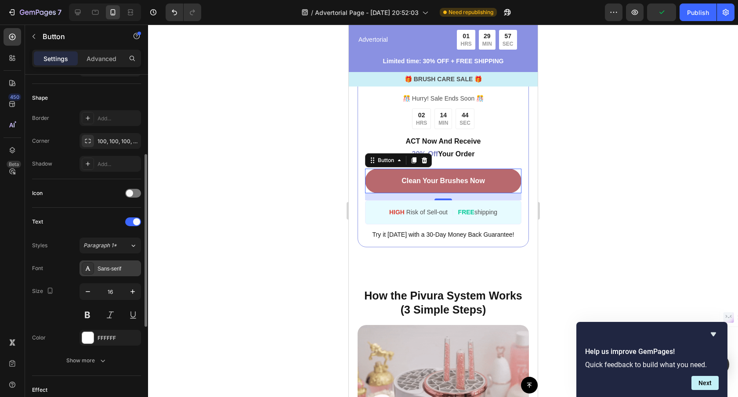
click at [116, 273] on div "Sans-serif" at bounding box center [109, 268] width 61 height 16
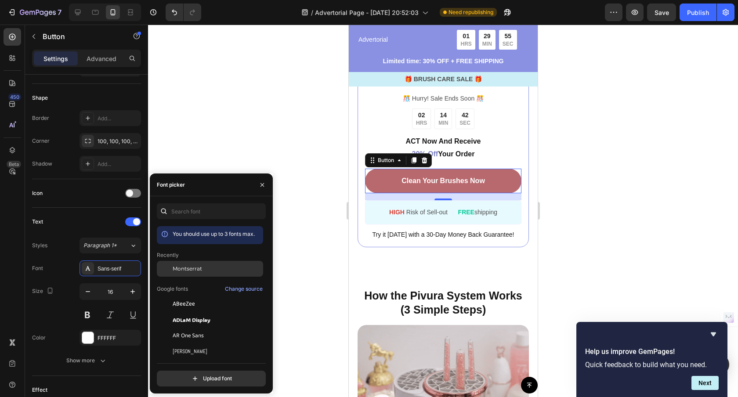
click at [181, 270] on span "Montserrat" at bounding box center [187, 269] width 29 height 8
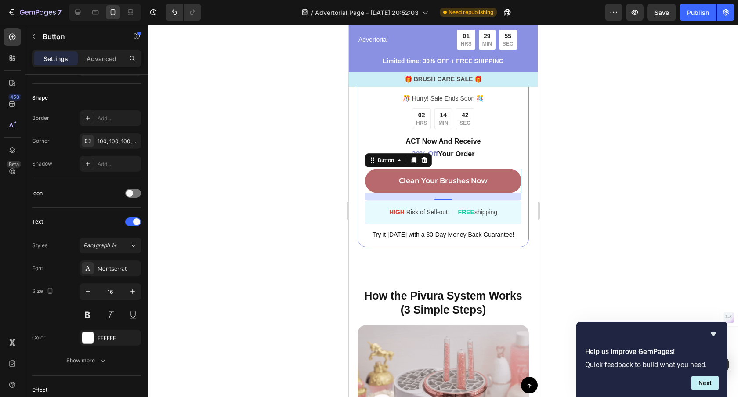
click at [304, 188] on div at bounding box center [443, 211] width 590 height 372
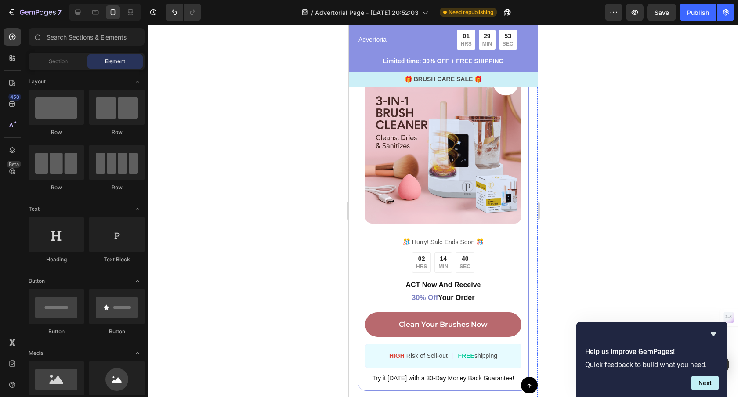
scroll to position [1750, 0]
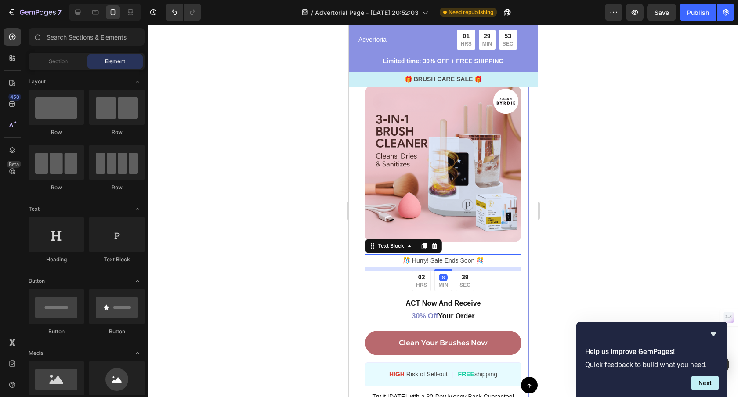
click at [441, 263] on p "️🎊 Hurry! Sale Ends Soon ️🎊" at bounding box center [442, 260] width 155 height 11
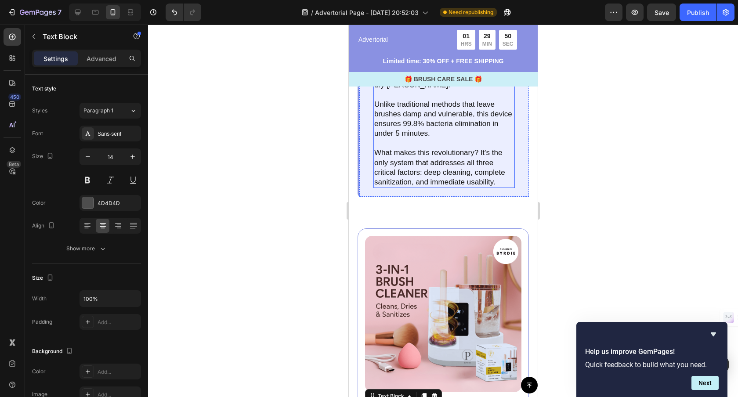
scroll to position [1517, 0]
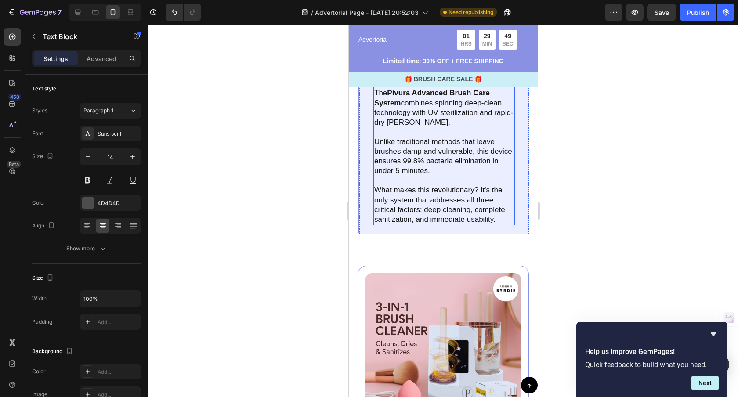
click at [400, 79] on p "After extensive research into professional makeup artist protocols, beauty tech…" at bounding box center [444, 50] width 140 height 58
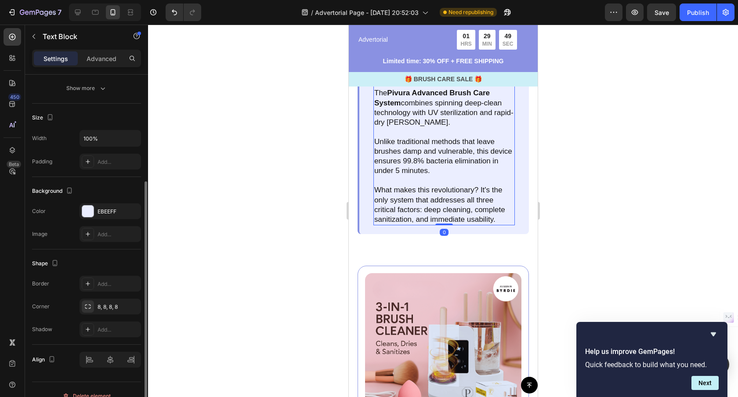
click at [419, 79] on p "After extensive research into professional makeup artist protocols, beauty tech…" at bounding box center [444, 50] width 140 height 58
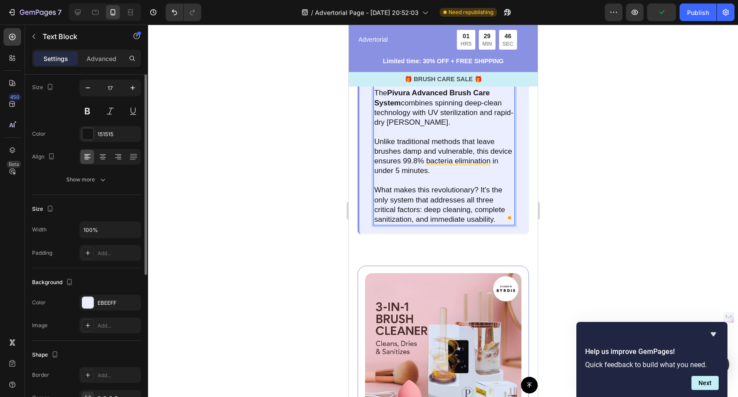
scroll to position [0, 0]
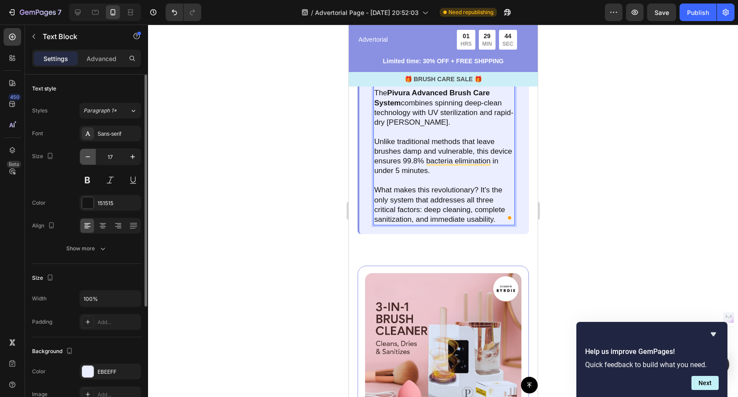
click at [89, 155] on icon "button" at bounding box center [87, 156] width 9 height 9
type input "16"
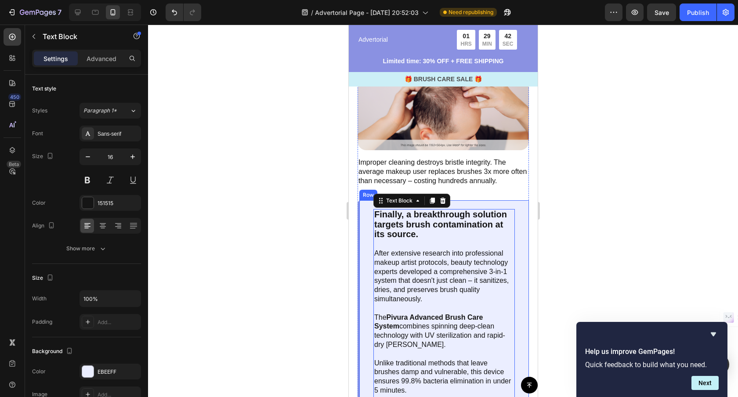
scroll to position [1367, 0]
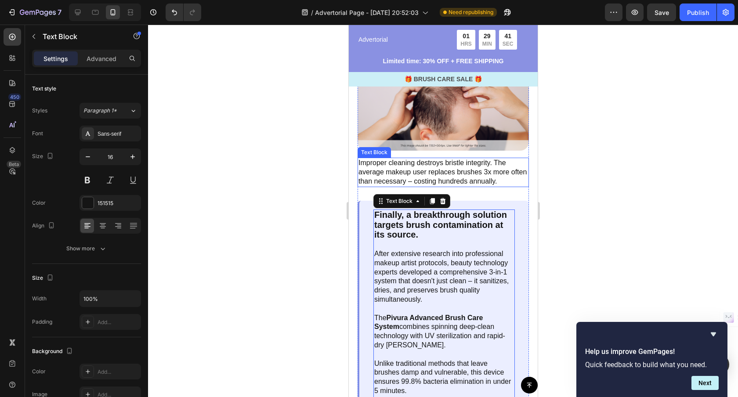
click at [441, 179] on p "Improper cleaning destroys bristle integrity. The average makeup user replaces …" at bounding box center [442, 172] width 169 height 27
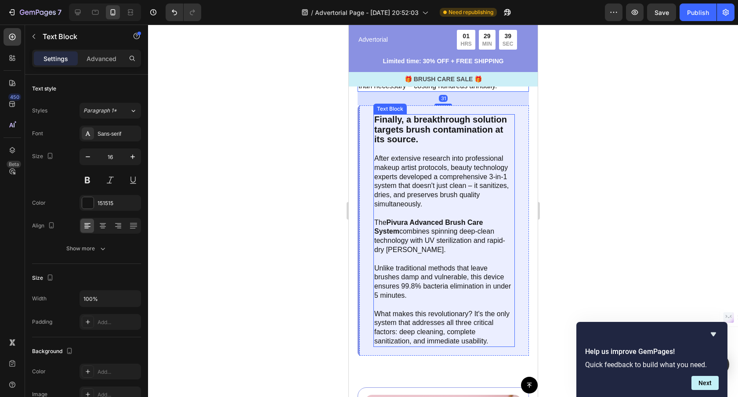
scroll to position [1480, 0]
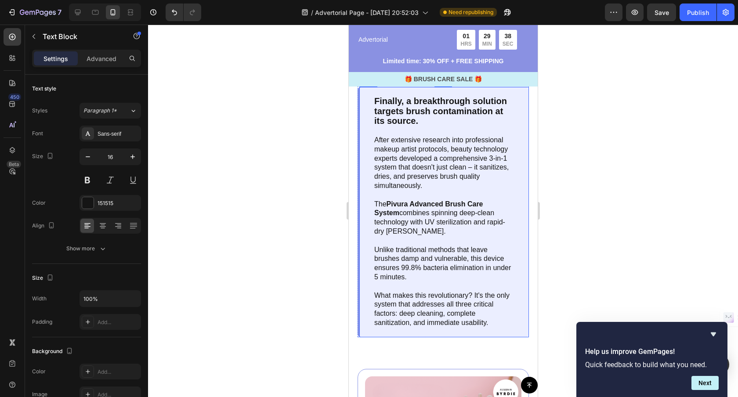
click at [586, 231] on div at bounding box center [443, 211] width 590 height 372
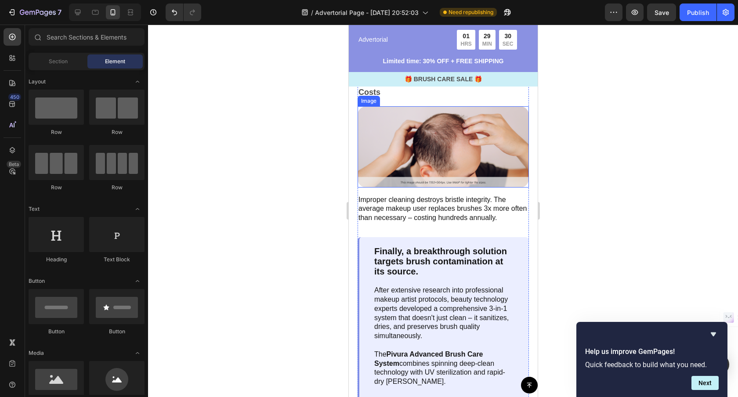
scroll to position [1189, 0]
click at [434, 99] on p "3. Premature Brush Death & Replacement Costs" at bounding box center [442, 87] width 169 height 24
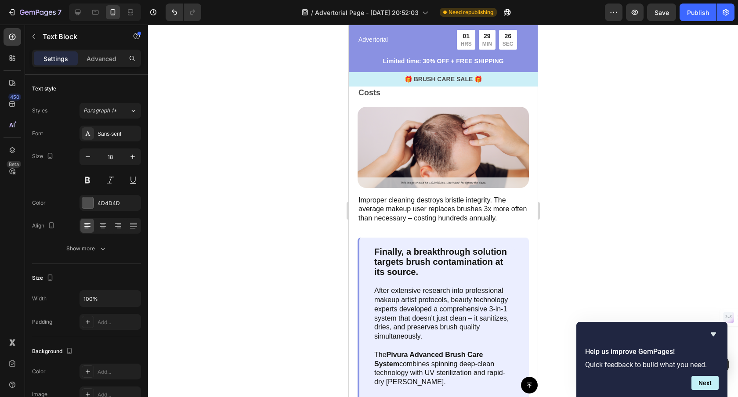
click at [477, 60] on p "Dirty brushes absorb 40% more product while delivering uneven, patchy coverage.…" at bounding box center [442, 45] width 169 height 27
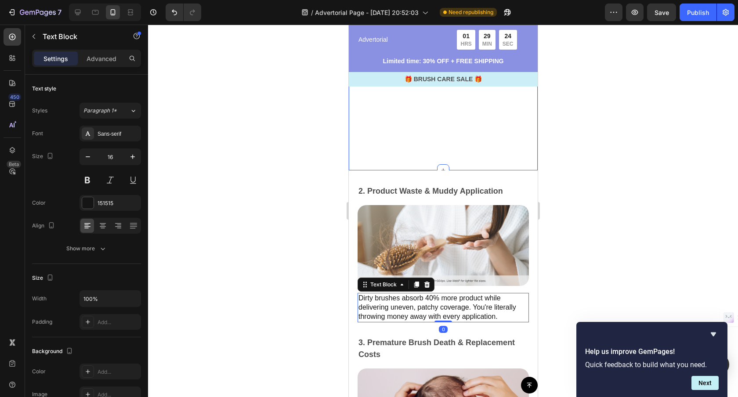
scroll to position [1008, 0]
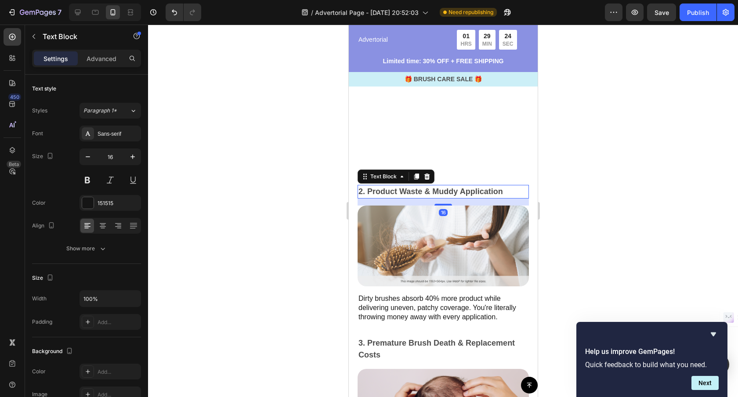
click at [464, 192] on p "2. Product Waste & Muddy Application" at bounding box center [442, 192] width 169 height 12
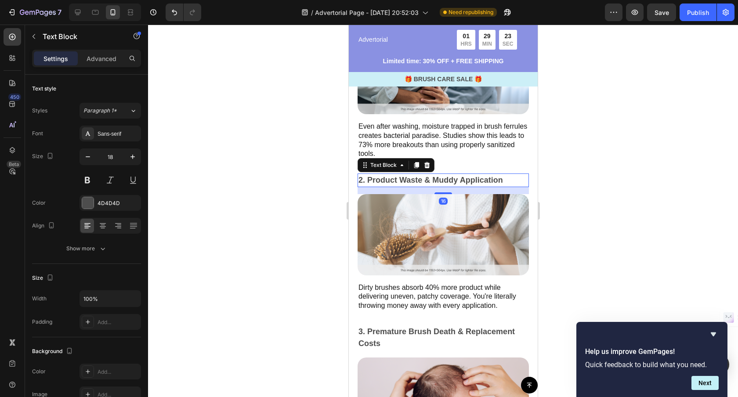
scroll to position [981, 0]
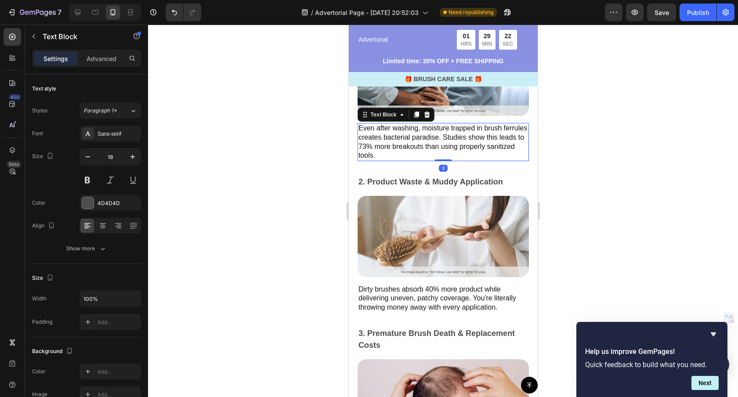
click at [477, 148] on p "Even after washing, moisture trapped in brush ferrules creates bacterial paradi…" at bounding box center [442, 142] width 169 height 36
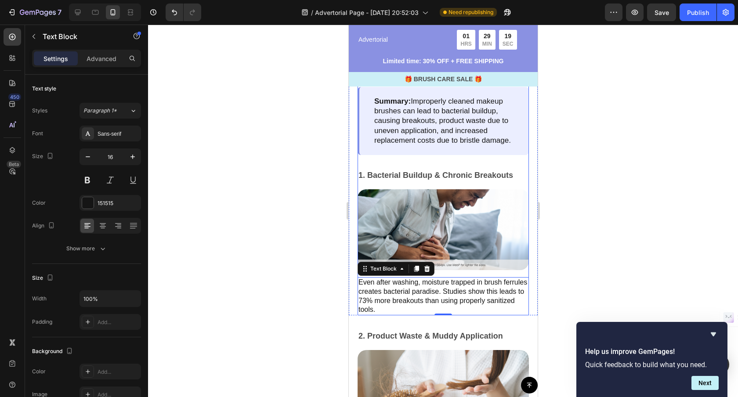
scroll to position [816, 0]
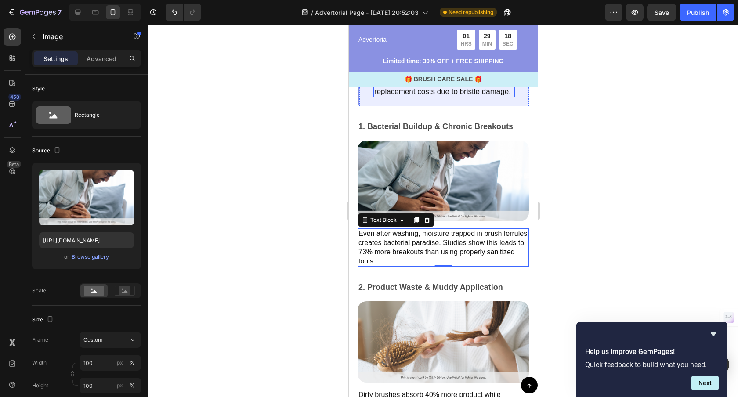
click at [443, 142] on img at bounding box center [442, 181] width 171 height 81
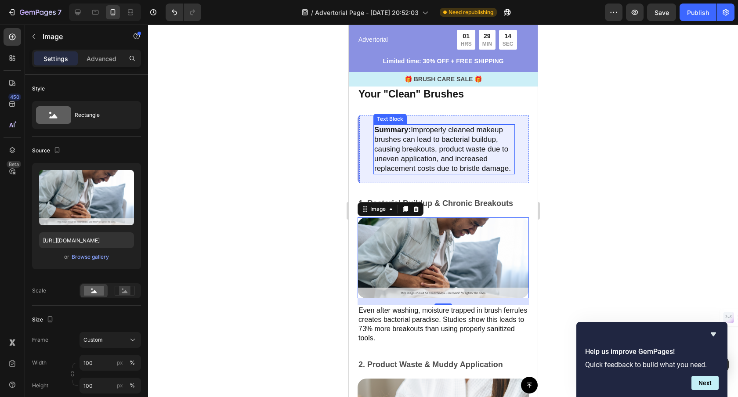
scroll to position [736, 0]
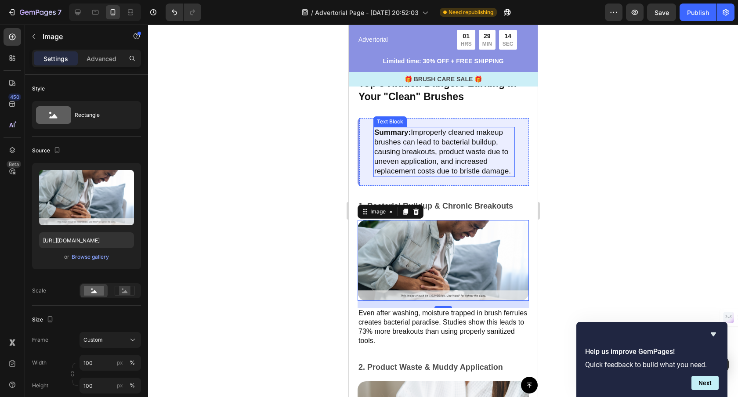
click at [472, 141] on p "Summary: Improperly cleaned makeup brushes can lead to bacterial buildup, causi…" at bounding box center [444, 152] width 140 height 48
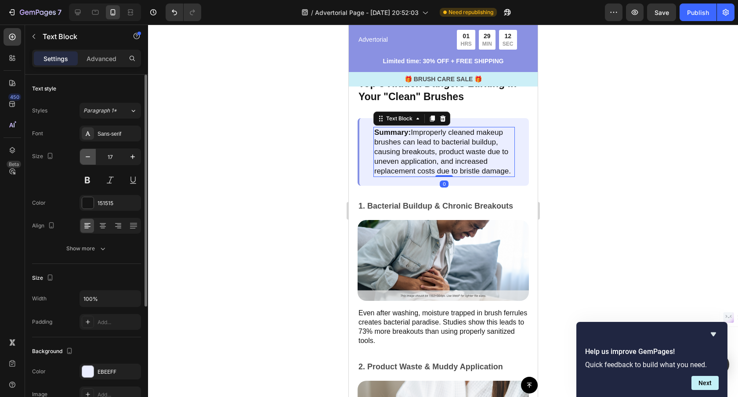
click at [93, 155] on button "button" at bounding box center [88, 157] width 16 height 16
type input "16"
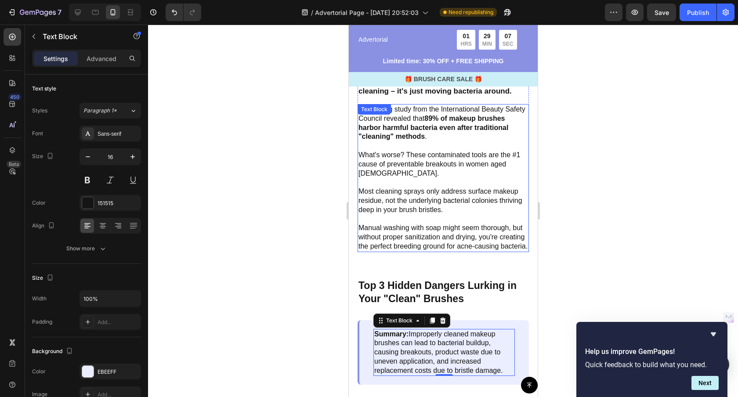
scroll to position [523, 0]
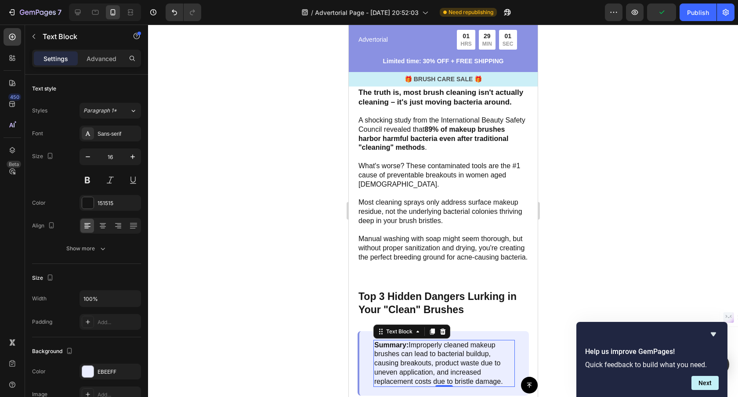
click at [581, 91] on div at bounding box center [443, 211] width 590 height 372
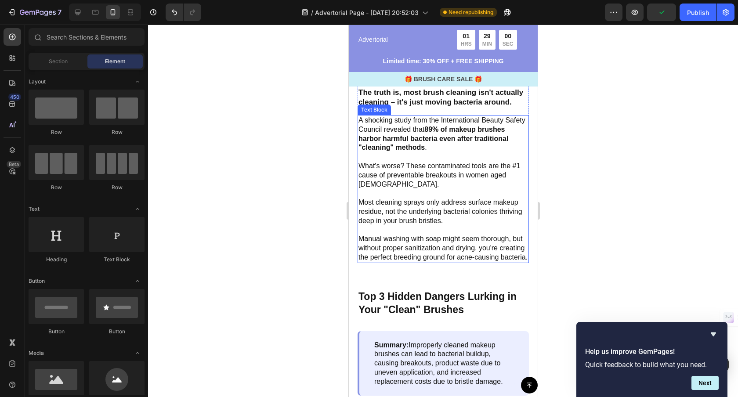
click at [420, 135] on strong "89% of makeup brushes harbor harmful bacteria even after traditional "cleaning"…" at bounding box center [433, 139] width 150 height 26
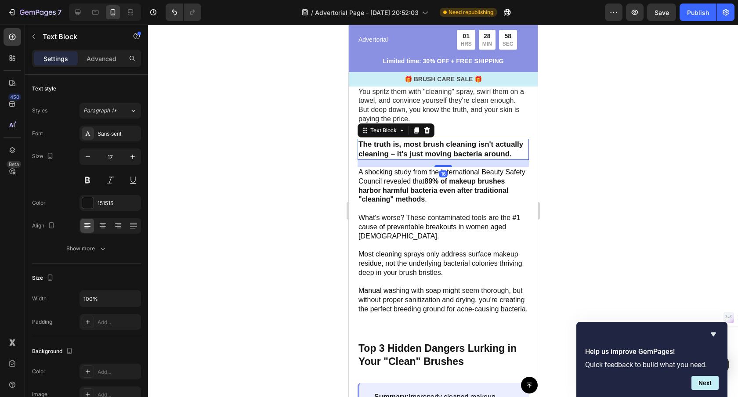
click at [451, 143] on p "The truth is, most brush cleaning isn't actually cleaning – it's just moving ba…" at bounding box center [442, 149] width 169 height 19
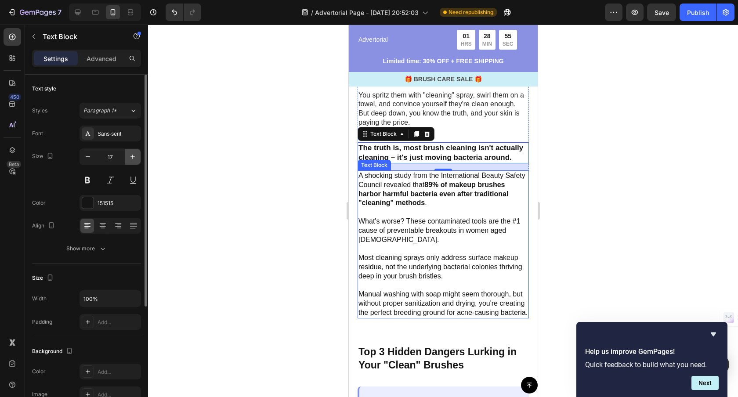
click at [135, 157] on icon "button" at bounding box center [132, 156] width 9 height 9
type input "18"
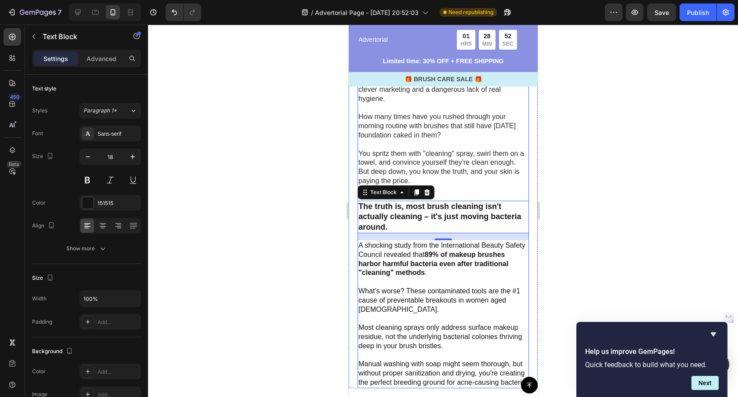
scroll to position [393, 0]
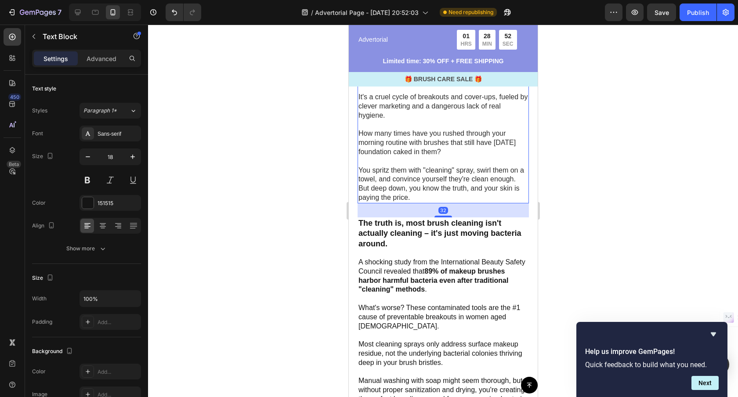
click at [476, 179] on p "You spritz them with "cleaning" spray, swirl them on a towel, and convince your…" at bounding box center [442, 184] width 169 height 36
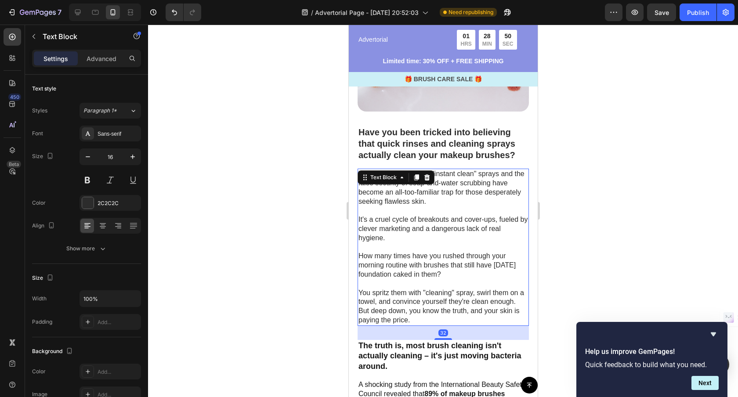
scroll to position [270, 0]
click at [456, 154] on p "Have you been tricked into believing that quick rinses and cleaning sprays actu…" at bounding box center [442, 144] width 169 height 34
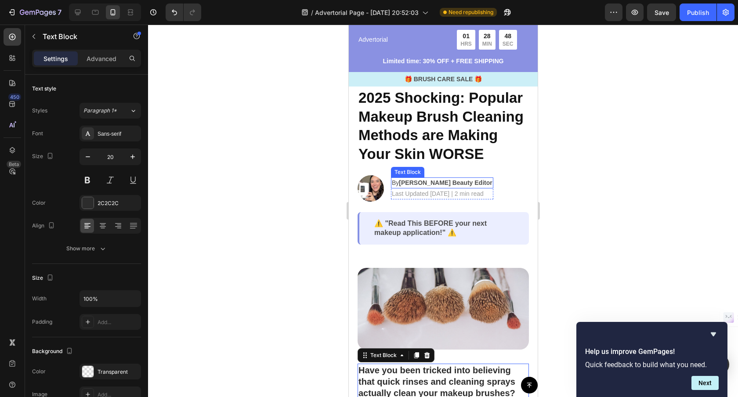
scroll to position [0, 0]
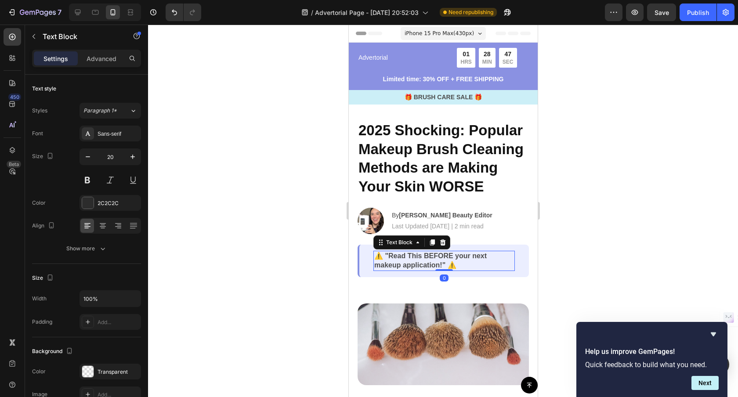
click at [440, 259] on p "⚠️ "Read This BEFORE your next makeup application!" ⚠️" at bounding box center [444, 261] width 140 height 18
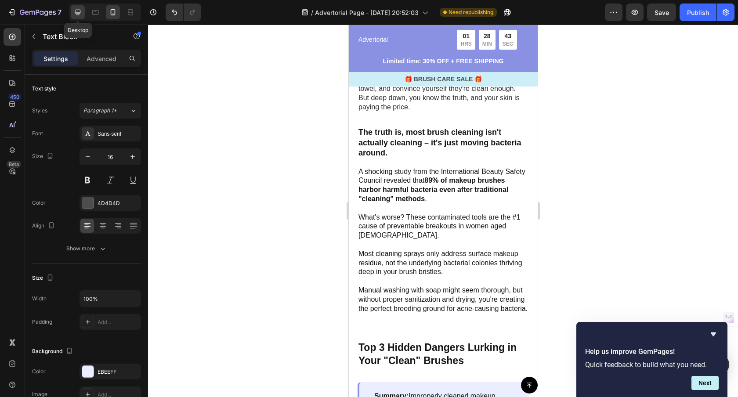
click at [76, 13] on icon at bounding box center [78, 13] width 6 height 6
type input "18"
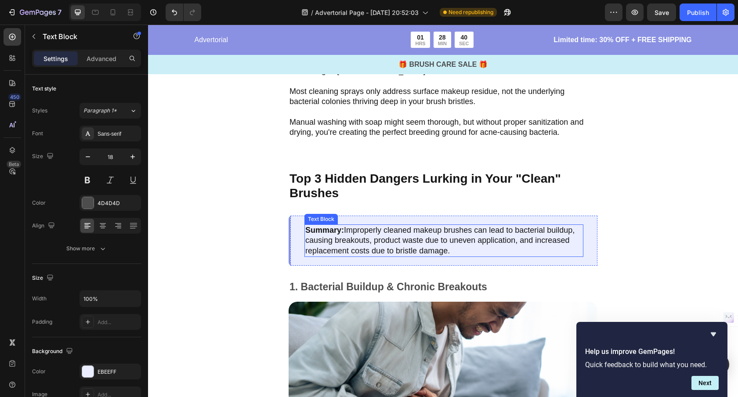
scroll to position [686, 0]
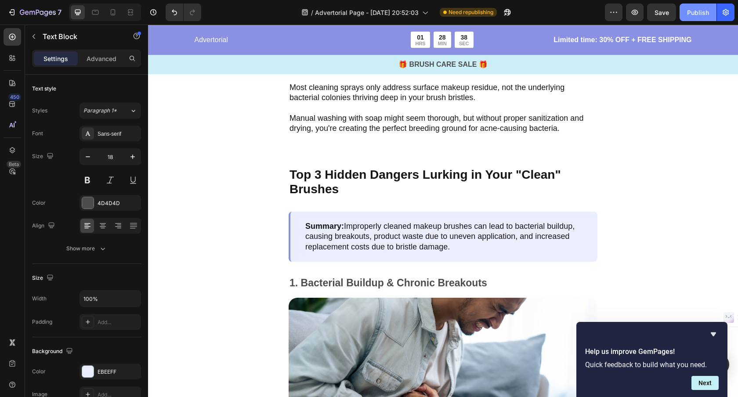
click at [698, 14] on div "Publish" at bounding box center [698, 12] width 22 height 9
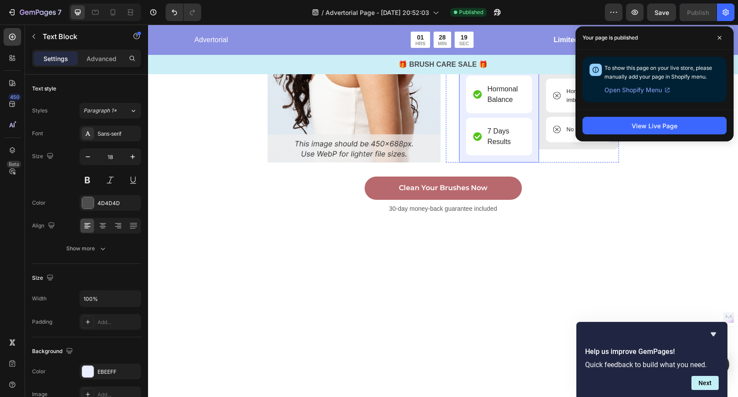
scroll to position [2842, 0]
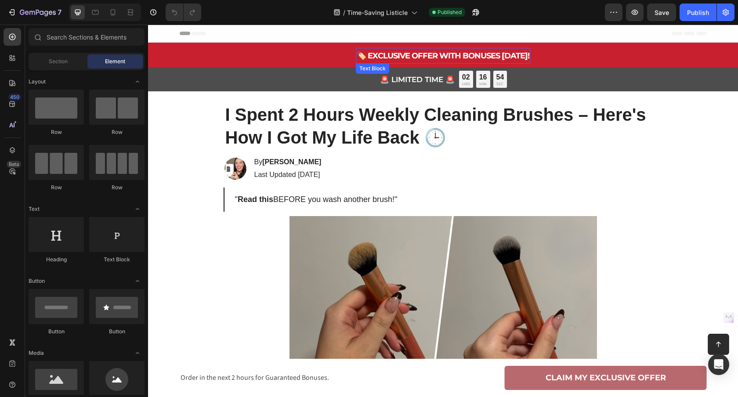
click at [428, 56] on strong "🏷️ EXCLUSIVE OFFER WITH BONUSES [DATE]!" at bounding box center [443, 56] width 173 height 10
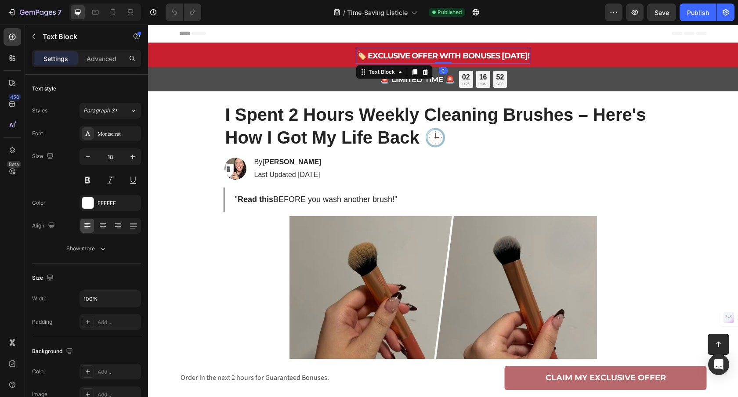
click at [367, 54] on strong "🏷️ EXCLUSIVE OFFER WITH BONUSES [DATE]!" at bounding box center [443, 56] width 173 height 10
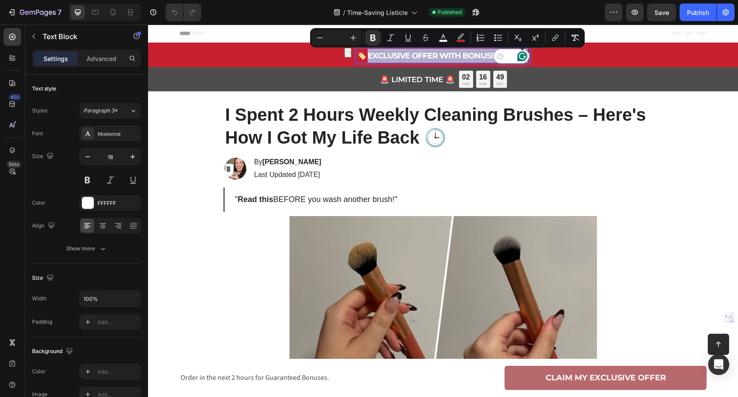
drag, startPoint x: 367, startPoint y: 56, endPoint x: 524, endPoint y: 56, distance: 156.8
click at [455, 56] on strong "🏷️ EXCLUSIVE OFFER WITH BONUSES [DATE]!" at bounding box center [443, 56] width 173 height 10
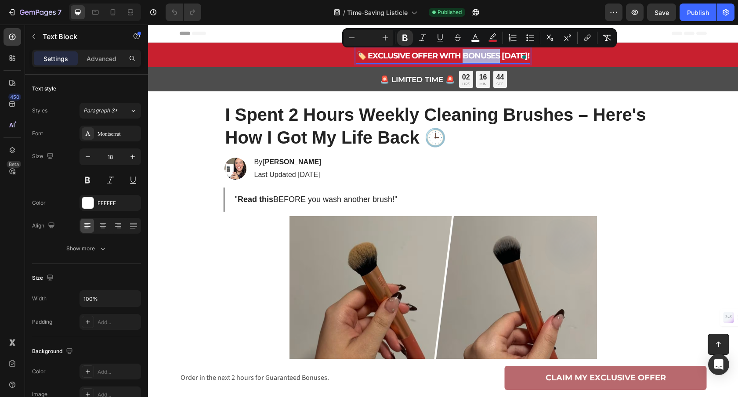
drag, startPoint x: 462, startPoint y: 56, endPoint x: 497, endPoint y: 56, distance: 34.3
click at [497, 56] on strong "🏷️ EXCLUSIVE OFFER WITH BONUSES [DATE]!" at bounding box center [443, 56] width 173 height 10
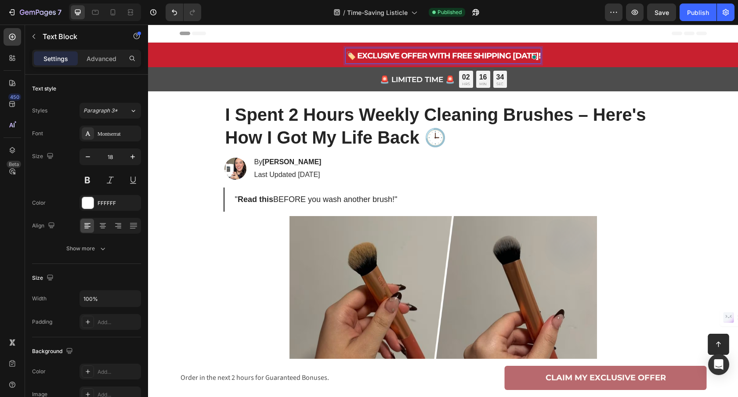
click at [577, 30] on div "Header" at bounding box center [443, 34] width 527 height 18
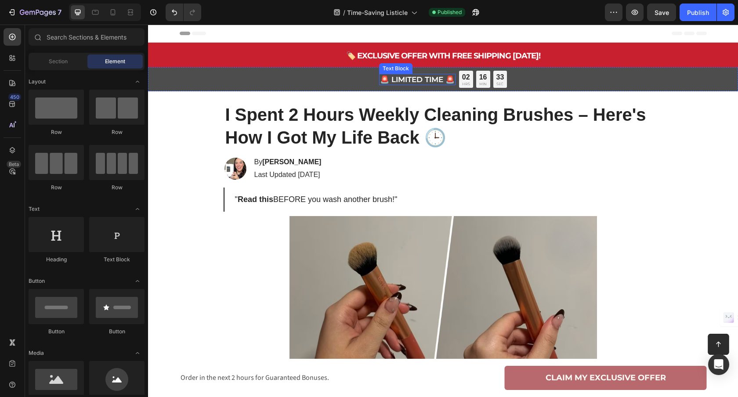
click at [442, 80] on p "🚨 LIMITED TIME 🚨" at bounding box center [417, 80] width 75 height 10
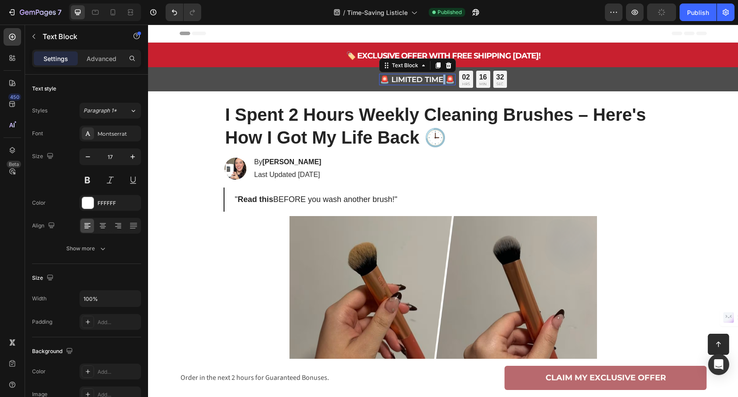
click at [442, 80] on p "🚨 LIMITED TIME 🚨" at bounding box center [417, 80] width 75 height 10
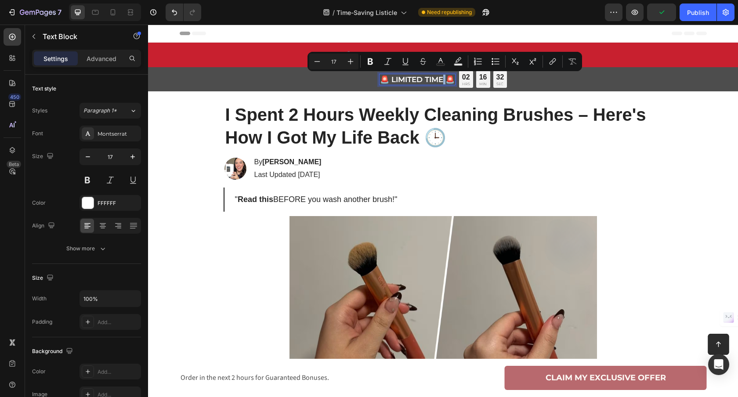
click at [442, 80] on p "🚨 LIMITED TIME 🚨" at bounding box center [417, 80] width 75 height 10
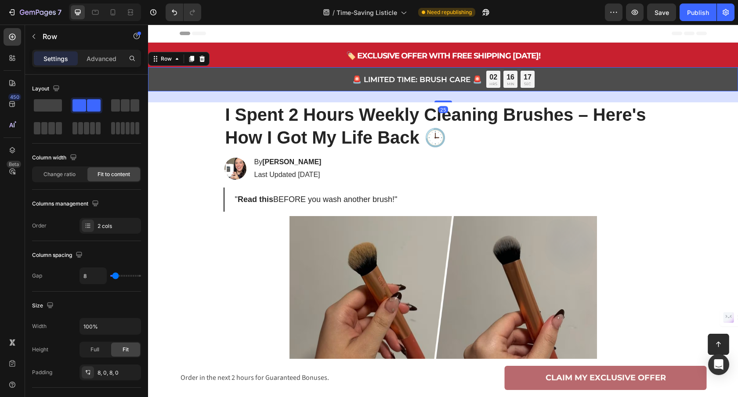
click at [574, 83] on div "🚨 LIMITED TIME: BRUSH CARE 🚨 Text Block 02 HRS 16 MIN 17 SEC Countdown Timer Ro…" at bounding box center [443, 79] width 590 height 24
click at [256, 83] on div "🚨 LIMITED TIME: BRUSH CARE 🚨 Text Block 02 HRS 16 MIN 15 SEC Countdown Timer Ro…" at bounding box center [443, 79] width 590 height 24
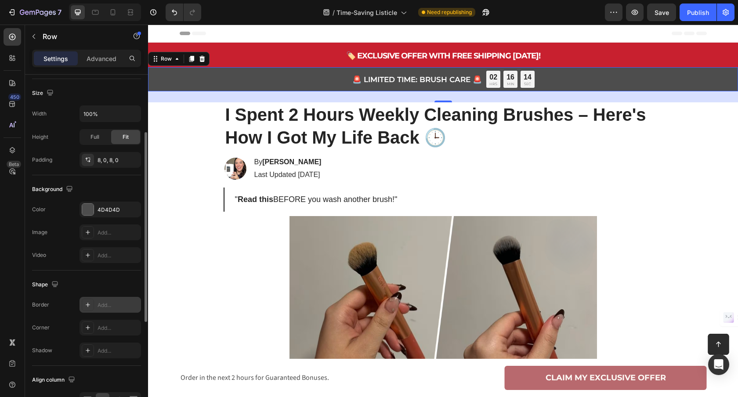
scroll to position [228, 0]
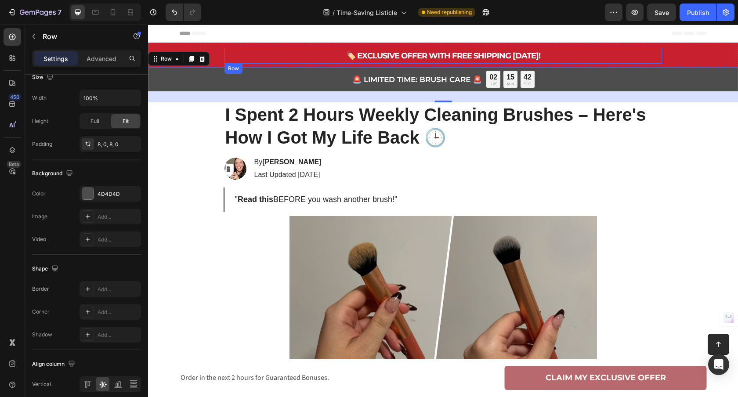
click at [250, 57] on div "🏷️ EXCLUSIVE OFFER WITH FREE SHIPPING [DATE]! Text Block Row Row" at bounding box center [442, 56] width 437 height 16
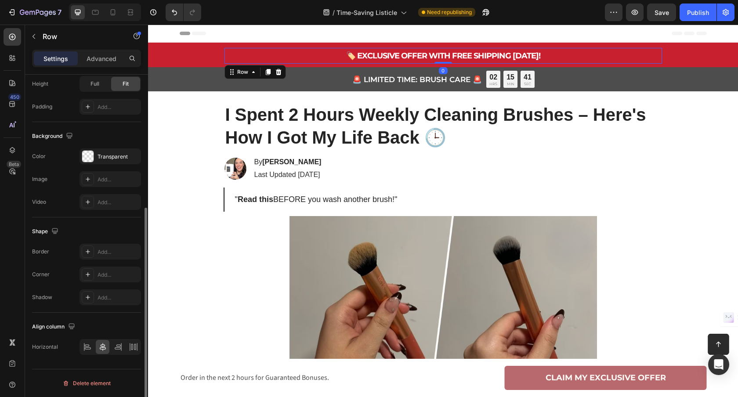
scroll to position [215, 0]
click at [213, 52] on div "🏷️ EXCLUSIVE OFFER WITH FREE SHIPPING [DATE]! Text Block Row Row 0 Row" at bounding box center [443, 55] width 590 height 25
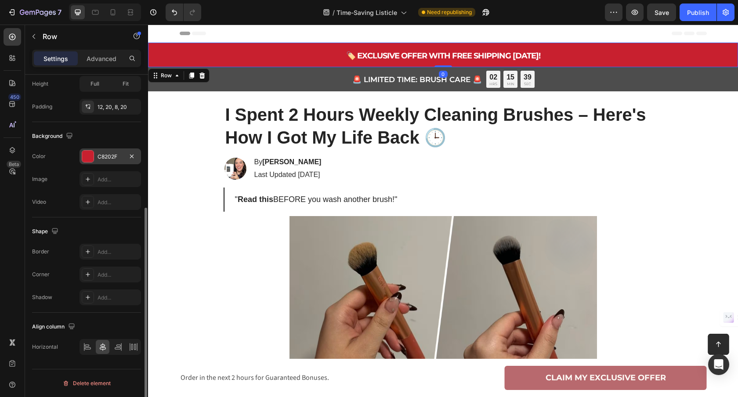
click at [113, 153] on div "C8202F" at bounding box center [109, 157] width 25 height 8
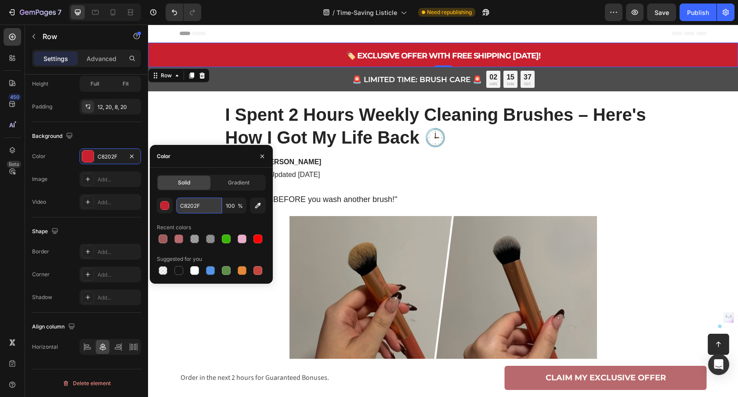
drag, startPoint x: 199, startPoint y: 205, endPoint x: 189, endPoint y: 204, distance: 9.7
click at [186, 205] on input "C8202F" at bounding box center [199, 206] width 46 height 16
drag, startPoint x: 205, startPoint y: 205, endPoint x: 180, endPoint y: 205, distance: 25.0
click at [179, 205] on input "C8202F" at bounding box center [199, 206] width 46 height 16
click at [477, 81] on p "🚨 LIMITED TIME: BRUSH CARE 🚨" at bounding box center [417, 80] width 130 height 10
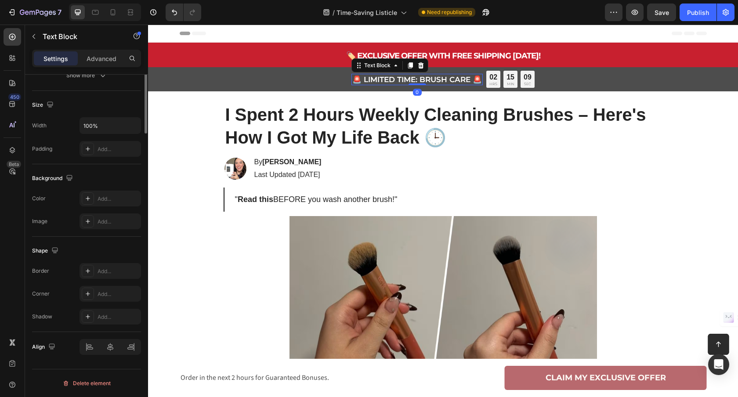
scroll to position [0, 0]
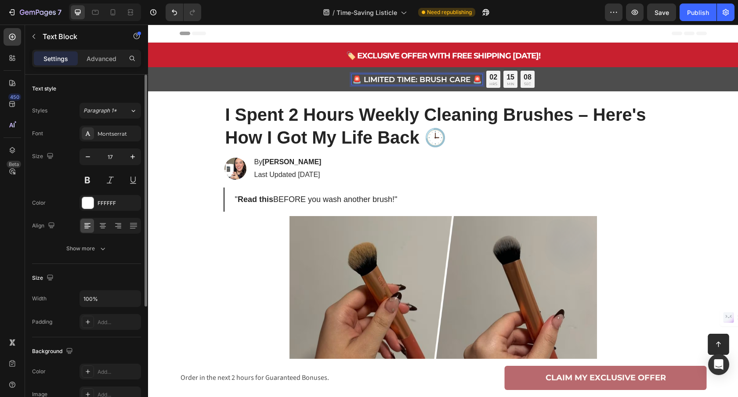
click at [477, 81] on p "🚨 LIMITED TIME: BRUSH CARE 🚨" at bounding box center [417, 80] width 130 height 10
click at [474, 79] on p "🚨 LIMITED TIME: BRUSH CARE 🚨" at bounding box center [417, 80] width 130 height 10
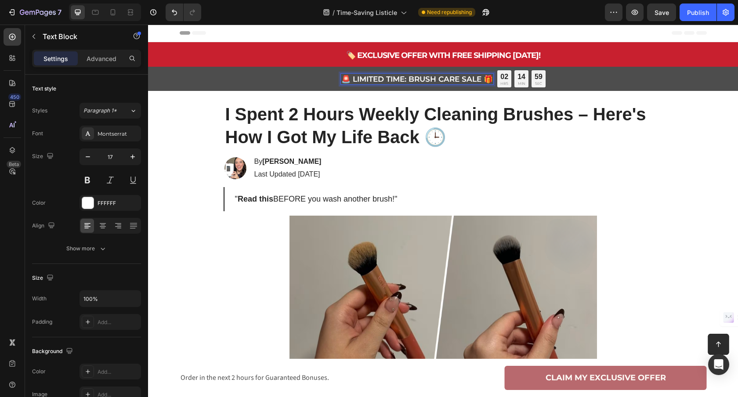
click at [351, 79] on p "🚨 LIMITED TIME: BRUSH CARE SALE 🎁" at bounding box center [416, 79] width 151 height 10
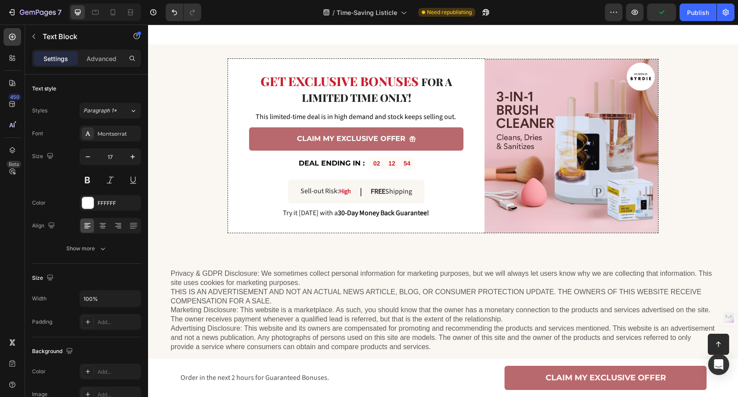
scroll to position [1223, 0]
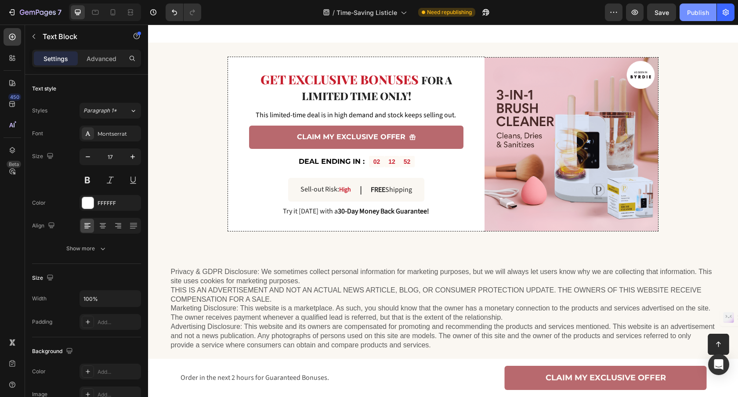
click at [693, 18] on button "Publish" at bounding box center [697, 13] width 37 height 18
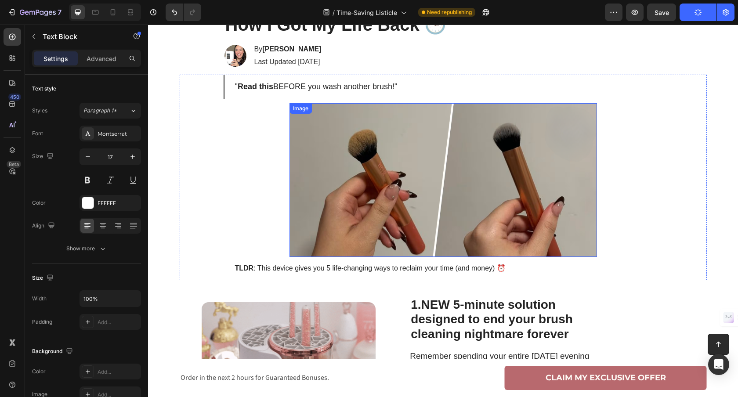
scroll to position [0, 0]
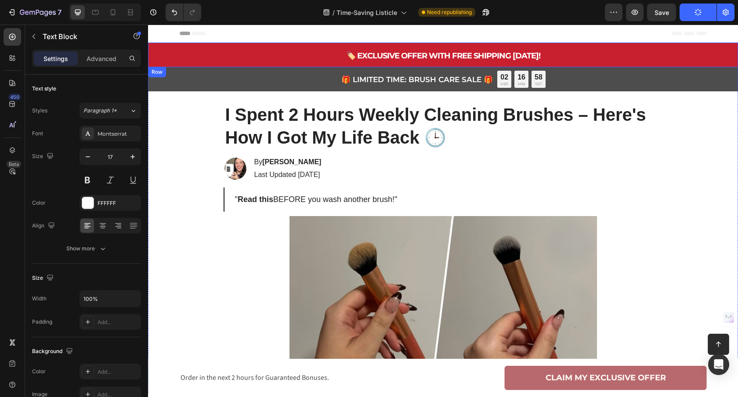
click at [159, 50] on div "🏷️ EXCLUSIVE OFFER WITH FREE SHIPPING TODAY! Text Block Row Row Row" at bounding box center [443, 55] width 590 height 25
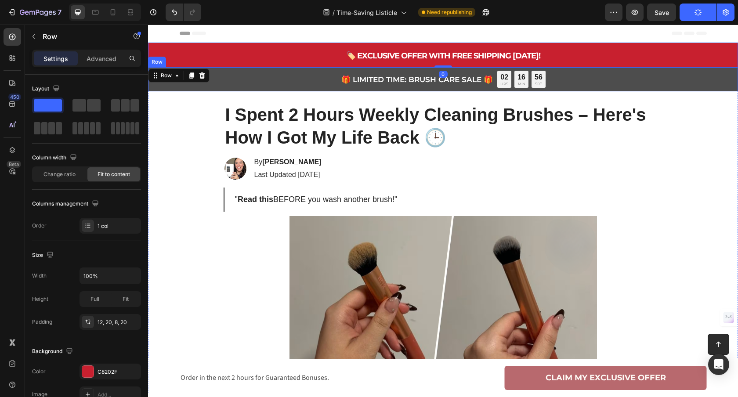
click at [149, 90] on div "🎁 LIMITED TIME: BRUSH CARE SALE 🎁 Text Block 02 HRS 16 MIN 56 SEC Countdown Tim…" at bounding box center [443, 79] width 590 height 24
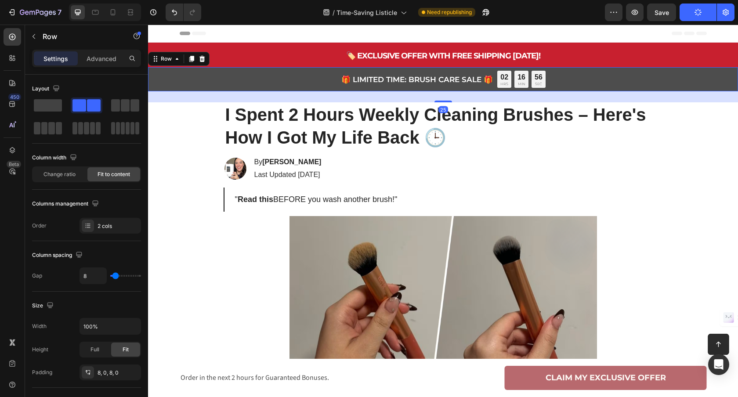
click at [166, 95] on div "25" at bounding box center [443, 96] width 590 height 11
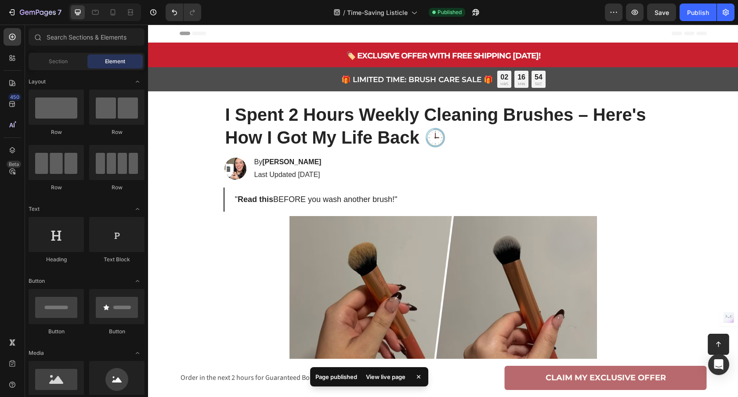
click at [185, 42] on div "Header" at bounding box center [443, 34] width 527 height 18
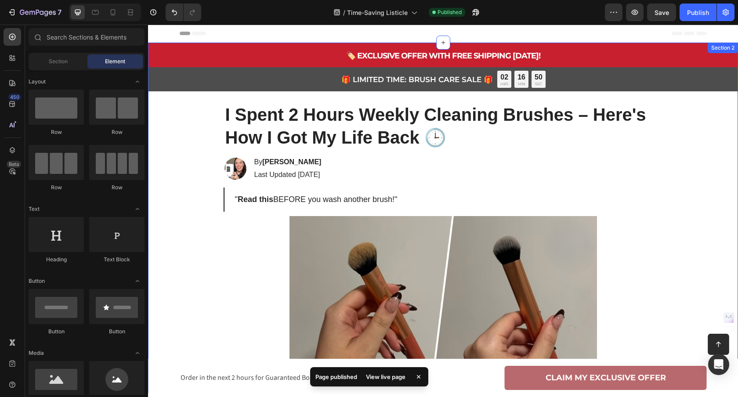
click at [702, 163] on div "🏷️ EXCLUSIVE OFFER WITH FREE SHIPPING TODAY! Text Block Row Row Row 🎁 LIMITED T…" at bounding box center [443, 218] width 590 height 350
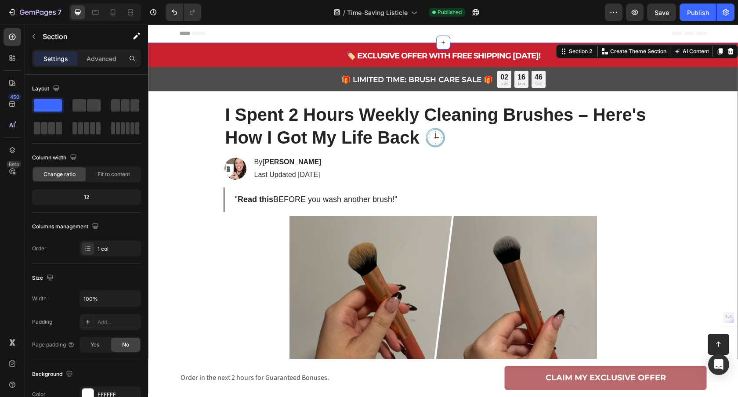
click at [736, 94] on div "🏷️ EXCLUSIVE OFFER WITH FREE SHIPPING TODAY! Text Block Row Row Row 🎁 LIMITED T…" at bounding box center [443, 218] width 590 height 350
click at [94, 60] on p "Advanced" at bounding box center [102, 58] width 30 height 9
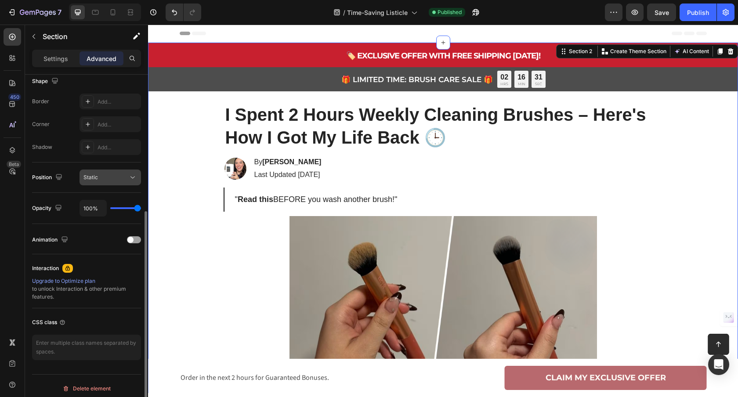
scroll to position [236, 0]
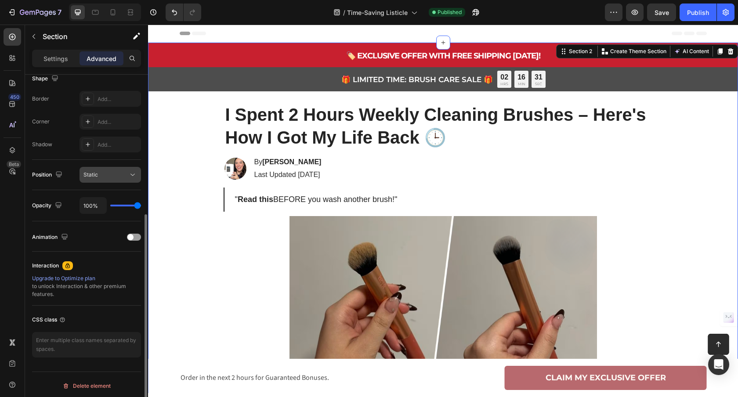
click at [101, 176] on div "Static" at bounding box center [105, 175] width 45 height 8
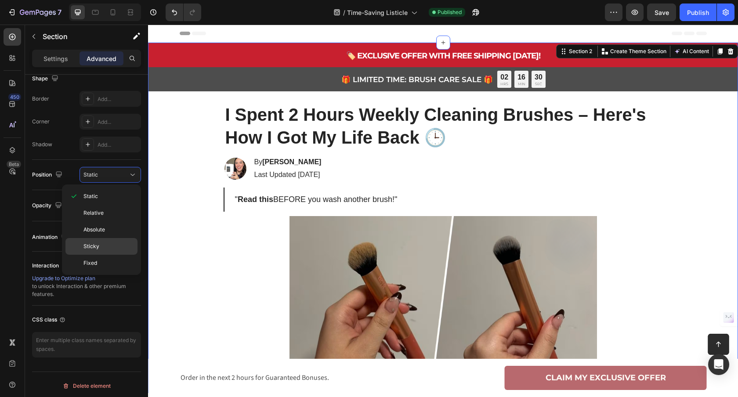
click at [94, 247] on span "Sticky" at bounding box center [91, 246] width 16 height 8
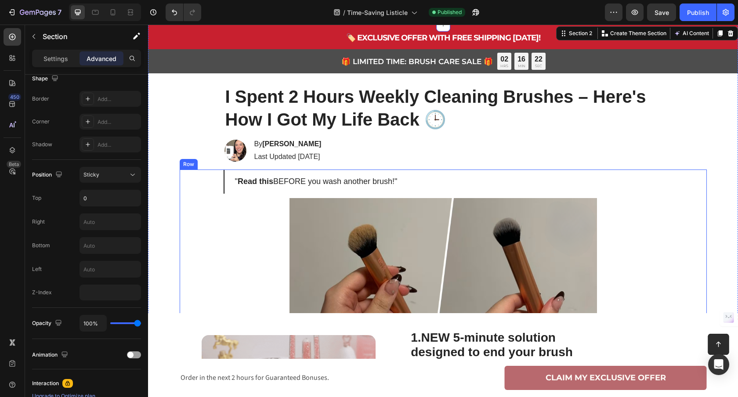
scroll to position [0, 0]
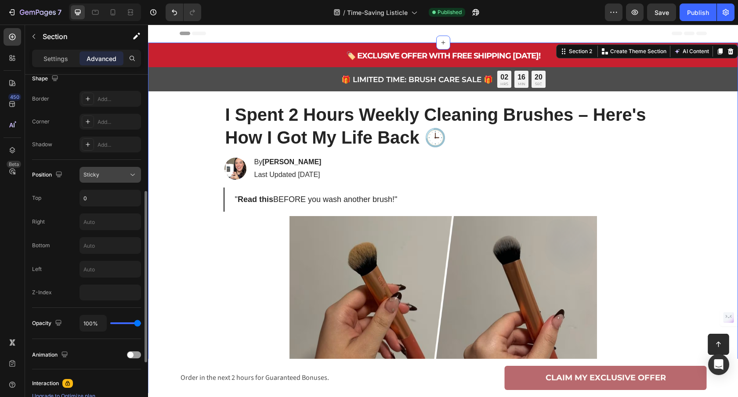
click at [98, 176] on span "Sticky" at bounding box center [91, 174] width 16 height 7
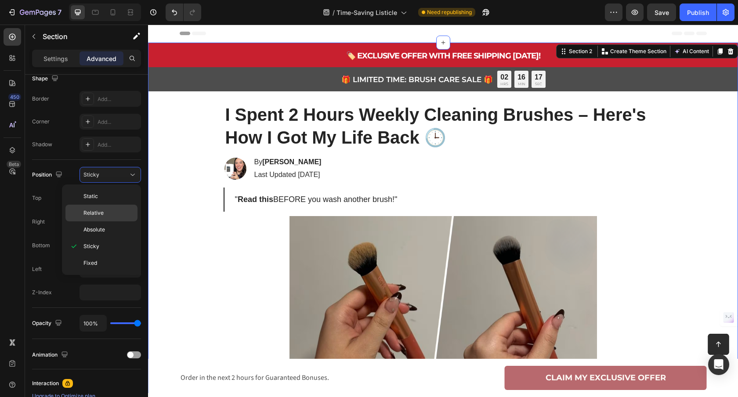
click at [100, 200] on p "Static" at bounding box center [108, 196] width 50 height 8
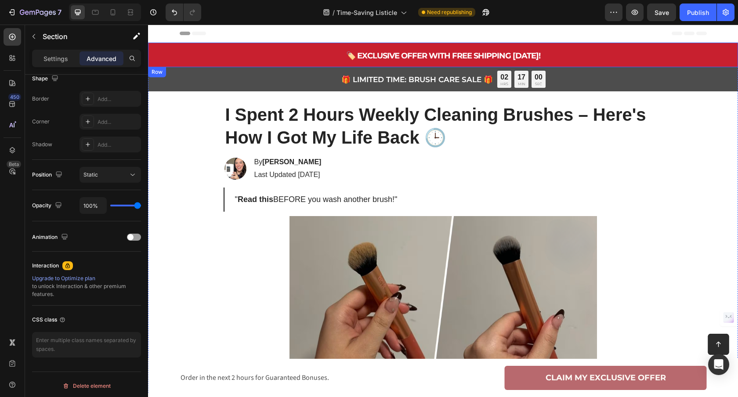
click at [189, 48] on div "🏷️ EXCLUSIVE OFFER WITH FREE SHIPPING TODAY! Text Block Row Row Row" at bounding box center [443, 55] width 590 height 25
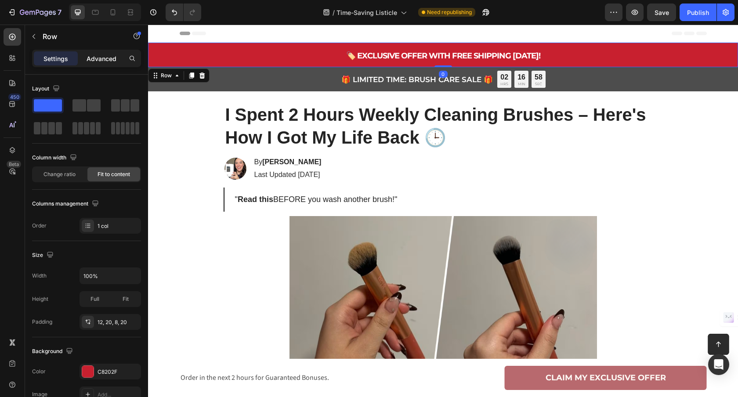
click at [105, 58] on p "Advanced" at bounding box center [102, 58] width 30 height 9
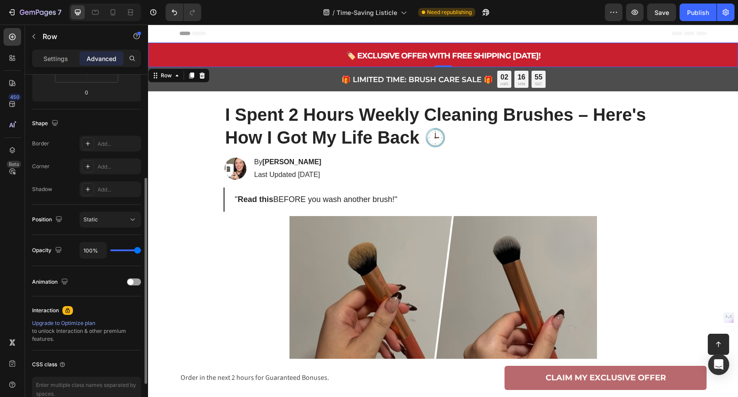
scroll to position [193, 0]
click at [103, 220] on div "Static" at bounding box center [105, 217] width 45 height 8
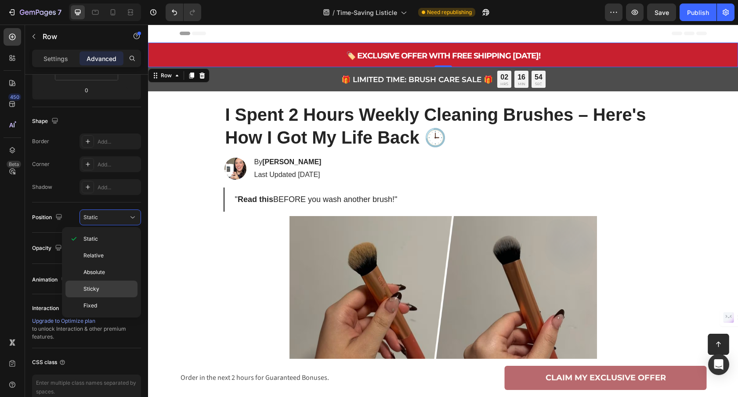
click at [107, 288] on p "Sticky" at bounding box center [108, 289] width 50 height 8
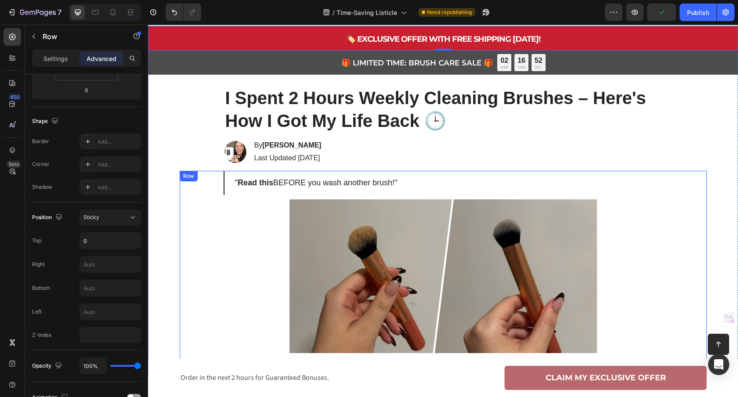
scroll to position [0, 0]
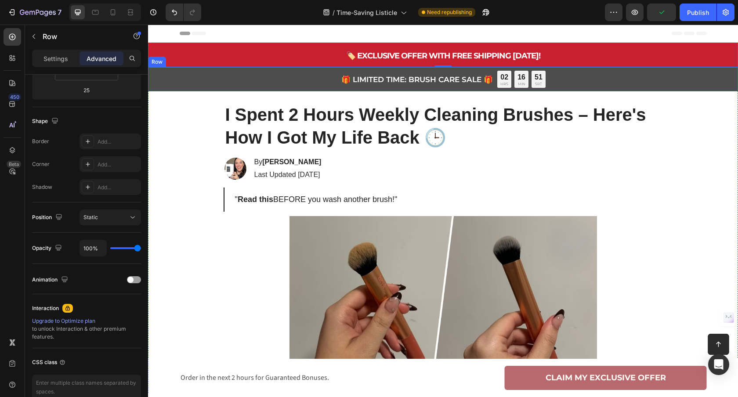
click at [222, 84] on div "🎁 LIMITED TIME: BRUSH CARE SALE 🎁 Text Block 02 HRS 16 MIN 51 SEC Countdown Tim…" at bounding box center [443, 79] width 590 height 24
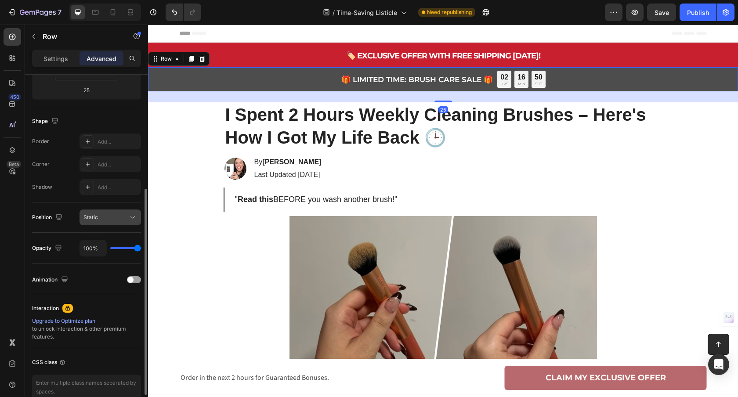
click at [104, 220] on div "Static" at bounding box center [105, 217] width 45 height 8
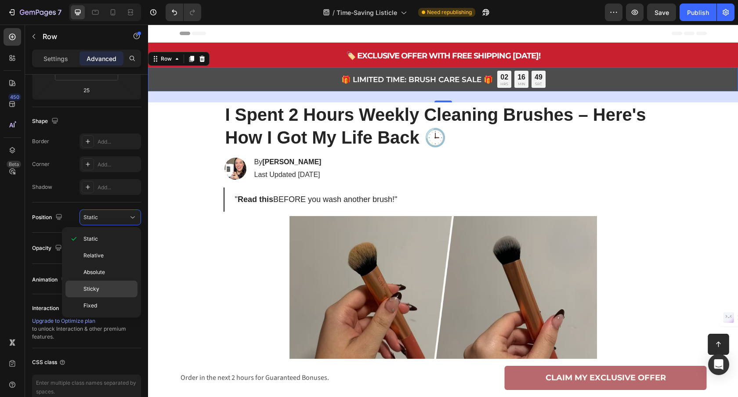
click at [103, 289] on p "Sticky" at bounding box center [108, 289] width 50 height 8
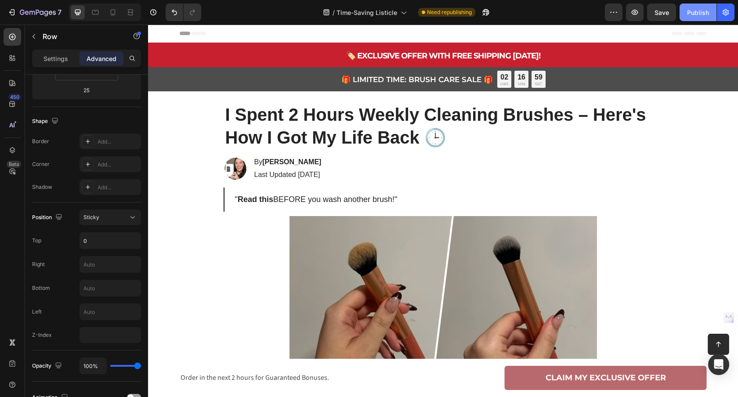
click at [694, 16] on div "Publish" at bounding box center [698, 12] width 22 height 9
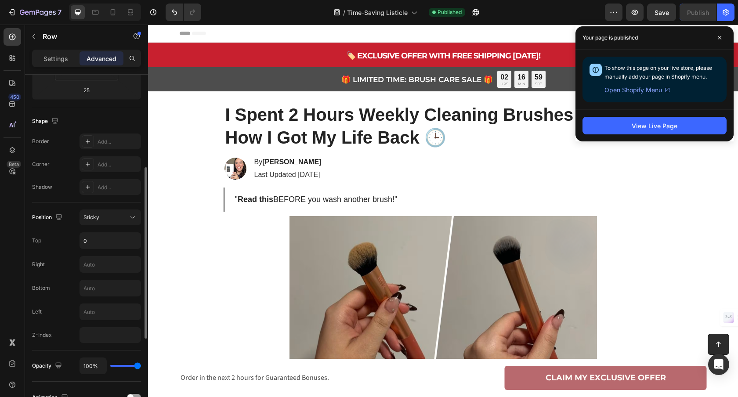
scroll to position [191, 0]
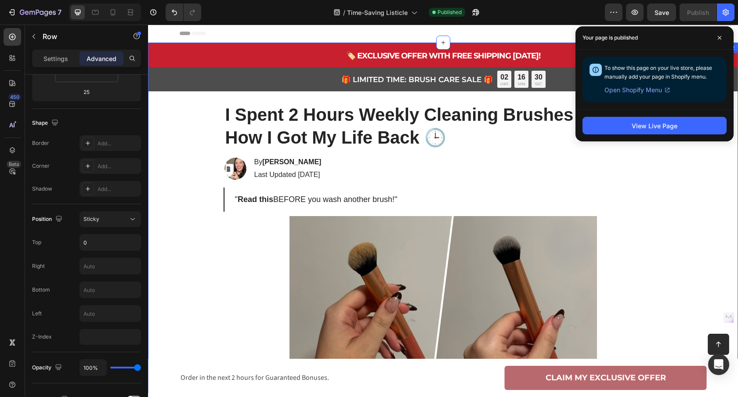
click at [425, 92] on div "🏷️ EXCLUSIVE OFFER WITH FREE SHIPPING TODAY! Text Block Row Row Row 🎁 LIMITED T…" at bounding box center [443, 218] width 590 height 350
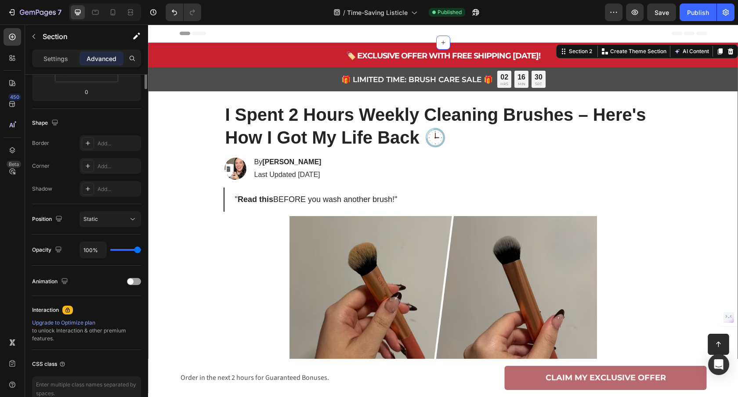
scroll to position [0, 0]
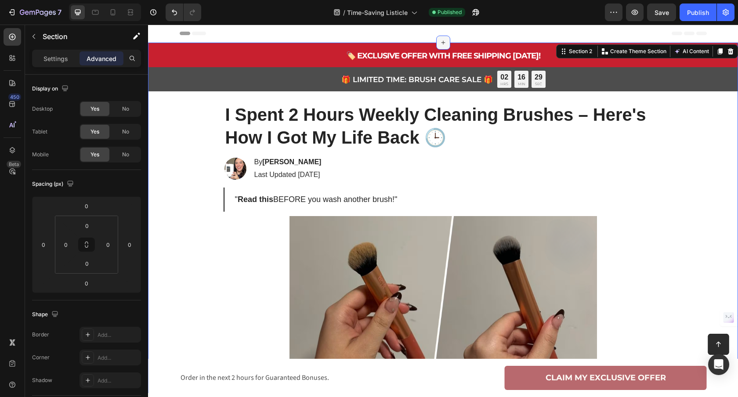
click at [443, 42] on icon at bounding box center [443, 42] width 7 height 7
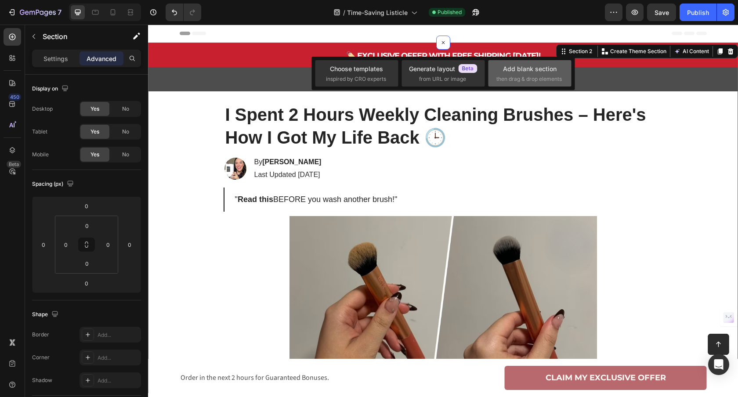
click at [522, 72] on div "Add blank section" at bounding box center [530, 68] width 54 height 9
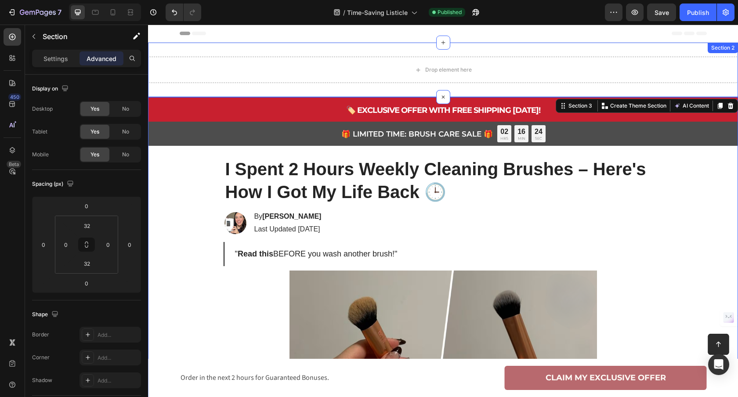
click at [196, 49] on div "Drop element here Section 2" at bounding box center [443, 70] width 590 height 54
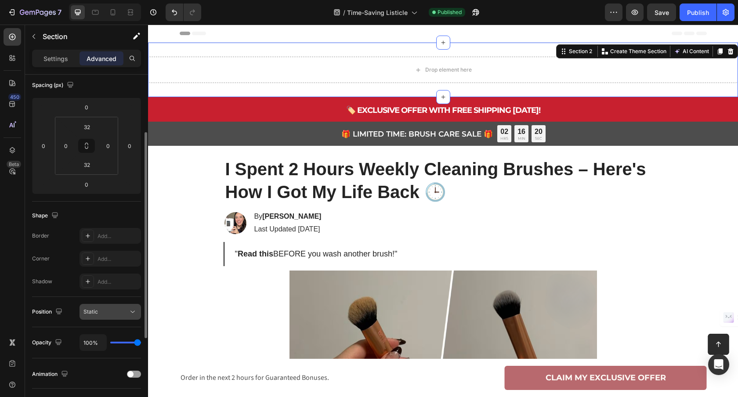
scroll to position [99, 0]
click at [112, 303] on button "Static" at bounding box center [109, 311] width 61 height 16
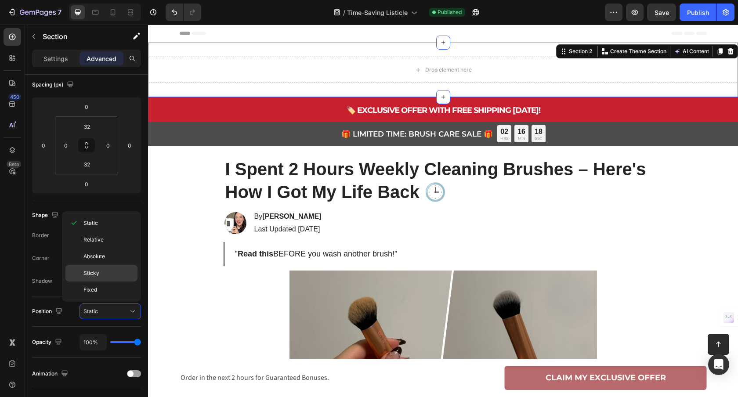
click at [106, 275] on p "Sticky" at bounding box center [108, 273] width 50 height 8
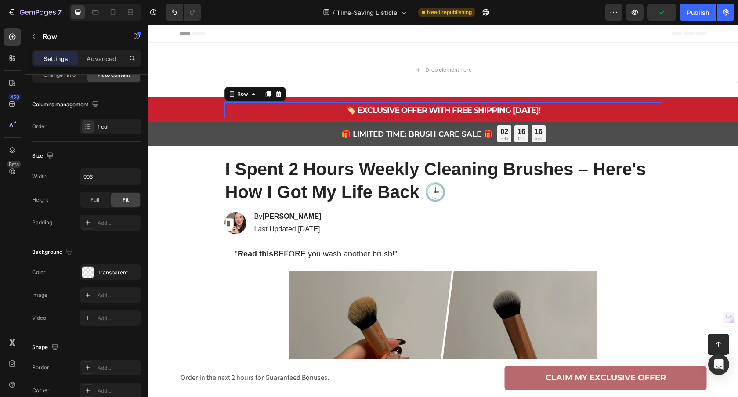
click at [287, 108] on div "🏷️ EXCLUSIVE OFFER WITH FREE SHIPPING TODAY! Text Block Row Row 0" at bounding box center [442, 110] width 437 height 16
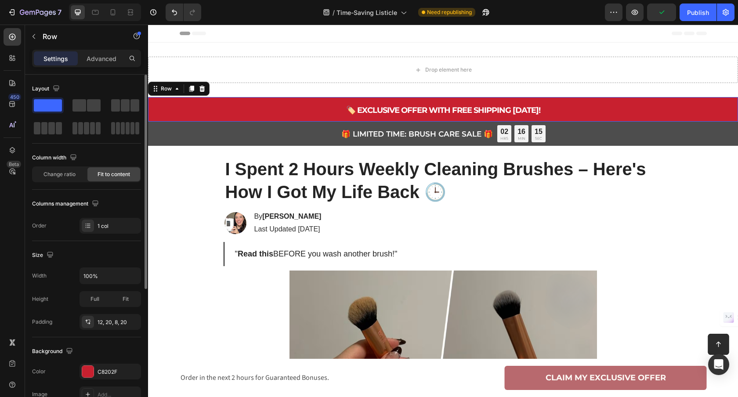
click at [200, 112] on div "🏷️ EXCLUSIVE OFFER WITH FREE SHIPPING TODAY! Text Block Row Row Row 0" at bounding box center [443, 109] width 590 height 25
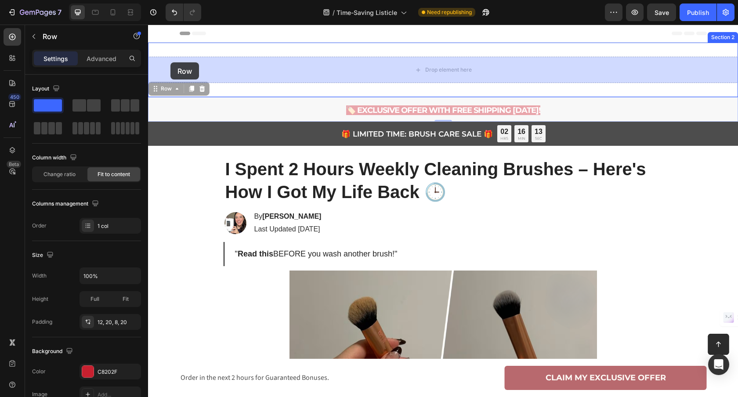
drag, startPoint x: 159, startPoint y: 89, endPoint x: 170, endPoint y: 62, distance: 29.1
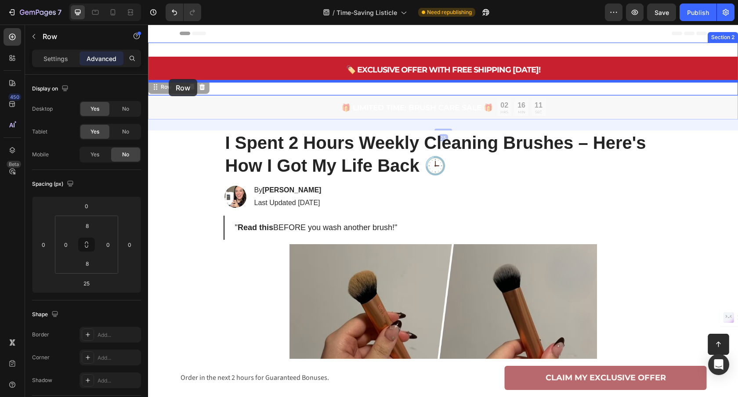
drag, startPoint x: 159, startPoint y: 91, endPoint x: 168, endPoint y: 79, distance: 15.4
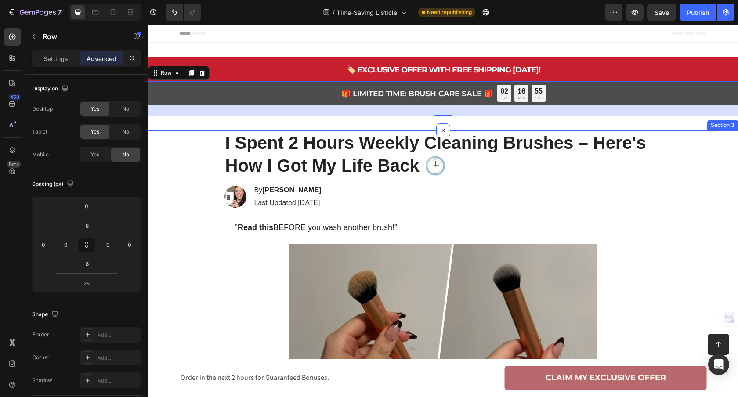
click at [184, 187] on div "🚨 LIMITED TIME 🚨 Text Block 02 HRS 16 MIN 04 SEC Countdown Timer Row Row I Spen…" at bounding box center [443, 275] width 590 height 291
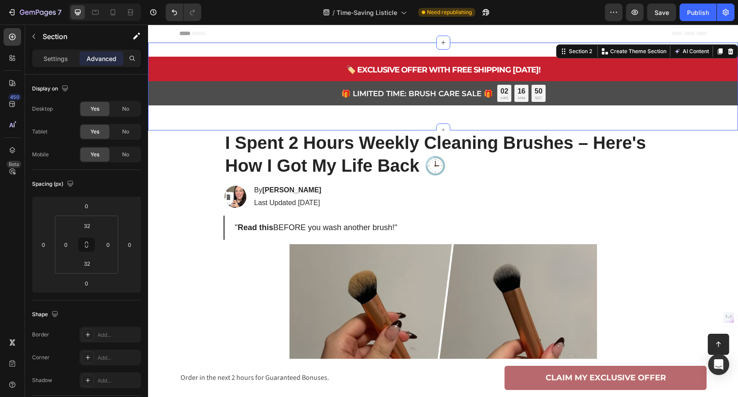
click at [432, 117] on div "🏷️ EXCLUSIVE OFFER WITH FREE SHIPPING TODAY! Text Block Row Row Row 🎁 LIMITED T…" at bounding box center [443, 87] width 590 height 88
click at [90, 262] on input "32" at bounding box center [87, 263] width 18 height 13
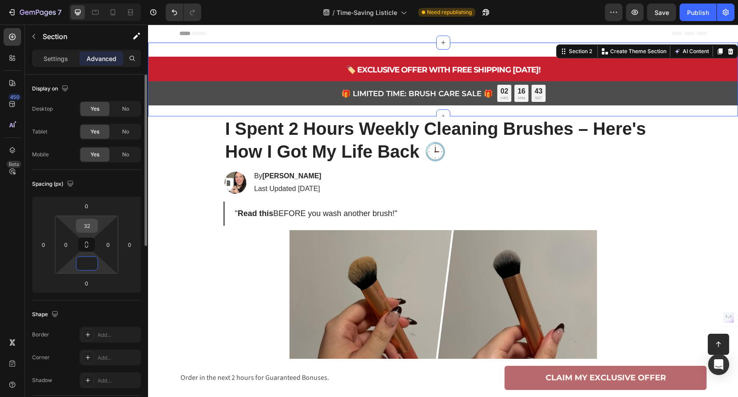
type input "0"
click at [90, 225] on input "32" at bounding box center [87, 225] width 18 height 13
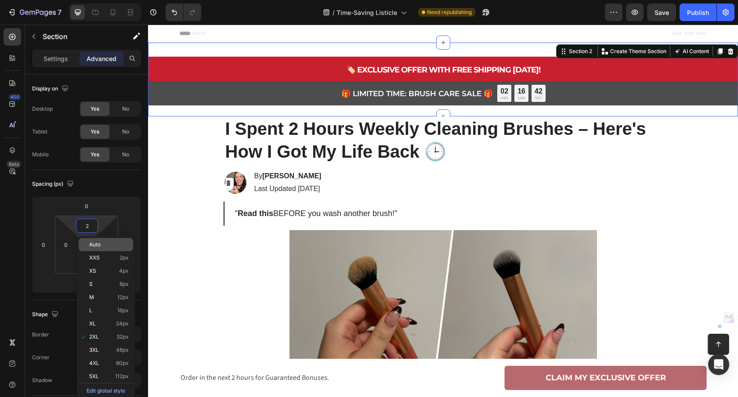
click at [94, 245] on span "Auto" at bounding box center [94, 245] width 11 height 6
type input "Auto"
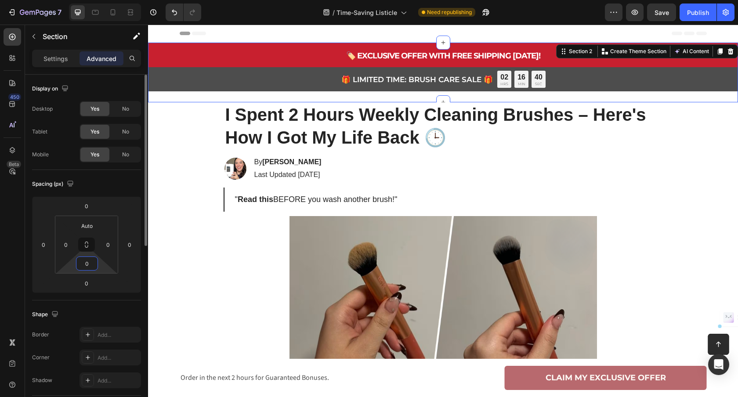
click at [91, 268] on input "0" at bounding box center [87, 263] width 18 height 13
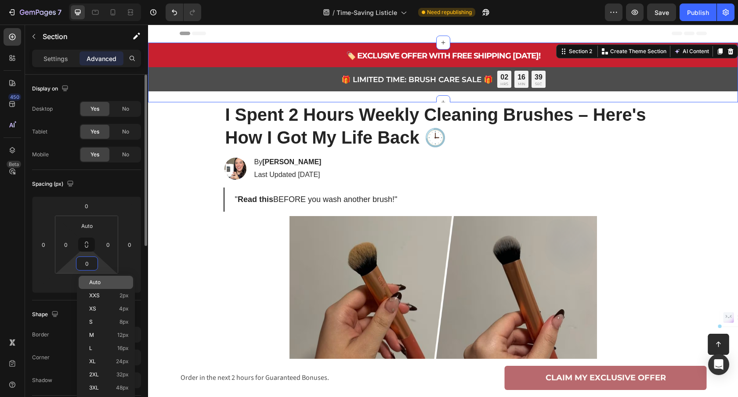
click at [99, 283] on span "Auto" at bounding box center [94, 282] width 11 height 6
type input "Auto"
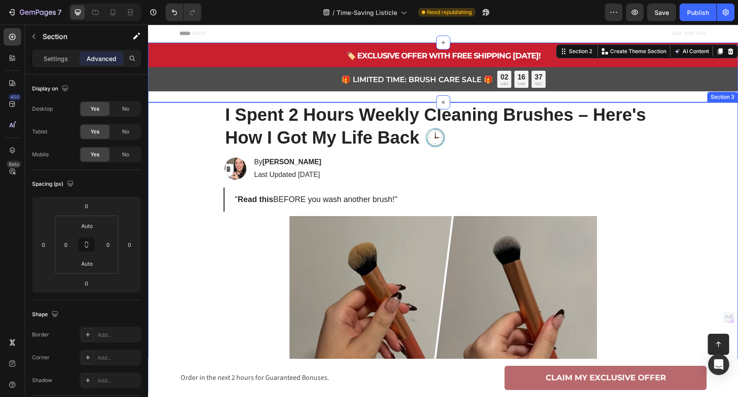
click at [187, 159] on div "🚨 LIMITED TIME 🚨 Text Block 02 HRS 15 MIN 46 SEC Countdown Timer Row Row I Spen…" at bounding box center [443, 247] width 590 height 291
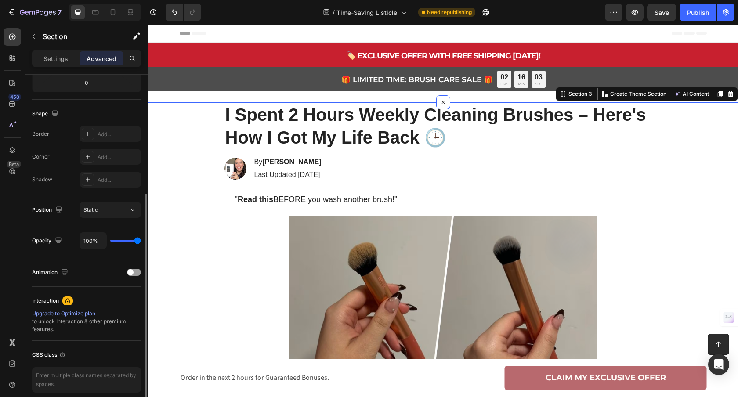
scroll to position [201, 0]
click at [112, 211] on div "Static" at bounding box center [105, 210] width 45 height 8
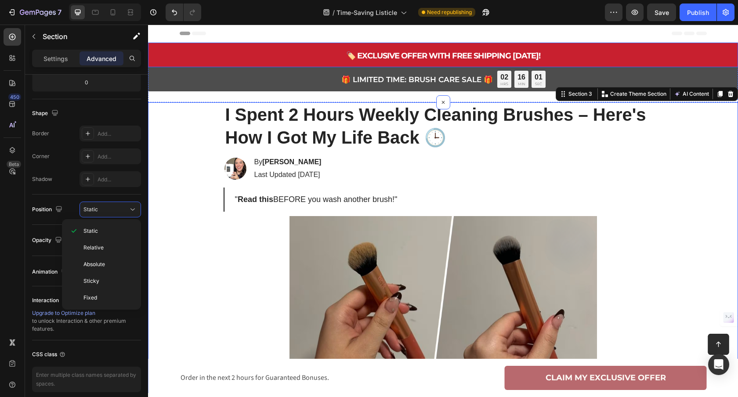
click at [213, 51] on div "🏷️ EXCLUSIVE OFFER WITH FREE SHIPPING TODAY! Text Block Row Row Row" at bounding box center [443, 55] width 590 height 25
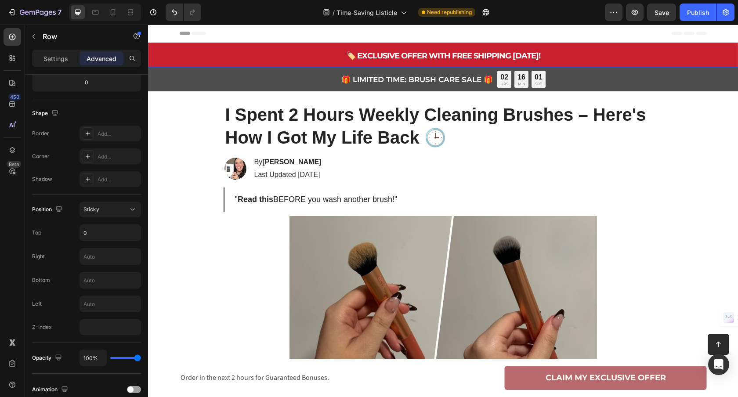
scroll to position [0, 0]
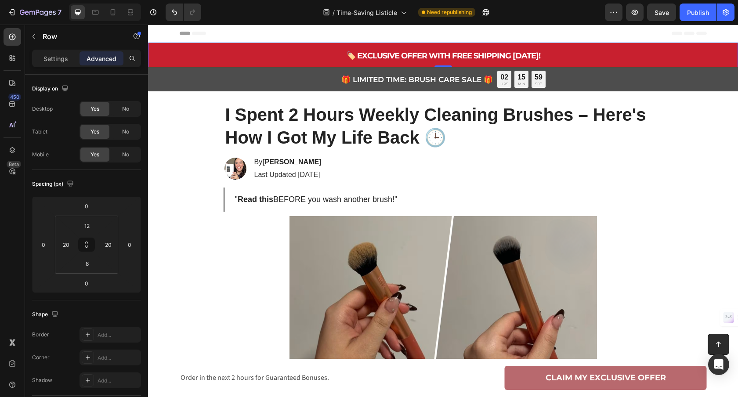
click at [244, 43] on div "🏷️ EXCLUSIVE OFFER WITH FREE SHIPPING TODAY! Text Block Row Row Row 0" at bounding box center [443, 55] width 590 height 25
click at [258, 40] on div "Header" at bounding box center [443, 34] width 527 height 18
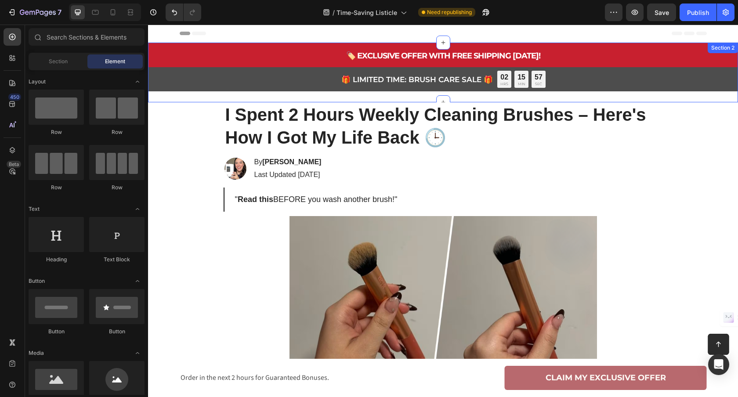
click at [203, 95] on div "🏷️ EXCLUSIVE OFFER WITH FREE SHIPPING TODAY! Text Block Row Row Row 🎁 LIMITED T…" at bounding box center [443, 73] width 590 height 60
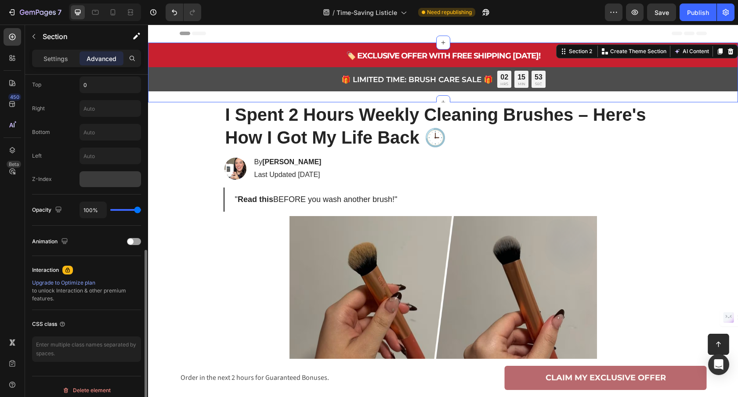
scroll to position [351, 0]
click at [104, 181] on input "number" at bounding box center [109, 177] width 61 height 16
type input "99999"
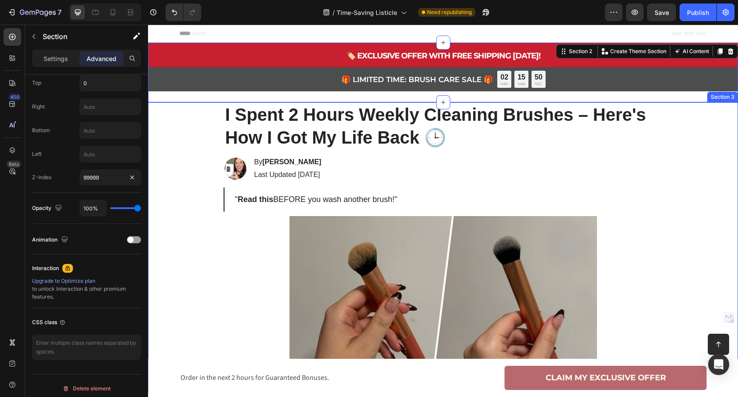
click at [171, 185] on div "🚨 LIMITED TIME 🚨 Text Block 02 HRS 15 MIN 00 SEC Countdown Timer Row Row I Spen…" at bounding box center [443, 247] width 590 height 291
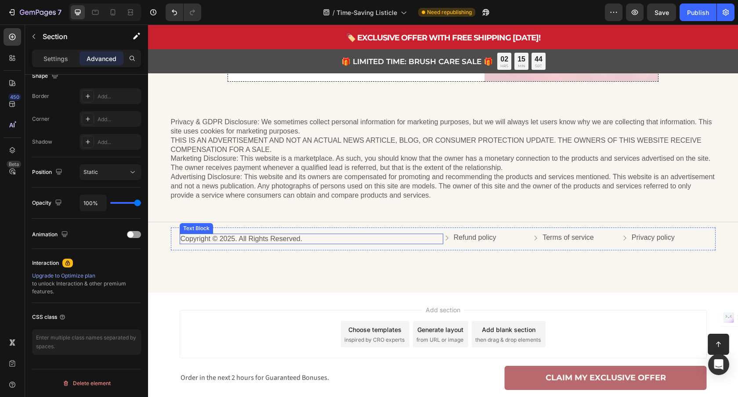
scroll to position [1374, 0]
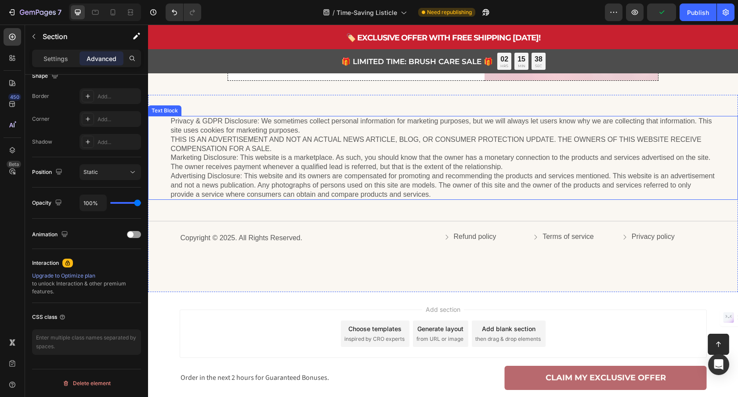
click at [425, 183] on p "Privacy & GDPR Disclosure: We sometimes collect personal information for market…" at bounding box center [443, 158] width 545 height 82
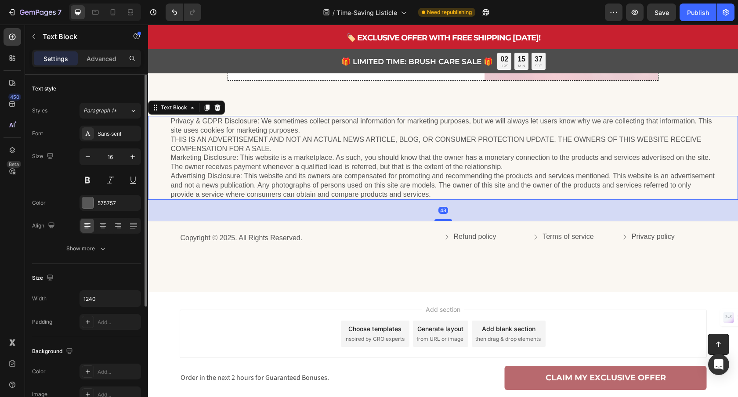
click at [433, 186] on p "Privacy & GDPR Disclosure: We sometimes collect personal information for market…" at bounding box center [443, 158] width 545 height 82
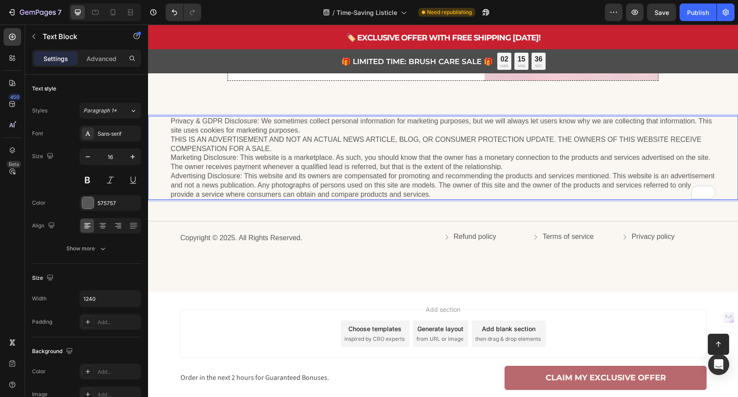
click at [434, 194] on p "Privacy & GDPR Disclosure: We sometimes collect personal information for market…" at bounding box center [443, 158] width 545 height 82
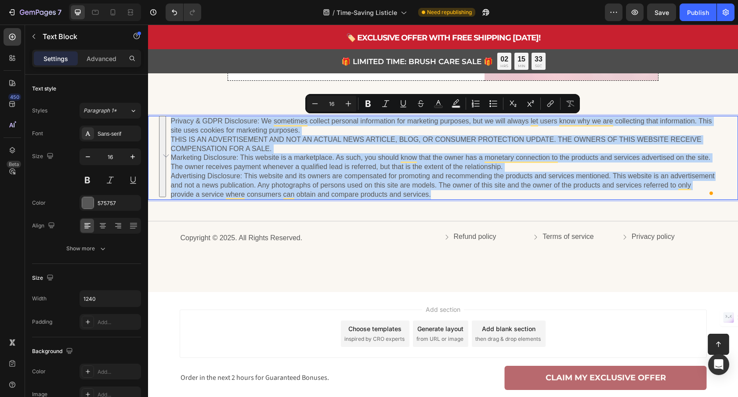
copy p "Privacy & GDPR Disclosure: We sometimes collect personal information for market…"
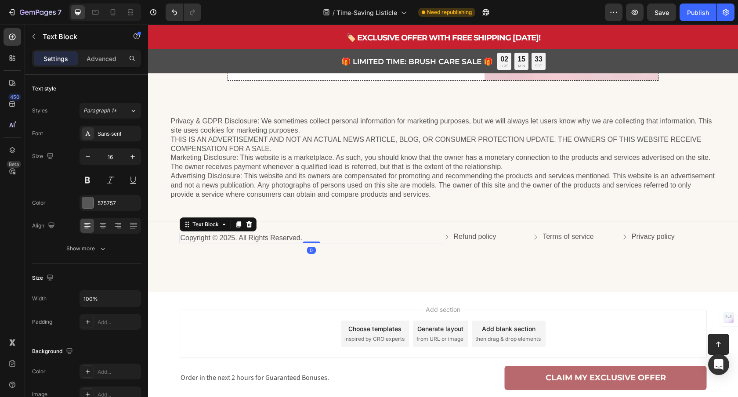
click at [375, 239] on p "Copyright © 2025. All Rights Reserved." at bounding box center [311, 238] width 262 height 9
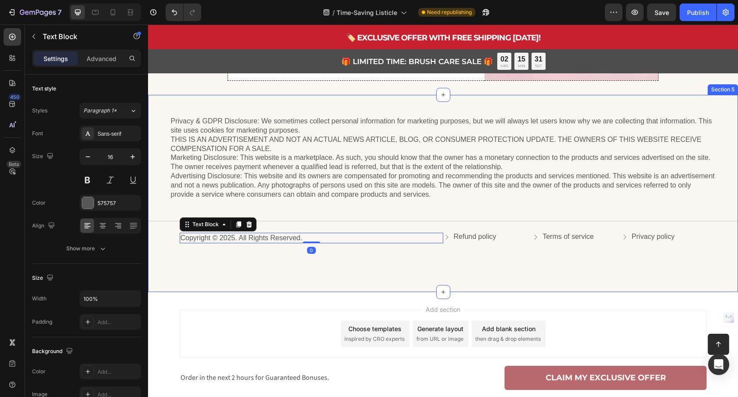
click at [368, 260] on div "Privacy & GDPR Disclosure: We sometimes collect personal information for market…" at bounding box center [443, 193] width 590 height 197
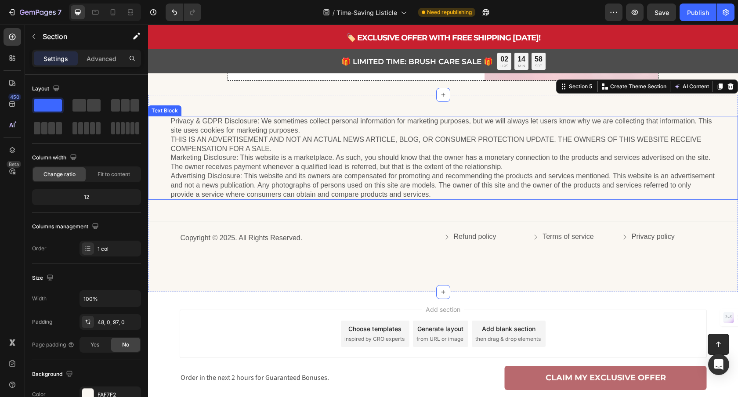
click at [319, 176] on p "Privacy & GDPR Disclosure: We sometimes collect personal information for market…" at bounding box center [443, 158] width 545 height 82
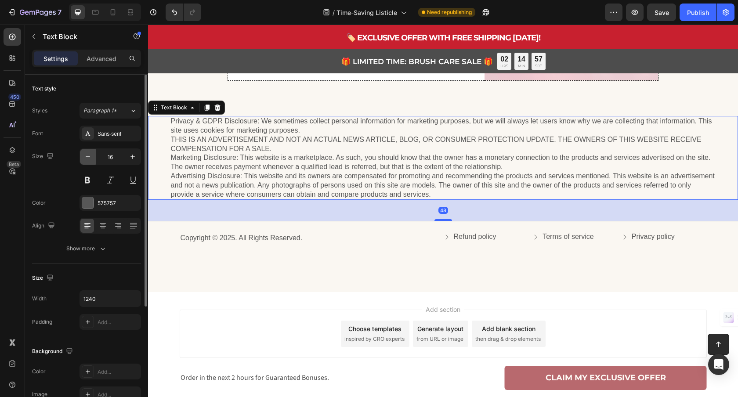
click at [90, 155] on icon "button" at bounding box center [87, 156] width 9 height 9
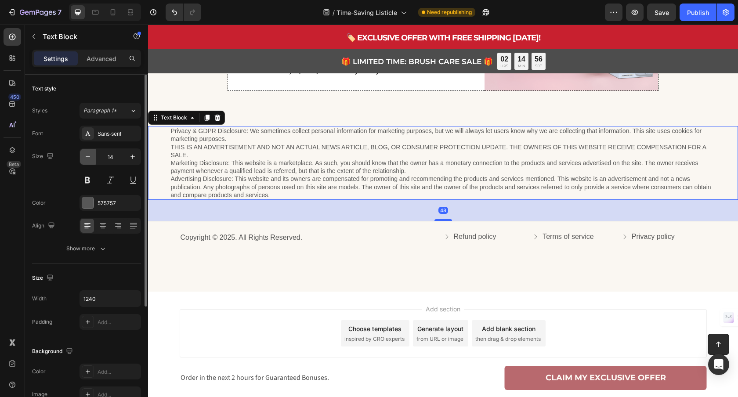
scroll to position [1363, 0]
click at [90, 155] on icon "button" at bounding box center [87, 156] width 9 height 9
type input "13"
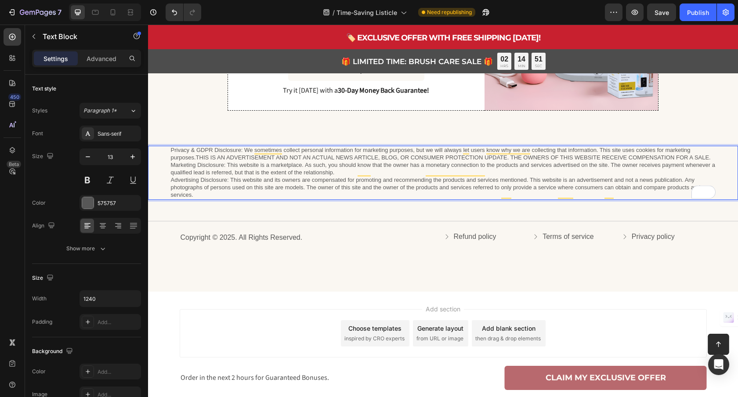
scroll to position [1343, 0]
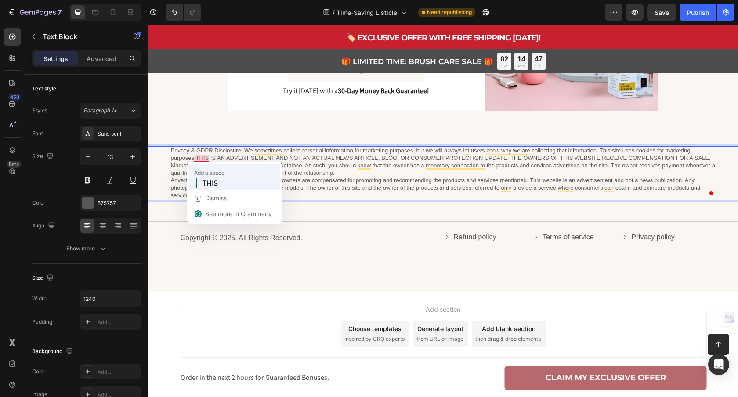
drag, startPoint x: 23, startPoint y: 132, endPoint x: 204, endPoint y: 167, distance: 183.9
click at [204, 167] on div "Add a space . THIS" at bounding box center [234, 176] width 84 height 25
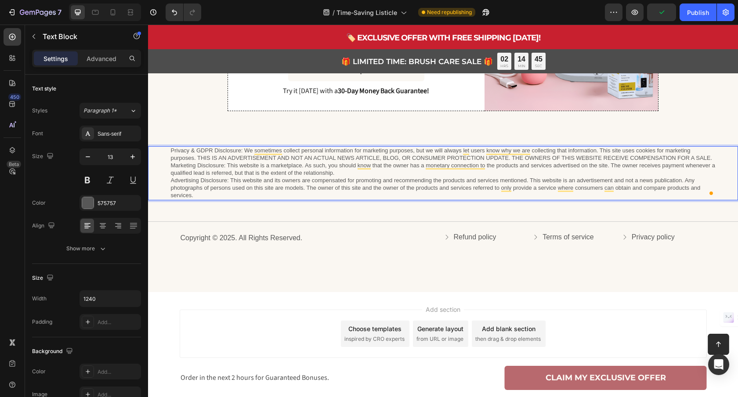
click at [171, 180] on p "Privacy & GDPR Disclosure: We sometimes collect personal information for market…" at bounding box center [443, 173] width 545 height 52
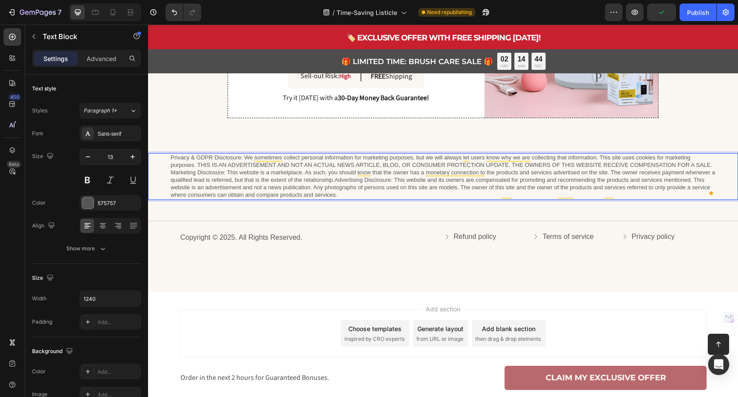
scroll to position [1336, 0]
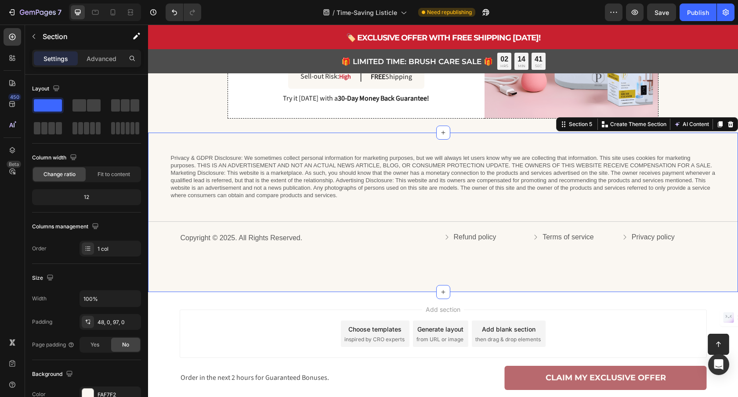
click at [372, 225] on div "Privacy & GDPR Disclosure: We sometimes collect personal information for market…" at bounding box center [443, 202] width 590 height 96
click at [664, 13] on span "Save" at bounding box center [661, 12] width 14 height 7
click at [702, 10] on div "Publish" at bounding box center [698, 12] width 22 height 9
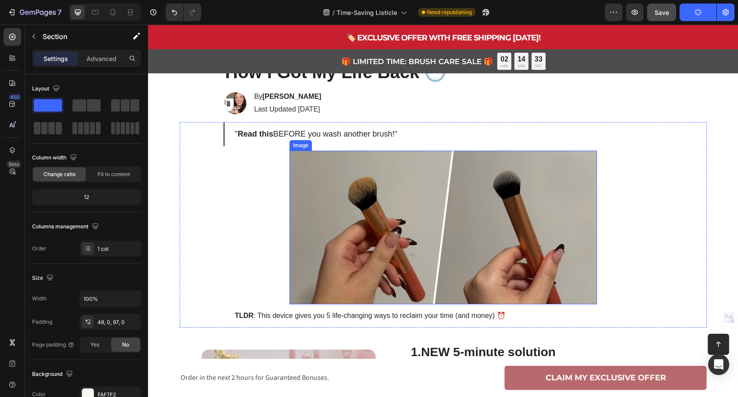
scroll to position [0, 0]
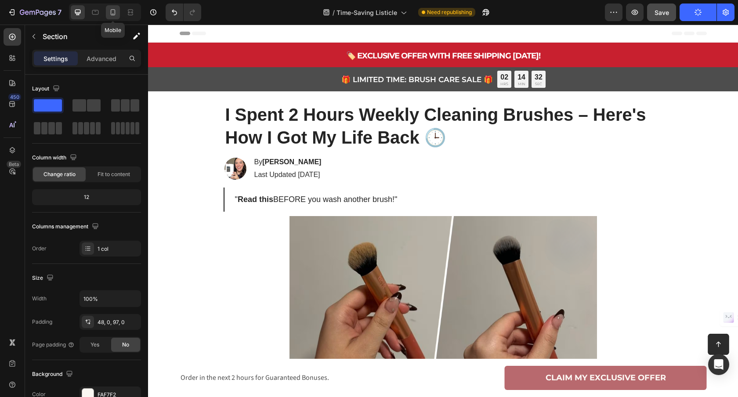
click at [114, 15] on icon at bounding box center [113, 12] width 5 height 6
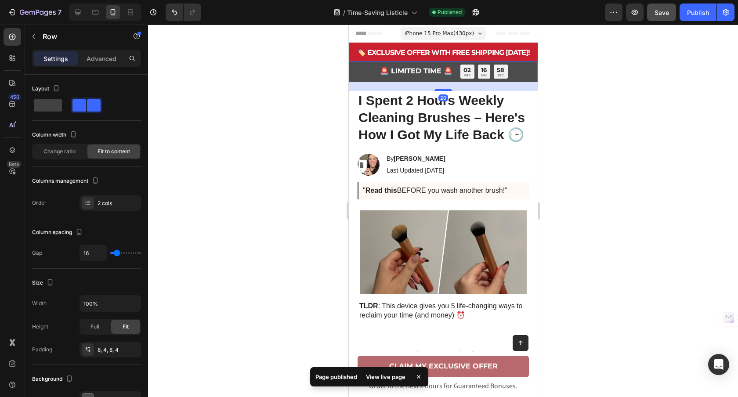
drag, startPoint x: 365, startPoint y: 67, endPoint x: 361, endPoint y: 65, distance: 4.7
click at [365, 67] on div "🚨 LIMITED TIME 🚨 Text Block 02 HRS 16 MIN 58 SEC Countdown Timer Row 20" at bounding box center [442, 71] width 189 height 21
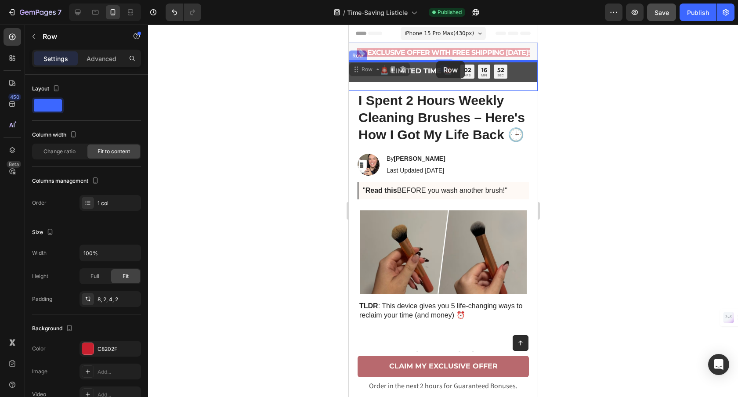
drag, startPoint x: 357, startPoint y: 66, endPoint x: 436, endPoint y: 61, distance: 79.2
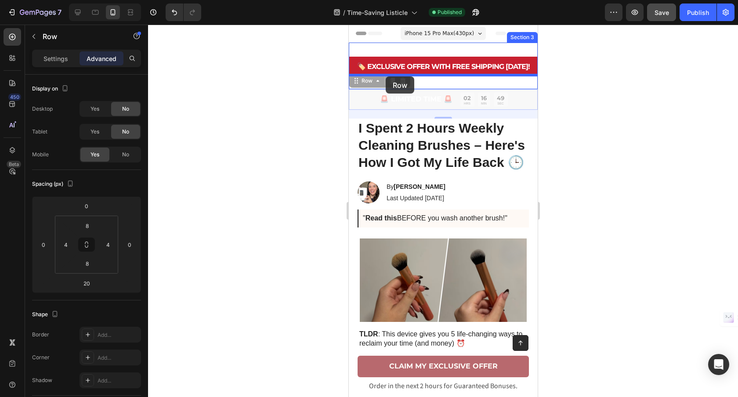
drag, startPoint x: 358, startPoint y: 84, endPoint x: 385, endPoint y: 76, distance: 27.9
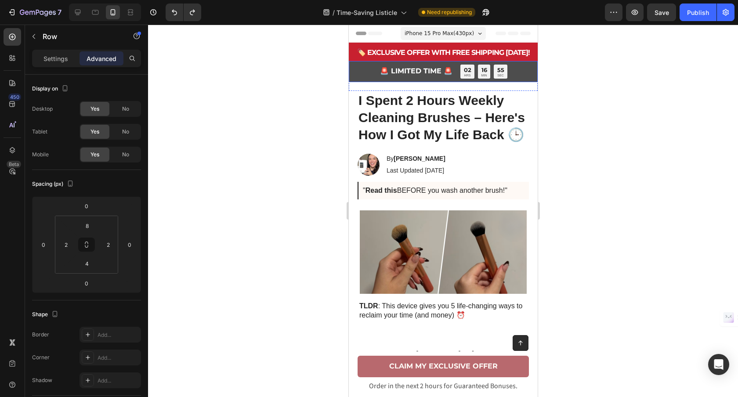
click at [357, 69] on div "🚨 LIMITED TIME 🚨 Text Block 02 HRS 16 MIN [STREET_ADDRESS]" at bounding box center [442, 71] width 189 height 21
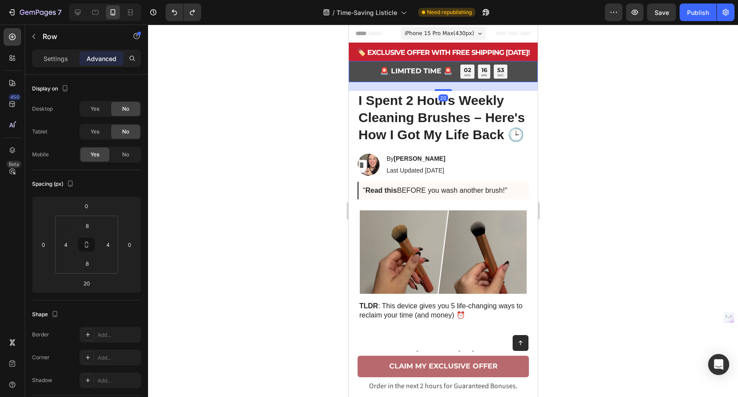
click at [439, 86] on div "20" at bounding box center [442, 86] width 189 height 9
click at [535, 48] on div "🏷️ EXCLUSIVE OFFER WITH FREE SHIPPING [DATE]! Text [GEOGRAPHIC_DATA]" at bounding box center [442, 52] width 189 height 18
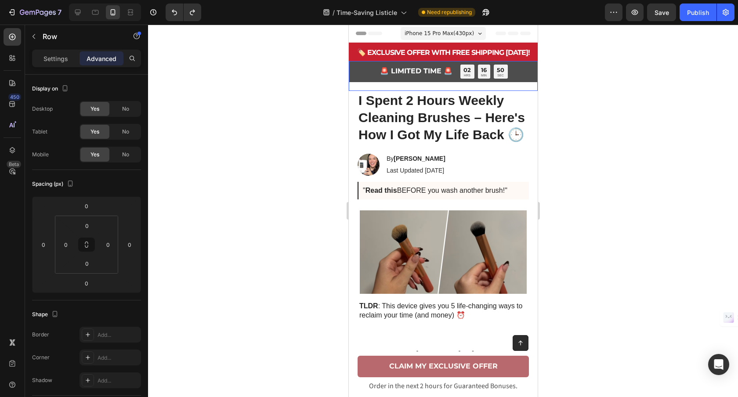
click at [527, 87] on div "🚨 LIMITED TIME 🚨 Text Block 02 HRS 16 MIN 50 SEC Countdown Timer Row" at bounding box center [442, 76] width 189 height 30
click at [525, 87] on div "🚨 LIMITED TIME 🚨 Text Block 02 HRS 16 MIN [STREET_ADDRESS]" at bounding box center [442, 76] width 189 height 30
click at [350, 60] on div "🏷️ EXCLUSIVE OFFER WITH FREE SHIPPING [DATE]! Text Block Row Row Row 0" at bounding box center [442, 52] width 189 height 18
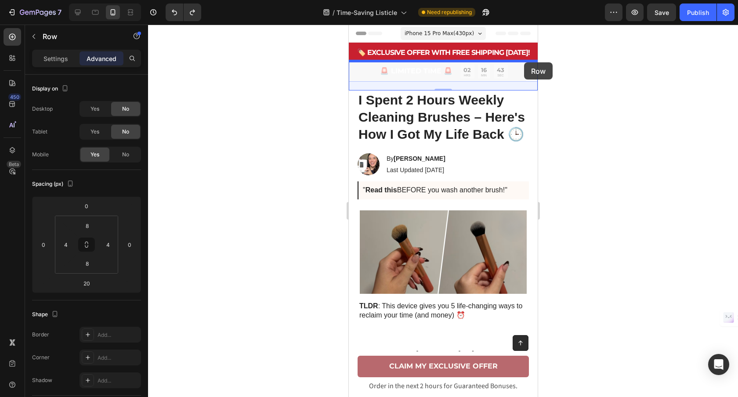
drag, startPoint x: 522, startPoint y: 76, endPoint x: 523, endPoint y: 62, distance: 14.1
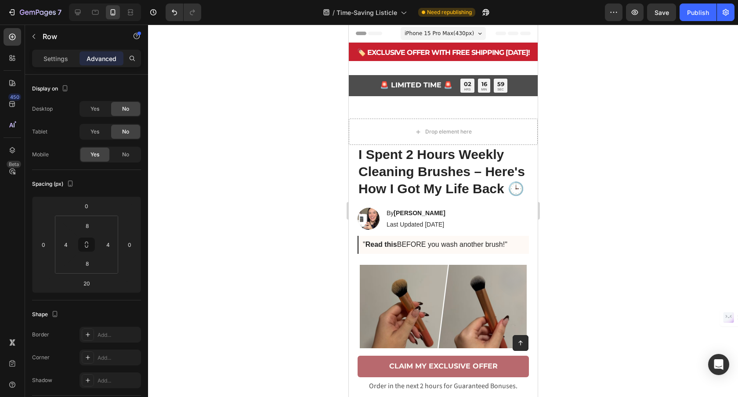
click at [357, 81] on div "🚨 LIMITED TIME 🚨 Text Block 02 HRS 16 MIN [STREET_ADDRESS]" at bounding box center [442, 85] width 189 height 21
click at [510, 80] on div "🚨 LIMITED TIME 🚨 Text Block 02 HRS 16 MIN 58 SEC Countdown Timer Row" at bounding box center [442, 85] width 189 height 21
drag, startPoint x: 521, startPoint y: 81, endPoint x: 480, endPoint y: 78, distance: 41.4
click at [521, 81] on div "🚨 LIMITED TIME 🚨 Text Block 02 HRS 16 MIN 58 SEC Countdown Timer Row" at bounding box center [442, 85] width 189 height 21
drag, startPoint x: 353, startPoint y: 82, endPoint x: 358, endPoint y: 79, distance: 6.7
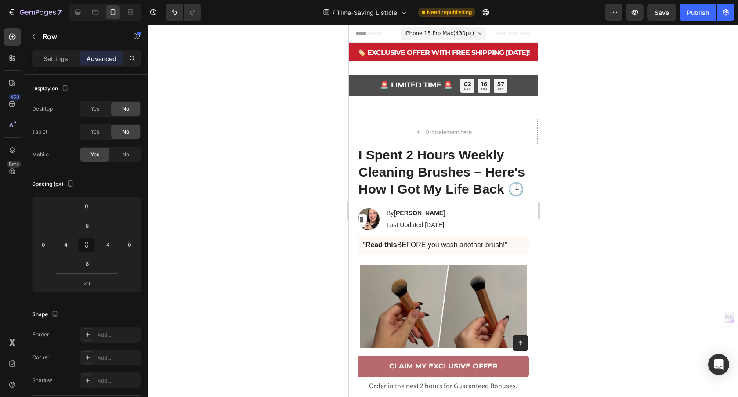
click at [353, 82] on div "🚨 LIMITED TIME 🚨 Text Block 02 HRS 16 MIN 57 SEC Countdown Timer Row" at bounding box center [442, 85] width 189 height 21
click at [366, 67] on div "🚨 LIMITED TIME 🚨 Text Block 02 HRS 16 MIN 57 SEC Countdown Timer Row Section 3 …" at bounding box center [442, 90] width 189 height 58
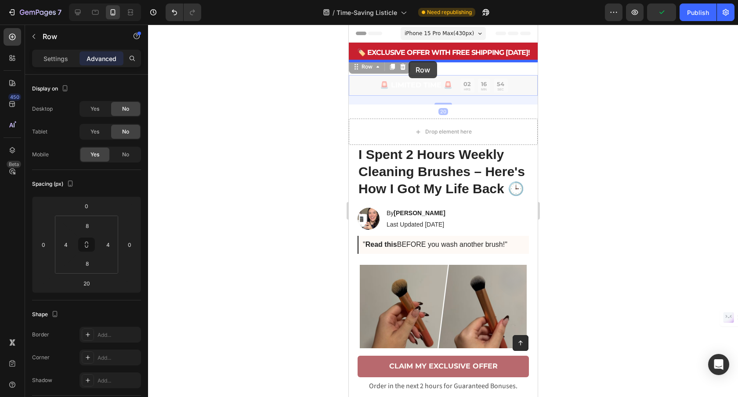
drag, startPoint x: 360, startPoint y: 72, endPoint x: 408, endPoint y: 61, distance: 49.4
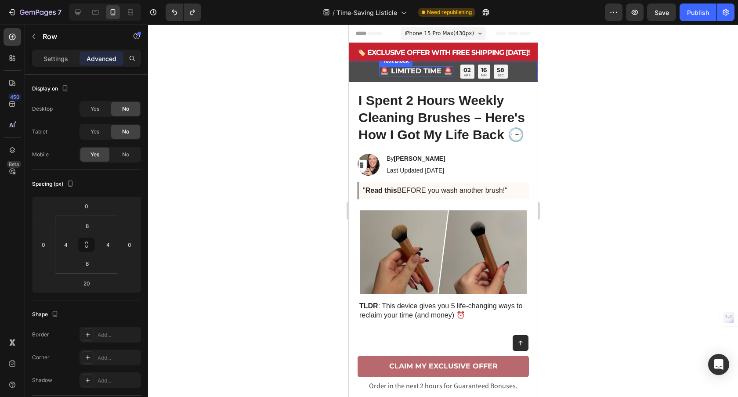
click at [436, 72] on strong "🚨 LIMITED TIME 🚨" at bounding box center [415, 71] width 72 height 8
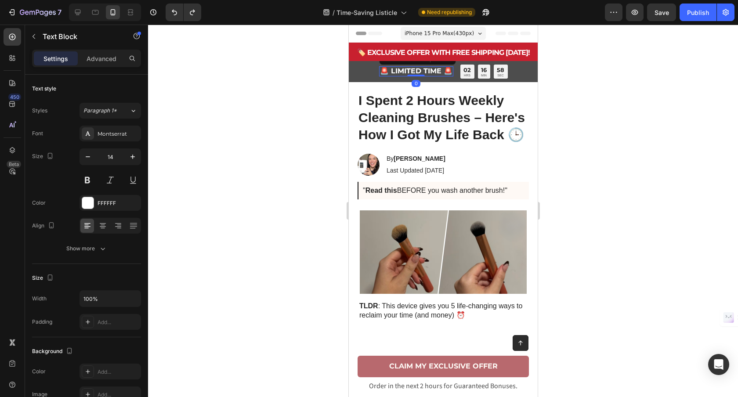
click at [436, 73] on strong "🚨 LIMITED TIME 🚨" at bounding box center [415, 71] width 72 height 8
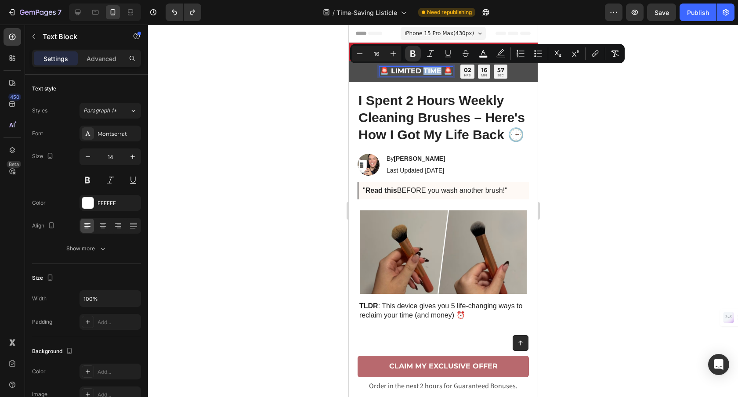
click at [440, 72] on strong "🚨 LIMITED TIME 🚨" at bounding box center [415, 71] width 72 height 8
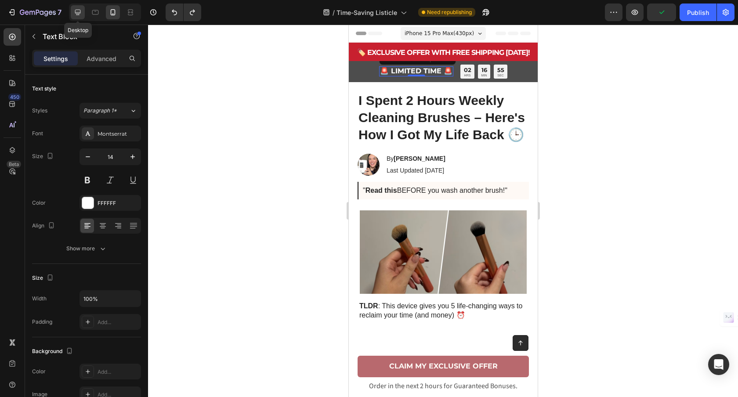
click at [77, 16] on icon at bounding box center [77, 12] width 9 height 9
type input "17"
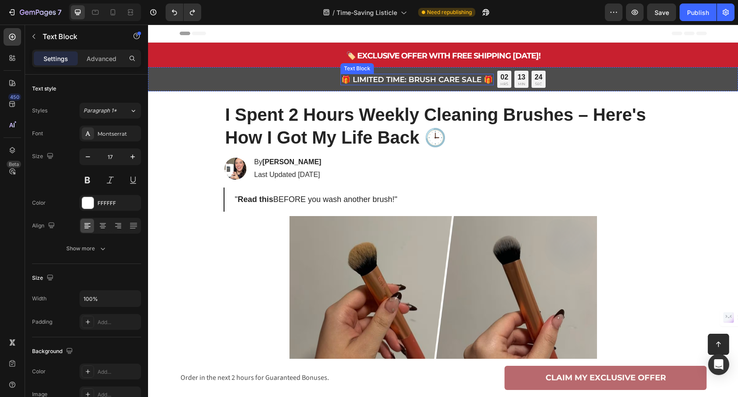
click at [428, 80] on p "🎁 LIMITED TIME: BRUSH CARE SALE 🎁" at bounding box center [416, 80] width 151 height 10
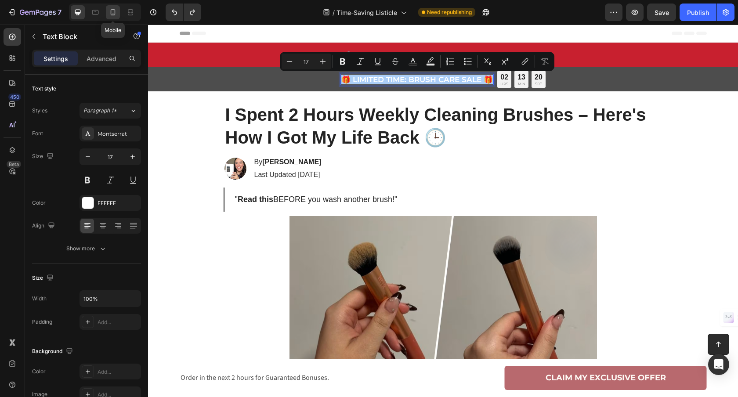
click at [110, 12] on icon at bounding box center [112, 12] width 9 height 9
type input "14"
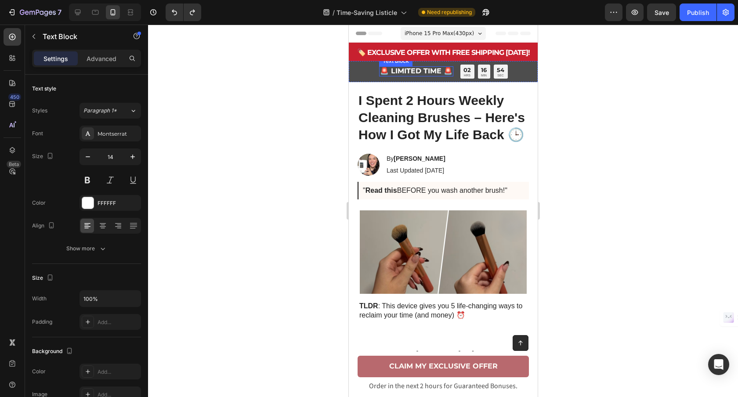
click at [400, 72] on strong "🚨 LIMITED TIME 🚨" at bounding box center [415, 71] width 72 height 8
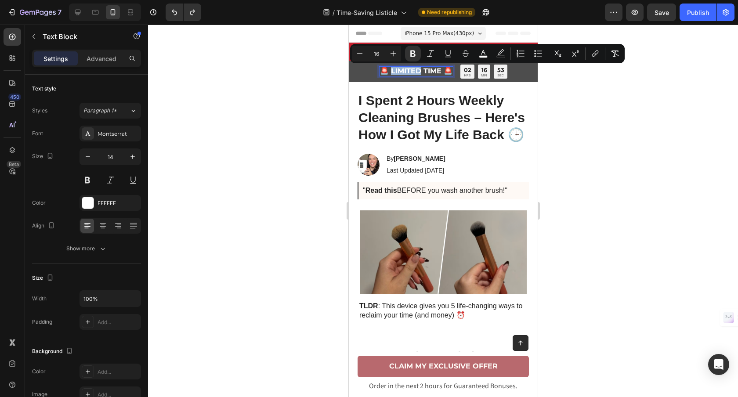
click at [400, 72] on strong "🚨 LIMITED TIME 🚨" at bounding box center [415, 71] width 72 height 8
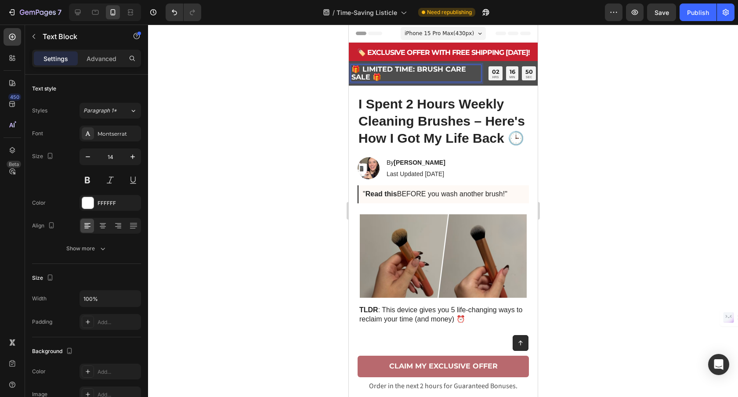
click at [412, 73] on p "🎁 LIMITED TIME: BRUSH CARE SALE 🎁" at bounding box center [415, 73] width 129 height 16
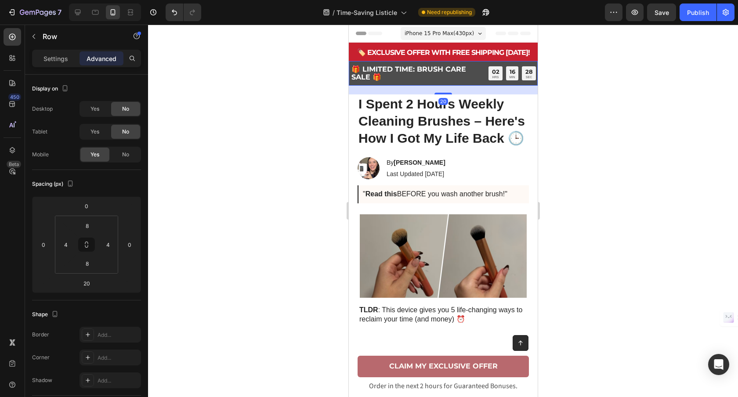
click at [488, 82] on div "🎁 LIMITED TIME: BRUSH CARE SALE 🎁 Text Block 02 HRS 16 MIN 28 SEC Countdown Tim…" at bounding box center [442, 73] width 189 height 25
click at [50, 60] on p "Settings" at bounding box center [55, 58] width 25 height 9
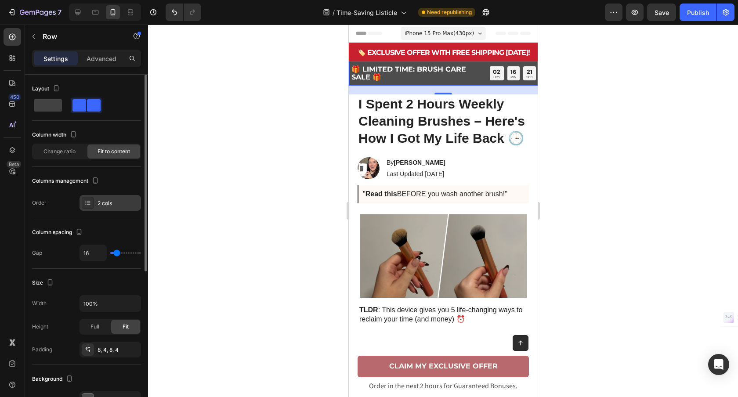
click at [110, 206] on div "2 cols" at bounding box center [117, 203] width 41 height 8
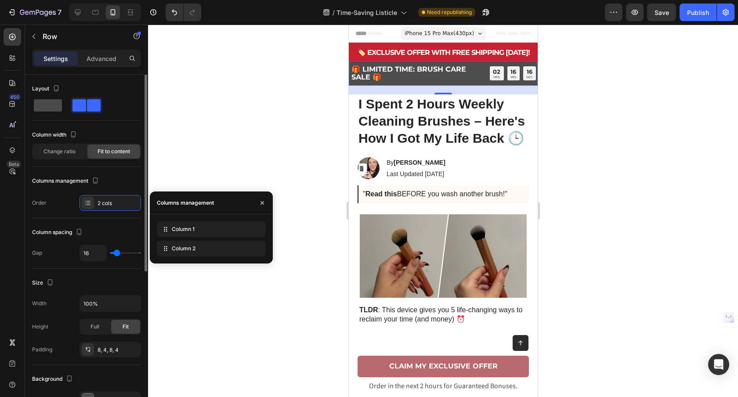
click at [58, 104] on span at bounding box center [48, 105] width 28 height 12
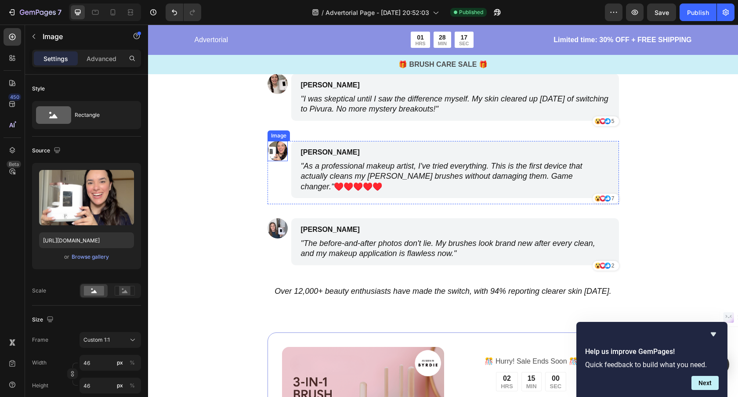
click at [274, 153] on img at bounding box center [277, 151] width 20 height 20
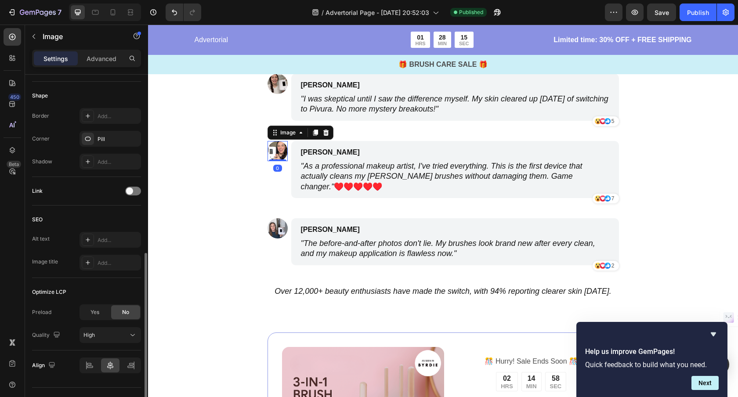
scroll to position [338, 0]
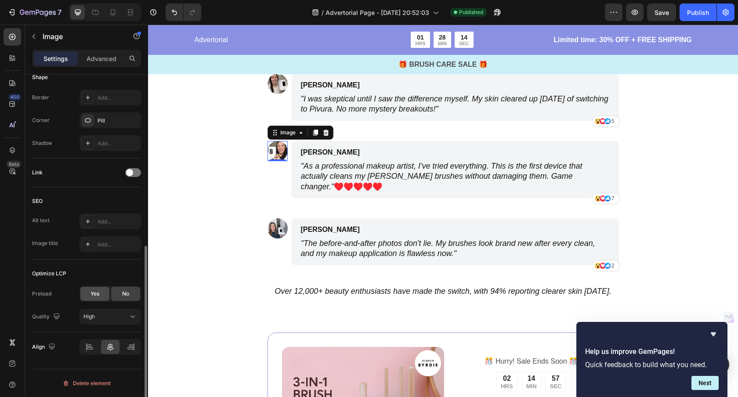
click at [100, 292] on div "Yes" at bounding box center [94, 294] width 29 height 14
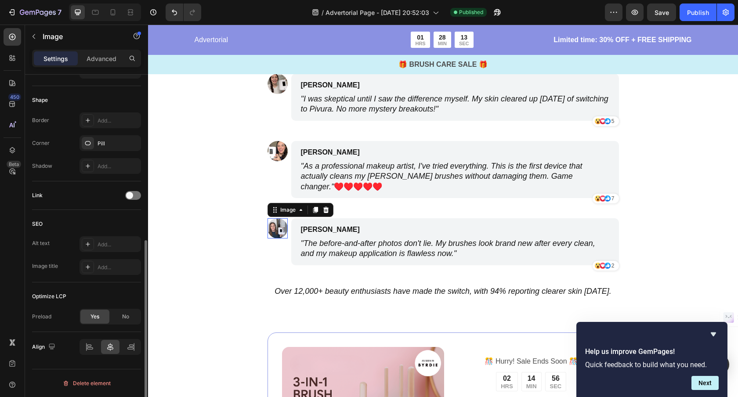
click at [280, 227] on img at bounding box center [277, 228] width 20 height 20
click at [99, 311] on div "Yes" at bounding box center [94, 317] width 29 height 14
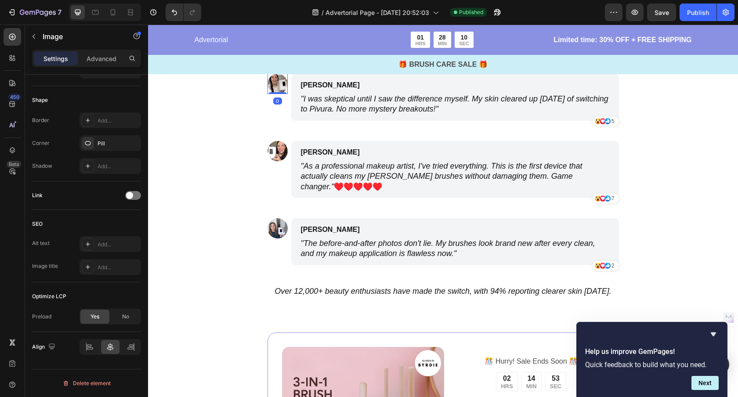
click at [278, 84] on img at bounding box center [277, 84] width 20 height 20
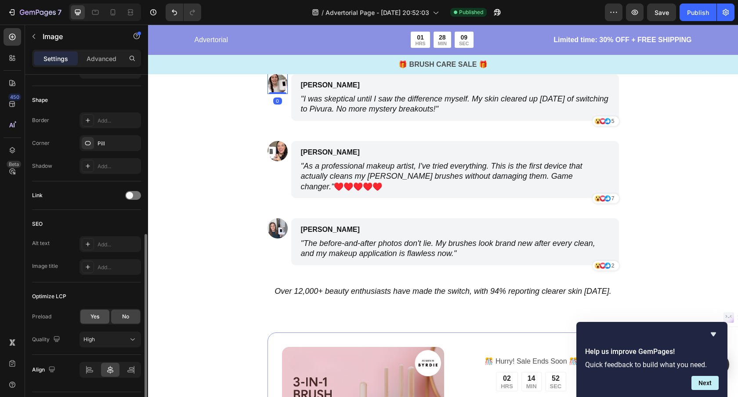
click at [94, 317] on span "Yes" at bounding box center [94, 317] width 9 height 8
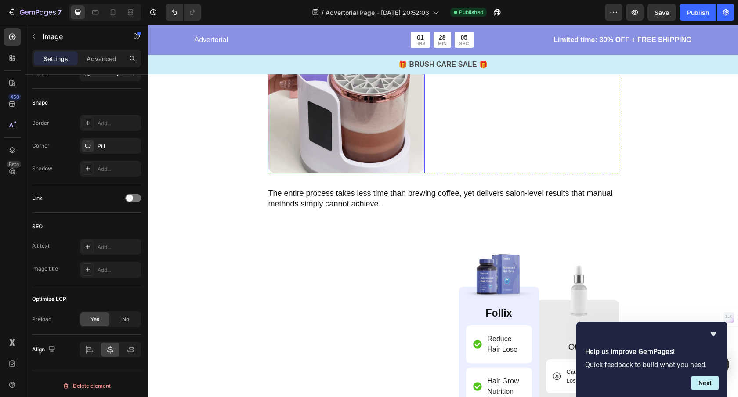
scroll to position [2429, 0]
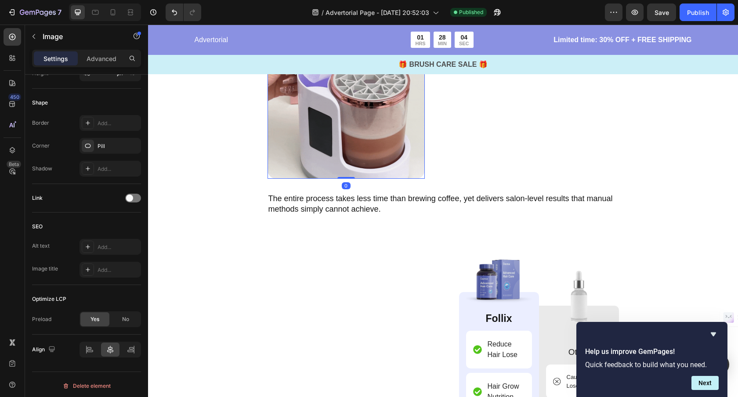
click at [318, 150] on img at bounding box center [345, 100] width 157 height 157
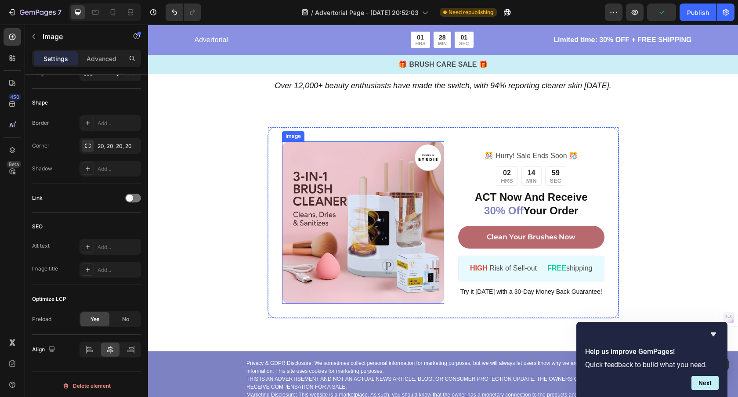
scroll to position [3195, 0]
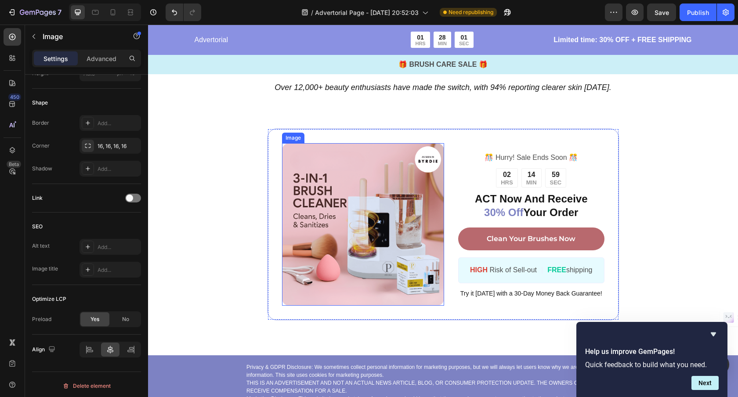
click at [308, 215] on img at bounding box center [363, 224] width 162 height 162
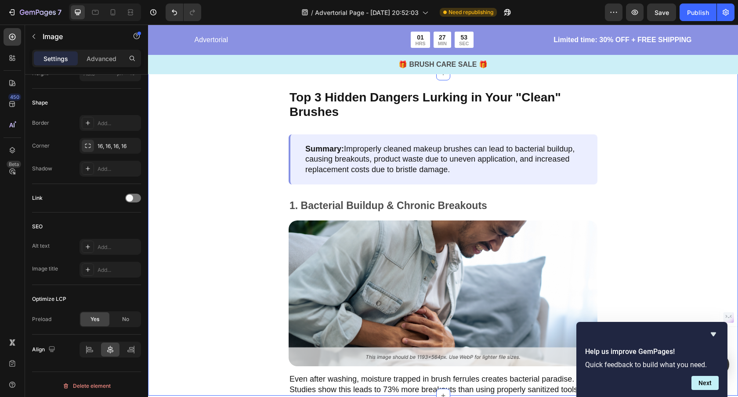
scroll to position [857, 0]
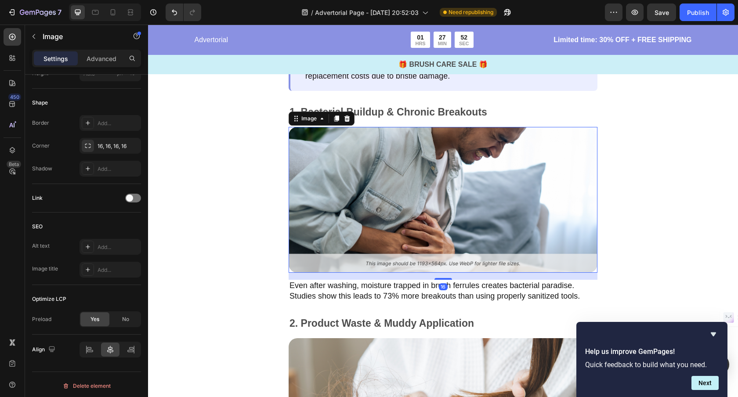
click at [308, 213] on img at bounding box center [443, 200] width 309 height 146
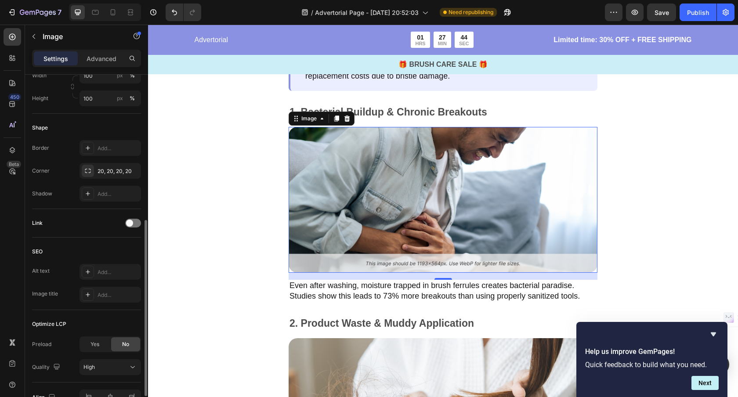
scroll to position [289, 0]
click at [97, 345] on span "Yes" at bounding box center [94, 343] width 9 height 8
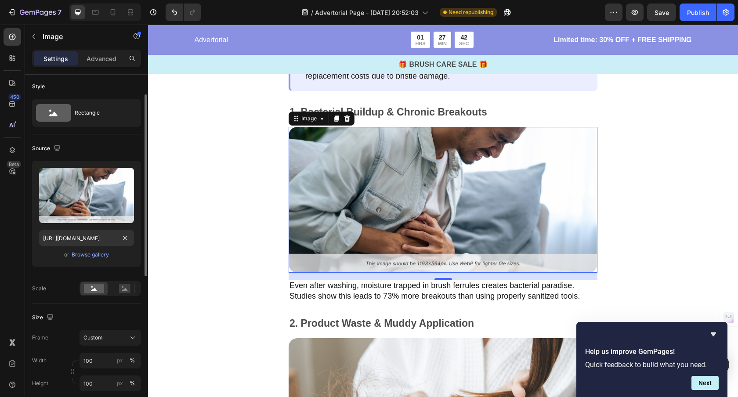
scroll to position [0, 0]
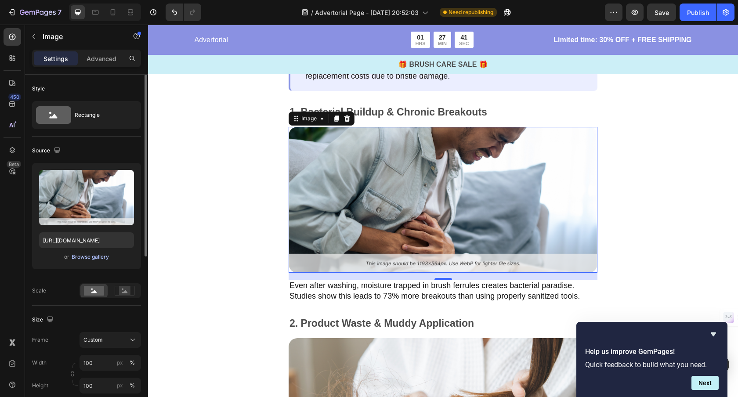
click at [93, 257] on div "Browse gallery" at bounding box center [90, 257] width 37 height 8
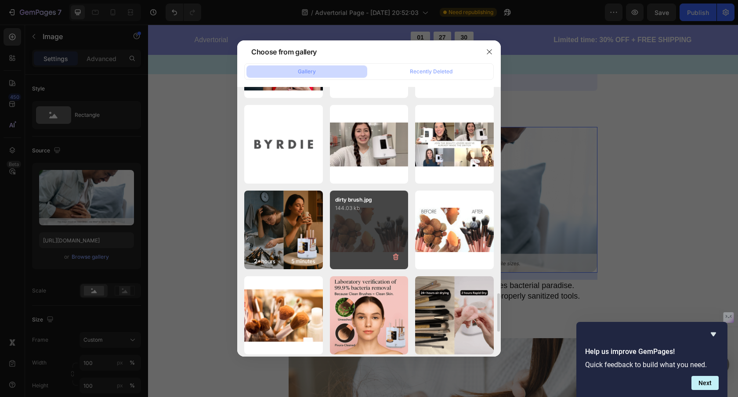
scroll to position [1443, 0]
click at [368, 233] on div "dirty brush.jpg 144.03 kb" at bounding box center [369, 229] width 79 height 79
type input "[URL][DOMAIN_NAME]"
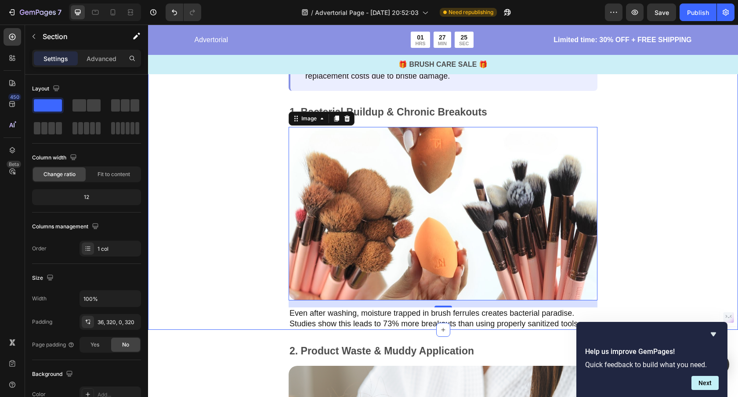
click at [659, 220] on div "Top 3 Hidden Dangers Lurking in Your "Clean" Brushes Text Block Summary: Improp…" at bounding box center [443, 155] width 590 height 350
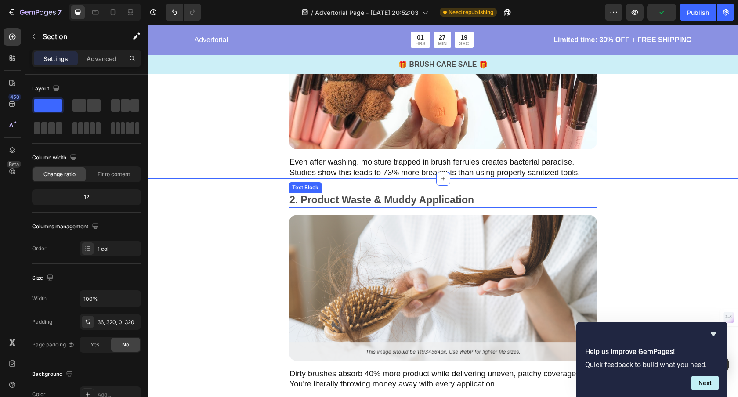
scroll to position [1100, 0]
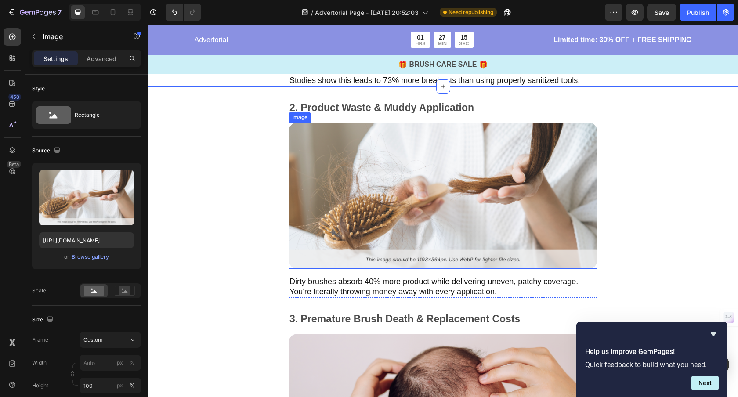
click at [531, 218] on img at bounding box center [443, 196] width 309 height 146
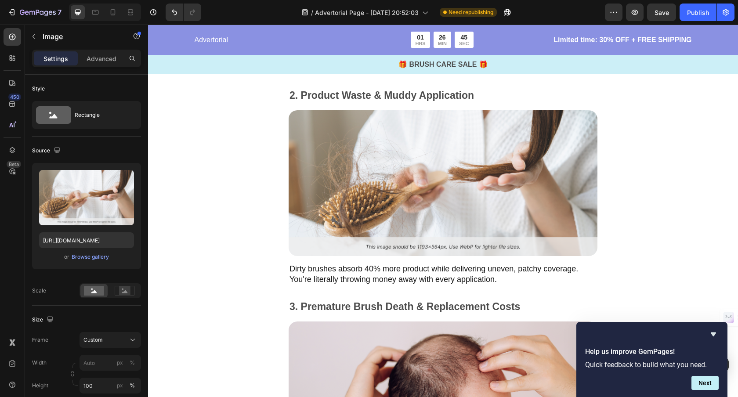
scroll to position [1111, 0]
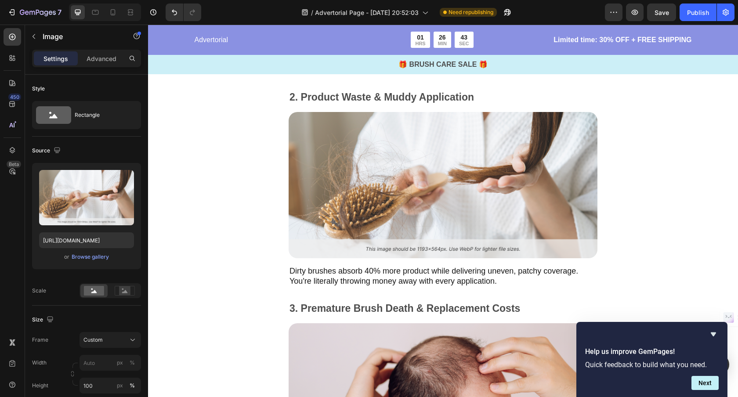
click at [359, 211] on img at bounding box center [443, 185] width 309 height 146
click at [98, 258] on div "Browse gallery" at bounding box center [90, 257] width 37 height 8
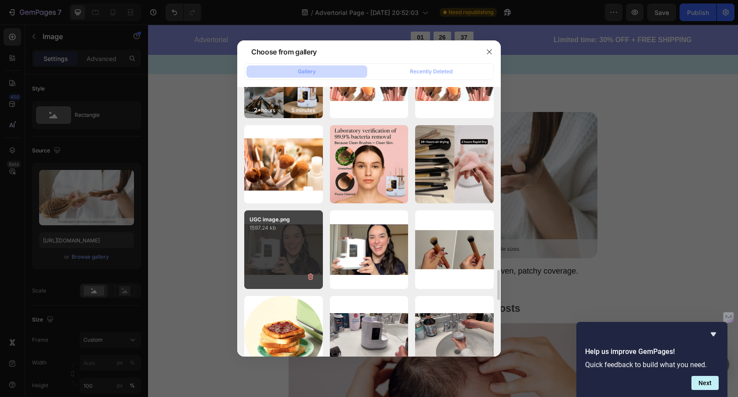
scroll to position [1597, 0]
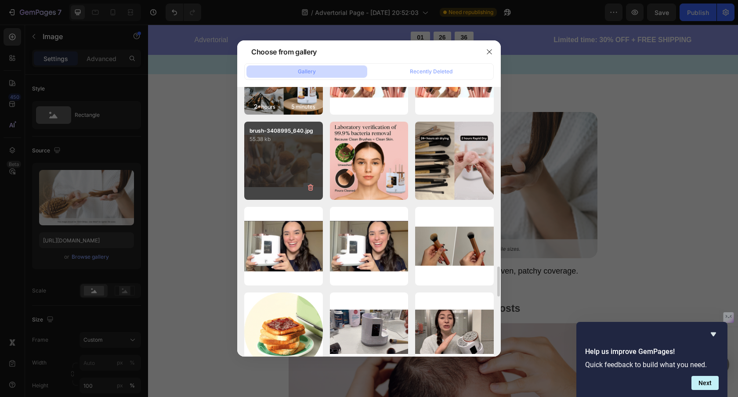
click at [280, 168] on div "brush-3408995_640.jpg 55.38 kb" at bounding box center [283, 161] width 79 height 79
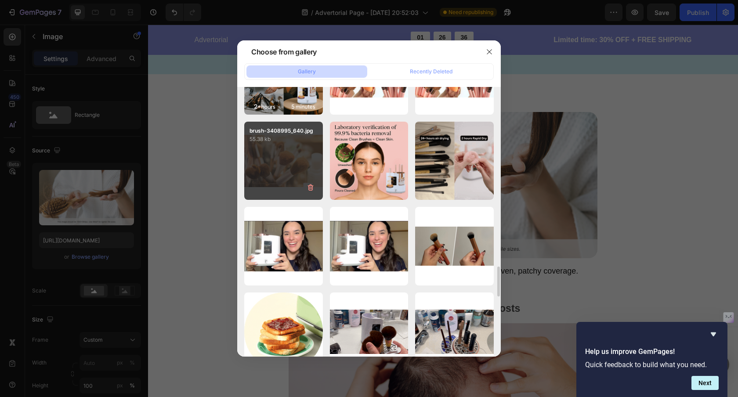
type input "https://cdn.shopify.com/s/files/1/0912/7670/6102/files/gempages_569791617079182…"
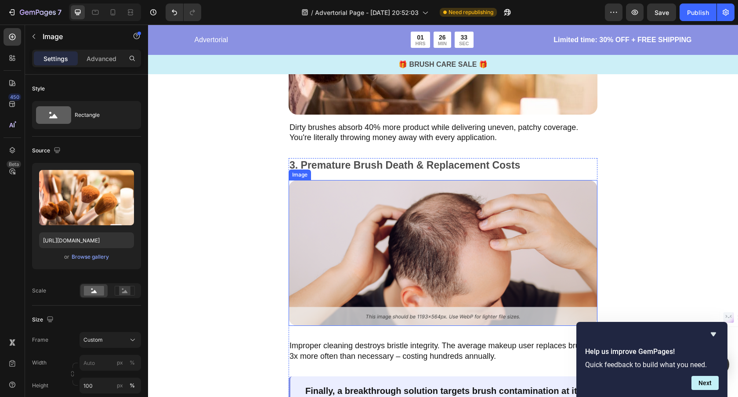
scroll to position [1316, 0]
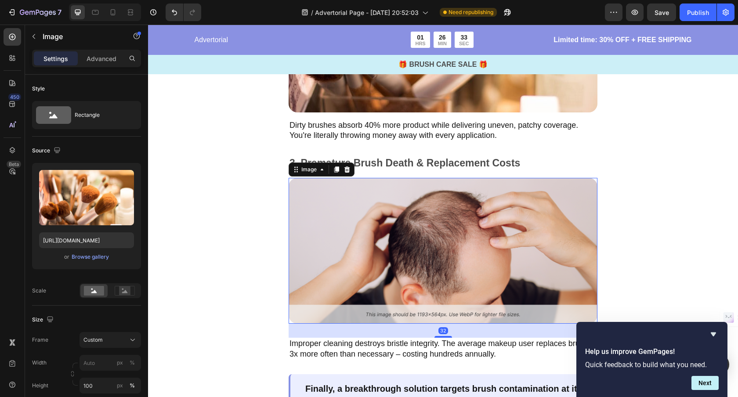
drag, startPoint x: 343, startPoint y: 235, endPoint x: 313, endPoint y: 234, distance: 30.3
click at [343, 234] on img at bounding box center [443, 251] width 309 height 146
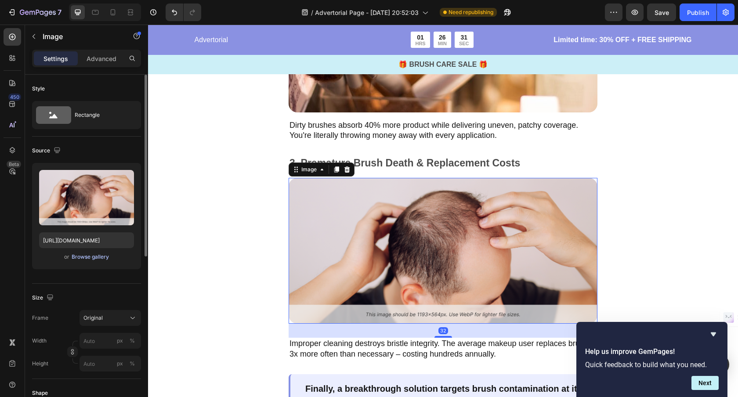
click at [93, 257] on div "Browse gallery" at bounding box center [90, 257] width 37 height 8
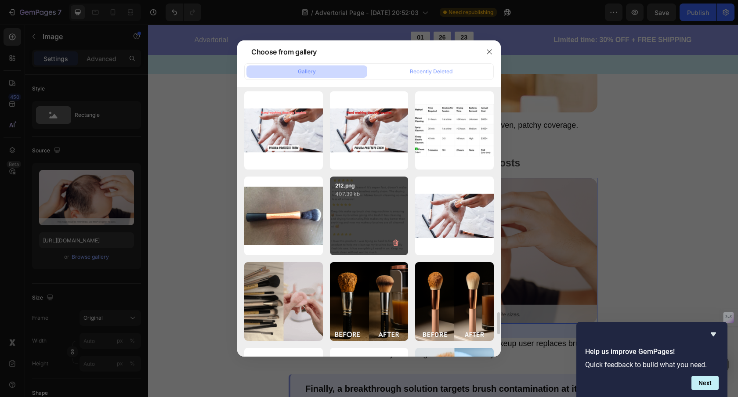
scroll to position [2737, 0]
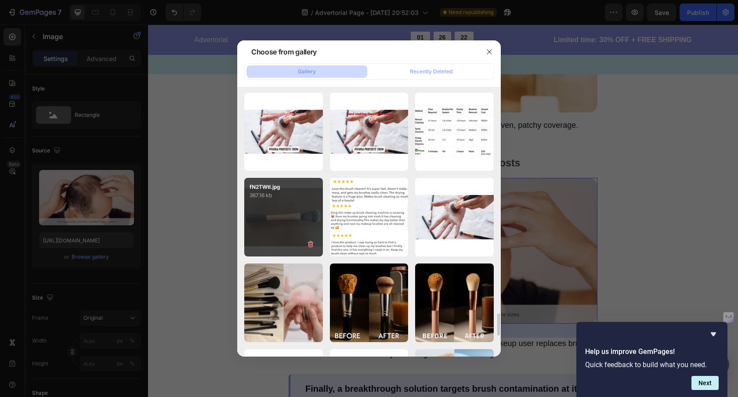
click at [309, 234] on div "fN2TWtl.jpg 367.16 kb" at bounding box center [283, 217] width 79 height 79
type input "https://cdn.shopify.com/s/files/1/0912/7670/6102/files/gempages_569791617079182…"
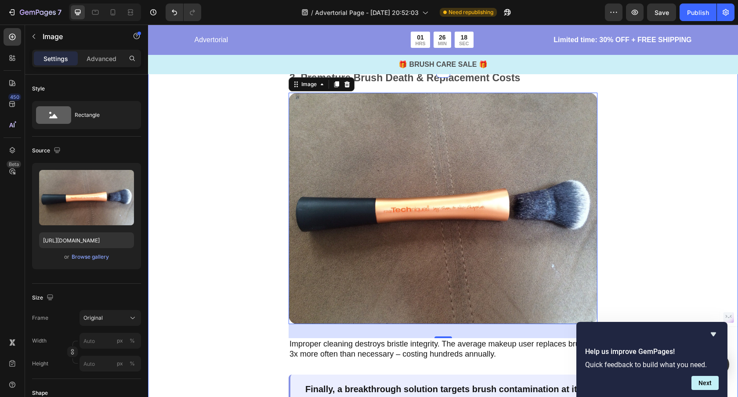
scroll to position [1498, 0]
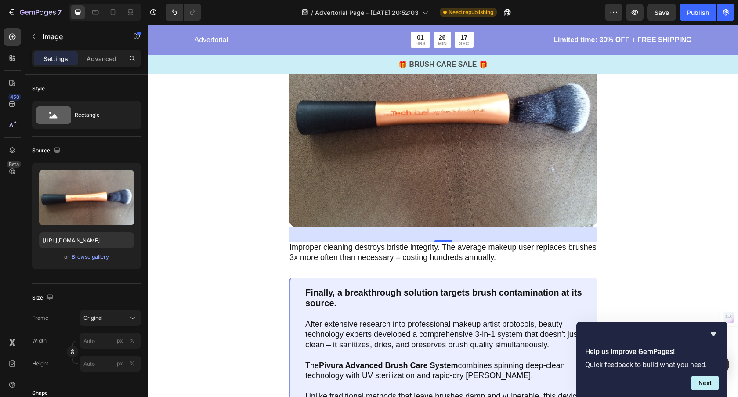
click at [434, 212] on img at bounding box center [443, 111] width 309 height 231
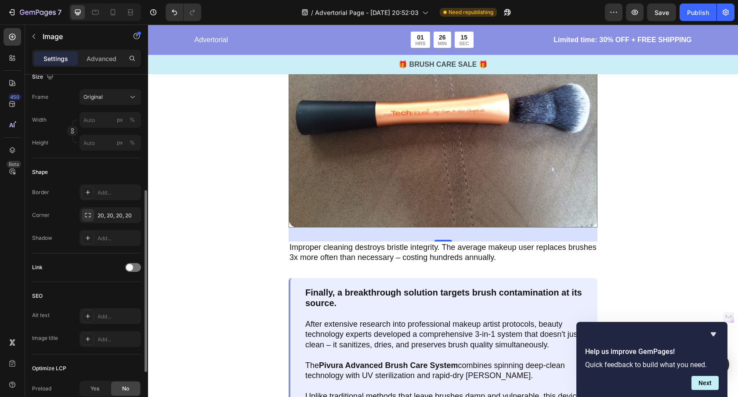
scroll to position [316, 0]
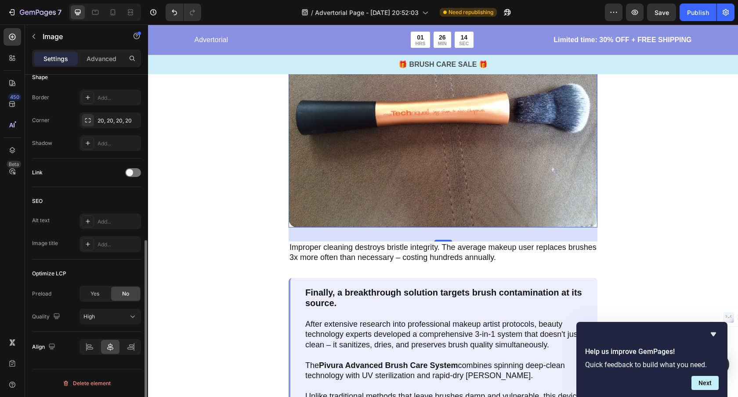
click at [101, 298] on div "Yes" at bounding box center [94, 294] width 29 height 14
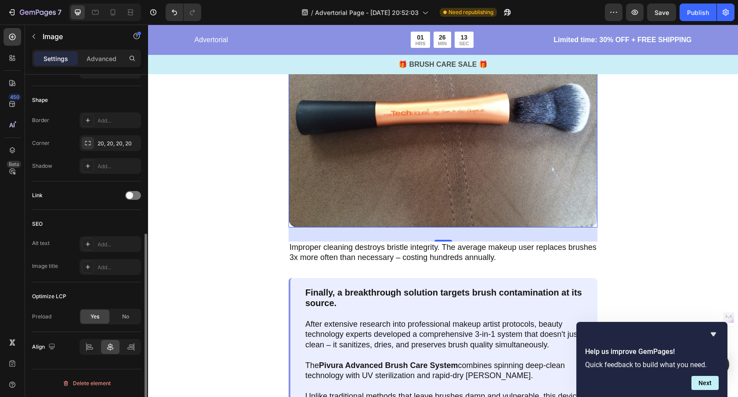
scroll to position [293, 0]
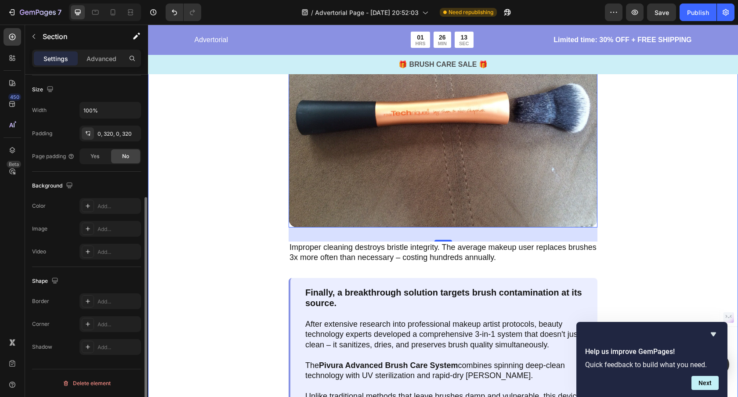
click at [280, 276] on div "3. Premature Brush Death & Replacement Costs Text Block Image 32 Improper clean…" at bounding box center [443, 213] width 590 height 478
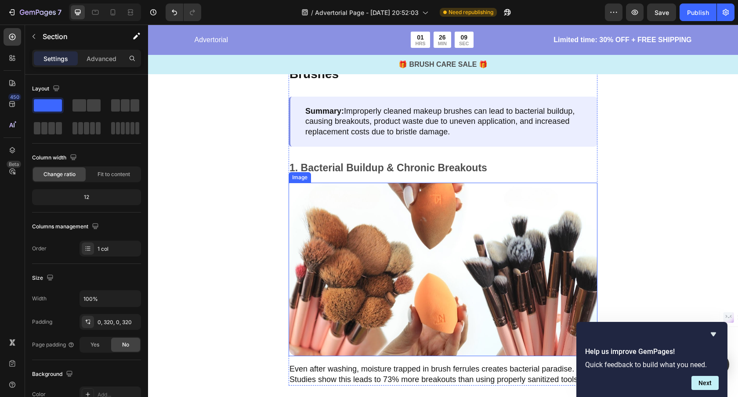
scroll to position [807, 0]
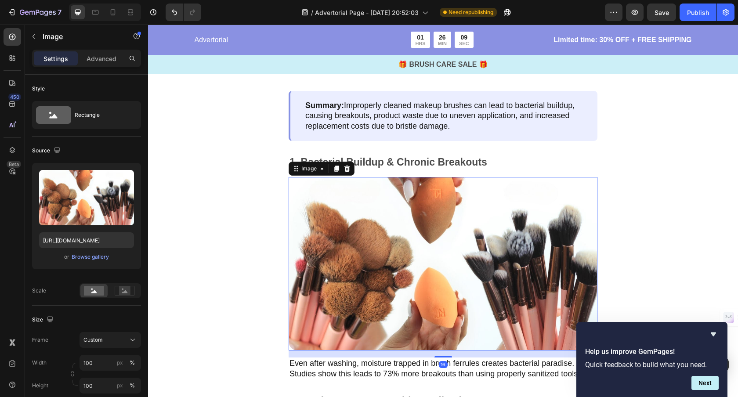
click at [433, 292] on img at bounding box center [443, 263] width 309 height 173
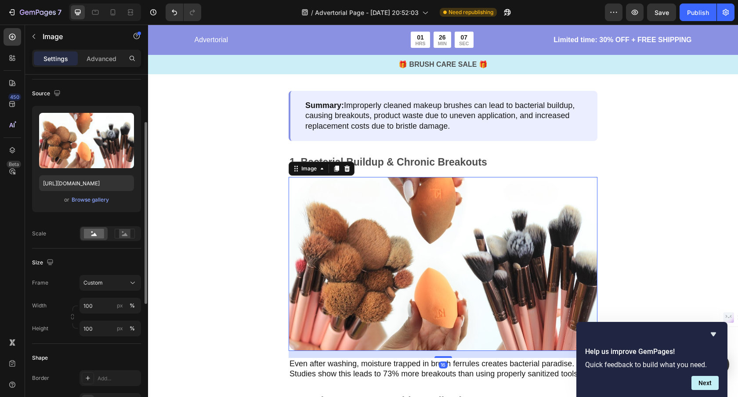
scroll to position [69, 0]
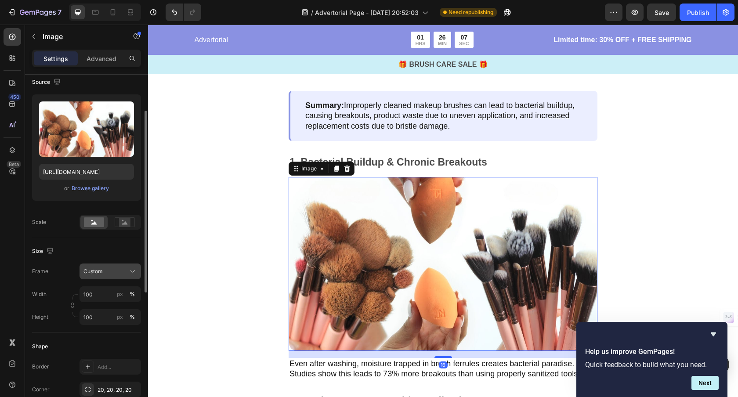
click at [104, 276] on button "Custom" at bounding box center [109, 271] width 61 height 16
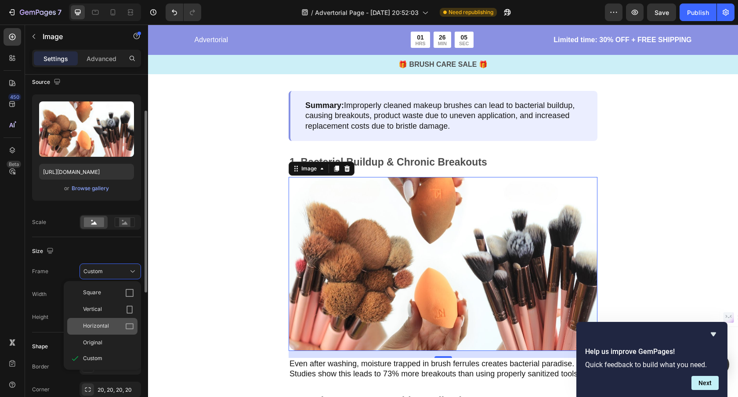
click at [119, 323] on div "Horizontal" at bounding box center [108, 326] width 51 height 9
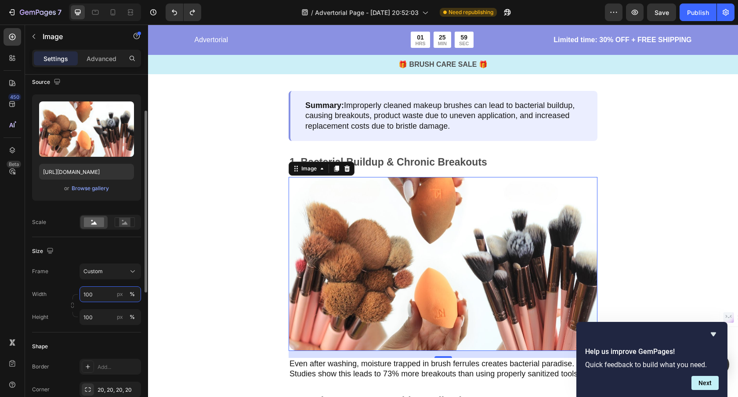
click at [94, 298] on input "100" at bounding box center [109, 294] width 61 height 16
click at [103, 294] on input "100" at bounding box center [109, 294] width 61 height 16
click at [58, 286] on div "Width 100 px %" at bounding box center [86, 294] width 109 height 16
click at [96, 315] on input "100" at bounding box center [109, 317] width 61 height 16
click at [88, 317] on input "100" at bounding box center [109, 317] width 61 height 16
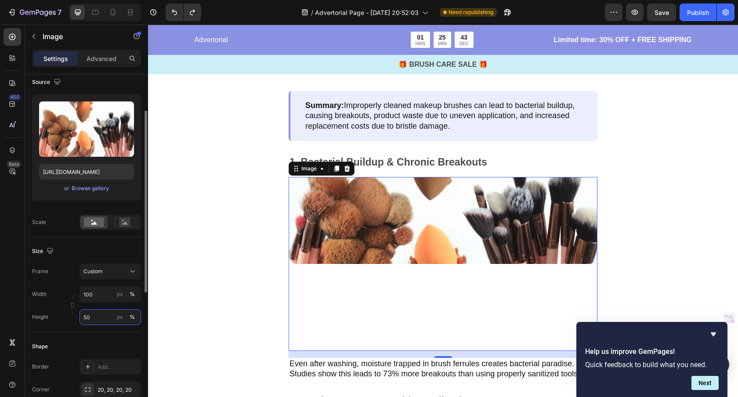
type input "5"
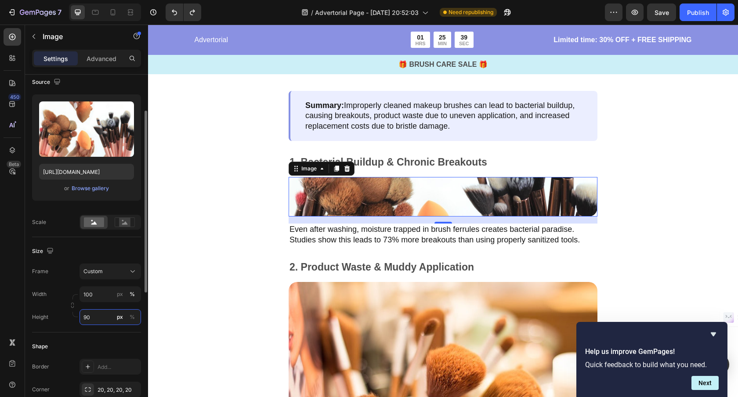
type input "9"
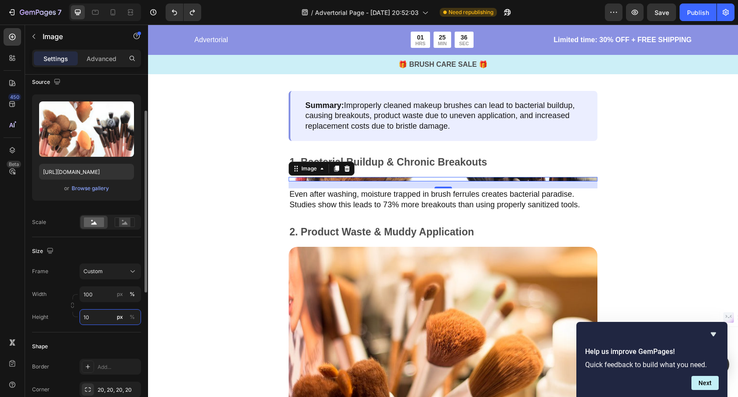
type input "1"
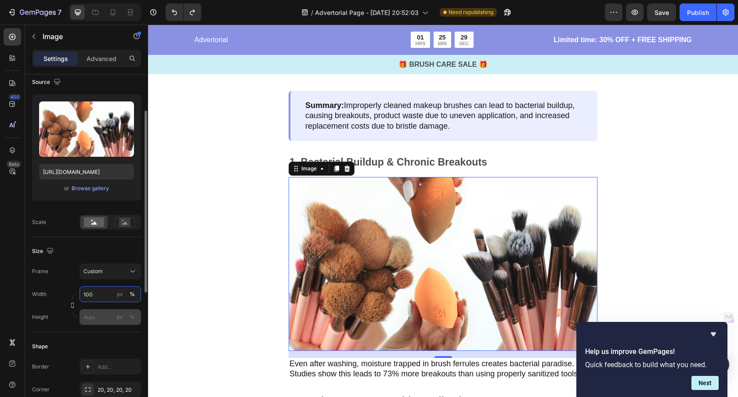
click at [100, 293] on div "Width 100 px % Height px %" at bounding box center [86, 305] width 109 height 39
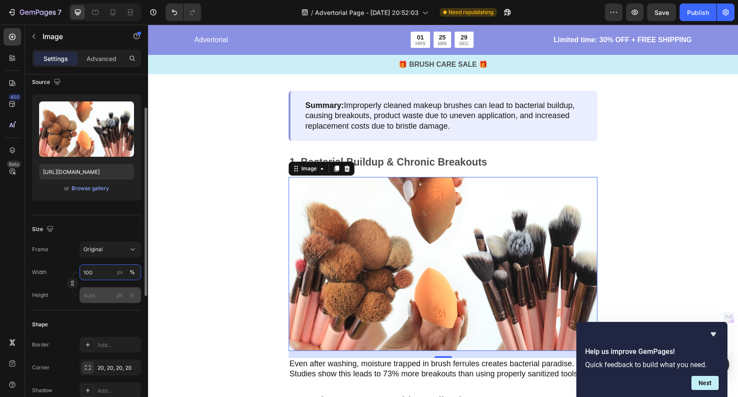
scroll to position [66, 0]
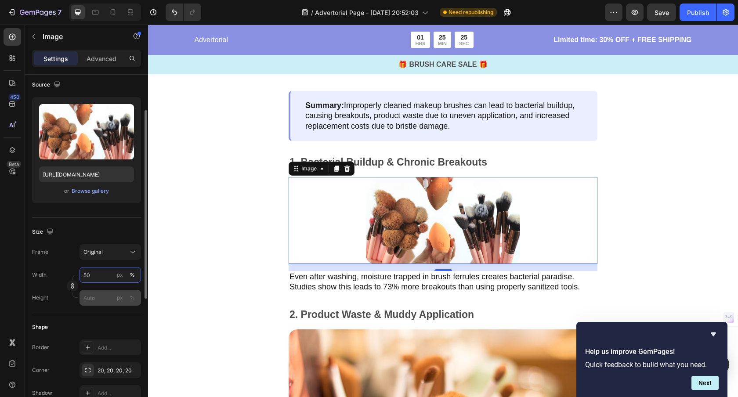
type input "5"
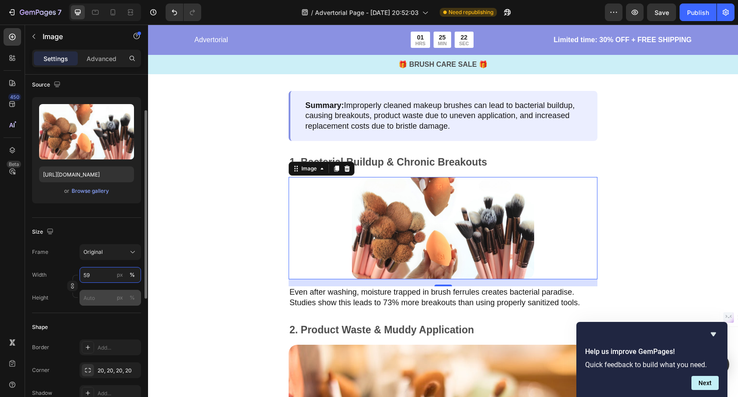
type input "5"
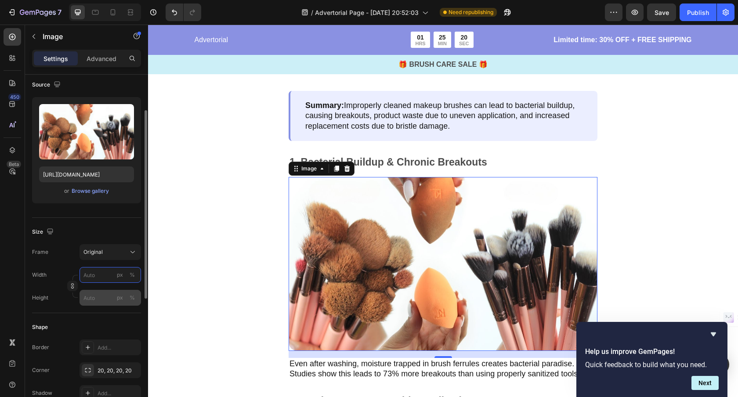
type input "5"
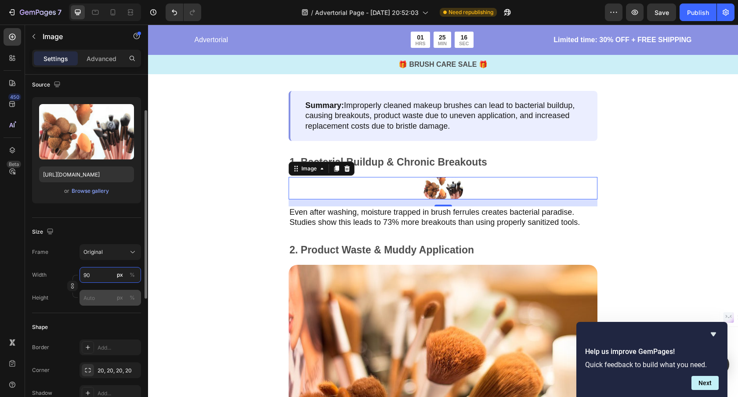
type input "9"
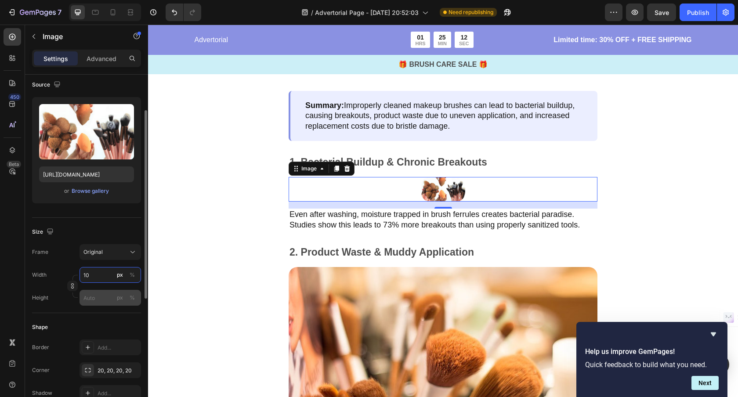
type input "1"
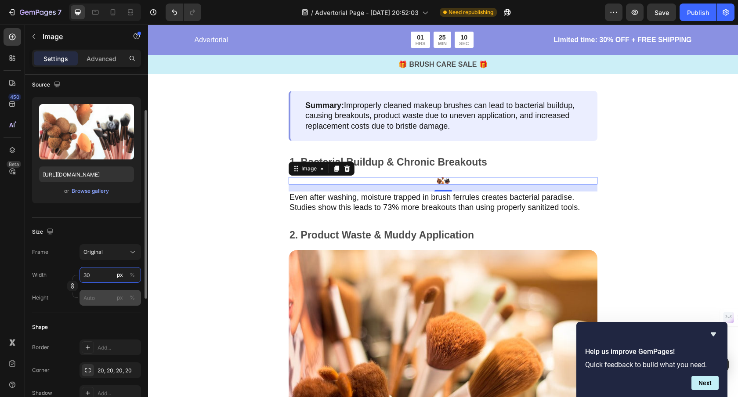
type input "3"
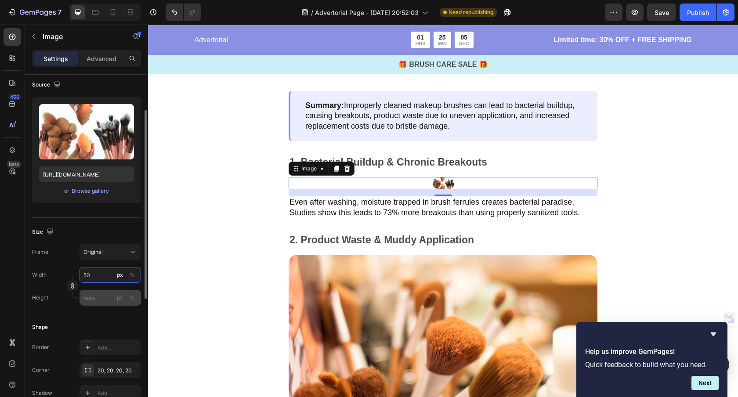
type input "5"
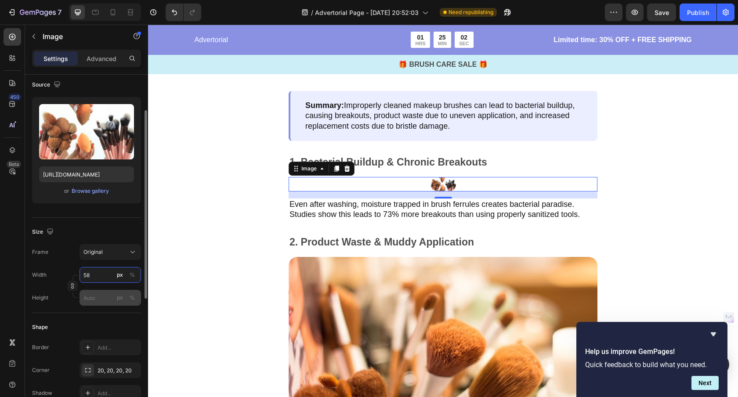
type input "5"
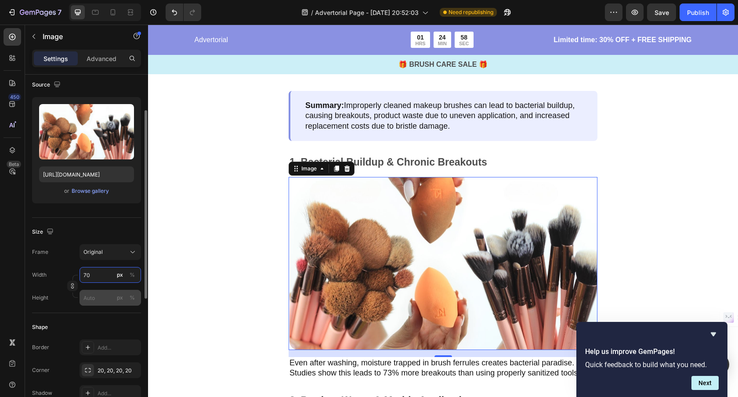
type input "7"
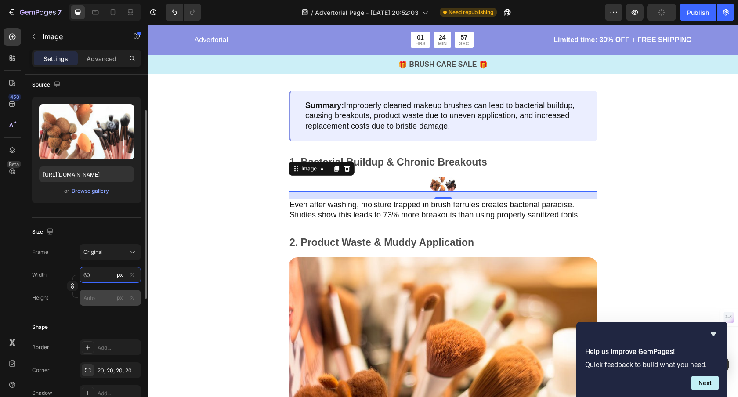
type input "600"
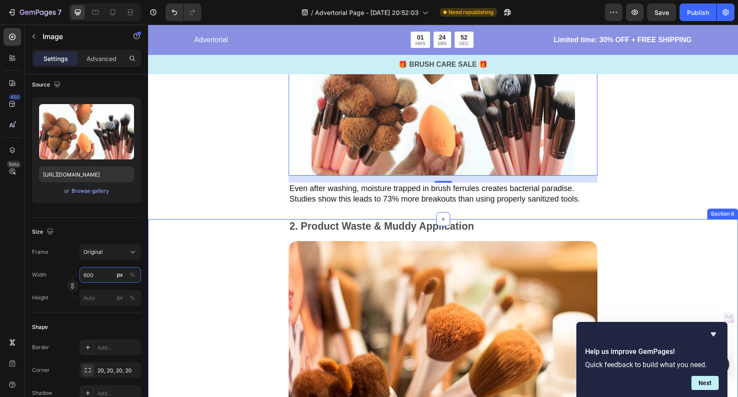
scroll to position [957, 0]
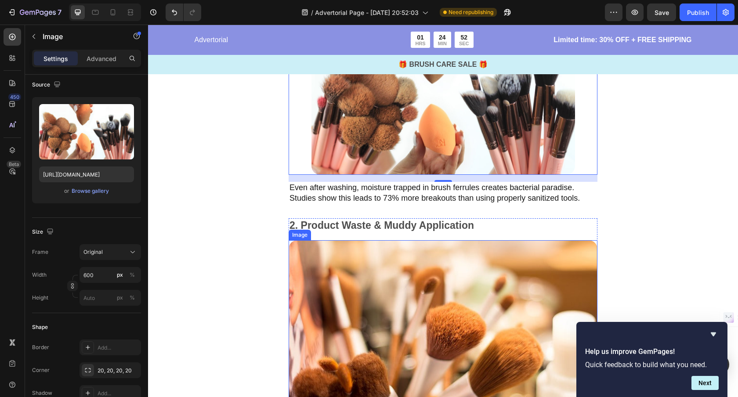
click at [382, 305] on img at bounding box center [443, 343] width 309 height 206
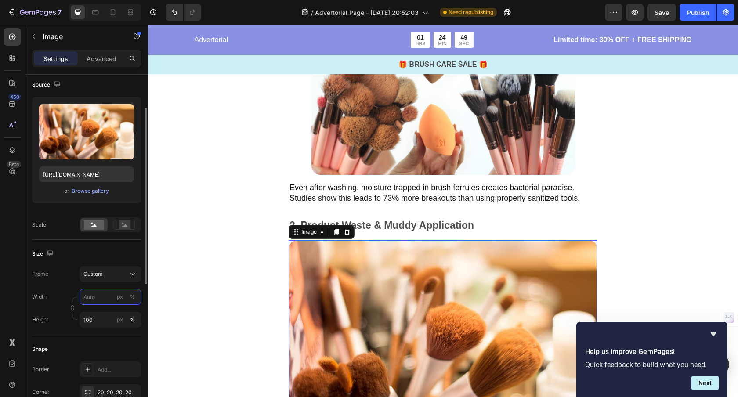
click at [97, 295] on input "px %" at bounding box center [109, 297] width 61 height 16
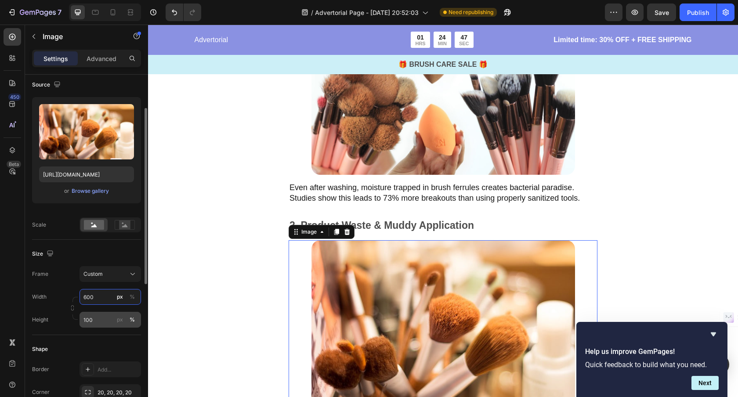
type input "600"
click at [96, 320] on input "100" at bounding box center [109, 320] width 61 height 16
click at [63, 279] on div "Frame Custom Width 600 px % Height px %" at bounding box center [86, 296] width 109 height 61
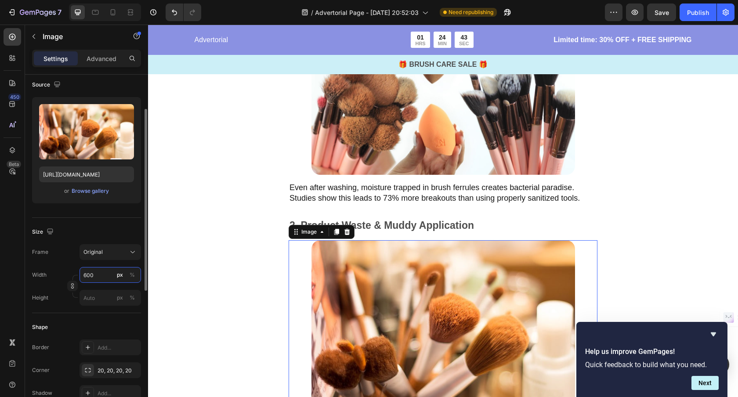
click at [101, 276] on input "600" at bounding box center [109, 275] width 61 height 16
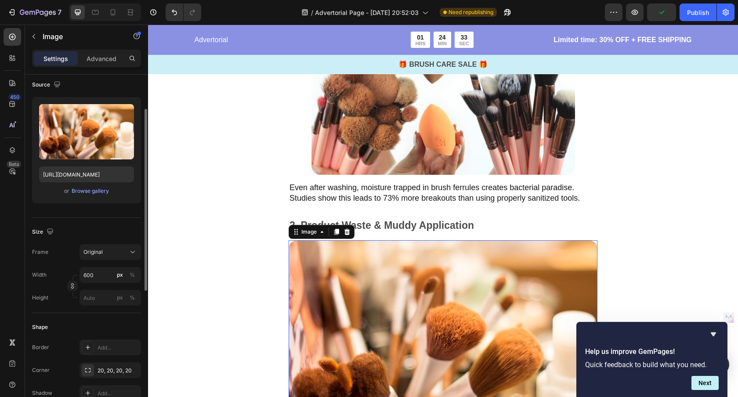
click at [63, 261] on div "Frame Original Width 600 px % Height px %" at bounding box center [86, 274] width 109 height 61
click at [100, 276] on input "600" at bounding box center [109, 275] width 61 height 16
click at [71, 266] on div "Frame Original Width 600 px % Height px %" at bounding box center [86, 274] width 109 height 61
click at [99, 274] on input "600" at bounding box center [109, 275] width 61 height 16
click at [98, 274] on input "6000" at bounding box center [109, 275] width 61 height 16
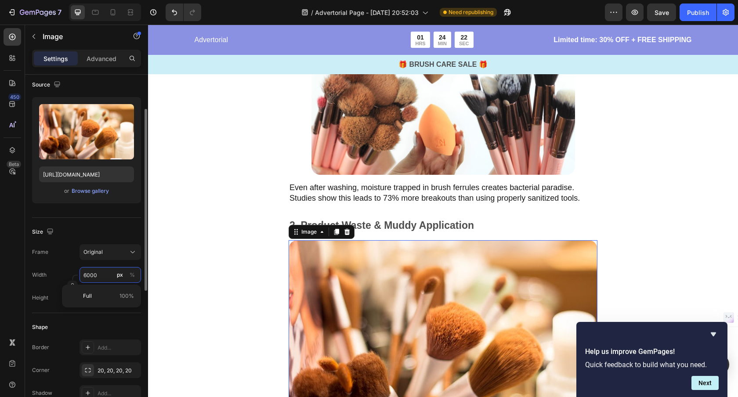
click at [101, 276] on input "6000" at bounding box center [109, 275] width 61 height 16
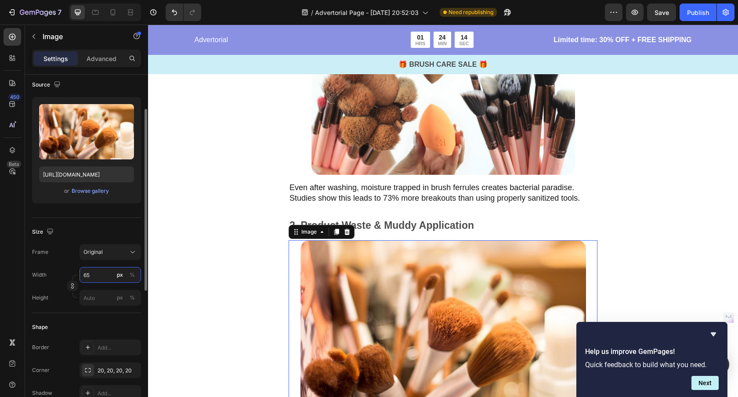
type input "6"
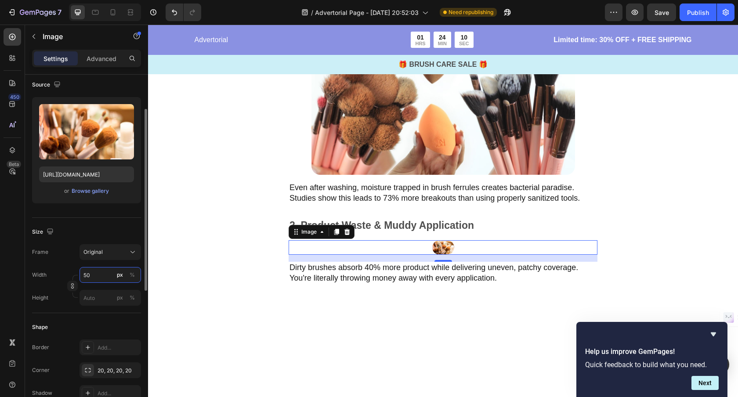
type input "5"
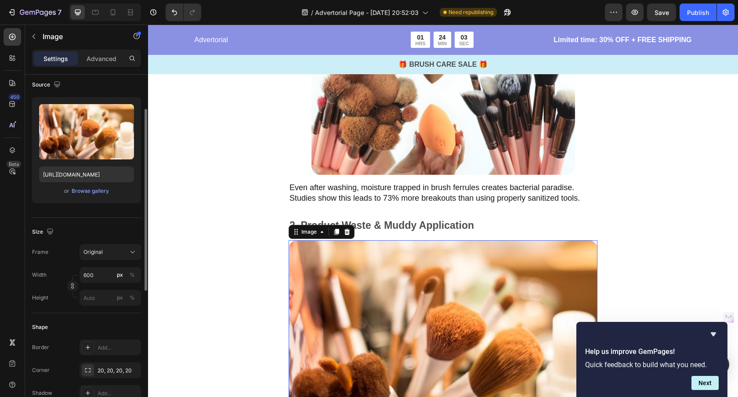
click at [67, 267] on div "Width 600 px %" at bounding box center [86, 275] width 109 height 16
click at [103, 276] on input "600" at bounding box center [109, 275] width 61 height 16
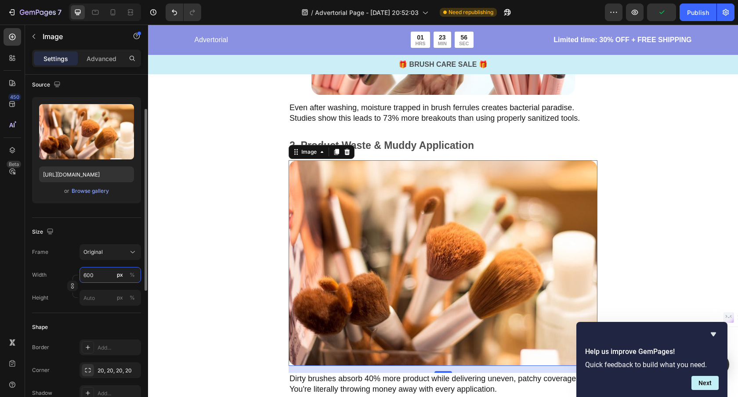
scroll to position [69, 0]
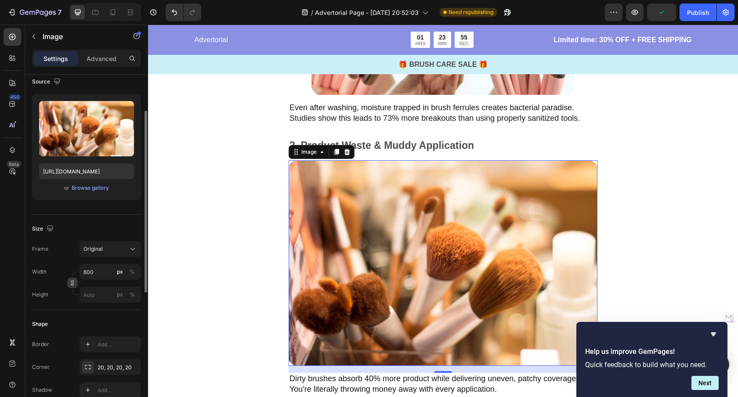
click at [72, 283] on icon "button" at bounding box center [72, 283] width 6 height 6
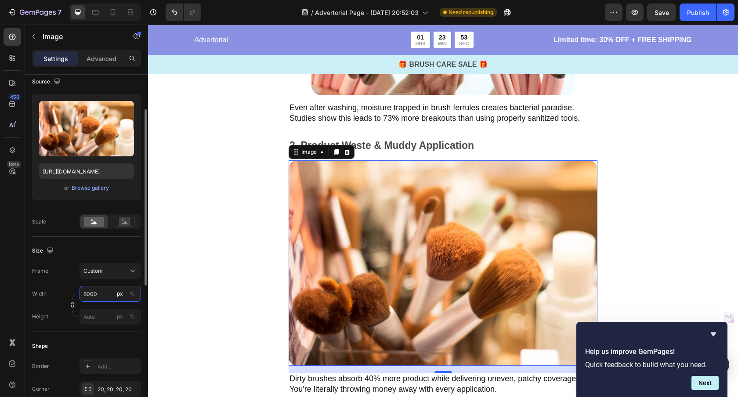
click at [102, 294] on input "6000" at bounding box center [109, 294] width 61 height 16
type input "600"
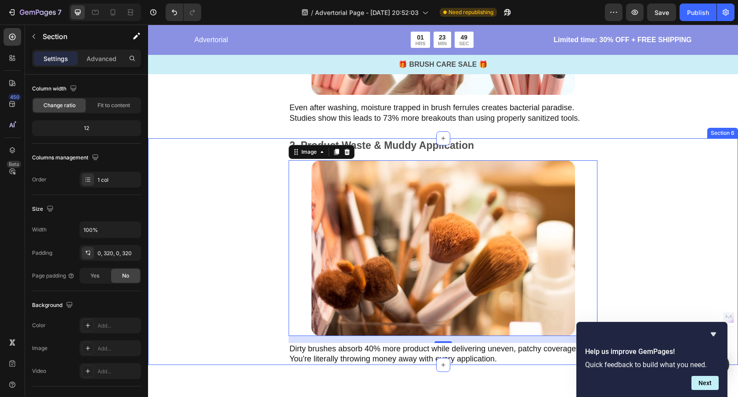
click at [245, 249] on div "2. Product Waste & Muddy Application Text Block Image 16 Dirty brushes absorb 4…" at bounding box center [443, 251] width 590 height 227
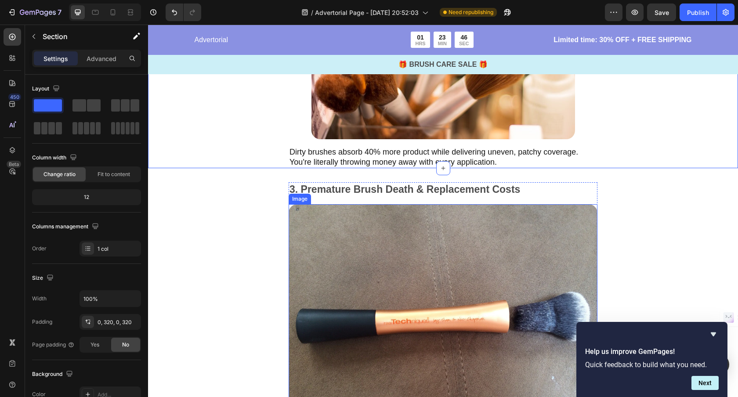
scroll to position [1237, 0]
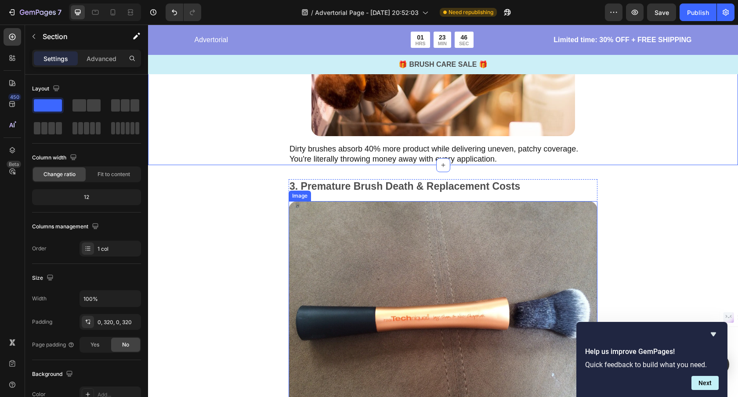
click at [475, 292] on img at bounding box center [443, 316] width 309 height 231
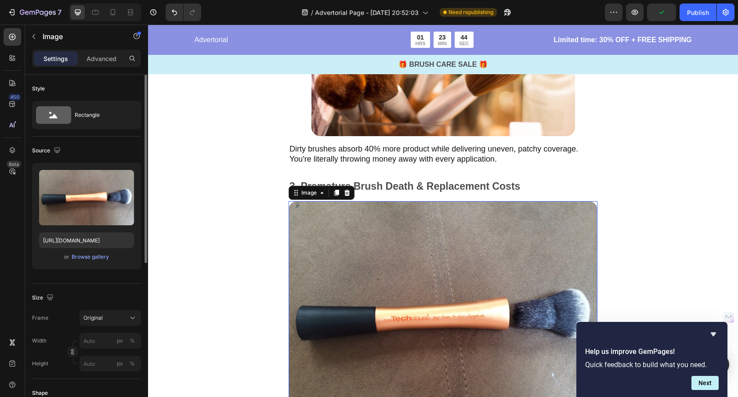
drag, startPoint x: 69, startPoint y: 353, endPoint x: 90, endPoint y: 350, distance: 20.9
click at [69, 353] on icon "button" at bounding box center [72, 352] width 6 height 6
click at [101, 365] on input "px %" at bounding box center [109, 363] width 61 height 16
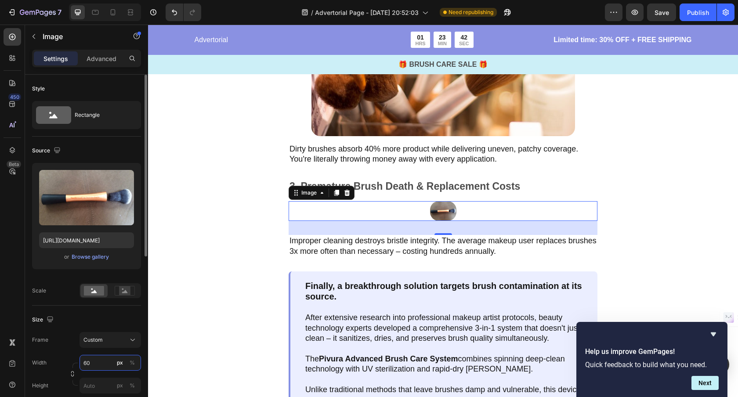
type input "600"
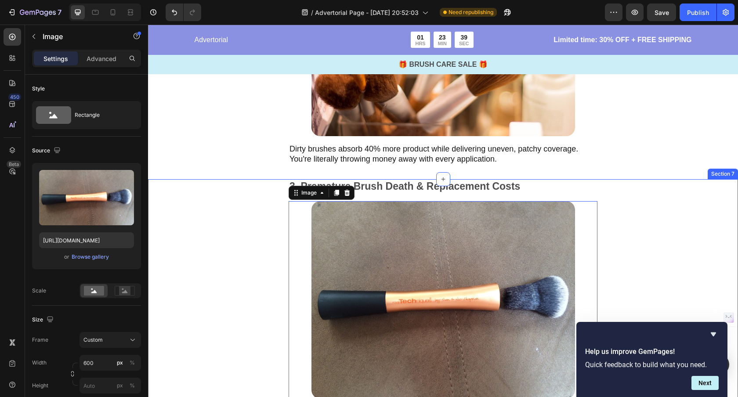
click at [235, 308] on div "3. Premature Brush Death & Replacement Costs Text Block Image 32 Improper clean…" at bounding box center [443, 401] width 590 height 444
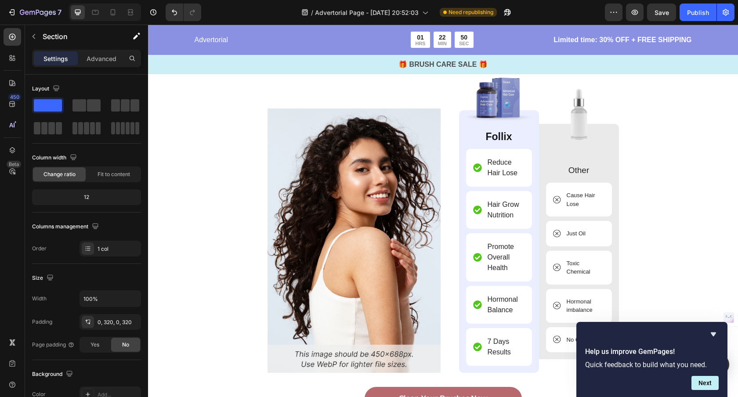
scroll to position [2722, 0]
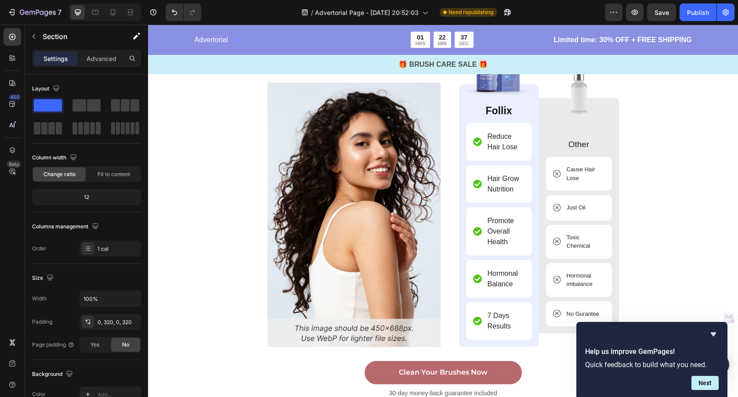
click at [501, 316] on p "7 Days Results" at bounding box center [505, 320] width 36 height 21
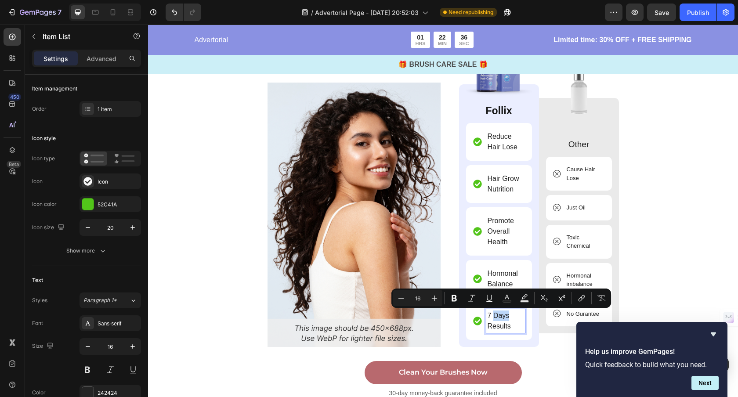
click at [501, 316] on p "7 Days Results" at bounding box center [505, 320] width 36 height 21
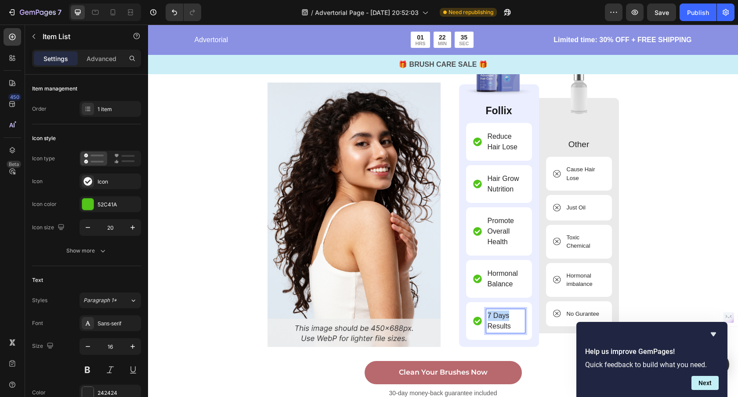
drag, startPoint x: 507, startPoint y: 315, endPoint x: 486, endPoint y: 316, distance: 20.7
click at [486, 316] on div "7 Days Results" at bounding box center [505, 321] width 39 height 24
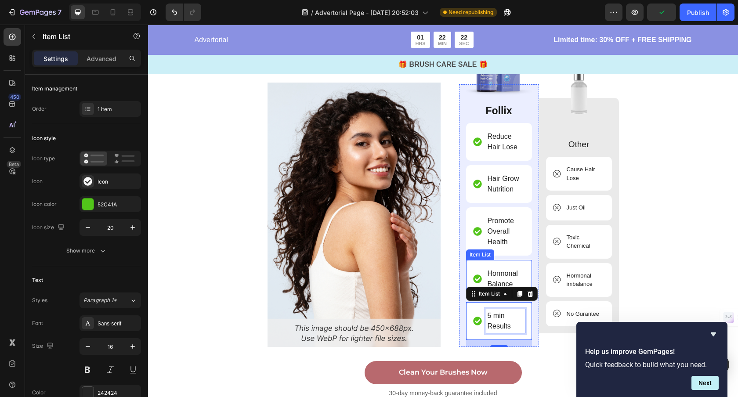
click at [500, 280] on p "Hormonal Balance" at bounding box center [505, 278] width 36 height 21
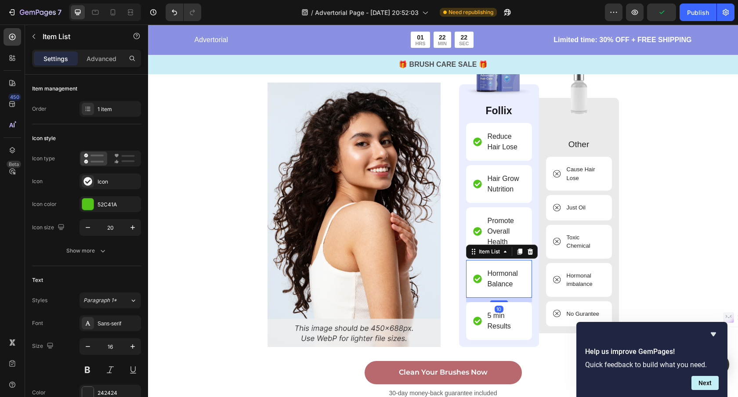
click at [507, 281] on p "Hormonal Balance" at bounding box center [505, 278] width 36 height 21
click at [516, 283] on p "Hormonal Balance" at bounding box center [505, 278] width 36 height 21
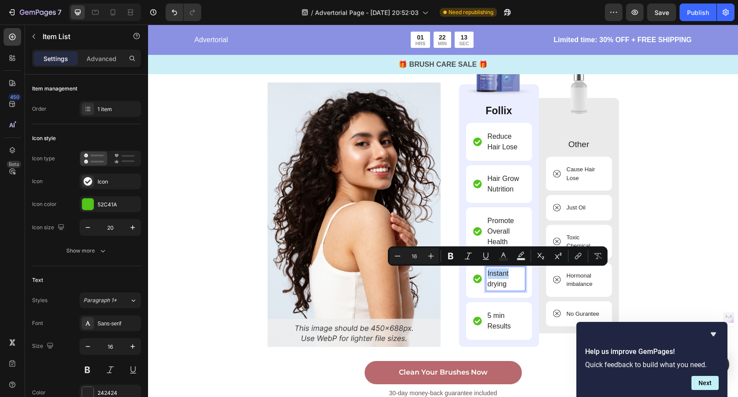
drag, startPoint x: 512, startPoint y: 273, endPoint x: 486, endPoint y: 274, distance: 25.9
click at [486, 274] on div "Instant drying" at bounding box center [505, 279] width 39 height 24
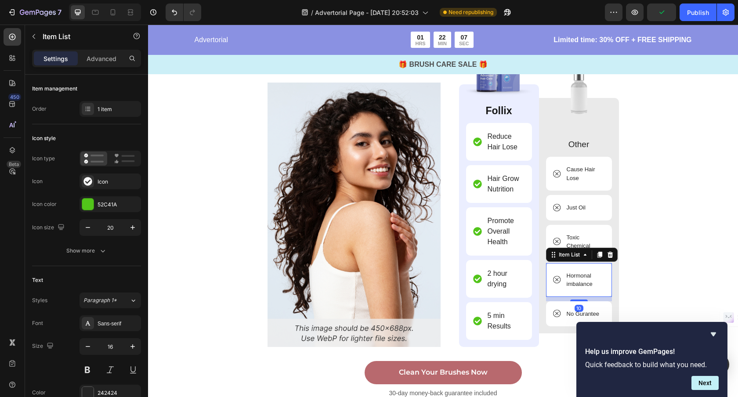
click at [570, 278] on p "Hormonal imbalance" at bounding box center [584, 279] width 37 height 17
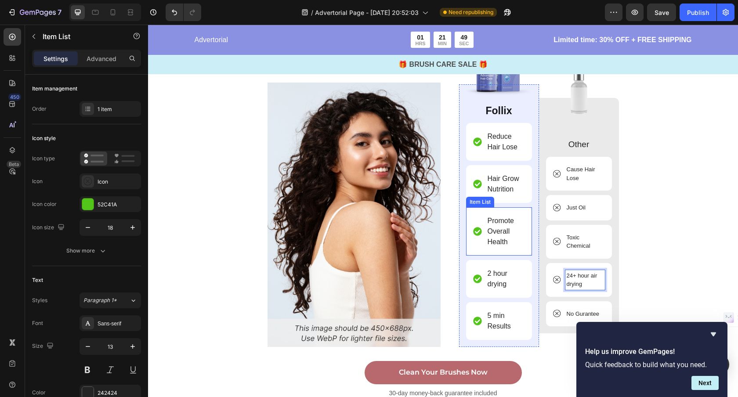
click at [508, 236] on p "Promote Overall Health" at bounding box center [505, 232] width 36 height 32
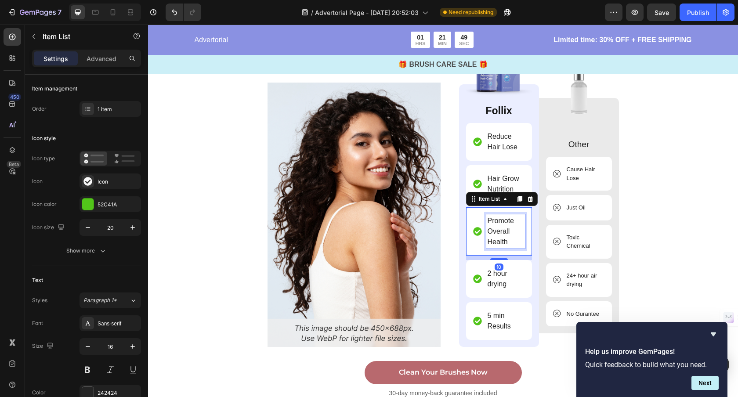
click at [508, 236] on p "Promote Overall Health" at bounding box center [505, 232] width 36 height 32
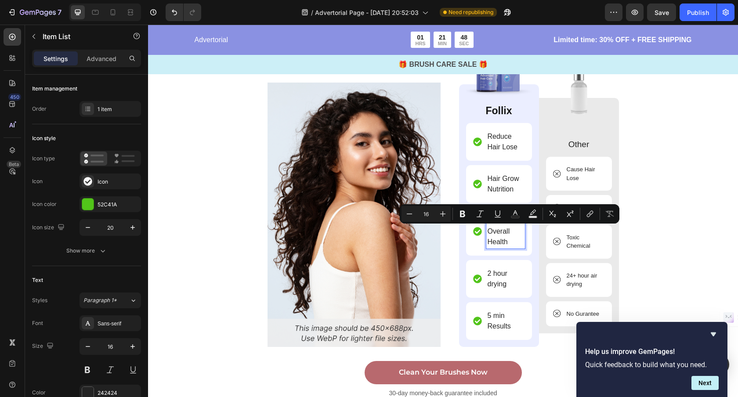
click at [508, 236] on p "Promote Overall Health" at bounding box center [505, 232] width 36 height 32
click at [508, 235] on p "Promote Overall Health" at bounding box center [505, 232] width 36 height 32
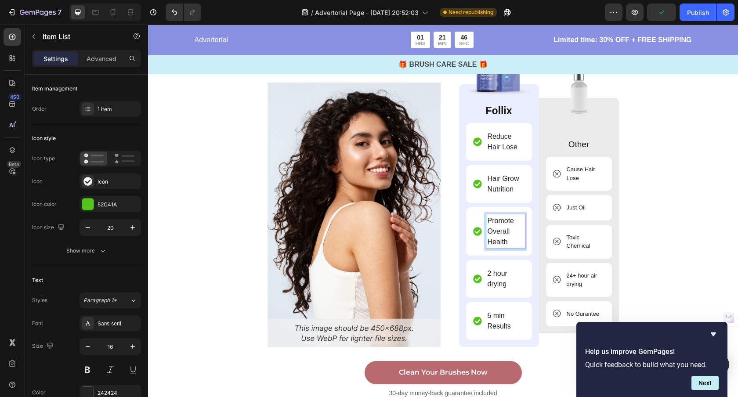
click at [512, 241] on p "Promote Overall Health" at bounding box center [505, 232] width 36 height 32
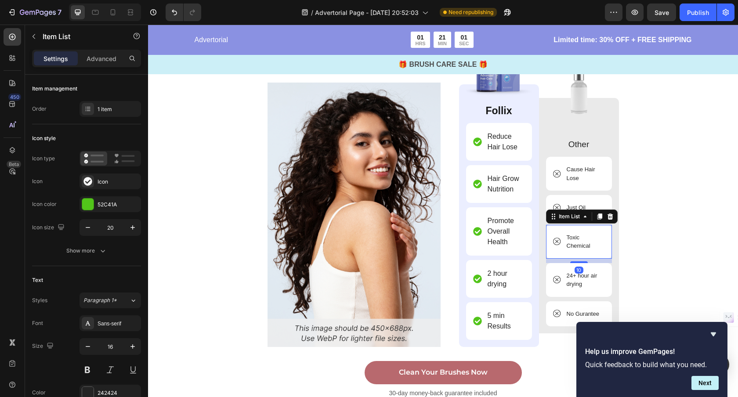
click at [583, 245] on p "Toxic Chemical" at bounding box center [584, 241] width 37 height 17
click at [582, 245] on p "Toxic Chemical" at bounding box center [584, 241] width 37 height 17
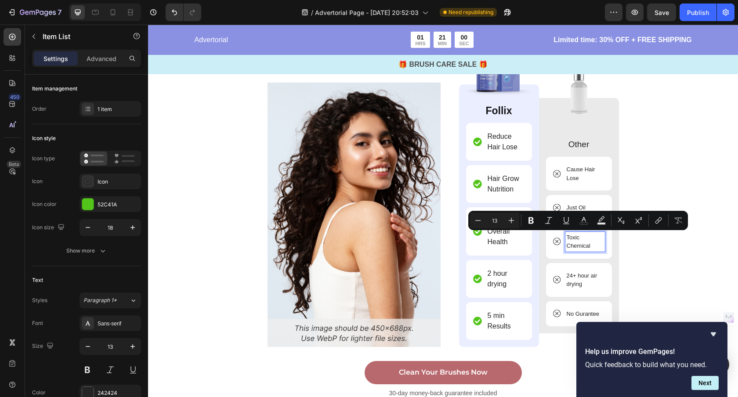
scroll to position [2717, 0]
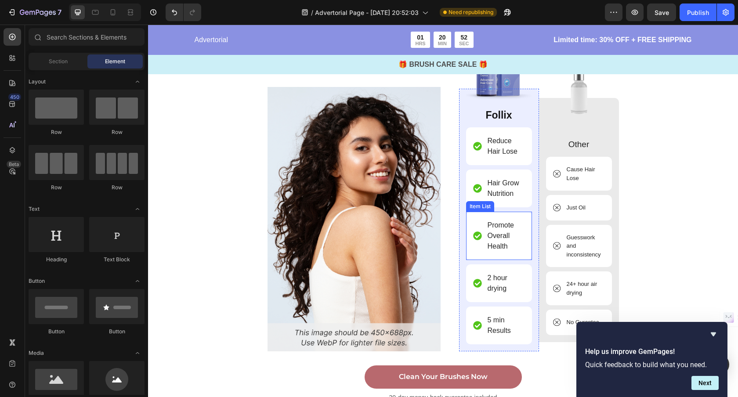
click at [506, 237] on p "Promote Overall Health" at bounding box center [505, 236] width 36 height 32
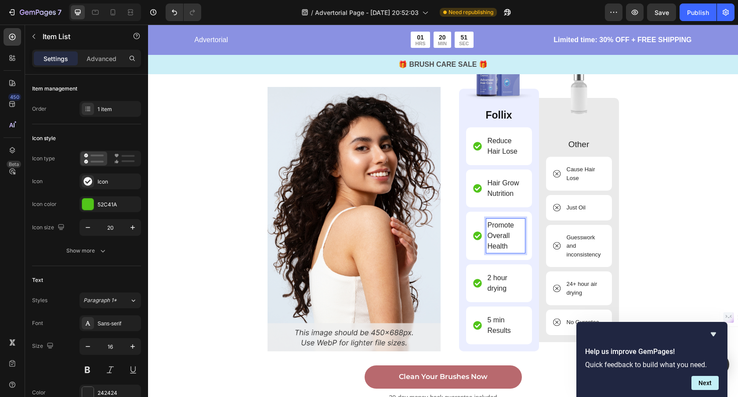
scroll to position [2728, 0]
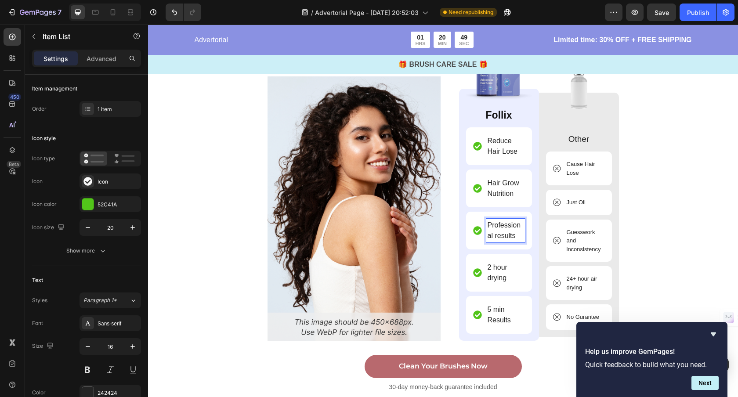
click at [487, 236] on p "Professional results" at bounding box center [505, 230] width 36 height 21
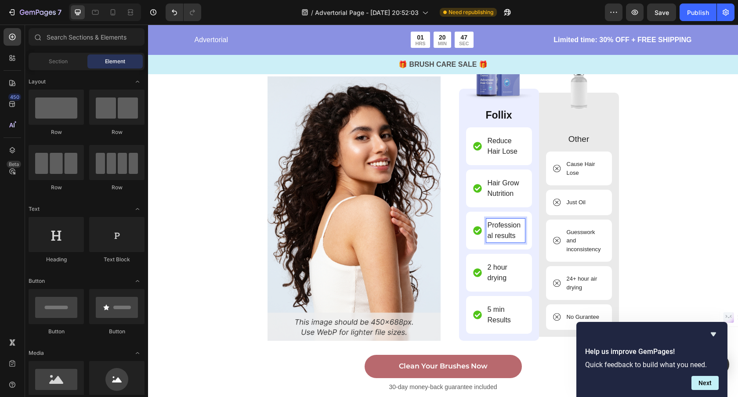
click at [498, 227] on p "Professional results" at bounding box center [505, 230] width 36 height 21
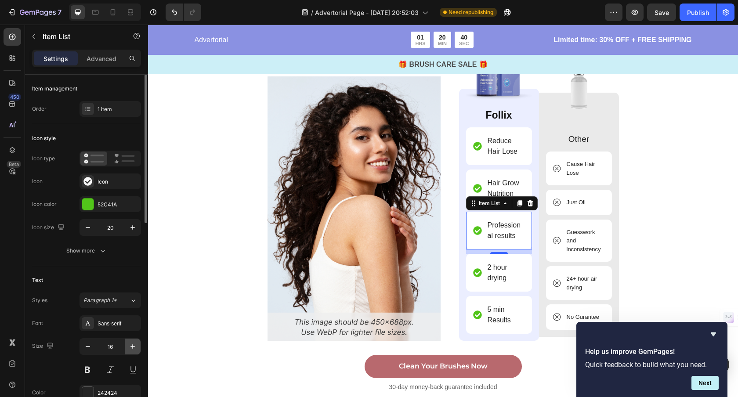
click at [135, 349] on icon "button" at bounding box center [132, 346] width 9 height 9
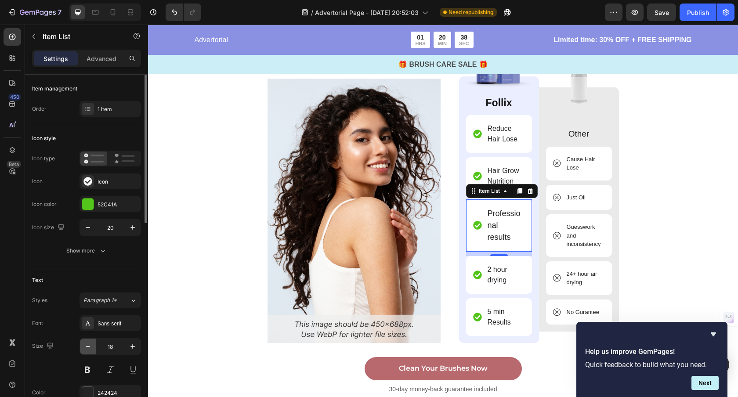
click at [87, 347] on icon "button" at bounding box center [87, 346] width 9 height 9
click at [87, 346] on icon "button" at bounding box center [88, 346] width 4 height 1
type input "16"
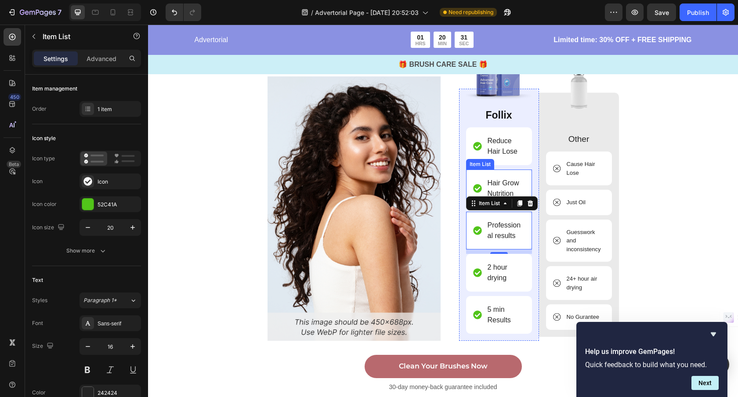
click at [500, 192] on p "Hair Grow Nutrition" at bounding box center [505, 188] width 36 height 21
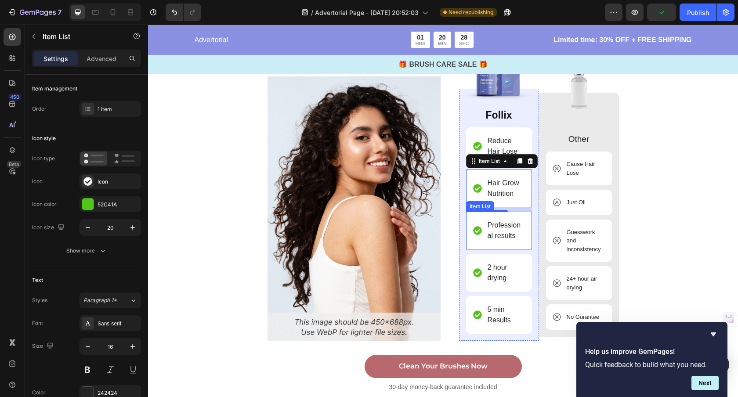
click at [511, 228] on p "Professional results" at bounding box center [505, 230] width 36 height 21
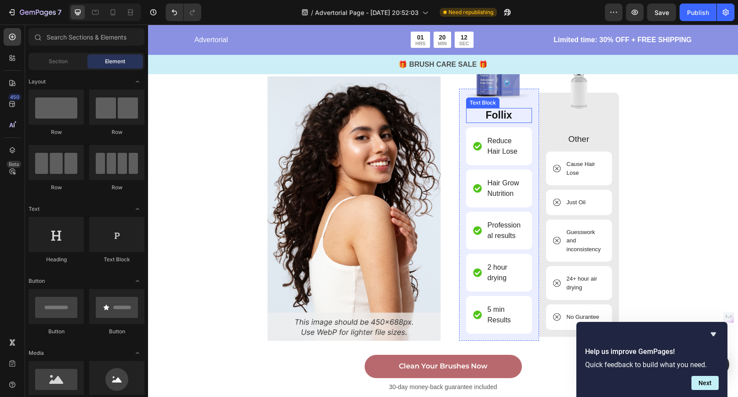
click at [508, 118] on p "Follix" at bounding box center [499, 115] width 64 height 13
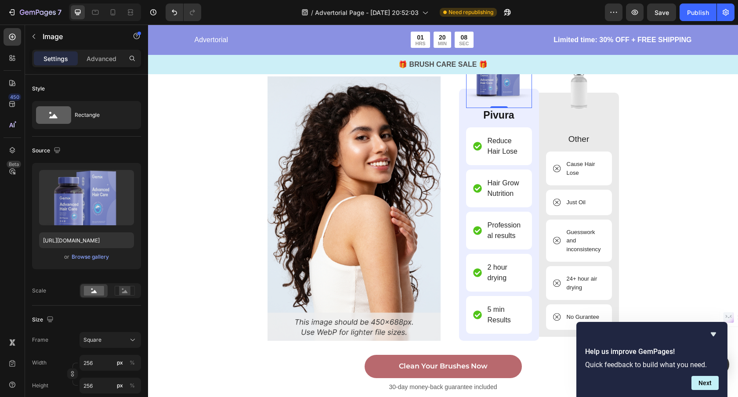
click at [492, 87] on img at bounding box center [499, 75] width 66 height 66
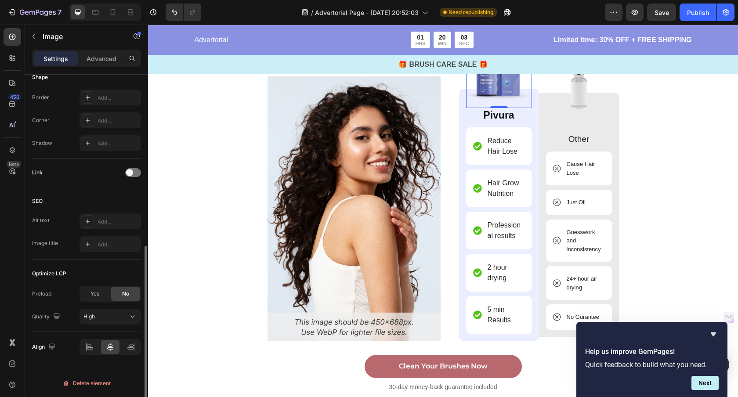
click at [100, 293] on div "Yes" at bounding box center [94, 294] width 29 height 14
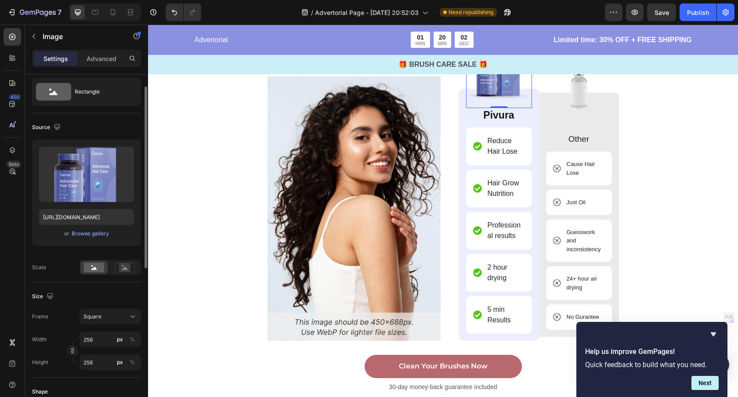
scroll to position [0, 0]
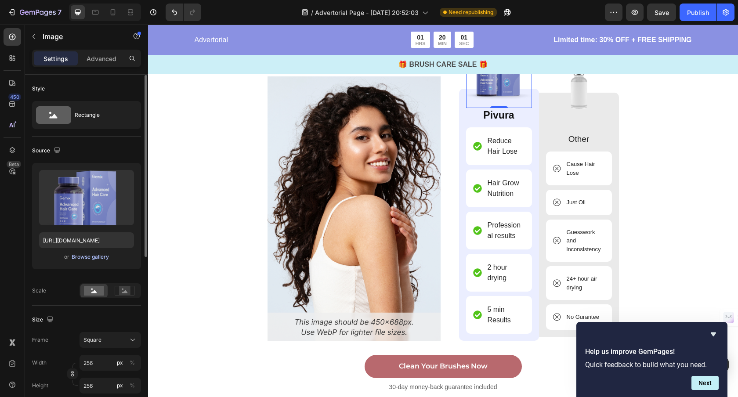
click at [97, 257] on div "Browse gallery" at bounding box center [90, 257] width 37 height 8
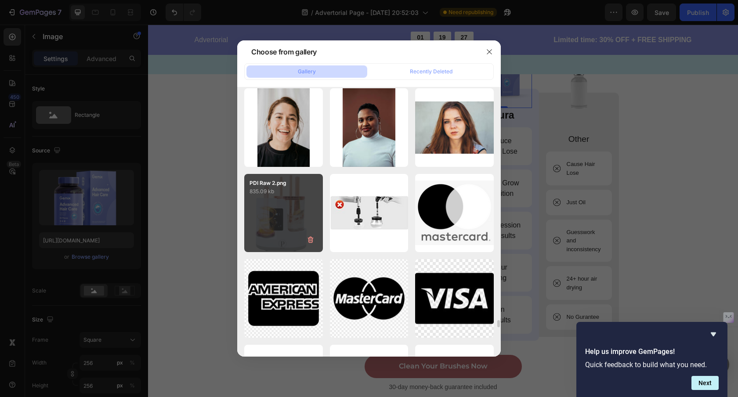
scroll to position [9394, 0]
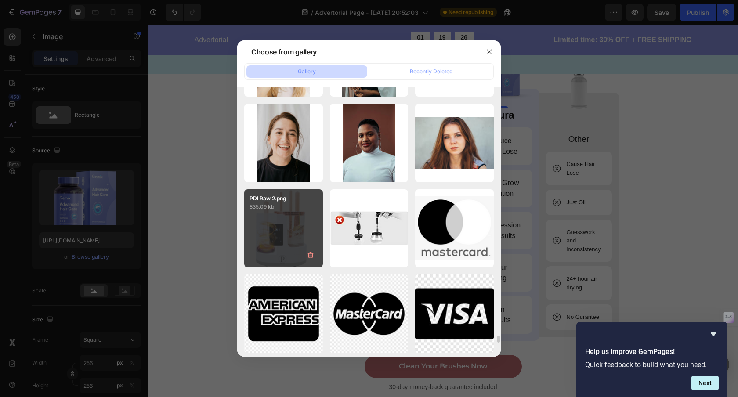
click at [296, 226] on div "PDI Raw 2.png 835.09 kb" at bounding box center [283, 228] width 79 height 79
type input "https://cdn.shopify.com/s/files/1/0912/7670/6102/files/gempages_569791617079182…"
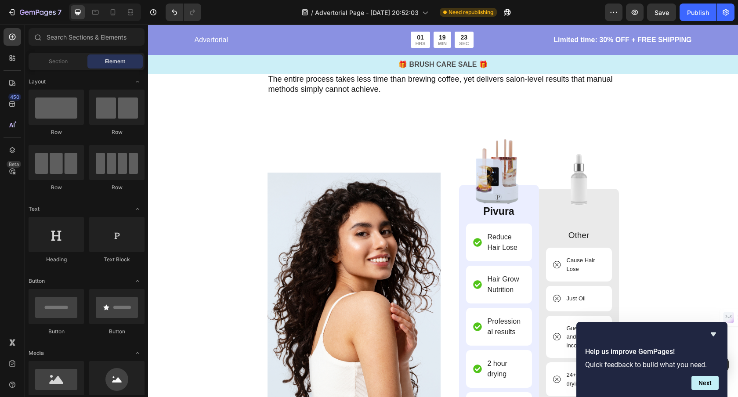
scroll to position [2600, 0]
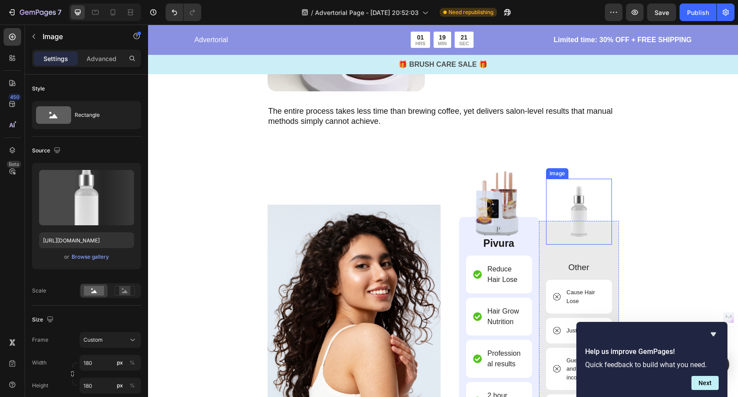
click at [575, 204] on img at bounding box center [579, 212] width 66 height 66
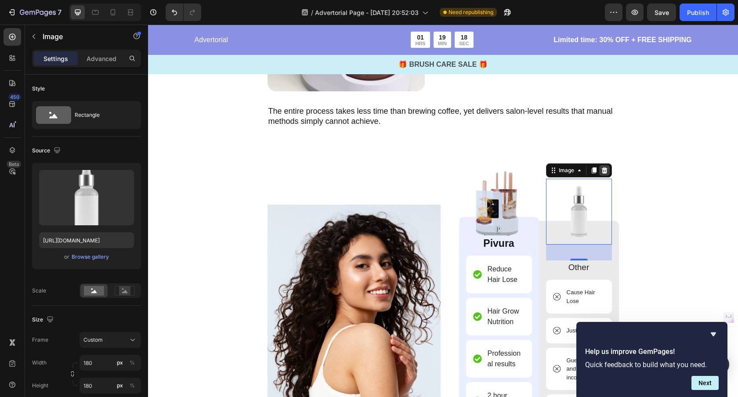
click at [601, 169] on icon at bounding box center [604, 170] width 7 height 7
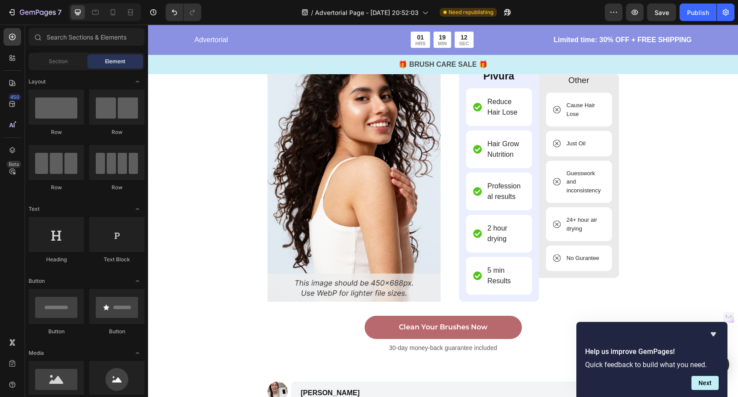
scroll to position [2715, 0]
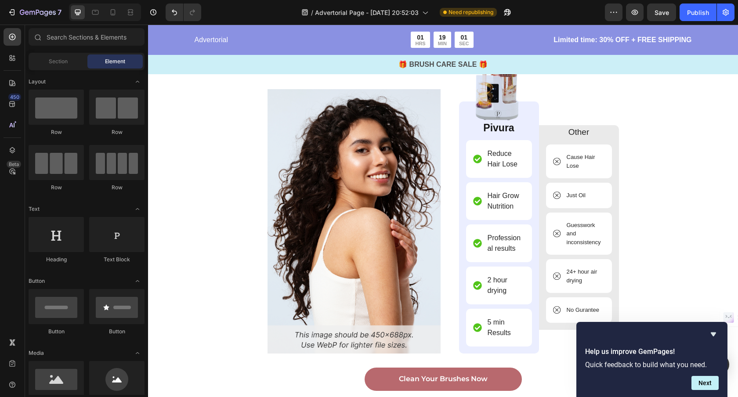
click at [592, 310] on p "No Gurantee" at bounding box center [582, 310] width 32 height 9
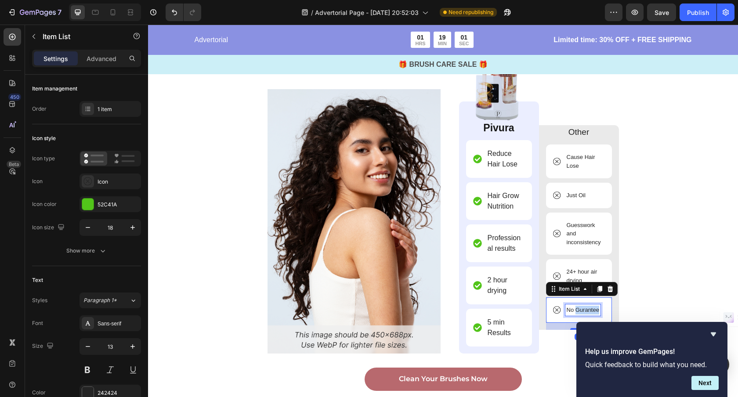
click at [592, 310] on p "No Gurantee" at bounding box center [582, 310] width 32 height 9
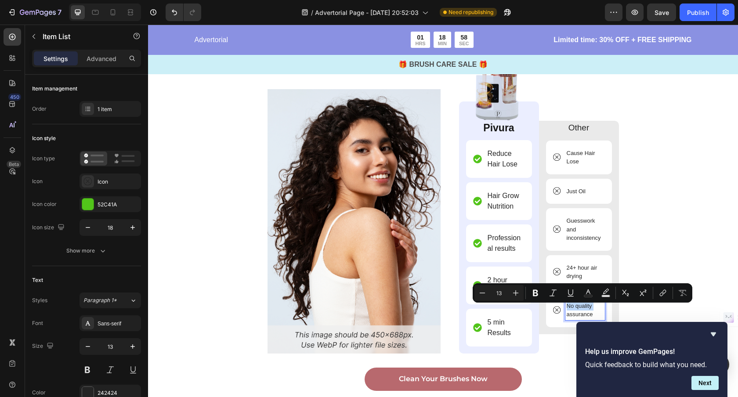
scroll to position [2711, 0]
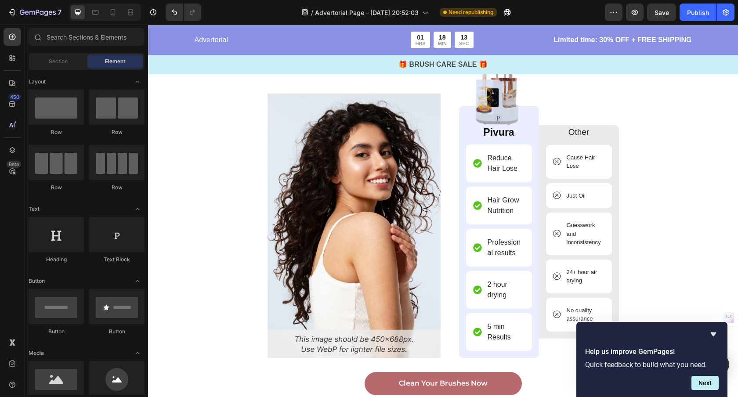
click at [496, 209] on p "Hair Grow Nutrition" at bounding box center [505, 205] width 36 height 21
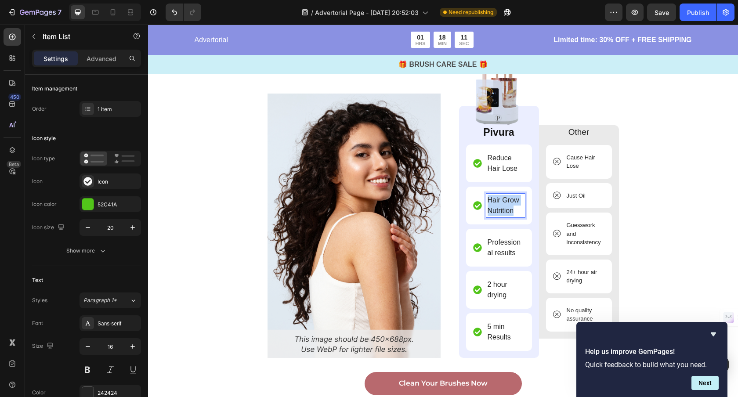
scroll to position [2700, 0]
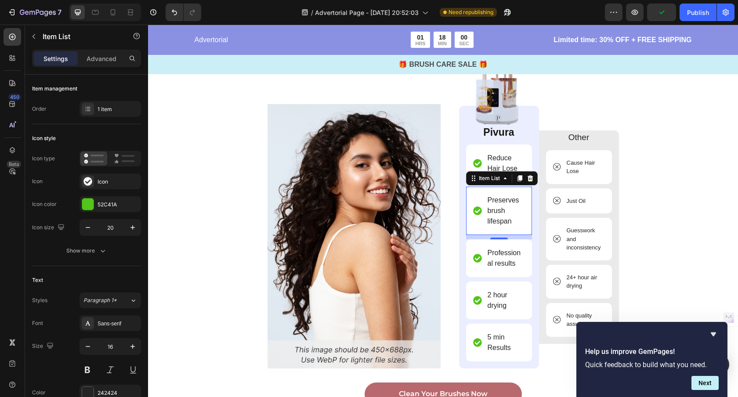
click at [583, 202] on p "Just Oil" at bounding box center [575, 201] width 19 height 9
click at [587, 200] on div "Just Oil" at bounding box center [579, 200] width 66 height 25
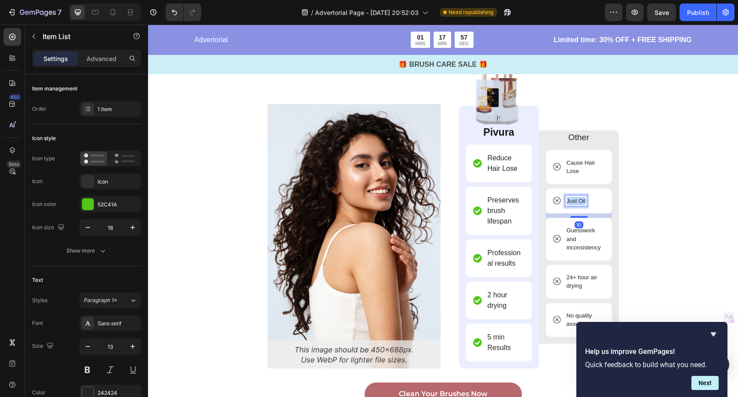
scroll to position [2692, 0]
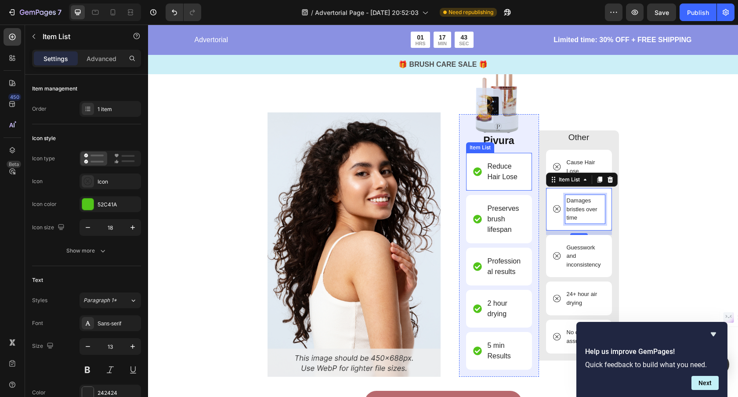
click at [499, 173] on p "Reduce Hair Lose" at bounding box center [505, 171] width 36 height 21
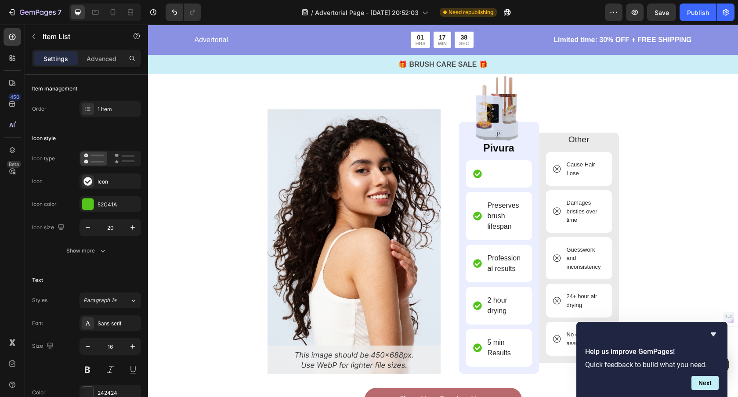
scroll to position [2675, 0]
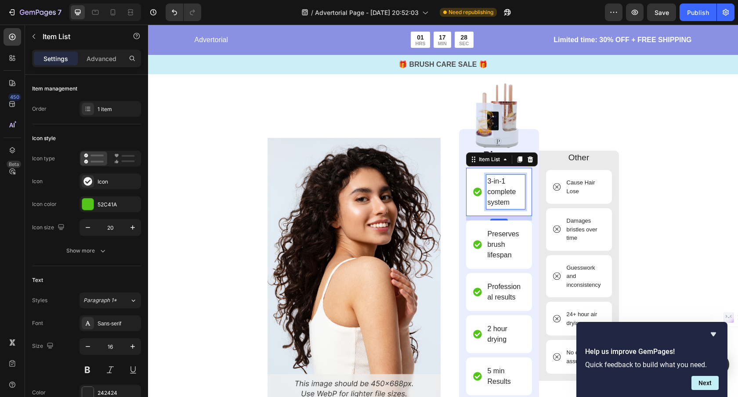
click at [580, 186] on p "Cause Hair Lose" at bounding box center [584, 186] width 37 height 17
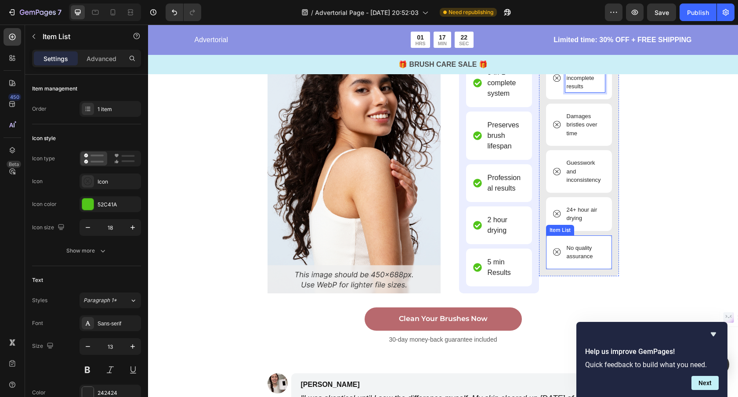
scroll to position [2788, 0]
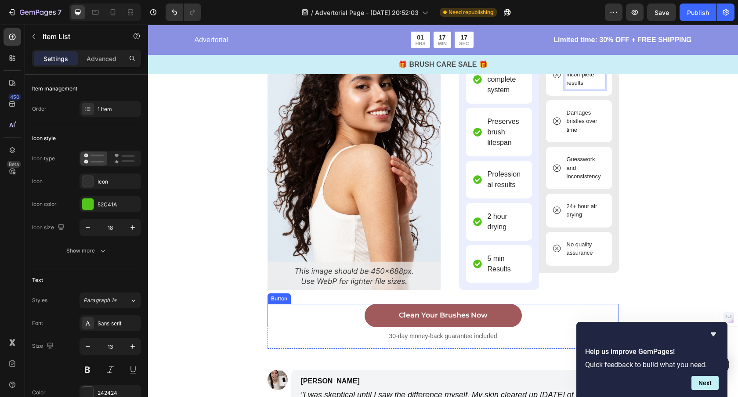
click at [501, 317] on link "Clean Your Brushes Now" at bounding box center [442, 315] width 157 height 23
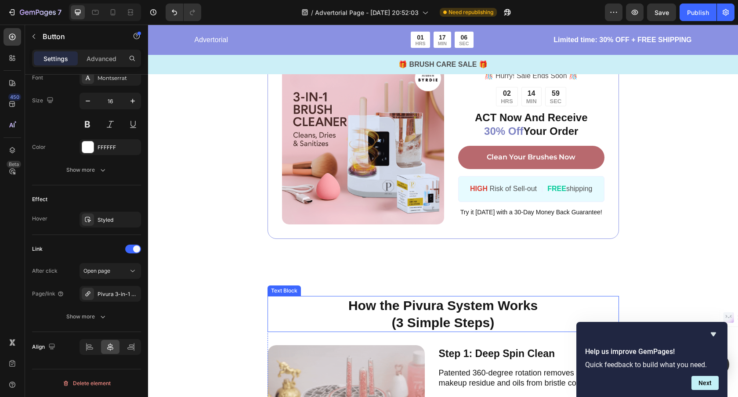
scroll to position [1846, 0]
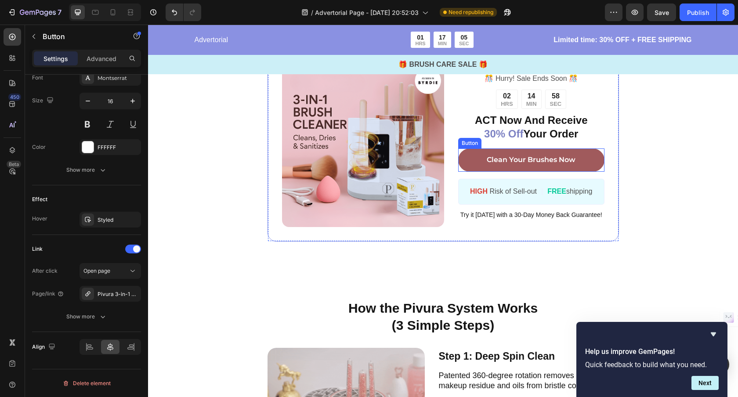
click at [473, 159] on link "Clean Your Brushes Now" at bounding box center [531, 159] width 146 height 23
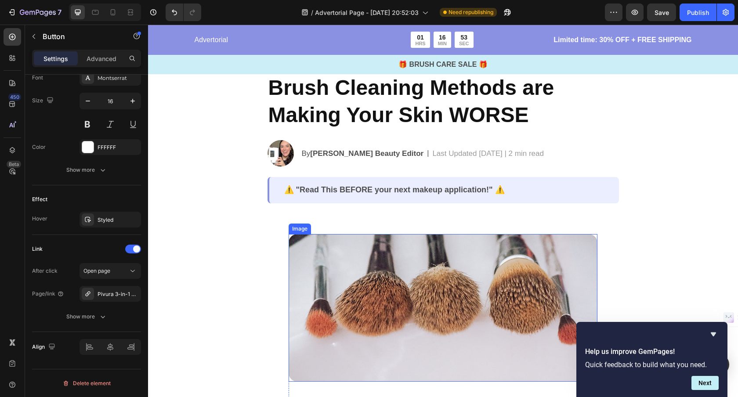
scroll to position [68, 0]
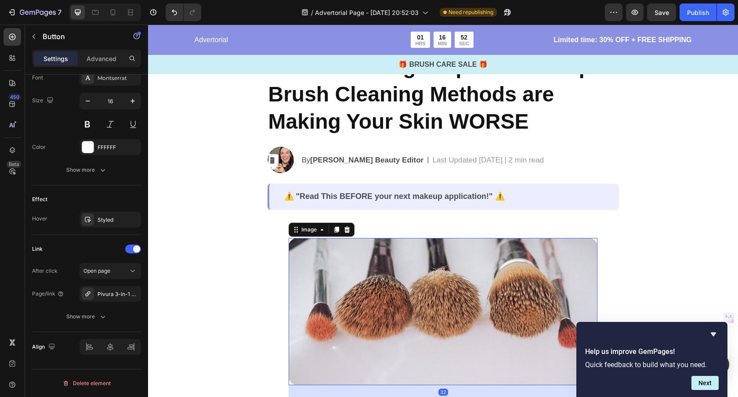
click at [424, 283] on img at bounding box center [443, 311] width 309 height 147
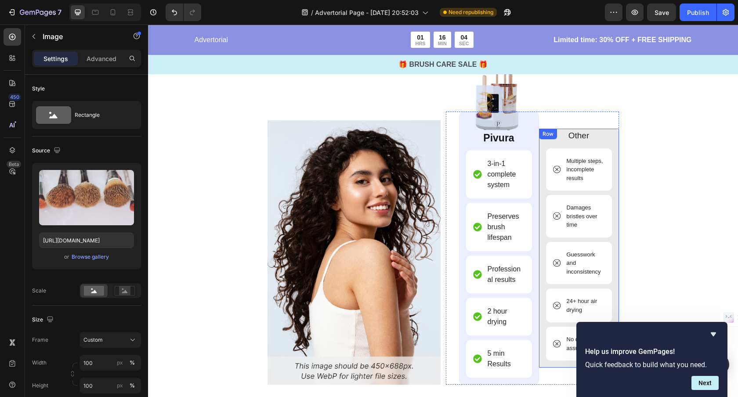
scroll to position [2687, 0]
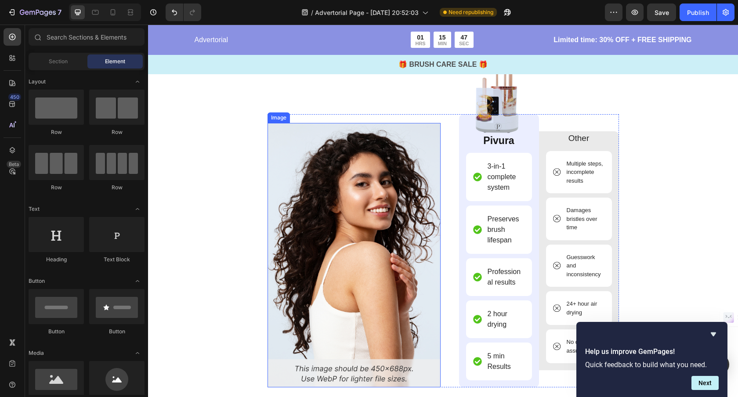
click at [389, 210] on img at bounding box center [353, 255] width 173 height 264
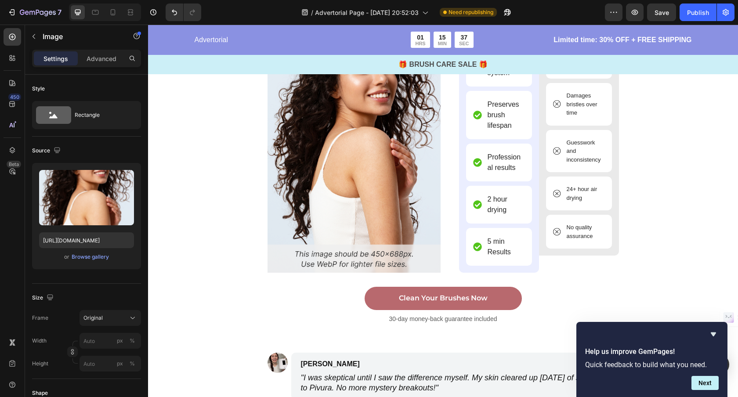
scroll to position [2801, 0]
click at [391, 202] on img at bounding box center [353, 141] width 173 height 264
click at [423, 243] on img at bounding box center [353, 141] width 173 height 264
drag, startPoint x: 410, startPoint y: 236, endPoint x: 366, endPoint y: 227, distance: 44.8
click at [409, 236] on img at bounding box center [353, 141] width 173 height 264
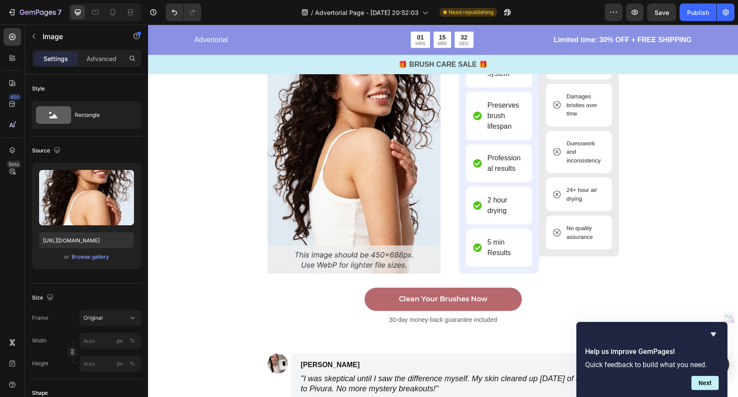
click at [324, 201] on img at bounding box center [353, 141] width 173 height 264
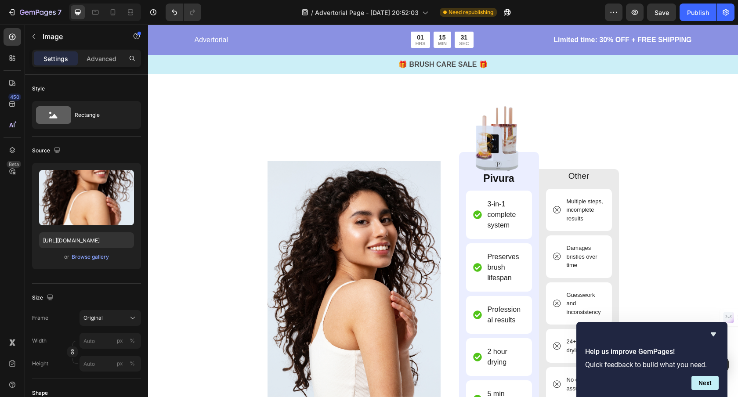
scroll to position [2647, 0]
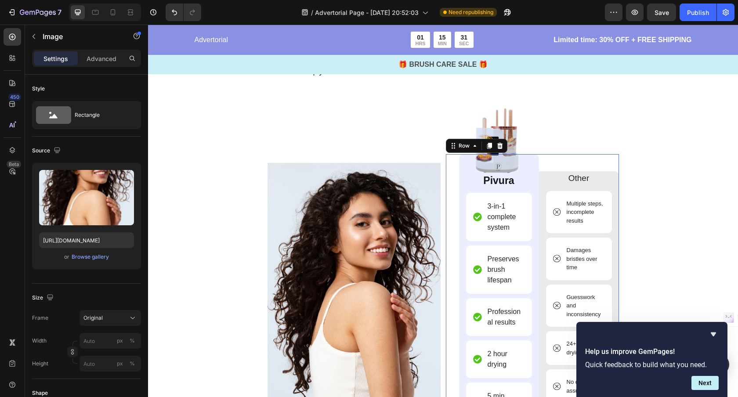
click at [454, 189] on div "Image Pivura Text Block 3-in-1 complete system Item List Preserves brush lifesp…" at bounding box center [532, 290] width 173 height 273
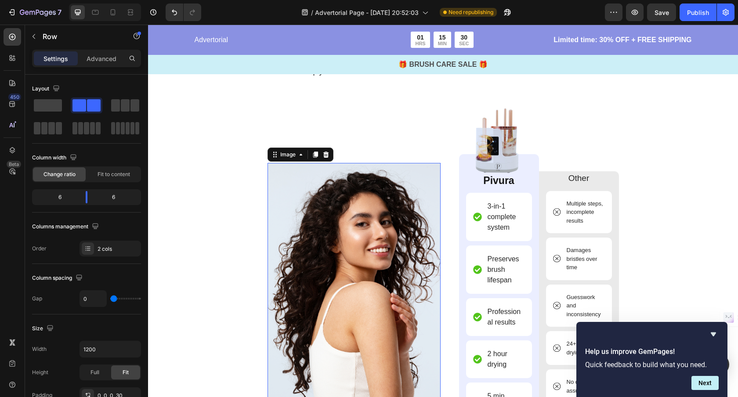
click at [406, 176] on img at bounding box center [353, 295] width 173 height 264
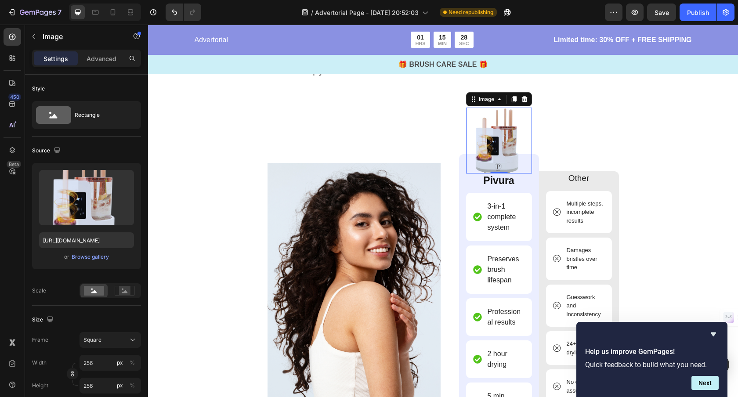
click at [508, 149] on img at bounding box center [499, 141] width 66 height 66
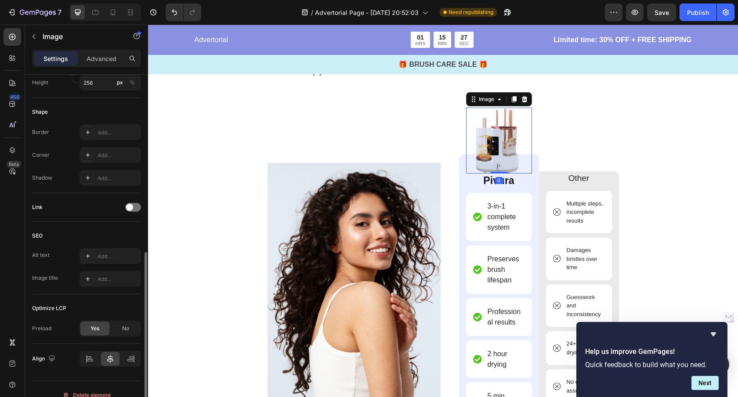
scroll to position [315, 0]
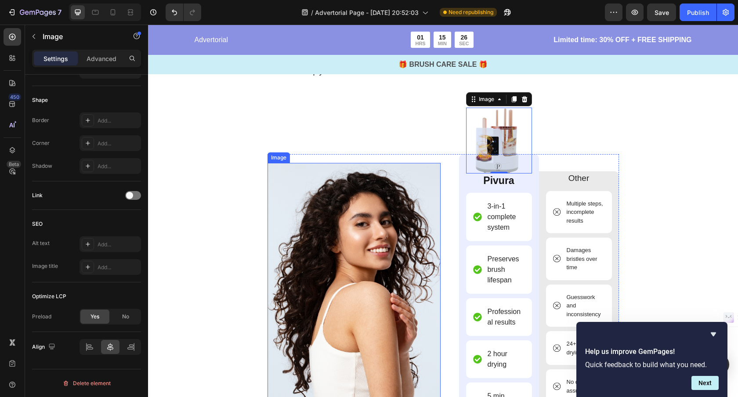
click at [424, 252] on img at bounding box center [353, 295] width 173 height 264
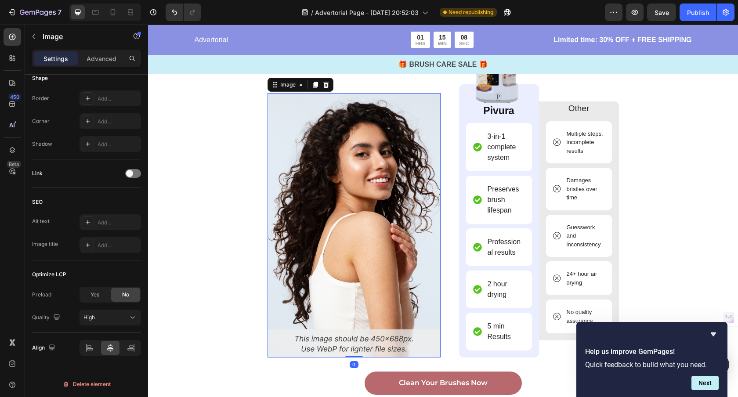
scroll to position [2716, 0]
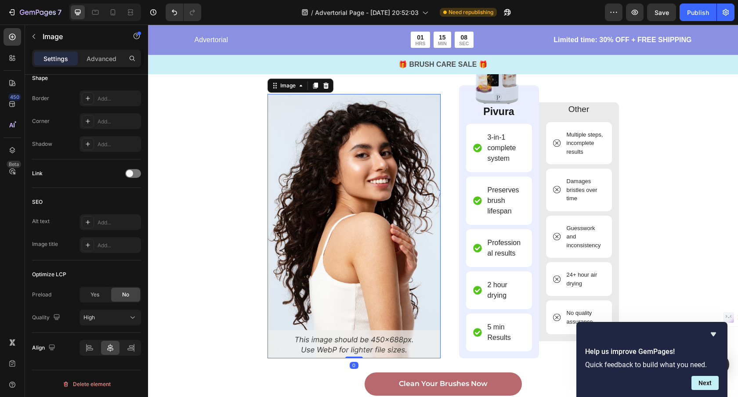
drag, startPoint x: 353, startPoint y: 359, endPoint x: 359, endPoint y: 340, distance: 20.1
click at [359, 340] on div "Image 0" at bounding box center [353, 226] width 173 height 264
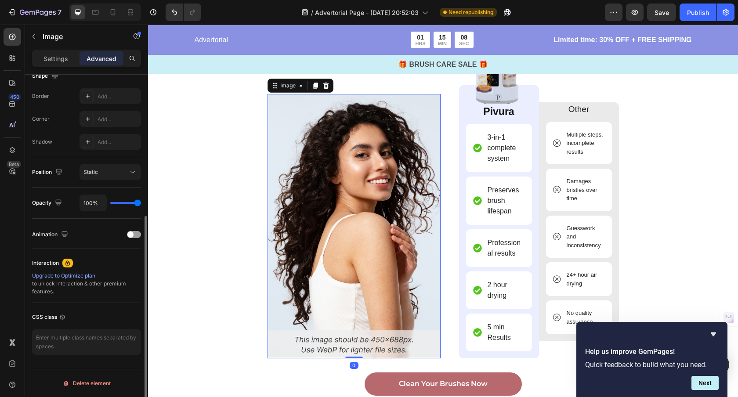
scroll to position [238, 0]
click at [54, 56] on p "Settings" at bounding box center [55, 58] width 25 height 9
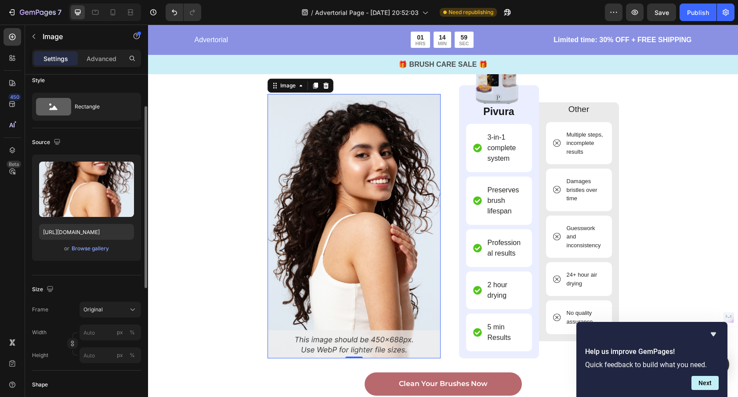
scroll to position [0, 0]
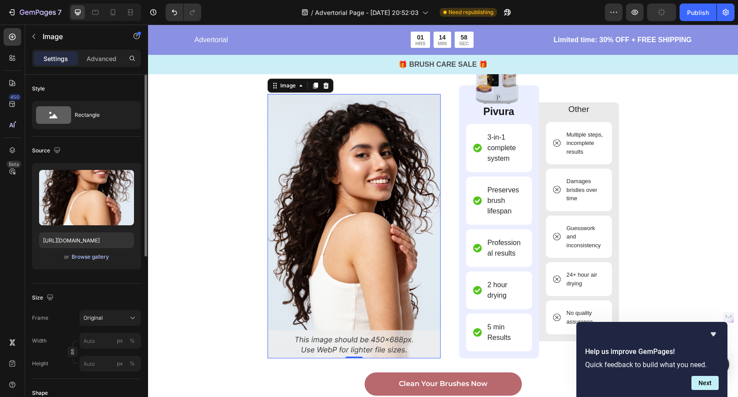
click at [101, 256] on div "Browse gallery" at bounding box center [90, 257] width 37 height 8
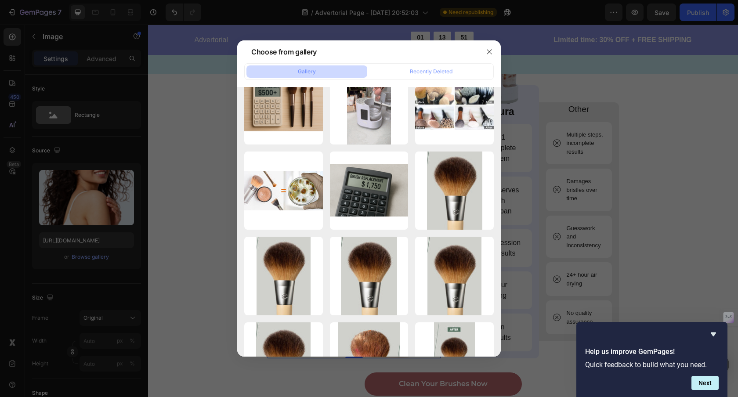
scroll to position [8998, 0]
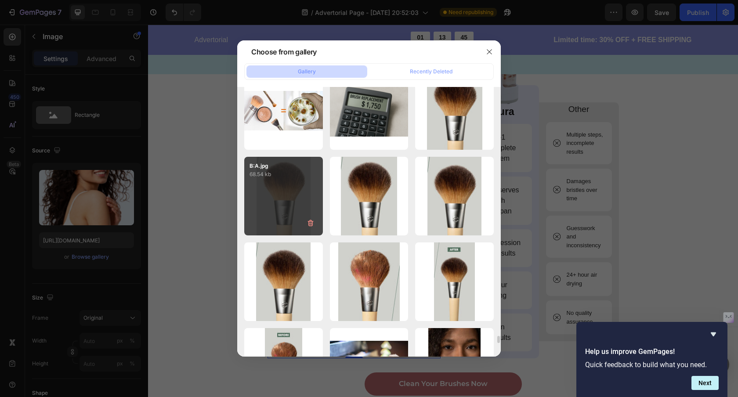
click at [289, 214] on div "B:A.jpg 68.54 kb" at bounding box center [283, 196] width 79 height 79
type input "https://cdn.shopify.com/s/files/1/0912/7670/6102/files/gempages_569791617079182…"
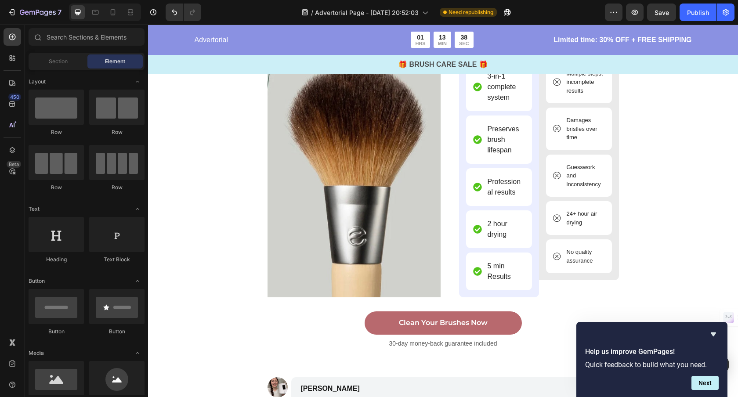
scroll to position [2778, 0]
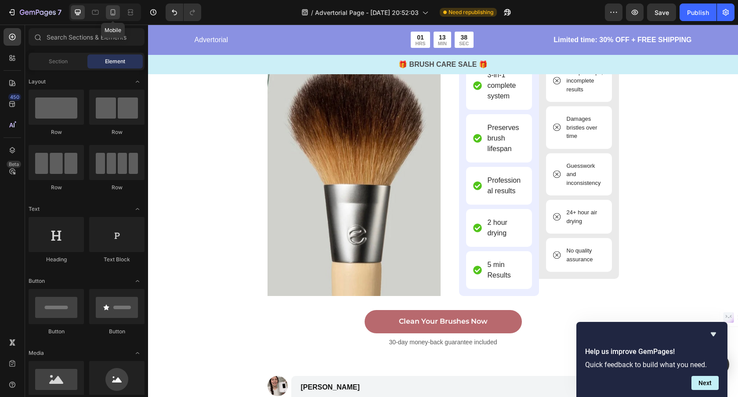
click at [108, 15] on div at bounding box center [113, 12] width 14 height 14
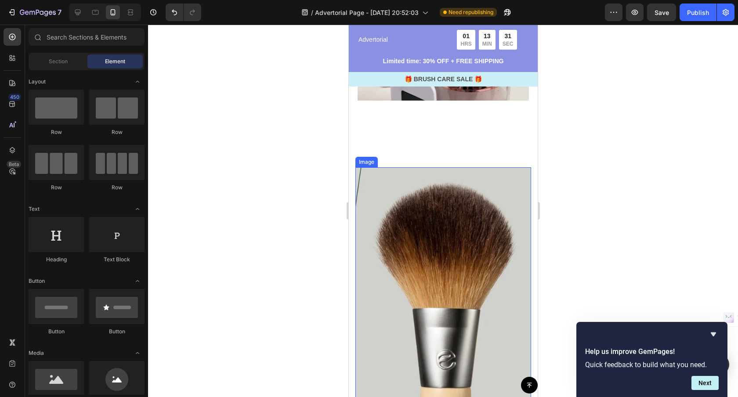
scroll to position [2651, 0]
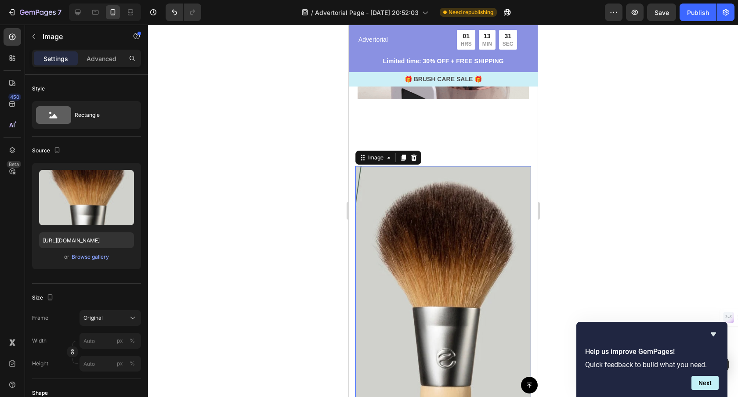
click at [412, 208] on img at bounding box center [443, 293] width 176 height 254
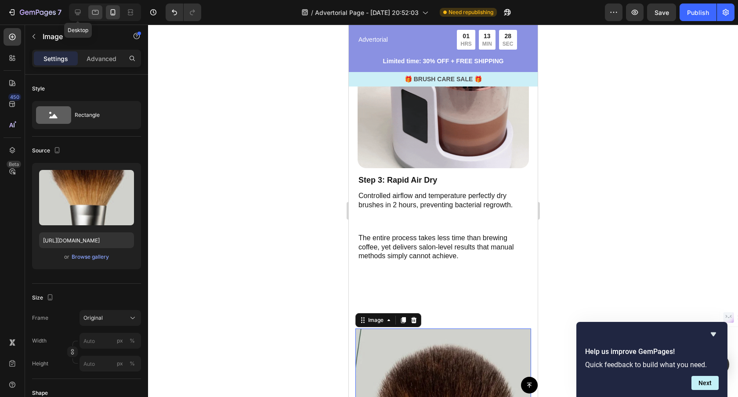
drag, startPoint x: 81, startPoint y: 11, endPoint x: 97, endPoint y: 14, distance: 15.9
click at [81, 11] on icon at bounding box center [77, 12] width 9 height 9
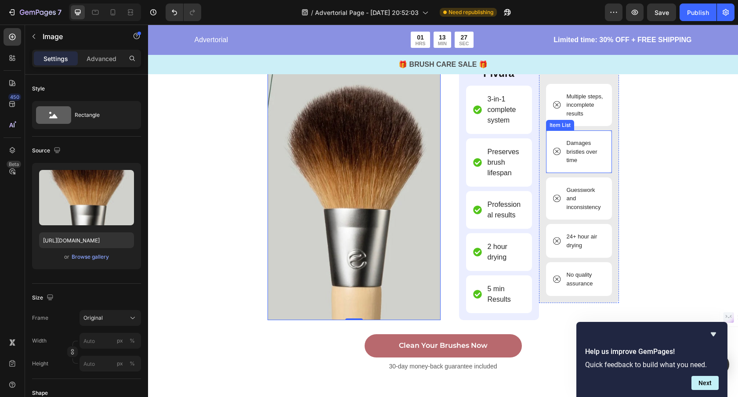
scroll to position [2768, 0]
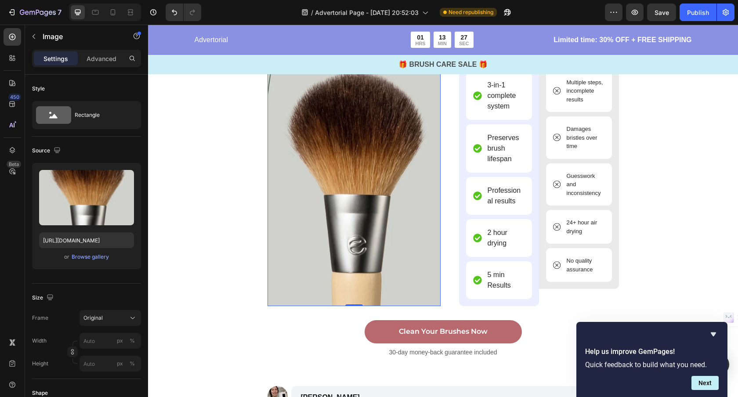
click at [343, 166] on img at bounding box center [353, 181] width 173 height 251
click at [92, 259] on div "Browse gallery" at bounding box center [90, 257] width 37 height 8
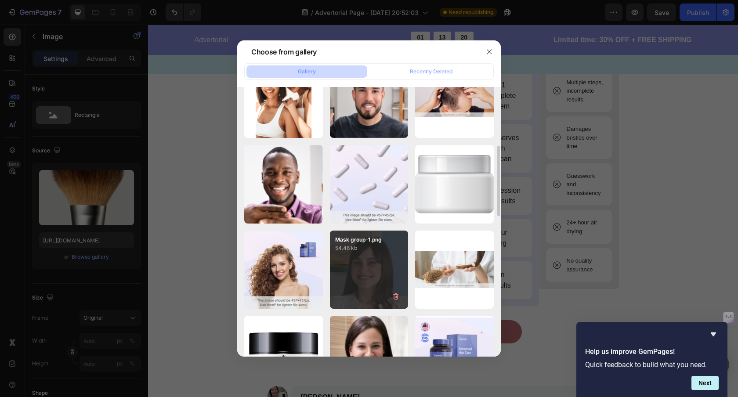
scroll to position [210, 0]
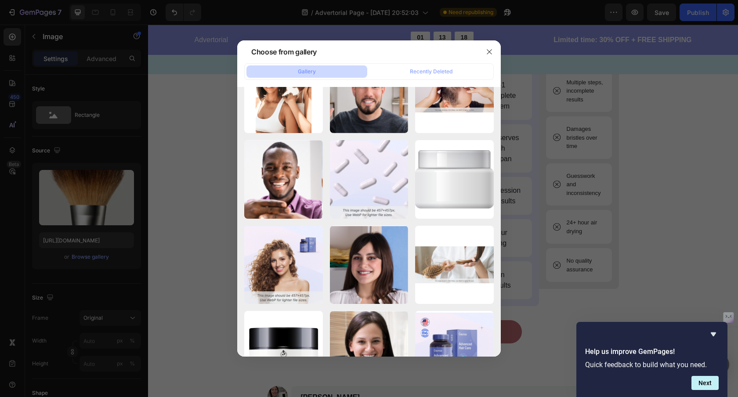
click at [182, 228] on div at bounding box center [369, 198] width 738 height 397
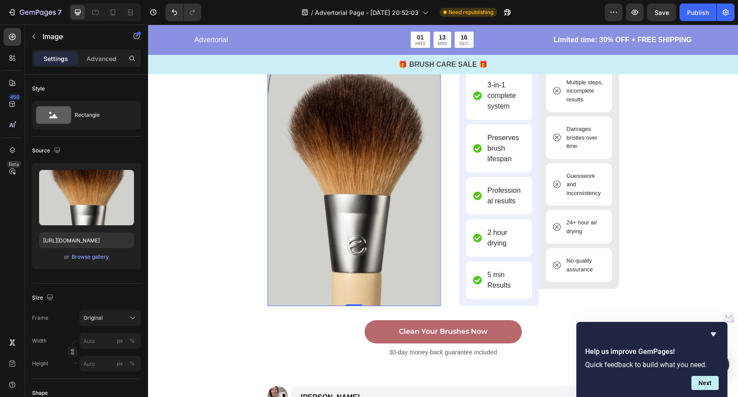
click at [389, 246] on img at bounding box center [353, 181] width 173 height 251
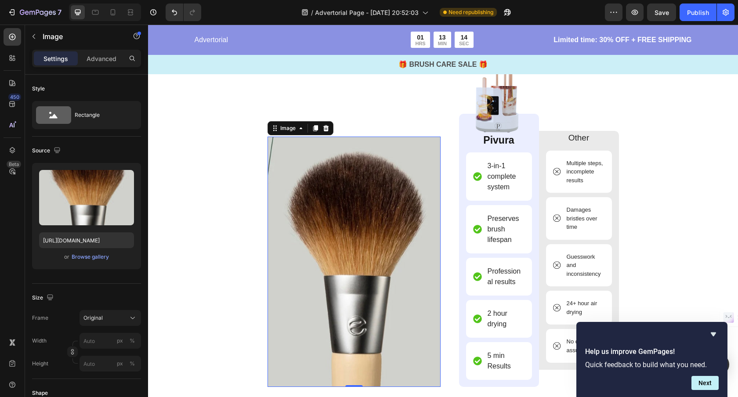
scroll to position [2669, 0]
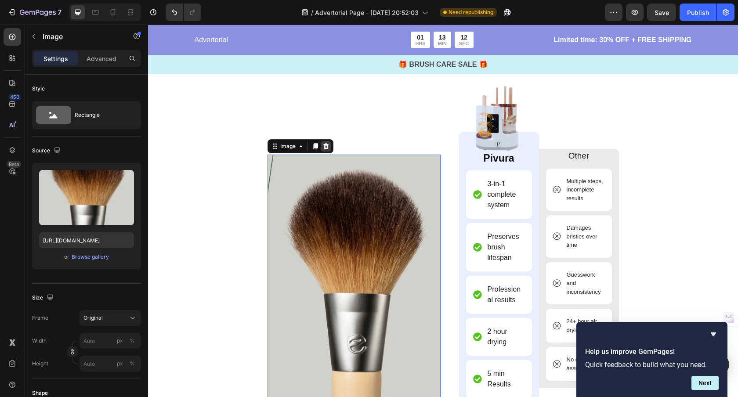
click at [327, 145] on icon at bounding box center [326, 146] width 6 height 6
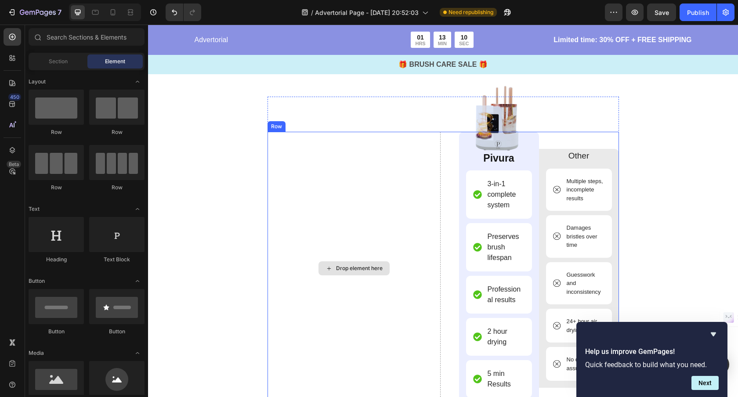
click at [387, 204] on div "Drop element here" at bounding box center [353, 268] width 173 height 273
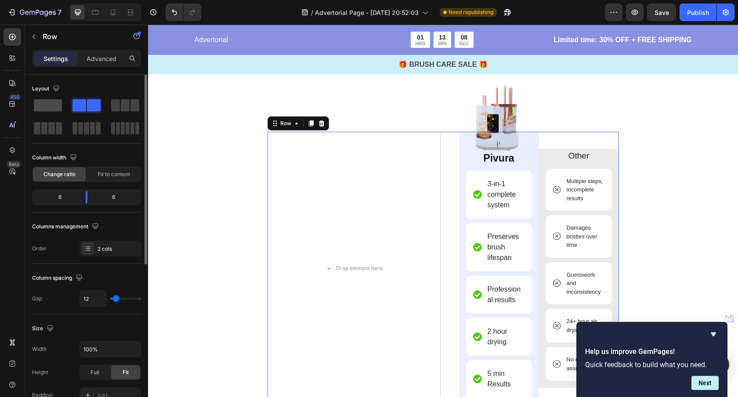
click at [51, 107] on span at bounding box center [48, 105] width 28 height 12
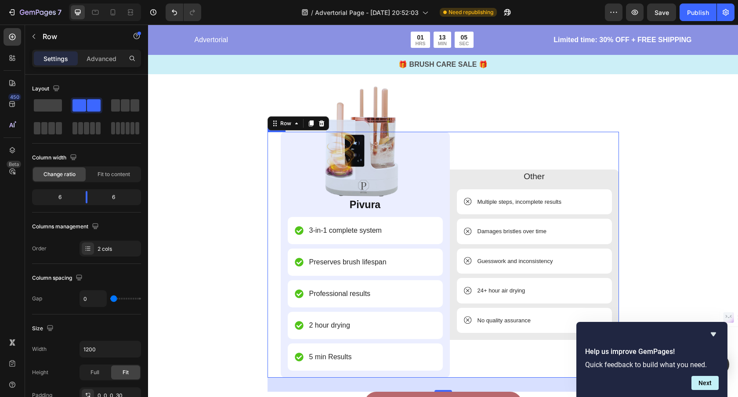
click at [496, 156] on div "Other Text Block Multiple steps, incomplete results Item List Damages bristles …" at bounding box center [534, 255] width 169 height 246
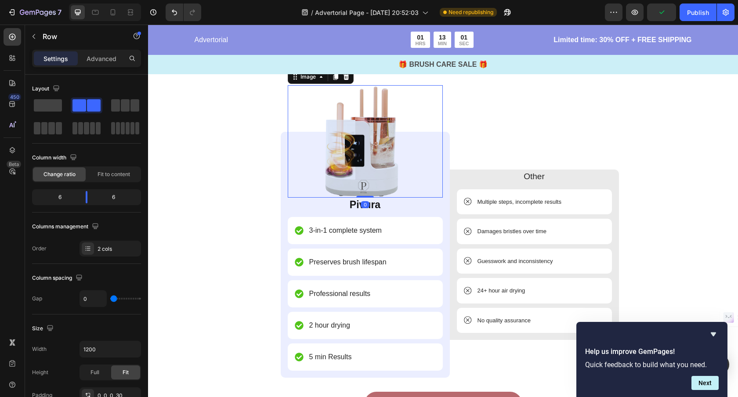
click at [394, 152] on img at bounding box center [365, 141] width 112 height 112
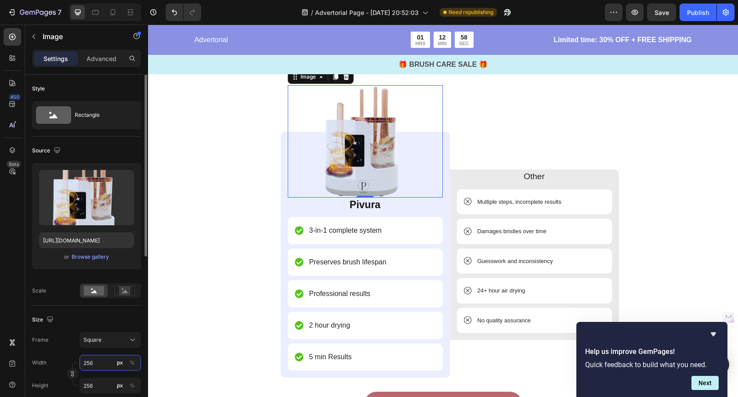
click at [101, 366] on input "256" at bounding box center [109, 363] width 61 height 16
type input "1"
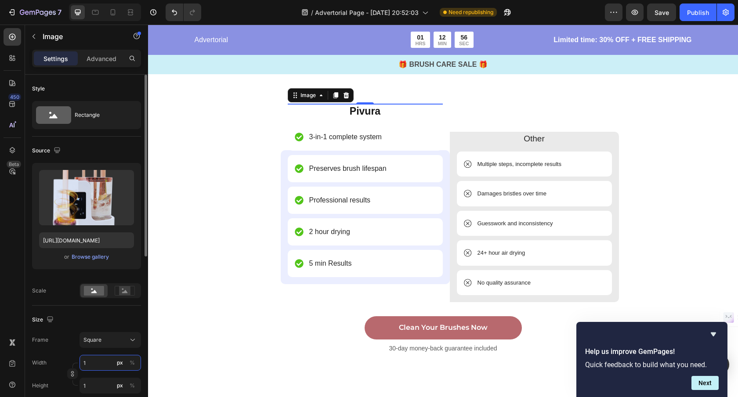
type input "10"
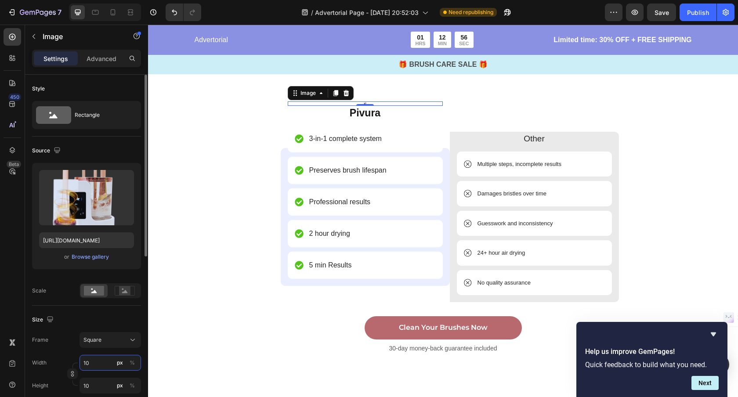
type input "100"
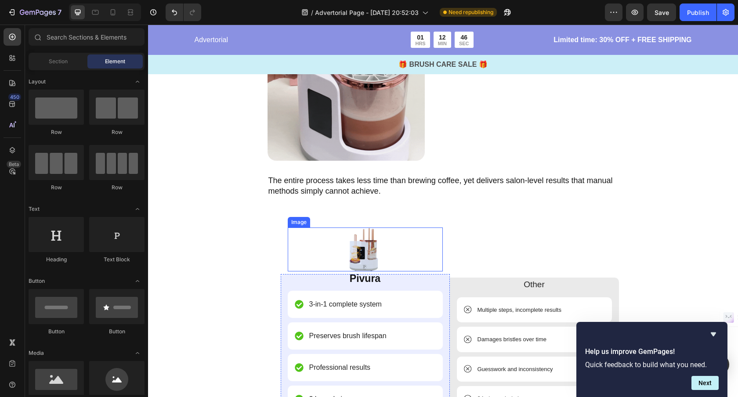
scroll to position [2526, 0]
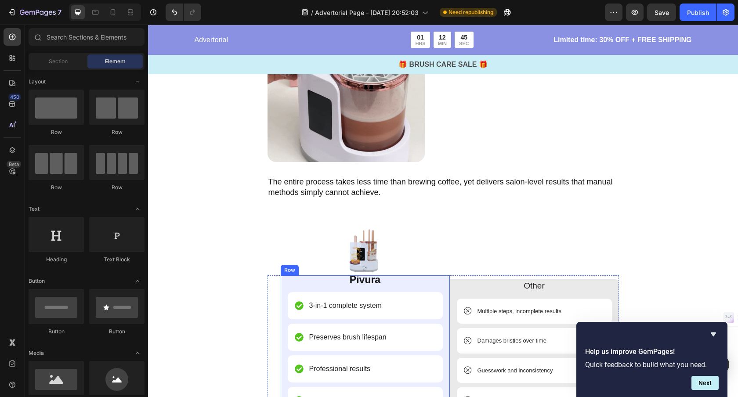
click at [444, 281] on div "Image Pivura Text Block 3-in-1 complete system Item List Preserves brush lifesp…" at bounding box center [365, 363] width 169 height 177
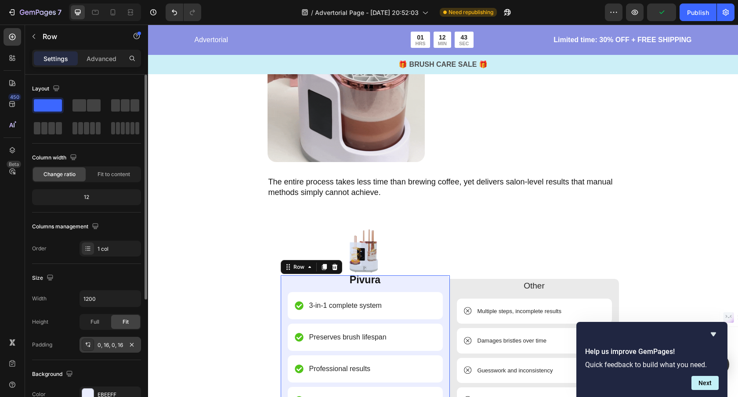
click at [108, 343] on div "0, 16, 0, 16" at bounding box center [109, 345] width 25 height 8
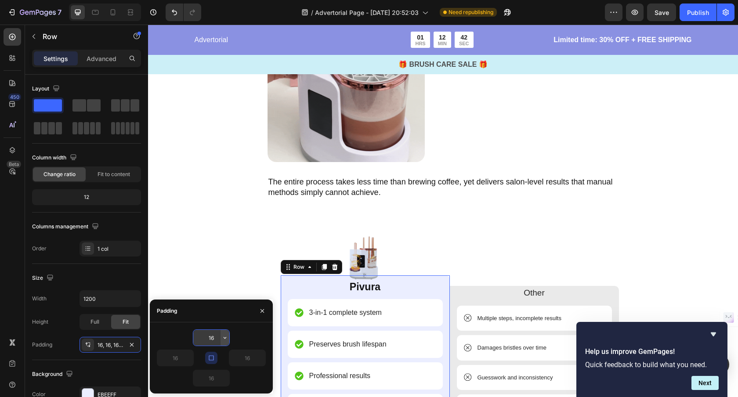
click at [220, 337] on button "button" at bounding box center [224, 338] width 9 height 16
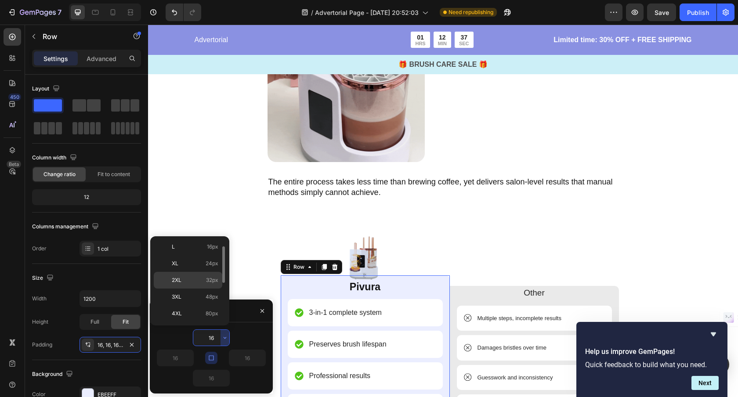
scroll to position [45, 0]
click at [215, 343] on input "16" at bounding box center [211, 338] width 36 height 16
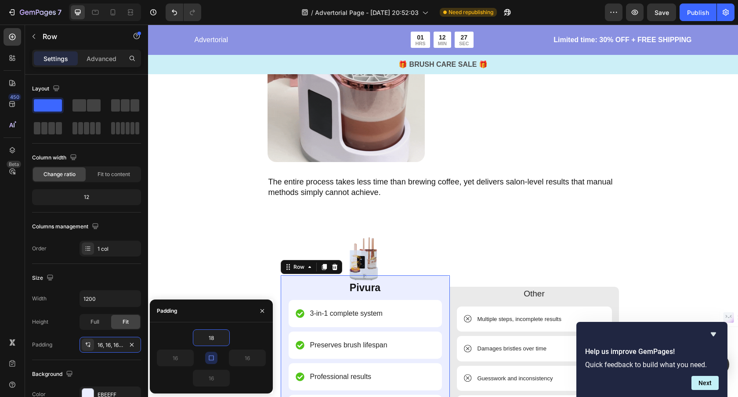
type input "1"
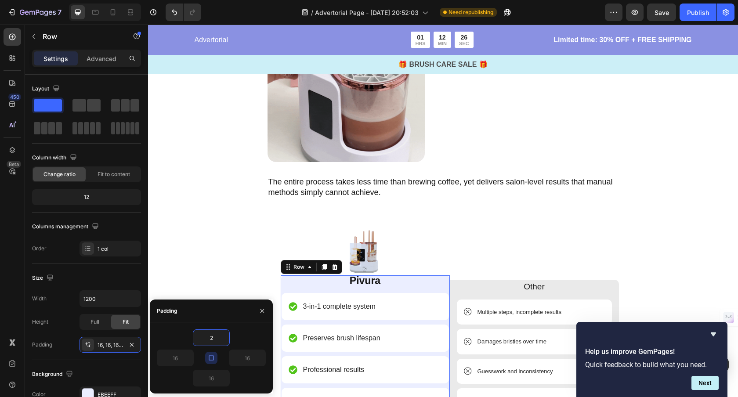
type input "20"
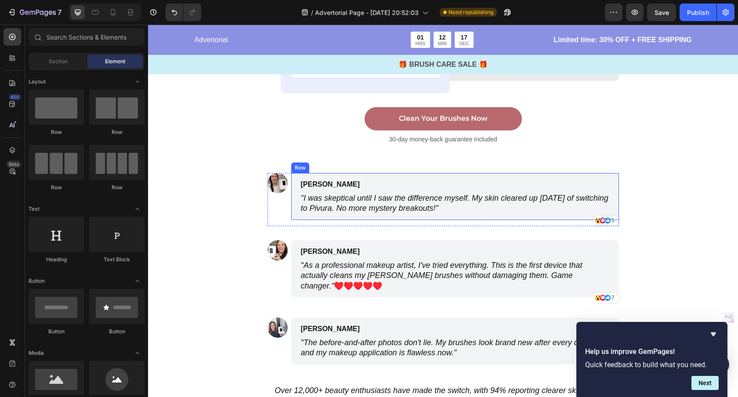
scroll to position [2904, 0]
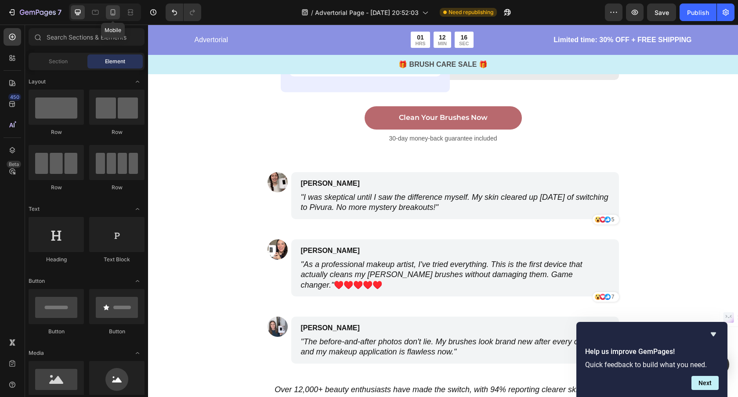
click at [116, 11] on icon at bounding box center [112, 12] width 9 height 9
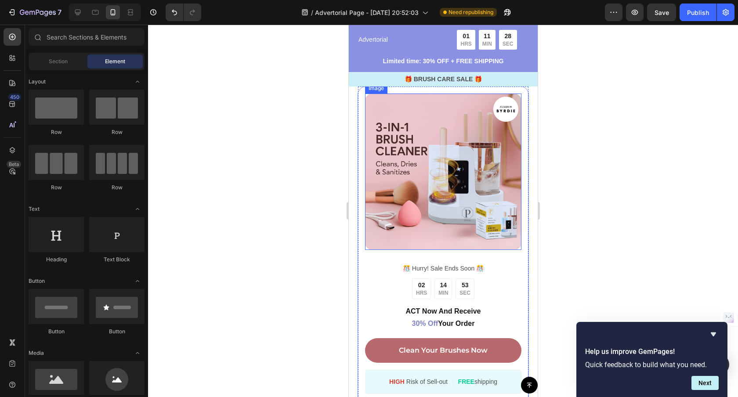
scroll to position [1826, 0]
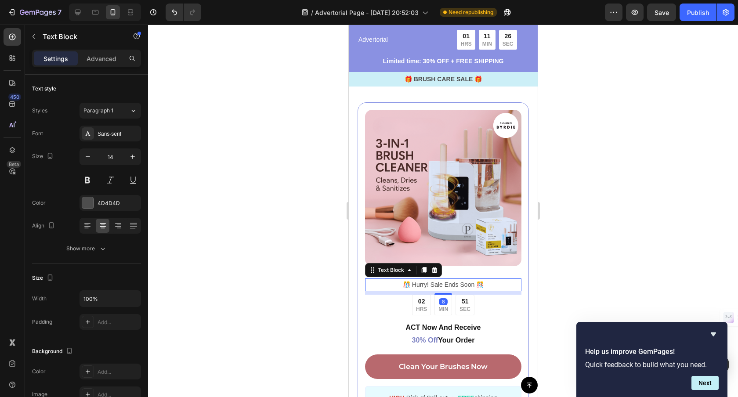
click at [472, 285] on p "️🎊 Hurry! Sale Ends Soon ️🎊" at bounding box center [442, 284] width 155 height 11
click at [451, 325] on p "ACT Now And Receive 30% Off Your Order" at bounding box center [442, 333] width 155 height 25
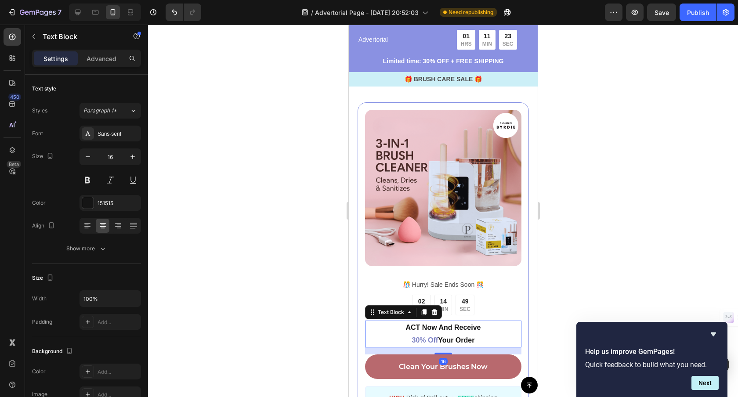
scroll to position [1823, 0]
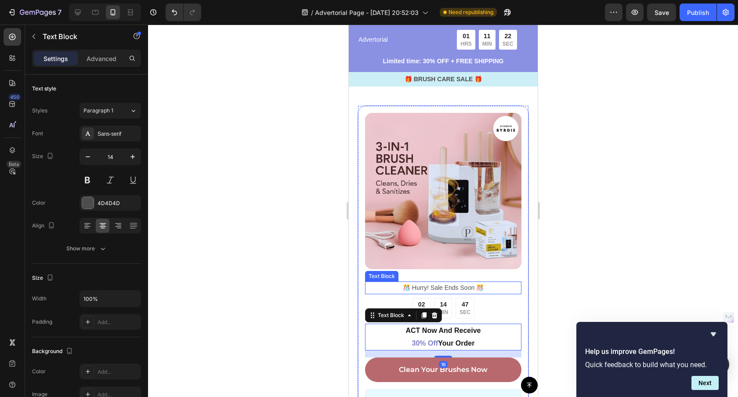
click at [464, 289] on p "️🎊 Hurry! Sale Ends Soon ️🎊" at bounding box center [442, 287] width 155 height 11
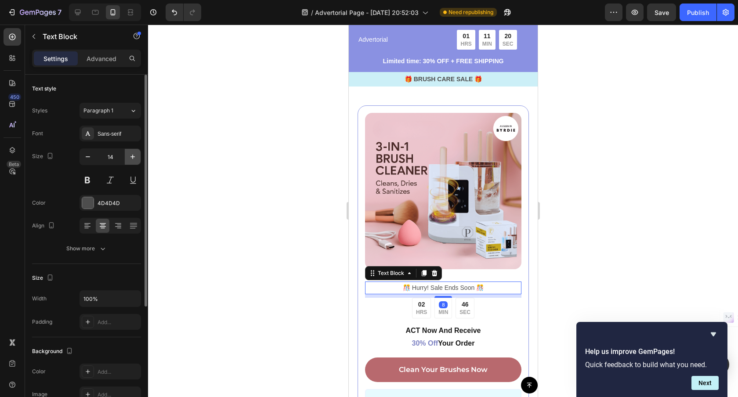
click at [128, 159] on icon "button" at bounding box center [132, 156] width 9 height 9
click at [128, 158] on icon "button" at bounding box center [132, 156] width 9 height 9
type input "16"
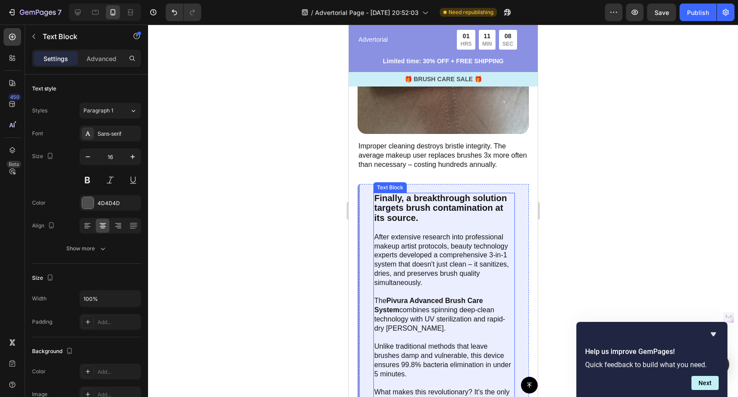
scroll to position [1360, 0]
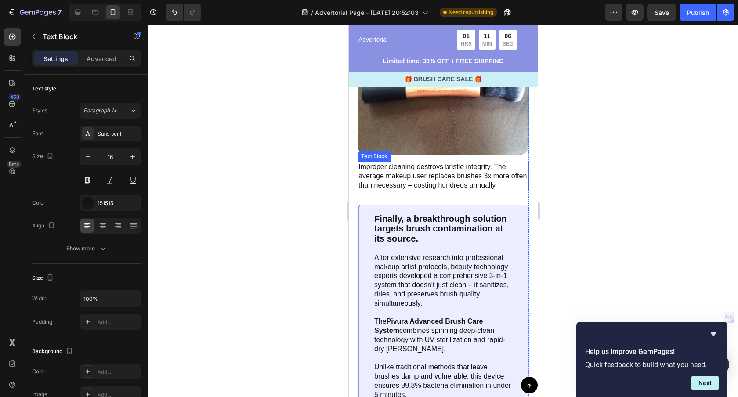
click at [435, 190] on div "Improper cleaning destroys bristle integrity. The average makeup user replaces …" at bounding box center [442, 176] width 171 height 29
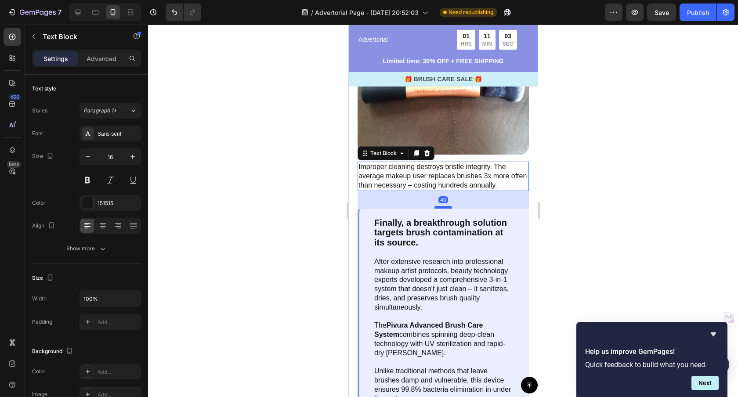
click at [442, 206] on div at bounding box center [443, 207] width 18 height 3
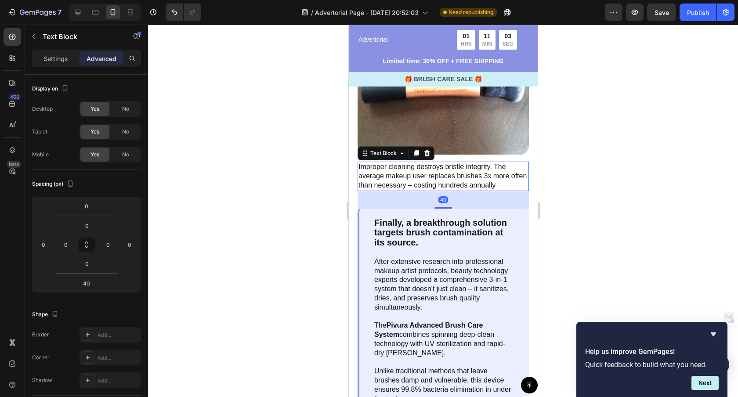
click at [556, 227] on div at bounding box center [443, 211] width 590 height 372
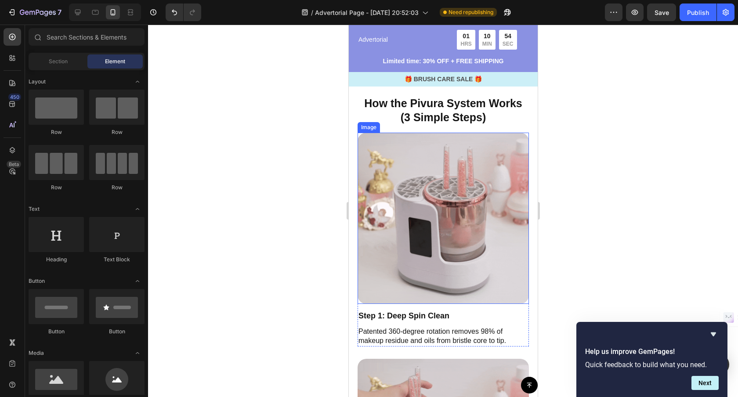
scroll to position [1972, 0]
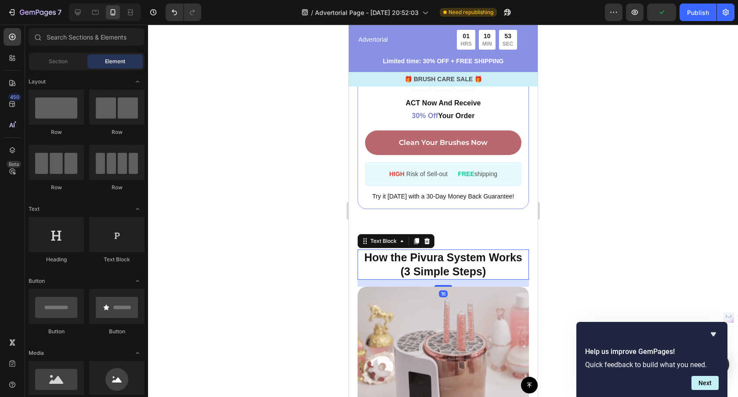
click at [458, 268] on p "(3 Simple Steps)" at bounding box center [442, 271] width 169 height 14
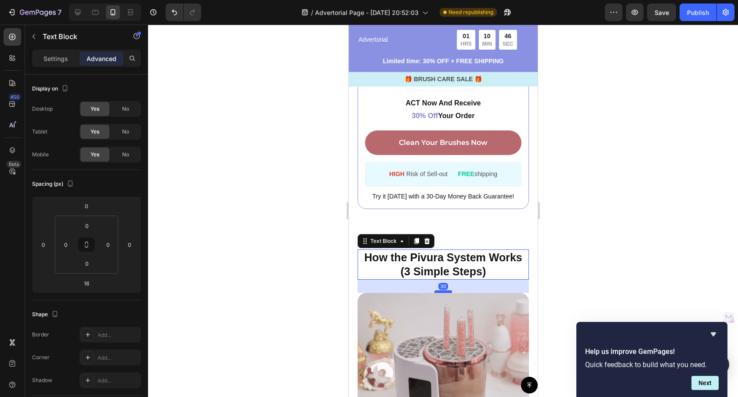
drag, startPoint x: 444, startPoint y: 286, endPoint x: 440, endPoint y: 291, distance: 6.0
click at [440, 291] on div at bounding box center [443, 291] width 18 height 3
type input "30"
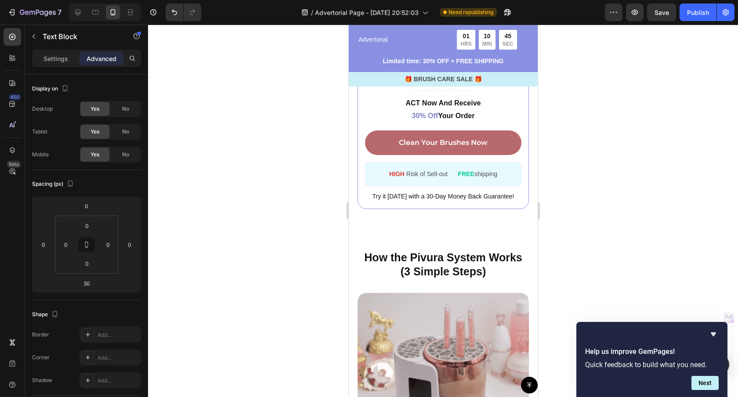
click at [513, 235] on div "Button Sticky Advertorial Text Block 01 HRS 10 MIN 45 SEC Countdown Timer Row L…" at bounding box center [442, 7] width 189 height 3873
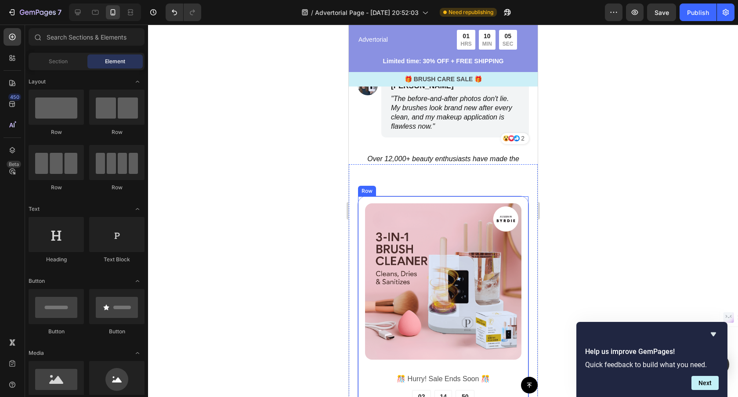
scroll to position [3375, 0]
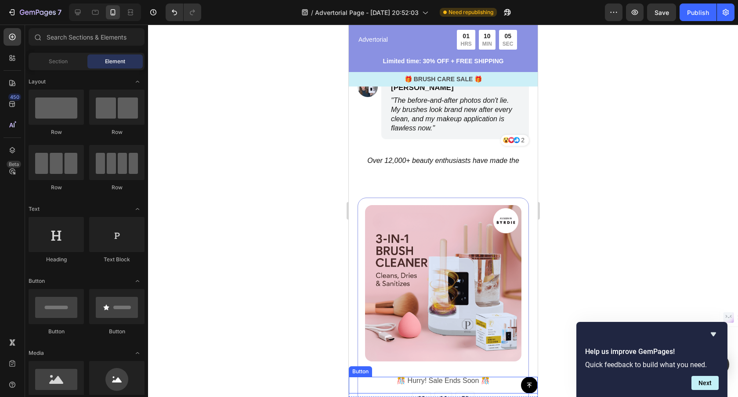
click at [463, 381] on div "Button" at bounding box center [442, 385] width 189 height 17
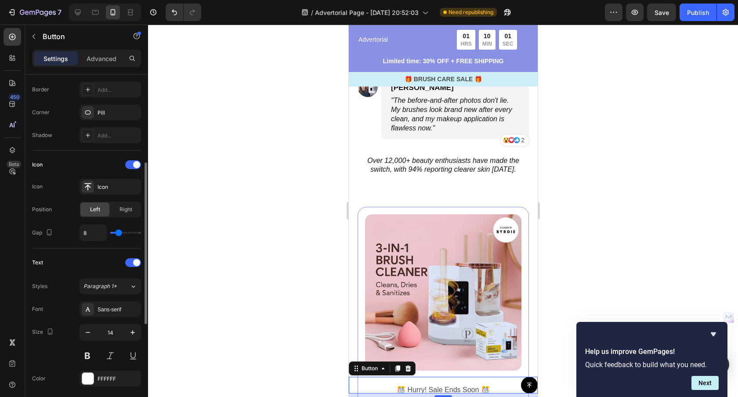
scroll to position [191, 0]
click at [133, 327] on icon "button" at bounding box center [132, 329] width 9 height 9
click at [133, 325] on icon "button" at bounding box center [132, 329] width 9 height 9
type input "16"
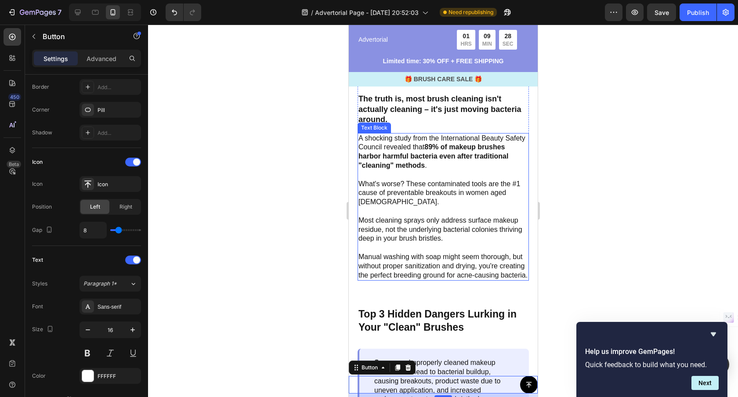
scroll to position [522, 0]
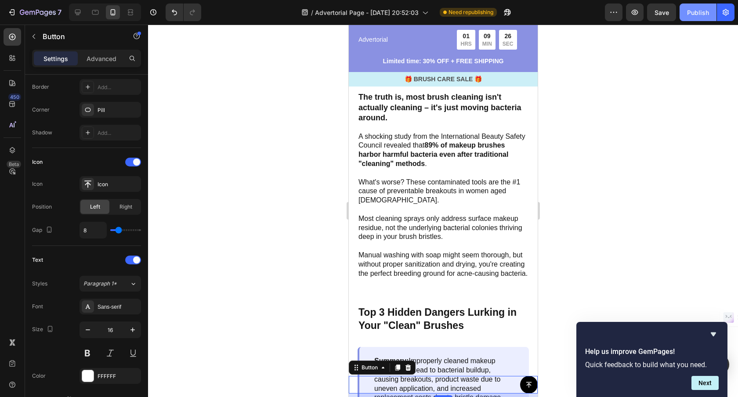
click at [689, 10] on div "Publish" at bounding box center [698, 12] width 22 height 9
click at [509, 14] on icon "button" at bounding box center [507, 12] width 9 height 9
click at [724, 14] on icon "button" at bounding box center [725, 12] width 6 height 7
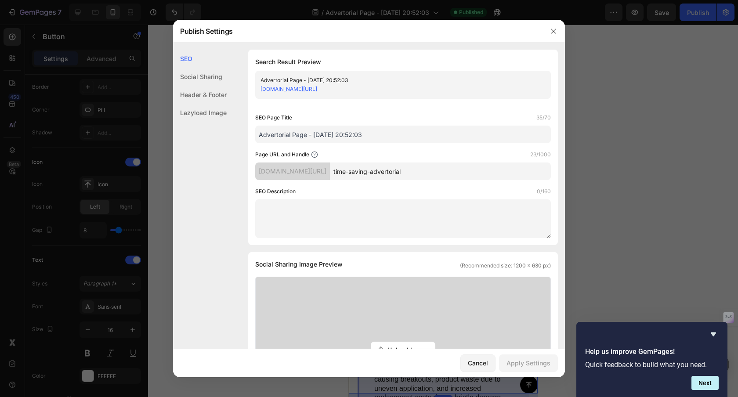
drag, startPoint x: 405, startPoint y: 173, endPoint x: 401, endPoint y: 172, distance: 4.4
click at [398, 173] on input "time-saving-advertorial" at bounding box center [440, 171] width 221 height 18
click at [403, 172] on input "time-saving-advertorial" at bounding box center [440, 171] width 221 height 18
drag, startPoint x: 402, startPoint y: 172, endPoint x: 369, endPoint y: 170, distance: 33.0
click at [370, 170] on input "time-saving-advertorial" at bounding box center [440, 171] width 221 height 18
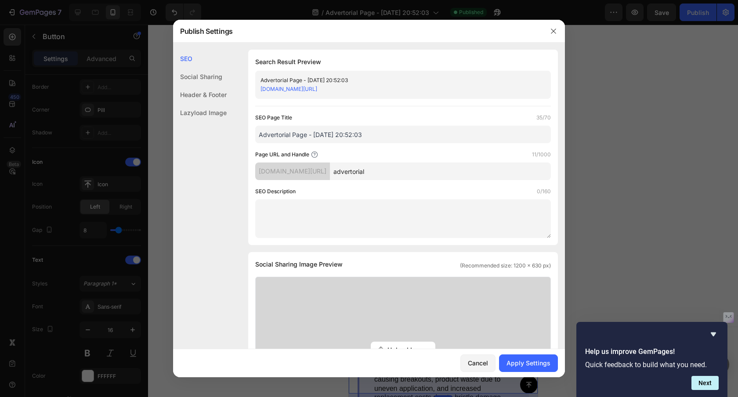
click at [414, 175] on input "advertorial" at bounding box center [440, 171] width 221 height 18
type input "advertorial1"
click at [551, 363] on button "Apply Settings" at bounding box center [528, 363] width 59 height 18
click at [317, 89] on link "[DOMAIN_NAME][URL]" at bounding box center [288, 89] width 57 height 7
click at [551, 28] on icon "button" at bounding box center [553, 31] width 7 height 7
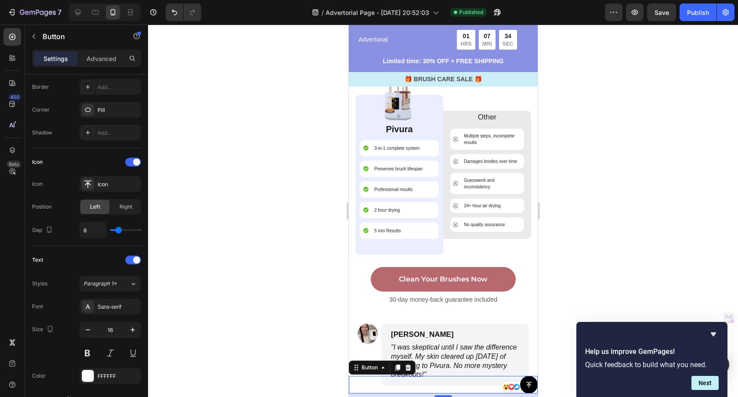
scroll to position [2910, 0]
click at [446, 297] on p "30-day money-back guarantee included" at bounding box center [443, 298] width 174 height 9
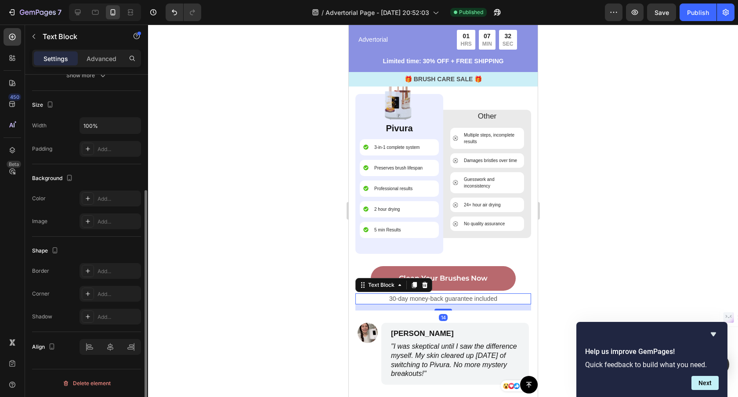
scroll to position [0, 0]
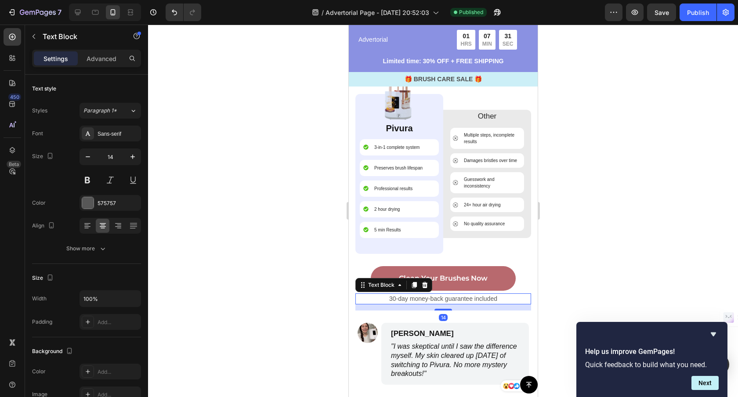
drag, startPoint x: 412, startPoint y: 285, endPoint x: 418, endPoint y: 290, distance: 7.1
click at [412, 285] on icon at bounding box center [413, 285] width 5 height 6
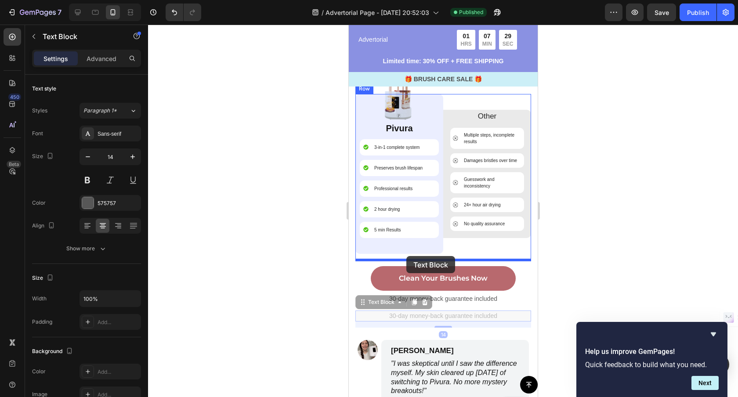
drag, startPoint x: 361, startPoint y: 303, endPoint x: 405, endPoint y: 256, distance: 64.3
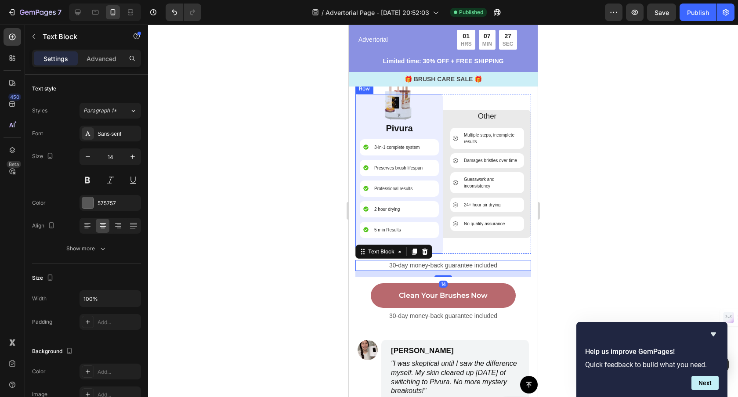
click at [443, 253] on div "Other Text Block Multiple steps, incomplete results Item List Damages bristles …" at bounding box center [487, 174] width 88 height 160
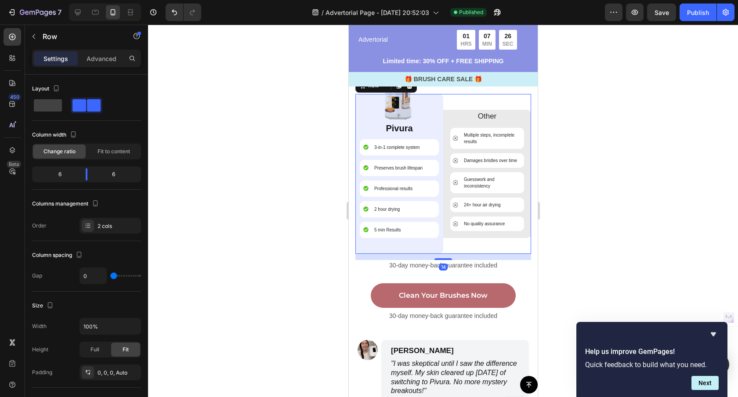
scroll to position [2914, 0]
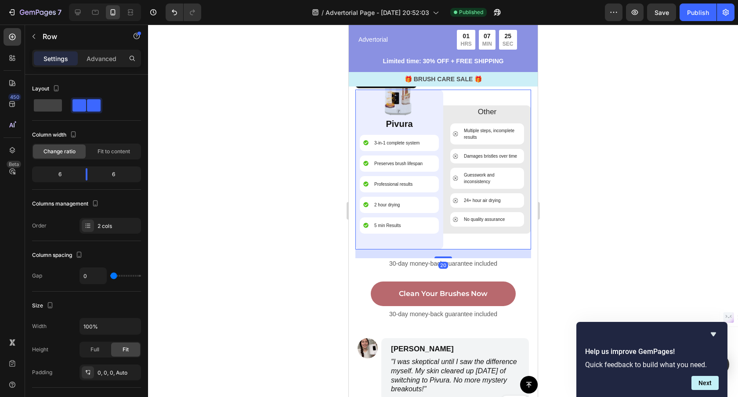
drag, startPoint x: 444, startPoint y: 258, endPoint x: 453, endPoint y: 263, distance: 10.8
click at [442, 249] on div "20" at bounding box center [443, 249] width 176 height 0
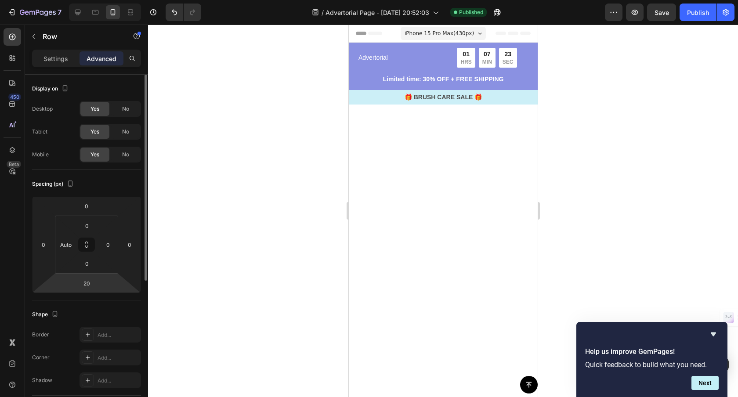
scroll to position [2905, 0]
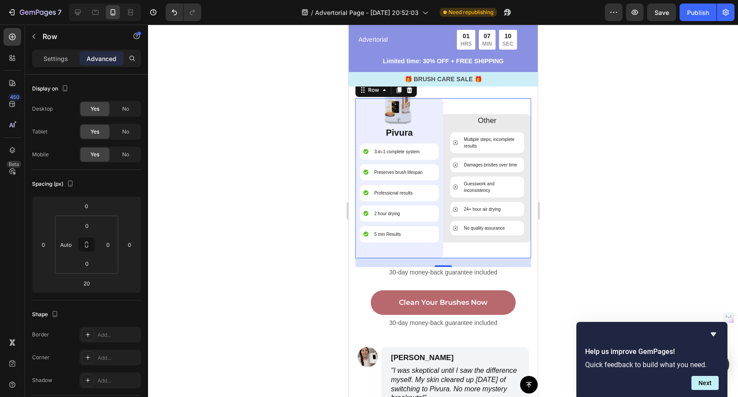
click at [434, 272] on p "30-day money-back guarantee included" at bounding box center [443, 272] width 174 height 9
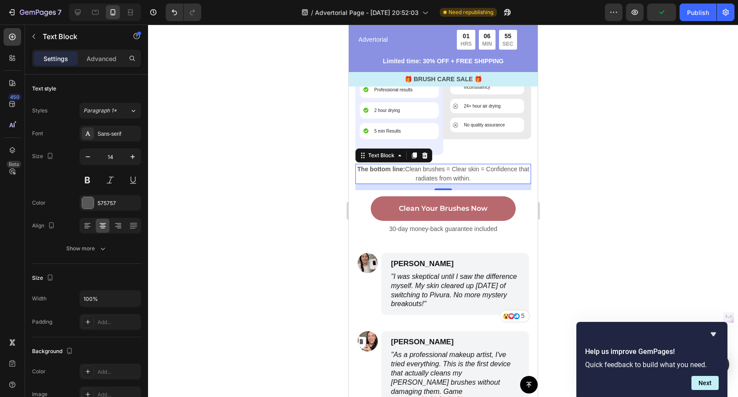
scroll to position [3011, 0]
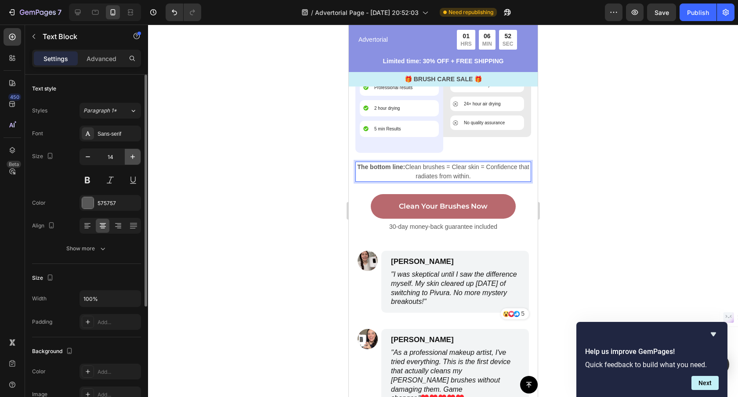
click at [135, 158] on icon "button" at bounding box center [132, 156] width 9 height 9
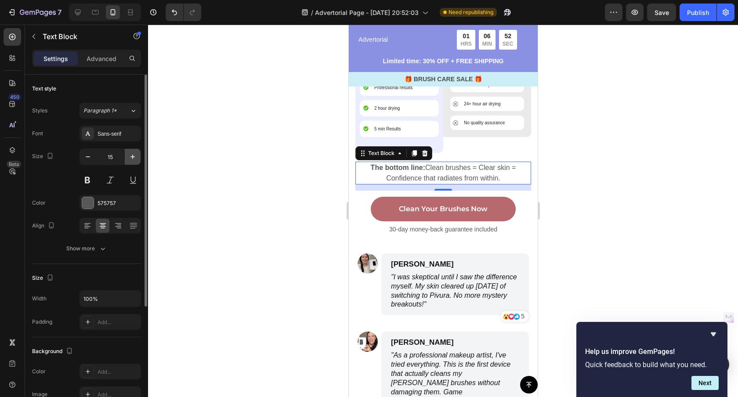
type input "16"
click at [285, 221] on div at bounding box center [443, 211] width 590 height 372
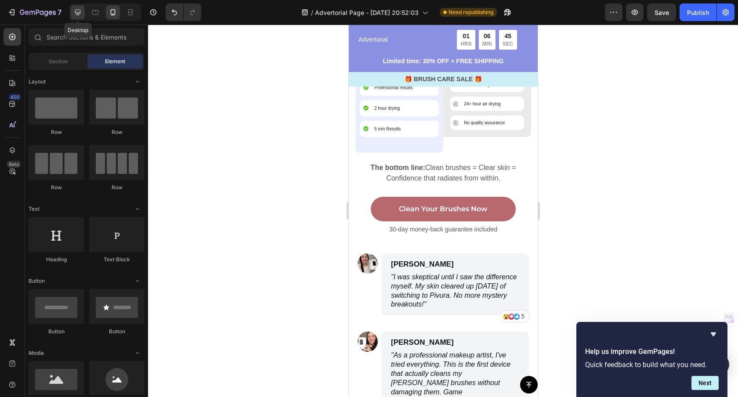
click at [73, 14] on icon at bounding box center [77, 12] width 9 height 9
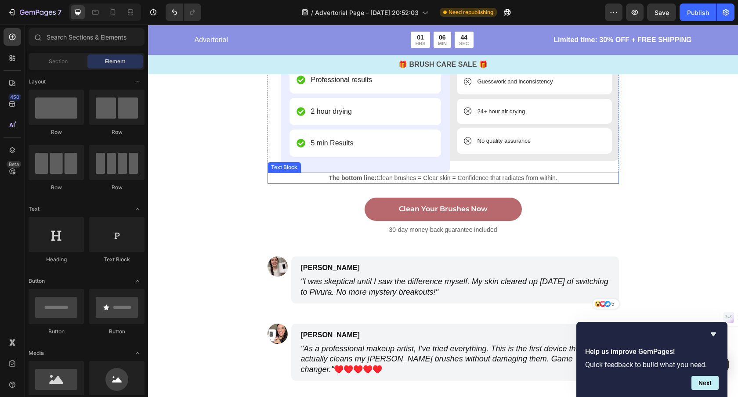
click at [448, 178] on p "The bottom line: Clean brushes = Clear skin = Confidence that radiates from wit…" at bounding box center [443, 177] width 350 height 9
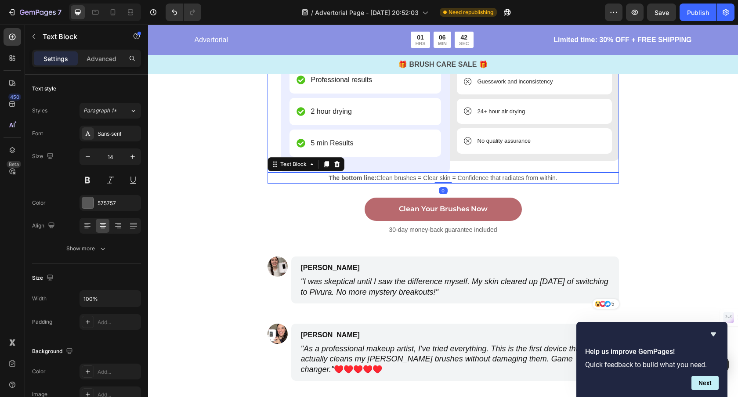
click at [458, 168] on div "Other Text Block Multiple steps, incomplete results Item List Damages bristles …" at bounding box center [534, 75] width 169 height 195
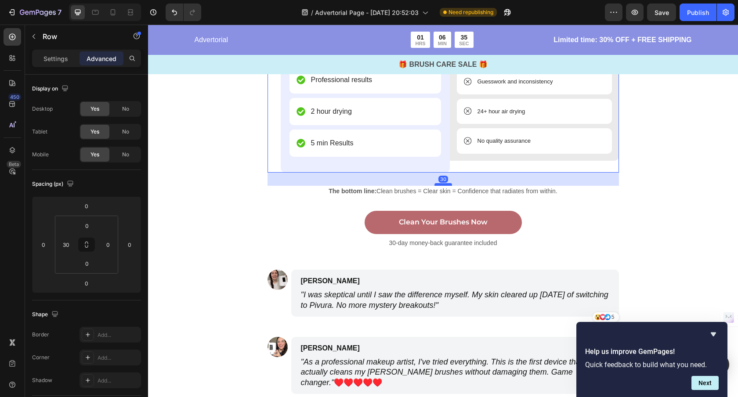
drag, startPoint x: 446, startPoint y: 171, endPoint x: 443, endPoint y: 184, distance: 13.4
click at [442, 184] on div at bounding box center [443, 184] width 18 height 3
type input "30"
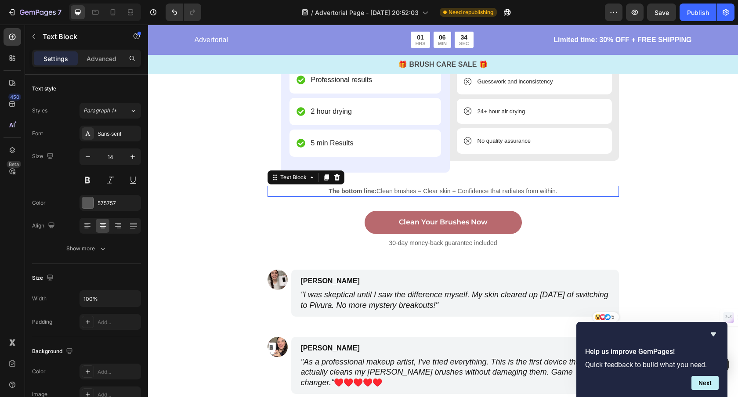
click at [465, 190] on p "The bottom line: Clean brushes = Clear skin = Confidence that radiates from wit…" at bounding box center [443, 191] width 350 height 9
click at [130, 158] on icon "button" at bounding box center [132, 156] width 9 height 9
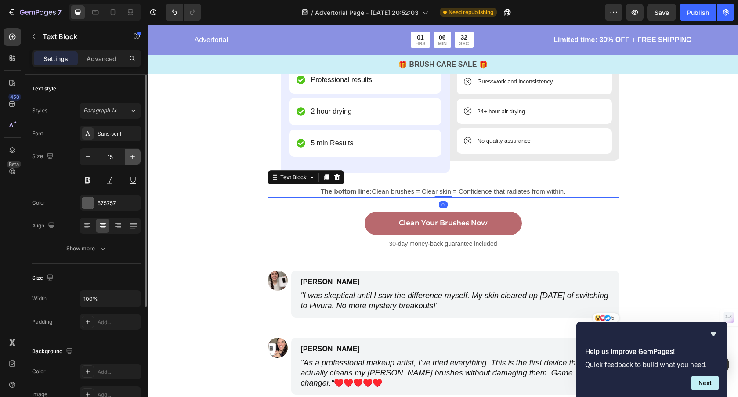
click at [130, 158] on icon "button" at bounding box center [132, 156] width 9 height 9
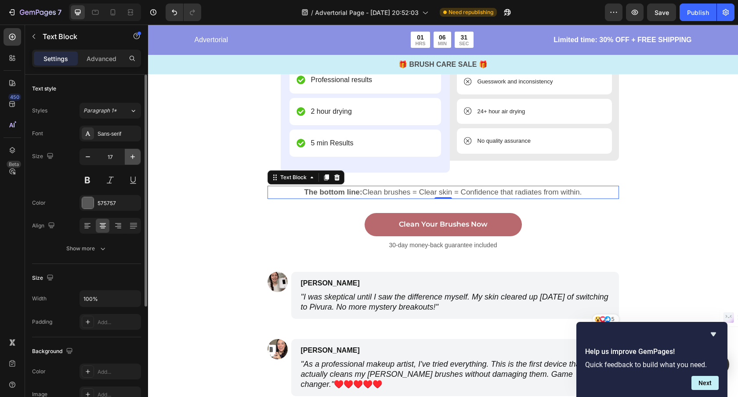
type input "18"
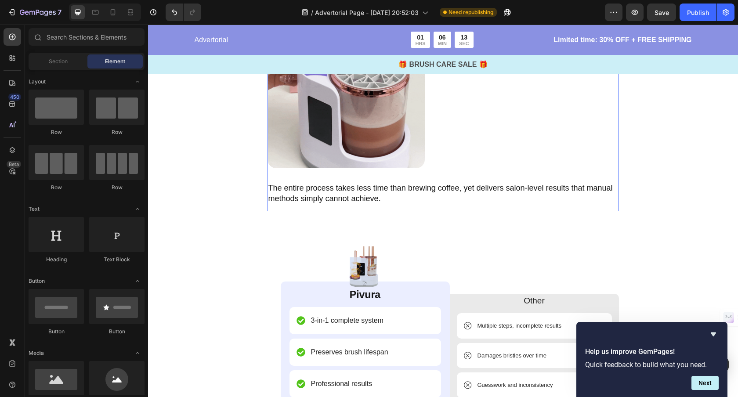
scroll to position [2536, 0]
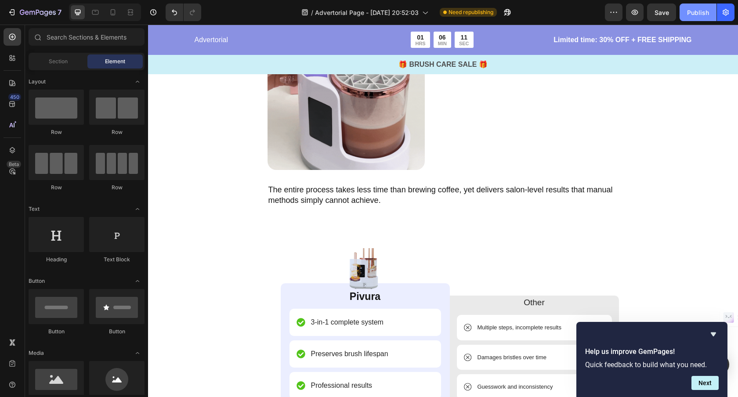
click at [689, 16] on div "Publish" at bounding box center [698, 12] width 22 height 9
click at [114, 16] on icon at bounding box center [112, 12] width 9 height 9
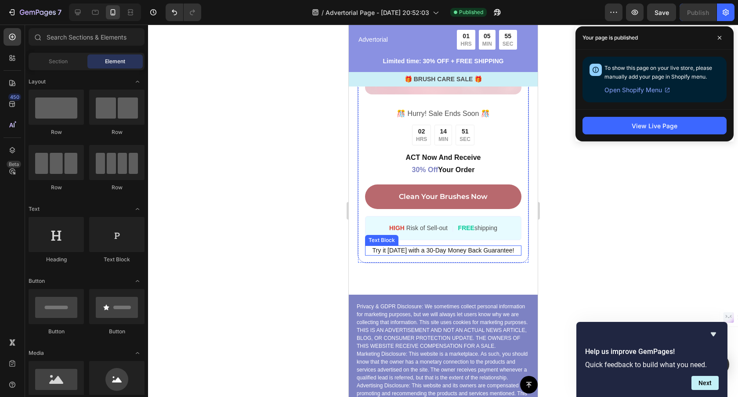
scroll to position [3600, 0]
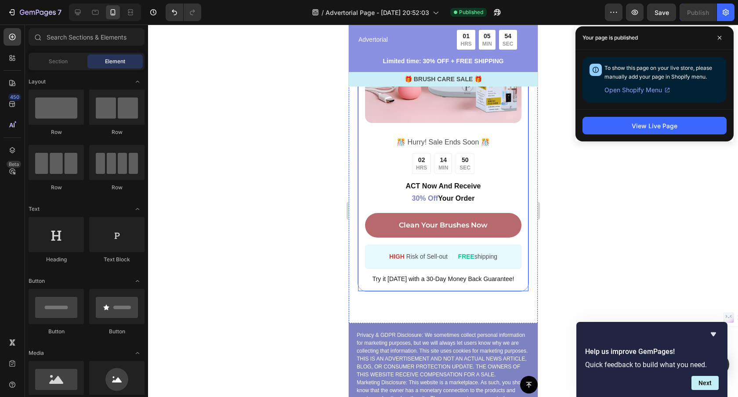
click at [441, 291] on div "Image ️🎊 Hurry! Sale Ends Soon ️🎊 Text Block 02 HRS 14 MIN 50 SEC Countdown Tim…" at bounding box center [442, 125] width 171 height 332
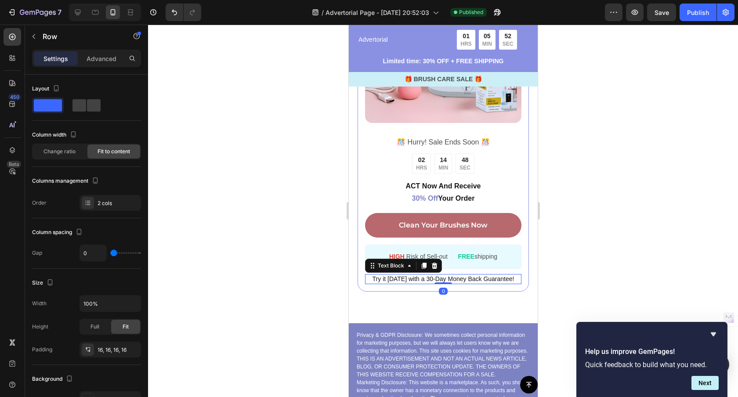
click at [434, 280] on span "Try it [DATE] with a 30-Day Money Back Guarantee!" at bounding box center [443, 278] width 142 height 7
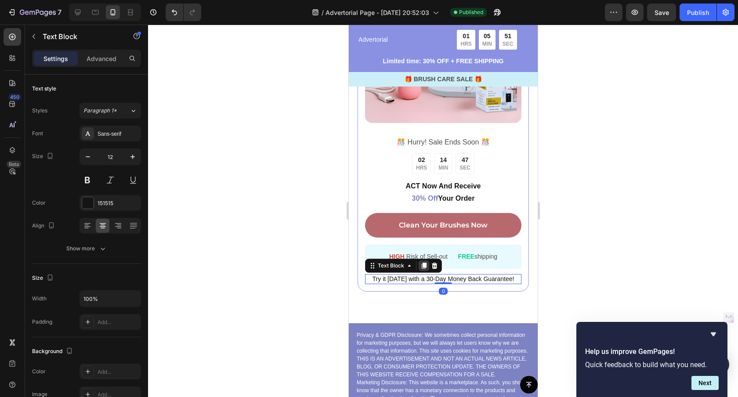
click at [422, 267] on icon at bounding box center [423, 266] width 5 height 6
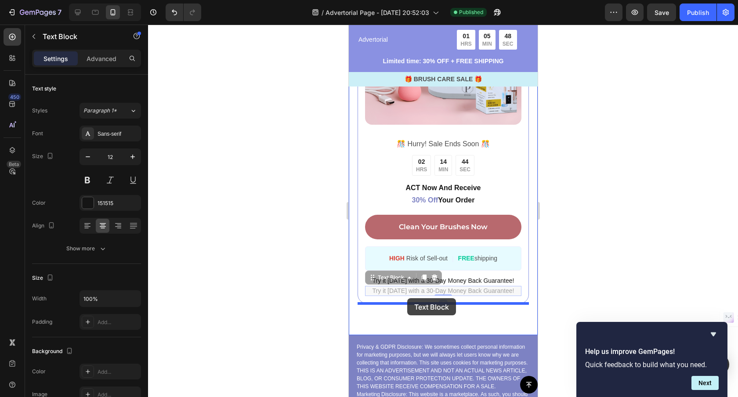
drag, startPoint x: 371, startPoint y: 278, endPoint x: 407, endPoint y: 298, distance: 40.5
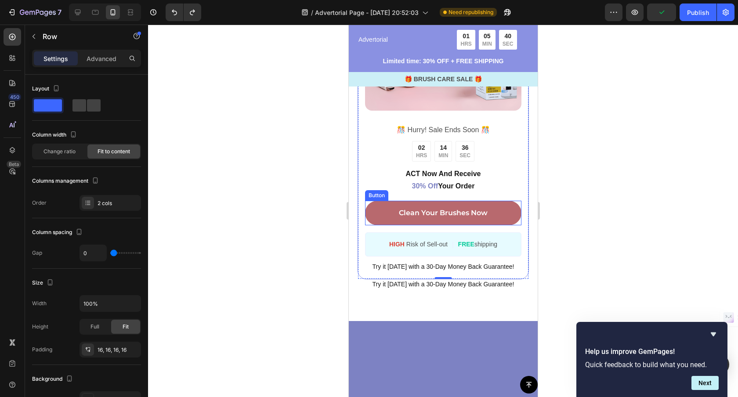
scroll to position [3620, 0]
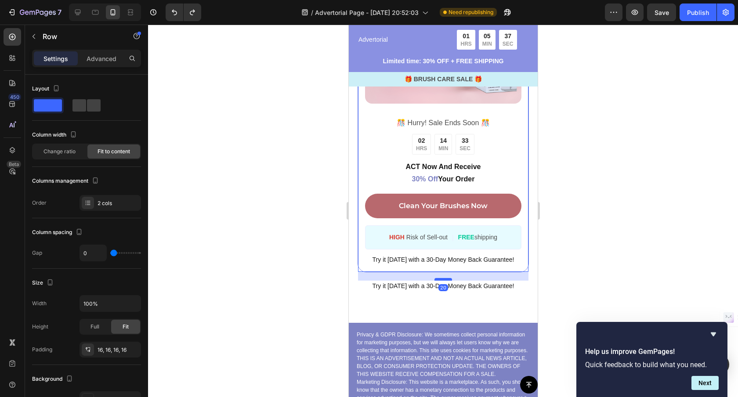
drag, startPoint x: 443, startPoint y: 271, endPoint x: 440, endPoint y: 280, distance: 9.2
click at [440, 280] on div at bounding box center [443, 279] width 18 height 3
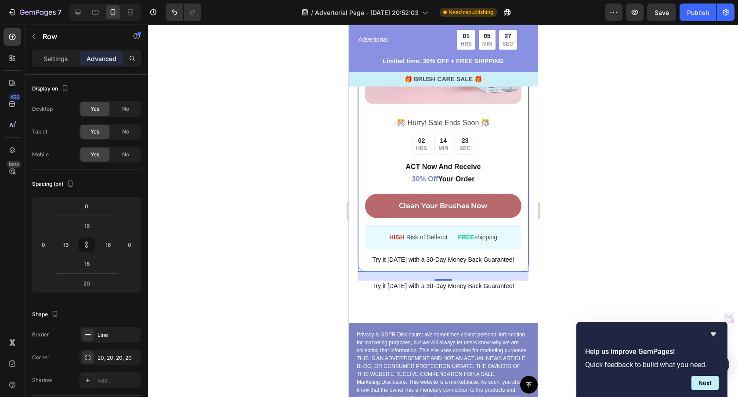
click at [382, 286] on span "Try it [DATE] with a 30-Day Money Back Guarantee!" at bounding box center [443, 285] width 142 height 7
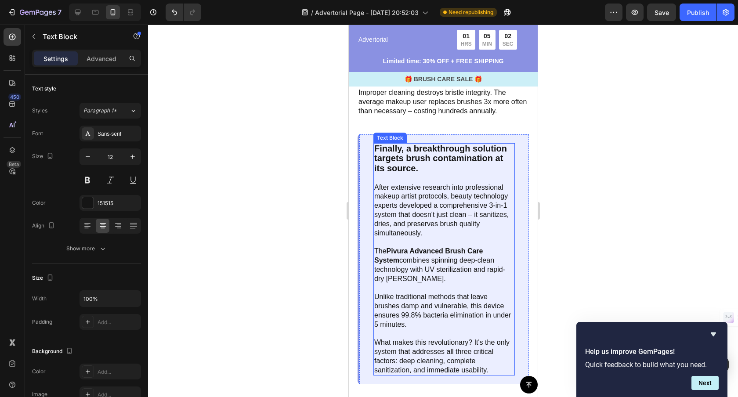
scroll to position [1388, 0]
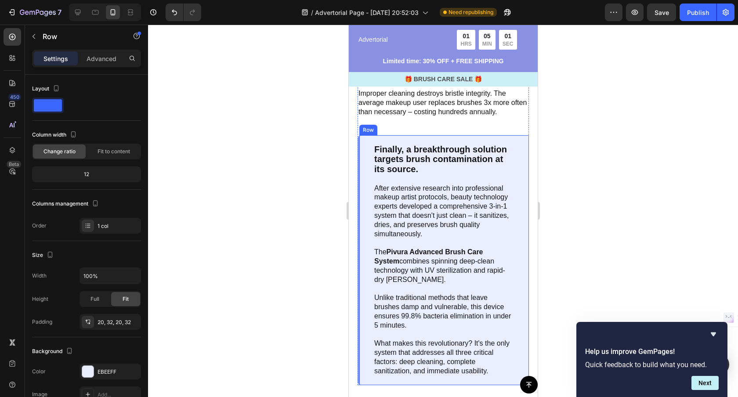
click at [364, 264] on div "Finally, a breakthrough solution targets brush contamination at its source. Aft…" at bounding box center [442, 260] width 171 height 250
click at [400, 128] on icon at bounding box center [402, 127] width 5 height 6
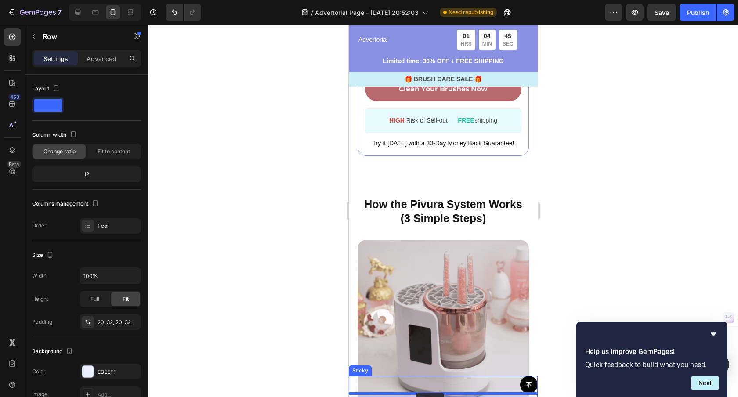
scroll to position [2225, 0]
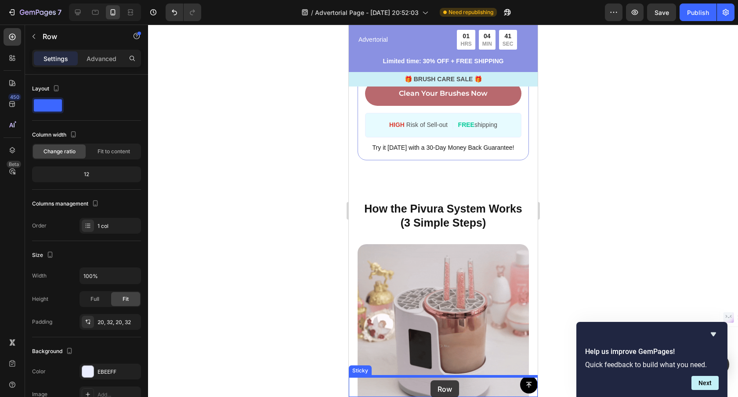
drag, startPoint x: 366, startPoint y: 128, endPoint x: 431, endPoint y: 372, distance: 253.1
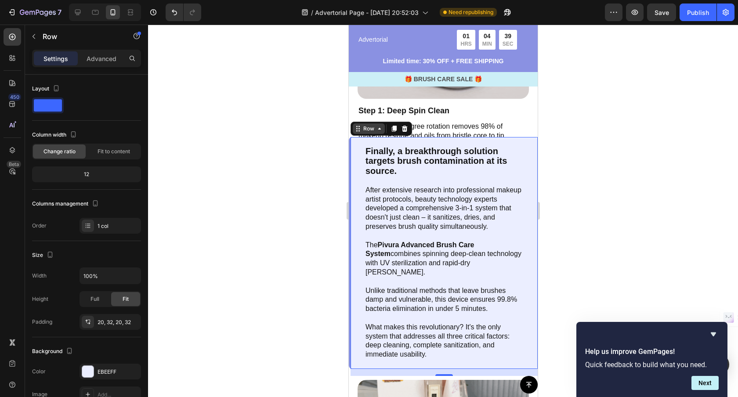
scroll to position [2542, 0]
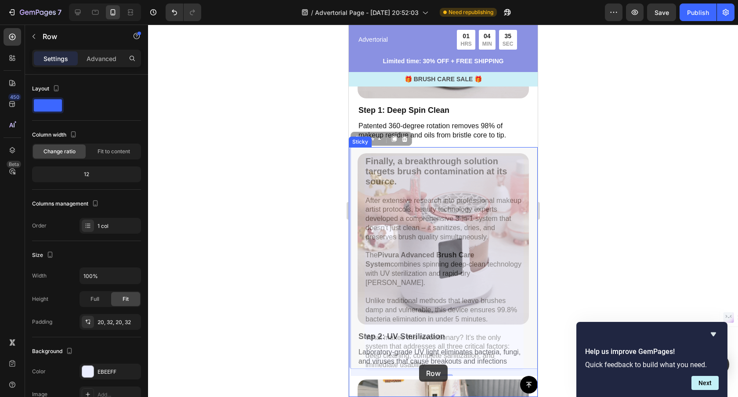
drag, startPoint x: 359, startPoint y: 141, endPoint x: 418, endPoint y: 365, distance: 231.7
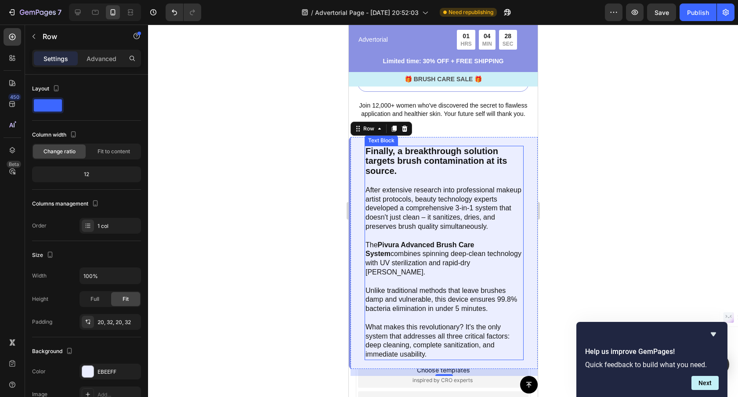
scroll to position [4027, 0]
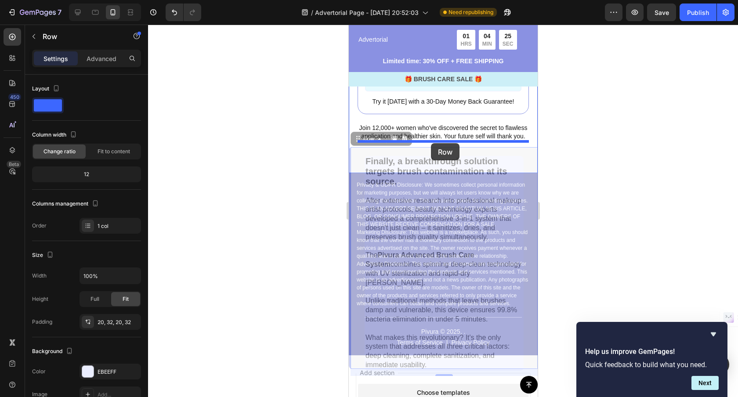
drag, startPoint x: 360, startPoint y: 140, endPoint x: 430, endPoint y: 143, distance: 70.3
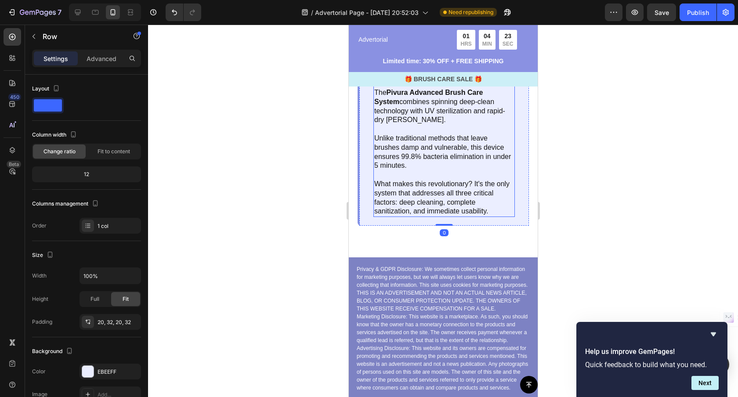
scroll to position [4191, 0]
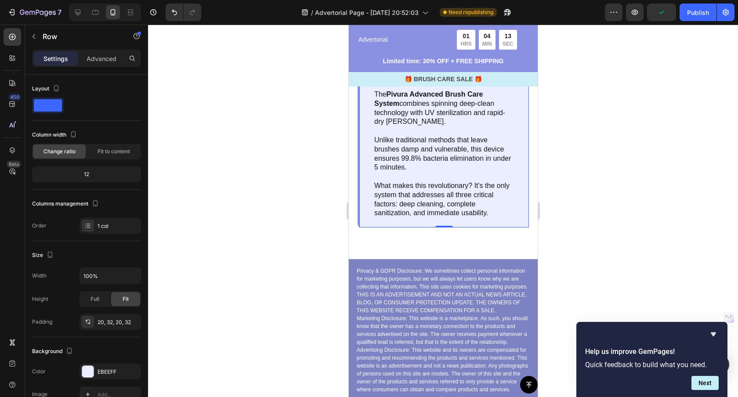
click at [438, 199] on p "What makes this revolutionary? It's the only system that addresses all three cr…" at bounding box center [444, 199] width 140 height 36
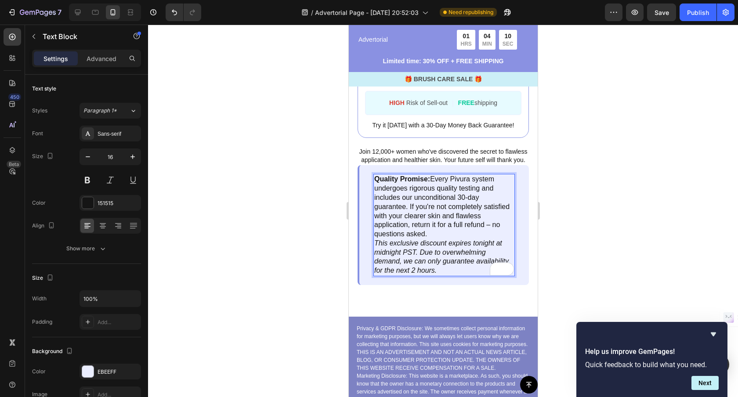
scroll to position [3889, 0]
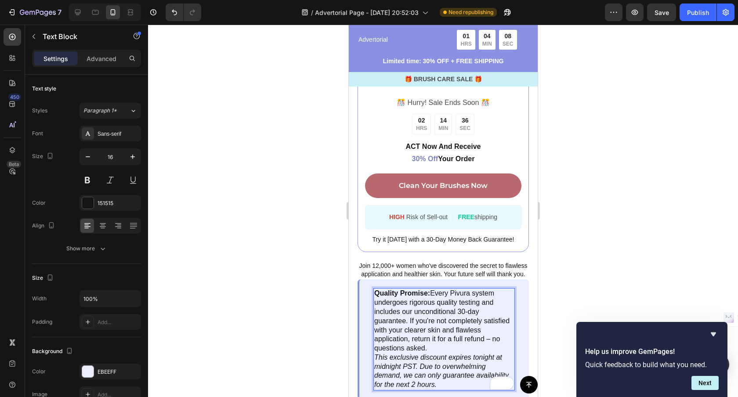
click at [432, 349] on p "Quality Promise: Every Pivura system undergoes rigorous quality testing and inc…" at bounding box center [444, 321] width 140 height 64
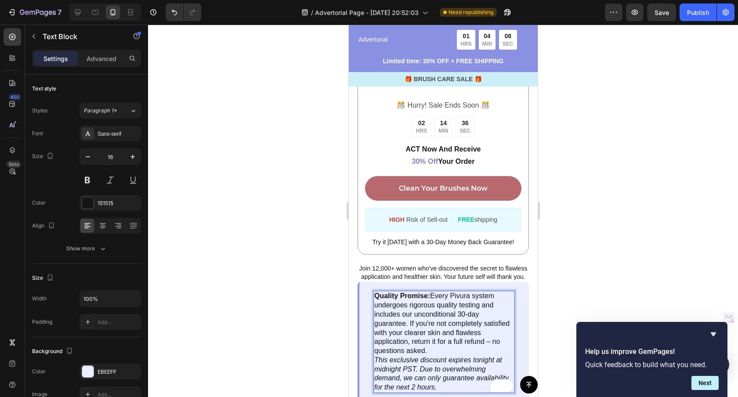
scroll to position [3886, 0]
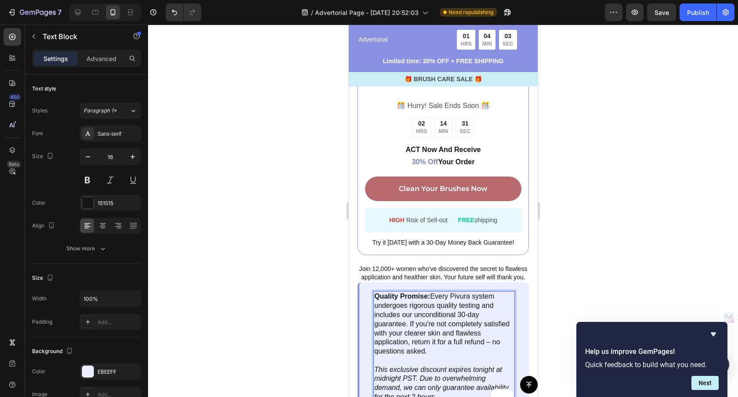
click at [409, 323] on p "Quality Promise: Every Pivura system undergoes rigorous quality testing and inc…" at bounding box center [444, 328] width 140 height 73
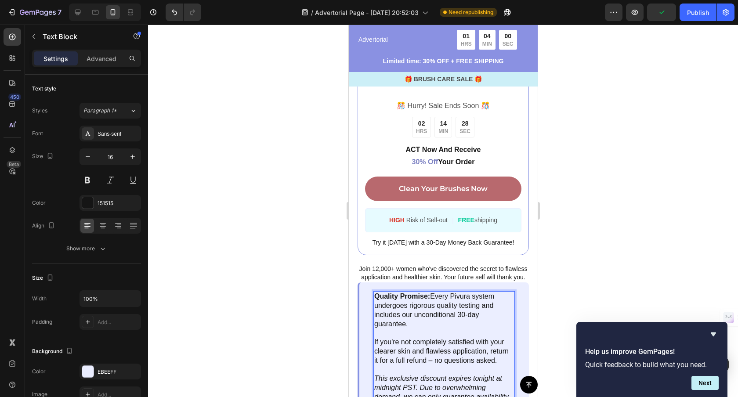
click at [591, 276] on div at bounding box center [443, 211] width 590 height 372
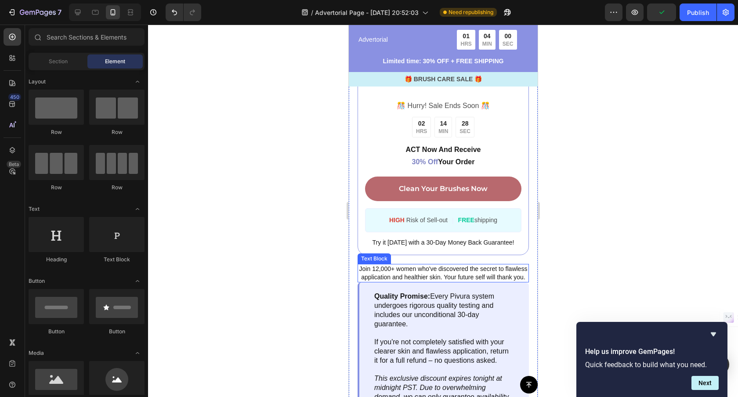
click at [440, 277] on span "Join 12,000+ women who've discovered the secret to flawless application and hea…" at bounding box center [443, 272] width 168 height 15
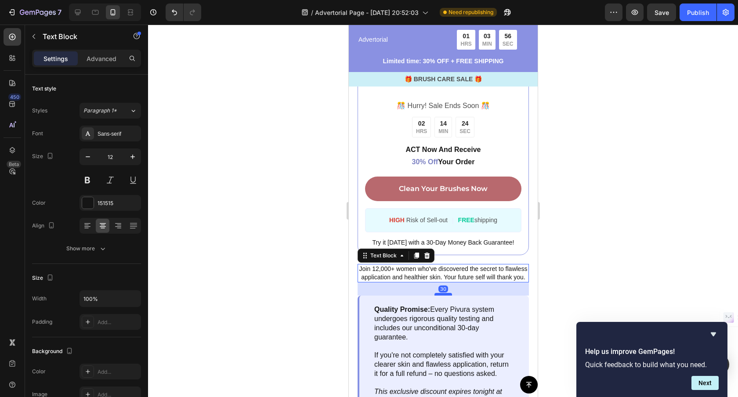
drag, startPoint x: 440, startPoint y: 282, endPoint x: 919, endPoint y: 315, distance: 479.4
click at [437, 295] on div at bounding box center [443, 294] width 18 height 3
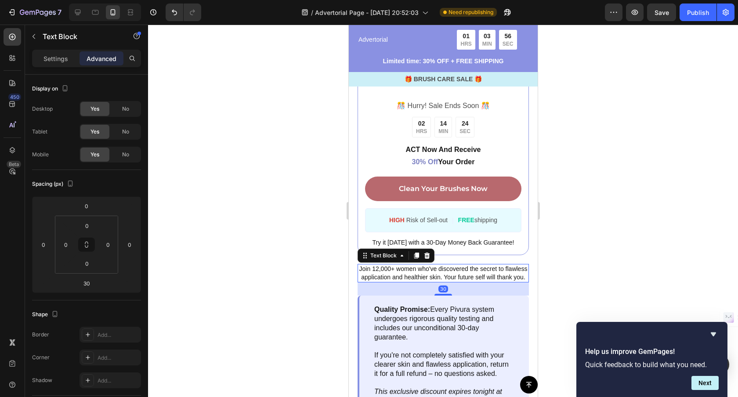
click at [596, 287] on div at bounding box center [443, 211] width 590 height 372
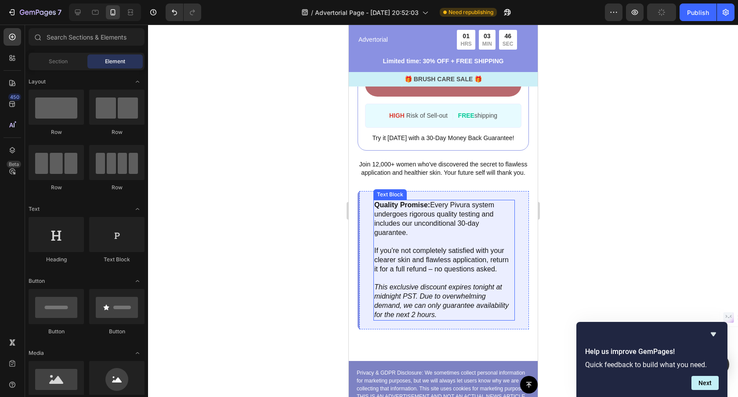
scroll to position [3989, 0]
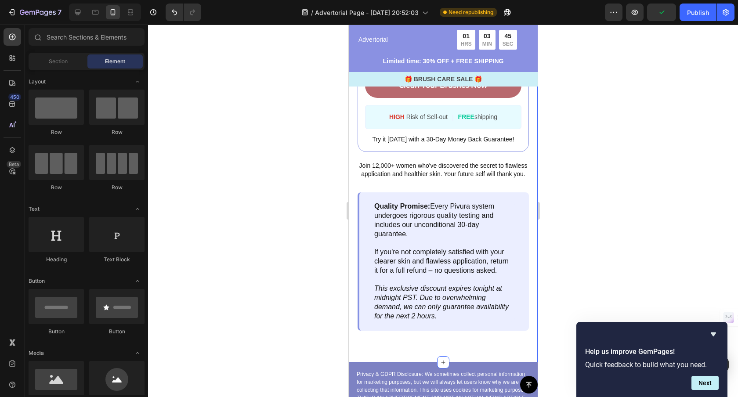
click at [441, 177] on span "Join 12,000+ women who've discovered the secret to flawless application and hea…" at bounding box center [443, 169] width 168 height 15
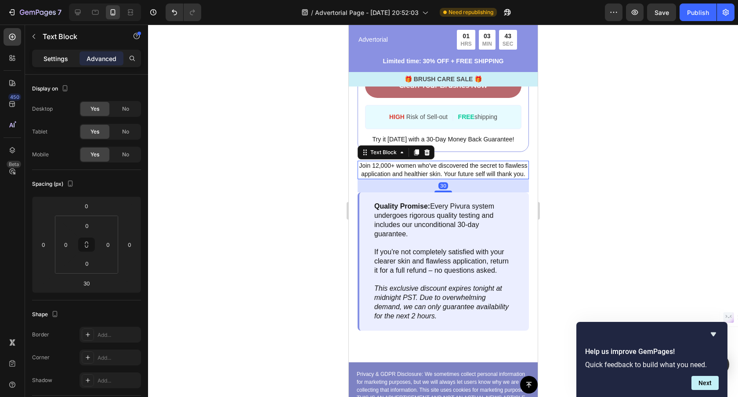
click at [53, 57] on p "Settings" at bounding box center [55, 58] width 25 height 9
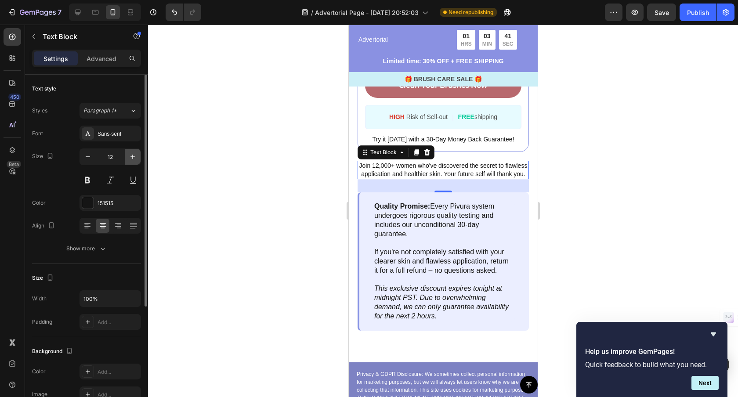
click at [127, 159] on button "button" at bounding box center [133, 157] width 16 height 16
click at [127, 158] on button "button" at bounding box center [133, 157] width 16 height 16
click at [127, 159] on button "button" at bounding box center [133, 157] width 16 height 16
click at [127, 158] on button "button" at bounding box center [133, 157] width 16 height 16
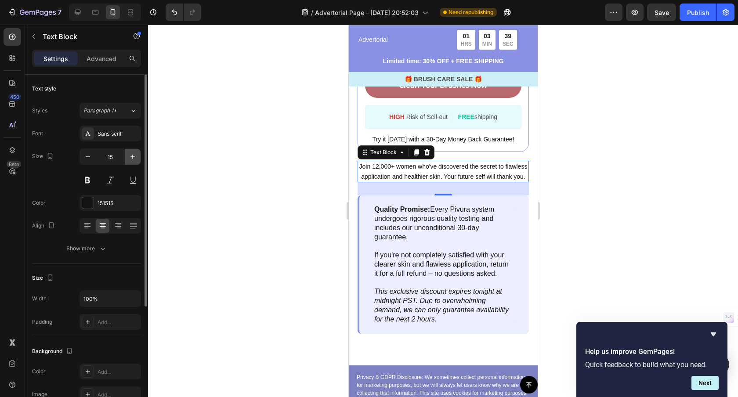
type input "16"
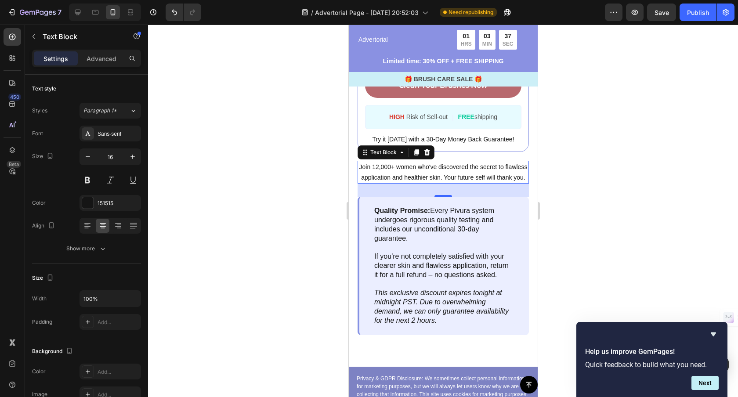
click at [417, 173] on p "Join 12,000+ women who've discovered the secret to flawless application and hea…" at bounding box center [442, 172] width 169 height 21
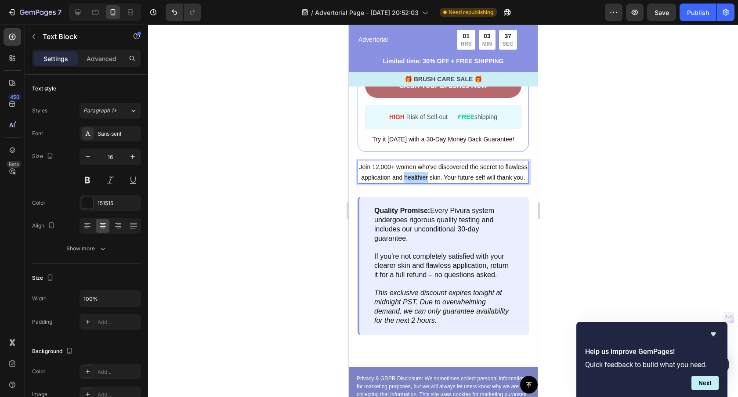
click at [417, 173] on p "Join 12,000+ women who've discovered the secret to flawless application and hea…" at bounding box center [442, 172] width 169 height 21
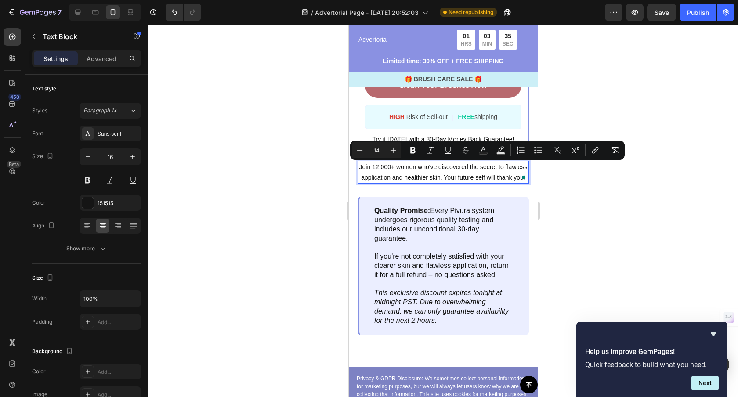
click at [378, 150] on input "14" at bounding box center [377, 150] width 18 height 11
type input "1"
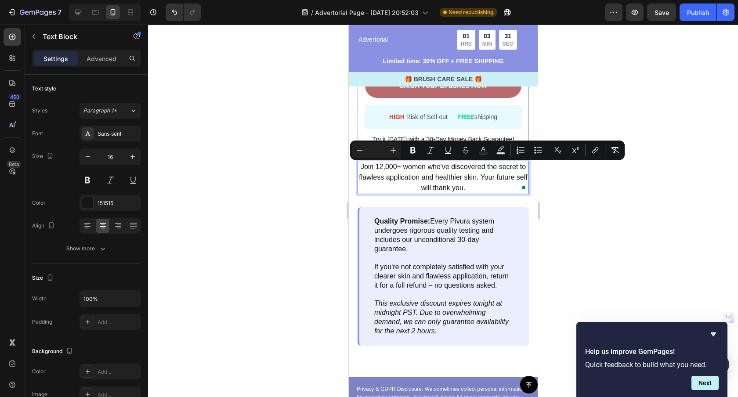
drag, startPoint x: 586, startPoint y: 200, endPoint x: 581, endPoint y: 200, distance: 4.4
click at [586, 200] on div at bounding box center [443, 211] width 590 height 372
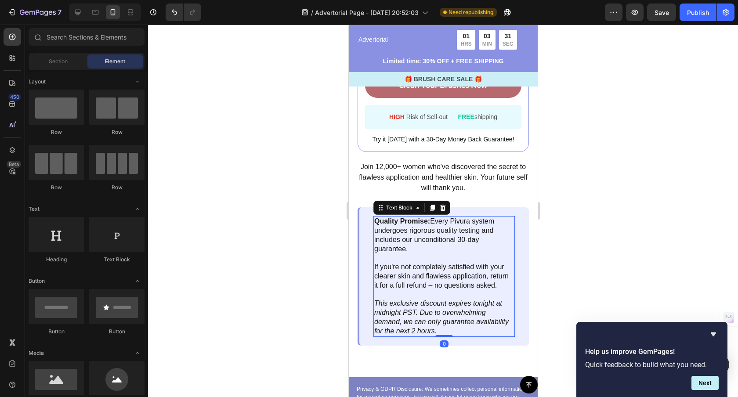
click at [453, 242] on p "Quality Promise: Every Pivura system undergoes rigorous quality testing and inc…" at bounding box center [444, 235] width 140 height 36
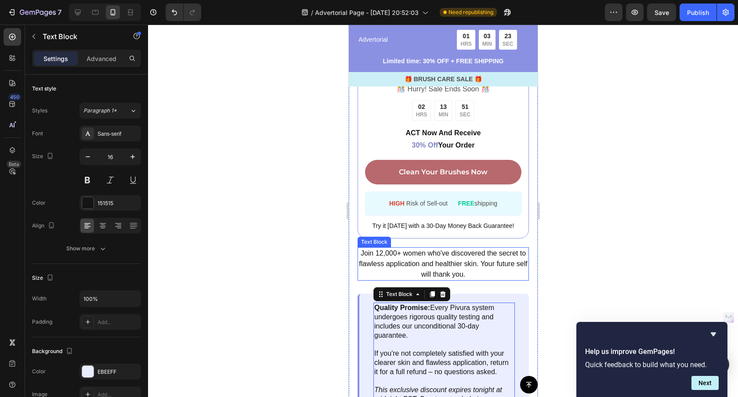
scroll to position [3902, 0]
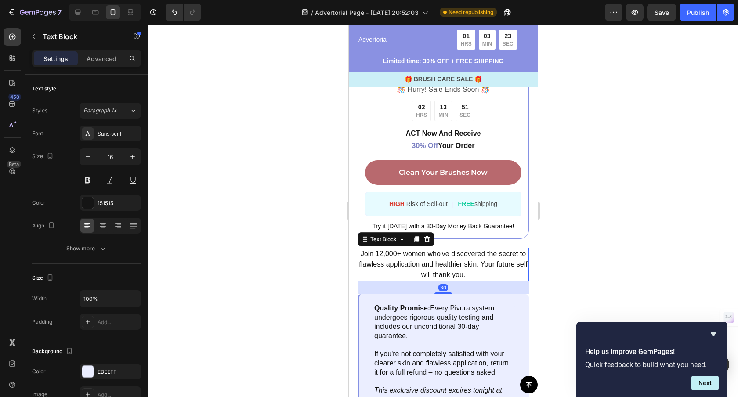
click at [479, 262] on span "Join 12,000+ women who've discovered the secret to flawless application and hea…" at bounding box center [442, 264] width 168 height 29
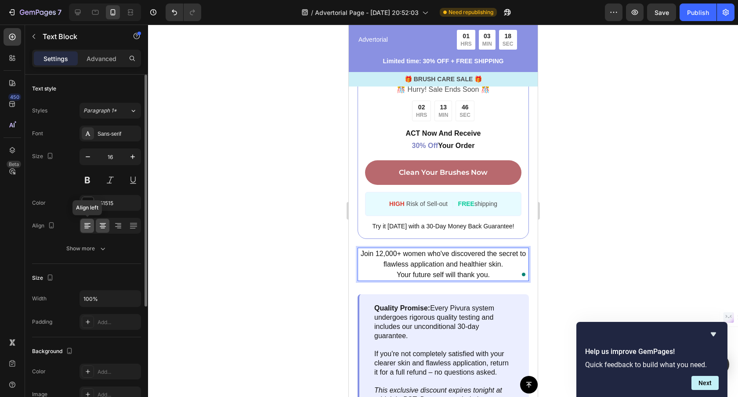
click at [86, 226] on icon at bounding box center [87, 226] width 6 height 1
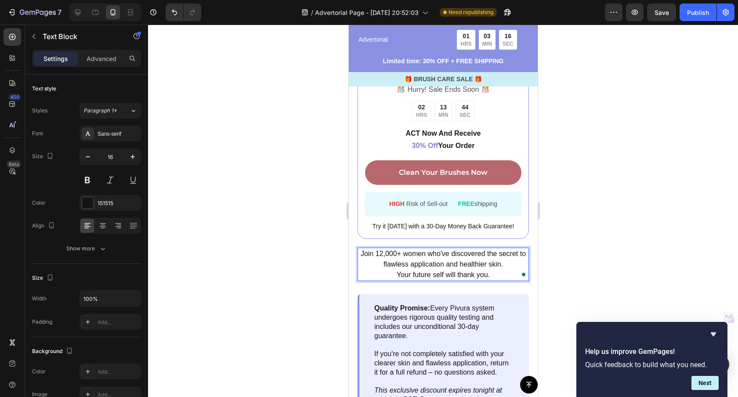
drag, startPoint x: 505, startPoint y: 274, endPoint x: 500, endPoint y: 274, distance: 5.3
click at [505, 274] on p "Your future self will thank you." at bounding box center [442, 275] width 169 height 11
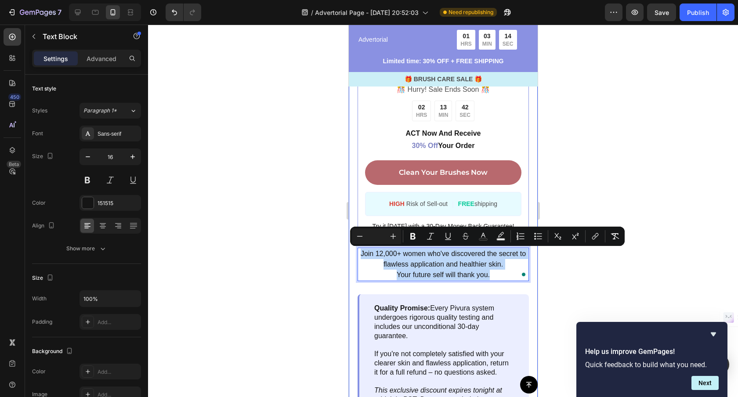
drag, startPoint x: 499, startPoint y: 273, endPoint x: 353, endPoint y: 253, distance: 147.6
click at [353, 253] on div "Image ️🎊 Hurry! Sale Ends Soon ️🎊 Text Block 02 HRS 13 MIN 42 SEC Countdown Tim…" at bounding box center [442, 169] width 189 height 589
click at [400, 261] on span "Join 12,000+ women who've discovered the secret to flawless application and hea…" at bounding box center [442, 259] width 165 height 18
click at [397, 274] on span "Your future self will thank you." at bounding box center [442, 274] width 93 height 7
click at [397, 275] on span "Your future self will thank you." at bounding box center [442, 274] width 93 height 7
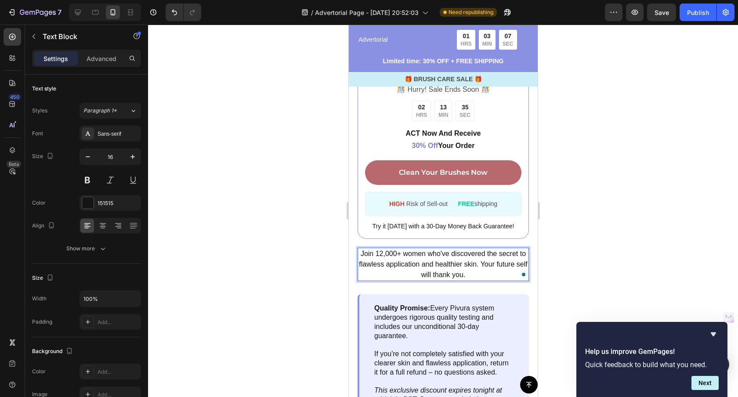
click at [550, 260] on div at bounding box center [443, 211] width 590 height 372
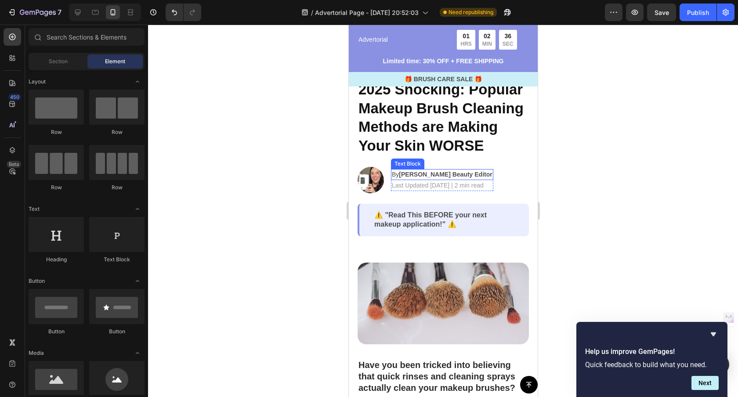
scroll to position [0, 0]
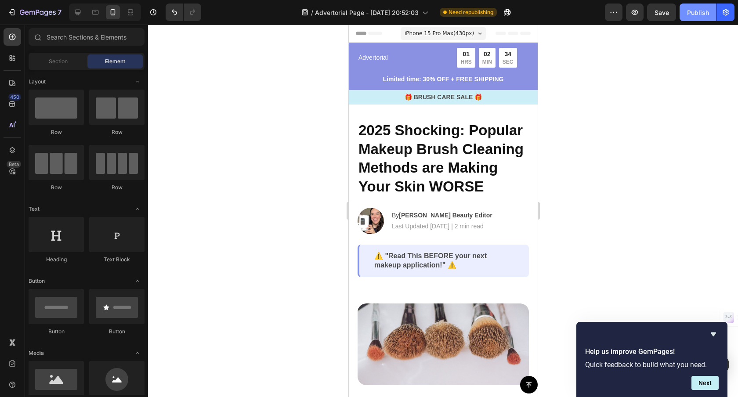
click at [701, 11] on div "Publish" at bounding box center [698, 12] width 22 height 9
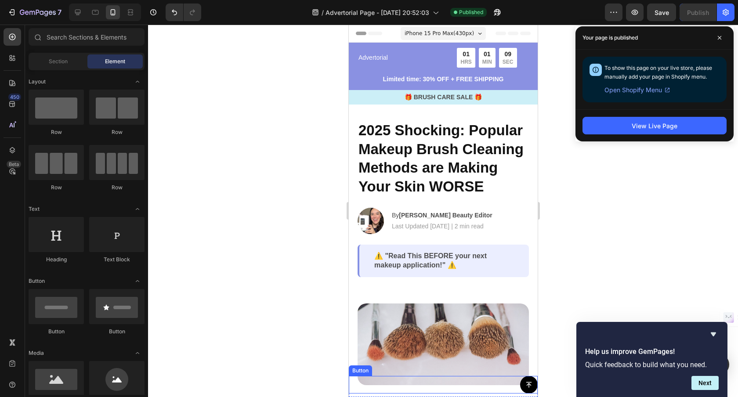
click at [527, 386] on icon at bounding box center [528, 384] width 7 height 7
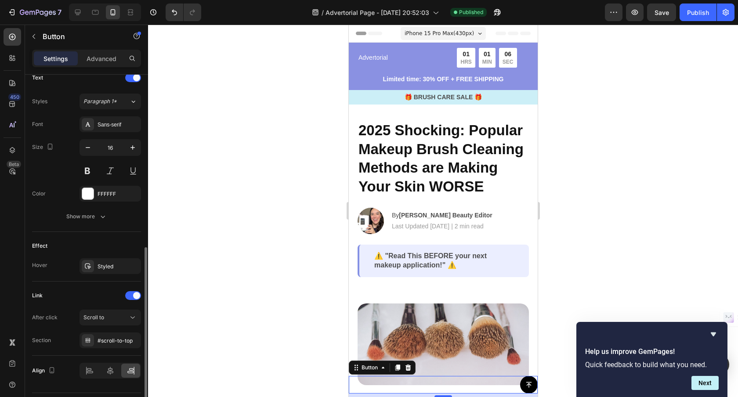
scroll to position [397, 0]
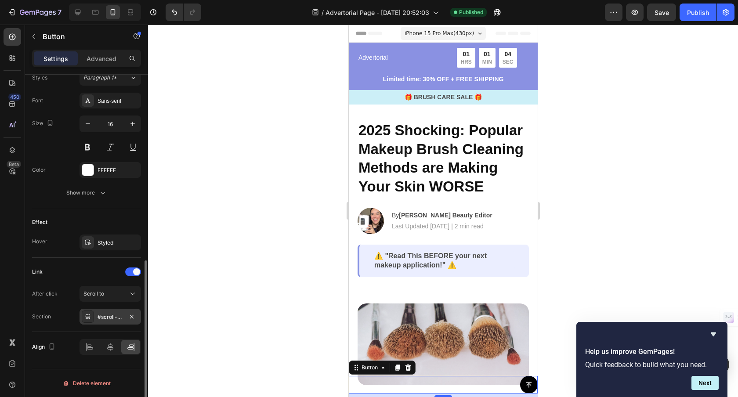
click at [117, 317] on div "#scroll-to-top" at bounding box center [109, 317] width 25 height 8
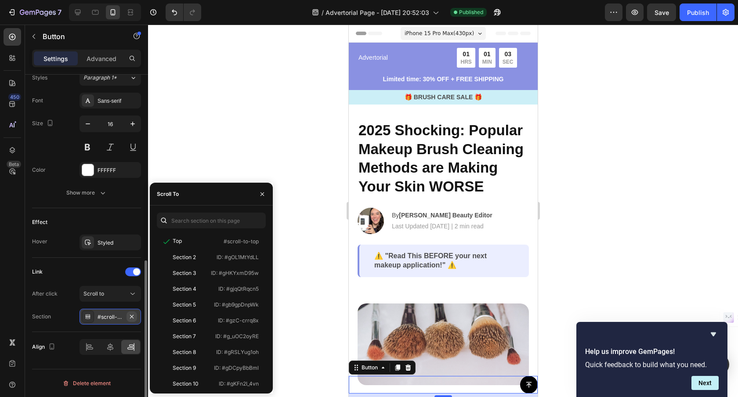
click at [128, 315] on icon "button" at bounding box center [131, 316] width 7 height 7
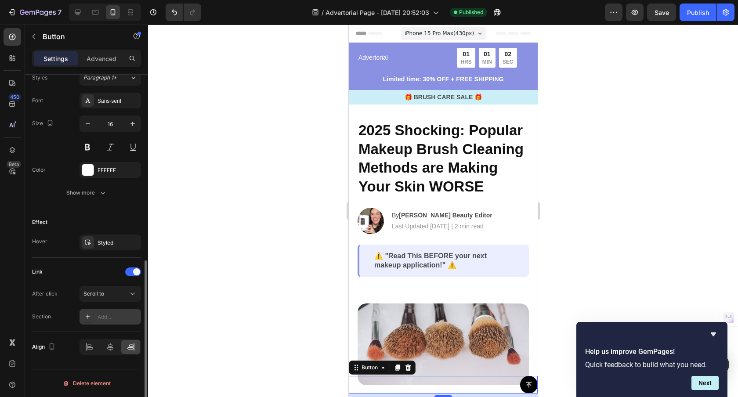
click at [113, 316] on div "Add..." at bounding box center [117, 317] width 41 height 8
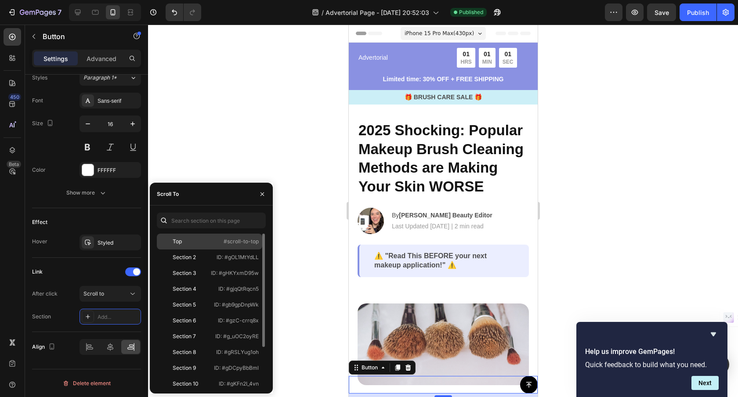
click at [225, 243] on p "#scroll-to-top" at bounding box center [241, 242] width 35 height 8
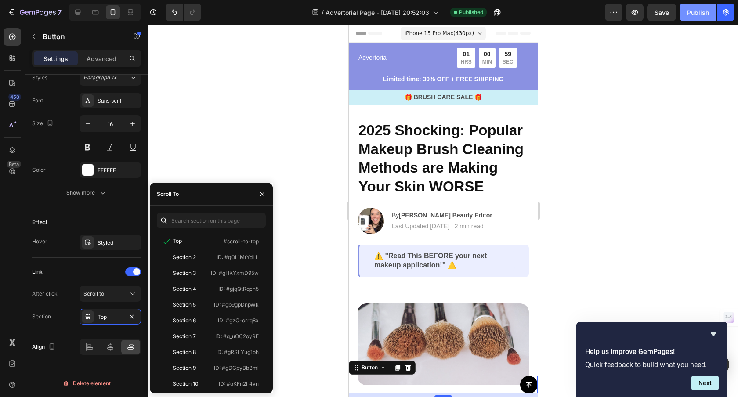
click at [693, 11] on div "Publish" at bounding box center [698, 12] width 22 height 9
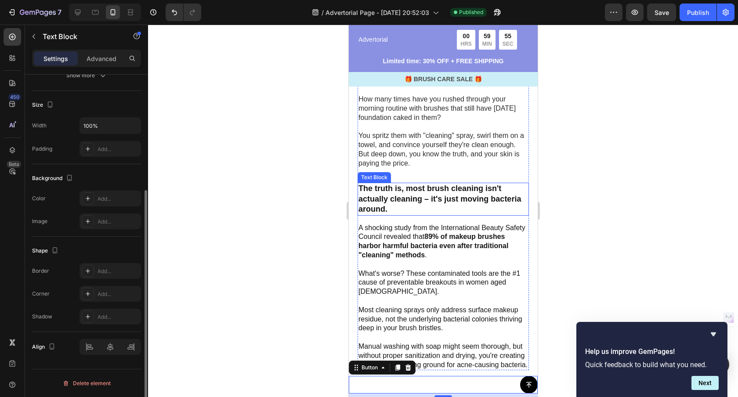
scroll to position [0, 0]
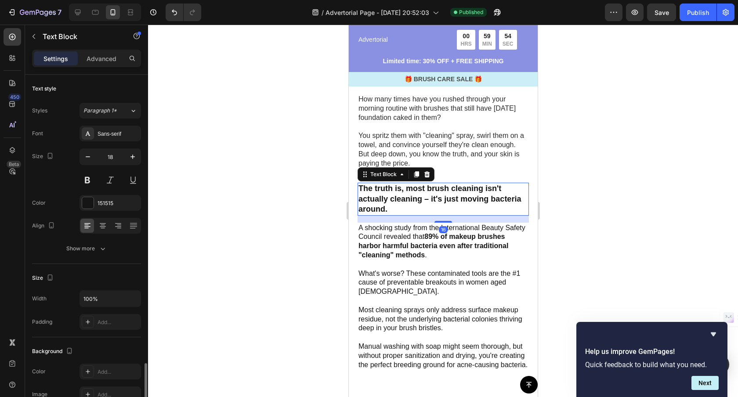
click at [428, 197] on p "The truth is, most brush cleaning isn't actually cleaning – it's just moving ba…" at bounding box center [442, 199] width 169 height 31
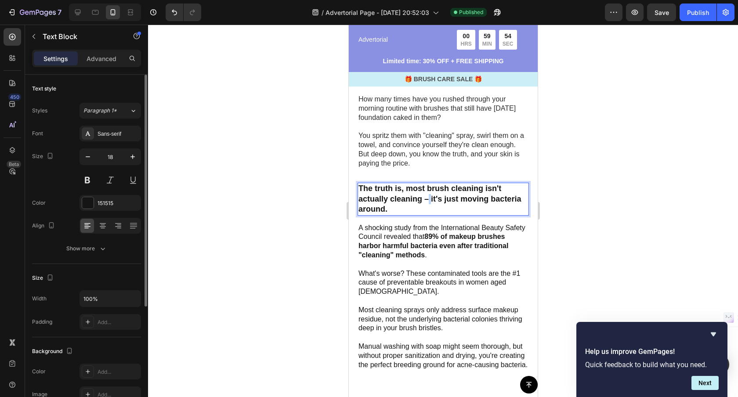
scroll to position [430, 0]
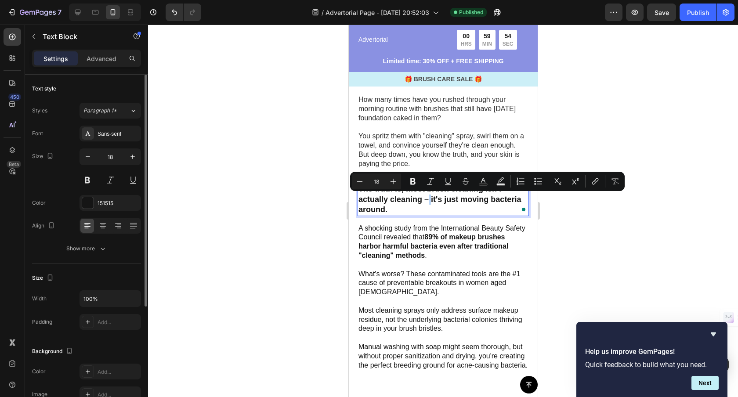
click at [431, 198] on p "The truth is, most brush cleaning isn't actually cleaning – it's just moving ba…" at bounding box center [442, 199] width 169 height 31
click at [427, 200] on p "The truth is, most brush cleaning isn't actually cleaning – it's just moving ba…" at bounding box center [442, 199] width 169 height 31
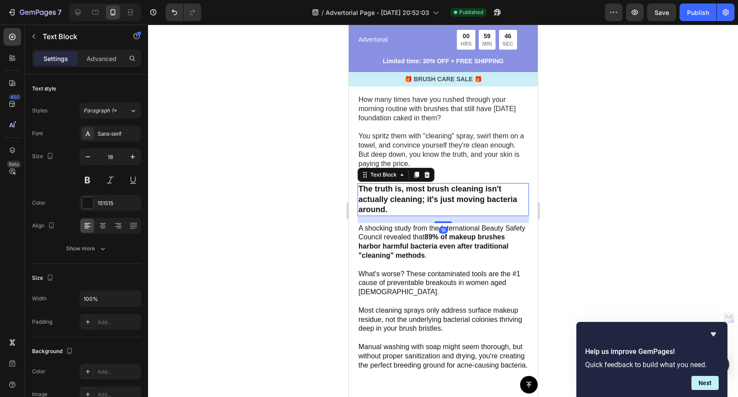
click at [482, 199] on p "The truth is, most brush cleaning isn't actually cleaning; it's just moving bac…" at bounding box center [442, 199] width 169 height 31
click at [689, 13] on div "Publish" at bounding box center [698, 12] width 22 height 9
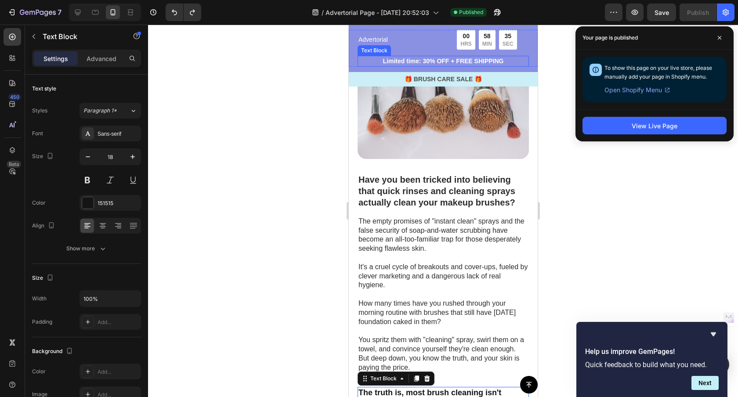
scroll to position [0, 0]
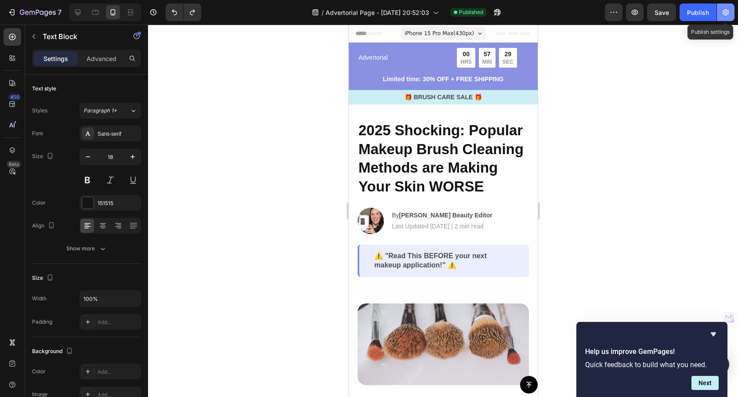
click at [721, 10] on icon "button" at bounding box center [725, 12] width 9 height 9
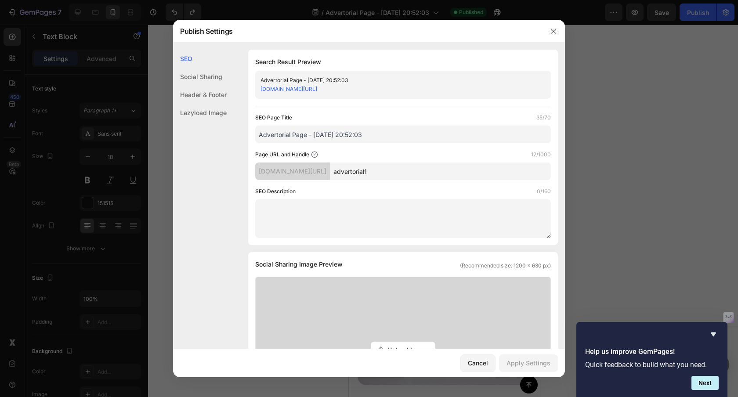
click at [368, 136] on input "Advertorial Page - [DATE] 20:52:03" at bounding box center [403, 135] width 296 height 18
drag, startPoint x: 288, startPoint y: 134, endPoint x: 222, endPoint y: 130, distance: 66.0
click at [223, 130] on div "SEO Social Sharing Header & Footer Lazyload Image SEO Search Result Preview Adv…" at bounding box center [369, 363] width 392 height 627
paste input "Popular Makeup Brush Cleaning Methods are Making Your Skin WORSE!"
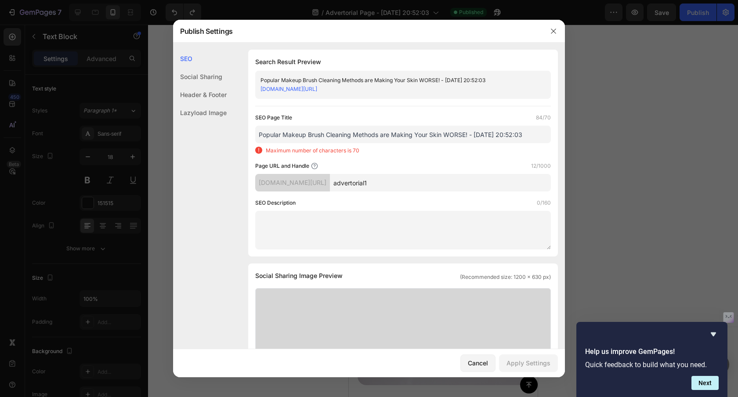
drag, startPoint x: 467, startPoint y: 134, endPoint x: 518, endPoint y: 138, distance: 51.1
click at [518, 139] on input "Popular Makeup Brush Cleaning Methods are Making Your Skin WORSE! - Sep 25, 20:…" at bounding box center [403, 135] width 296 height 18
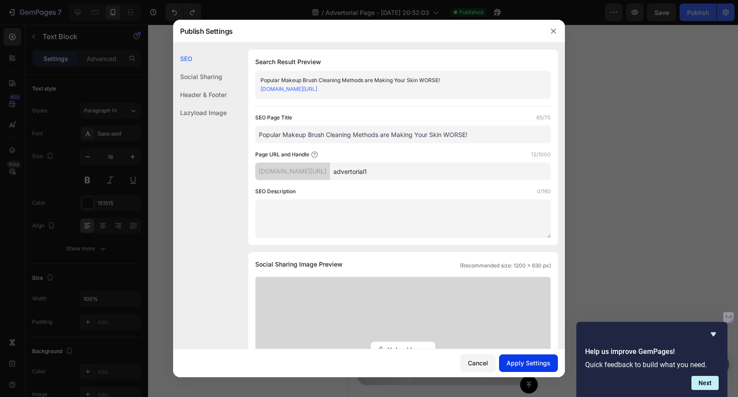
type input "Popular Makeup Brush Cleaning Methods are Making Your Skin WORSE!"
click at [545, 367] on div "Apply Settings" at bounding box center [528, 362] width 44 height 9
click at [553, 32] on icon "button" at bounding box center [553, 31] width 7 height 7
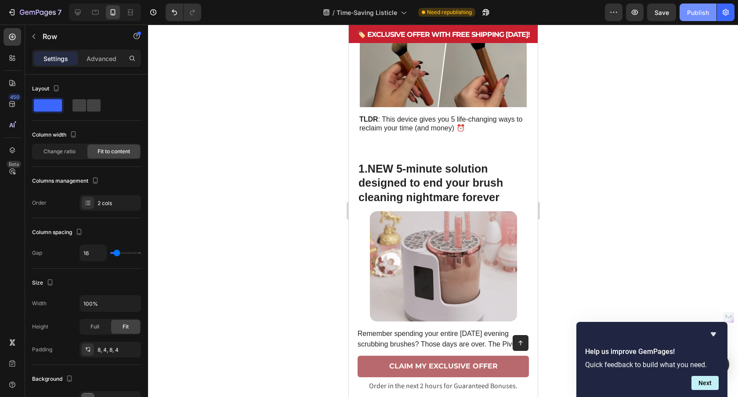
click at [694, 14] on div "Publish" at bounding box center [698, 12] width 22 height 9
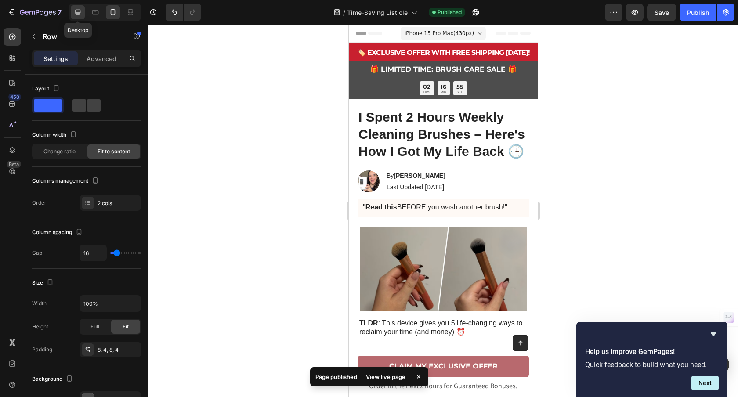
click at [82, 14] on icon at bounding box center [77, 12] width 9 height 9
type input "1200"
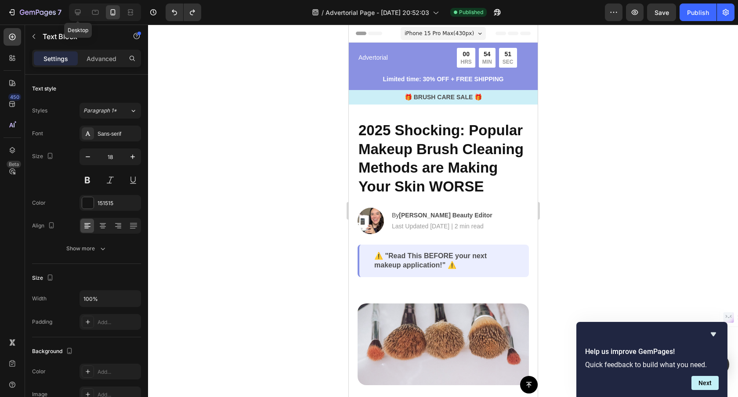
drag, startPoint x: 79, startPoint y: 14, endPoint x: 201, endPoint y: 76, distance: 136.7
click at [79, 14] on icon at bounding box center [77, 12] width 9 height 9
type input "23"
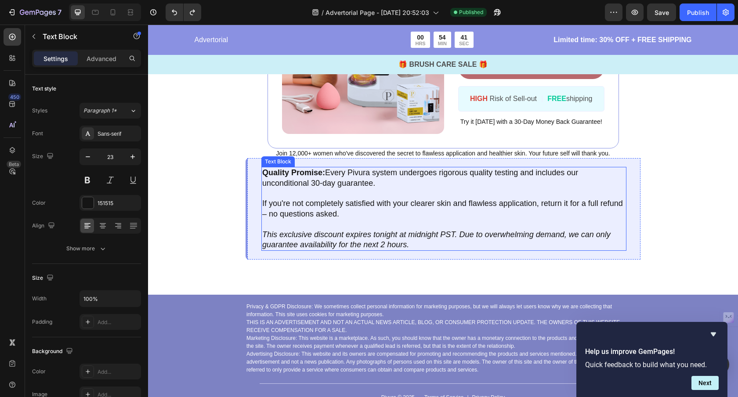
scroll to position [3346, 0]
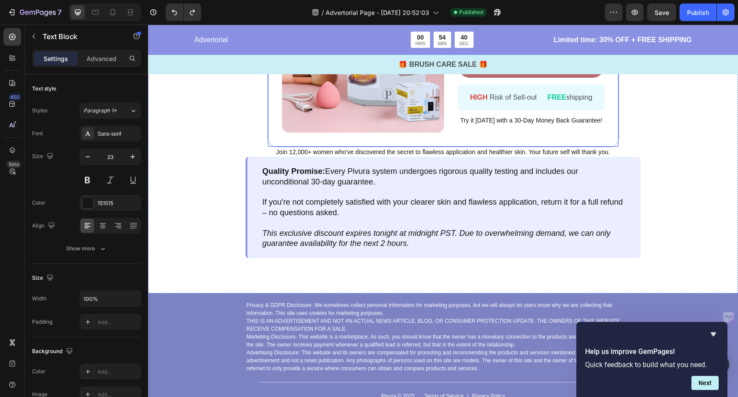
click at [425, 144] on div "Image ️🎊 Hurry! Sale Ends Soon ️🎊 Text Block 02 HRS 14 MIN 57 SEC Countdown Tim…" at bounding box center [442, 51] width 351 height 191
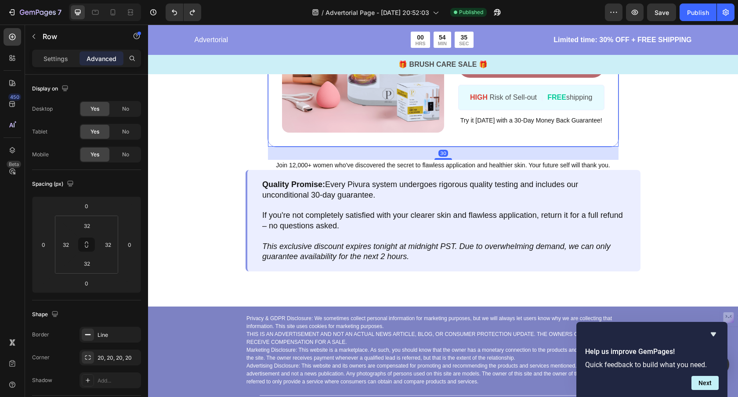
drag, startPoint x: 440, startPoint y: 144, endPoint x: 441, endPoint y: 165, distance: 21.1
click at [439, 158] on div at bounding box center [443, 159] width 18 height 2
type input "30"
click at [442, 166] on span "Join 12,000+ women who've discovered the secret to flawless application and hea…" at bounding box center [443, 165] width 334 height 7
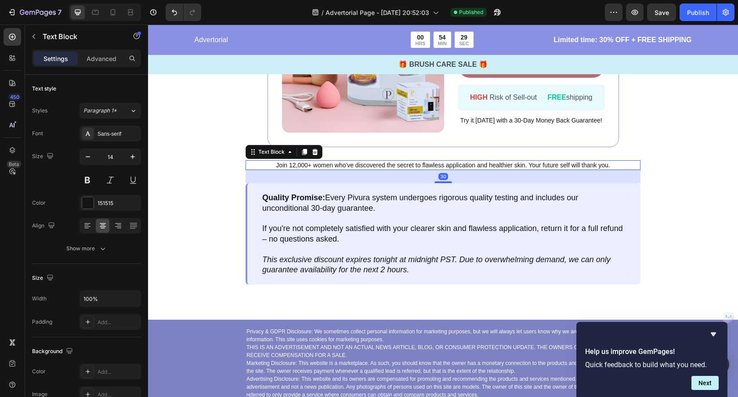
drag, startPoint x: 442, startPoint y: 167, endPoint x: 438, endPoint y: 172, distance: 6.2
click at [440, 181] on div at bounding box center [443, 182] width 18 height 2
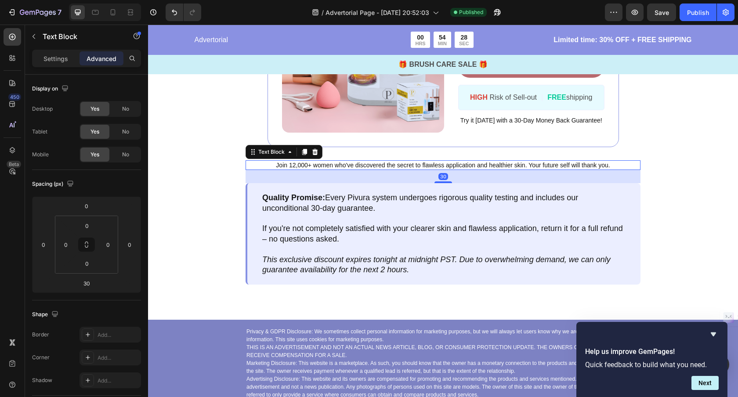
click at [439, 162] on span "Join 12,000+ women who've discovered the secret to flawless application and hea…" at bounding box center [443, 165] width 334 height 7
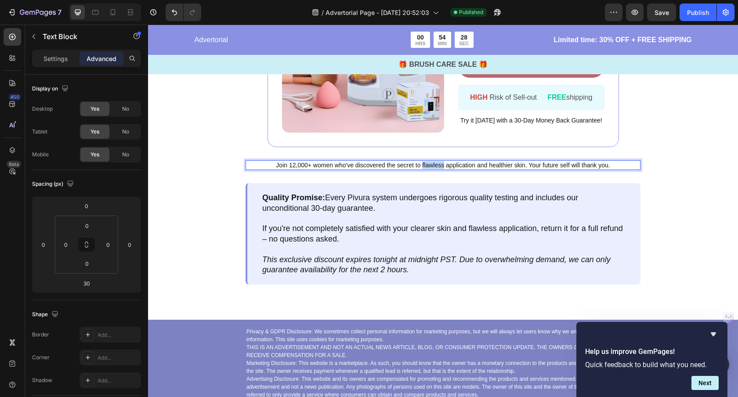
click at [439, 162] on span "Join 12,000+ women who've discovered the secret to flawless application and hea…" at bounding box center [443, 165] width 334 height 7
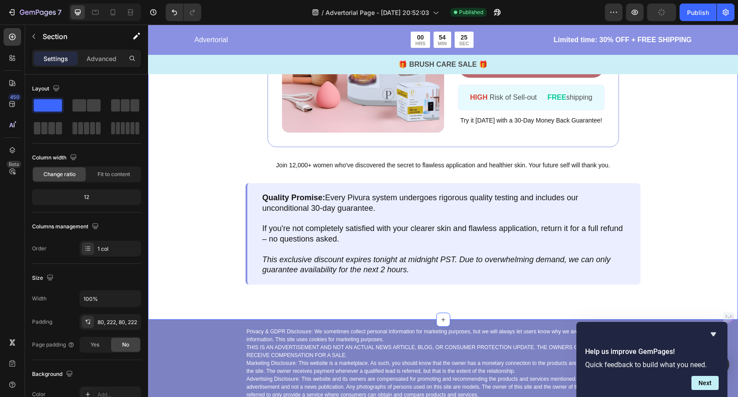
click at [223, 165] on div "Image ️🎊 Hurry! Sale Ends Soon ️🎊 Text Block 02 HRS 14 MIN 42 SEC Countdown Tim…" at bounding box center [443, 120] width 590 height 399
click at [281, 163] on span "Join 12,000+ women who've discovered the secret to flawless application and hea…" at bounding box center [443, 165] width 334 height 7
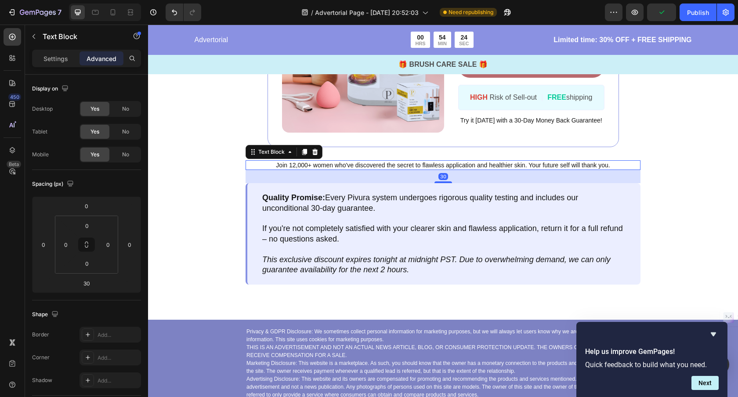
click at [54, 65] on div "Settings Advanced" at bounding box center [86, 59] width 109 height 18
click at [59, 60] on p "Settings" at bounding box center [55, 58] width 25 height 9
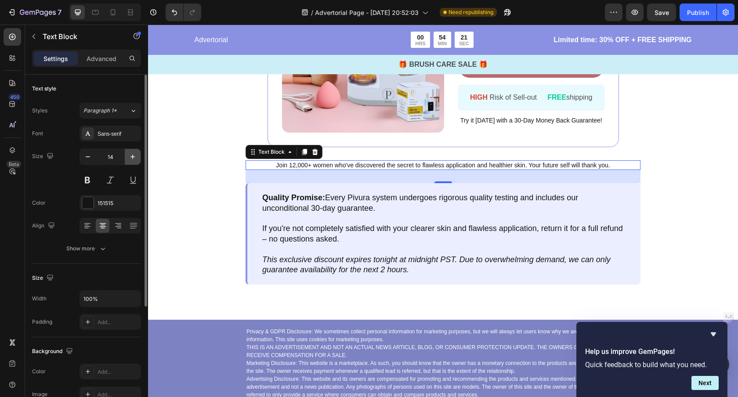
click at [130, 158] on icon "button" at bounding box center [132, 156] width 9 height 9
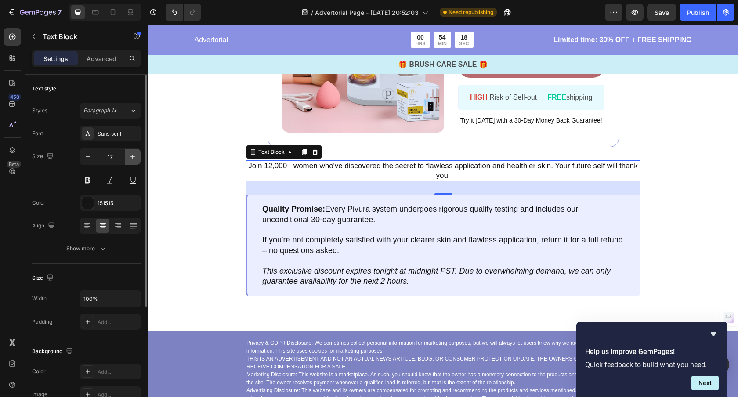
click at [133, 159] on icon "button" at bounding box center [132, 156] width 9 height 9
type input "18"
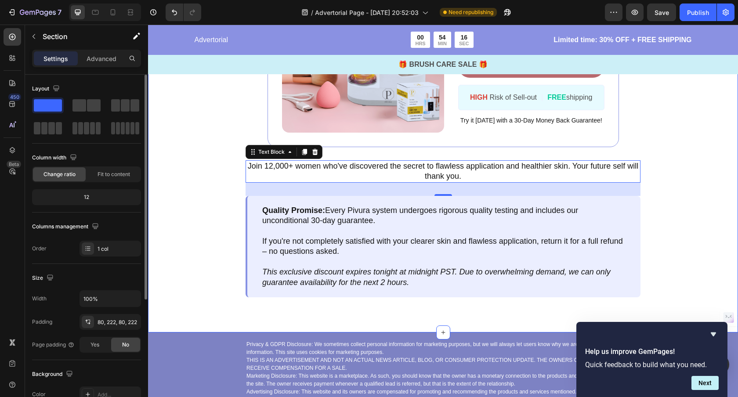
click at [674, 185] on div "Image ️🎊 Hurry! Sale Ends Soon ️🎊 Text Block 02 HRS 14 MIN 33 SEC Countdown Tim…" at bounding box center [443, 127] width 590 height 412
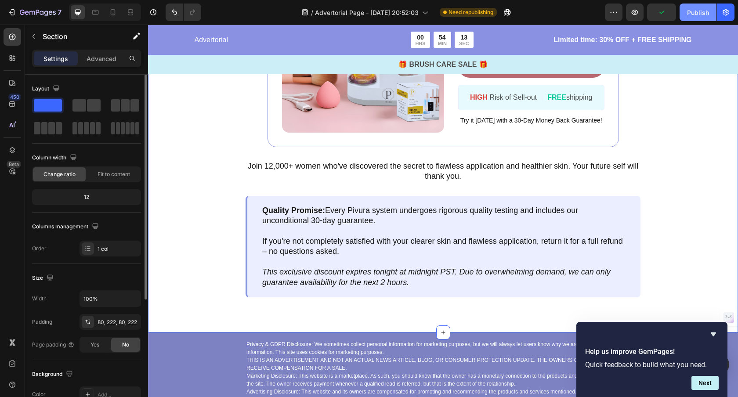
click at [689, 14] on div "Publish" at bounding box center [698, 12] width 22 height 9
